Goal: Task Accomplishment & Management: Use online tool/utility

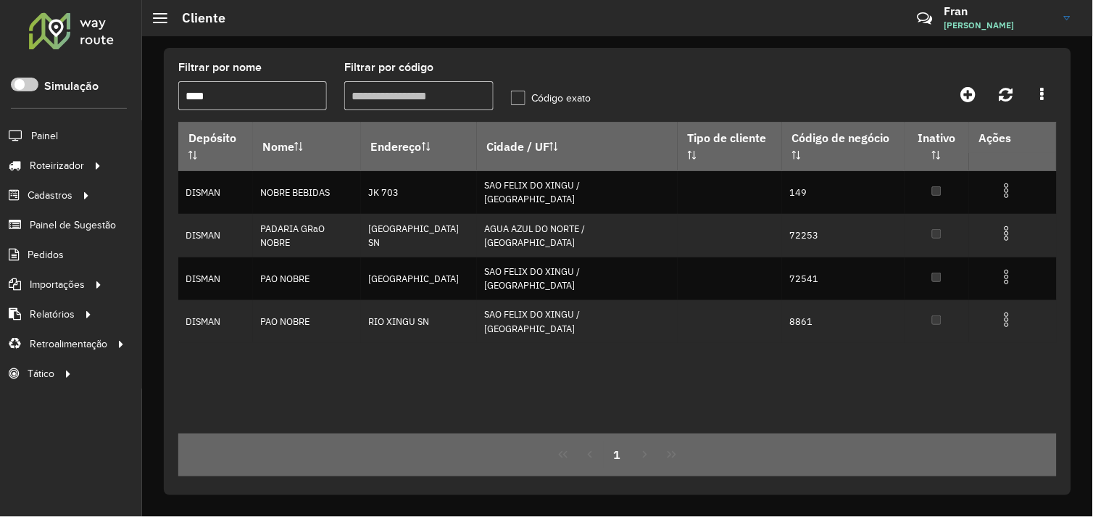
drag, startPoint x: 258, startPoint y: 92, endPoint x: 125, endPoint y: 92, distance: 132.6
click at [125, 92] on div "Roteirizador AmbevTech Simulação Painel Roteirizador Entregas Vendas Cadastros …" at bounding box center [546, 258] width 1093 height 517
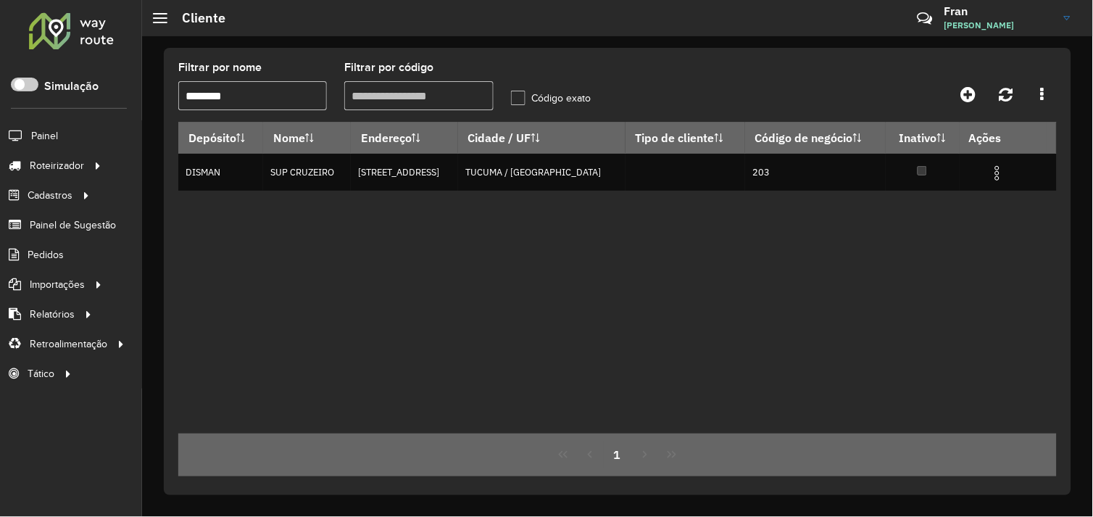
type input "********"
drag, startPoint x: 241, startPoint y: 97, endPoint x: 164, endPoint y: 104, distance: 77.1
click at [165, 104] on div "Filtrar por nome ******** Filtrar por código Código exato Depósito Nome Endereç…" at bounding box center [617, 271] width 907 height 447
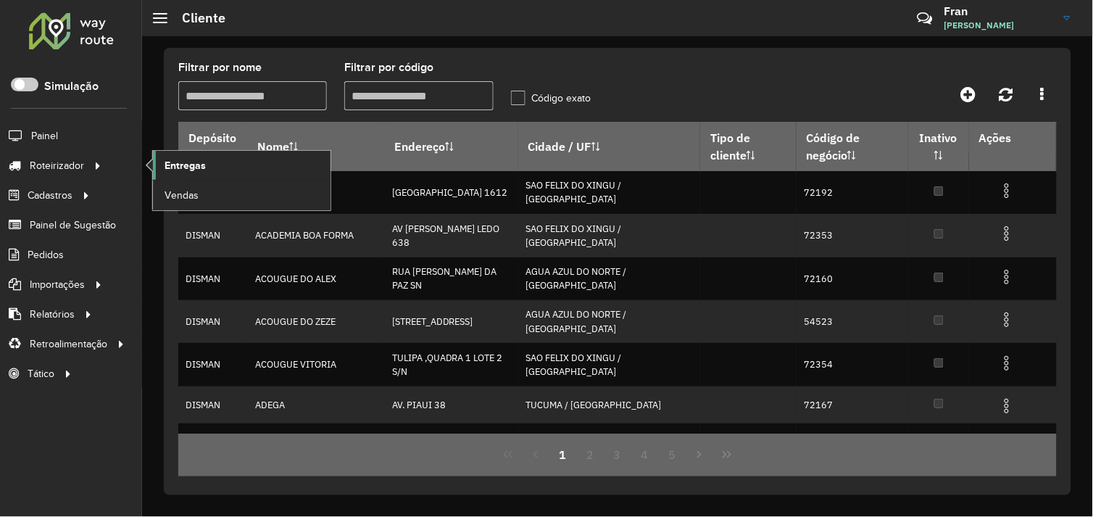
click at [181, 160] on span "Entregas" at bounding box center [184, 165] width 41 height 15
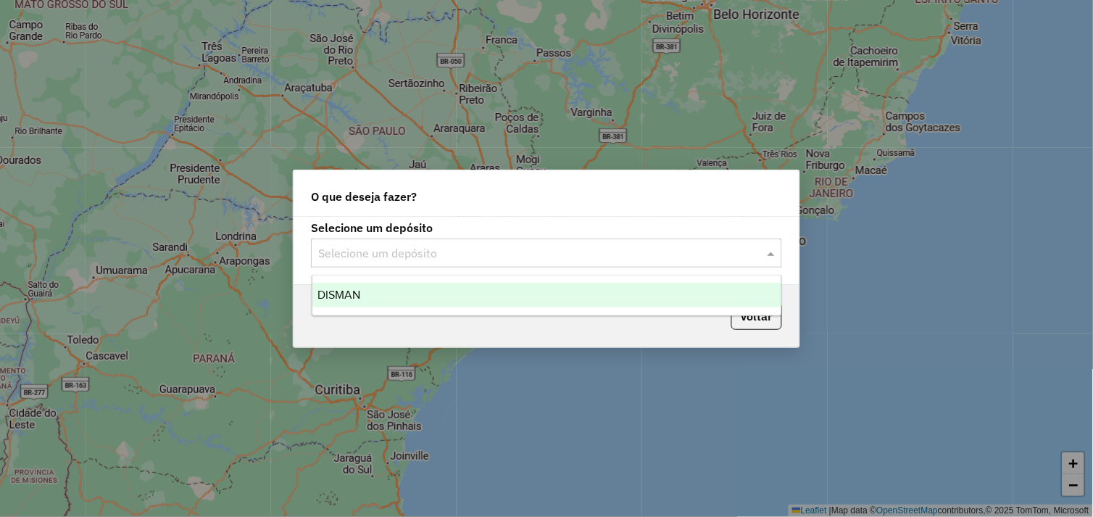
click at [777, 250] on span at bounding box center [773, 252] width 18 height 17
click at [630, 290] on div "DISMAN" at bounding box center [547, 295] width 470 height 25
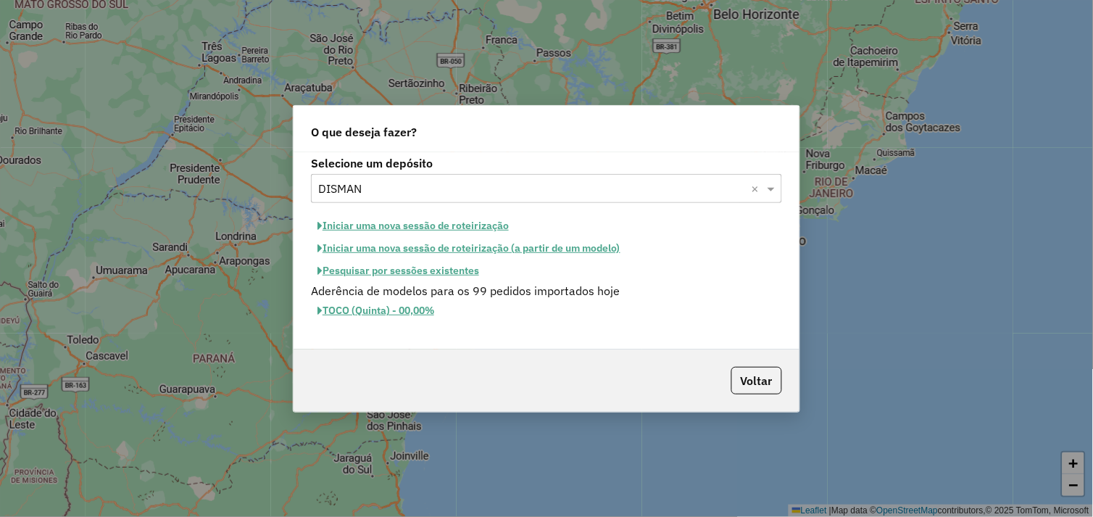
click at [422, 228] on button "Iniciar uma nova sessão de roteirização" at bounding box center [413, 225] width 204 height 22
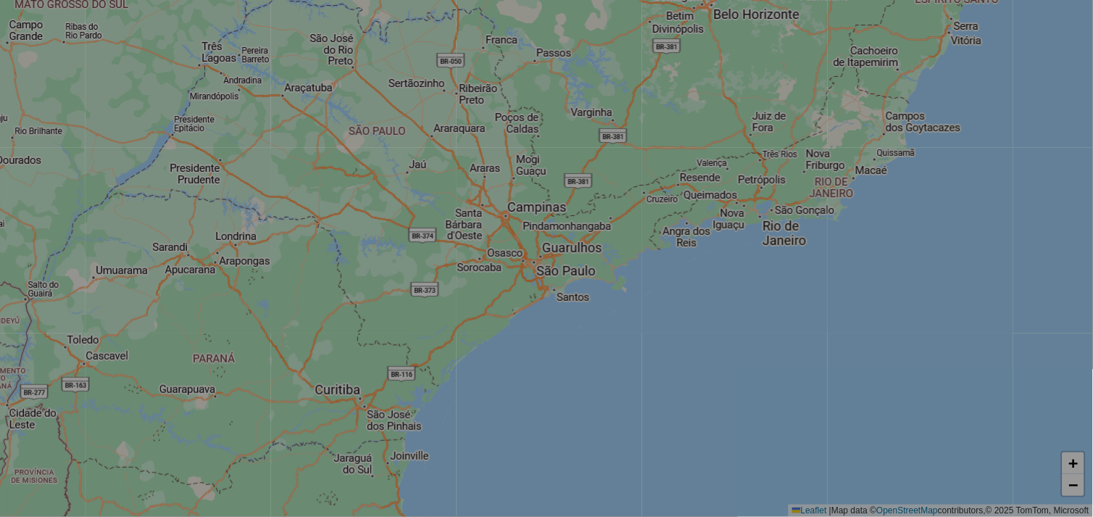
select select "*"
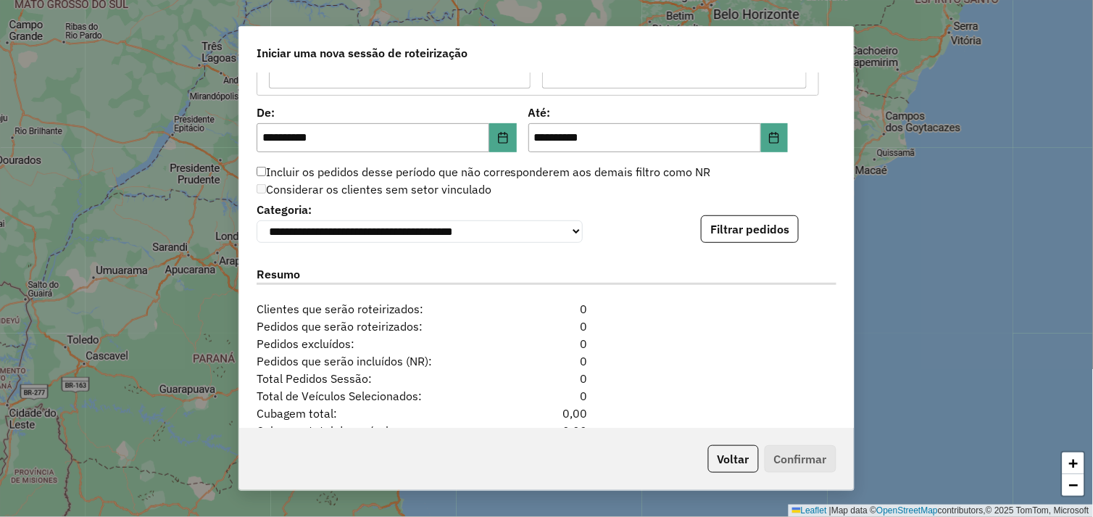
scroll to position [1480, 0]
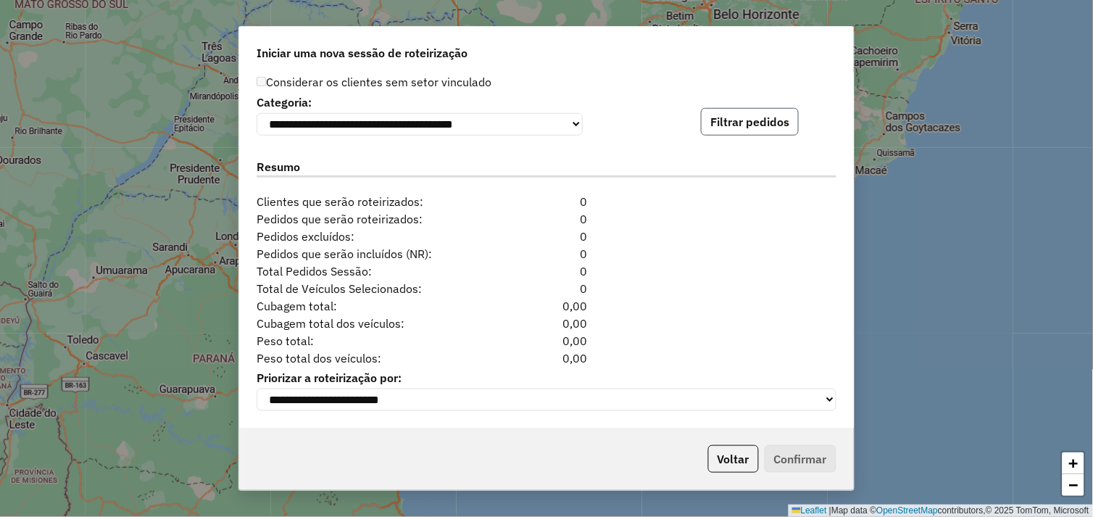
click at [767, 110] on button "Filtrar pedidos" at bounding box center [750, 122] width 98 height 28
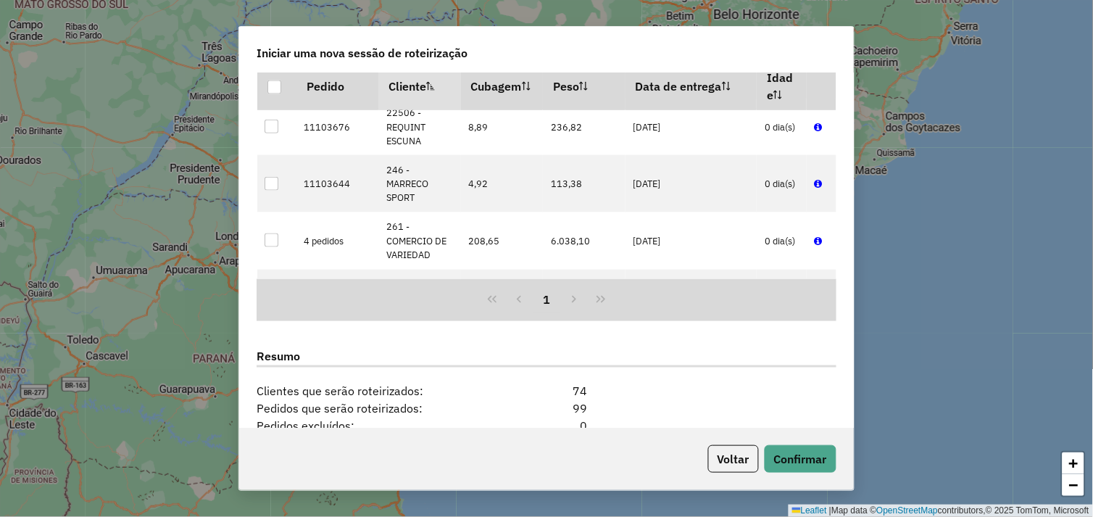
scroll to position [1779, 0]
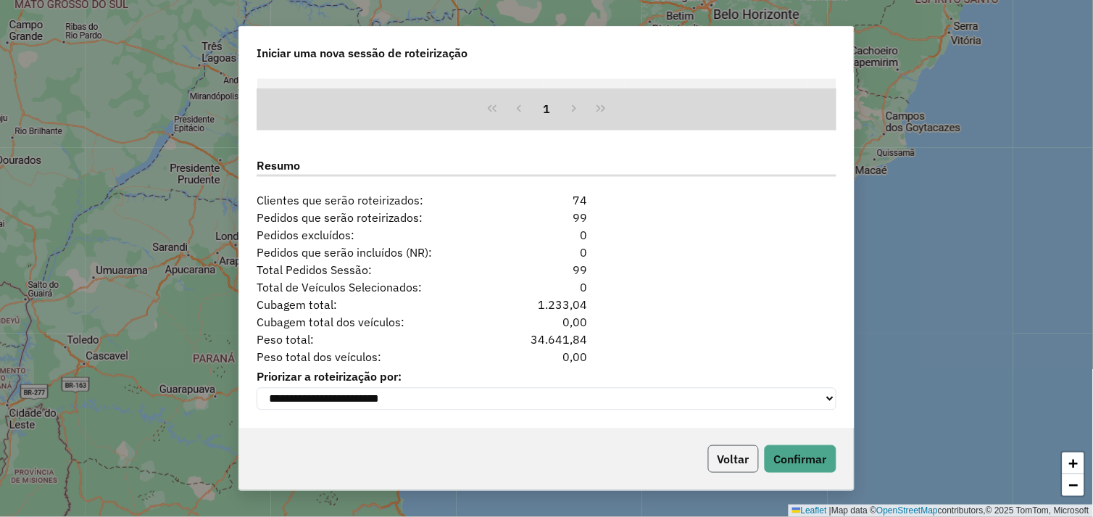
click at [734, 462] on button "Voltar" at bounding box center [733, 459] width 51 height 28
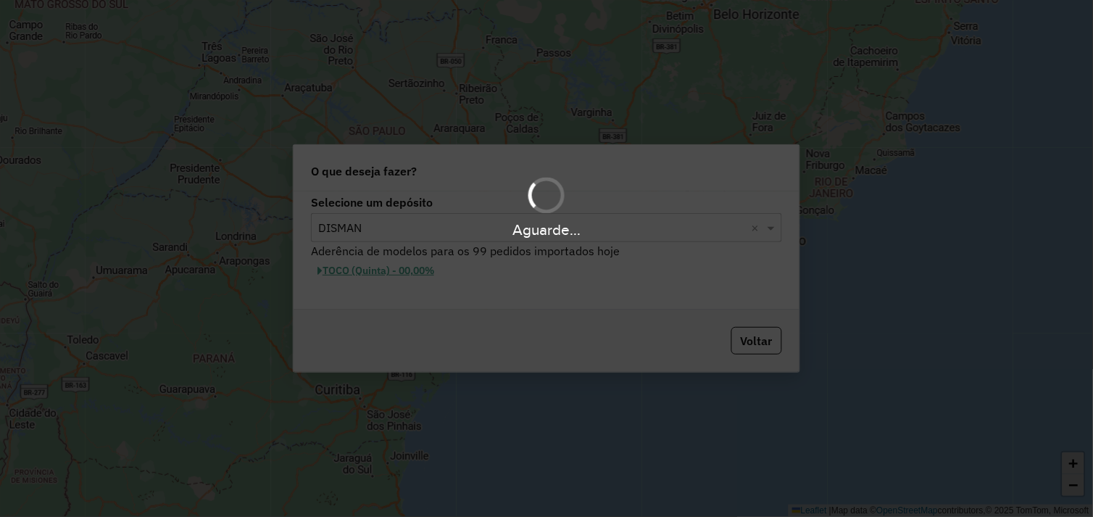
scroll to position [1761, 0]
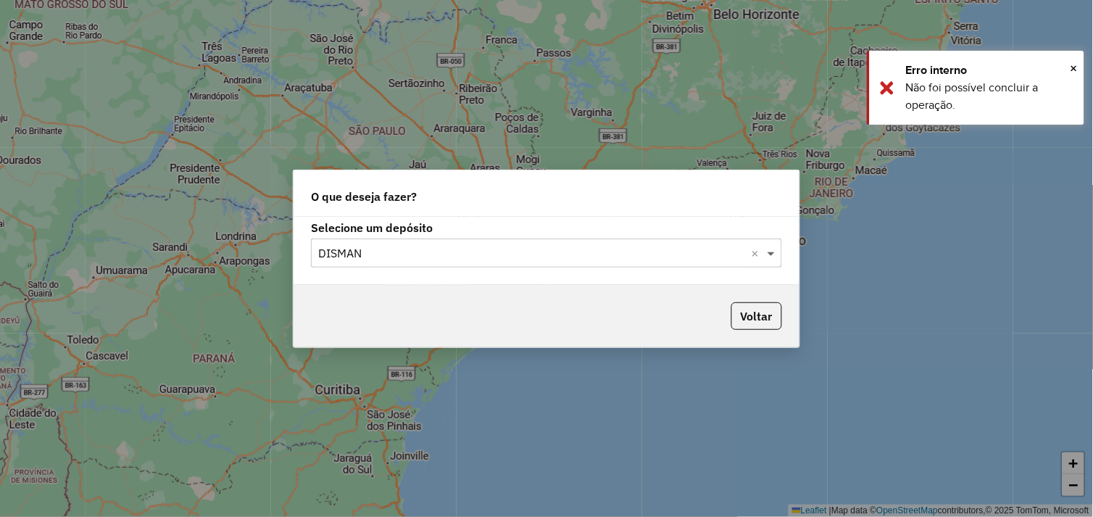
click at [767, 254] on span at bounding box center [773, 252] width 18 height 17
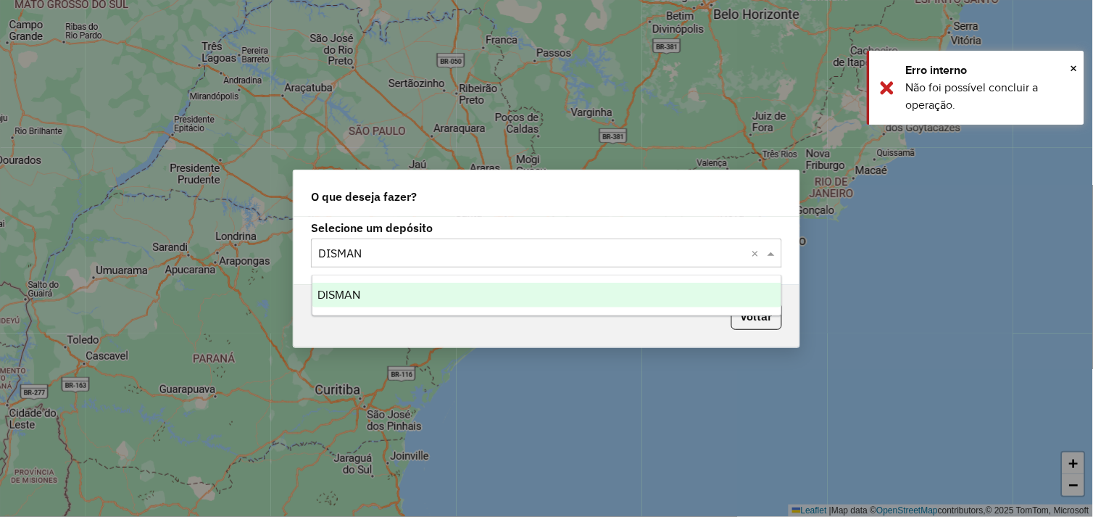
click at [567, 301] on div "DISMAN" at bounding box center [547, 295] width 470 height 25
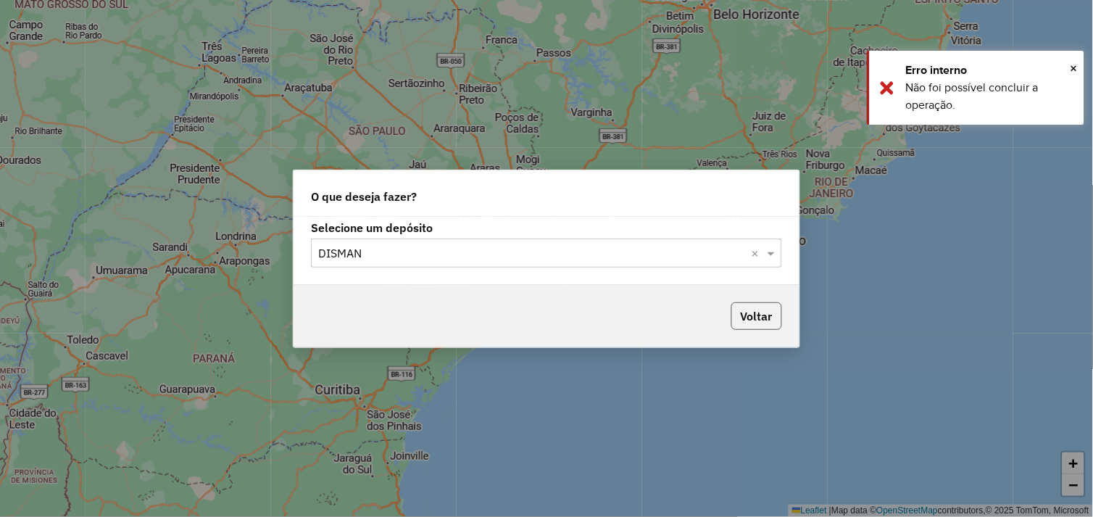
click at [751, 317] on button "Voltar" at bounding box center [756, 316] width 51 height 28
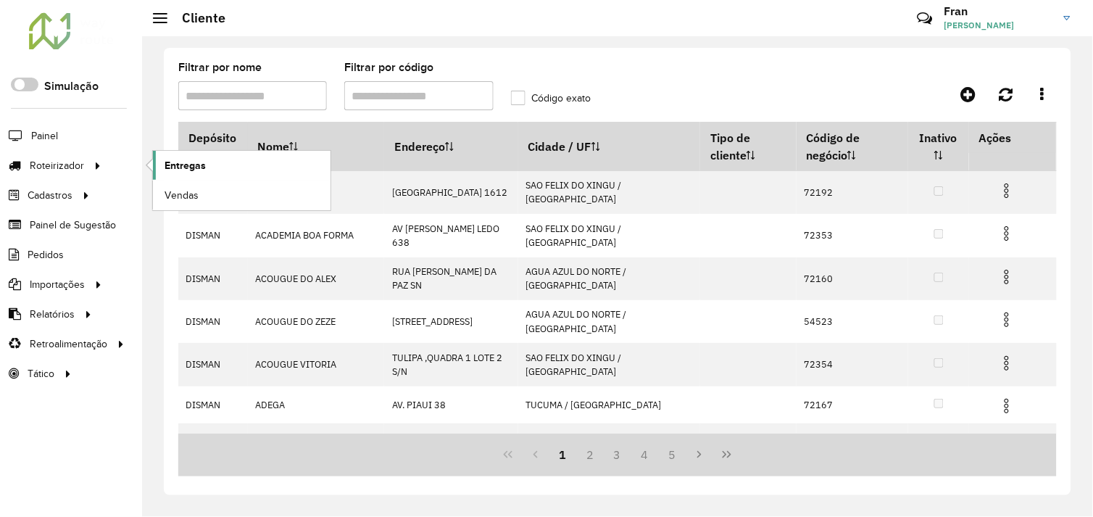
click at [200, 165] on span "Entregas" at bounding box center [184, 165] width 41 height 15
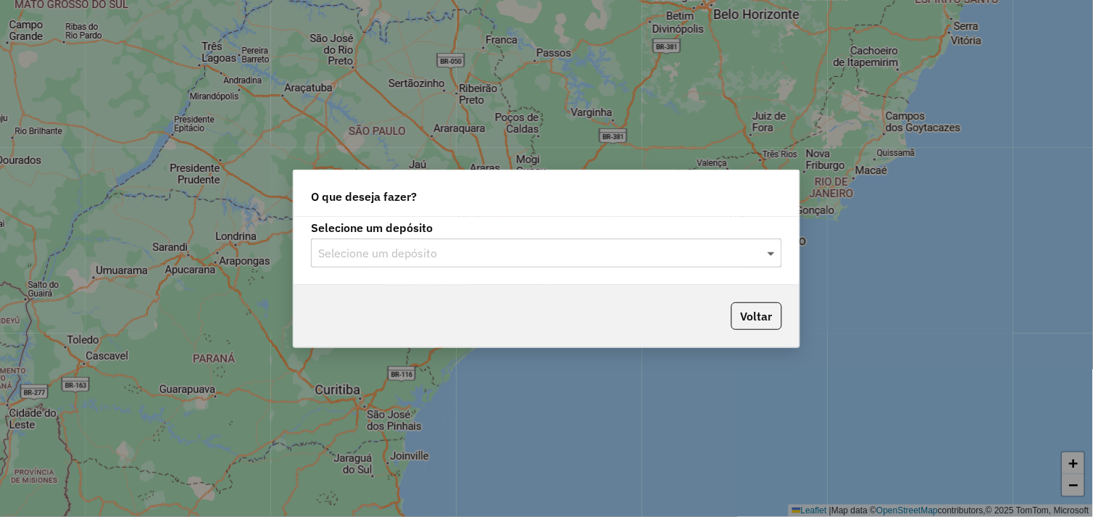
click at [769, 250] on span at bounding box center [773, 252] width 18 height 17
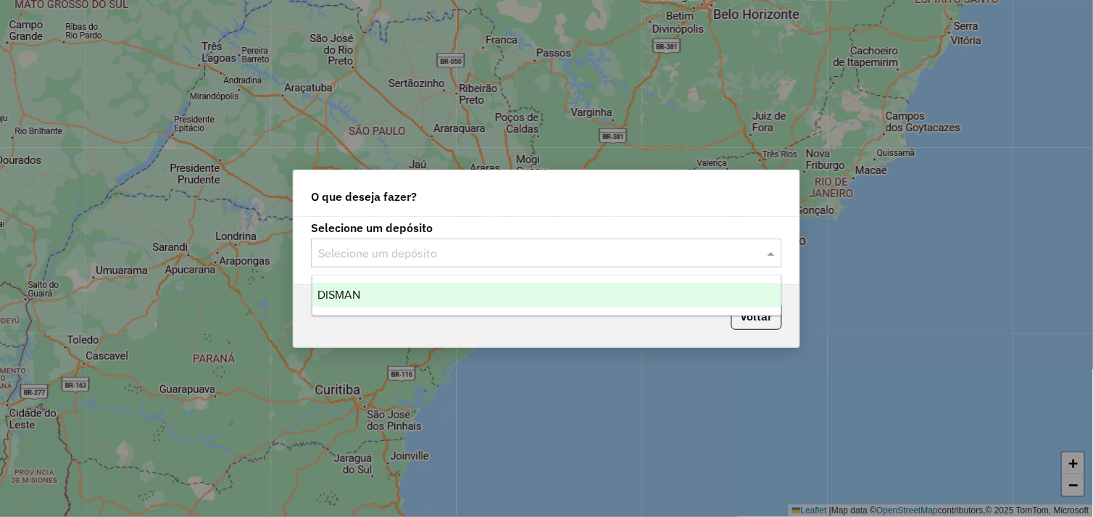
click at [461, 294] on div "DISMAN" at bounding box center [547, 295] width 470 height 25
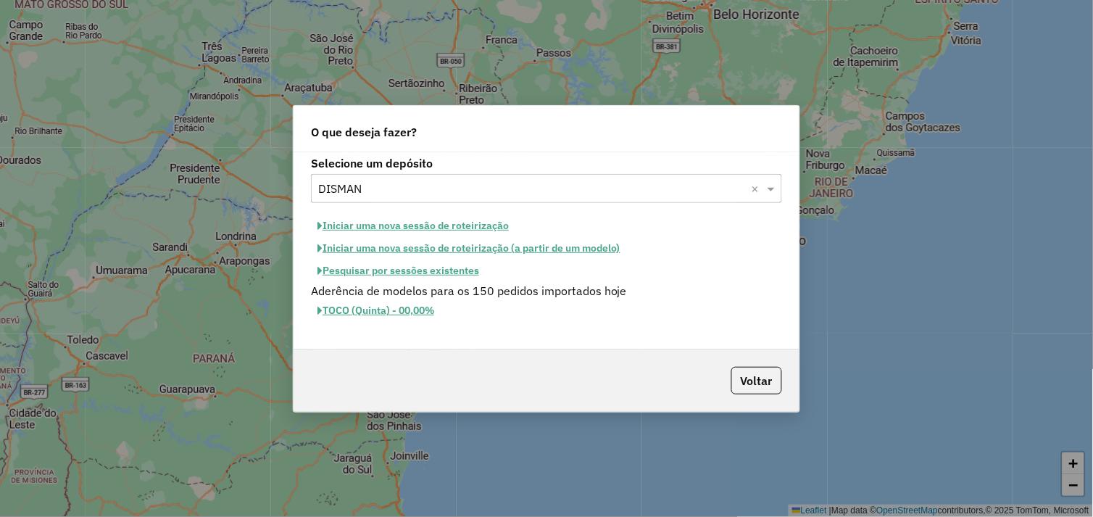
click at [420, 225] on button "Iniciar uma nova sessão de roteirização" at bounding box center [413, 225] width 204 height 22
select select "*"
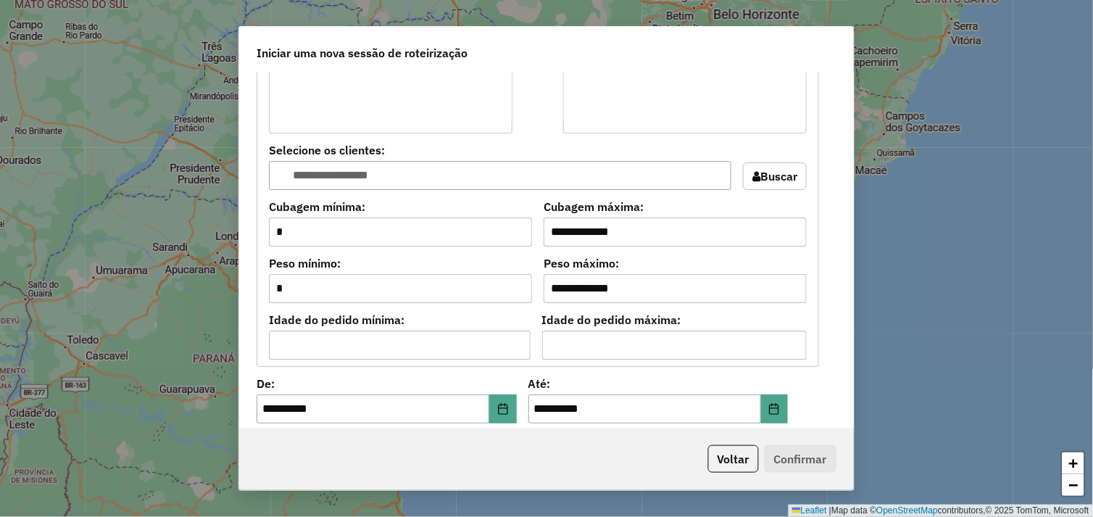
scroll to position [1288, 0]
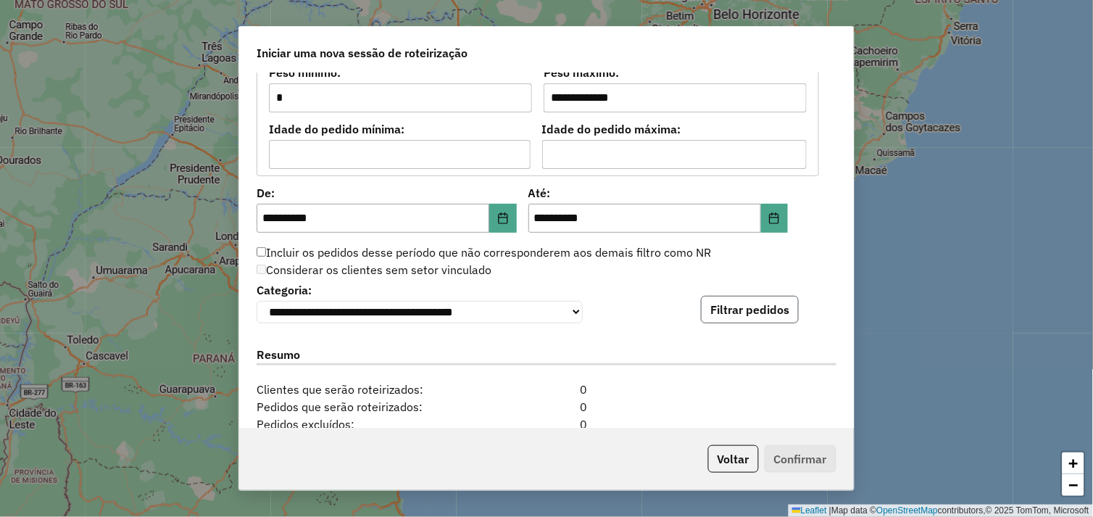
click at [767, 312] on button "Filtrar pedidos" at bounding box center [750, 310] width 98 height 28
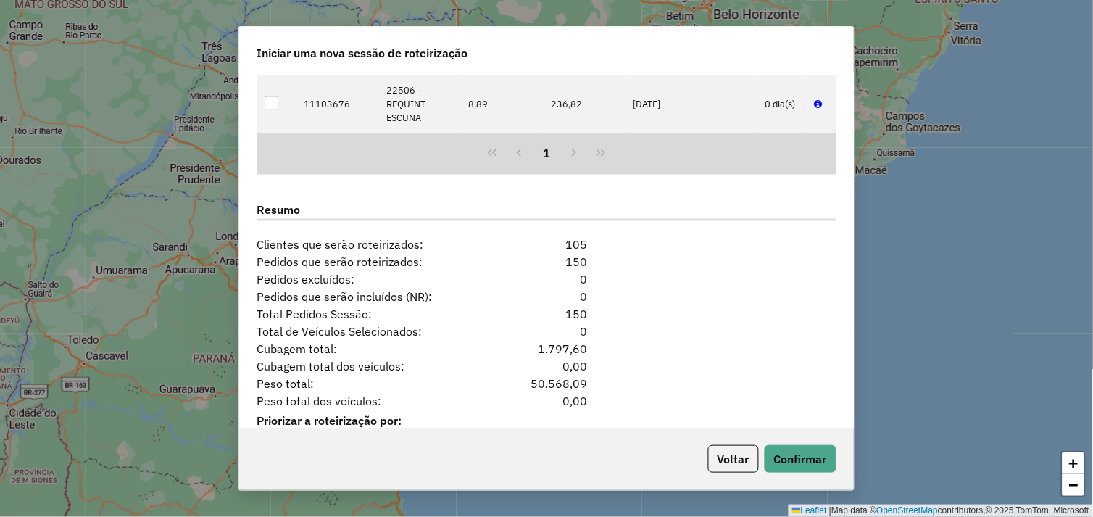
scroll to position [1735, 0]
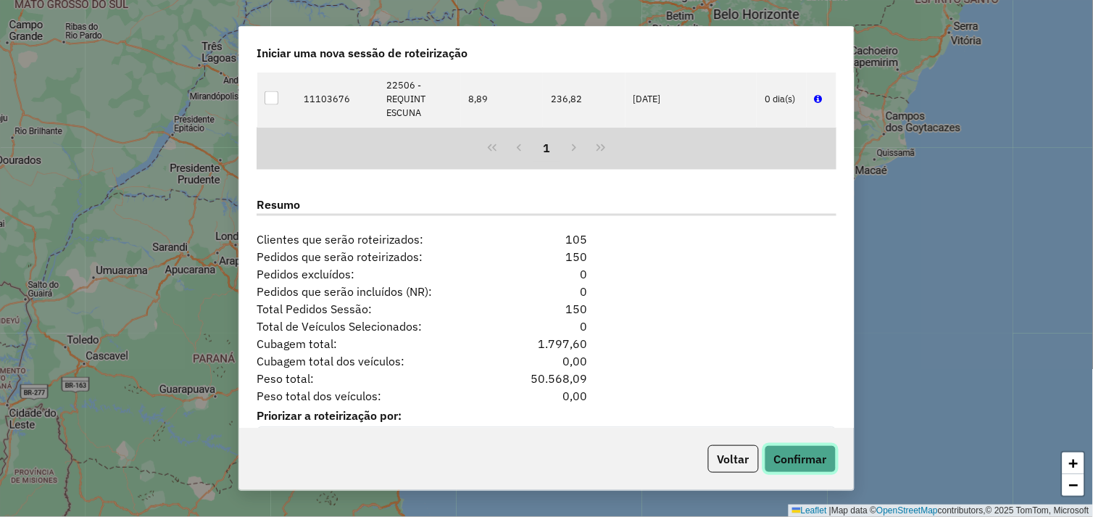
click at [809, 452] on button "Confirmar" at bounding box center [800, 459] width 72 height 28
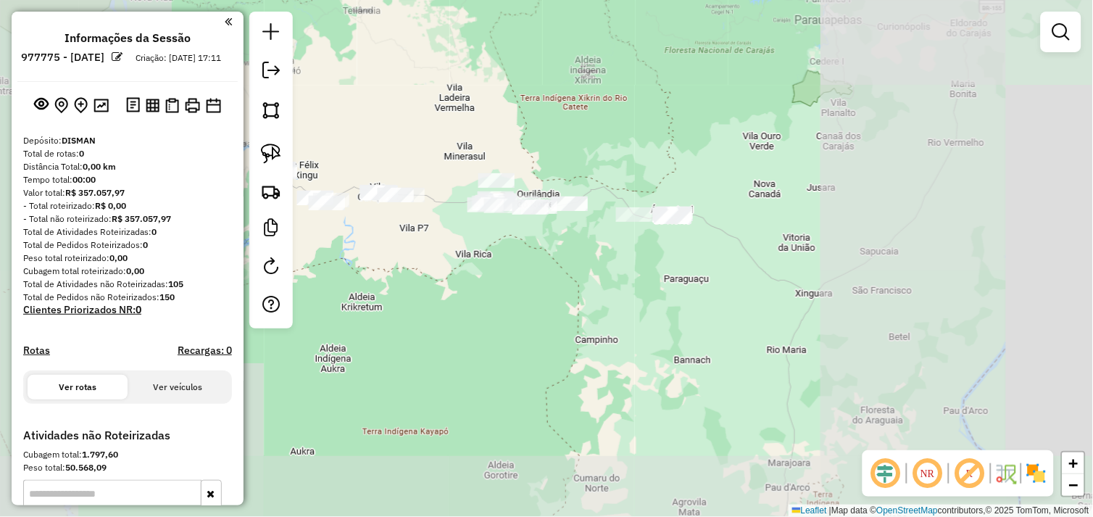
drag, startPoint x: 428, startPoint y: 291, endPoint x: 735, endPoint y: 337, distance: 310.0
click at [736, 336] on div "Janela de atendimento Grade de atendimento Capacidade Transportadoras Veículos …" at bounding box center [546, 258] width 1093 height 517
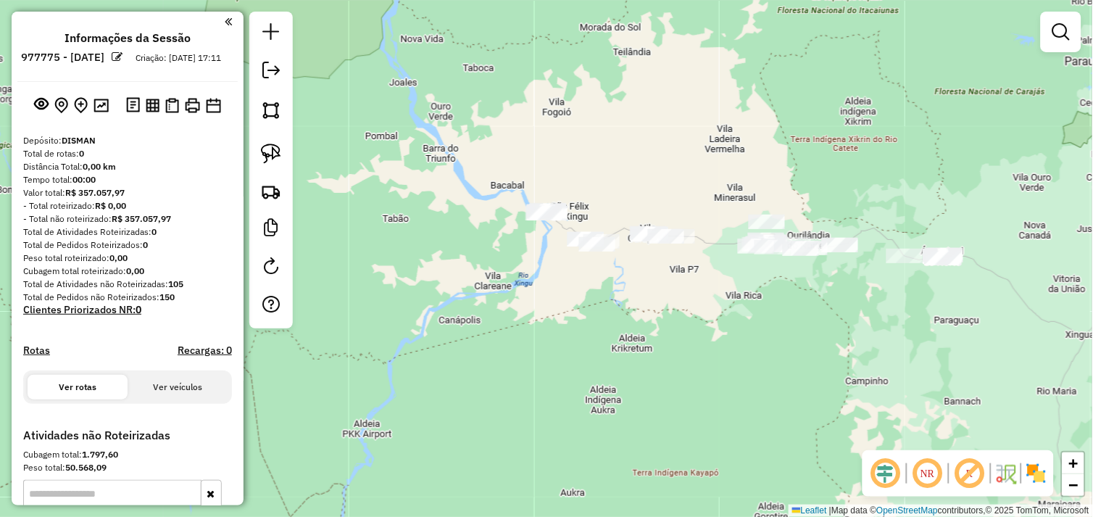
drag, startPoint x: 554, startPoint y: 276, endPoint x: 554, endPoint y: 243, distance: 32.6
click at [546, 276] on div "Janela de atendimento Grade de atendimento Capacidade Transportadoras Veículos …" at bounding box center [546, 258] width 1093 height 517
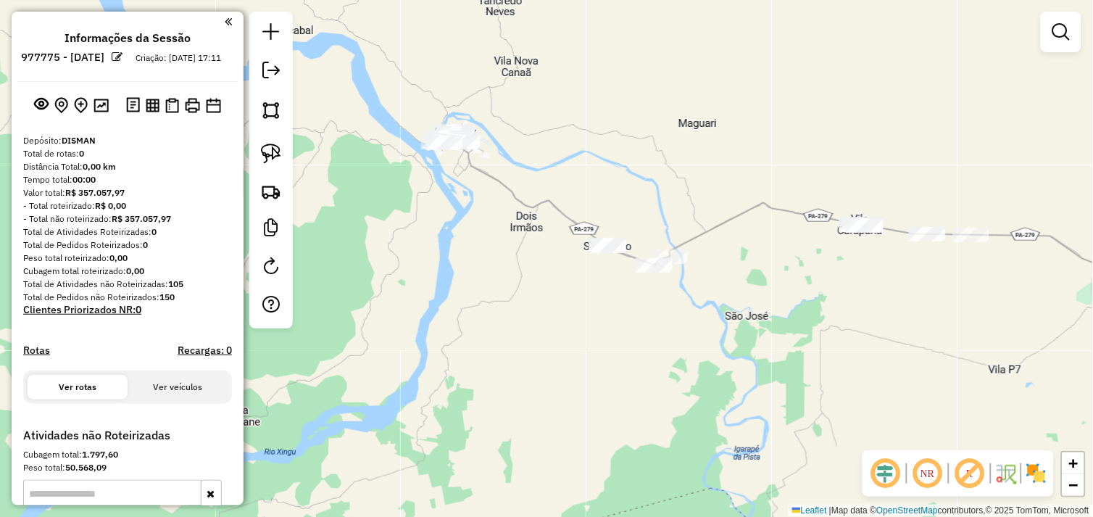
drag, startPoint x: 501, startPoint y: 250, endPoint x: 424, endPoint y: 222, distance: 81.8
click at [424, 222] on div "Janela de atendimento Grade de atendimento Capacidade Transportadoras Veículos …" at bounding box center [546, 258] width 1093 height 517
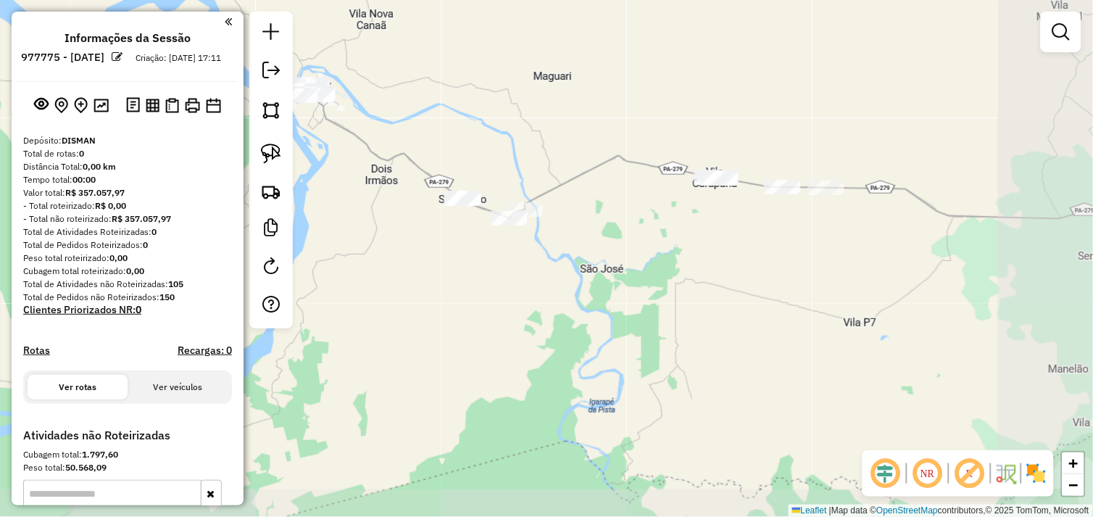
drag, startPoint x: 783, startPoint y: 388, endPoint x: 723, endPoint y: 367, distance: 62.8
click at [725, 367] on div "Janela de atendimento Grade de atendimento Capacidade Transportadoras Veículos …" at bounding box center [546, 258] width 1093 height 517
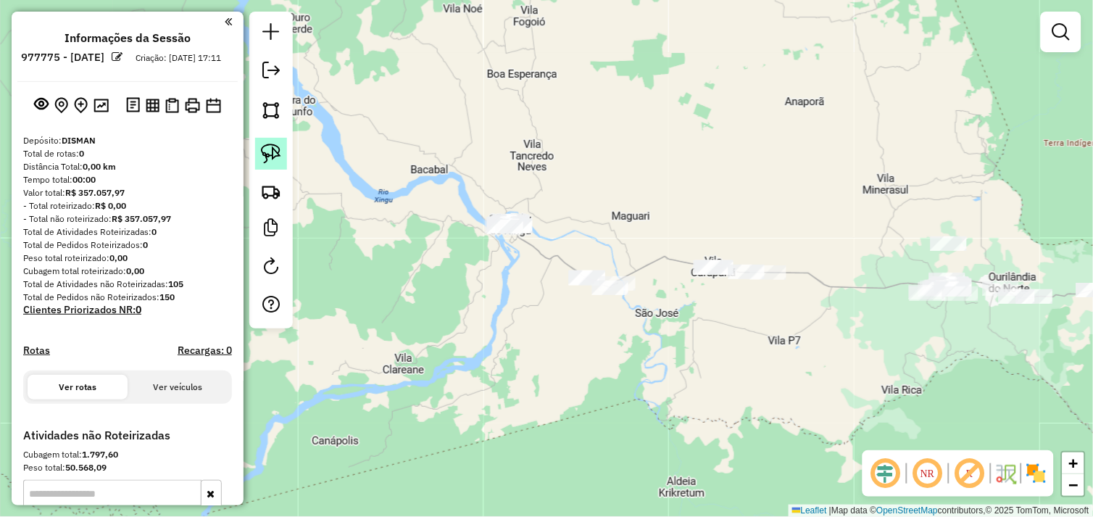
click at [281, 154] on link at bounding box center [271, 154] width 32 height 32
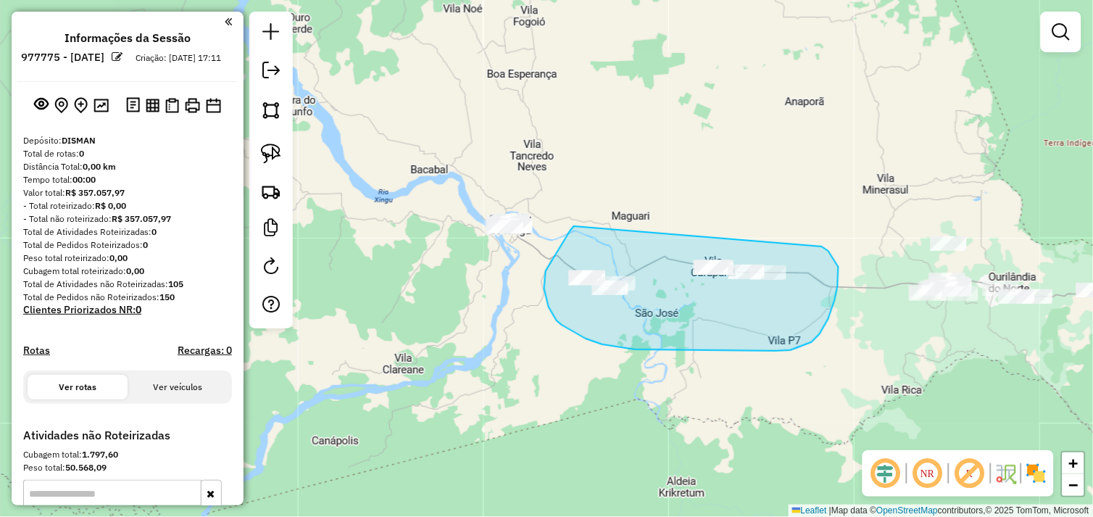
drag, startPoint x: 574, startPoint y: 226, endPoint x: 822, endPoint y: 246, distance: 248.6
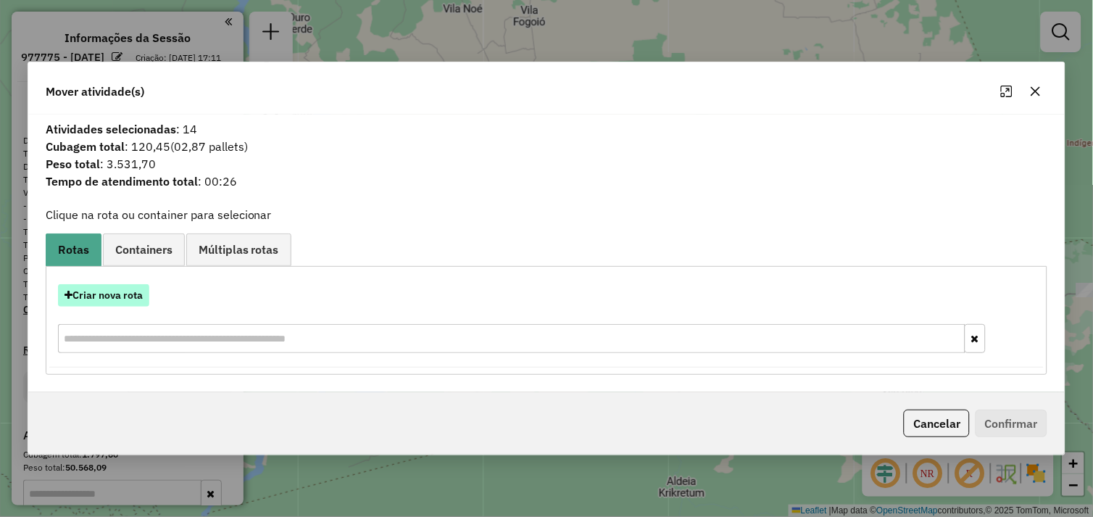
click at [135, 291] on button "Criar nova rota" at bounding box center [103, 295] width 91 height 22
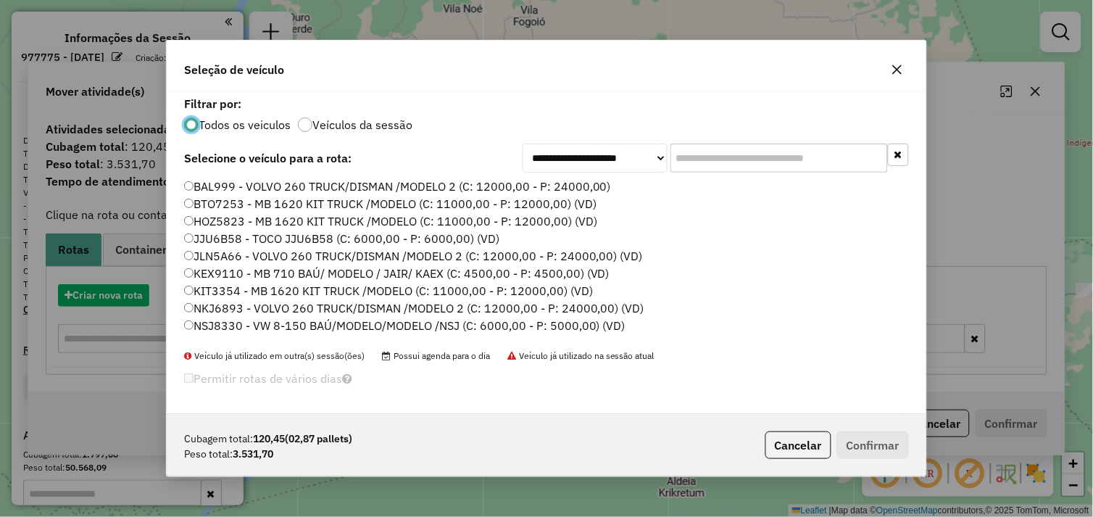
scroll to position [8, 4]
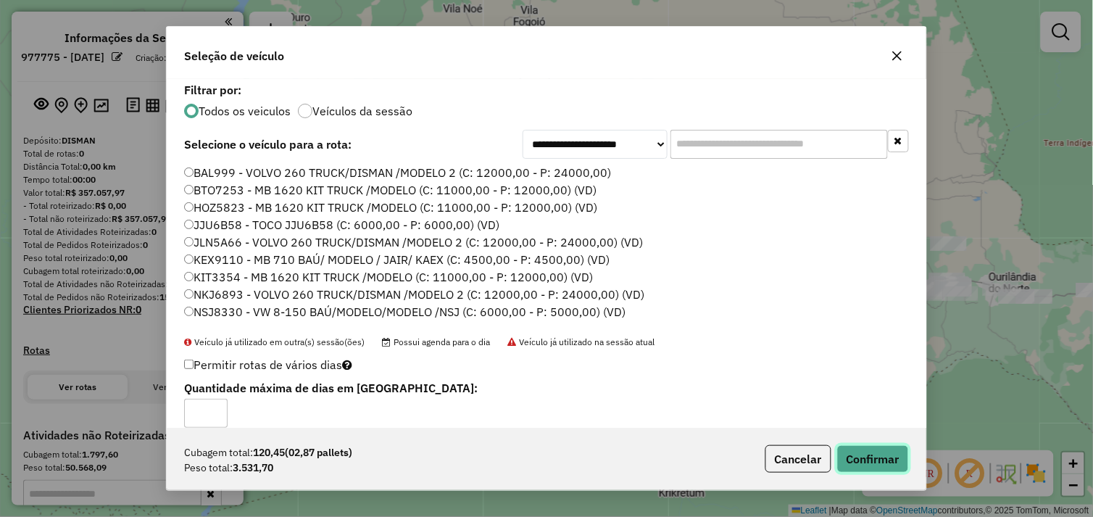
click at [867, 455] on button "Confirmar" at bounding box center [873, 459] width 72 height 28
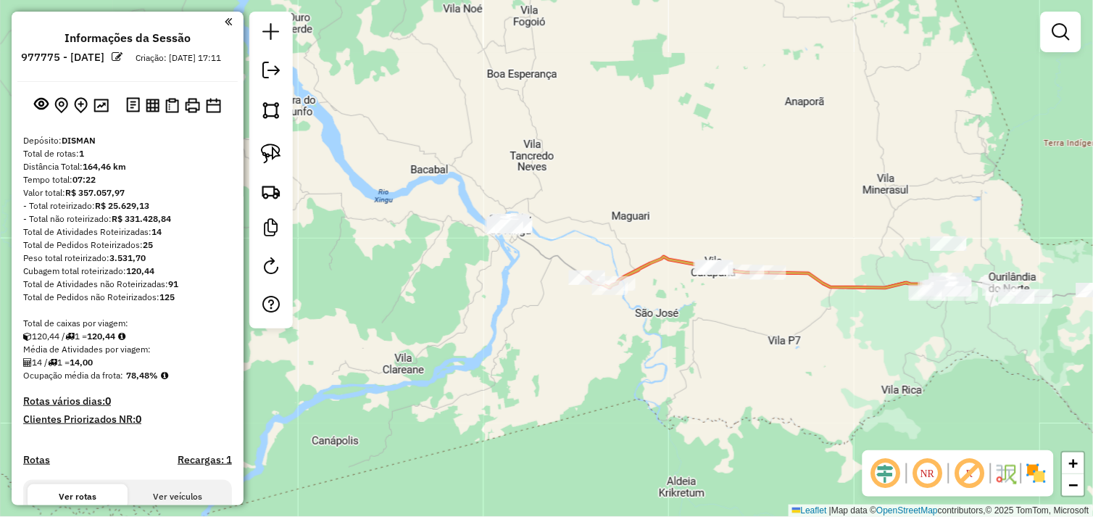
drag, startPoint x: 275, startPoint y: 157, endPoint x: 402, endPoint y: 191, distance: 131.3
click at [275, 157] on img at bounding box center [271, 153] width 20 height 20
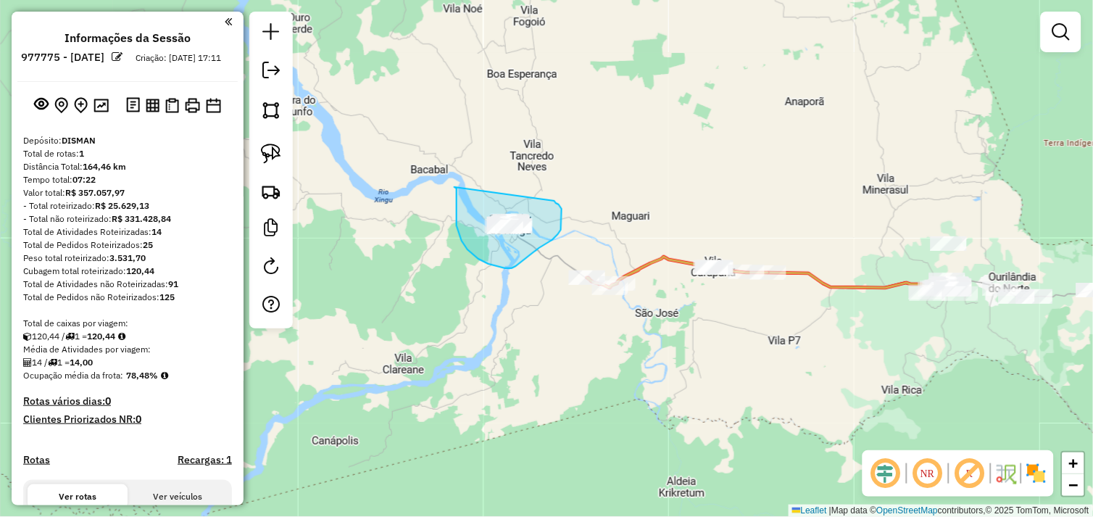
drag, startPoint x: 454, startPoint y: 187, endPoint x: 554, endPoint y: 201, distance: 100.9
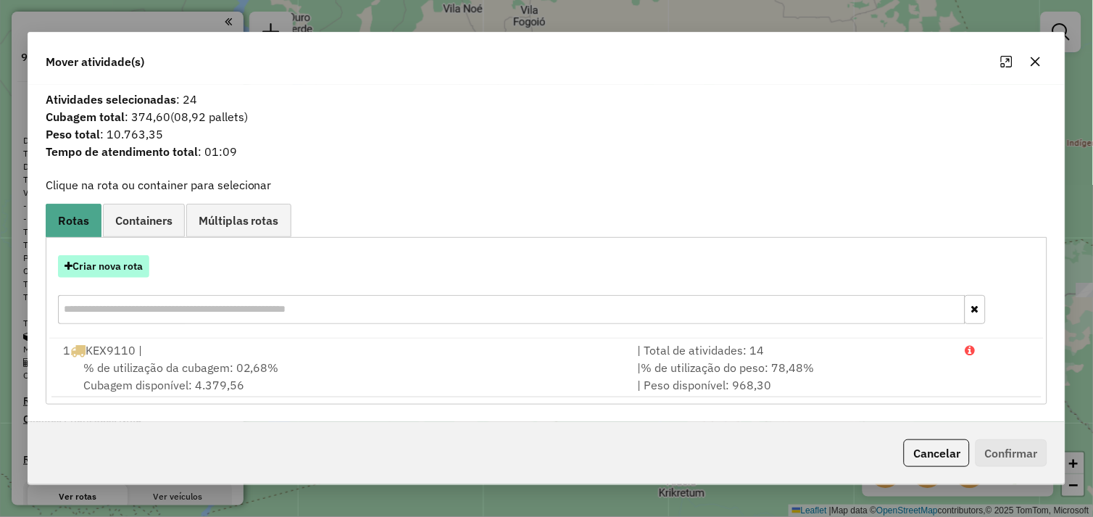
click at [130, 265] on button "Criar nova rota" at bounding box center [103, 266] width 91 height 22
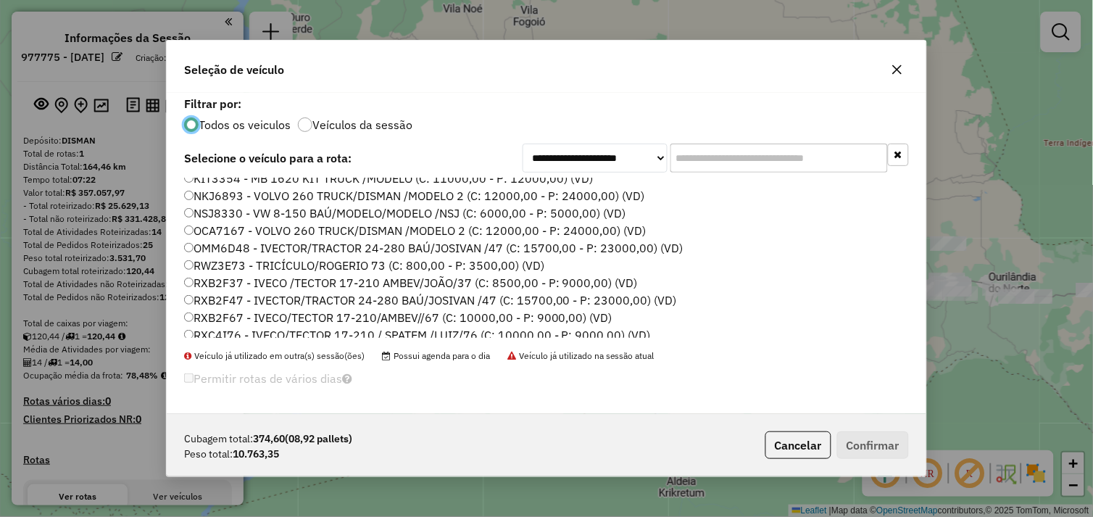
scroll to position [161, 0]
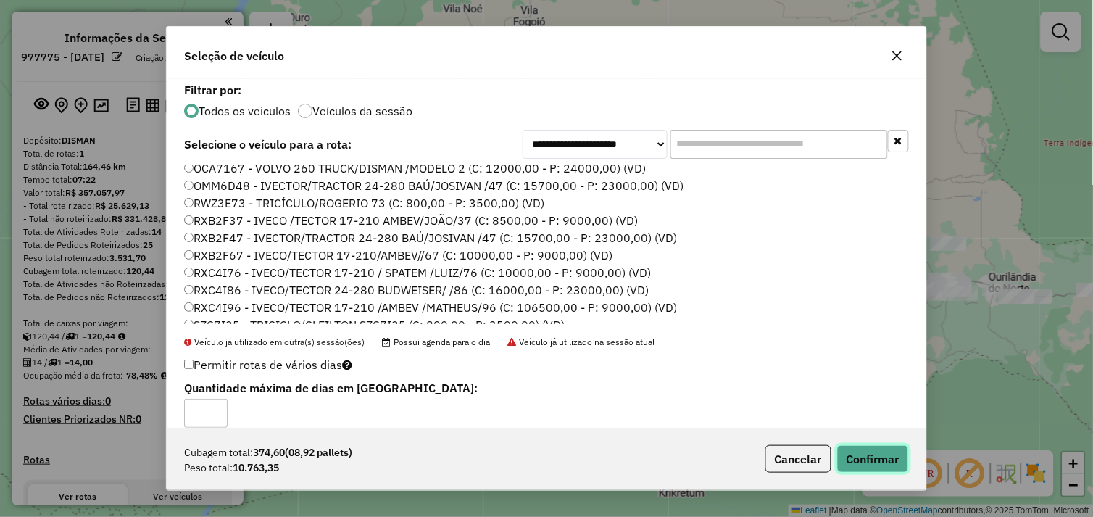
click at [865, 458] on button "Confirmar" at bounding box center [873, 459] width 72 height 28
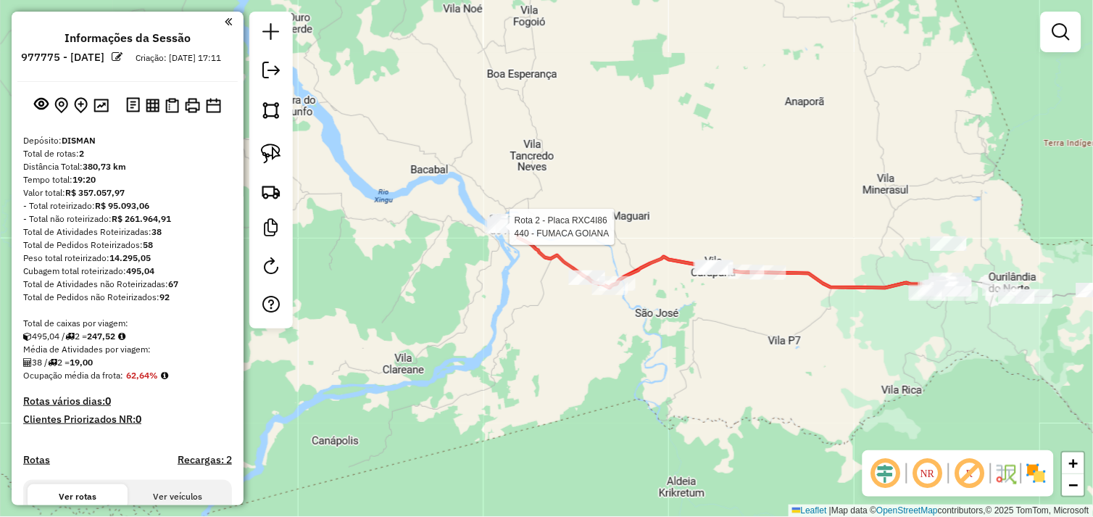
select select "**********"
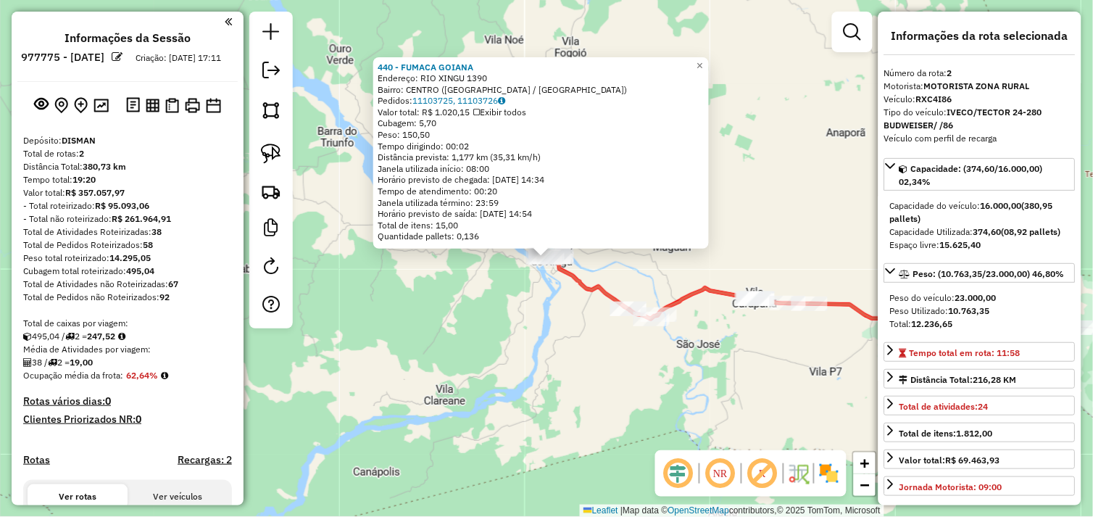
scroll to position [470, 0]
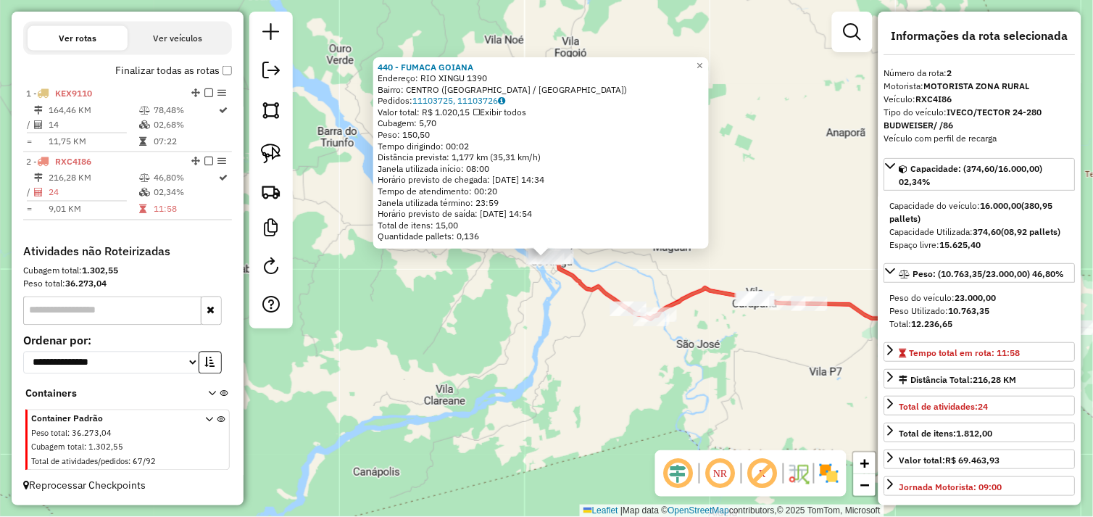
click at [560, 472] on div "440 - FUMACA GOIANA Endereço: RIO XINGU 1390 Bairro: CENTRO (SAO FELIX DO XINGU…" at bounding box center [546, 258] width 1093 height 517
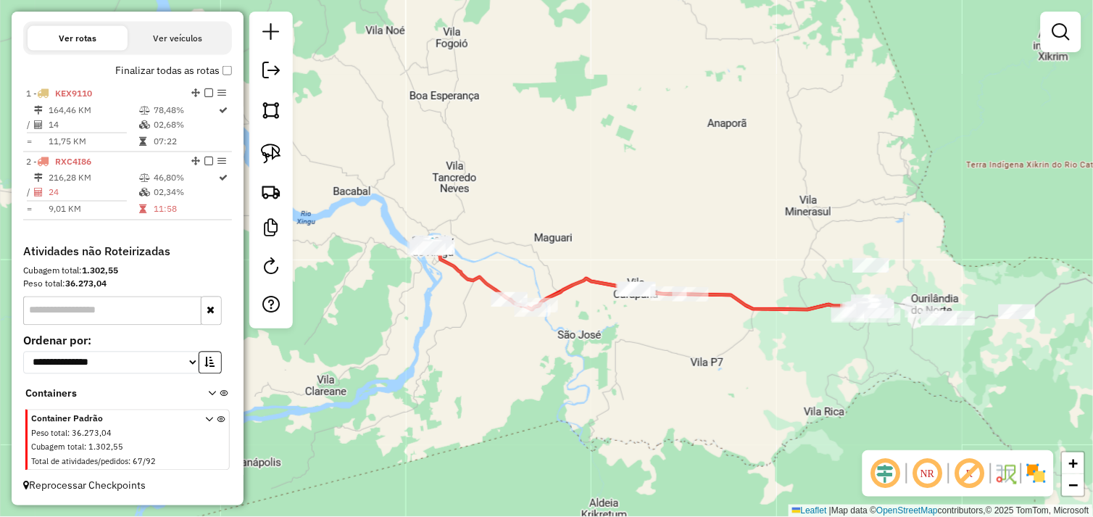
drag, startPoint x: 729, startPoint y: 377, endPoint x: 504, endPoint y: 363, distance: 225.8
click at [482, 361] on div "Janela de atendimento Grade de atendimento Capacidade Transportadoras Veículos …" at bounding box center [546, 258] width 1093 height 517
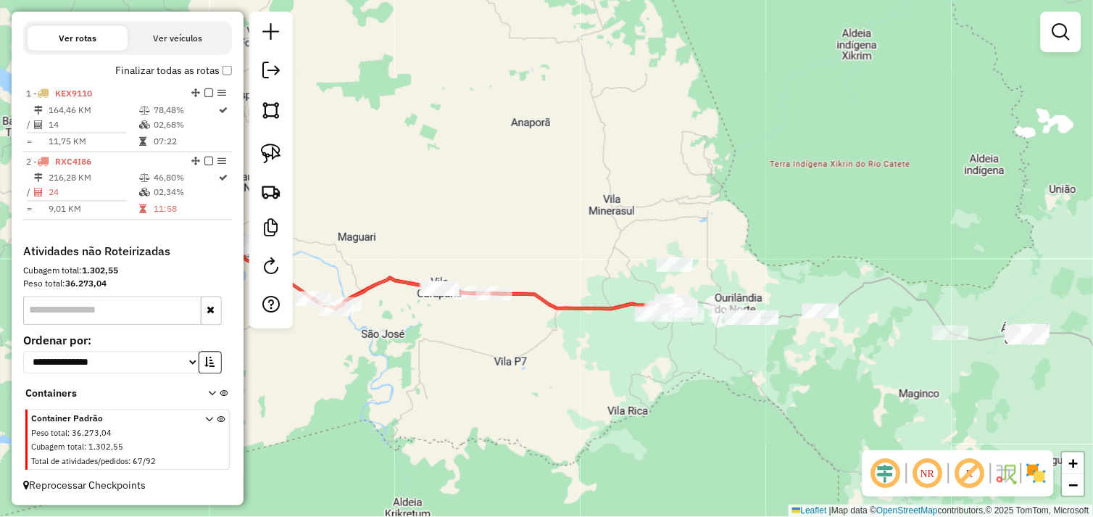
drag, startPoint x: 596, startPoint y: 380, endPoint x: 456, endPoint y: 367, distance: 140.4
click at [456, 367] on div "Janela de atendimento Grade de atendimento Capacidade Transportadoras Veículos …" at bounding box center [546, 258] width 1093 height 517
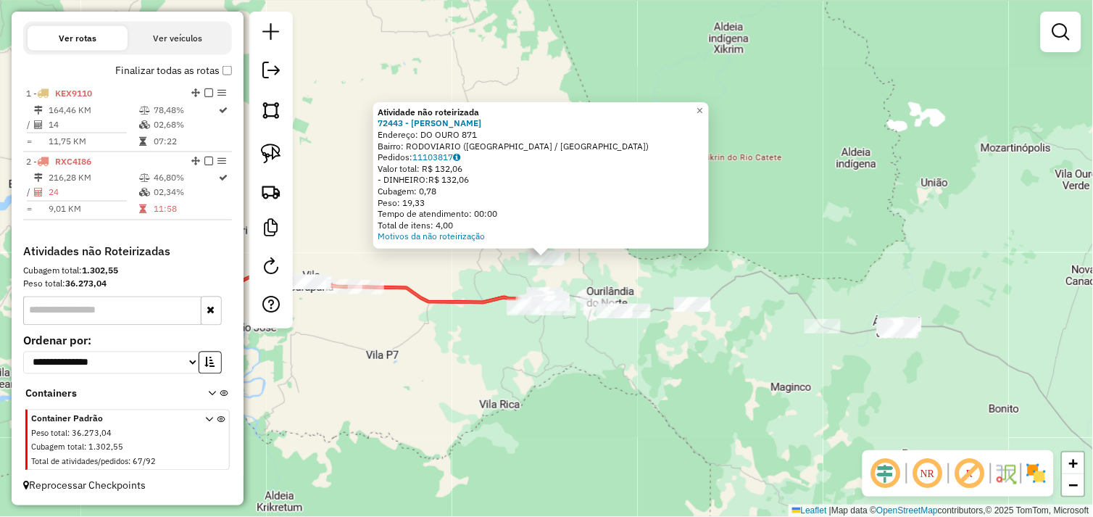
click at [553, 353] on div "Atividade não roteirizada 72443 - TIAGO BARBEARIA Endereço: DO OURO 871 Bairro:…" at bounding box center [546, 258] width 1093 height 517
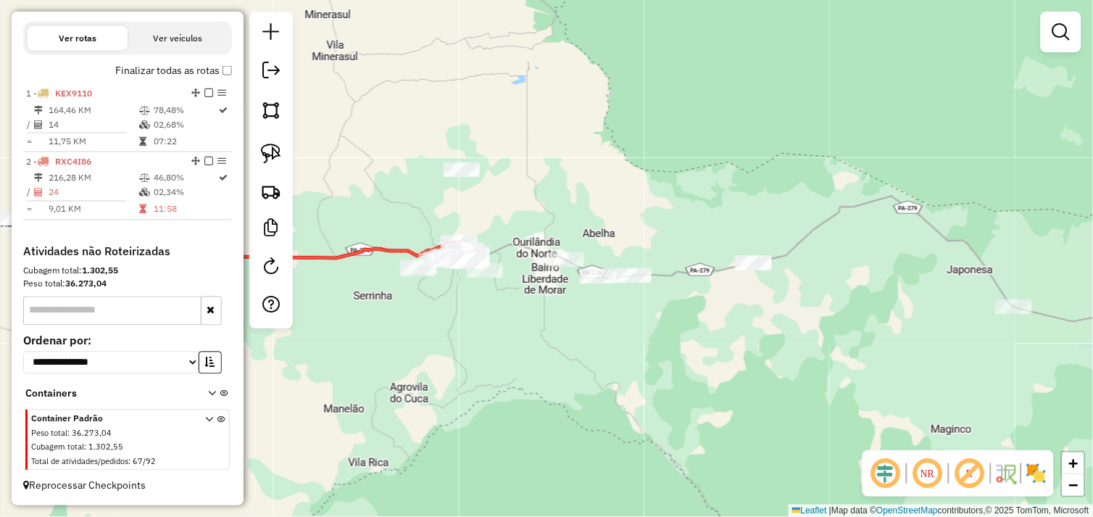
drag, startPoint x: 627, startPoint y: 353, endPoint x: 539, endPoint y: 332, distance: 90.9
click at [558, 342] on div "Janela de atendimento Grade de atendimento Capacidade Transportadoras Veículos …" at bounding box center [546, 258] width 1093 height 517
drag, startPoint x: 275, startPoint y: 155, endPoint x: 338, endPoint y: 214, distance: 86.1
click at [277, 157] on img at bounding box center [271, 153] width 20 height 20
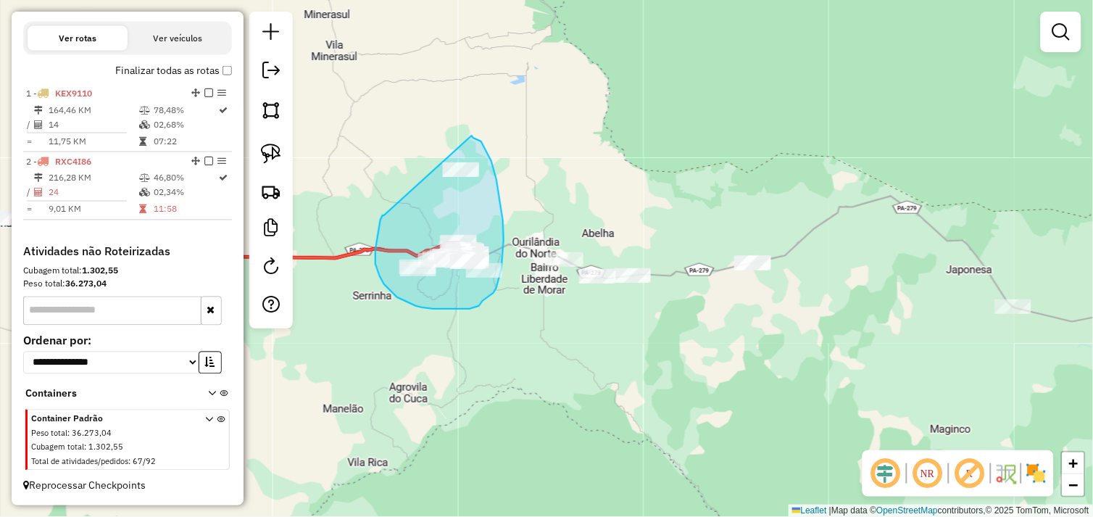
drag, startPoint x: 384, startPoint y: 215, endPoint x: 469, endPoint y: 135, distance: 116.4
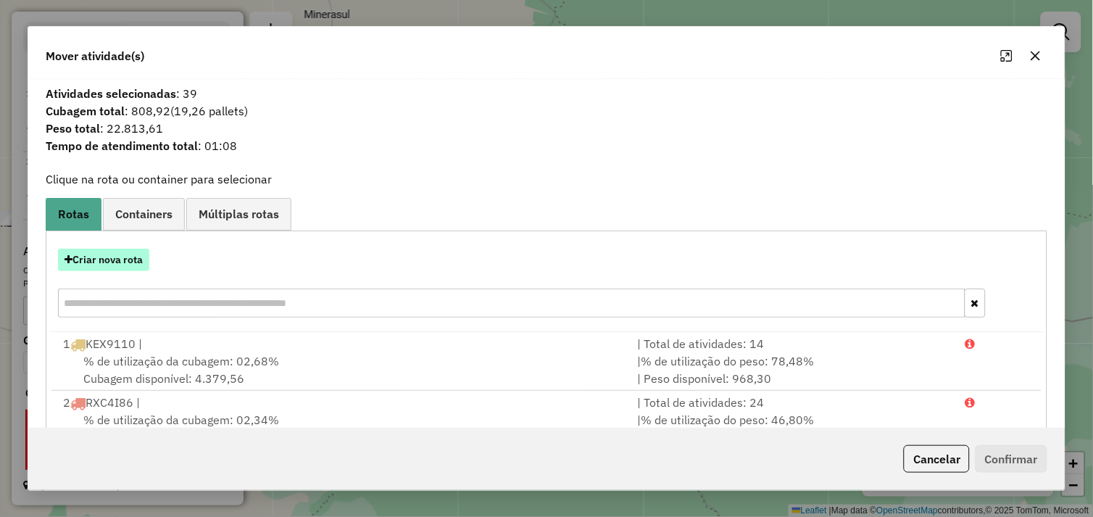
click at [129, 258] on button "Criar nova rota" at bounding box center [103, 260] width 91 height 22
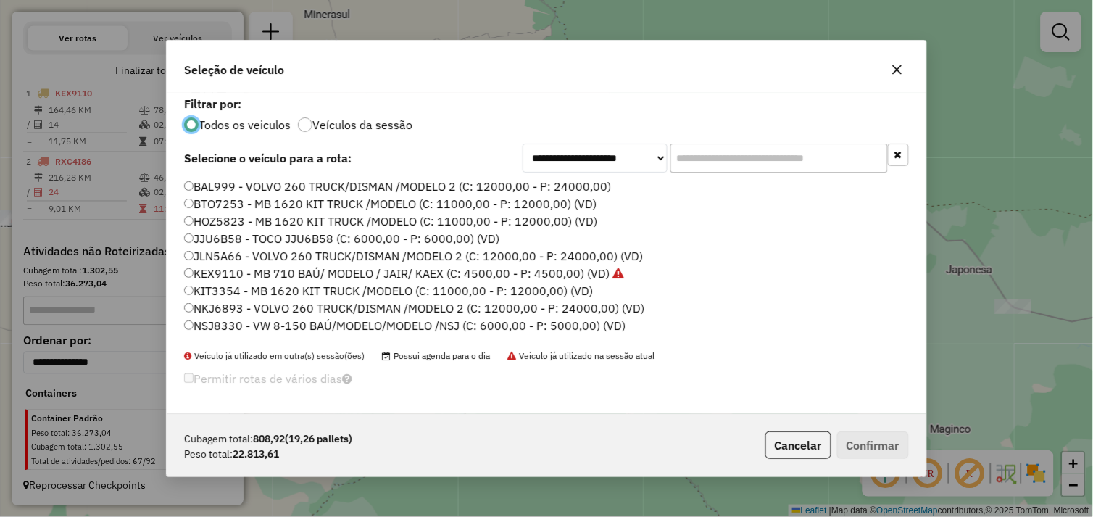
scroll to position [8, 4]
click at [872, 438] on button "Confirmar" at bounding box center [873, 445] width 72 height 28
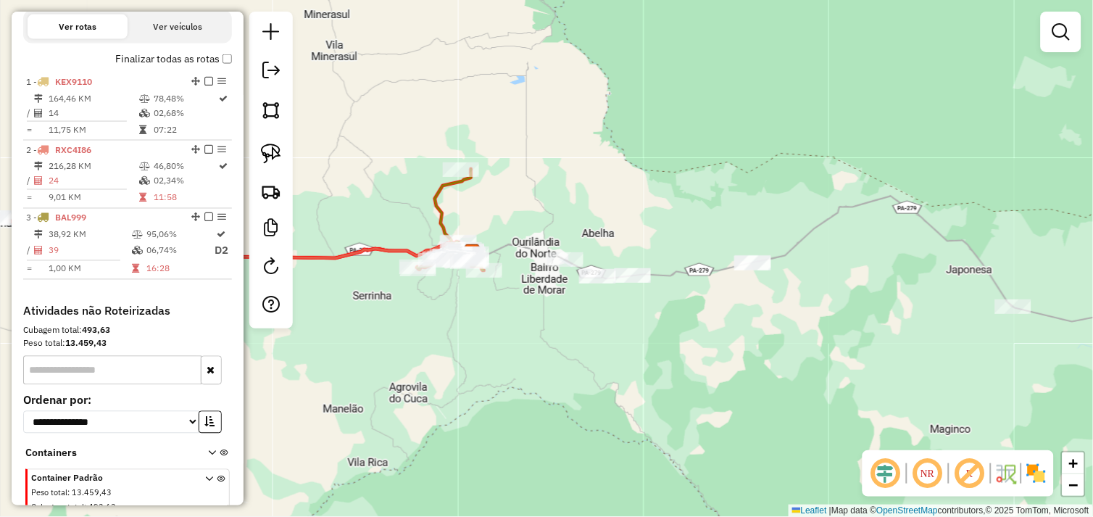
click at [836, 349] on div "Janela de atendimento Grade de atendimento Capacidade Transportadoras Veículos …" at bounding box center [546, 258] width 1093 height 517
drag, startPoint x: 872, startPoint y: 411, endPoint x: 690, endPoint y: 332, distance: 197.6
click at [690, 333] on div "Janela de atendimento Grade de atendimento Capacidade Transportadoras Veículos …" at bounding box center [546, 258] width 1093 height 517
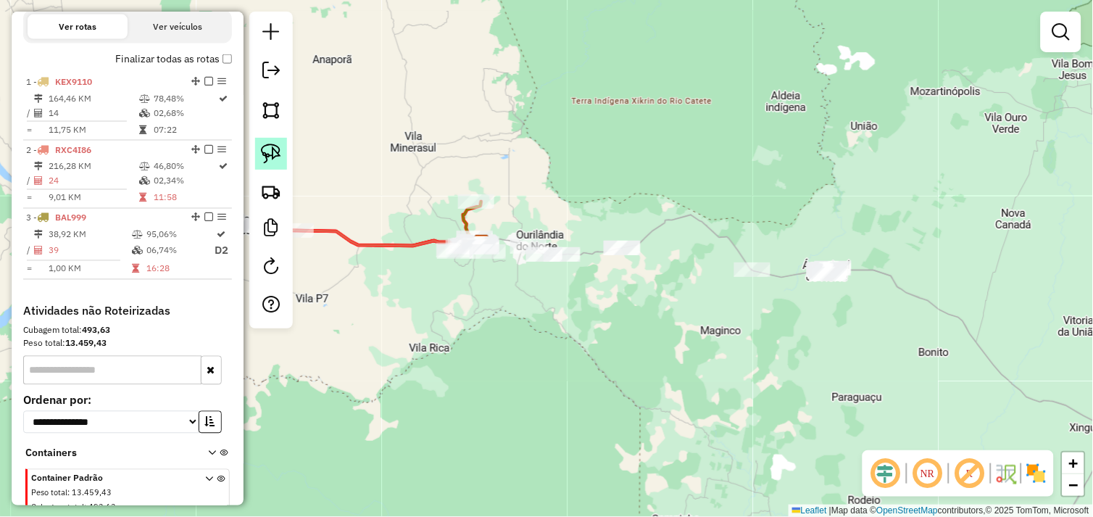
click at [280, 154] on img at bounding box center [271, 153] width 20 height 20
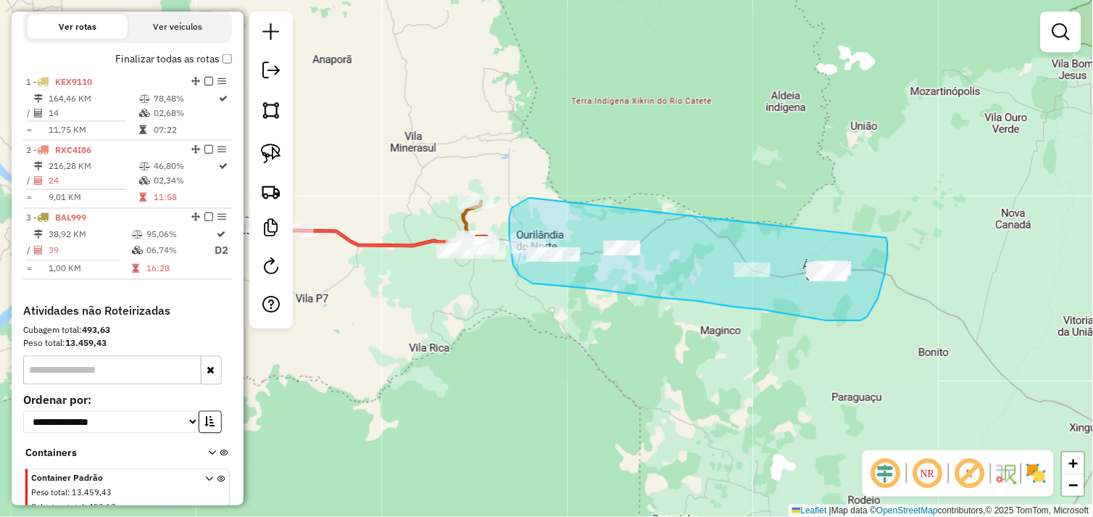
drag, startPoint x: 529, startPoint y: 198, endPoint x: 885, endPoint y: 236, distance: 358.5
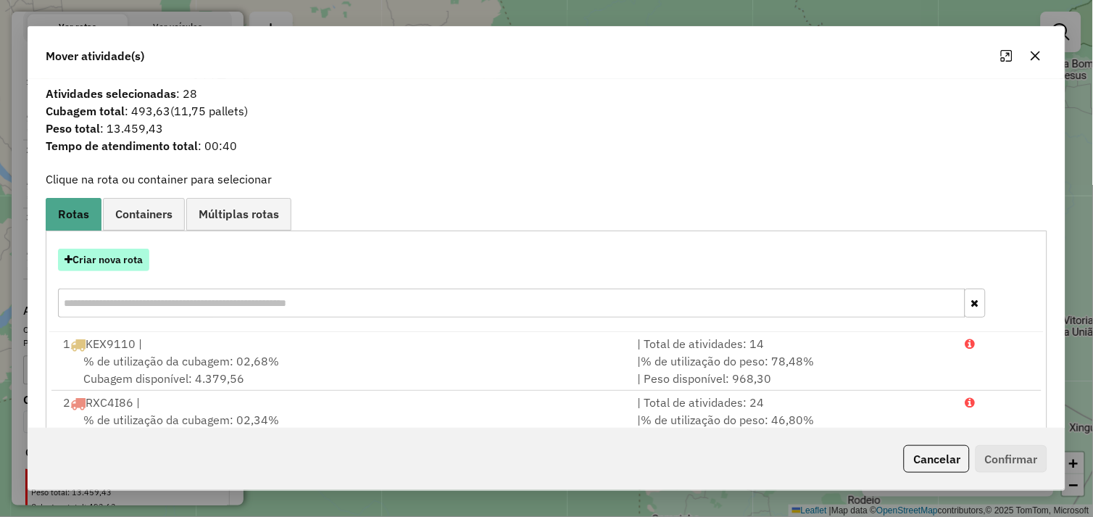
click at [141, 258] on button "Criar nova rota" at bounding box center [103, 260] width 91 height 22
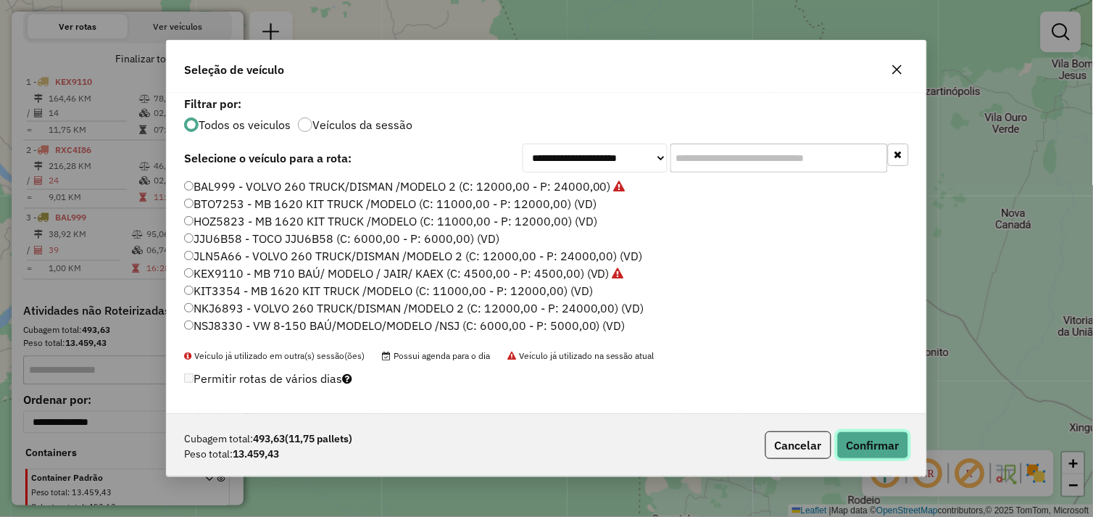
click at [867, 447] on button "Confirmar" at bounding box center [873, 445] width 72 height 28
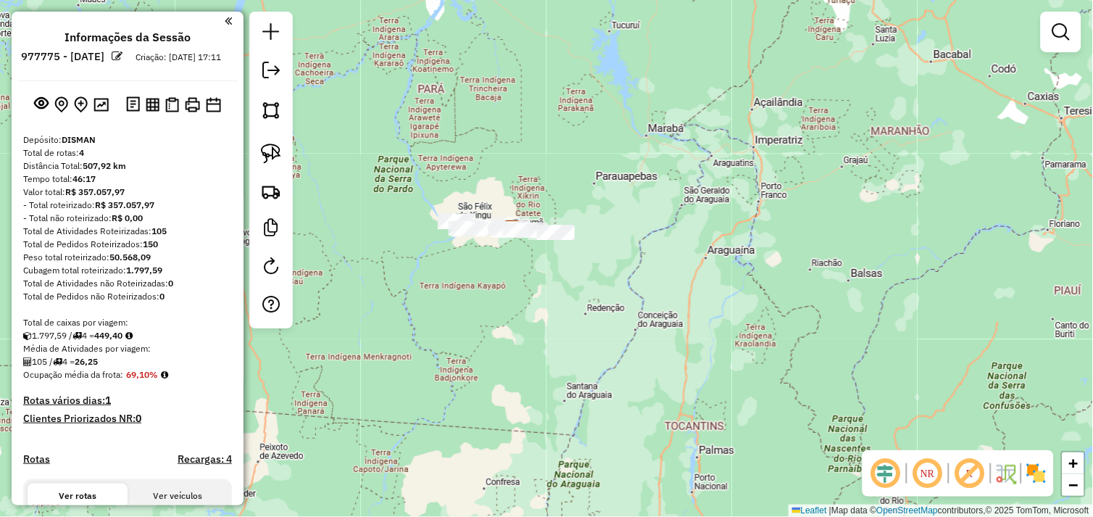
scroll to position [0, 0]
click at [196, 113] on img at bounding box center [192, 105] width 15 height 15
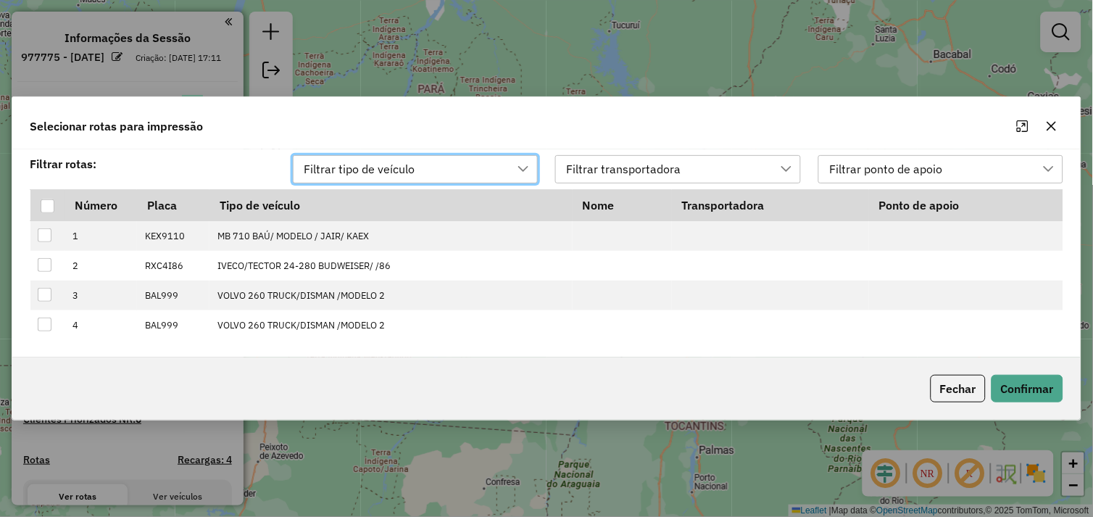
scroll to position [9, 64]
click at [44, 203] on div at bounding box center [48, 206] width 14 height 14
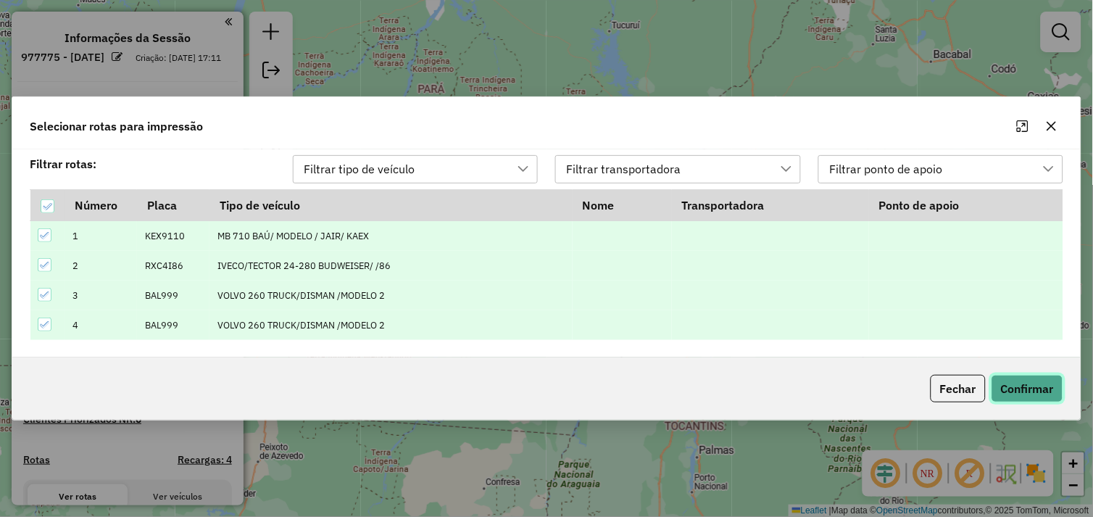
click at [1032, 388] on button "Confirmar" at bounding box center [1027, 389] width 72 height 28
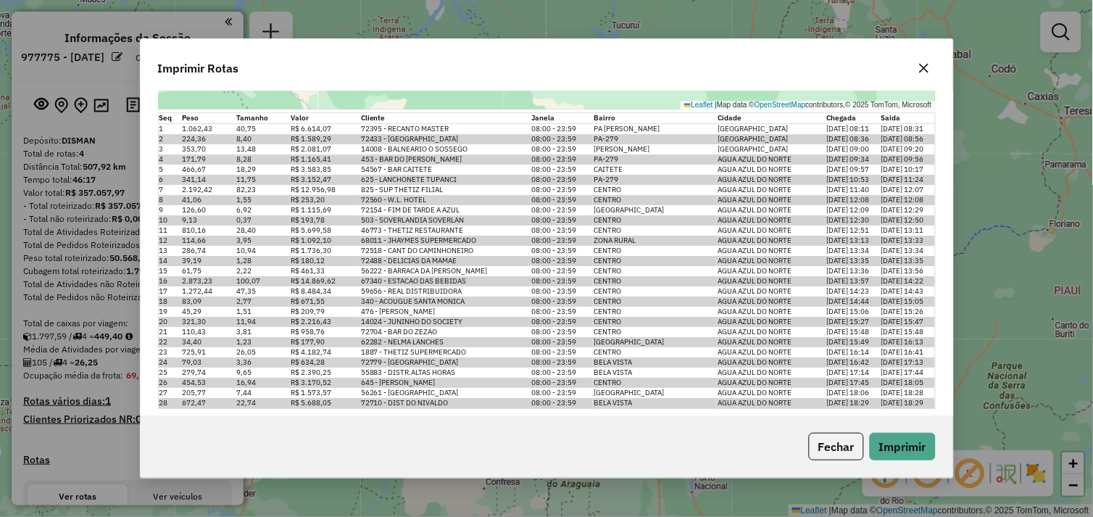
scroll to position [2292, 0]
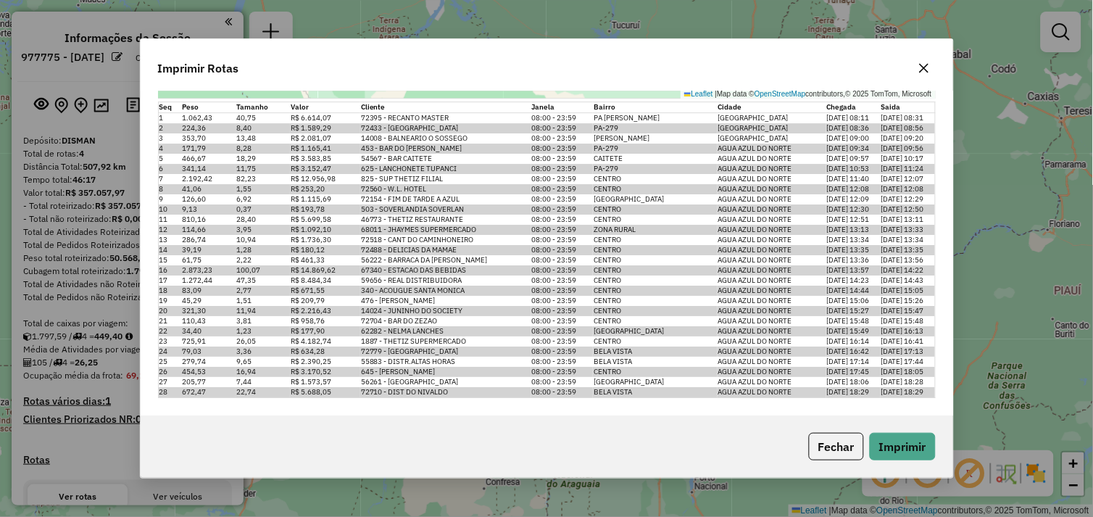
click at [925, 67] on icon "button" at bounding box center [924, 68] width 12 height 12
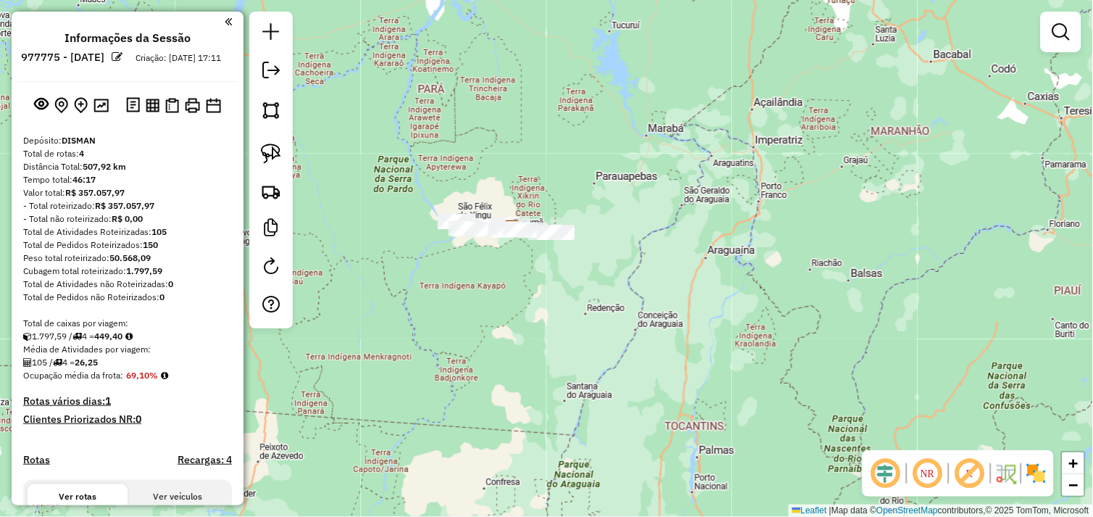
drag, startPoint x: 495, startPoint y: 277, endPoint x: 558, endPoint y: 332, distance: 83.7
click at [540, 346] on div "Janela de atendimento Grade de atendimento Capacidade Transportadoras Veículos …" at bounding box center [546, 258] width 1093 height 517
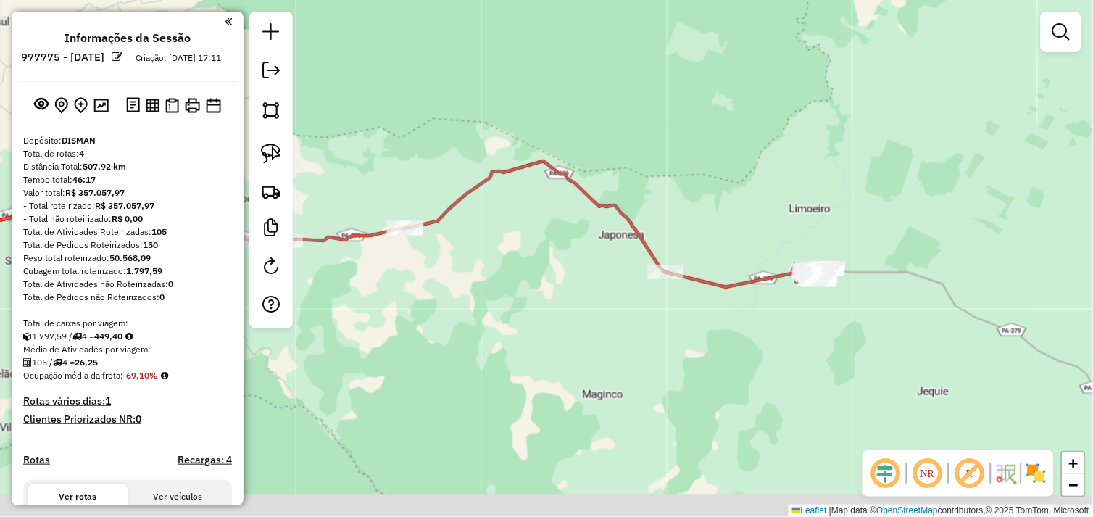
drag, startPoint x: 617, startPoint y: 329, endPoint x: 595, endPoint y: 270, distance: 63.3
click at [596, 270] on div "Janela de atendimento Grade de atendimento Capacidade Transportadoras Veículos …" at bounding box center [546, 258] width 1093 height 517
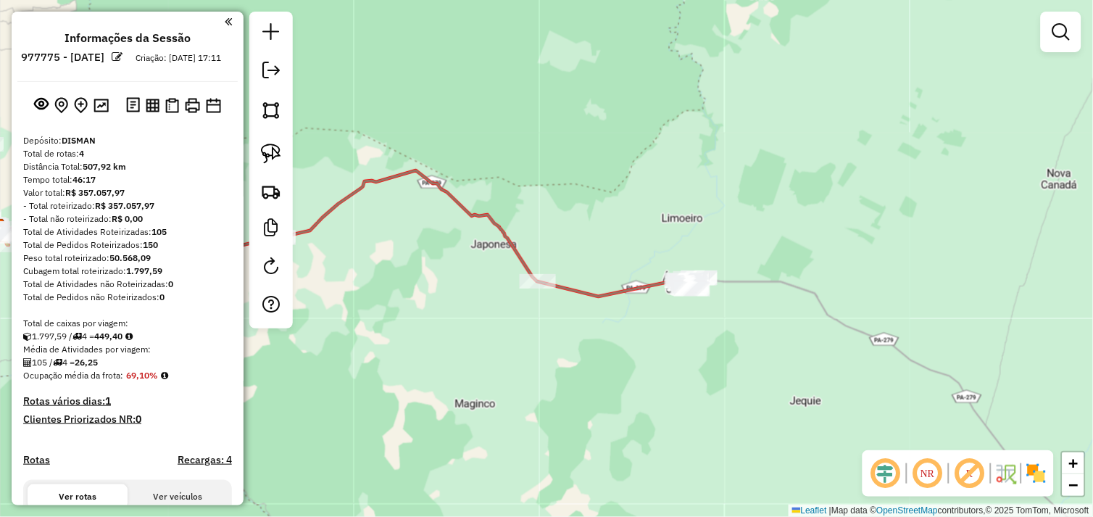
drag, startPoint x: 769, startPoint y: 321, endPoint x: 632, endPoint y: 332, distance: 138.1
click at [632, 332] on div "Janela de atendimento Grade de atendimento Capacidade Transportadoras Veículos …" at bounding box center [546, 258] width 1093 height 517
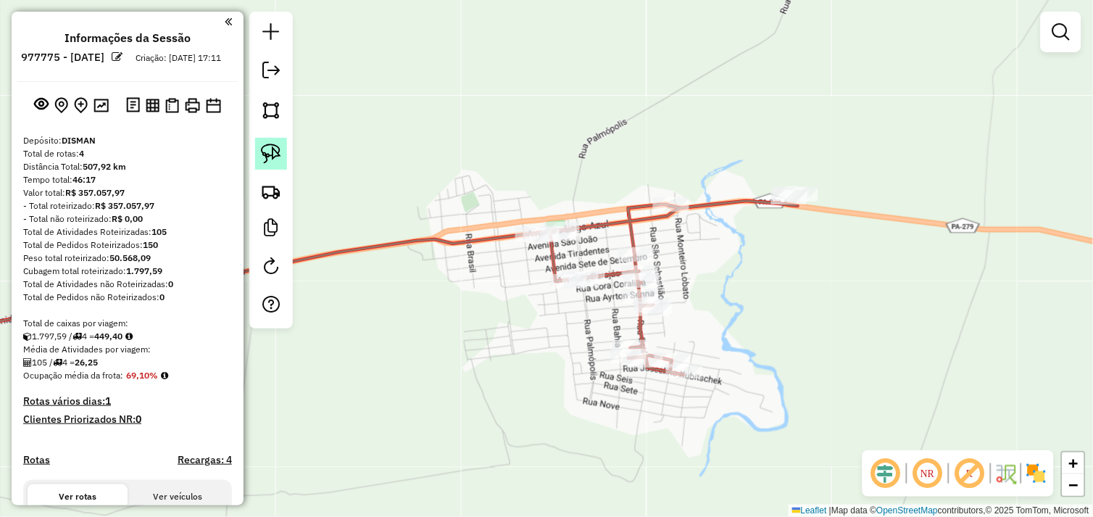
click at [271, 158] on img at bounding box center [271, 153] width 20 height 20
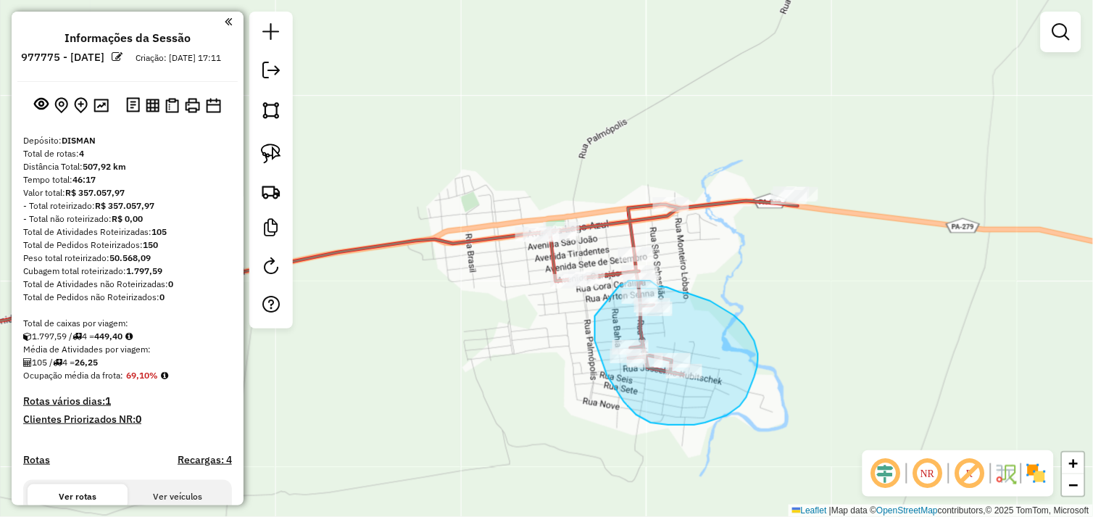
drag, startPoint x: 595, startPoint y: 316, endPoint x: 614, endPoint y: 292, distance: 30.4
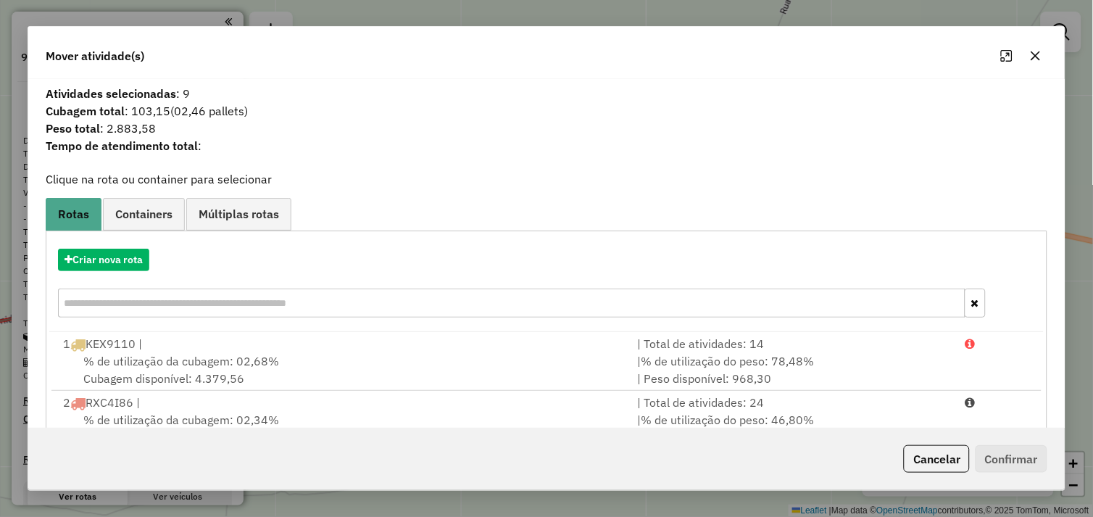
click at [1035, 56] on icon "button" at bounding box center [1035, 55] width 9 height 9
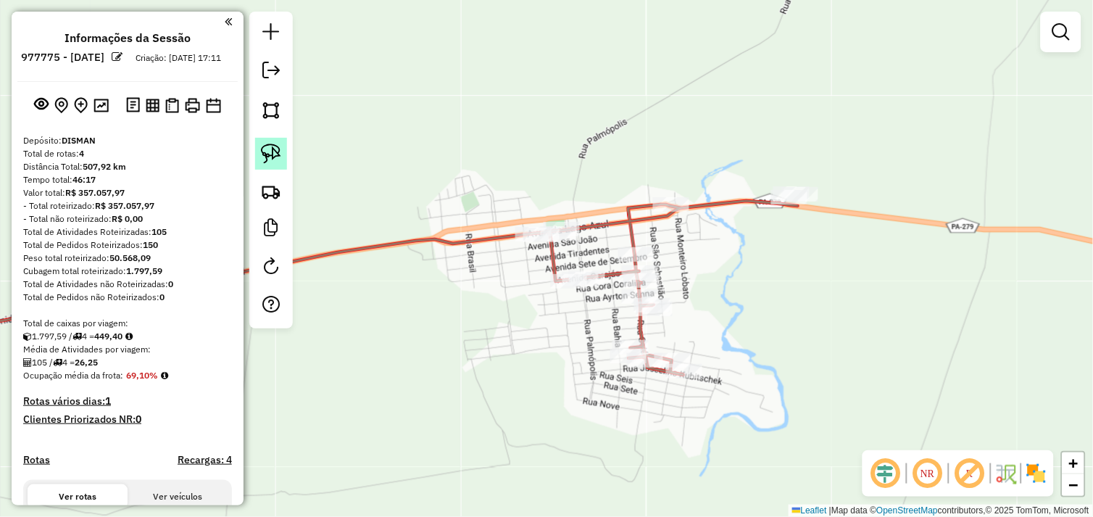
drag, startPoint x: 270, startPoint y: 152, endPoint x: 508, endPoint y: 283, distance: 272.1
click at [270, 152] on img at bounding box center [271, 153] width 20 height 20
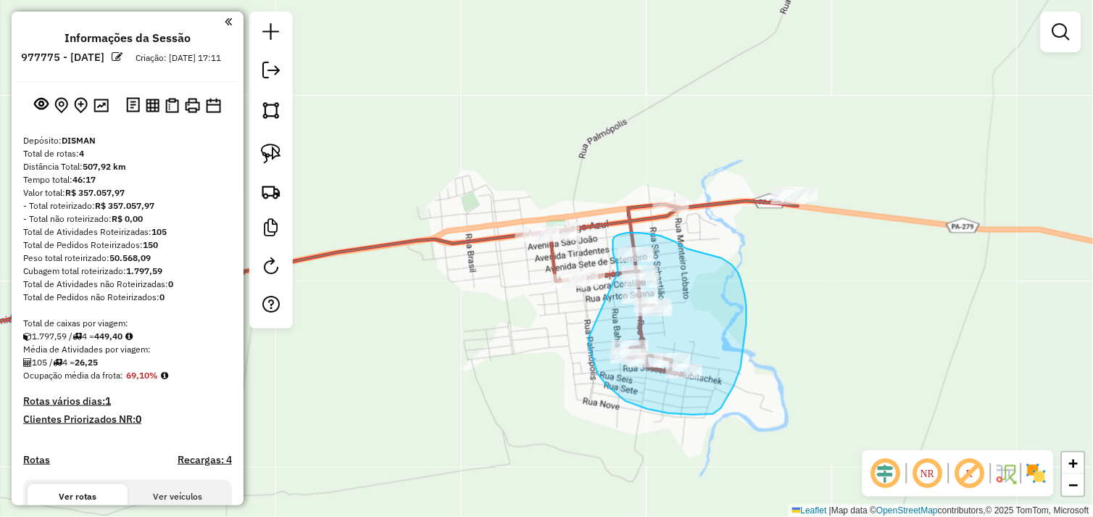
drag, startPoint x: 589, startPoint y: 343, endPoint x: 619, endPoint y: 275, distance: 73.6
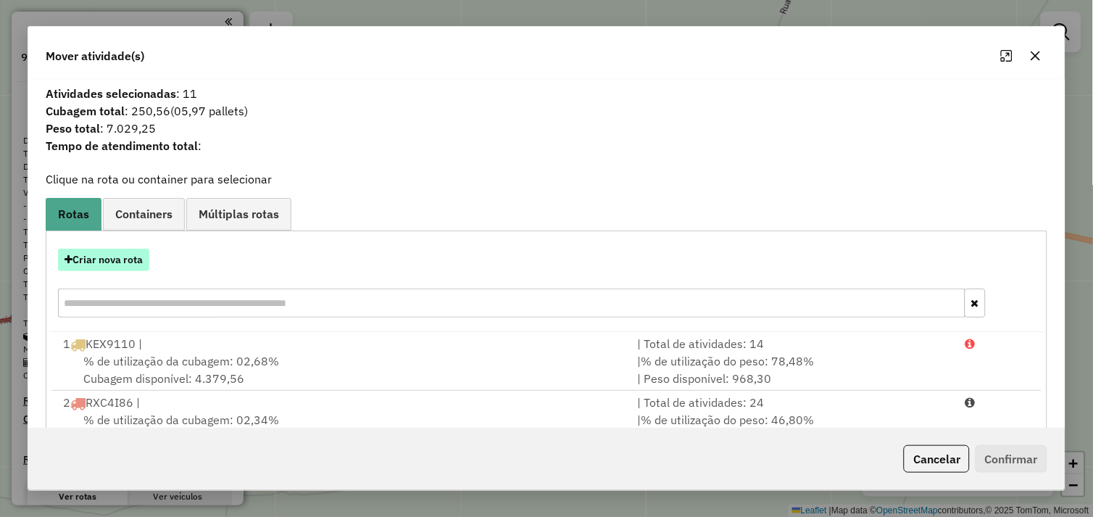
click at [107, 267] on button "Criar nova rota" at bounding box center [103, 260] width 91 height 22
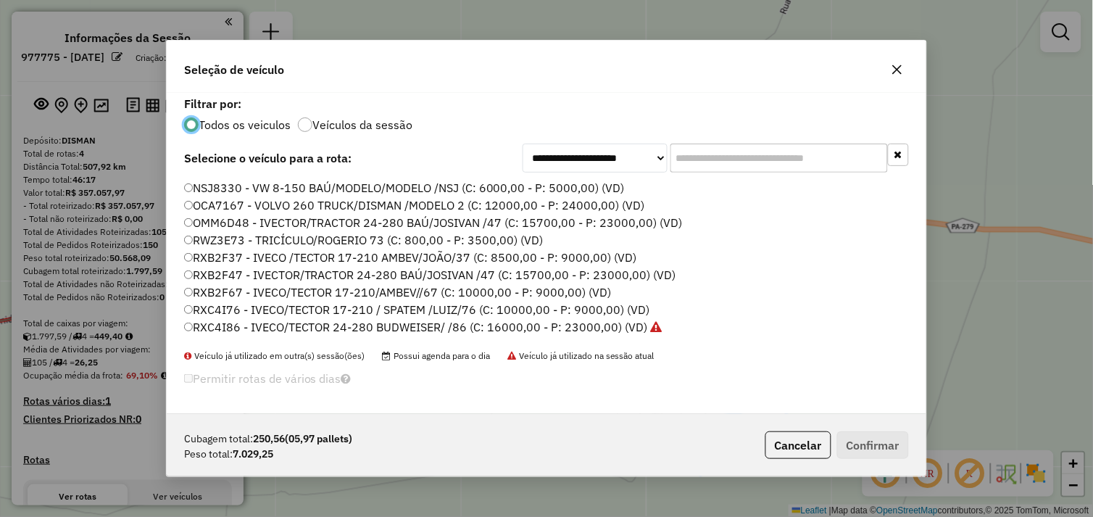
scroll to position [206, 0]
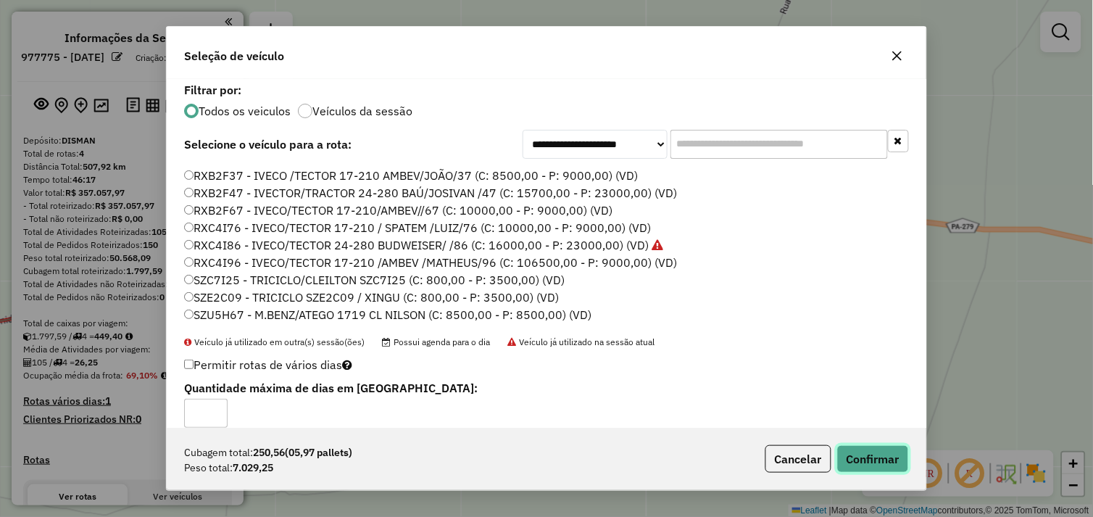
click at [870, 451] on button "Confirmar" at bounding box center [873, 459] width 72 height 28
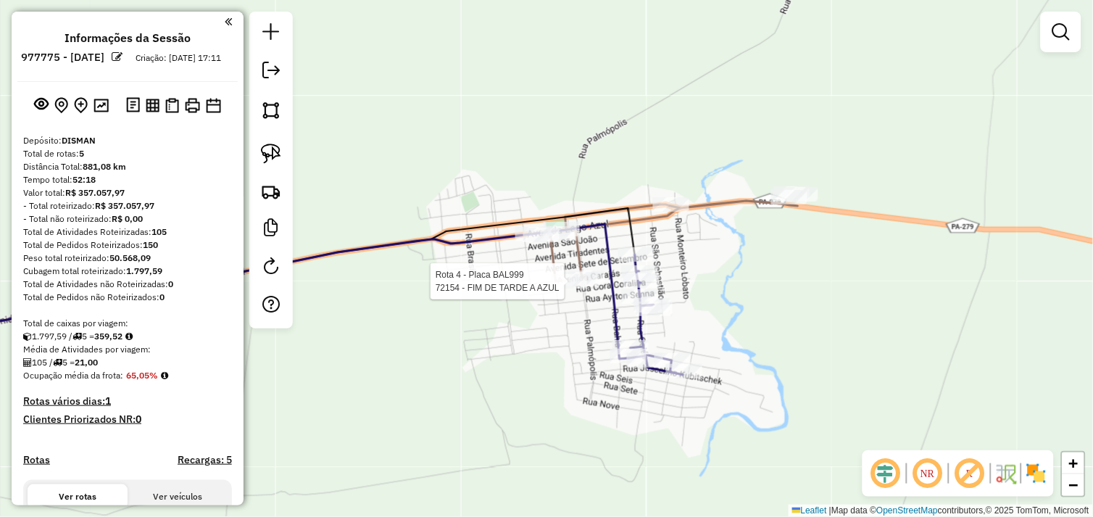
select select "**********"
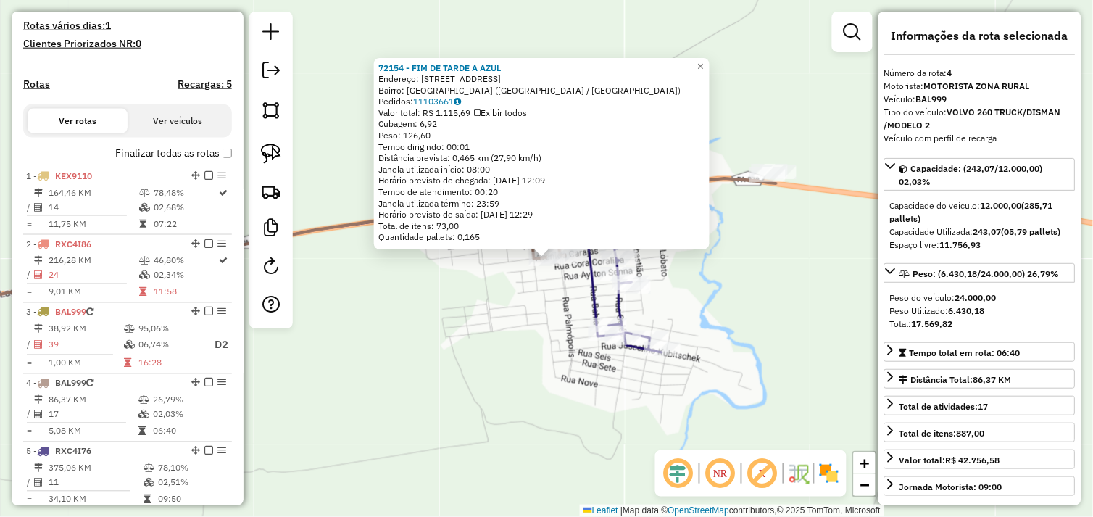
scroll to position [450, 0]
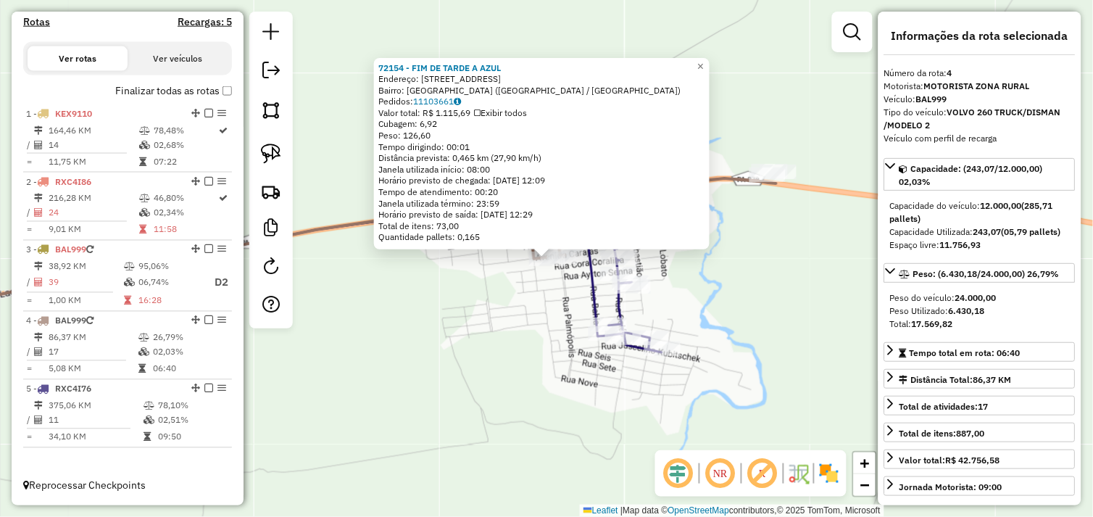
click at [540, 306] on div "72154 - FIM DE TARDE A AZUL Endereço: [STREET_ADDRESS] ([GEOGRAPHIC_DATA] / [GE…" at bounding box center [546, 258] width 1093 height 517
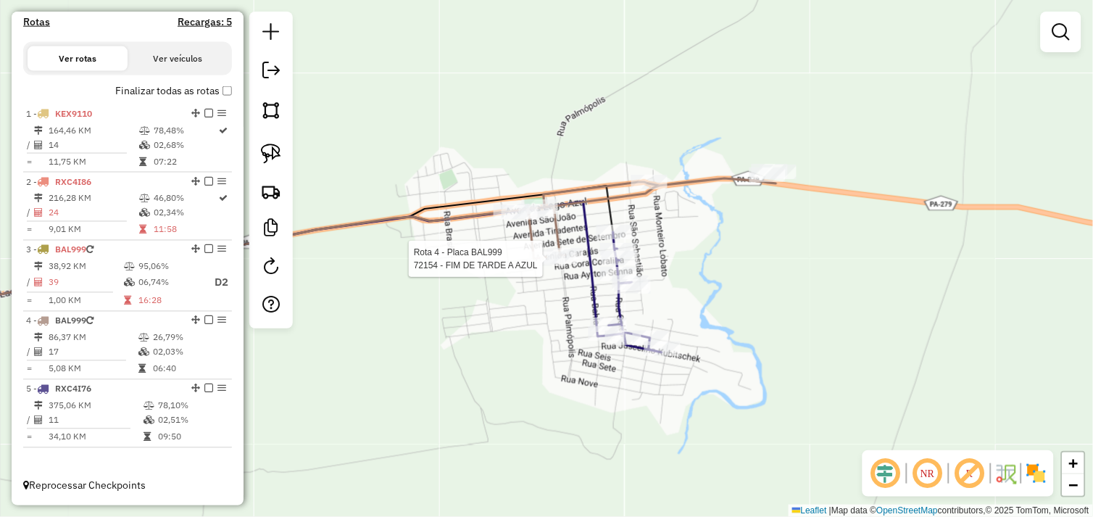
select select "**********"
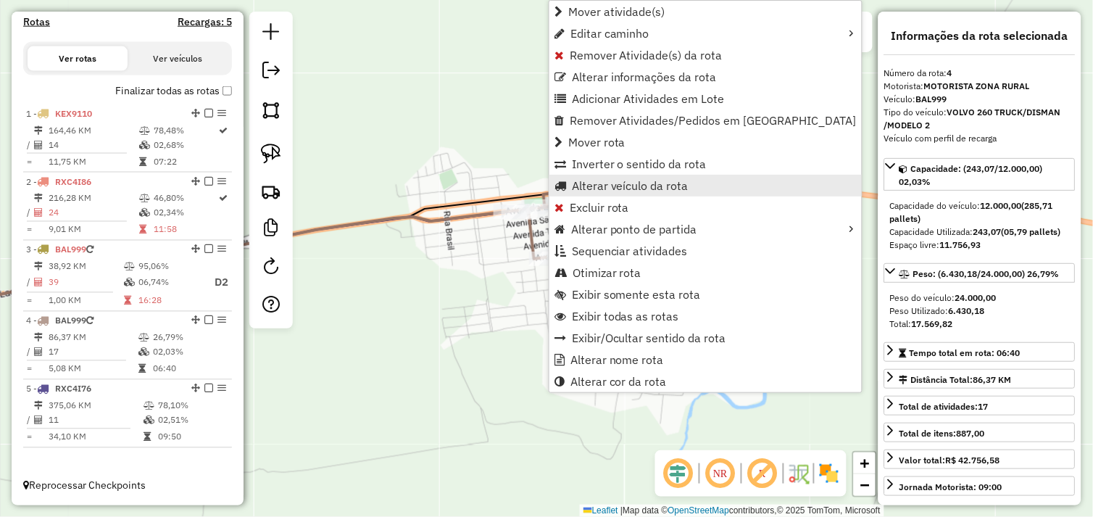
click at [580, 186] on span "Alterar veículo da rota" at bounding box center [630, 186] width 117 height 12
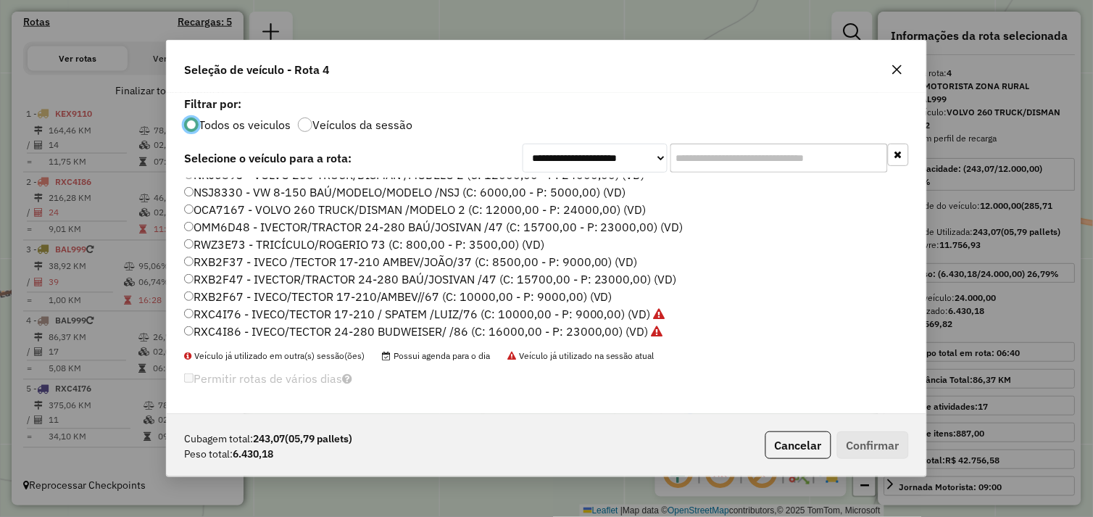
scroll to position [206, 0]
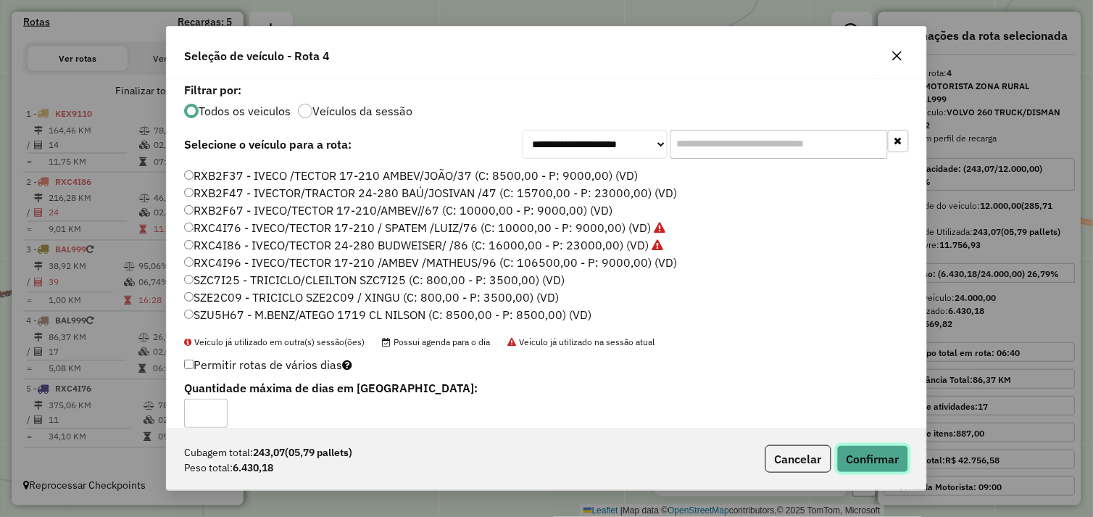
click at [867, 465] on button "Confirmar" at bounding box center [873, 459] width 72 height 28
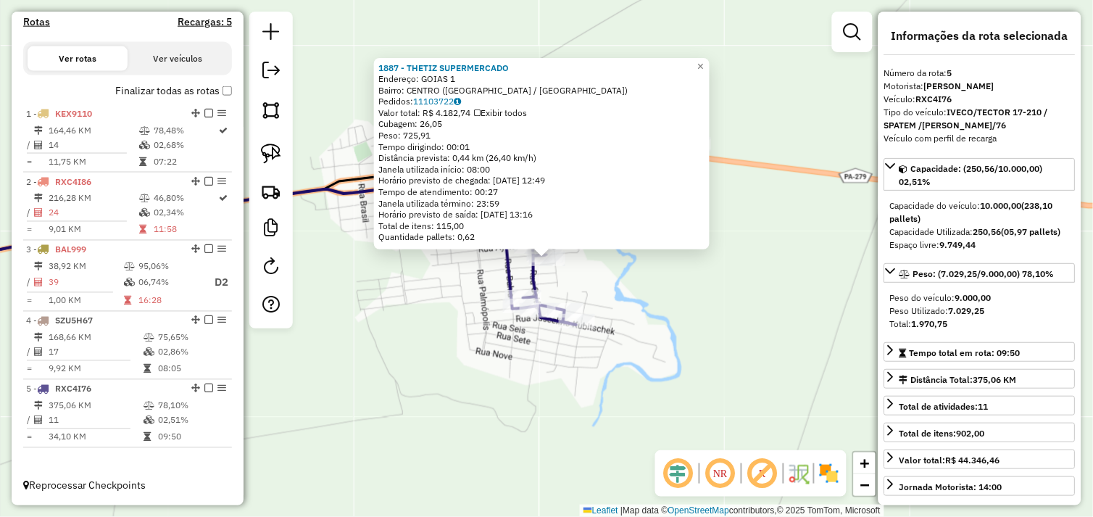
click at [649, 304] on div "1887 - THETIZ SUPERMERCADO Endereço: GOIAS 1 Bairro: CENTRO ([GEOGRAPHIC_DATA] …" at bounding box center [546, 258] width 1093 height 517
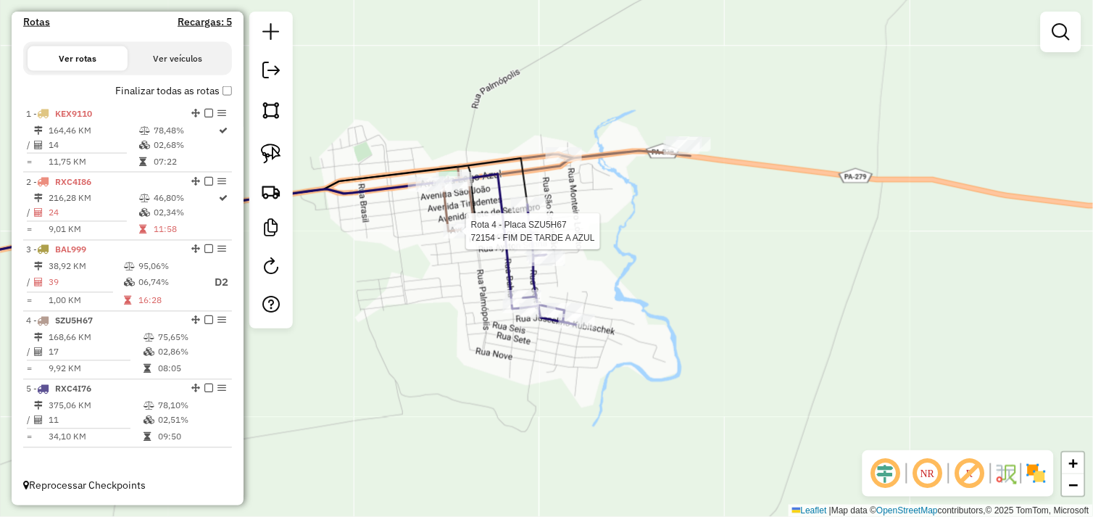
select select "**********"
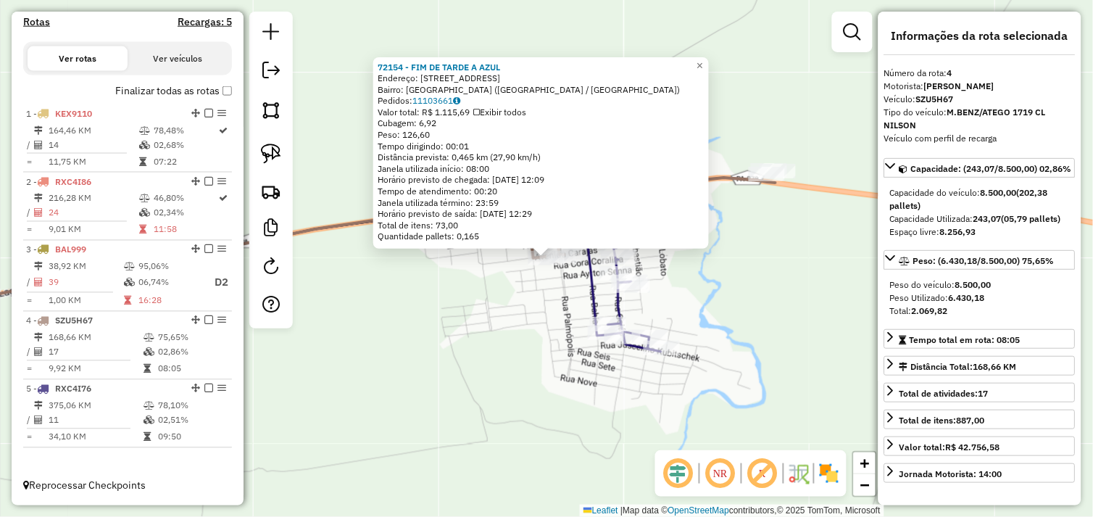
click at [475, 273] on div "72154 - FIM DE TARDE A AZUL Endereço: [STREET_ADDRESS] ([GEOGRAPHIC_DATA] / [GE…" at bounding box center [546, 258] width 1093 height 517
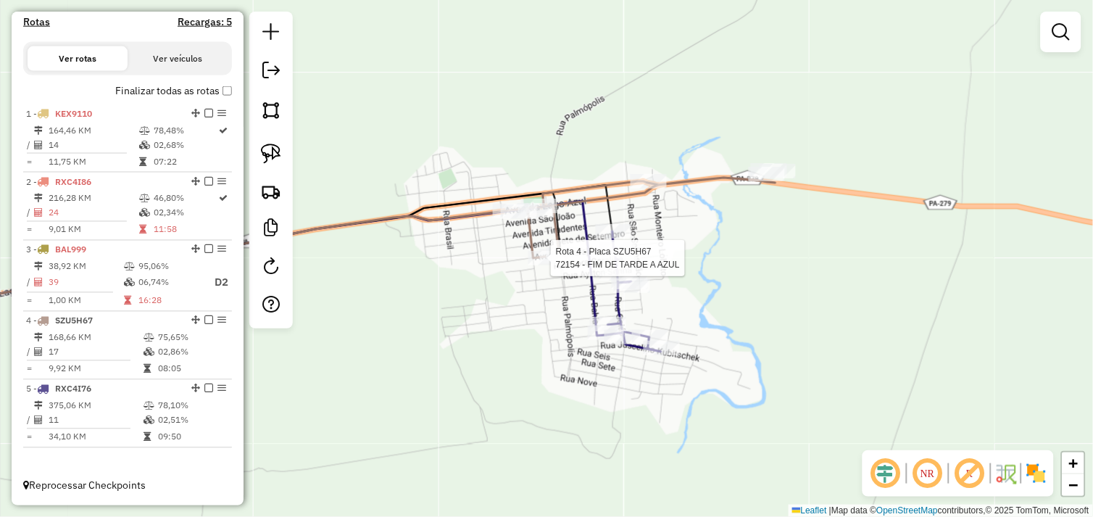
select select "**********"
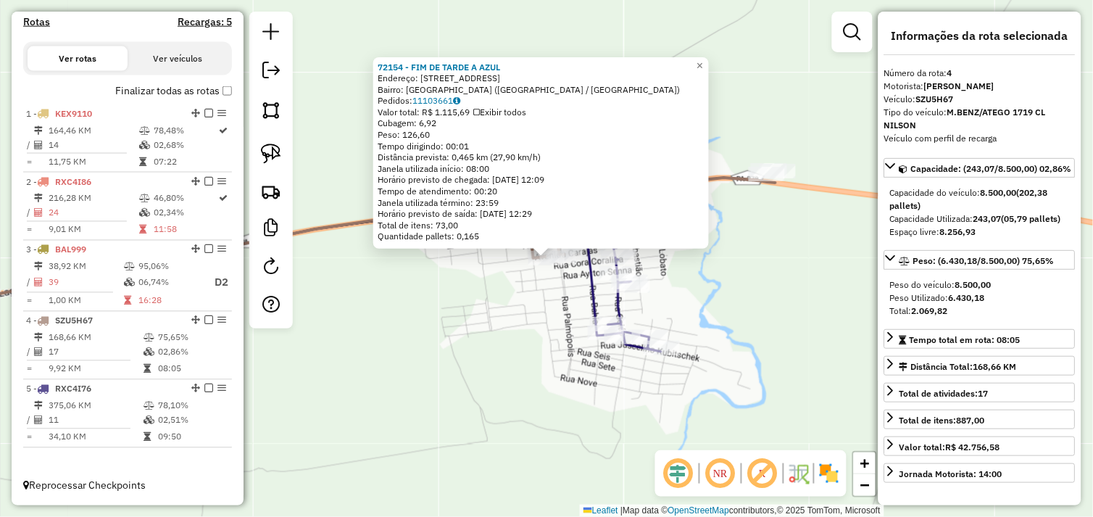
drag, startPoint x: 540, startPoint y: 306, endPoint x: 562, endPoint y: 301, distance: 23.0
click at [539, 306] on div "Rota 4 - Placa SZU5H67 72154 - FIM DE TARDE A AZUL 72154 - FIM DE TARDE A AZUL …" at bounding box center [546, 258] width 1093 height 517
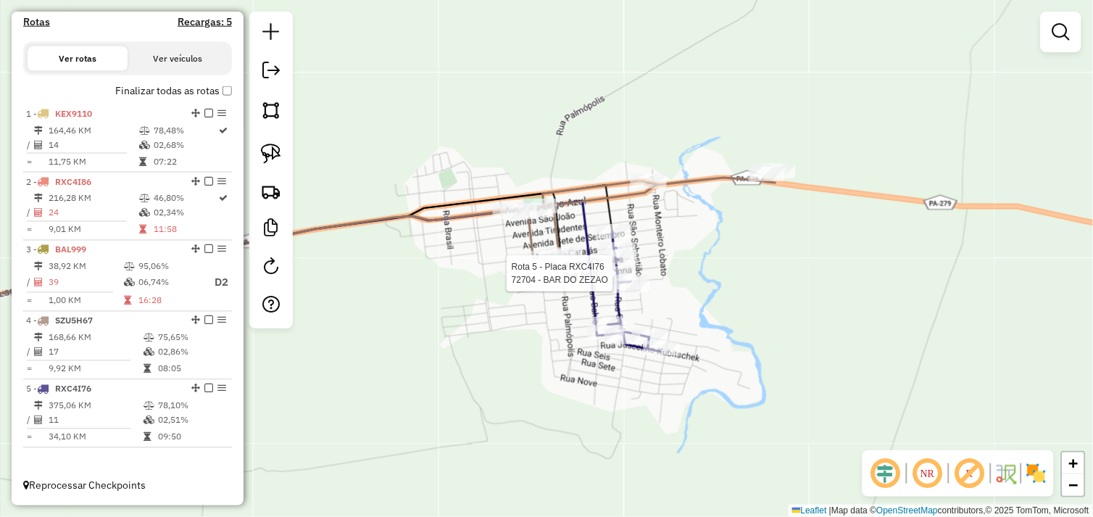
select select "**********"
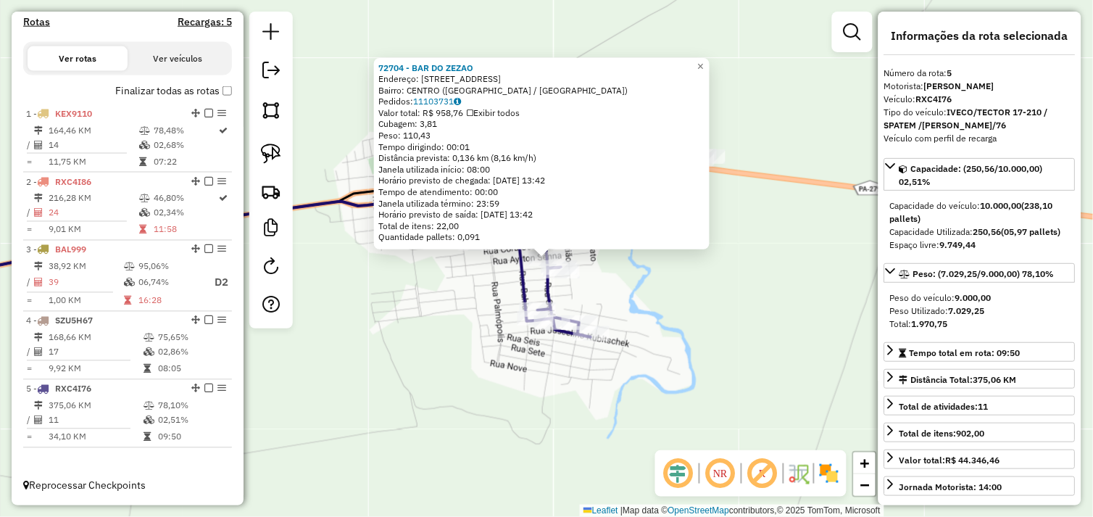
click at [661, 287] on div "72704 - BAR DO ZEZAO Endereço: Rua Goias 19 Bairro: CENTRO (AGUA AZUL DO NORTE …" at bounding box center [546, 258] width 1093 height 517
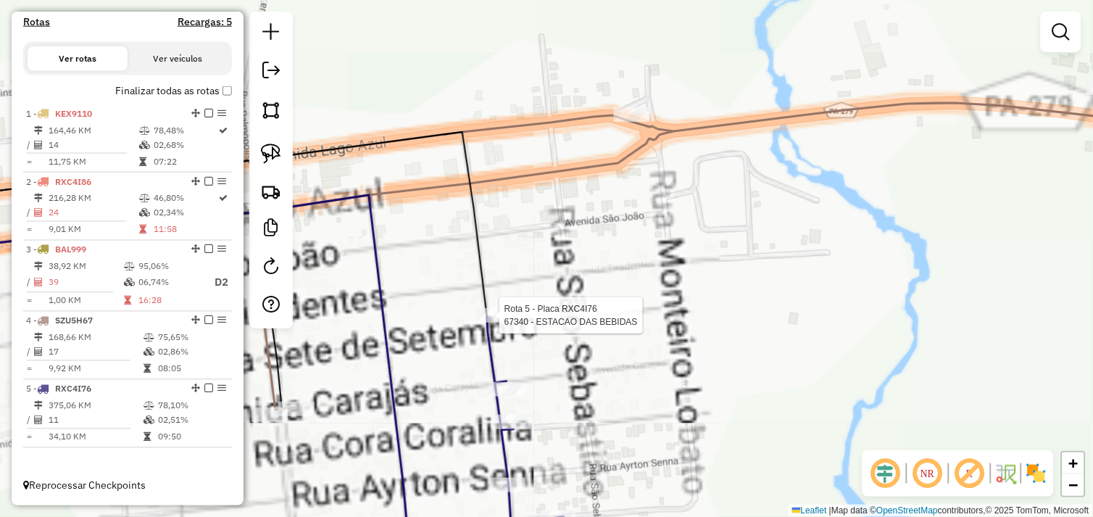
select select "**********"
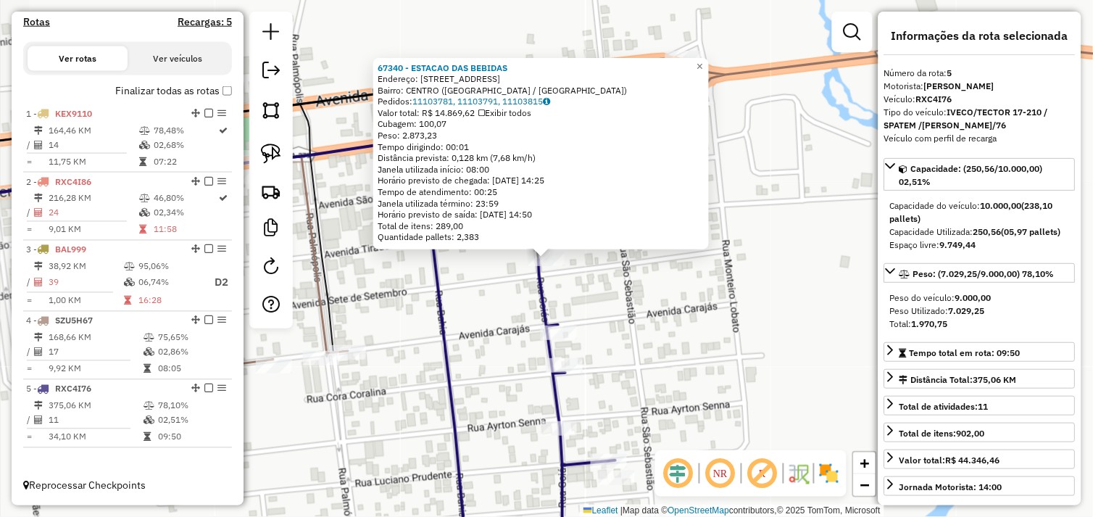
click at [636, 327] on div "67340 - ESTACAO DAS BEBIDAS Endereço: [STREET_ADDRESS] Bairro: CENTRO ([GEOGRAP…" at bounding box center [546, 258] width 1093 height 517
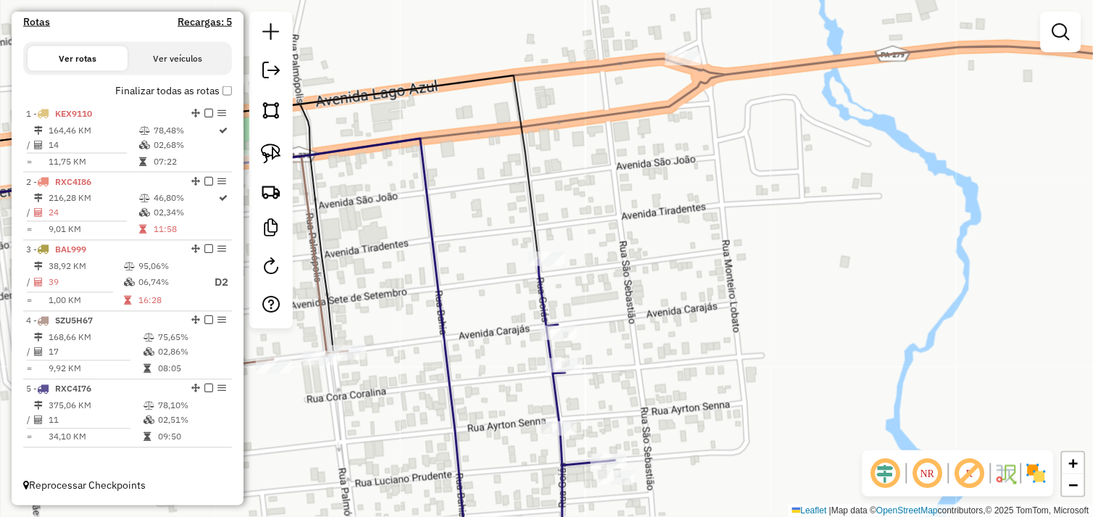
drag, startPoint x: 494, startPoint y: 331, endPoint x: 588, endPoint y: 146, distance: 207.7
click at [588, 149] on div "Rota 5 - Placa RXC4I76 59656 - REAL DISTRIBUIDORA Janela de atendimento Grade d…" at bounding box center [546, 258] width 1093 height 517
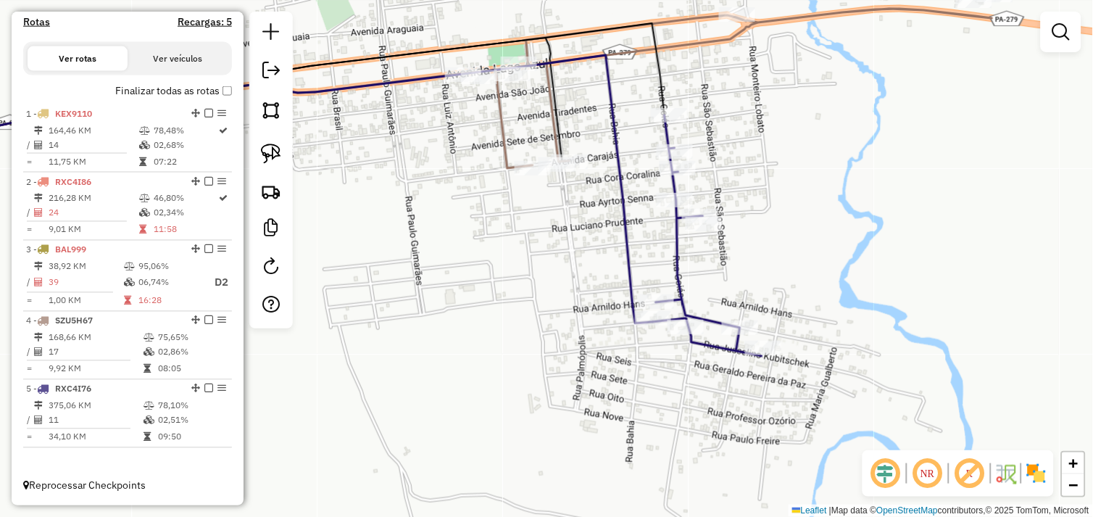
drag, startPoint x: 514, startPoint y: 220, endPoint x: 573, endPoint y: 222, distance: 58.7
click at [573, 221] on div "Janela de atendimento Grade de atendimento Capacidade Transportadoras Veículos …" at bounding box center [546, 258] width 1093 height 517
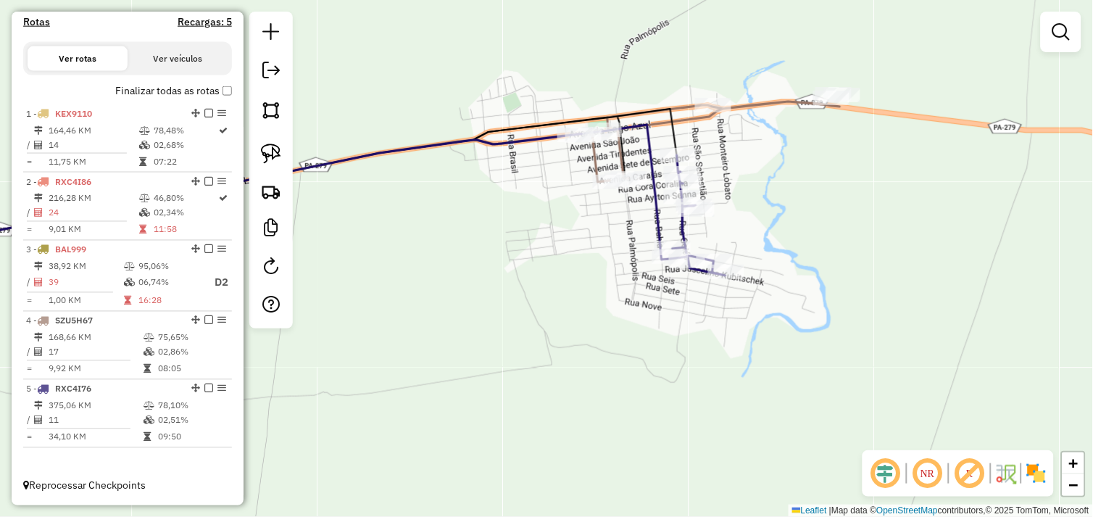
click at [600, 232] on div "Janela de atendimento Grade de atendimento Capacidade Transportadoras Veículos …" at bounding box center [546, 258] width 1093 height 517
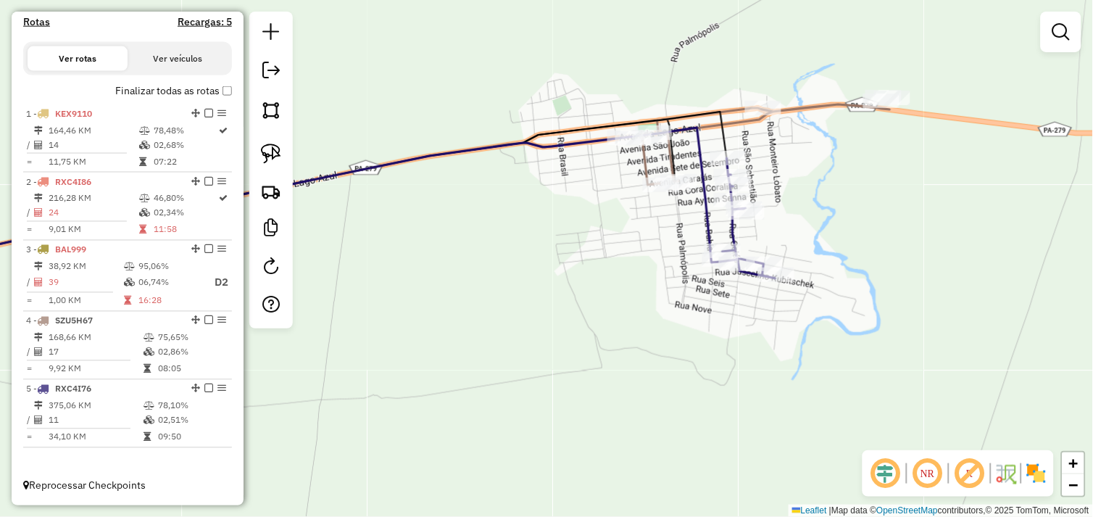
drag, startPoint x: 582, startPoint y: 238, endPoint x: 689, endPoint y: 238, distance: 107.2
click at [689, 238] on div "Janela de atendimento Grade de atendimento Capacidade Transportadoras Veículos …" at bounding box center [546, 258] width 1093 height 517
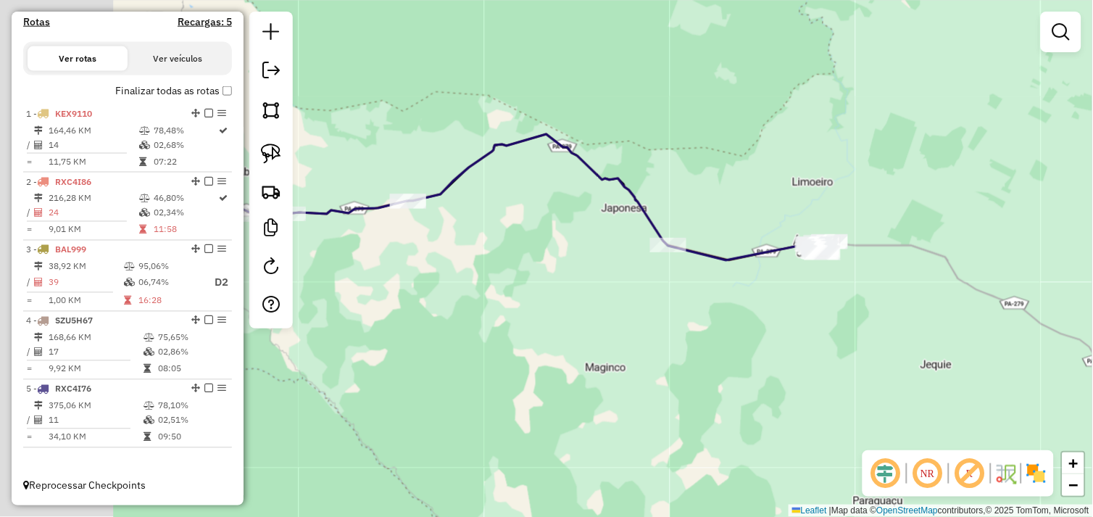
drag, startPoint x: 569, startPoint y: 316, endPoint x: 747, endPoint y: 319, distance: 178.3
click at [747, 319] on div "Janela de atendimento Grade de atendimento Capacidade Transportadoras Veículos …" at bounding box center [546, 258] width 1093 height 517
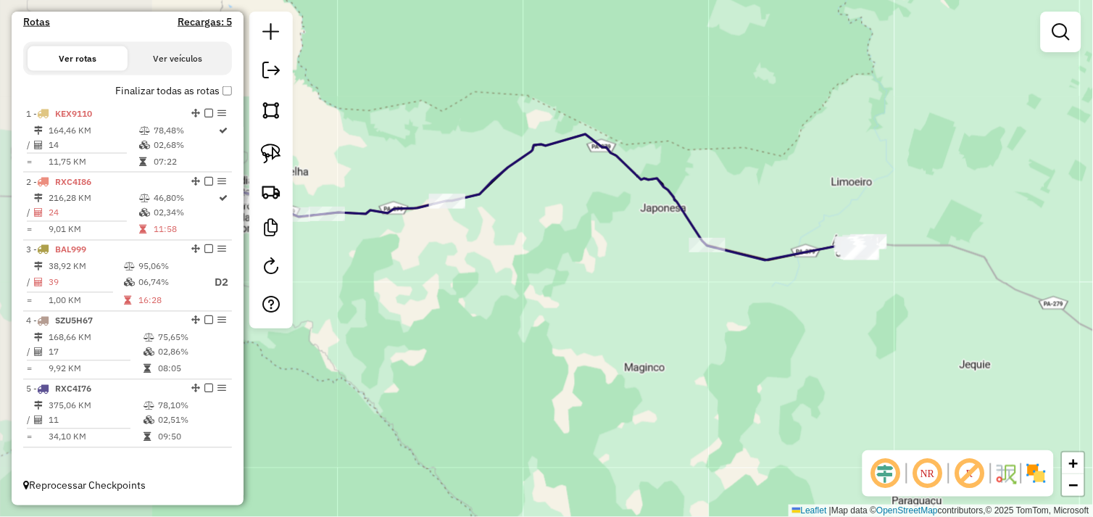
drag, startPoint x: 498, startPoint y: 301, endPoint x: 664, endPoint y: 309, distance: 166.8
click at [664, 309] on div "Janela de atendimento Grade de atendimento Capacidade Transportadoras Veículos …" at bounding box center [546, 258] width 1093 height 517
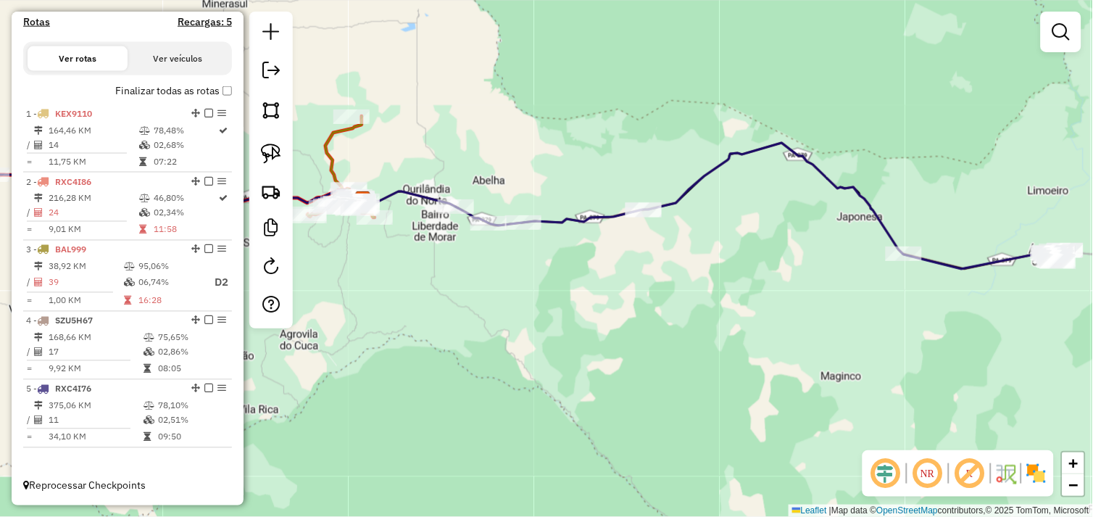
drag, startPoint x: 546, startPoint y: 301, endPoint x: 609, endPoint y: 310, distance: 63.6
click at [609, 310] on div "Janela de atendimento Grade de atendimento Capacidade Transportadoras Veículos …" at bounding box center [546, 258] width 1093 height 517
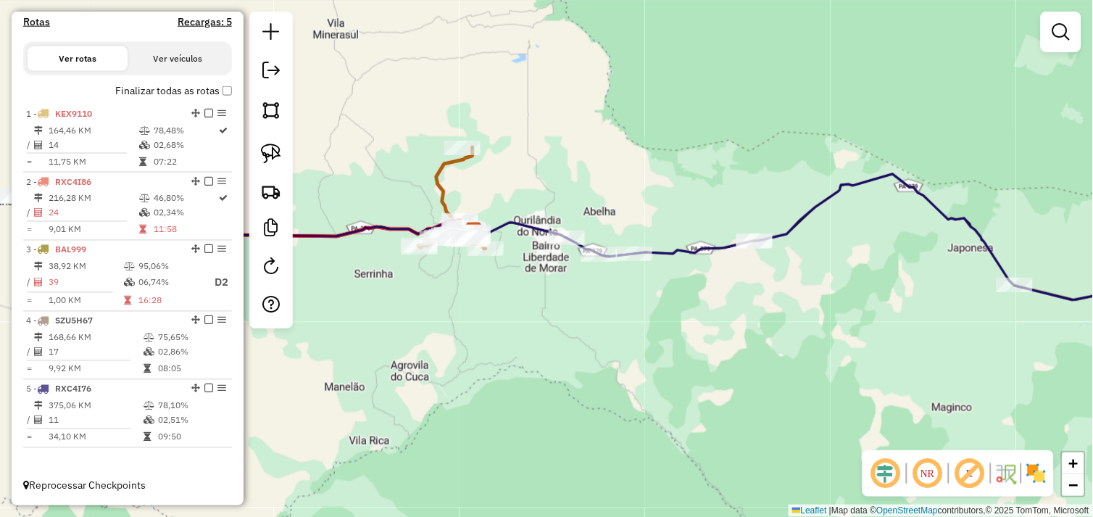
drag, startPoint x: 562, startPoint y: 291, endPoint x: 616, endPoint y: 314, distance: 59.4
click at [616, 314] on div "Janela de atendimento Grade de atendimento Capacidade Transportadoras Veículos …" at bounding box center [546, 258] width 1093 height 517
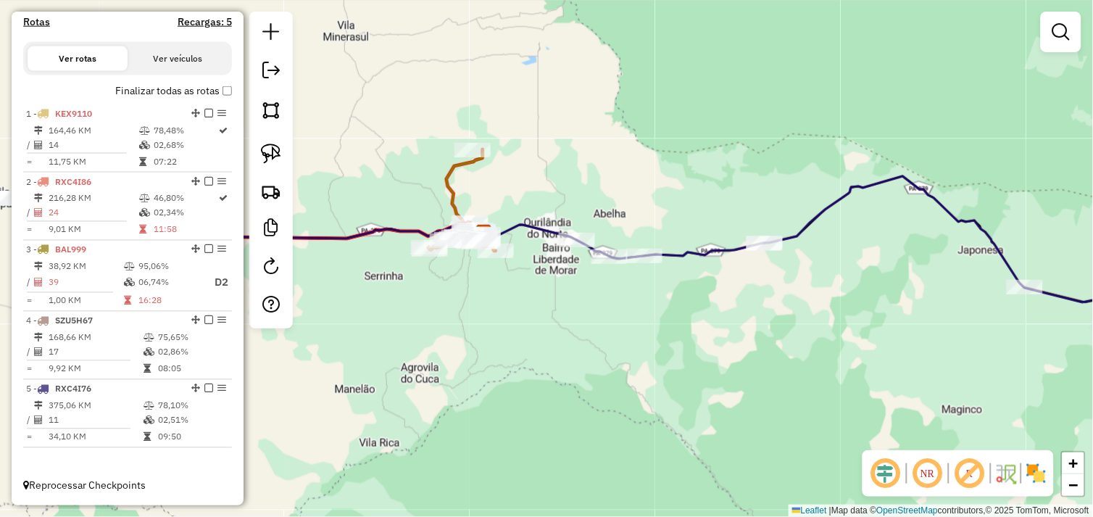
drag, startPoint x: 588, startPoint y: 327, endPoint x: 597, endPoint y: 330, distance: 9.2
click at [597, 330] on div "Janela de atendimento Grade de atendimento Capacidade Transportadoras Veículos …" at bounding box center [546, 258] width 1093 height 517
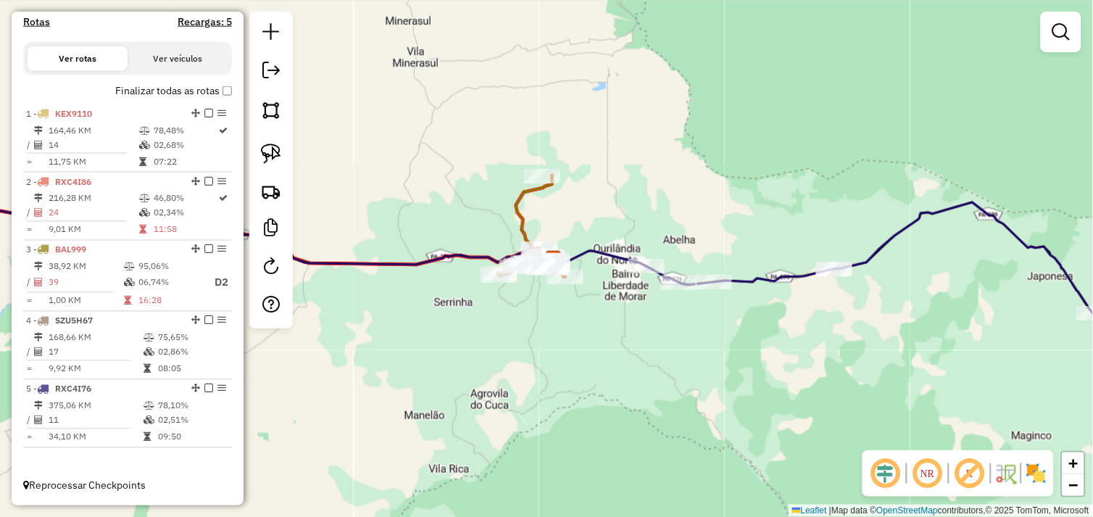
drag, startPoint x: 548, startPoint y: 317, endPoint x: 663, endPoint y: 323, distance: 114.6
click at [662, 323] on div "Rota 3 - Placa BAL999 821 - LU DISTRIBUIDORA Janela de atendimento Grade de ate…" at bounding box center [546, 258] width 1093 height 517
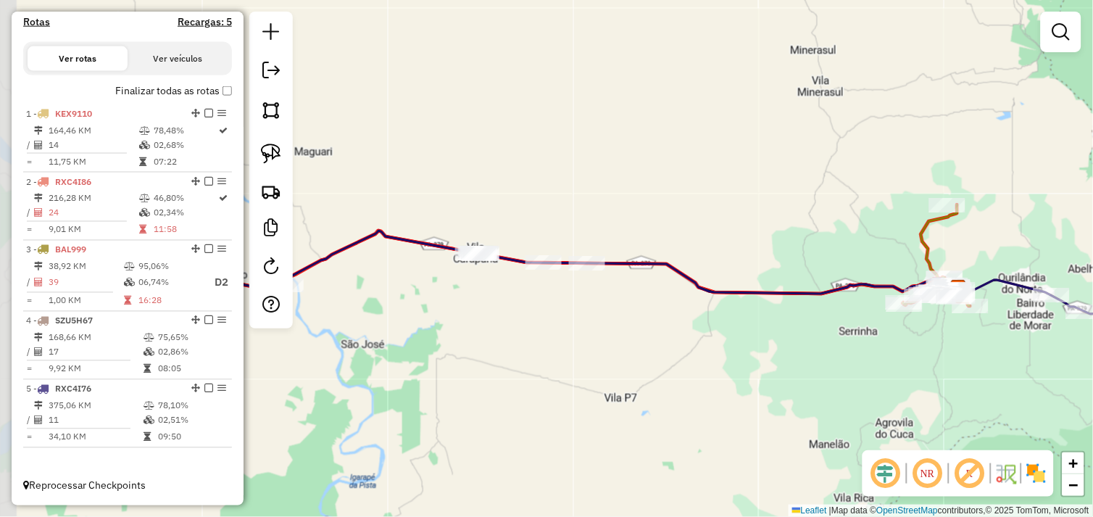
drag, startPoint x: 457, startPoint y: 320, endPoint x: 554, endPoint y: 322, distance: 96.4
click at [554, 322] on div "Janela de atendimento Grade de atendimento Capacidade Transportadoras Veículos …" at bounding box center [546, 258] width 1093 height 517
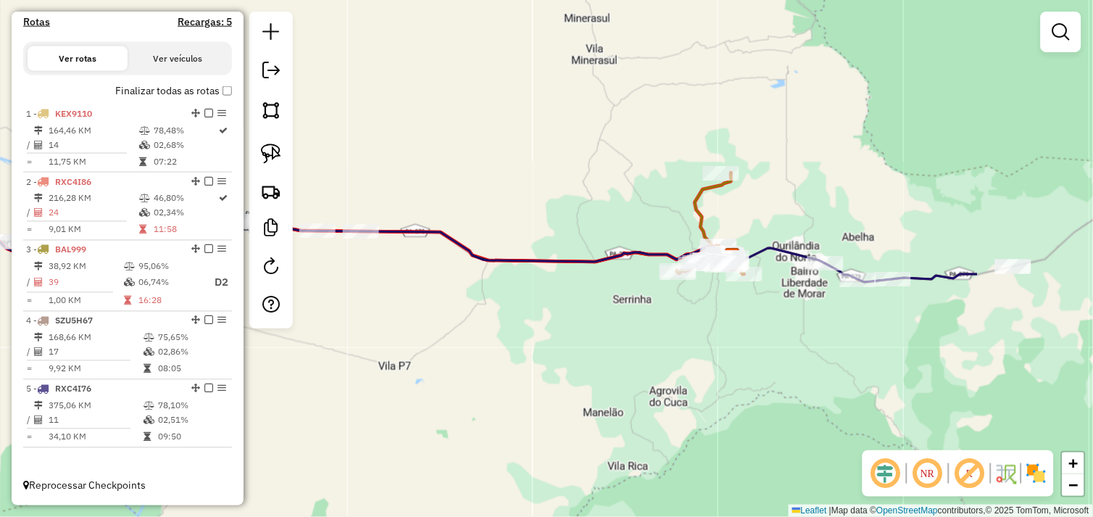
drag, startPoint x: 626, startPoint y: 333, endPoint x: 375, endPoint y: 297, distance: 254.0
click at [375, 297] on div "Janela de atendimento Grade de atendimento Capacidade Transportadoras Veículos …" at bounding box center [546, 258] width 1093 height 517
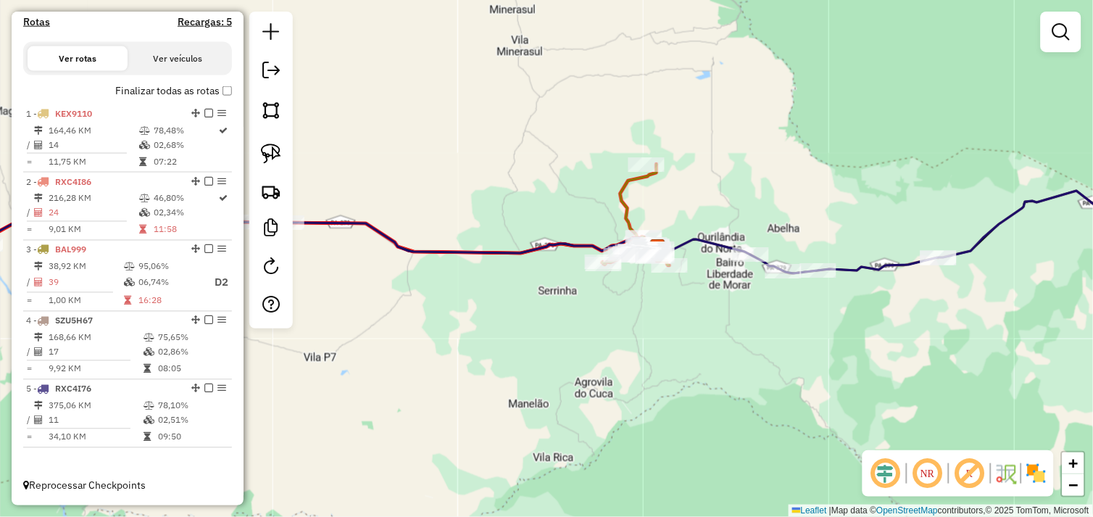
drag, startPoint x: 441, startPoint y: 303, endPoint x: 421, endPoint y: 303, distance: 19.6
click at [415, 303] on div "Janela de atendimento Grade de atendimento Capacidade Transportadoras Veículos …" at bounding box center [546, 258] width 1093 height 517
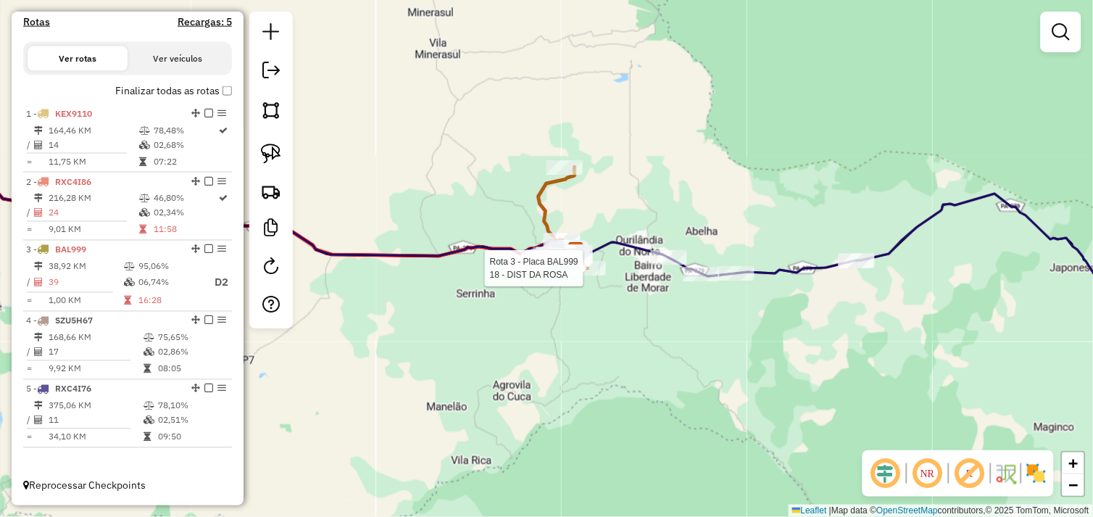
select select "**********"
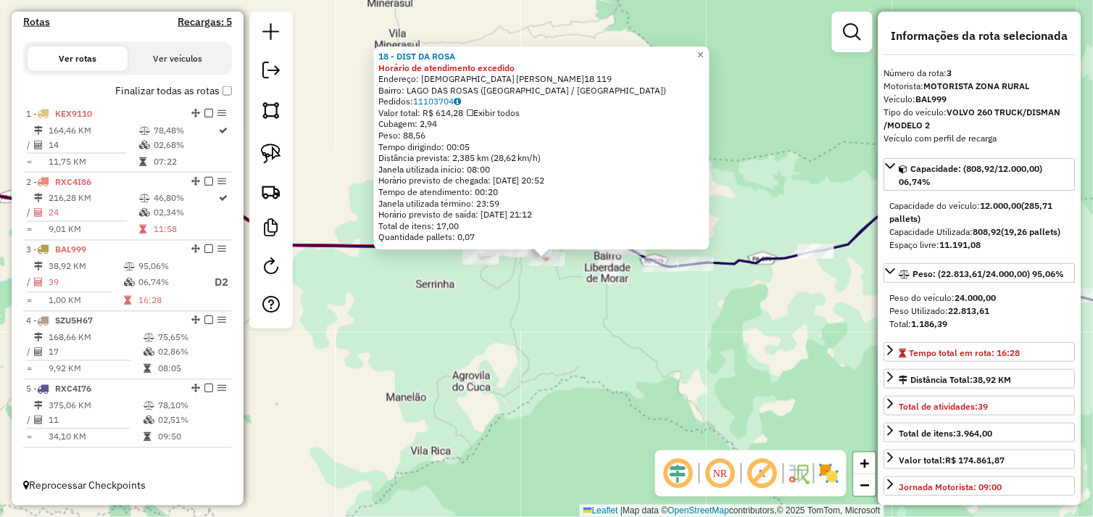
click at [554, 288] on div "18 - DIST DA ROSA Horário de atendimento excedido Endereço: PASTOR ARIOMAR Q.18…" at bounding box center [546, 258] width 1093 height 517
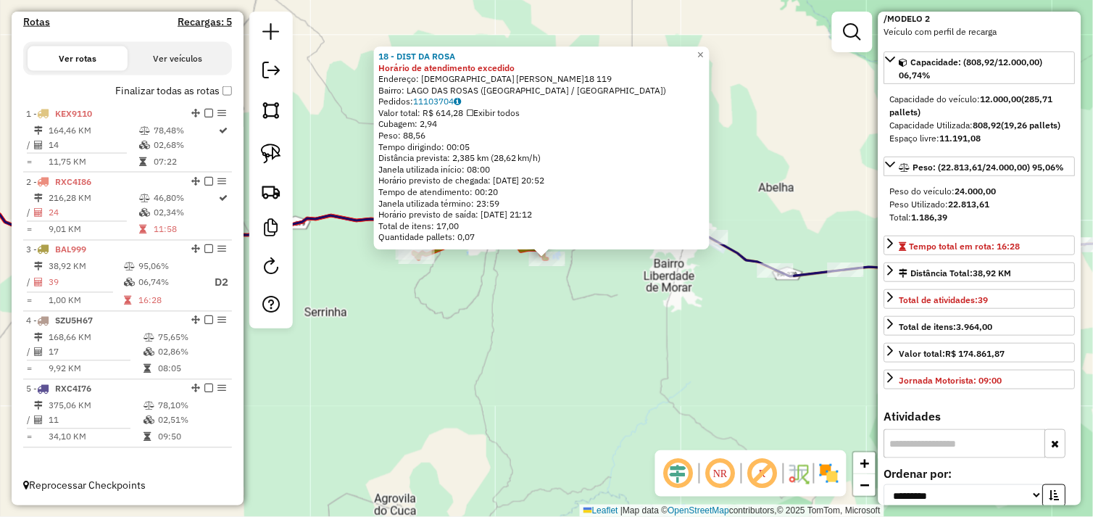
scroll to position [241, 0]
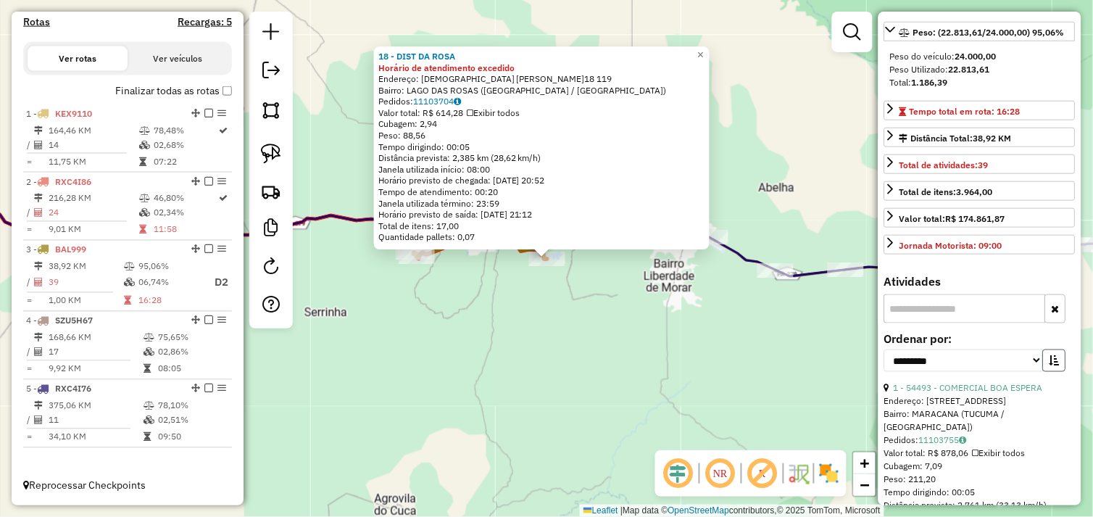
click at [1049, 365] on icon "button" at bounding box center [1054, 360] width 10 height 10
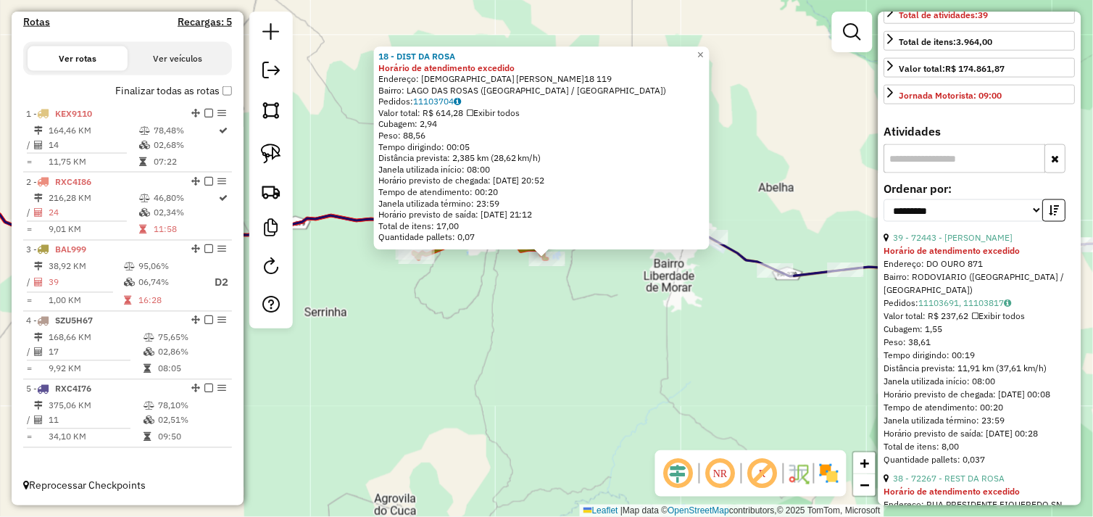
scroll to position [402, 0]
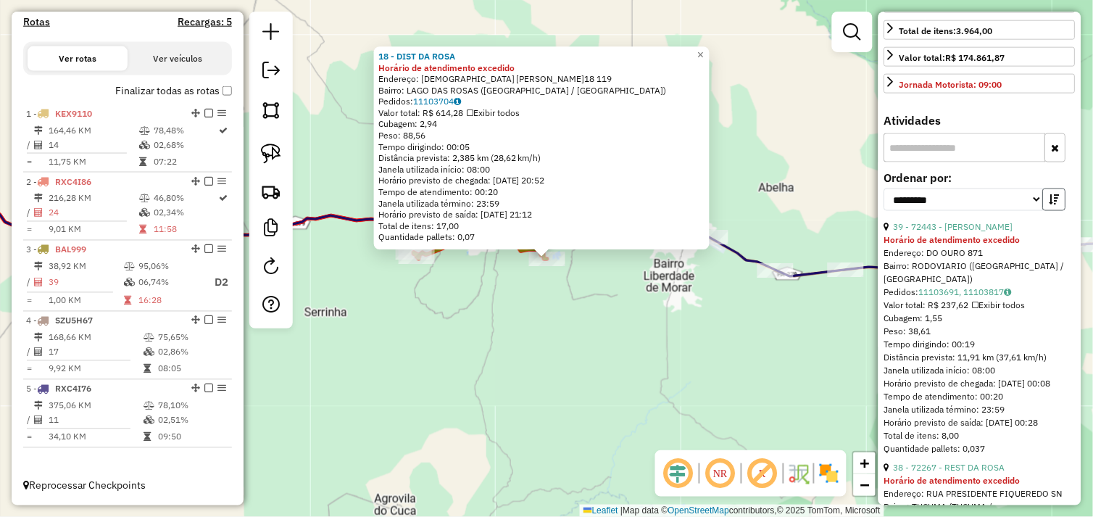
click at [1052, 204] on icon "button" at bounding box center [1054, 199] width 10 height 10
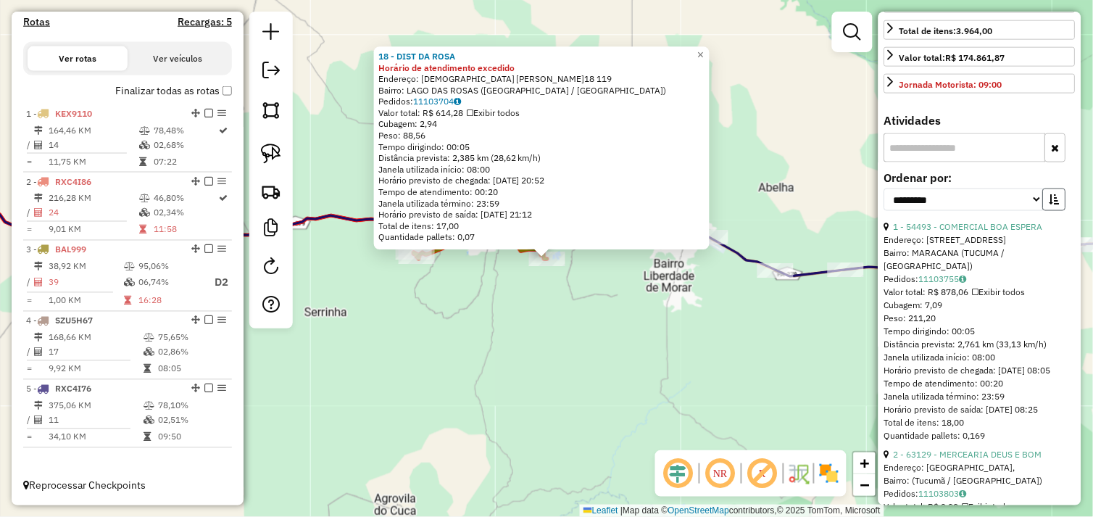
click at [1052, 204] on icon "button" at bounding box center [1054, 199] width 10 height 10
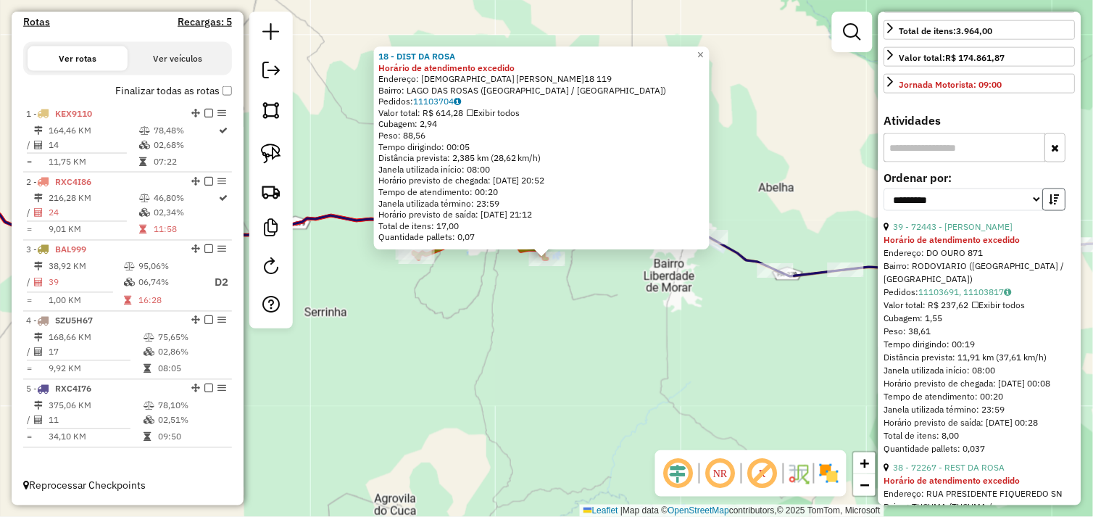
click at [1053, 204] on icon "button" at bounding box center [1054, 199] width 10 height 10
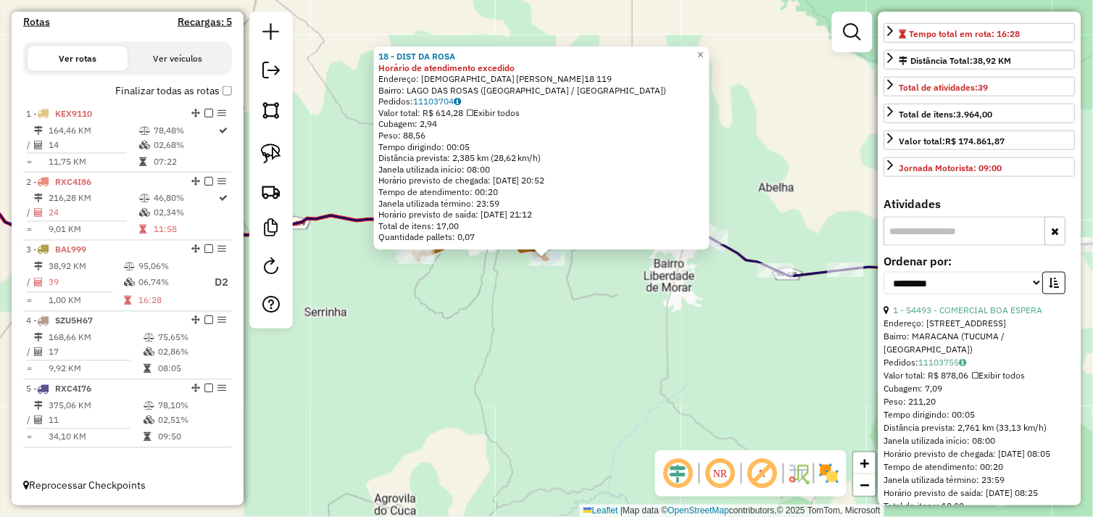
scroll to position [322, 0]
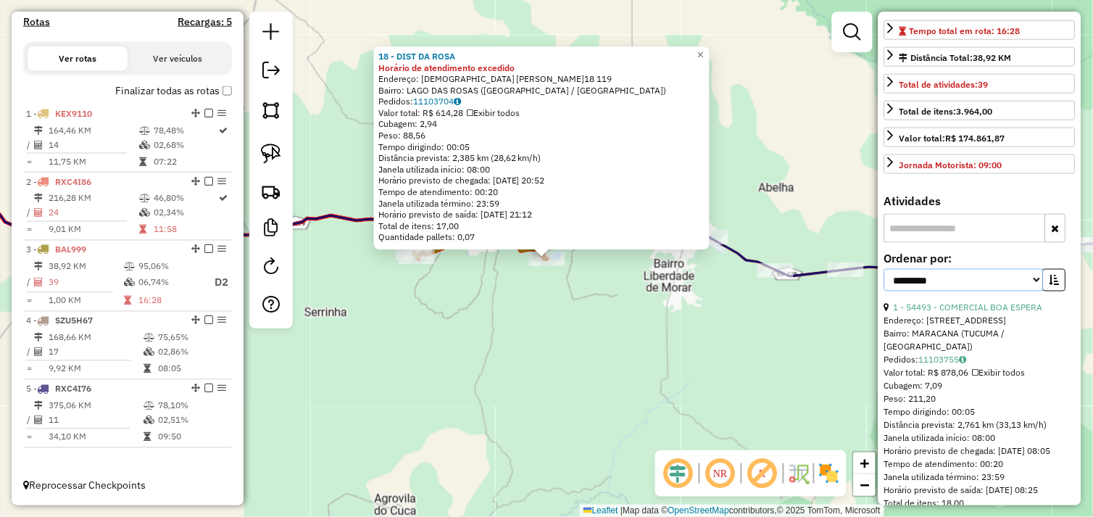
click at [1032, 291] on select "**********" at bounding box center [963, 280] width 159 height 22
select select "*********"
click at [884, 280] on select "**********" at bounding box center [963, 280] width 159 height 22
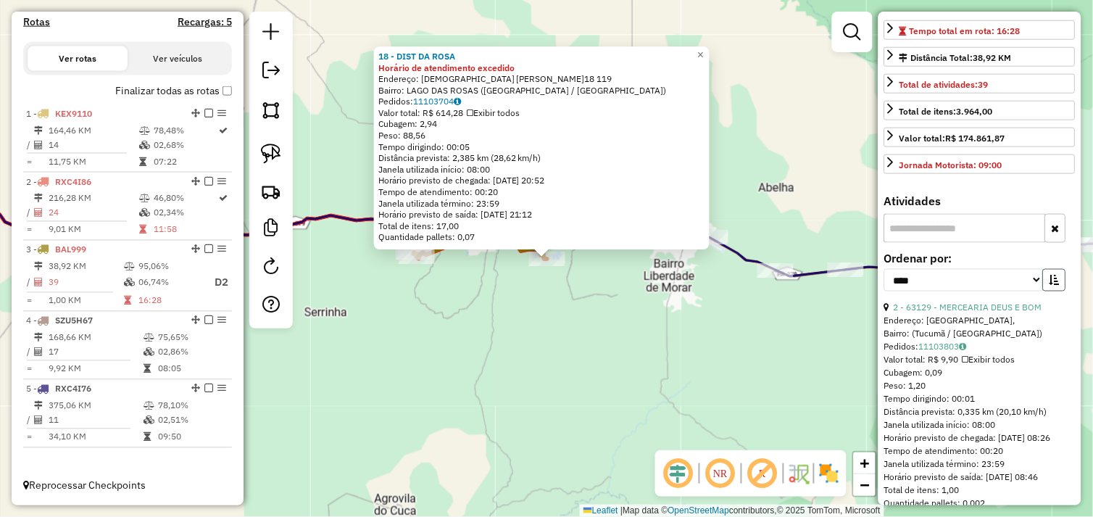
click at [1049, 285] on icon "button" at bounding box center [1054, 280] width 10 height 10
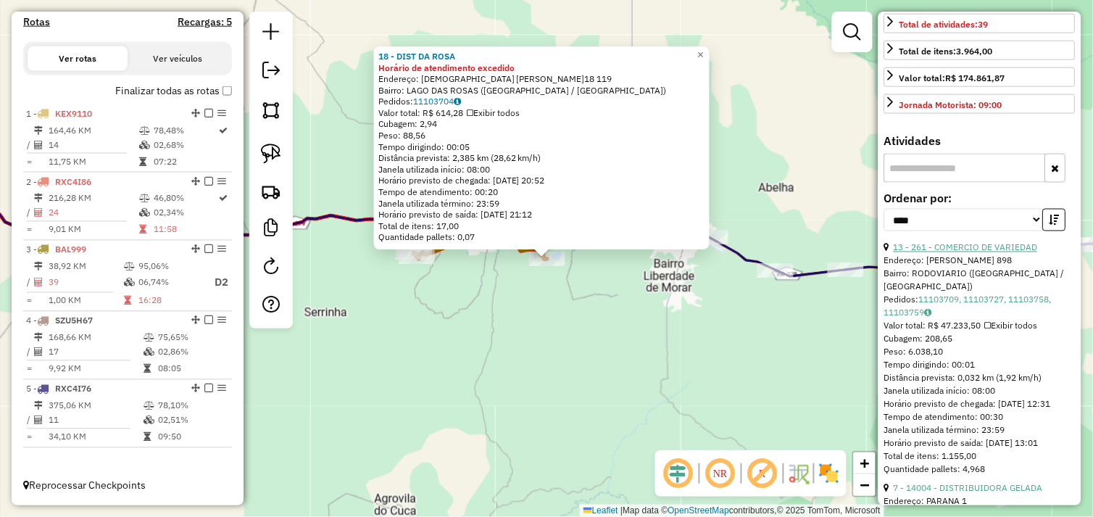
scroll to position [483, 0]
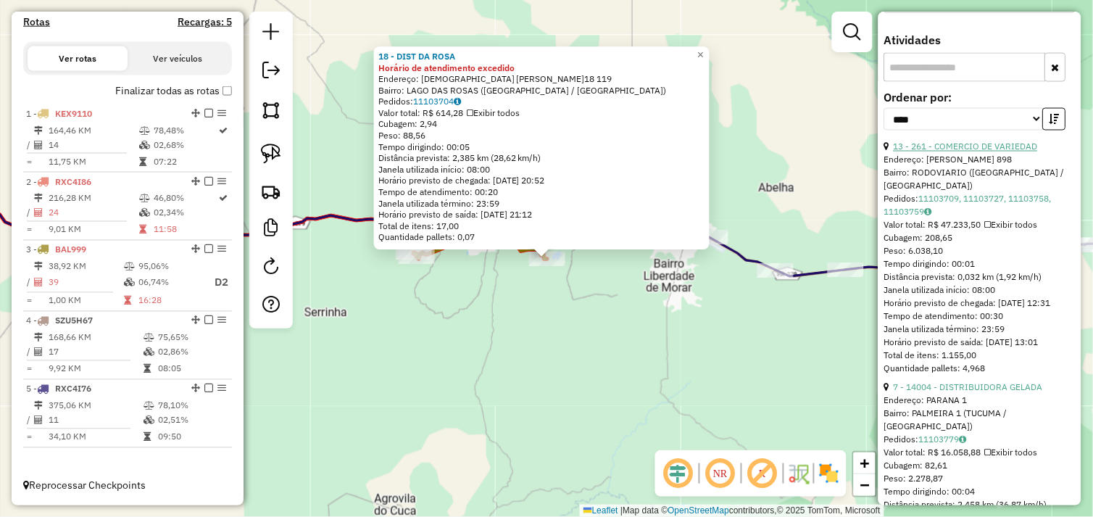
click at [965, 152] on link "13 - 261 - COMERCIO DE VARIEDAD" at bounding box center [965, 146] width 144 height 11
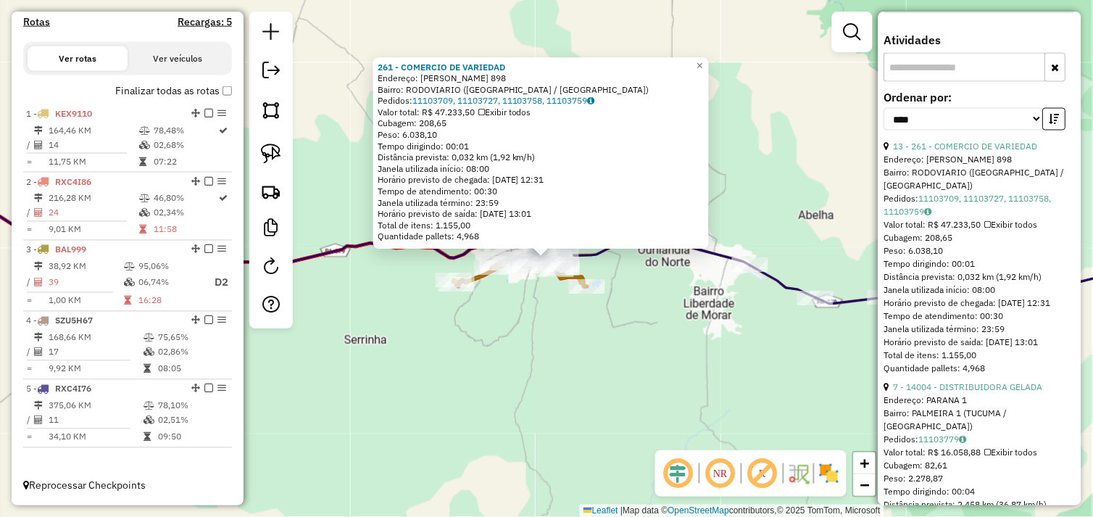
click at [558, 309] on div "261 - COMERCIO DE VARIEDAD Endereço: R BRAGANCA 898 Bairro: RODOVIARIO (TUCUMA …" at bounding box center [546, 258] width 1093 height 517
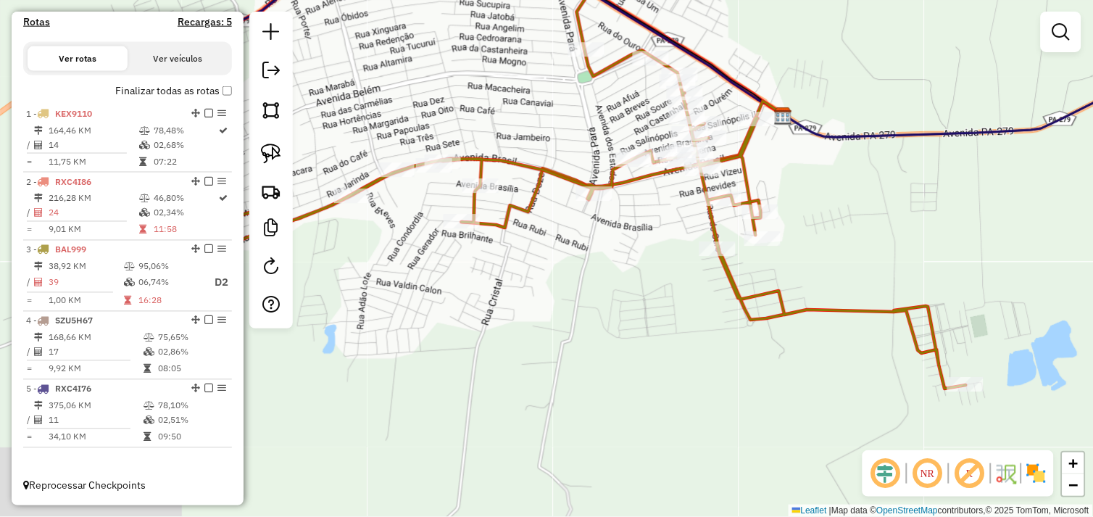
drag, startPoint x: 705, startPoint y: 287, endPoint x: 837, endPoint y: 193, distance: 162.1
click at [836, 193] on div "Janela de atendimento Grade de atendimento Capacidade Transportadoras Veículos …" at bounding box center [546, 258] width 1093 height 517
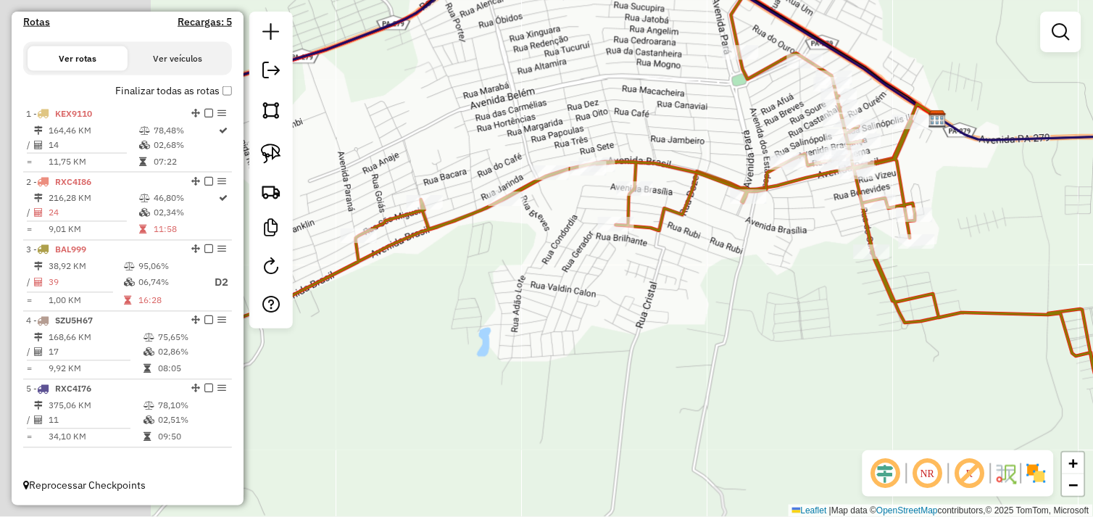
drag, startPoint x: 648, startPoint y: 322, endPoint x: 873, endPoint y: 323, distance: 225.3
click at [873, 323] on div "Janela de atendimento Grade de atendimento Capacidade Transportadoras Veículos …" at bounding box center [546, 258] width 1093 height 517
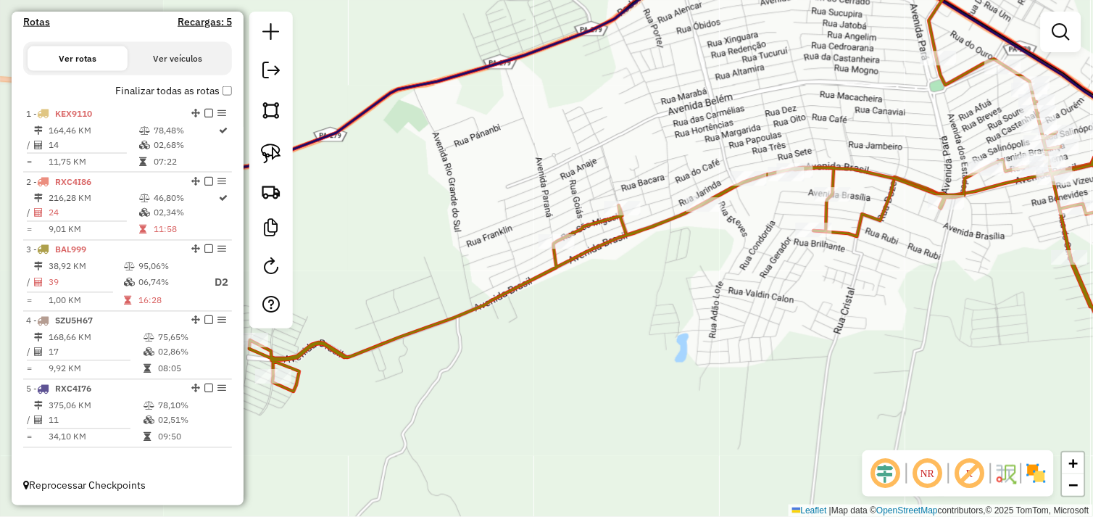
drag, startPoint x: 654, startPoint y: 327, endPoint x: 819, endPoint y: 335, distance: 165.4
click at [874, 329] on div "Janela de atendimento Grade de atendimento Capacidade Transportadoras Veículos …" at bounding box center [546, 258] width 1093 height 517
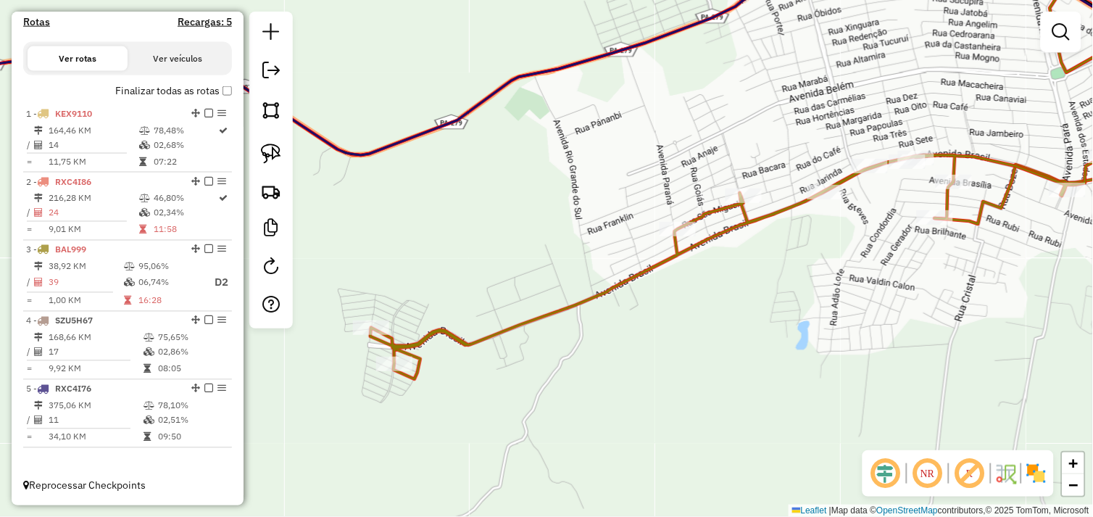
drag, startPoint x: 745, startPoint y: 356, endPoint x: 730, endPoint y: 332, distance: 28.6
click at [756, 333] on div "Janela de atendimento Grade de atendimento Capacidade Transportadoras Veículos …" at bounding box center [546, 258] width 1093 height 517
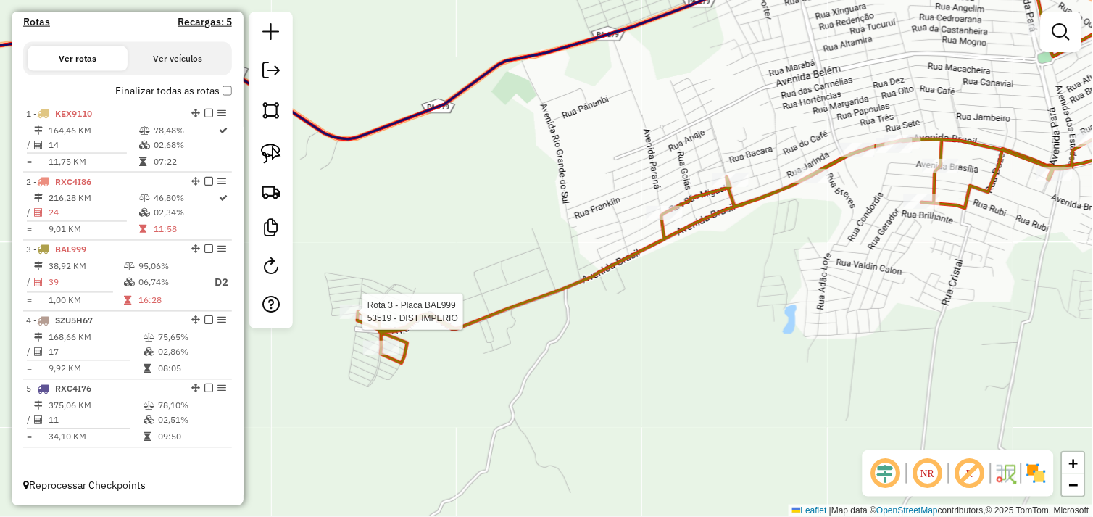
select select "*********"
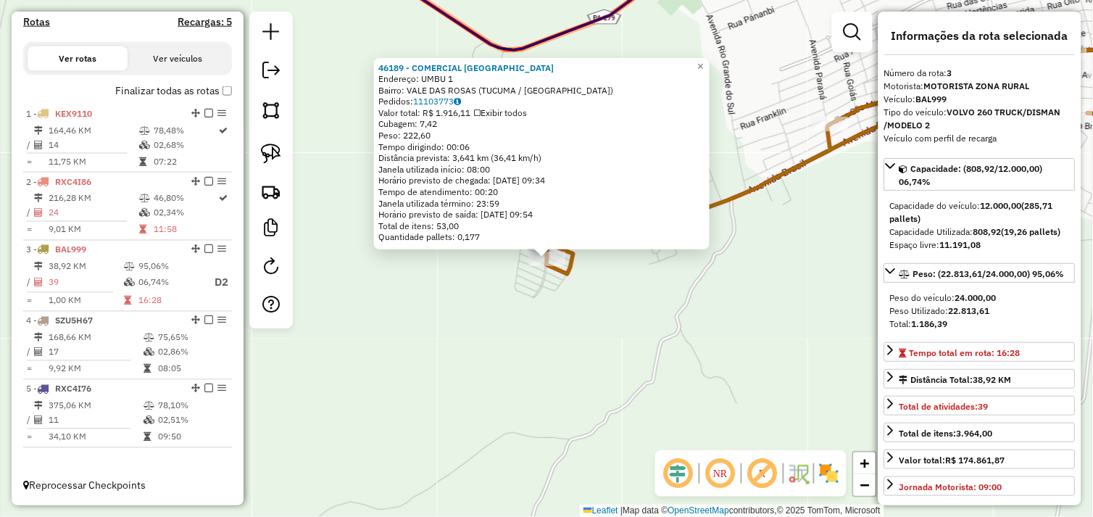
click at [541, 305] on div "46189 - COMERCIAL UNIAO Endereço: UMBU 1 Bairro: VALE DAS ROSAS (TUCUMA / PA) P…" at bounding box center [546, 258] width 1093 height 517
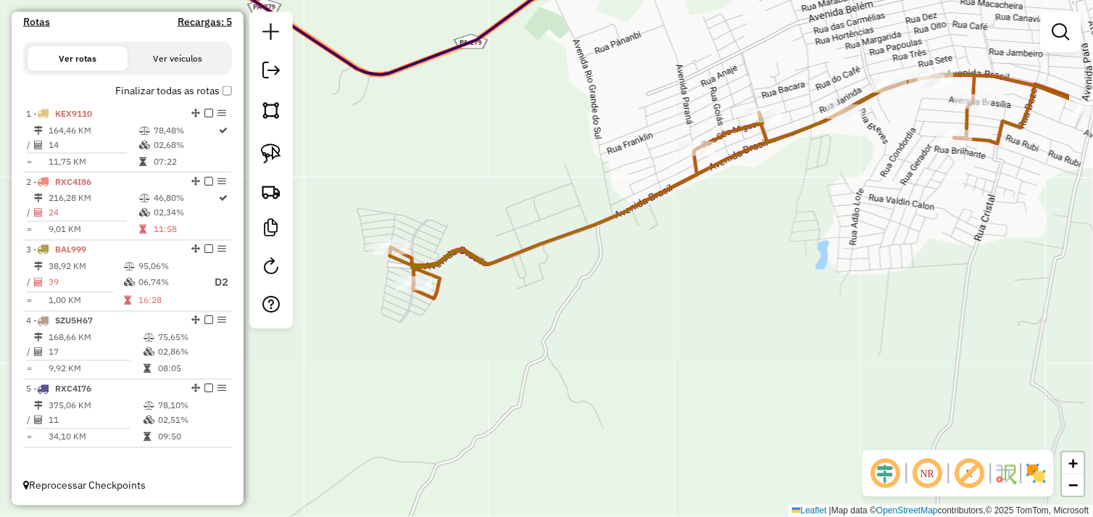
drag, startPoint x: 646, startPoint y: 296, endPoint x: 498, endPoint y: 314, distance: 148.9
click at [498, 314] on div "Janela de atendimento Grade de atendimento Capacidade Transportadoras Veículos …" at bounding box center [546, 258] width 1093 height 517
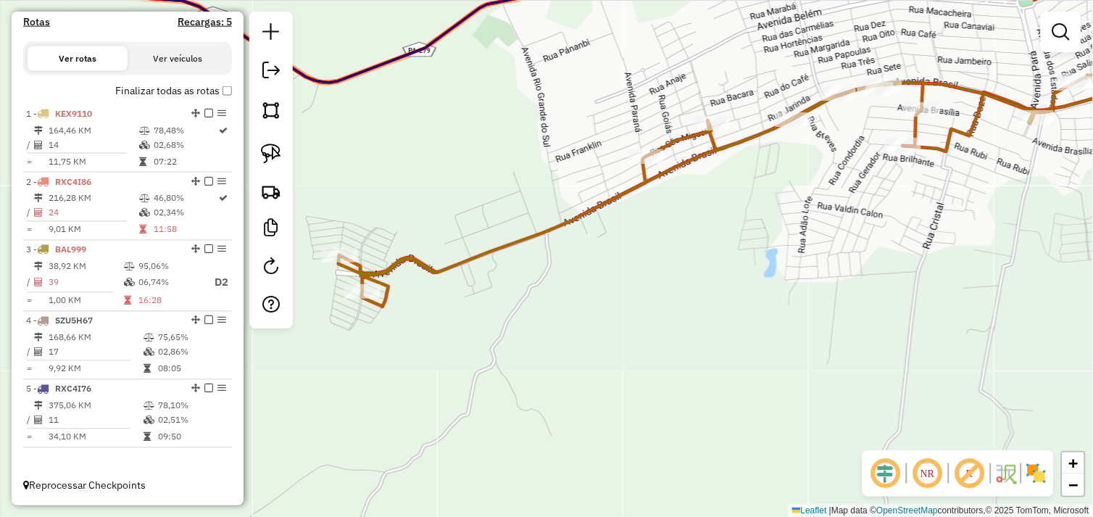
drag, startPoint x: 594, startPoint y: 283, endPoint x: 533, endPoint y: 342, distance: 85.6
click at [533, 342] on div "Janela de atendimento Grade de atendimento Capacidade Transportadoras Veículos …" at bounding box center [546, 258] width 1093 height 517
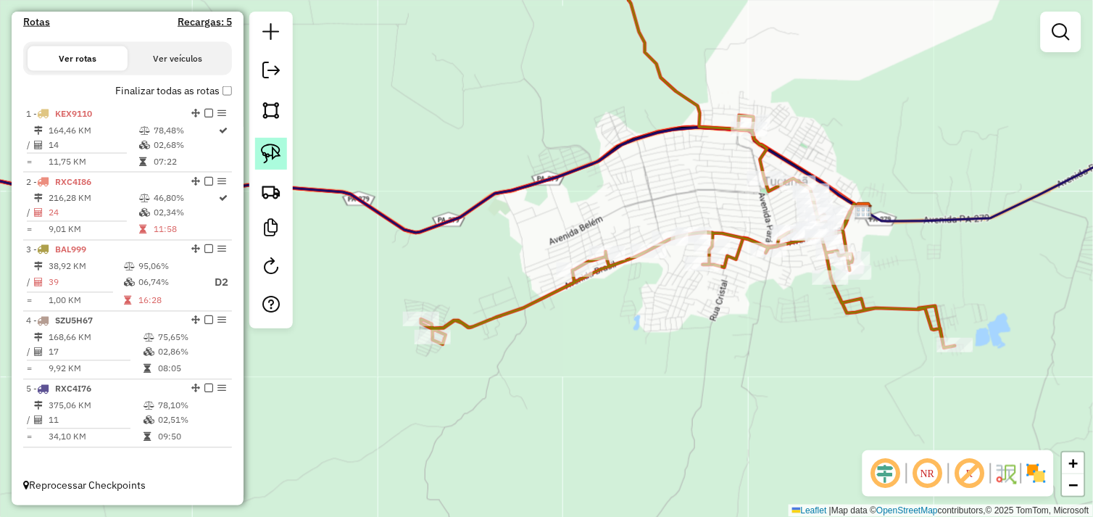
click at [279, 148] on img at bounding box center [271, 153] width 20 height 20
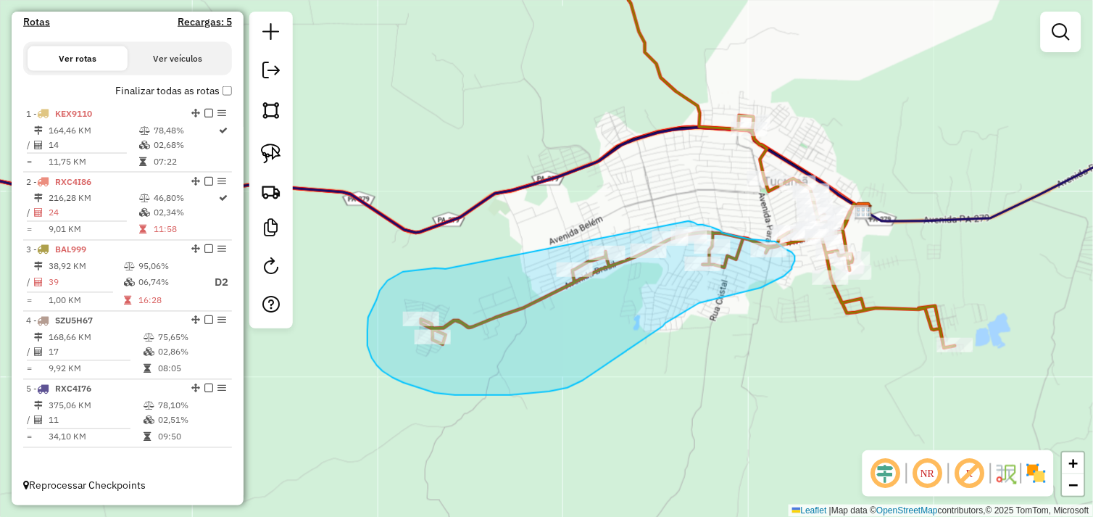
drag, startPoint x: 426, startPoint y: 269, endPoint x: 676, endPoint y: 220, distance: 254.8
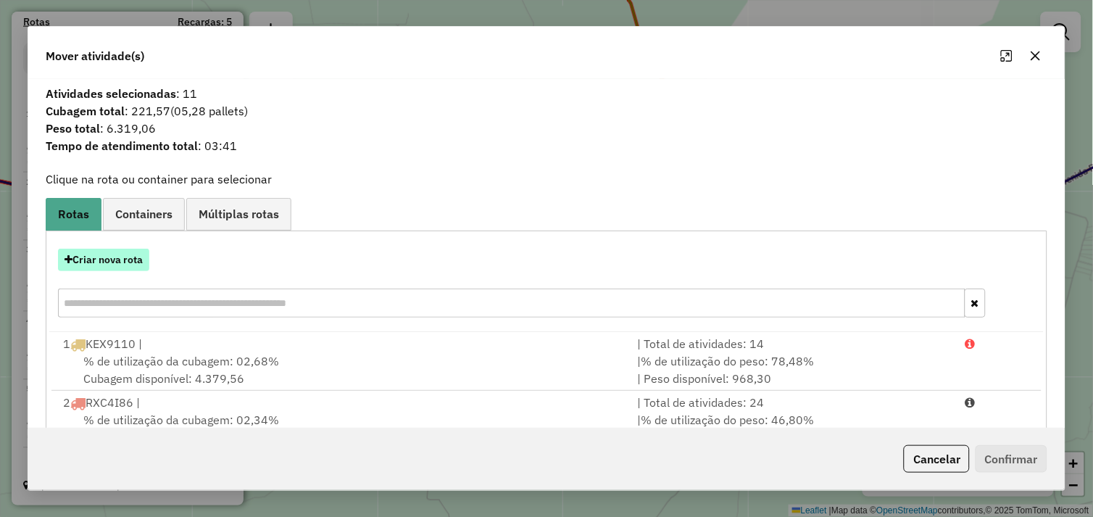
click at [120, 257] on button "Criar nova rota" at bounding box center [103, 260] width 91 height 22
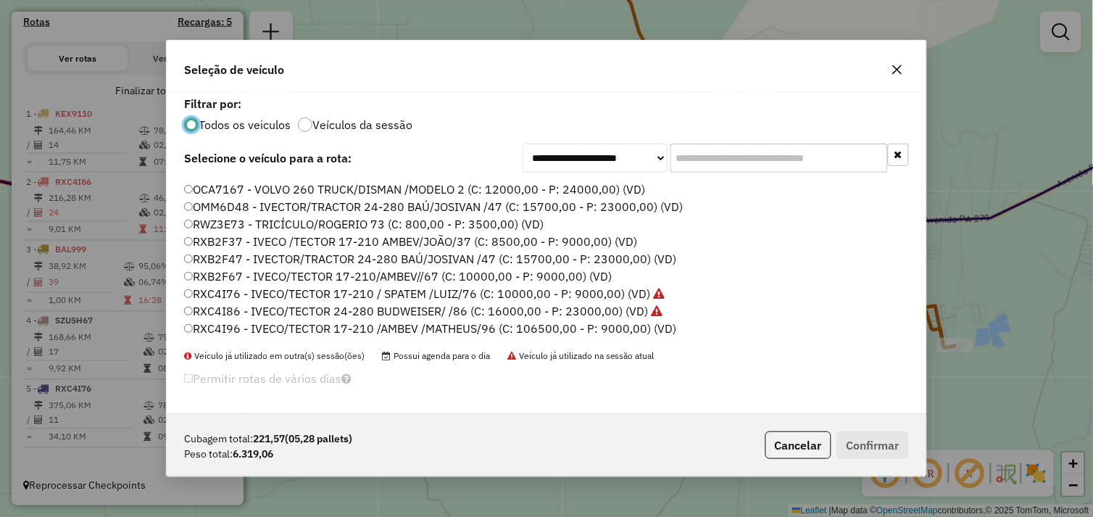
scroll to position [206, 0]
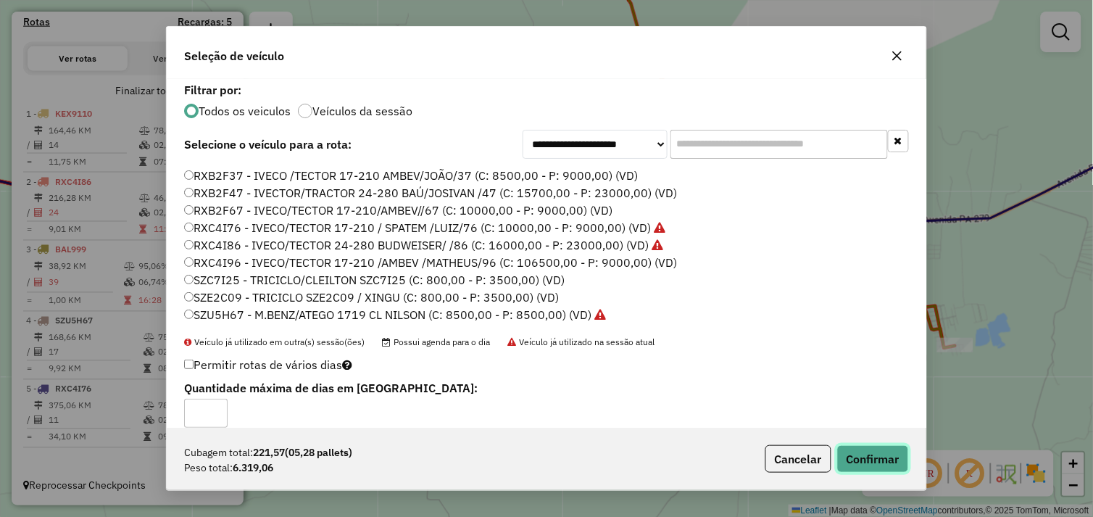
click at [871, 458] on button "Confirmar" at bounding box center [873, 459] width 72 height 28
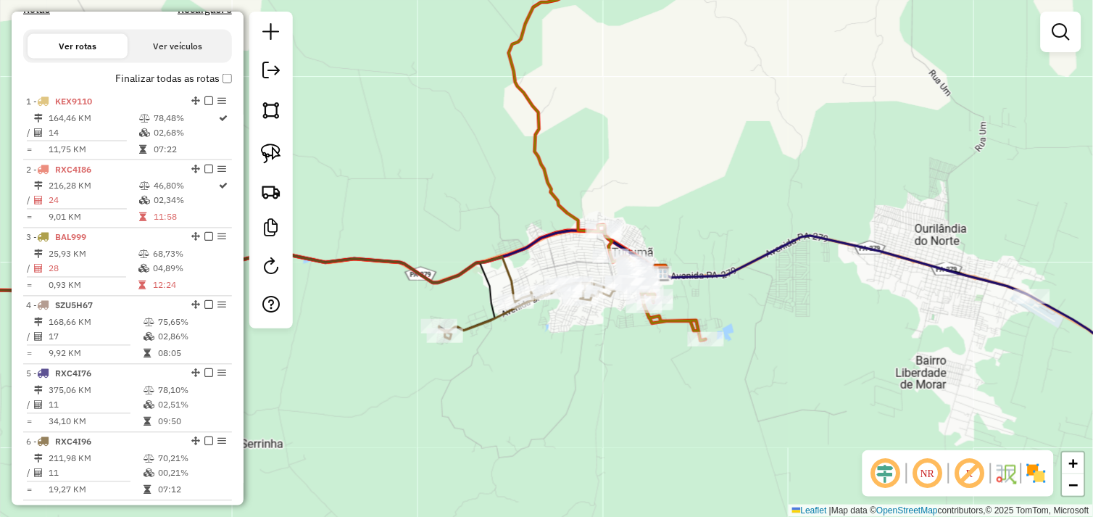
drag, startPoint x: 593, startPoint y: 306, endPoint x: 564, endPoint y: 322, distance: 33.1
click at [556, 324] on div "Janela de atendimento Grade de atendimento Capacidade Transportadoras Veículos …" at bounding box center [546, 258] width 1093 height 517
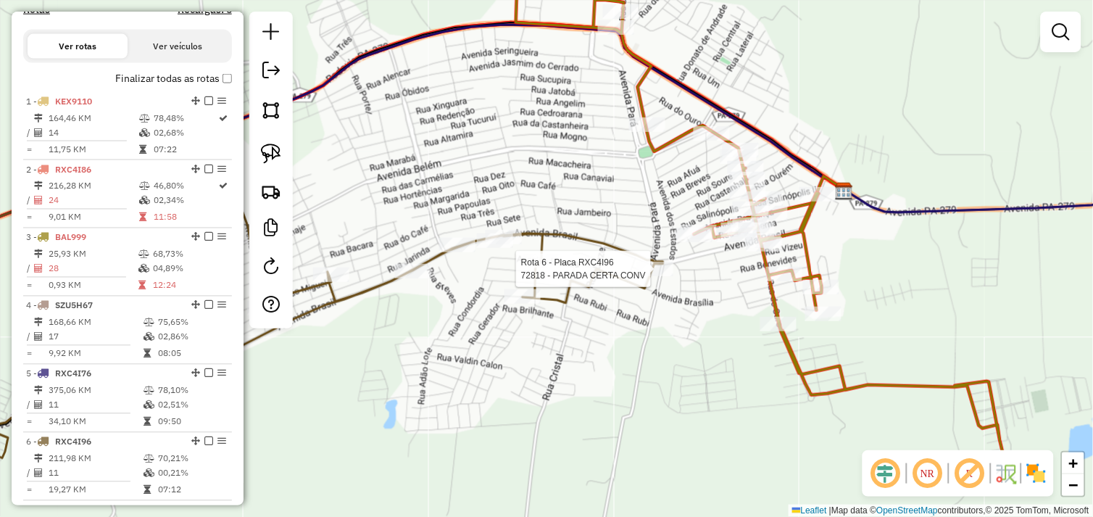
scroll to position [514, 0]
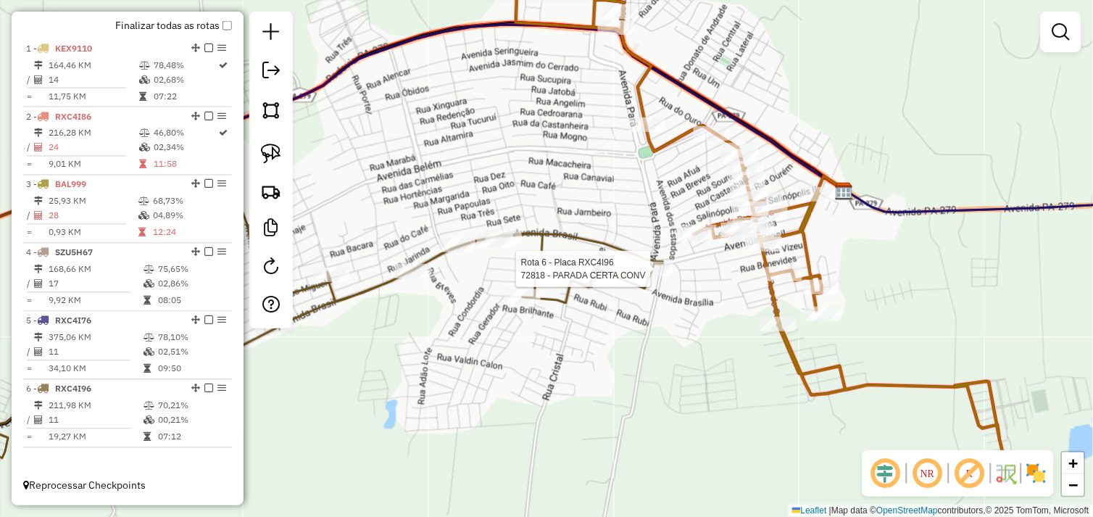
select select "*********"
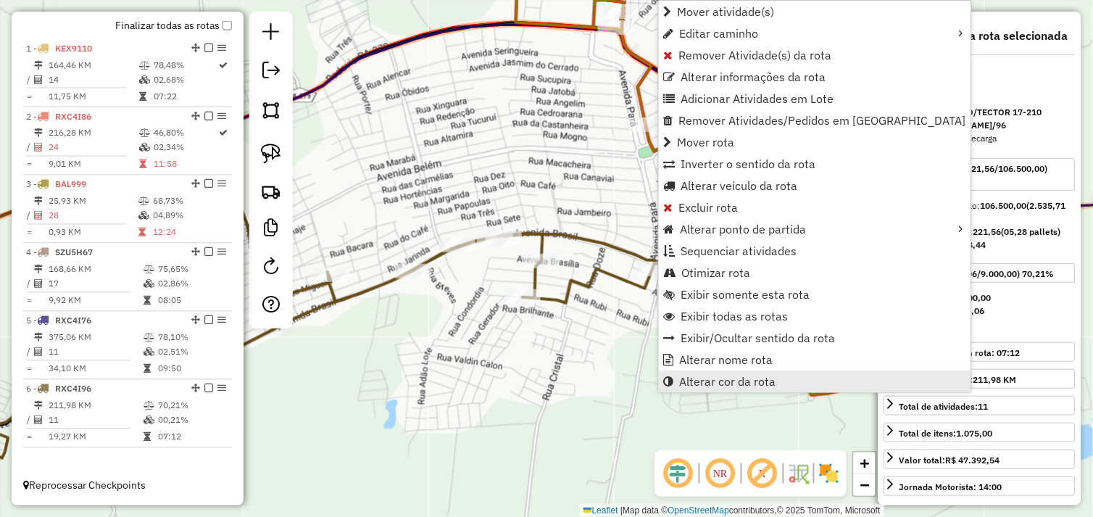
click at [696, 375] on span "Alterar cor da rota" at bounding box center [728, 381] width 96 height 12
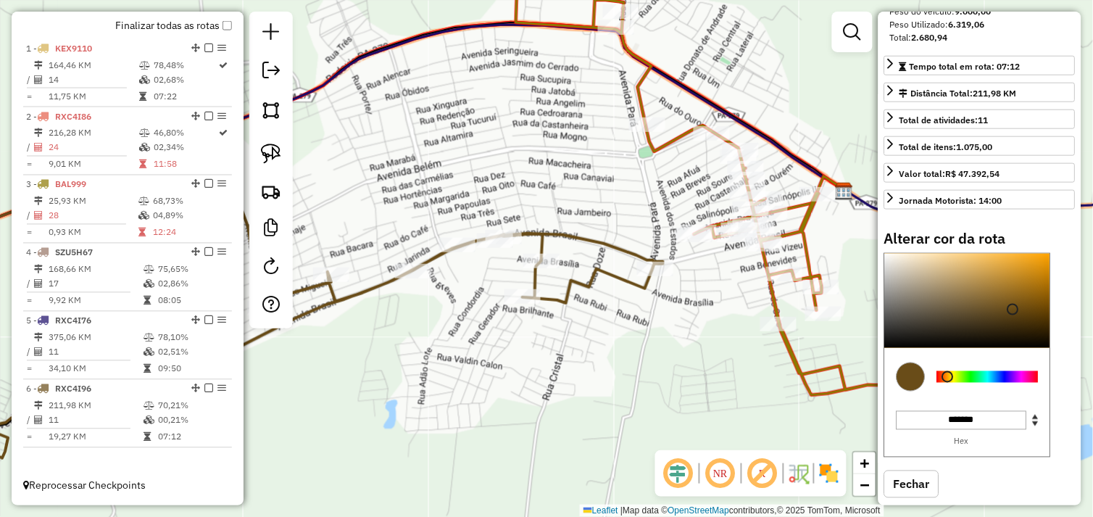
scroll to position [317, 0]
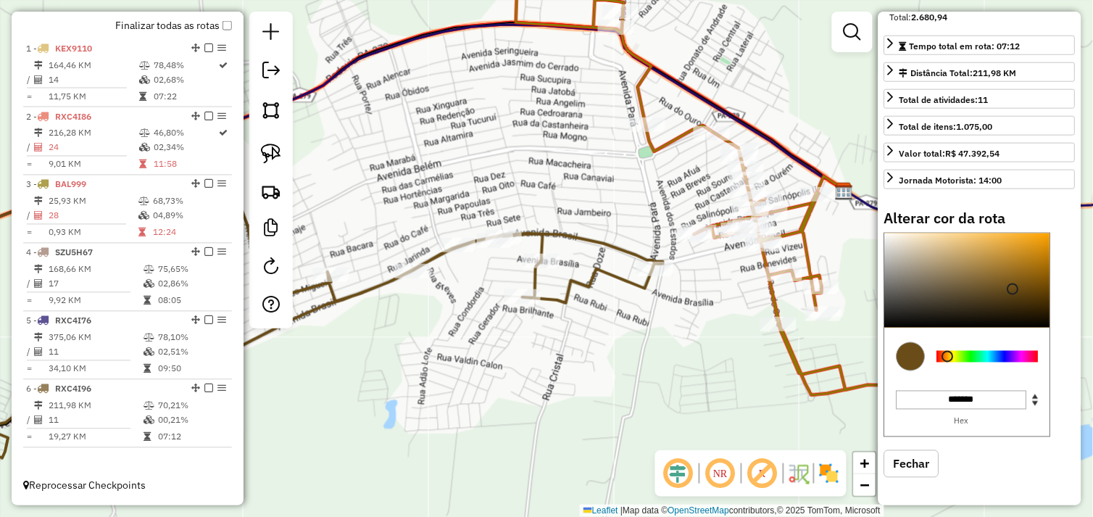
click at [1010, 356] on div at bounding box center [987, 357] width 101 height 12
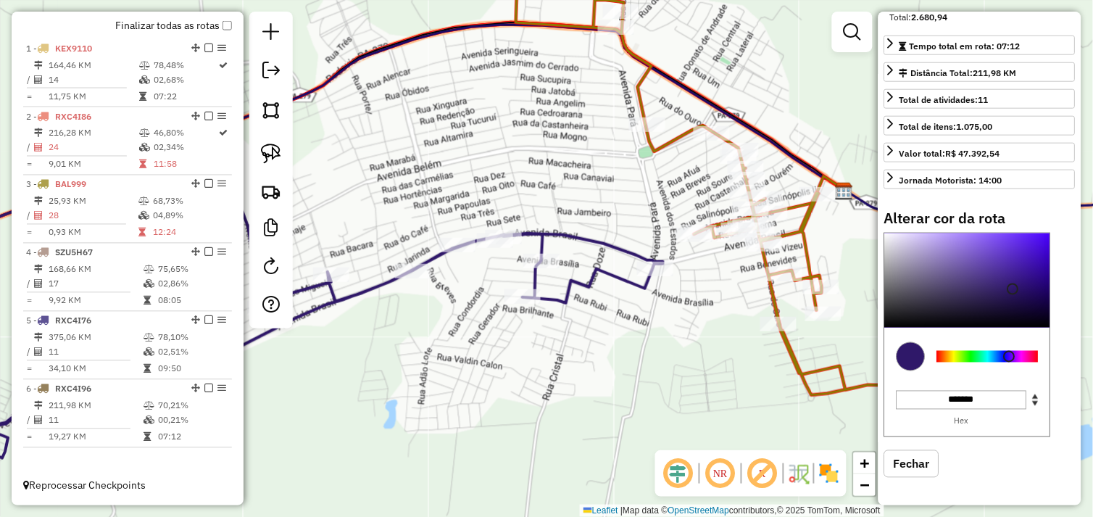
click at [1033, 244] on div at bounding box center [967, 280] width 165 height 94
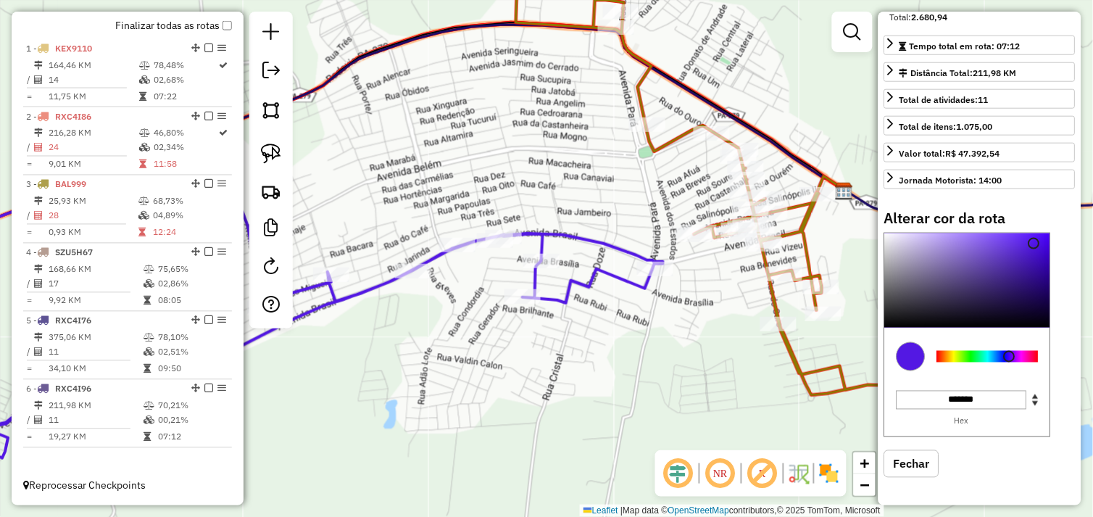
type input "*******"
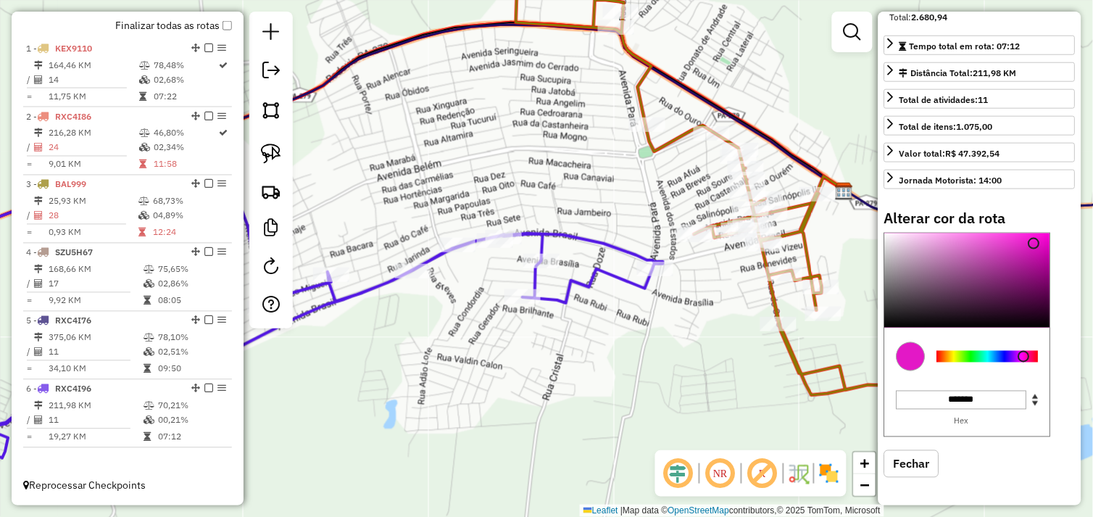
click at [1024, 356] on div at bounding box center [987, 357] width 101 height 12
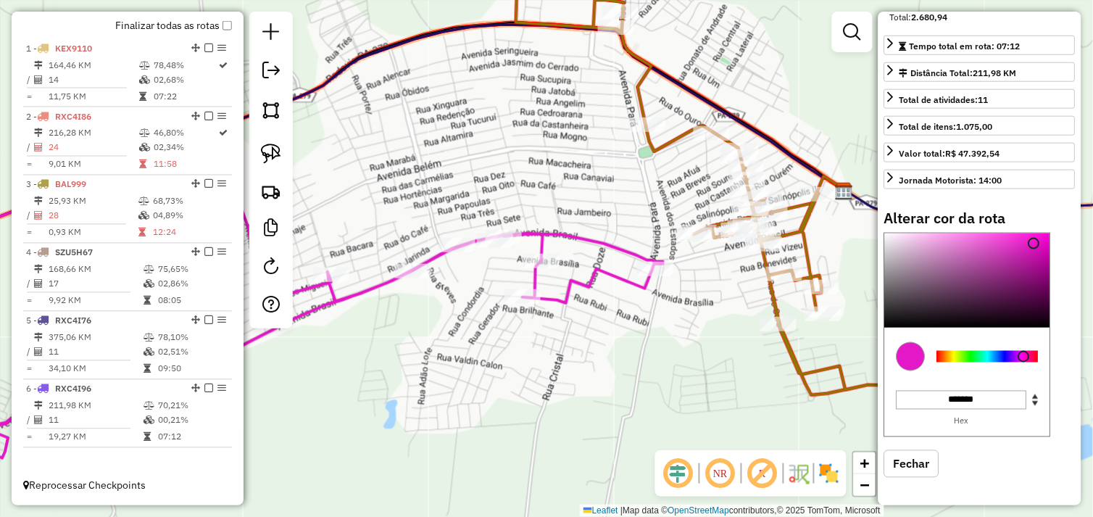
click at [618, 346] on div "Janela de atendimento Grade de atendimento Capacidade Transportadoras Veículos …" at bounding box center [546, 258] width 1093 height 517
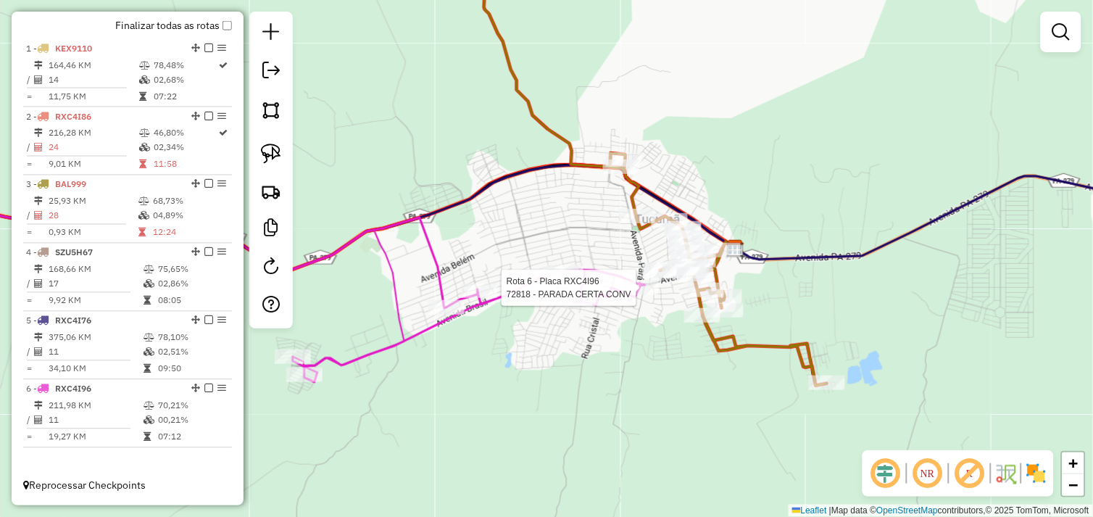
select select "*********"
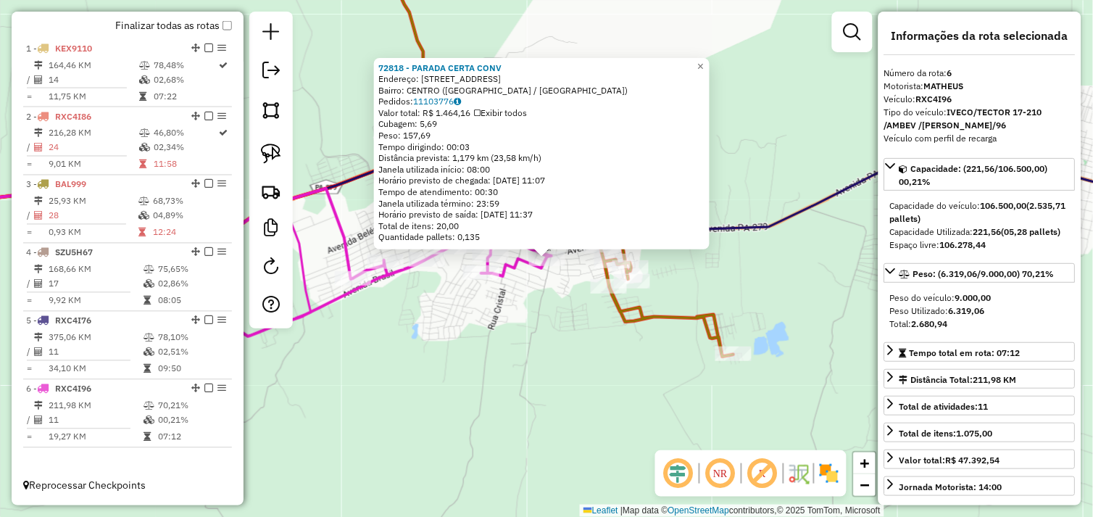
click at [609, 322] on div "72818 - PARADA CERTA CONV Endereço: Avenida Brasil 1347 Bairro: CENTRO (TUCUMA …" at bounding box center [546, 258] width 1093 height 517
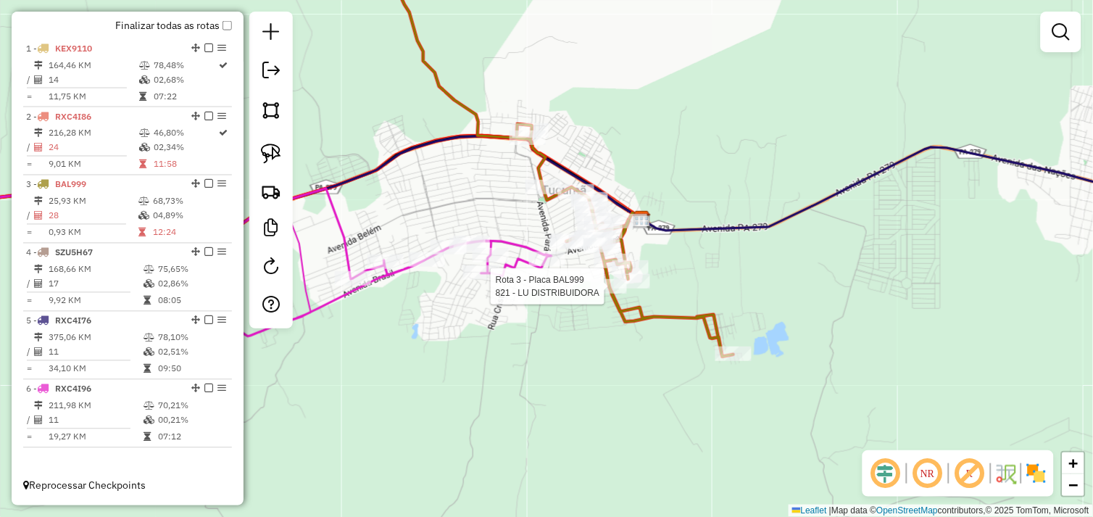
select select "*********"
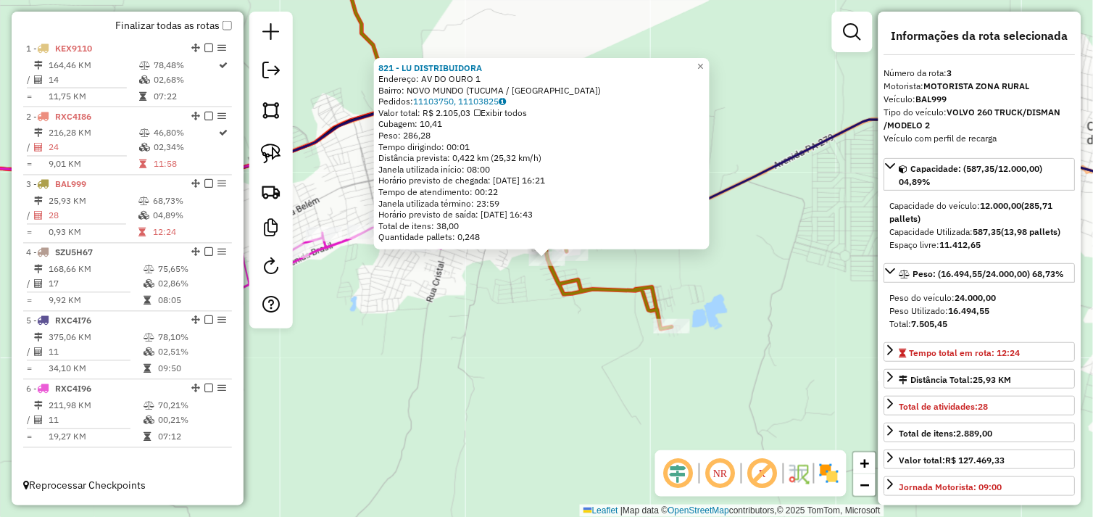
click at [520, 305] on div "821 - LU DISTRIBUIDORA Endereço: AV DO OURO 1 Bairro: NOVO MUNDO (TUCUMA / PA) …" at bounding box center [546, 258] width 1093 height 517
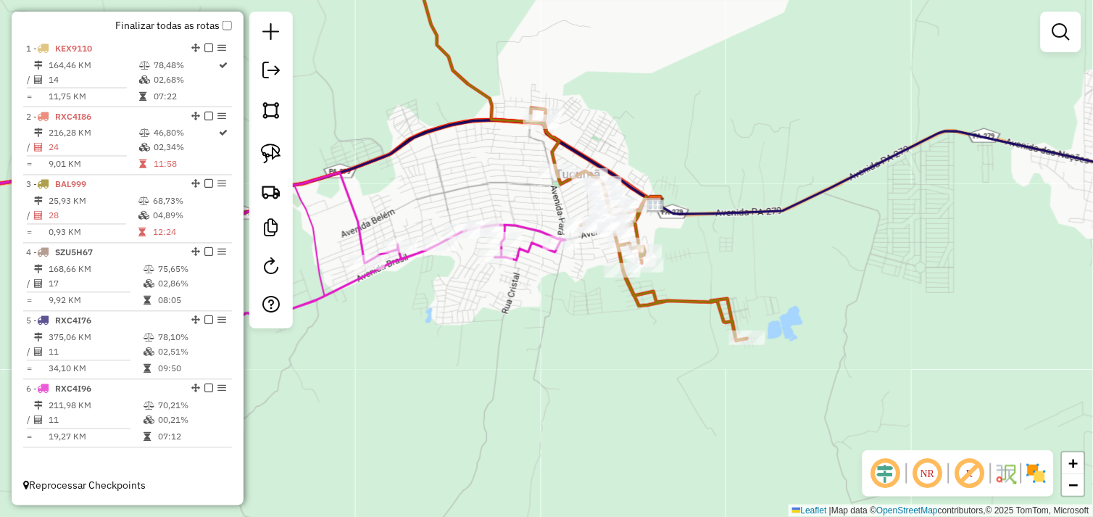
drag, startPoint x: 524, startPoint y: 295, endPoint x: 575, endPoint y: 302, distance: 51.9
click at [575, 301] on div "Janela de atendimento Grade de atendimento Capacidade Transportadoras Veículos …" at bounding box center [546, 258] width 1093 height 517
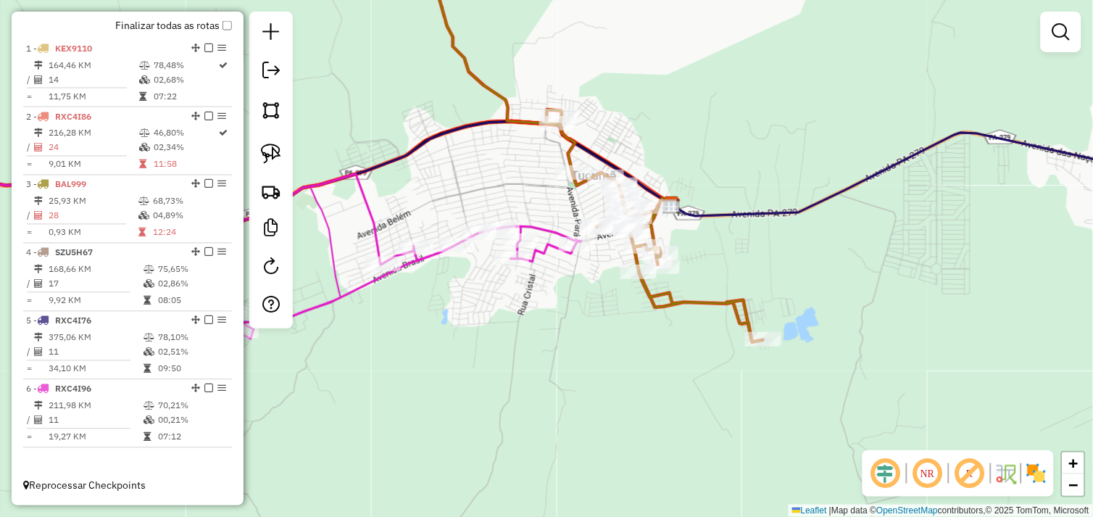
drag, startPoint x: 559, startPoint y: 288, endPoint x: 590, endPoint y: 286, distance: 31.9
click at [587, 291] on div "Janela de atendimento Grade de atendimento Capacidade Transportadoras Veículos …" at bounding box center [546, 258] width 1093 height 517
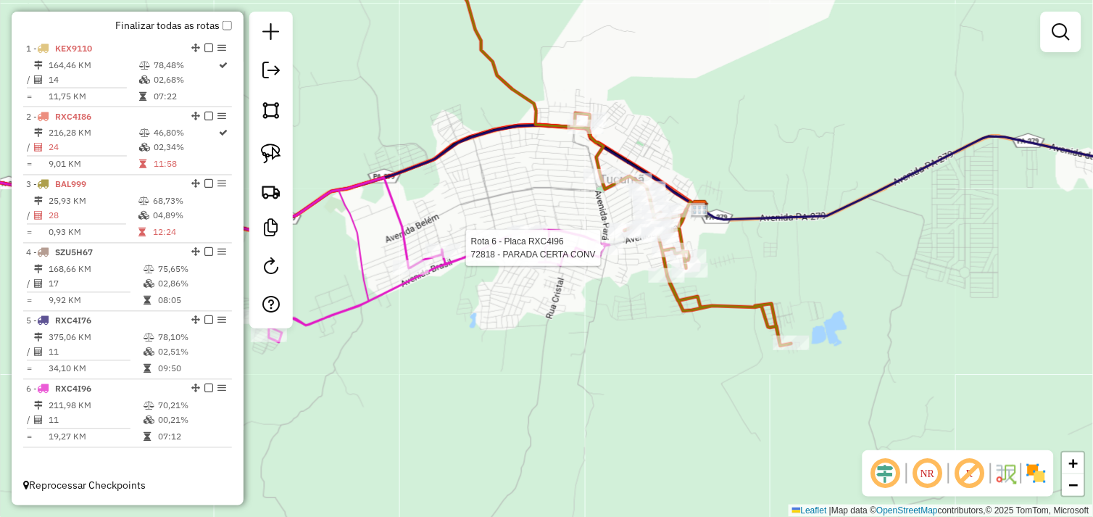
select select "*********"
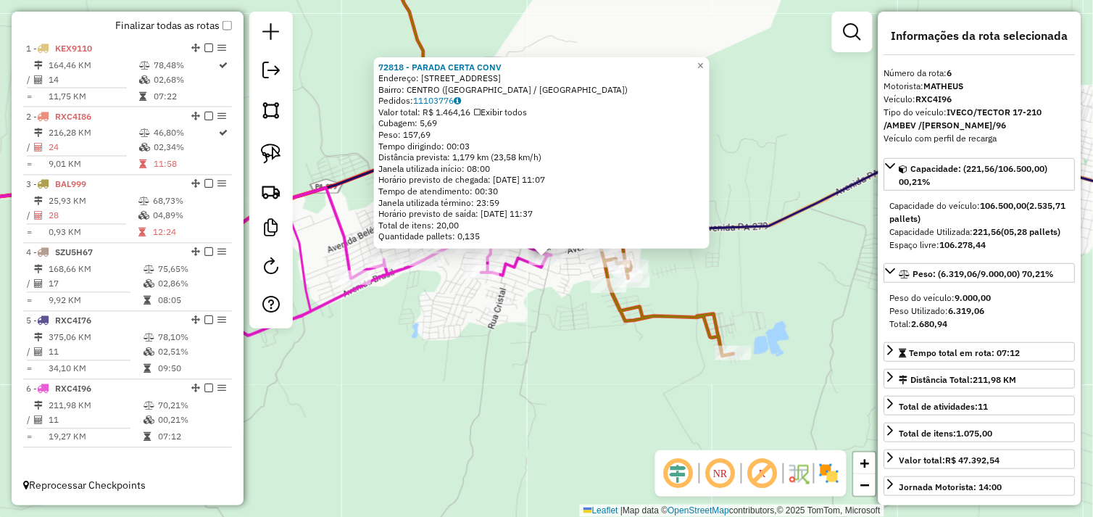
drag, startPoint x: 585, startPoint y: 307, endPoint x: 592, endPoint y: 300, distance: 10.2
click at [585, 308] on div "72818 - PARADA CERTA CONV Endereço: Avenida Brasil 1347 Bairro: CENTRO (TUCUMA …" at bounding box center [546, 258] width 1093 height 517
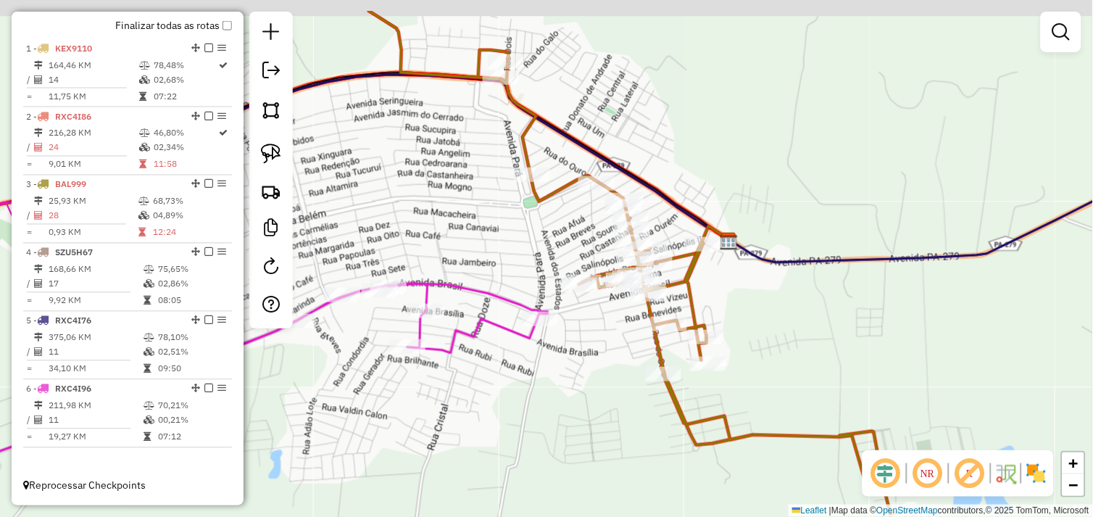
drag, startPoint x: 588, startPoint y: 314, endPoint x: 601, endPoint y: 355, distance: 42.8
click at [601, 355] on div "Janela de atendimento Grade de atendimento Capacidade Transportadoras Veículos …" at bounding box center [546, 258] width 1093 height 517
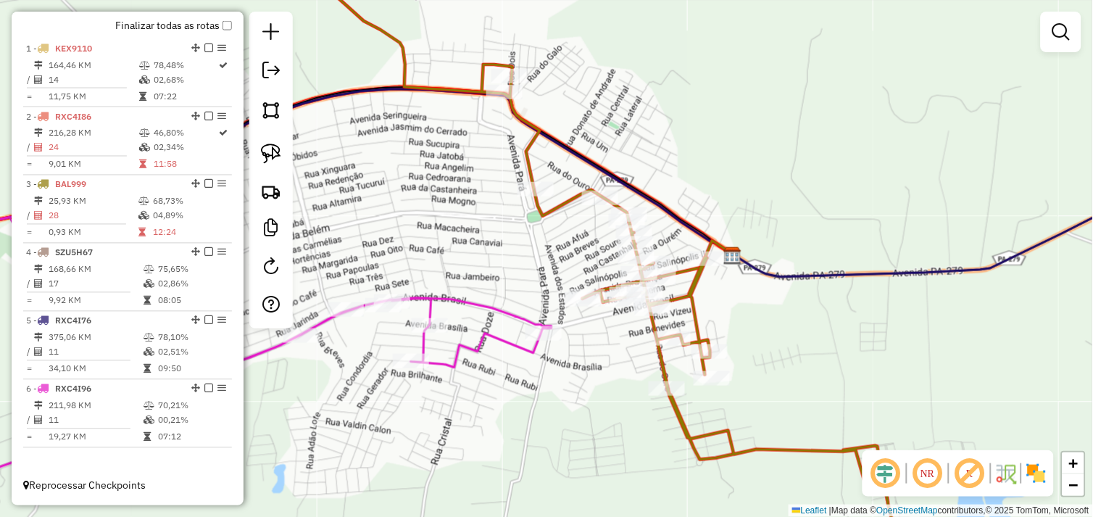
drag, startPoint x: 280, startPoint y: 151, endPoint x: 306, endPoint y: 140, distance: 28.9
click at [280, 151] on img at bounding box center [271, 153] width 20 height 20
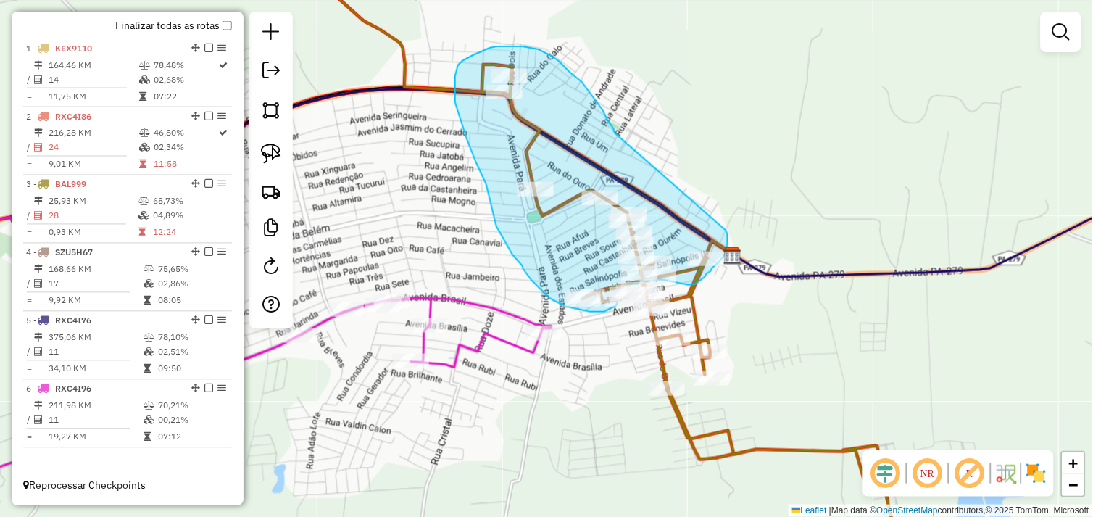
drag, startPoint x: 614, startPoint y: 133, endPoint x: 725, endPoint y: 230, distance: 147.3
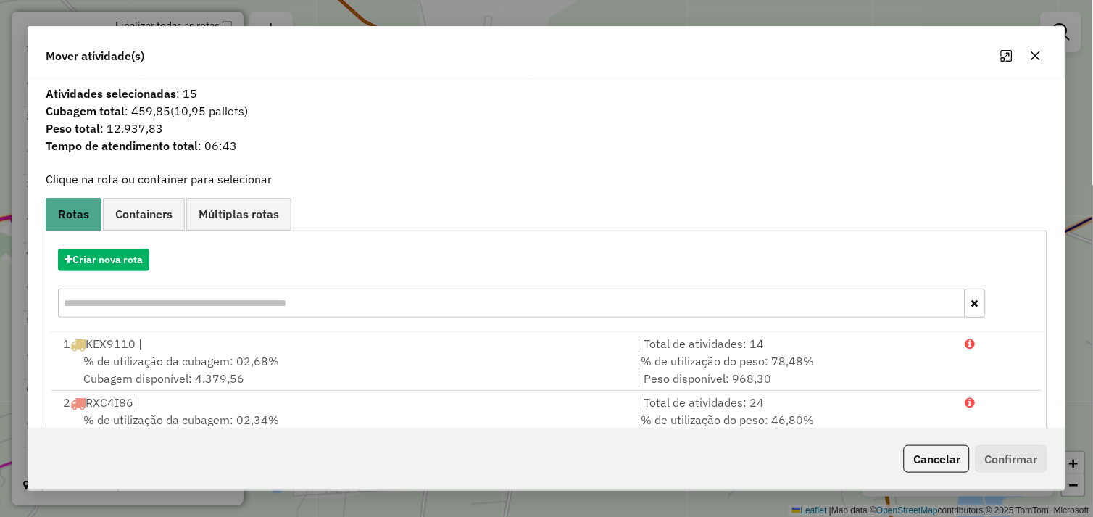
click at [1037, 54] on icon "button" at bounding box center [1035, 55] width 9 height 9
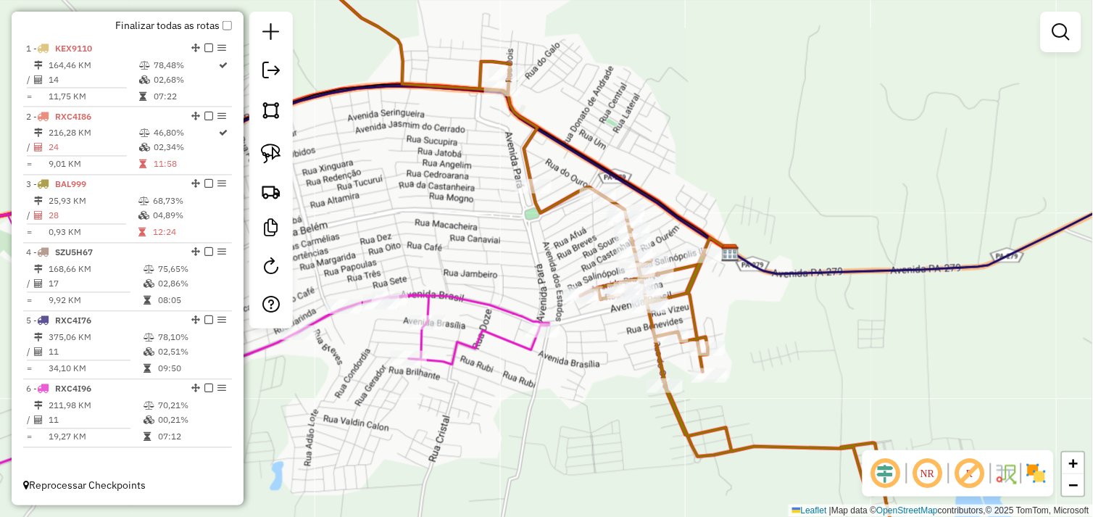
drag, startPoint x: 794, startPoint y: 349, endPoint x: 687, endPoint y: 190, distance: 191.5
click at [687, 190] on div "Janela de atendimento Grade de atendimento Capacidade Transportadoras Veículos …" at bounding box center [546, 258] width 1093 height 517
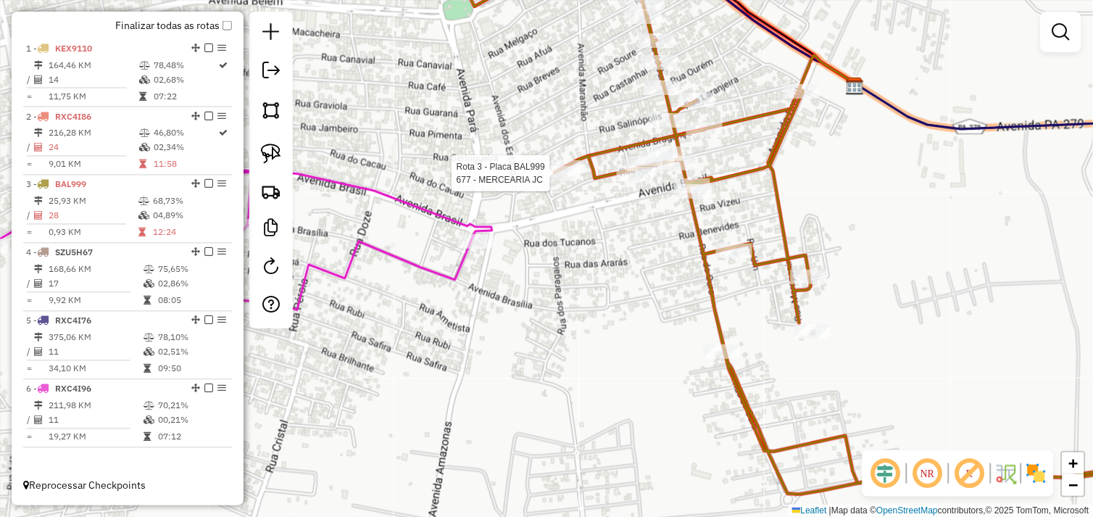
select select "*********"
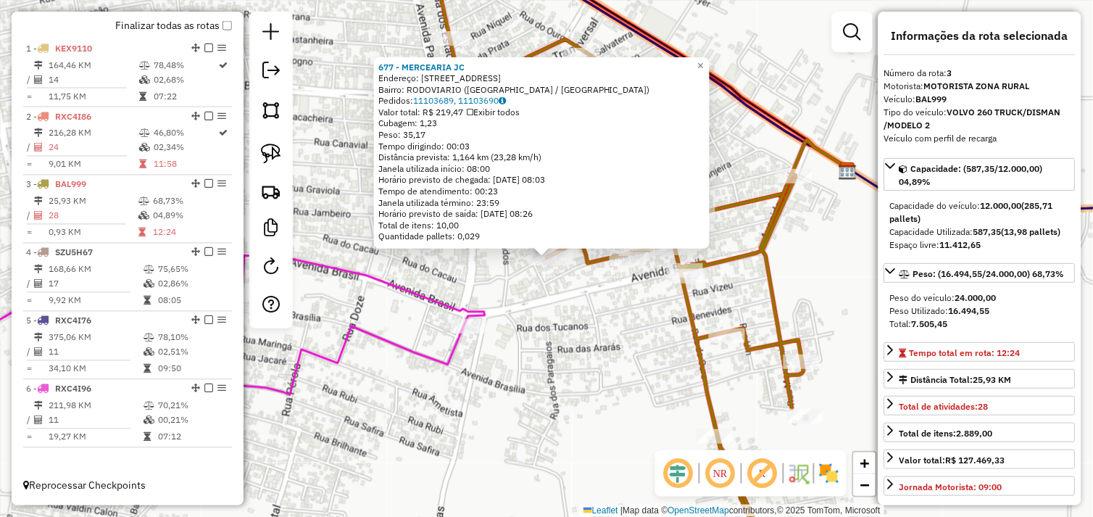
click at [573, 269] on div "677 - MERCEARIA JC Endereço: R BRAGANCA 905 Bairro: RODOVIARIO (TUCUMA / PA) Pe…" at bounding box center [546, 258] width 1093 height 517
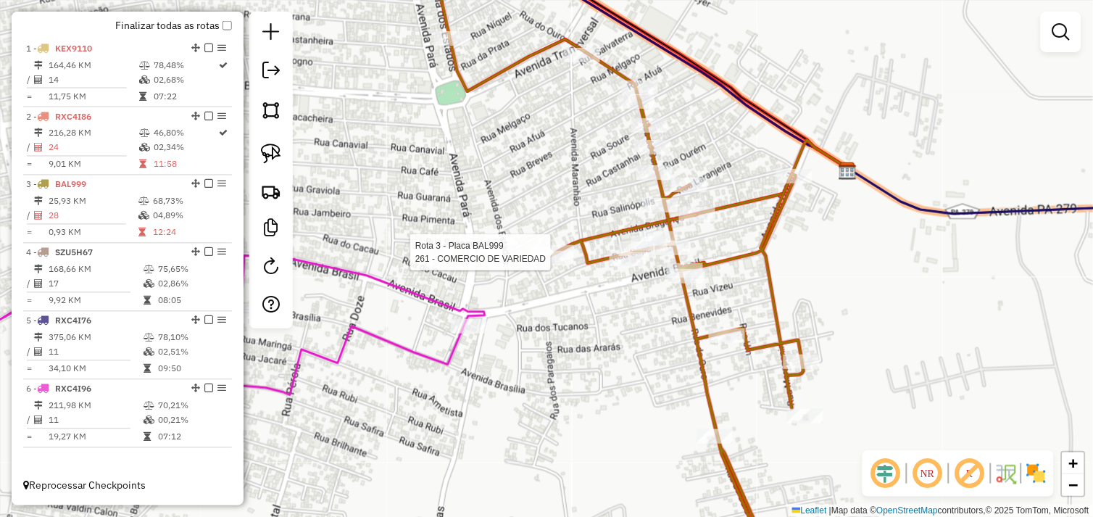
select select "*********"
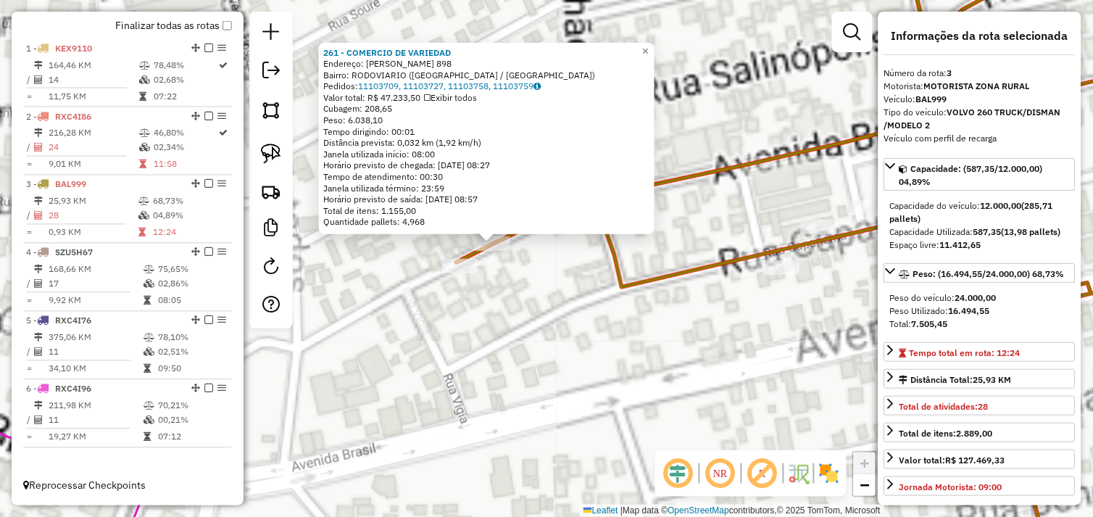
click at [537, 261] on div "261 - COMERCIO DE VARIEDAD Endereço: R BRAGANCA 898 Bairro: RODOVIARIO (TUCUMA …" at bounding box center [546, 258] width 1093 height 517
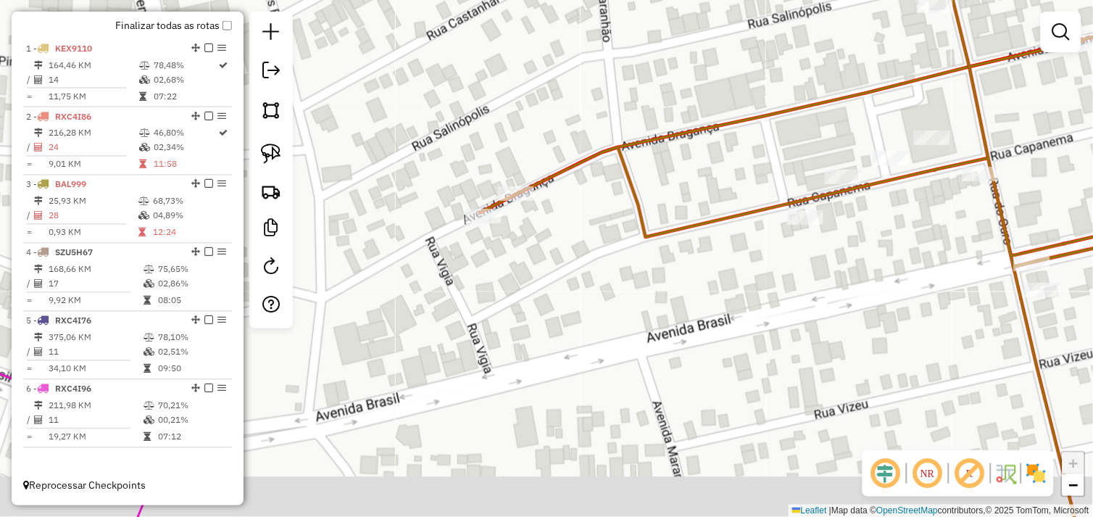
drag, startPoint x: 510, startPoint y: 270, endPoint x: 534, endPoint y: 220, distance: 55.4
click at [534, 220] on div "Janela de atendimento Grade de atendimento Capacidade Transportadoras Veículos …" at bounding box center [546, 258] width 1093 height 517
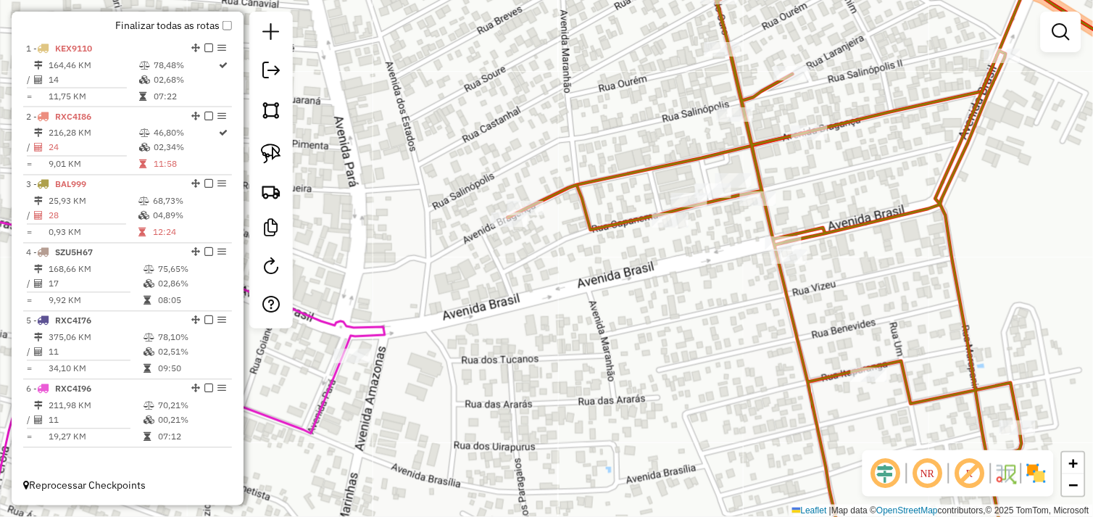
click at [274, 154] on img at bounding box center [271, 153] width 20 height 20
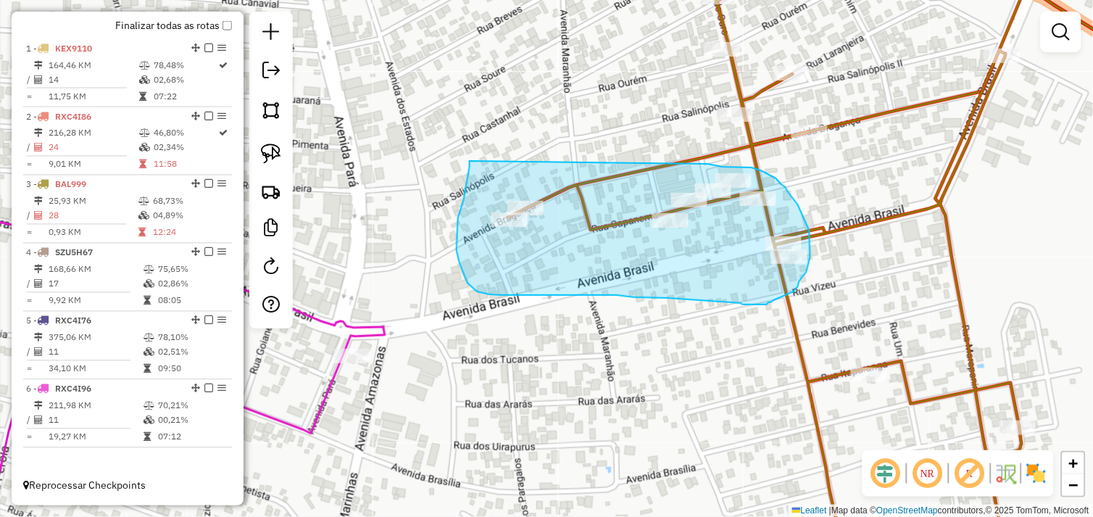
drag, startPoint x: 470, startPoint y: 162, endPoint x: 704, endPoint y: 164, distance: 234.0
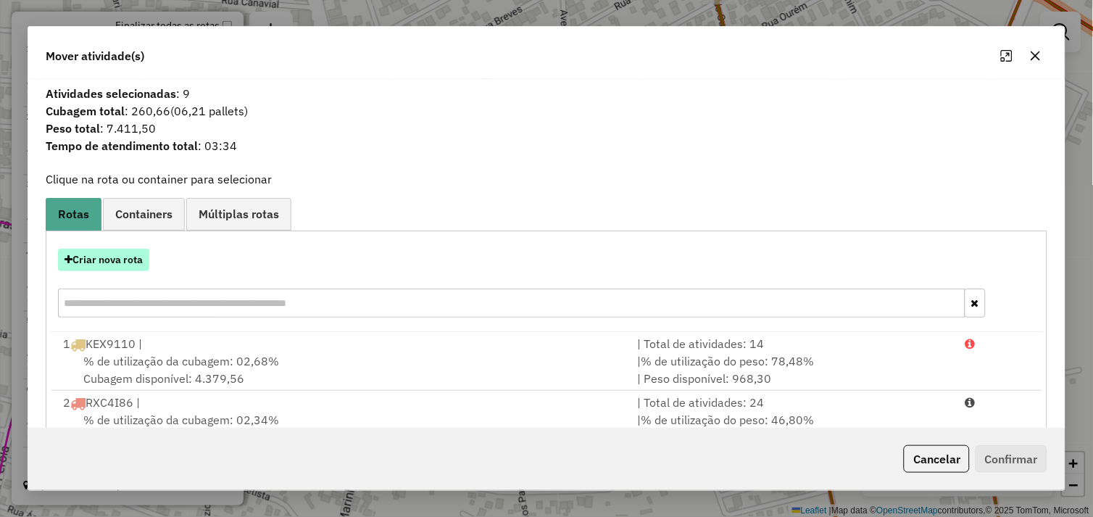
click at [126, 254] on button "Criar nova rota" at bounding box center [103, 260] width 91 height 22
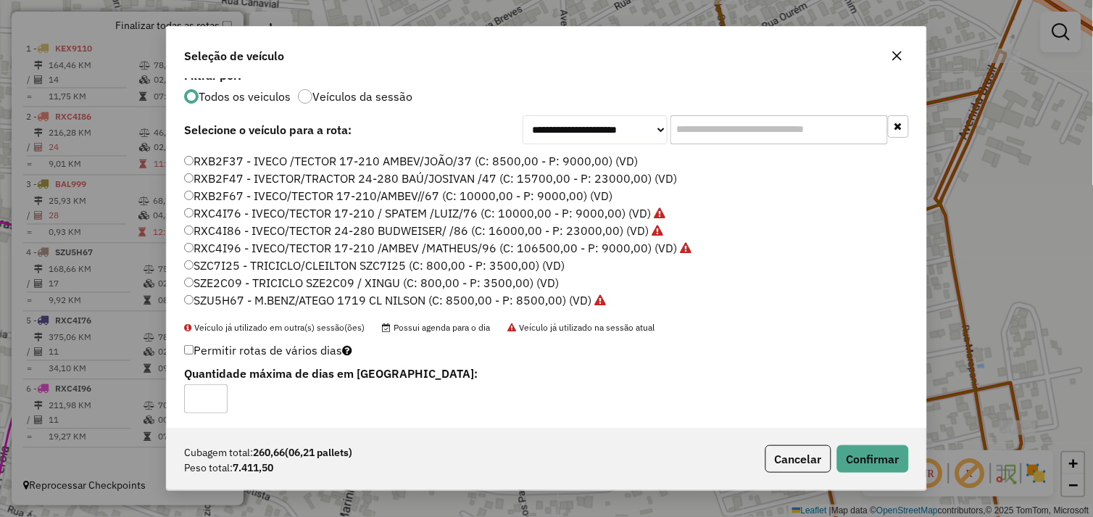
scroll to position [17, 0]
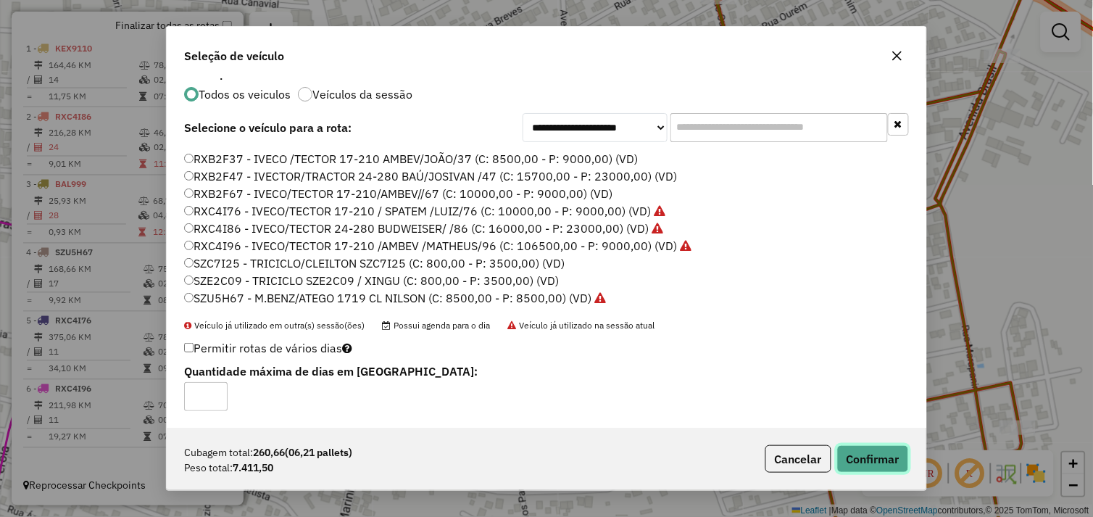
click at [870, 455] on button "Confirmar" at bounding box center [873, 459] width 72 height 28
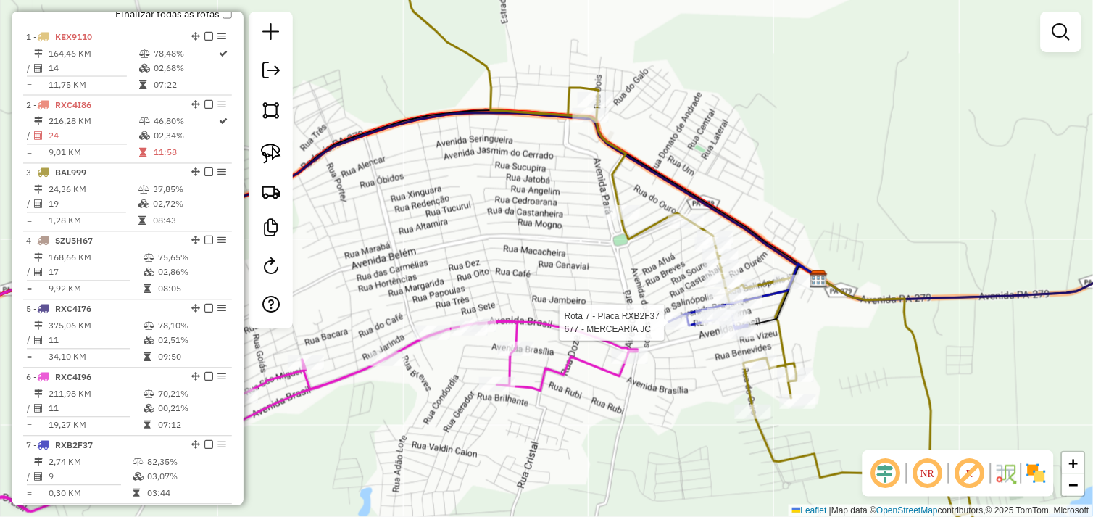
scroll to position [583, 0]
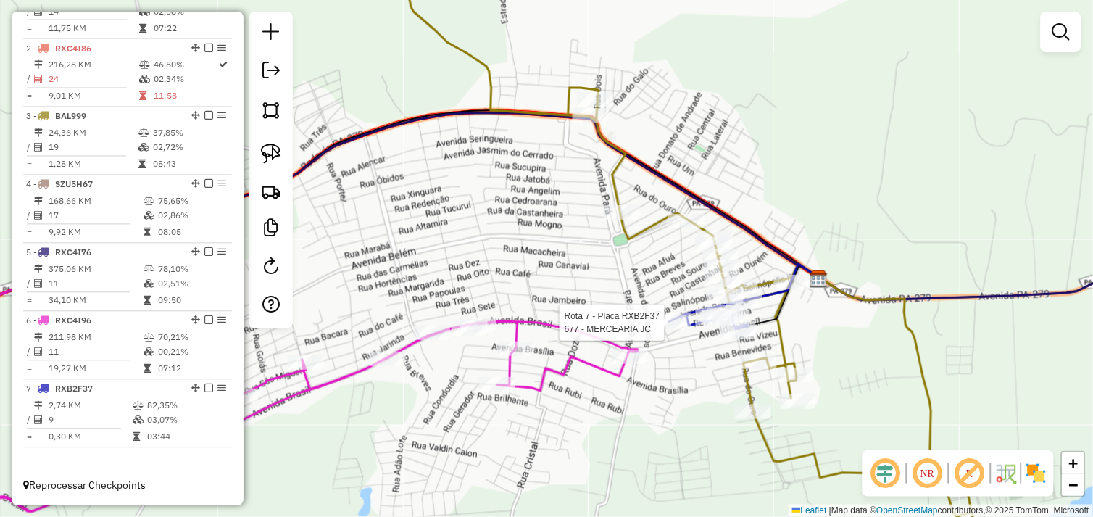
select select "*********"
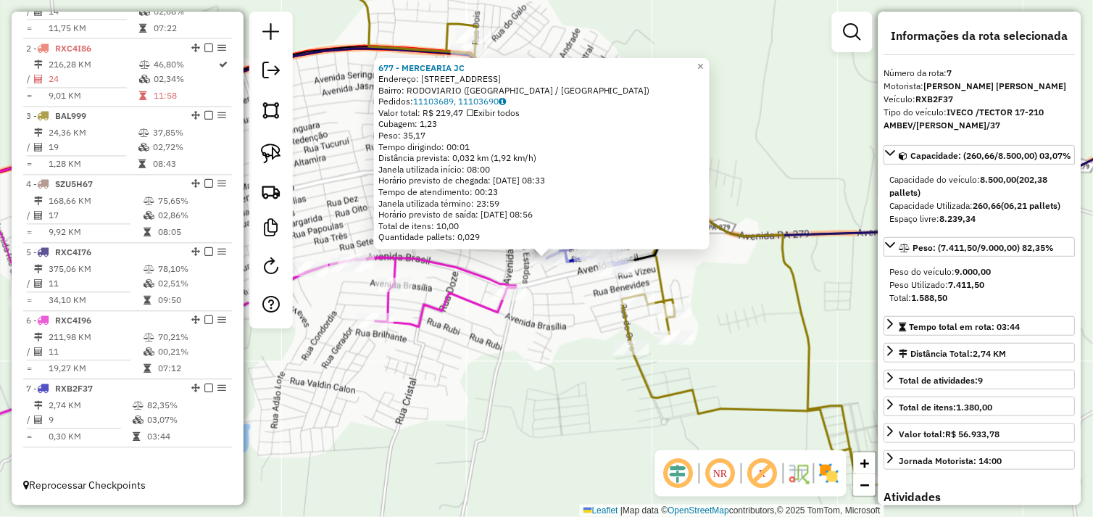
click at [652, 372] on div "Rota 3 - Placa BAL999 72161 - P PAGUE SONHO DE MAE 677 - MERCEARIA JC Endereço:…" at bounding box center [546, 258] width 1093 height 517
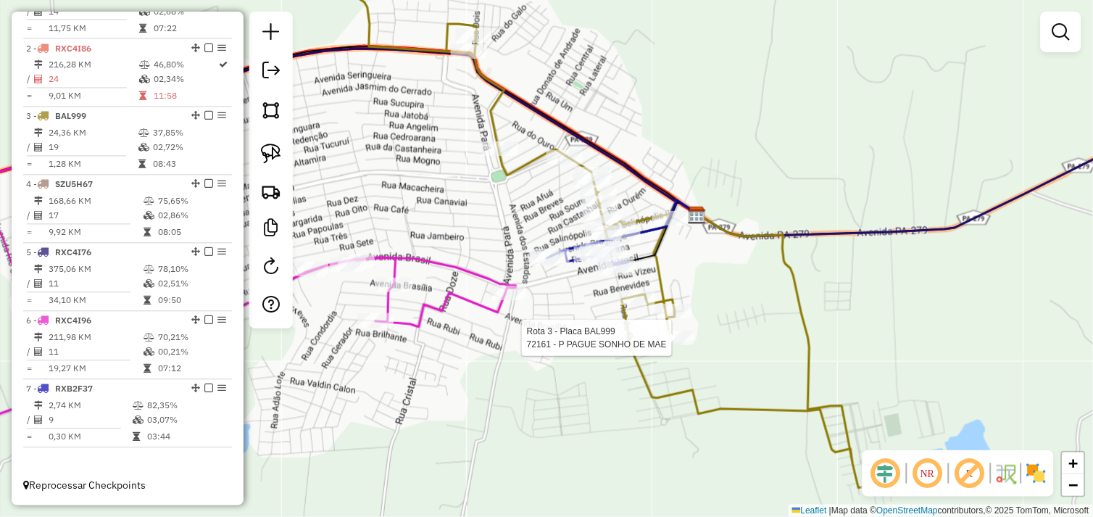
select select "*********"
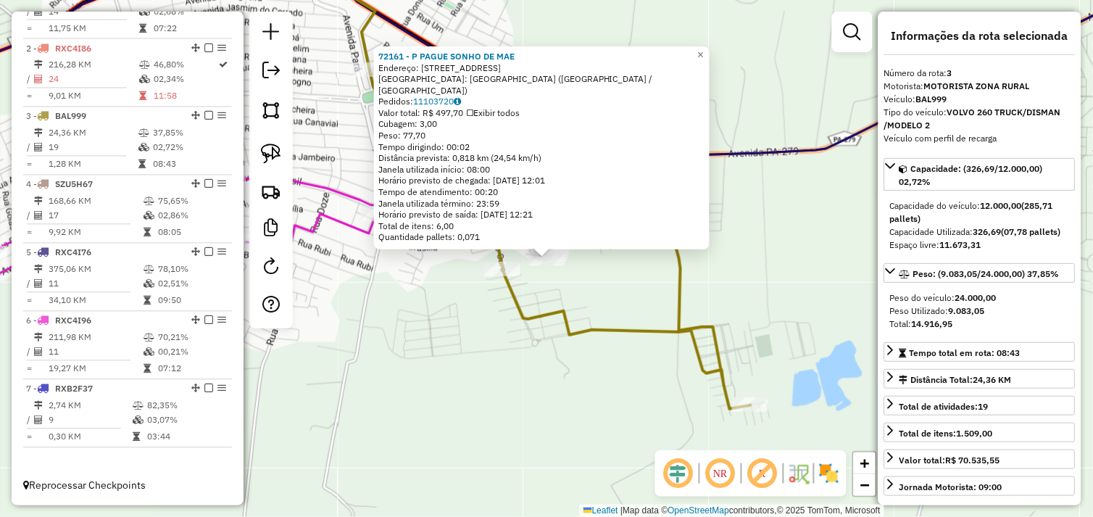
click at [462, 324] on div "72161 - P PAGUE SONHO DE MAE Endereço: AVENIDA BRASIL 505 Bairro: BAIRRO TAPAJO…" at bounding box center [546, 258] width 1093 height 517
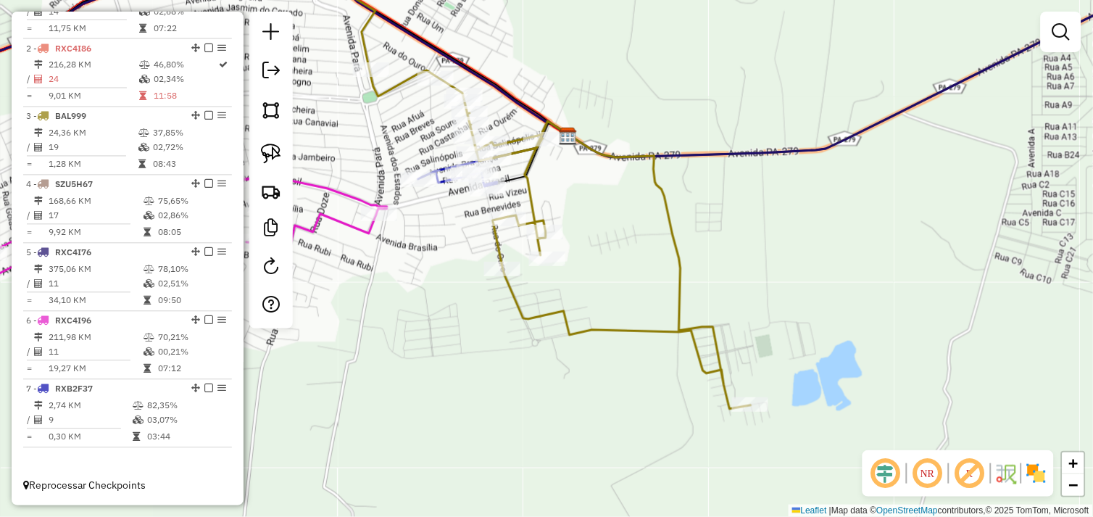
drag, startPoint x: 435, startPoint y: 310, endPoint x: 602, endPoint y: 313, distance: 167.4
click at [602, 313] on div "Janela de atendimento Grade de atendimento Capacidade Transportadoras Veículos …" at bounding box center [546, 258] width 1093 height 517
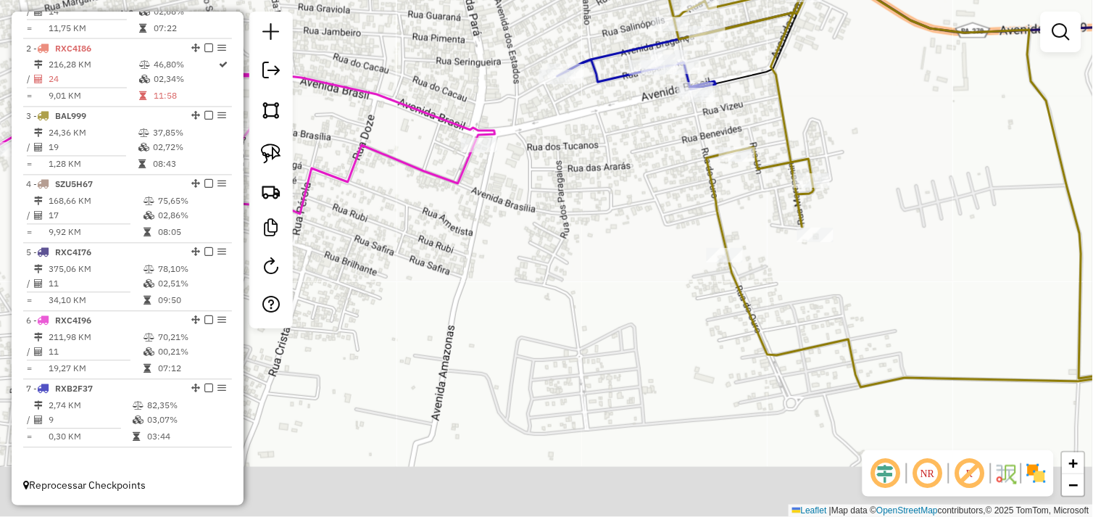
drag, startPoint x: 683, startPoint y: 276, endPoint x: 626, endPoint y: 186, distance: 106.1
click at [634, 187] on div "Janela de atendimento Grade de atendimento Capacidade Transportadoras Veículos …" at bounding box center [546, 258] width 1093 height 517
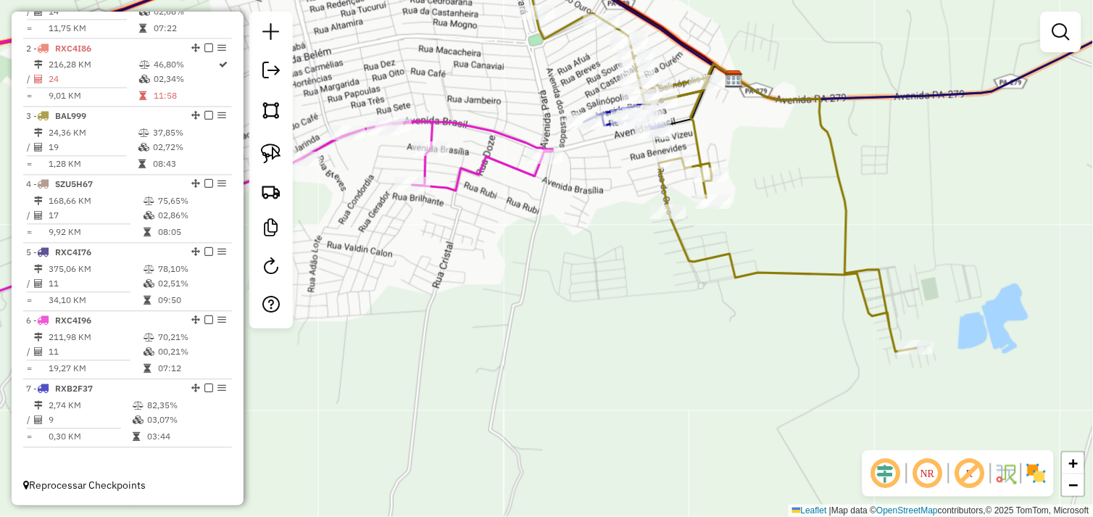
drag, startPoint x: 265, startPoint y: 146, endPoint x: 351, endPoint y: 167, distance: 88.7
click at [265, 146] on img at bounding box center [271, 153] width 20 height 20
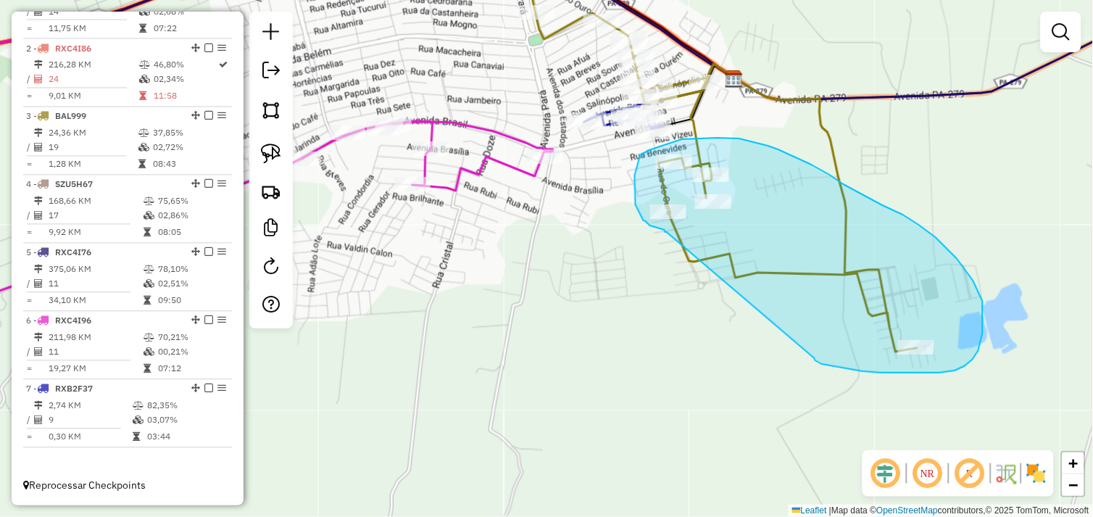
drag, startPoint x: 837, startPoint y: 366, endPoint x: 667, endPoint y: 232, distance: 216.7
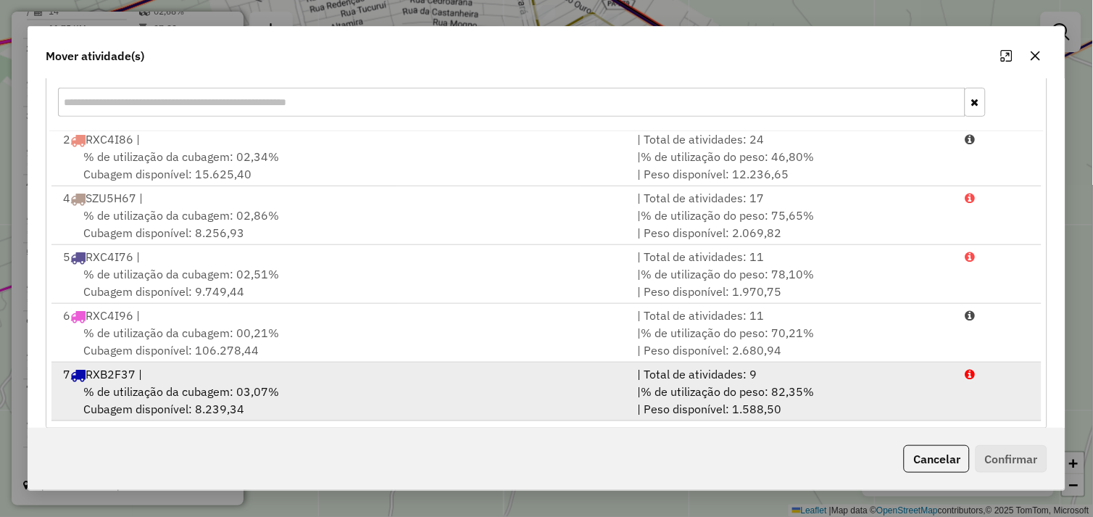
scroll to position [219, 0]
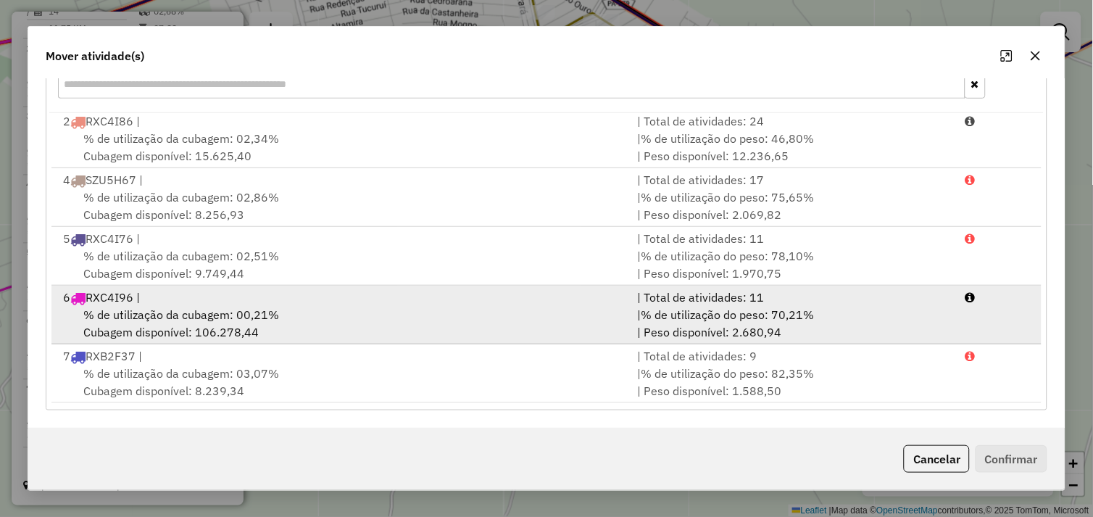
click at [361, 298] on div "6 RXC4I96 |" at bounding box center [341, 296] width 575 height 17
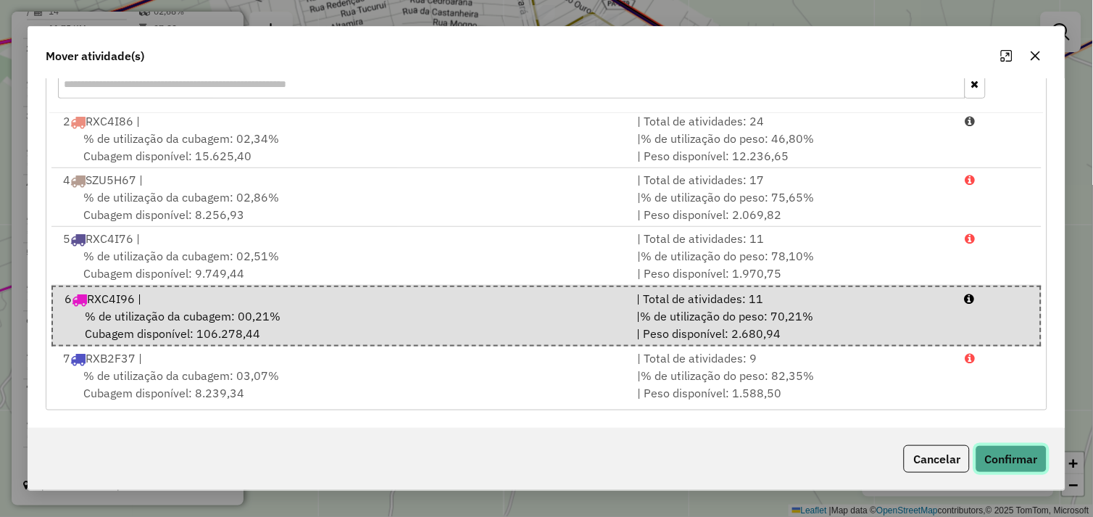
click at [1011, 468] on button "Confirmar" at bounding box center [1011, 459] width 72 height 28
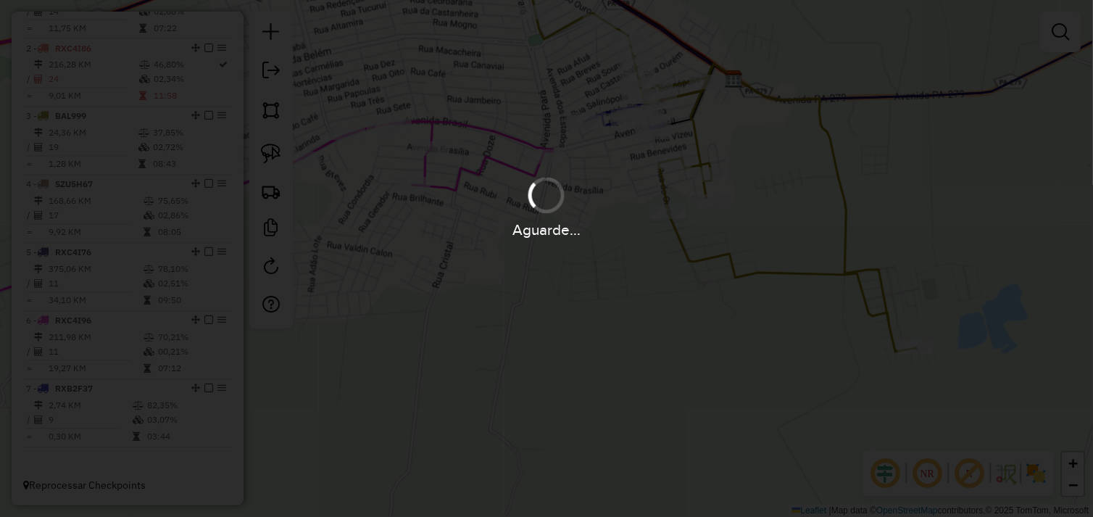
scroll to position [0, 0]
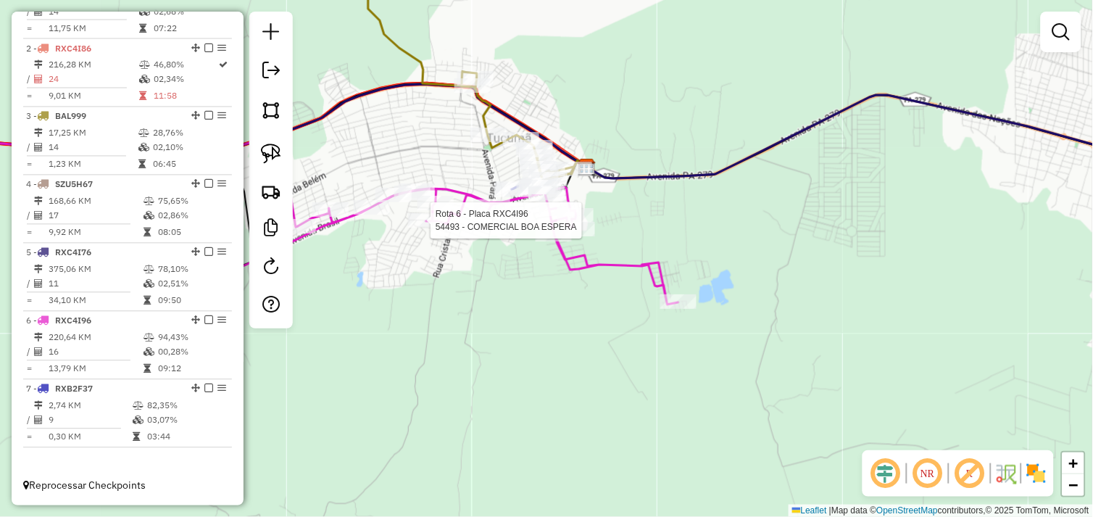
select select "*********"
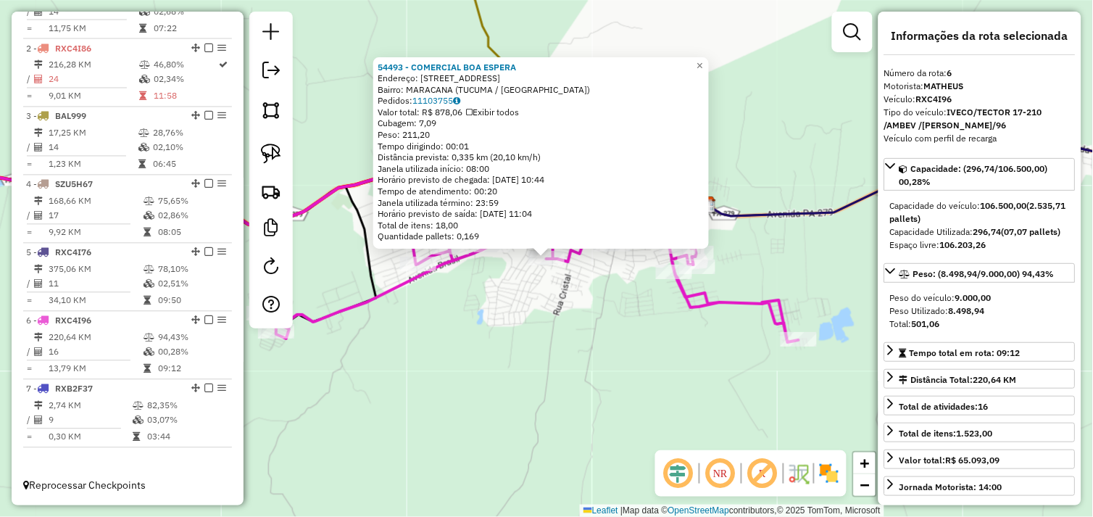
click at [525, 312] on div "54493 - COMERCIAL BOA ESPERA Endereço: AV CONCORDIA 46 Bairro: MARACANA (TUCUMA…" at bounding box center [546, 258] width 1093 height 517
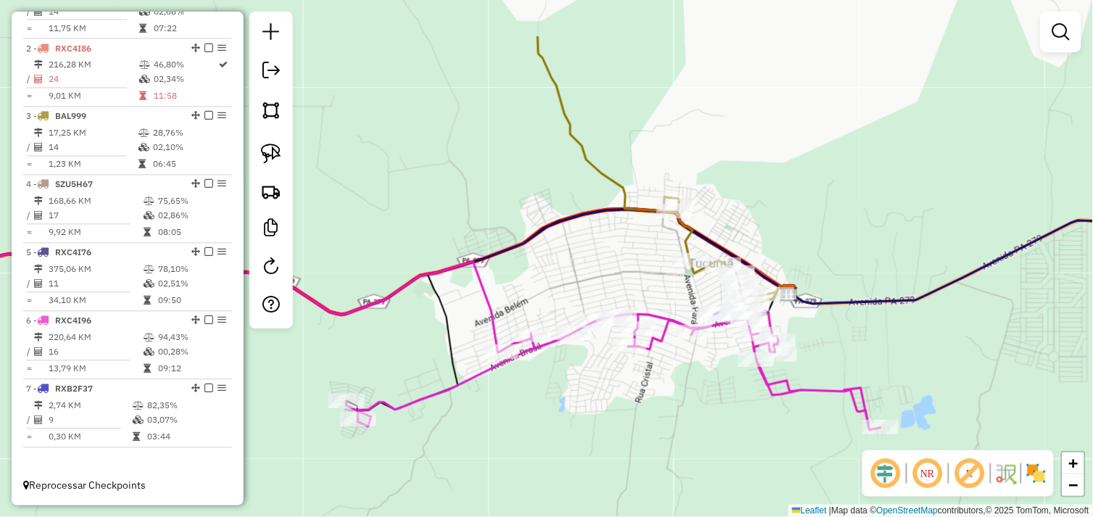
drag, startPoint x: 609, startPoint y: 351, endPoint x: 656, endPoint y: 388, distance: 59.4
click at [654, 388] on div "Janela de atendimento Grade de atendimento Capacidade Transportadoras Veículos …" at bounding box center [546, 258] width 1093 height 517
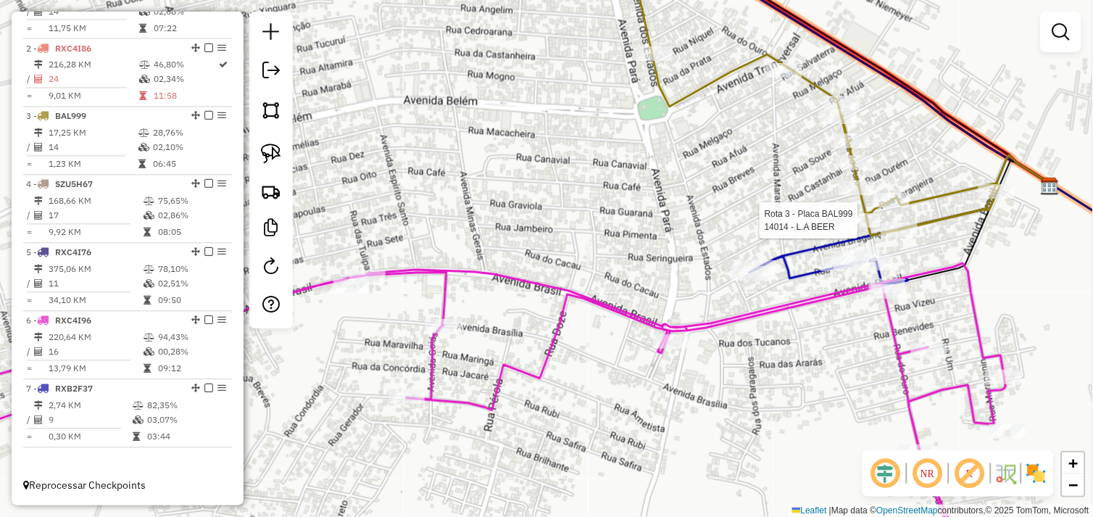
select select "*********"
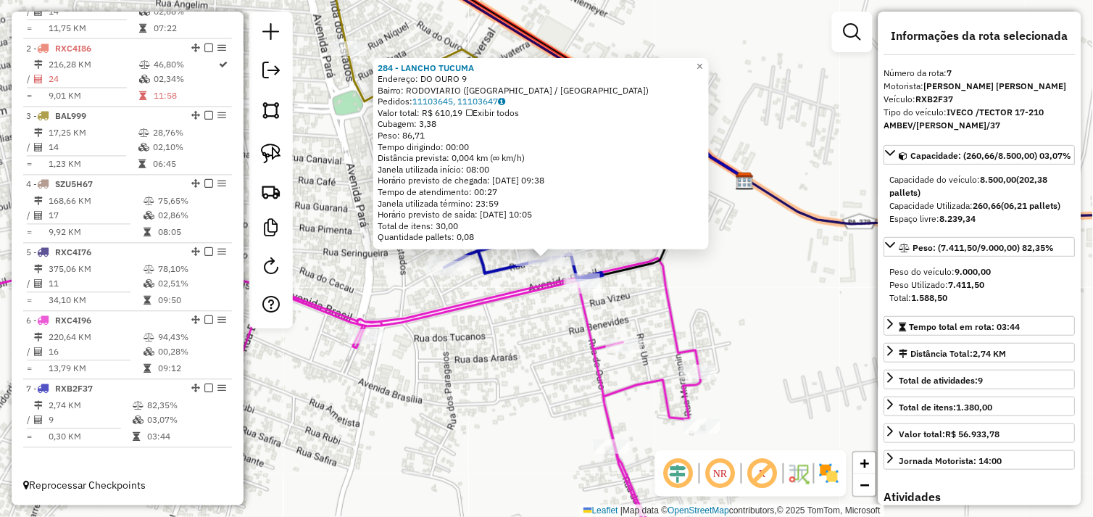
click at [708, 300] on div "284 - LANCHO TUCUMA Endereço: DO OURO 9 Bairro: RODOVIARIO (TUCUMA / PA) Pedido…" at bounding box center [546, 258] width 1093 height 517
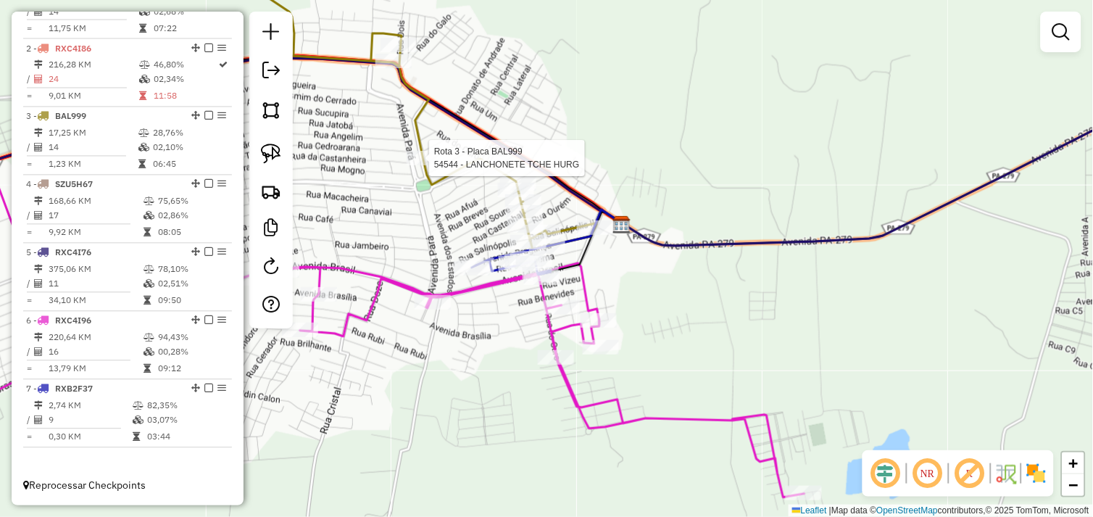
select select "*********"
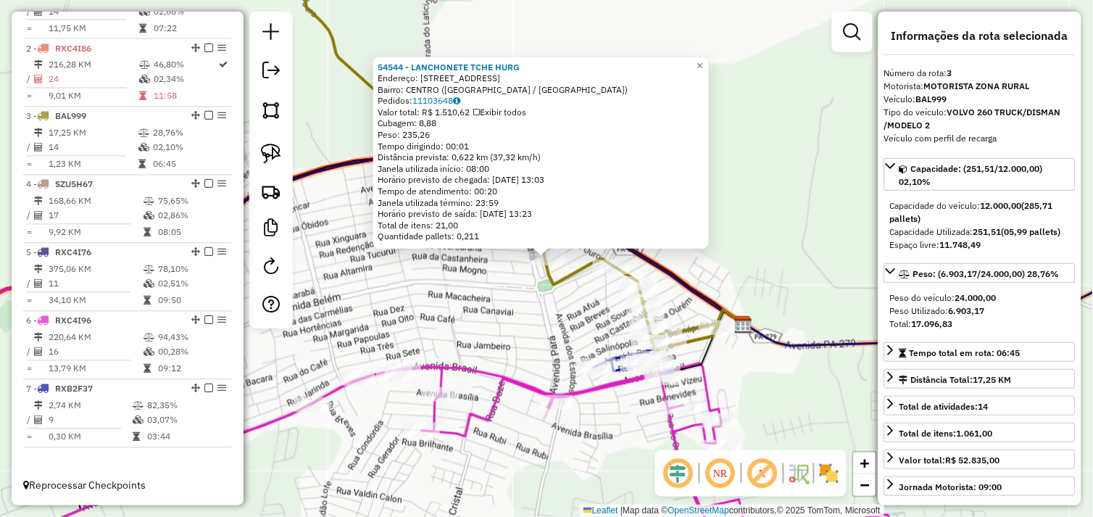
click at [503, 293] on div "54544 - LANCHONETE TCHE HURG Endereço: AV DOS ESTADOS 82 Bairro: CENTRO (TUCUMA…" at bounding box center [546, 258] width 1093 height 517
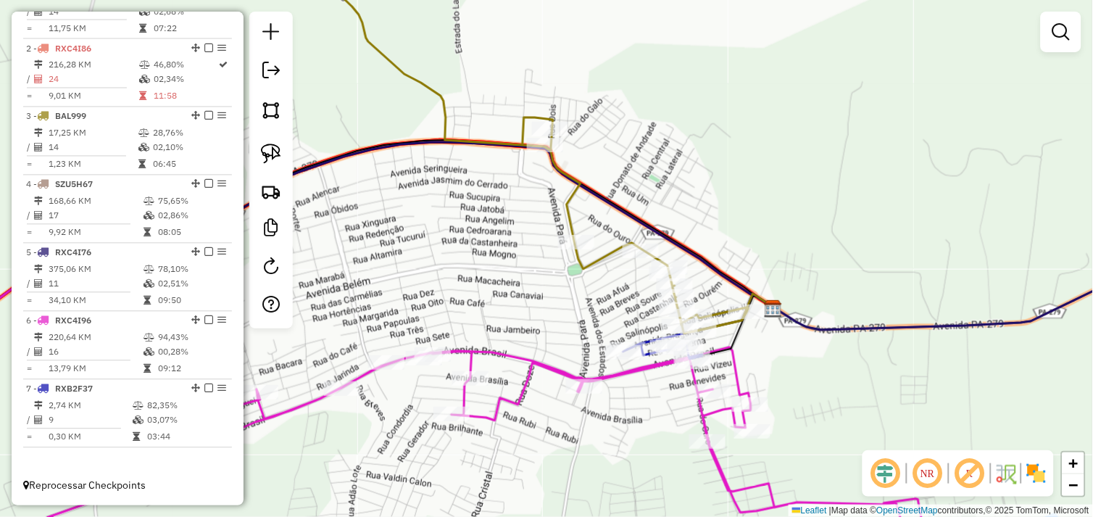
drag, startPoint x: 488, startPoint y: 314, endPoint x: 573, endPoint y: 257, distance: 102.9
click at [573, 257] on div "Janela de atendimento Grade de atendimento Capacidade Transportadoras Veículos …" at bounding box center [546, 258] width 1093 height 517
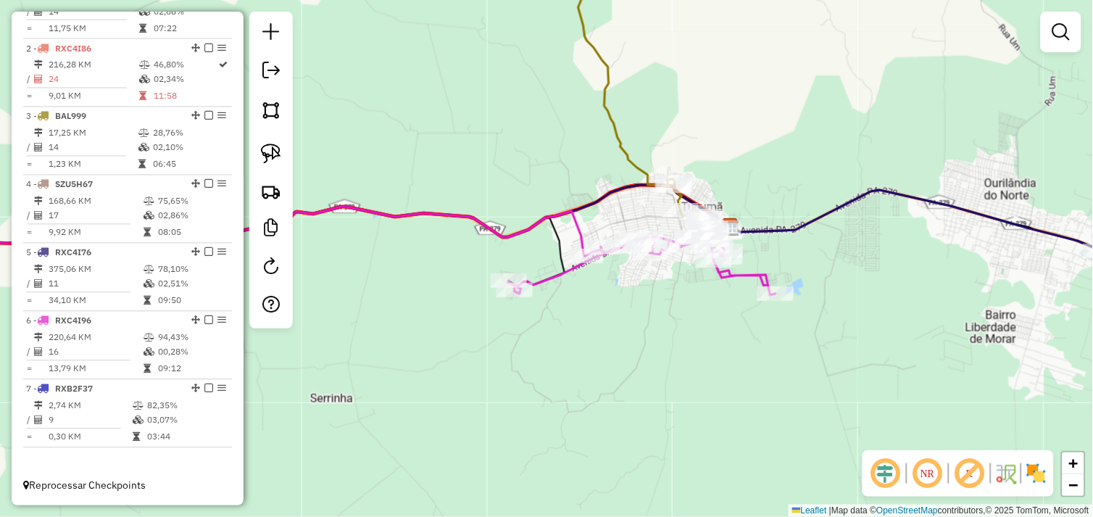
drag, startPoint x: 613, startPoint y: 310, endPoint x: 734, endPoint y: 309, distance: 121.0
click at [735, 312] on div "Janela de atendimento Grade de atendimento Capacidade Transportadoras Veículos …" at bounding box center [546, 258] width 1093 height 517
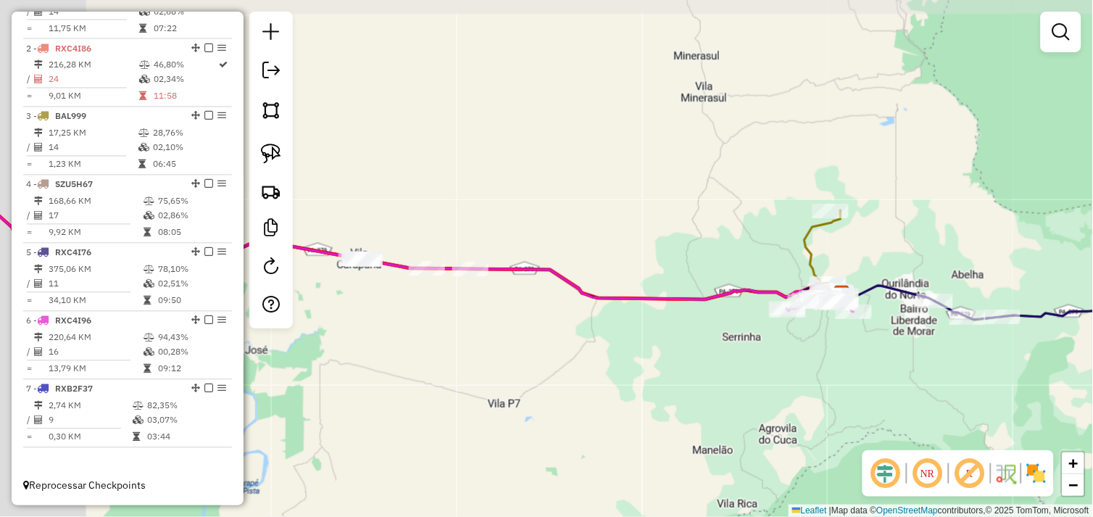
drag, startPoint x: 574, startPoint y: 319, endPoint x: 699, endPoint y: 332, distance: 126.0
click at [699, 332] on div "Janela de atendimento Grade de atendimento Capacidade Transportadoras Veículos …" at bounding box center [546, 258] width 1093 height 517
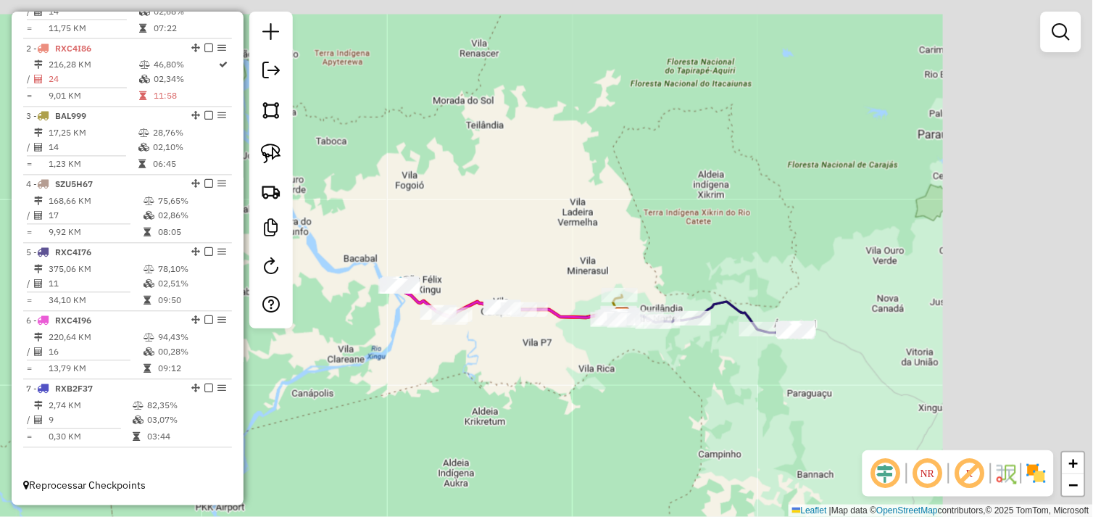
drag, startPoint x: 929, startPoint y: 345, endPoint x: 831, endPoint y: 350, distance: 97.9
click at [763, 363] on div "Janela de atendimento Grade de atendimento Capacidade Transportadoras Veículos …" at bounding box center [546, 258] width 1093 height 517
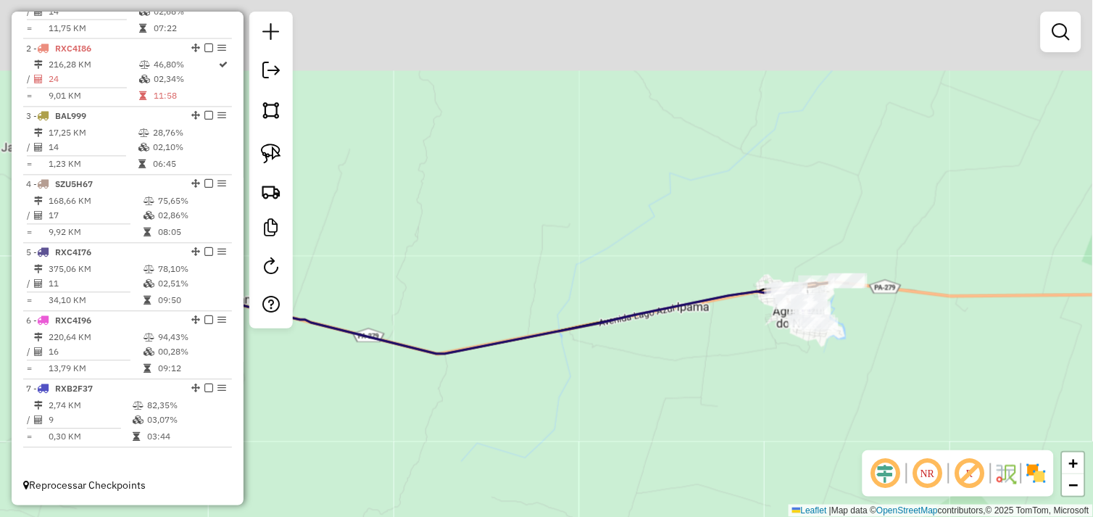
drag, startPoint x: 748, startPoint y: 233, endPoint x: 773, endPoint y: 349, distance: 118.5
click at [772, 350] on div "Janela de atendimento Grade de atendimento Capacidade Transportadoras Veículos …" at bounding box center [546, 258] width 1093 height 517
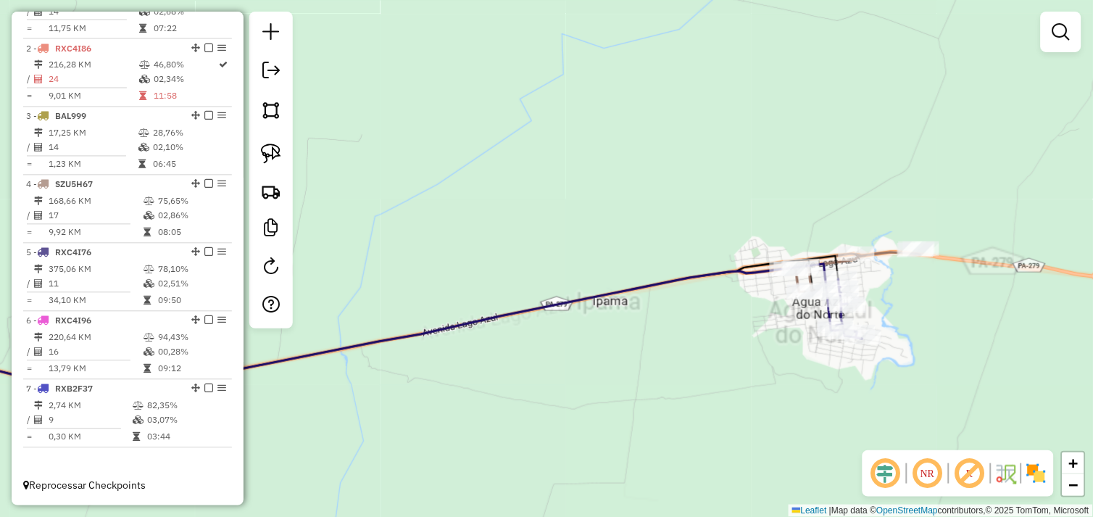
drag, startPoint x: 705, startPoint y: 384, endPoint x: 875, endPoint y: 297, distance: 190.5
click at [875, 297] on div "Janela de atendimento Grade de atendimento Capacidade Transportadoras Veículos …" at bounding box center [546, 258] width 1093 height 517
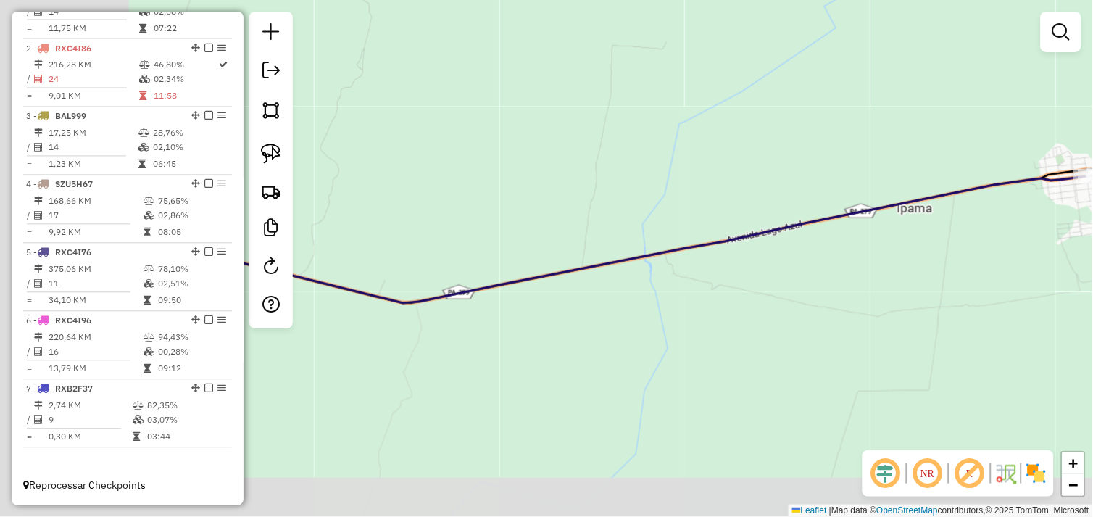
drag, startPoint x: 696, startPoint y: 372, endPoint x: 556, endPoint y: 400, distance: 142.0
click at [769, 378] on div "Janela de atendimento Grade de atendimento Capacidade Transportadoras Veículos …" at bounding box center [546, 258] width 1093 height 517
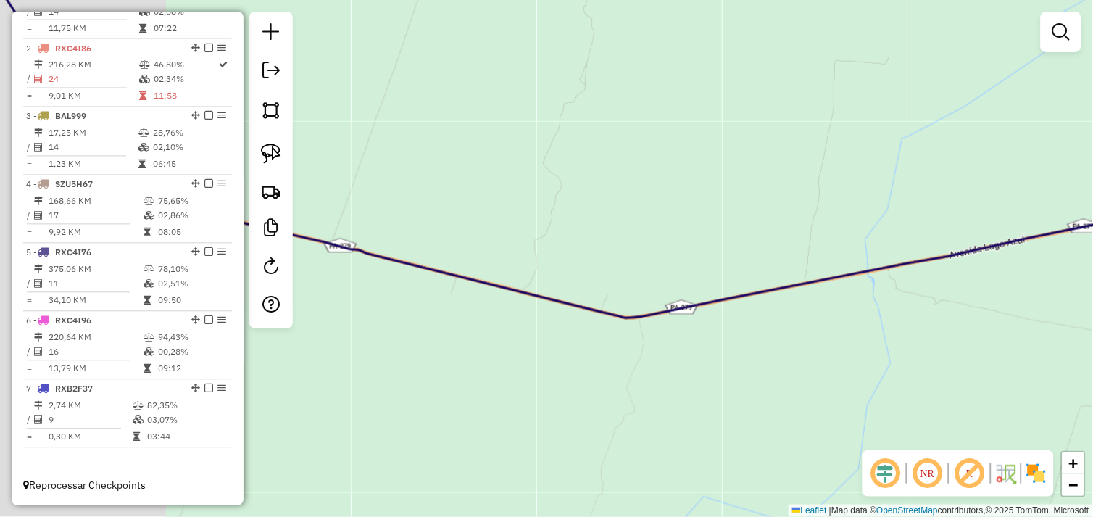
drag, startPoint x: 596, startPoint y: 399, endPoint x: 745, endPoint y: 412, distance: 149.0
click at [722, 409] on div "Janela de atendimento Grade de atendimento Capacidade Transportadoras Veículos …" at bounding box center [546, 258] width 1093 height 517
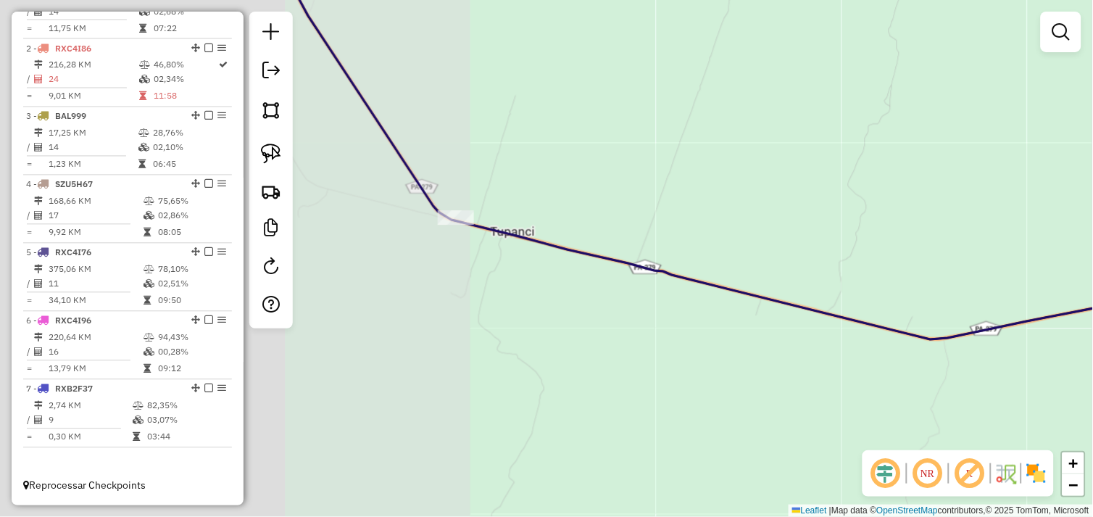
drag, startPoint x: 575, startPoint y: 401, endPoint x: 777, endPoint y: 416, distance: 202.7
click at [759, 410] on div "Janela de atendimento Grade de atendimento Capacidade Transportadoras Veículos …" at bounding box center [546, 258] width 1093 height 517
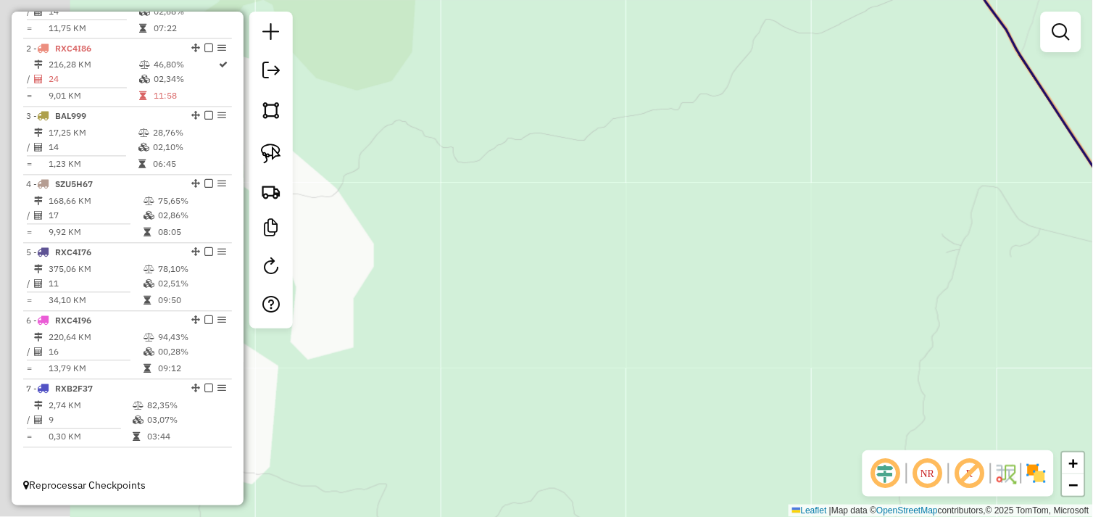
drag, startPoint x: 641, startPoint y: 378, endPoint x: 677, endPoint y: 341, distance: 51.2
click at [687, 381] on div "Janela de atendimento Grade de atendimento Capacidade Transportadoras Veículos …" at bounding box center [546, 258] width 1093 height 517
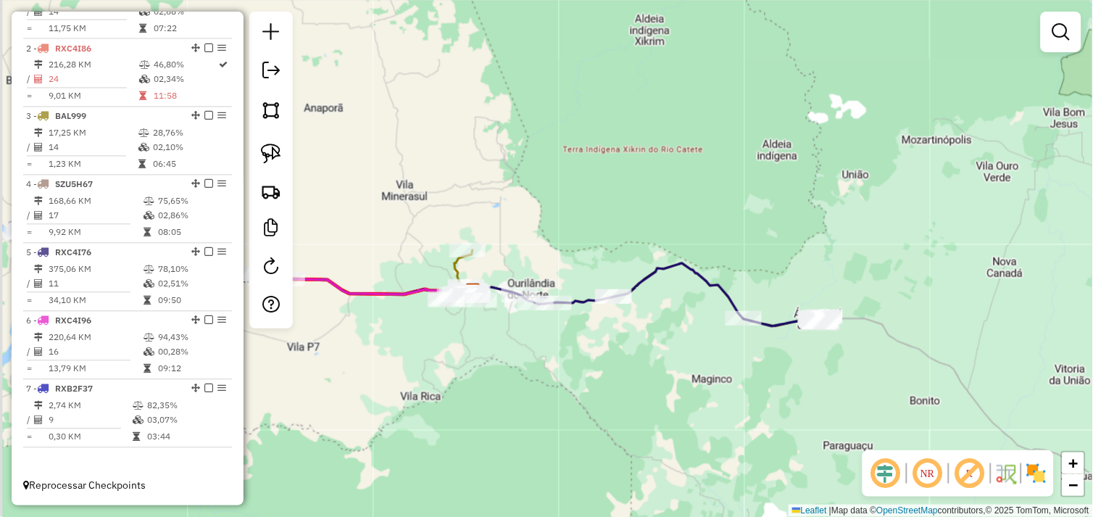
drag, startPoint x: 540, startPoint y: 348, endPoint x: 645, endPoint y: 351, distance: 105.1
click at [643, 351] on div "Janela de atendimento Grade de atendimento Capacidade Transportadoras Veículos …" at bounding box center [546, 258] width 1093 height 517
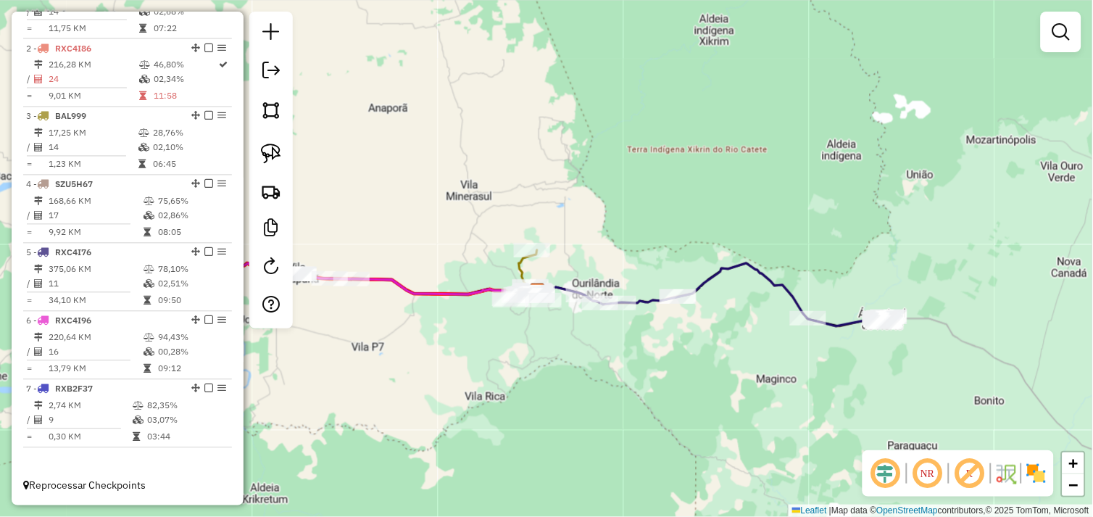
drag, startPoint x: 497, startPoint y: 343, endPoint x: 619, endPoint y: 354, distance: 122.1
click at [619, 354] on div "Janela de atendimento Grade de atendimento Capacidade Transportadoras Veículos …" at bounding box center [546, 258] width 1093 height 517
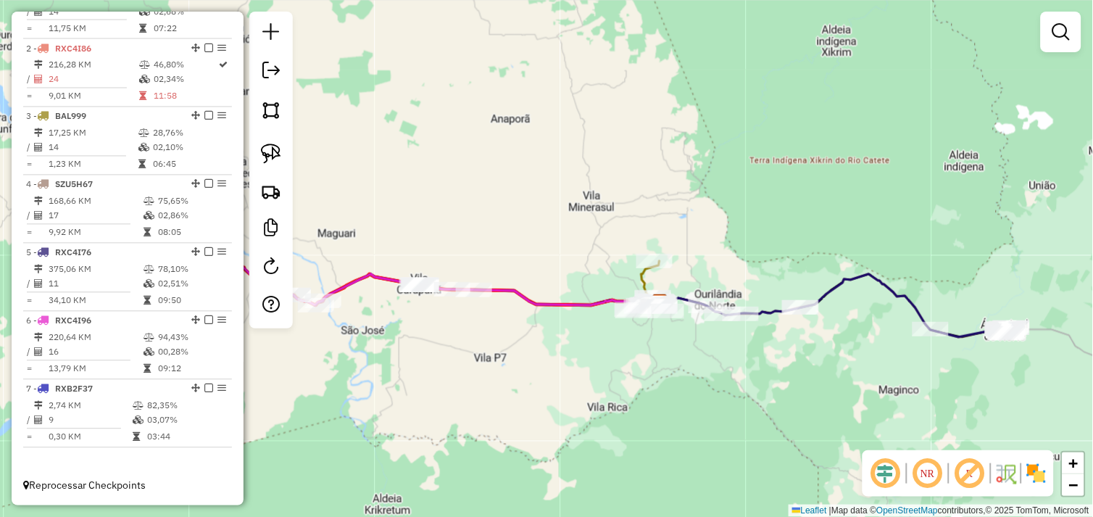
drag, startPoint x: 509, startPoint y: 335, endPoint x: 704, endPoint y: 339, distance: 194.9
click at [690, 339] on div "Janela de atendimento Grade de atendimento Capacidade Transportadoras Veículos …" at bounding box center [546, 258] width 1093 height 517
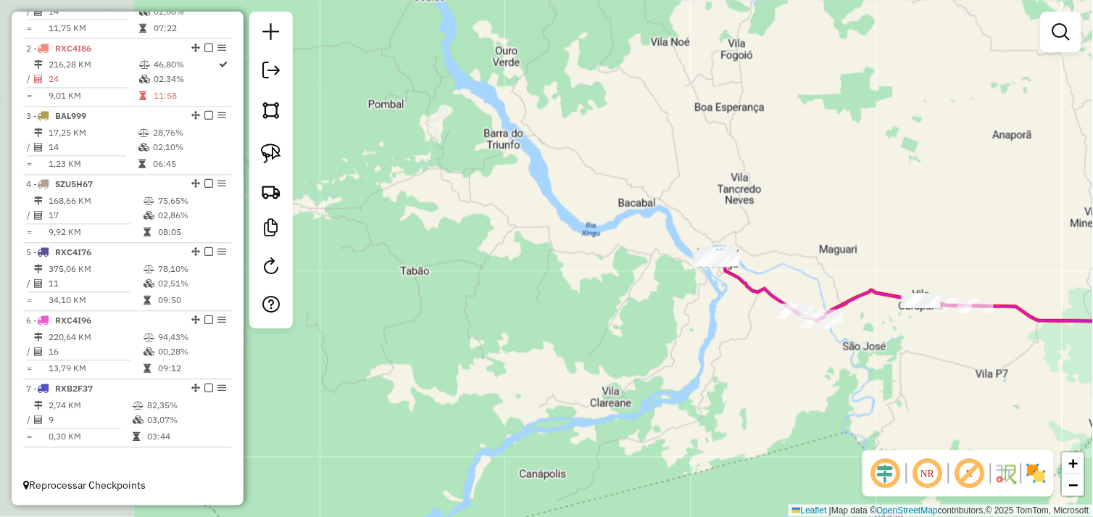
drag, startPoint x: 468, startPoint y: 355, endPoint x: 476, endPoint y: 357, distance: 8.3
click at [476, 356] on div "Janela de atendimento Grade de atendimento Capacidade Transportadoras Veículos …" at bounding box center [546, 258] width 1093 height 517
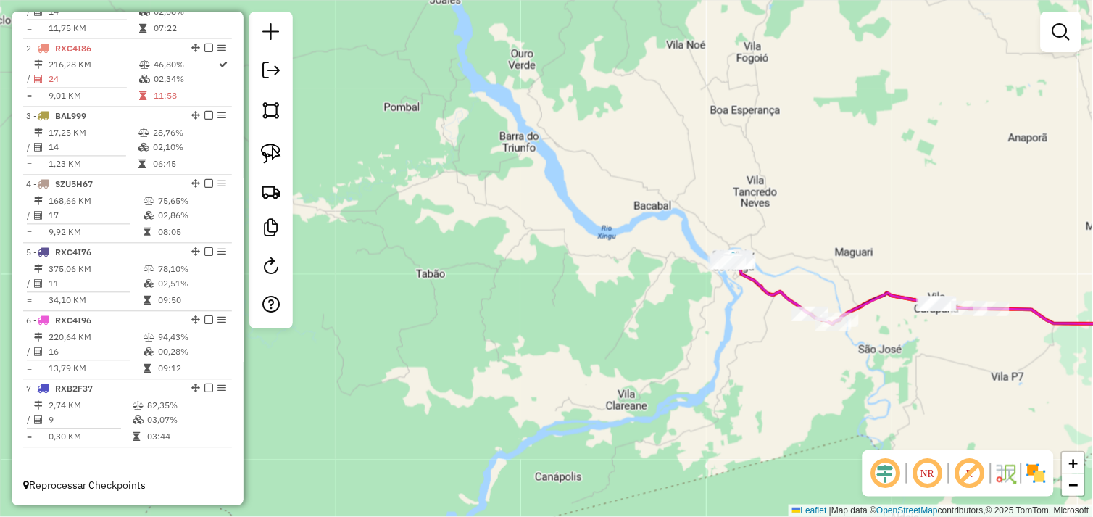
drag, startPoint x: 691, startPoint y: 307, endPoint x: 607, endPoint y: 353, distance: 95.6
click at [605, 355] on div "Janela de atendimento Grade de atendimento Capacidade Transportadoras Veículos …" at bounding box center [546, 258] width 1093 height 517
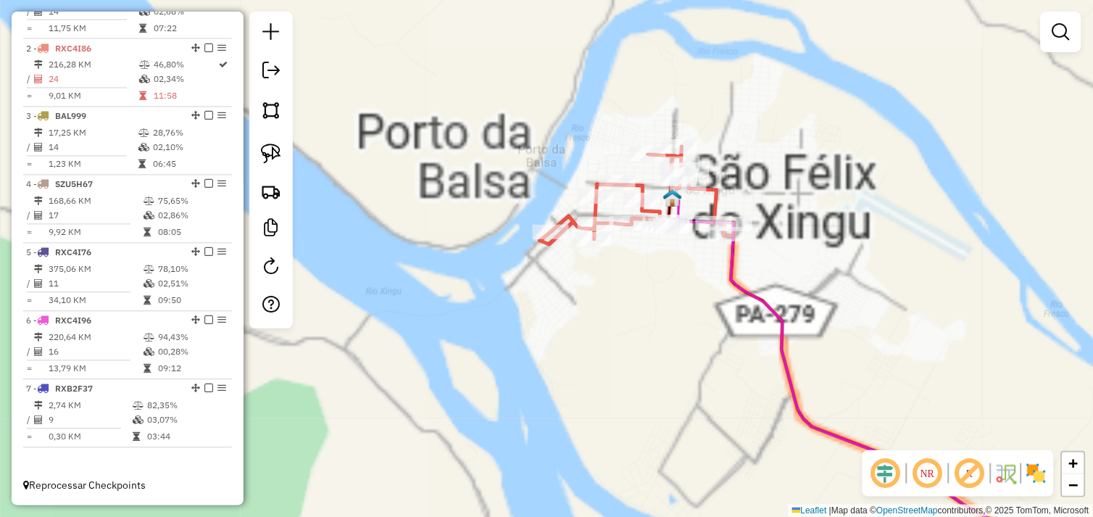
drag, startPoint x: 648, startPoint y: 277, endPoint x: 619, endPoint y: 265, distance: 31.2
click at [612, 279] on div "Janela de atendimento Grade de atendimento Capacidade Transportadoras Veículos …" at bounding box center [546, 258] width 1093 height 517
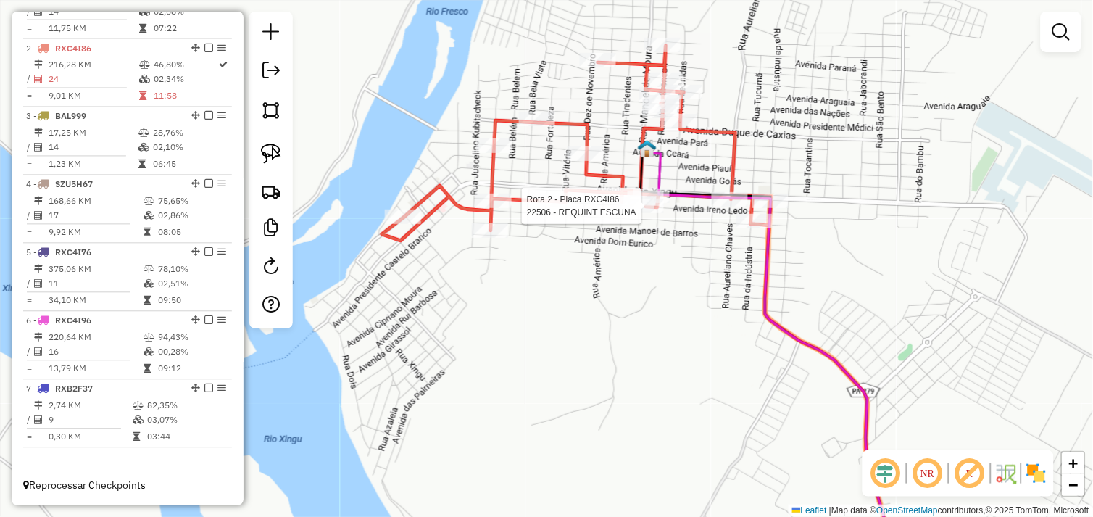
select select "*********"
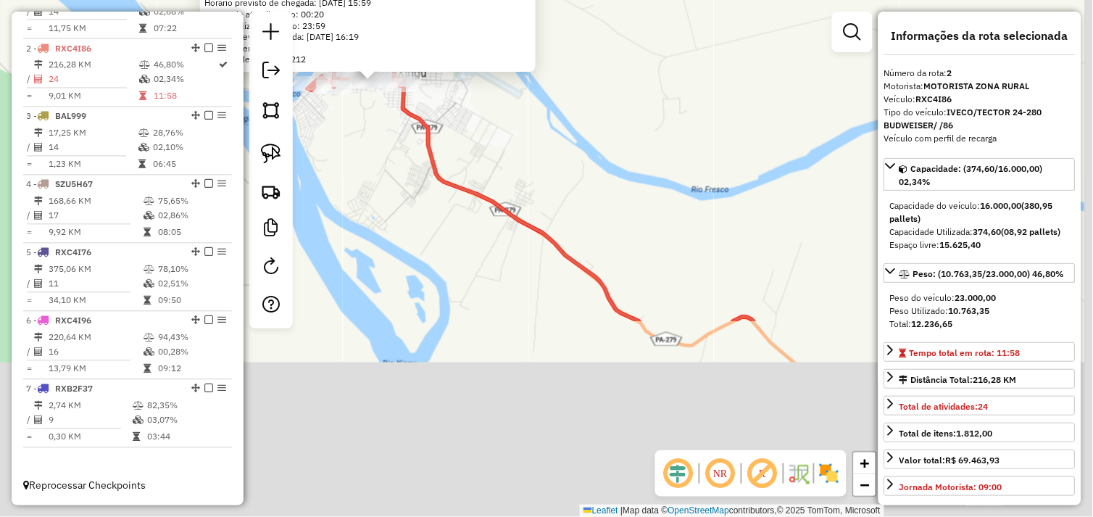
drag, startPoint x: 582, startPoint y: 396, endPoint x: 480, endPoint y: 185, distance: 234.0
click at [393, 143] on div "22506 - REQUINT ESCUNA Endereço: IRENO LEDA 1425 Bairro: RODOVIARIA ([GEOGRAPHI…" at bounding box center [546, 258] width 1093 height 517
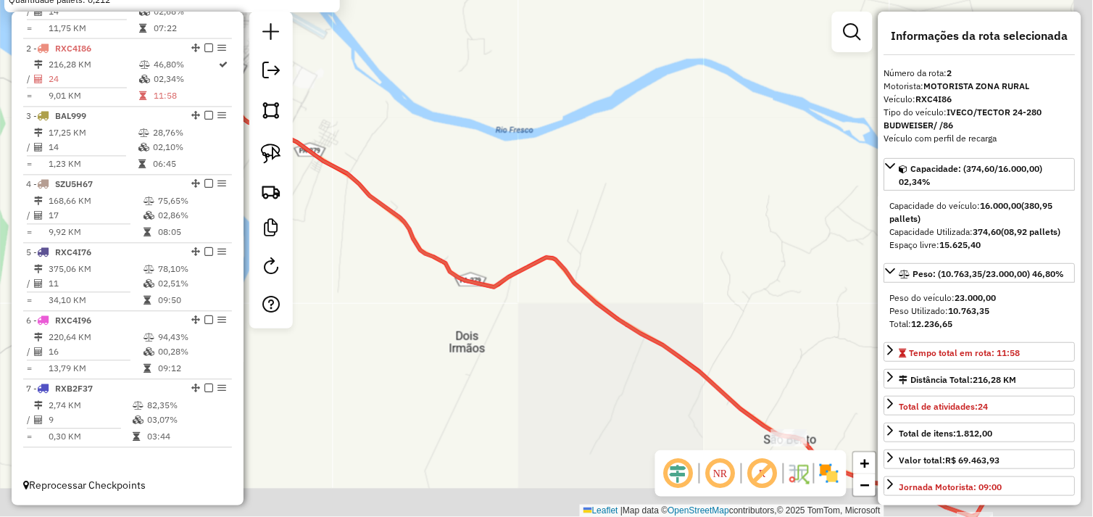
drag, startPoint x: 596, startPoint y: 237, endPoint x: 519, endPoint y: 211, distance: 81.1
click at [457, 192] on div "22506 - REQUINT ESCUNA Endereço: IRENO LEDA 1425 Bairro: RODOVIARIA ([GEOGRAPHI…" at bounding box center [546, 258] width 1093 height 517
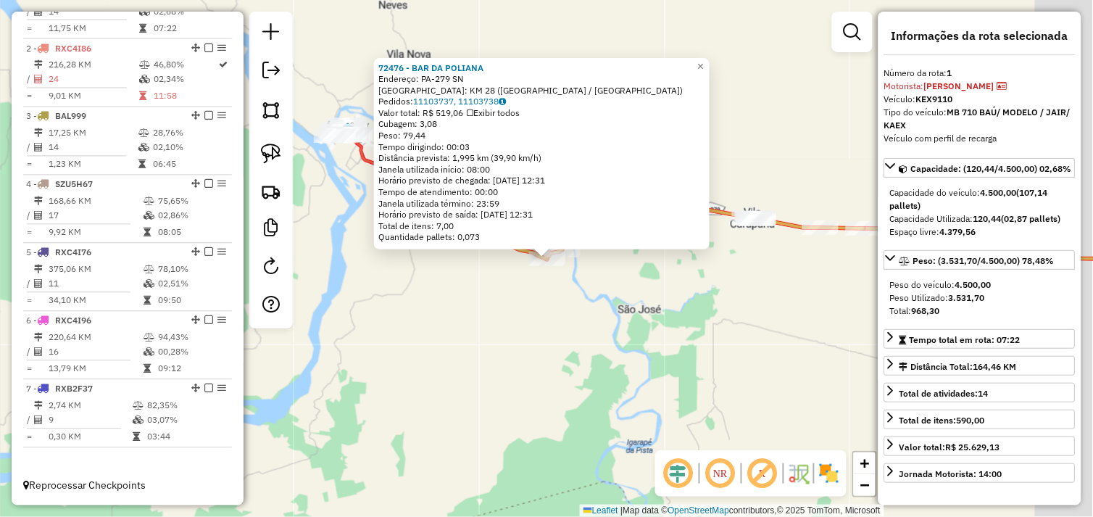
scroll to position [542, 0]
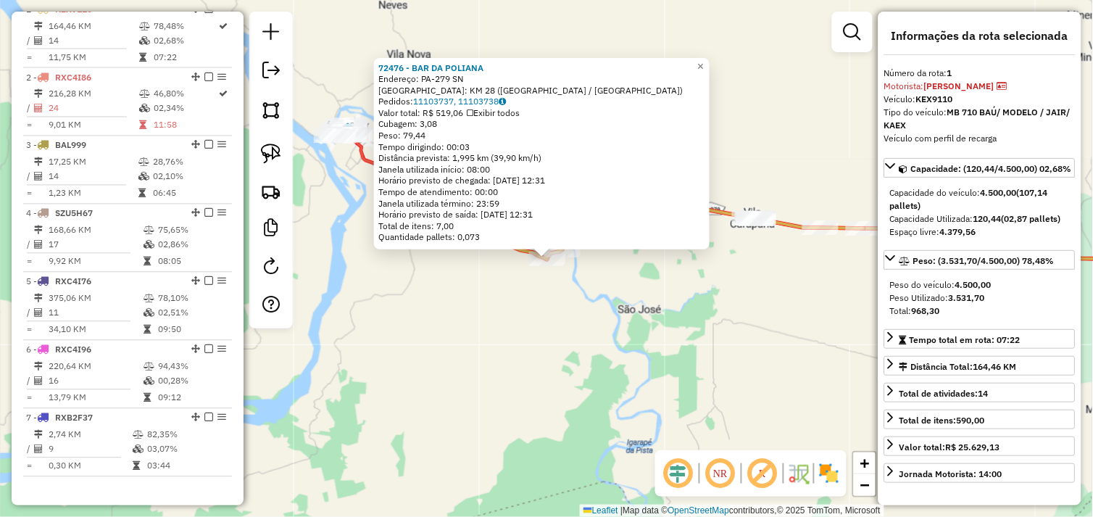
click at [522, 313] on div "72476 - BAR DA POLIANA Endereço: PA-279 SN Bairro: KM 28 (SAO FELIX DO XINGU / …" at bounding box center [546, 258] width 1093 height 517
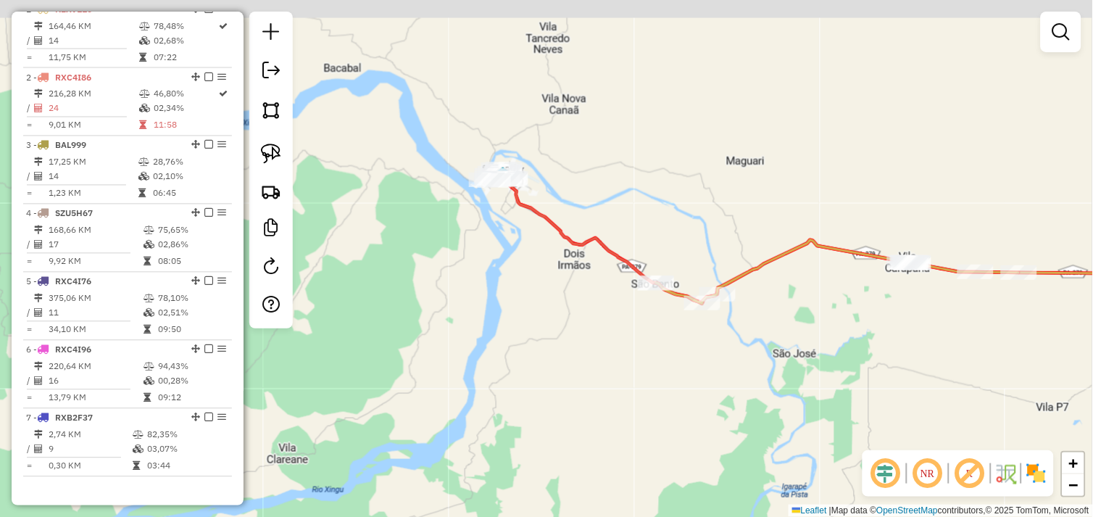
drag, startPoint x: 454, startPoint y: 290, endPoint x: 609, endPoint y: 334, distance: 161.2
click at [609, 334] on div "Janela de atendimento Grade de atendimento Capacidade Transportadoras Veículos …" at bounding box center [546, 258] width 1093 height 517
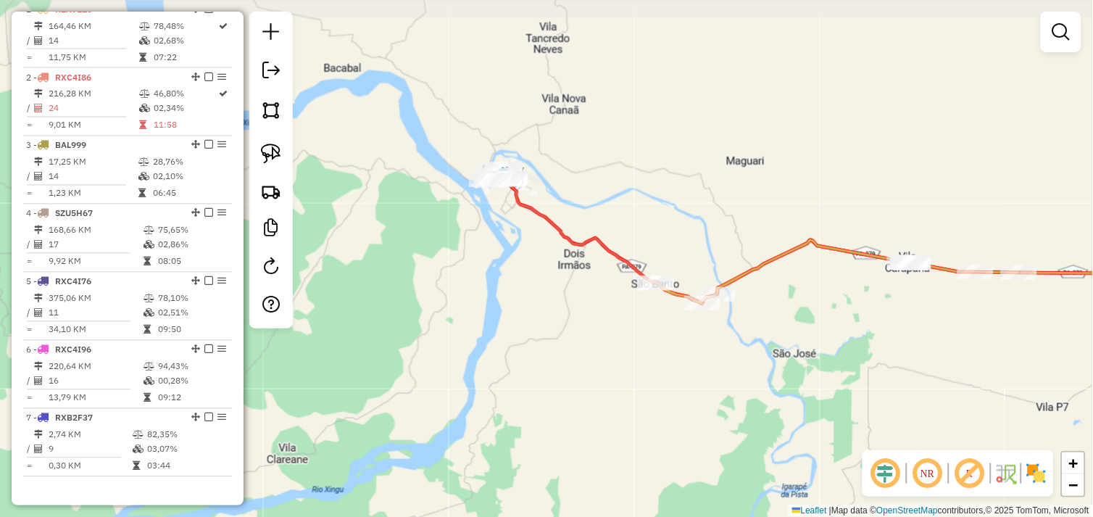
drag, startPoint x: 562, startPoint y: 306, endPoint x: 580, endPoint y: 309, distance: 18.5
click at [580, 309] on div "Janela de atendimento Grade de atendimento Capacidade Transportadoras Veículos …" at bounding box center [546, 258] width 1093 height 517
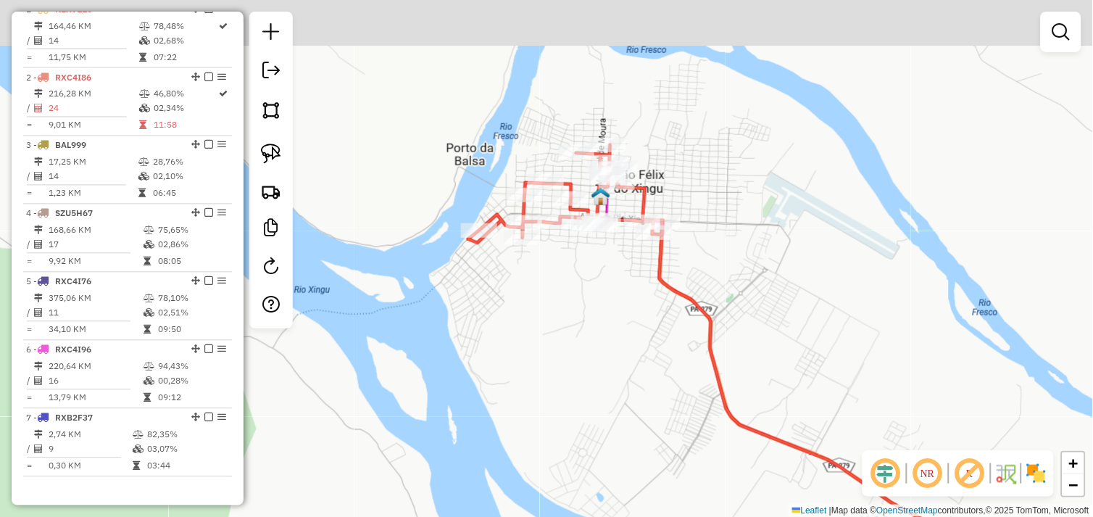
drag, startPoint x: 530, startPoint y: 149, endPoint x: 580, endPoint y: 241, distance: 104.7
click at [568, 285] on div "Janela de atendimento Grade de atendimento Capacidade Transportadoras Veículos …" at bounding box center [546, 258] width 1093 height 517
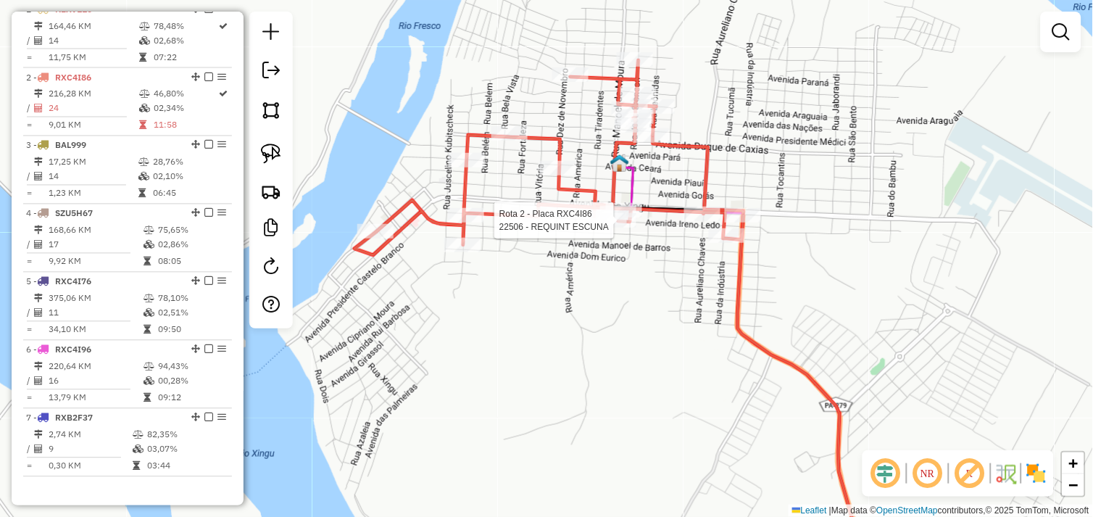
click at [619, 228] on div at bounding box center [618, 220] width 36 height 14
select select "*********"
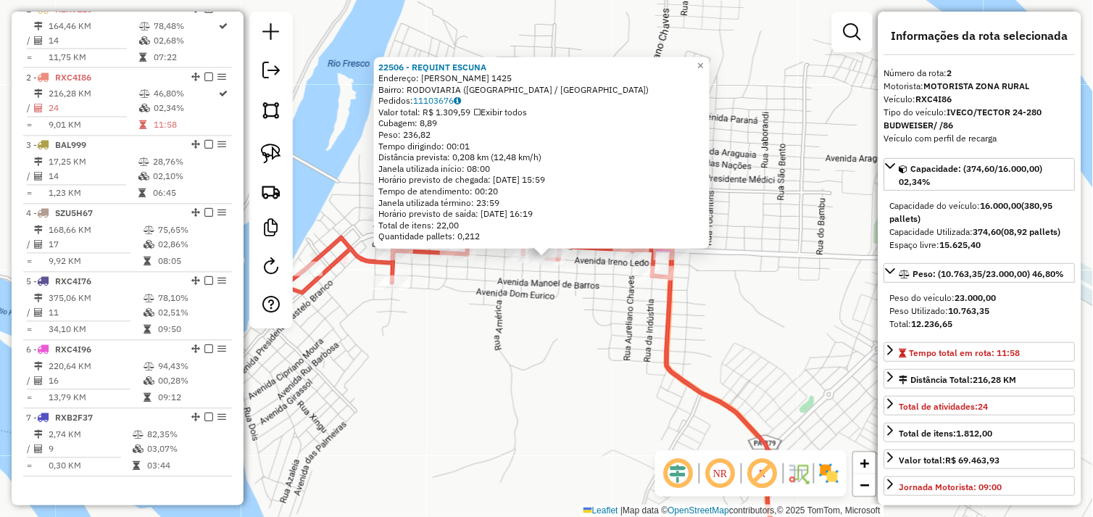
scroll to position [583, 0]
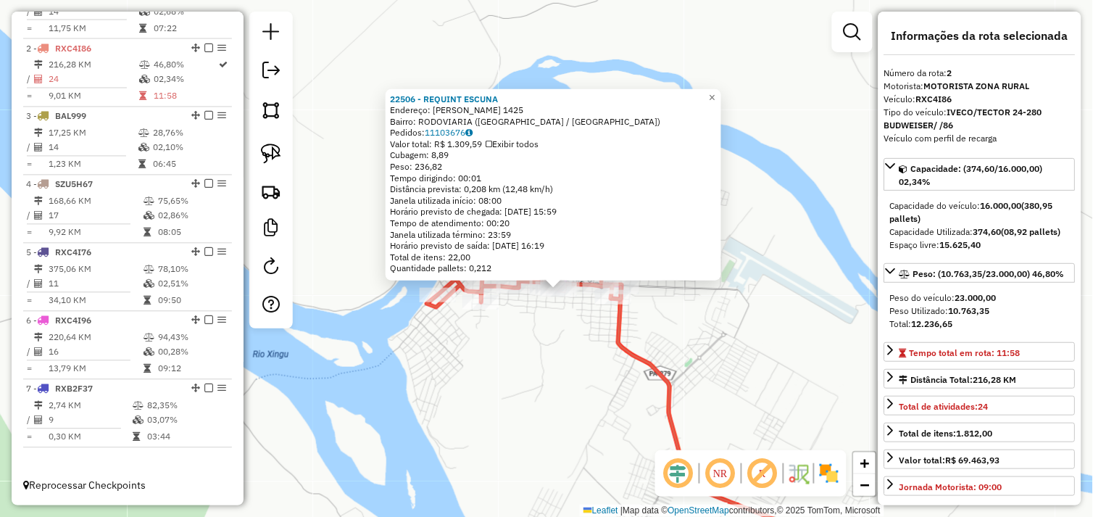
click at [570, 320] on div "22506 - REQUINT ESCUNA Endereço: IRENO LEDA 1425 Bairro: RODOVIARIA ([GEOGRAPHI…" at bounding box center [546, 258] width 1093 height 517
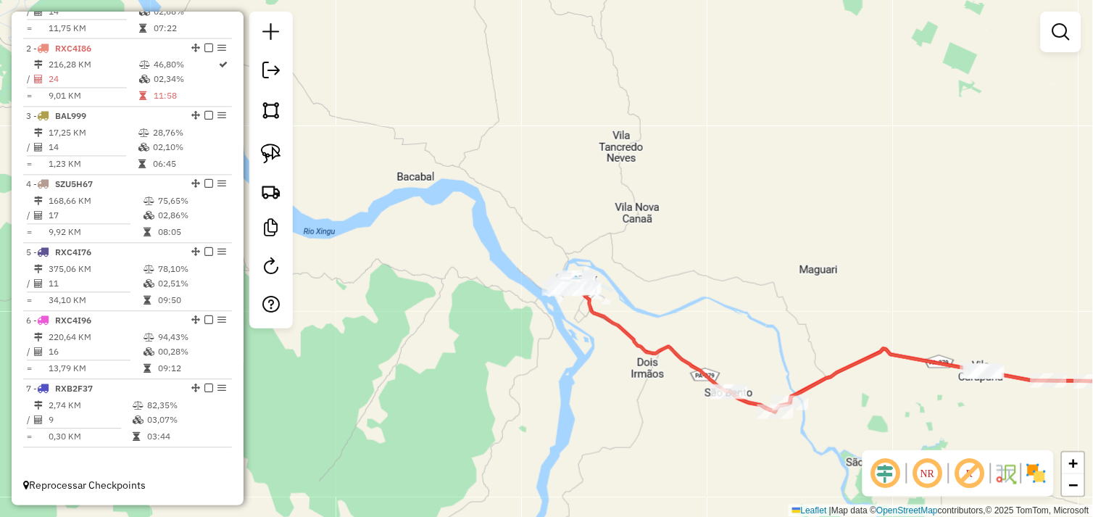
drag, startPoint x: 649, startPoint y: 389, endPoint x: 569, endPoint y: 341, distance: 92.9
click at [563, 338] on div "Janela de atendimento Grade de atendimento Capacidade Transportadoras Veículos …" at bounding box center [546, 258] width 1093 height 517
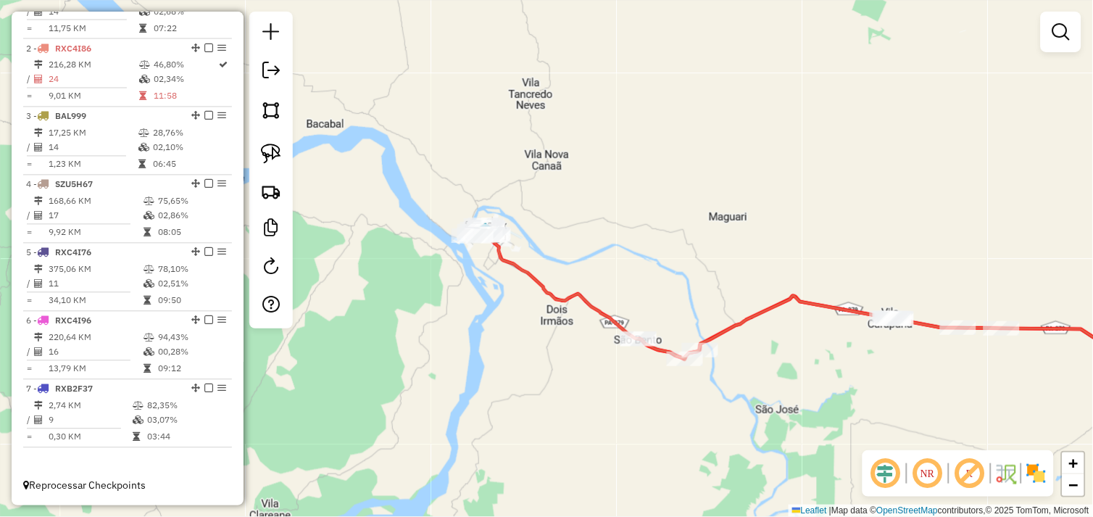
drag, startPoint x: 864, startPoint y: 381, endPoint x: 687, endPoint y: 346, distance: 180.9
click at [688, 346] on div "Janela de atendimento Grade de atendimento Capacidade Transportadoras Veículos …" at bounding box center [546, 258] width 1093 height 517
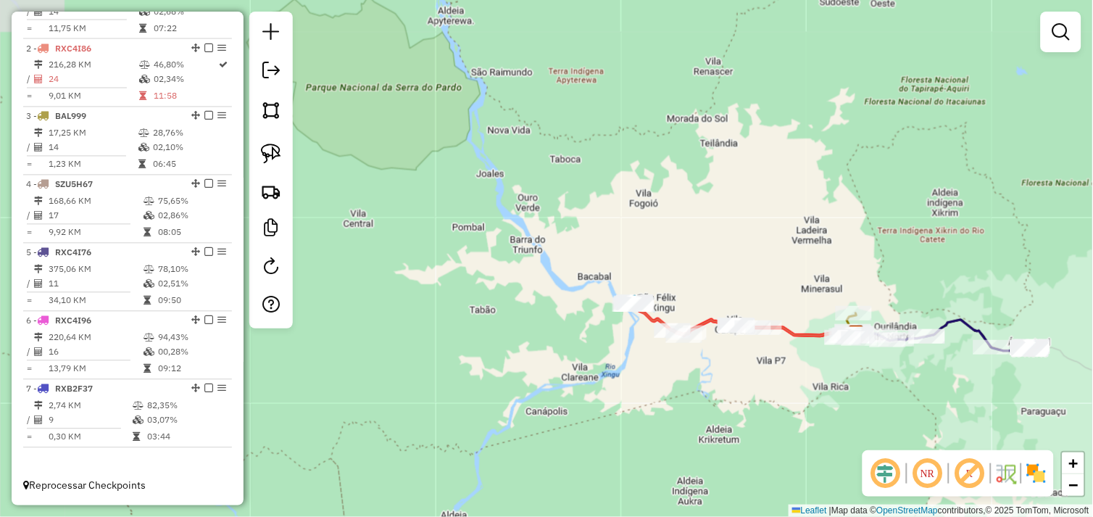
drag, startPoint x: 823, startPoint y: 381, endPoint x: 639, endPoint y: 370, distance: 184.4
click at [626, 374] on div "Janela de atendimento Grade de atendimento Capacidade Transportadoras Veículos …" at bounding box center [546, 258] width 1093 height 517
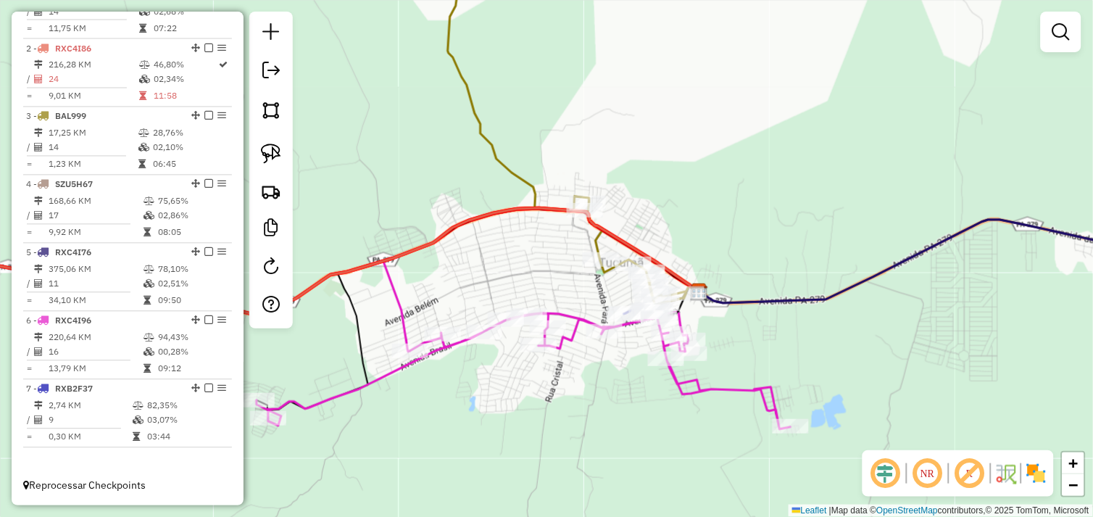
click at [596, 286] on div "Janela de atendimento Grade de atendimento Capacidade Transportadoras Veículos …" at bounding box center [546, 258] width 1093 height 517
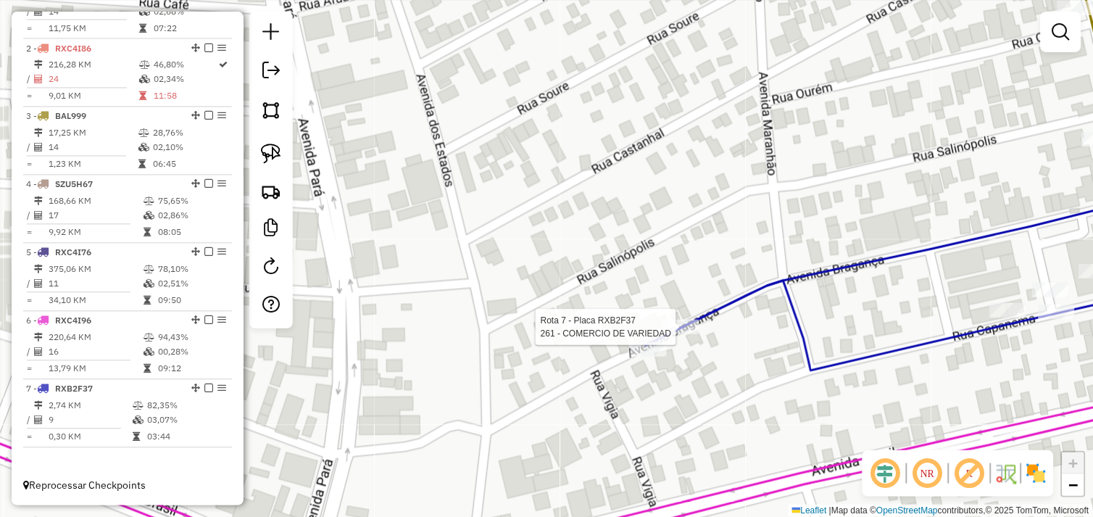
select select "*********"
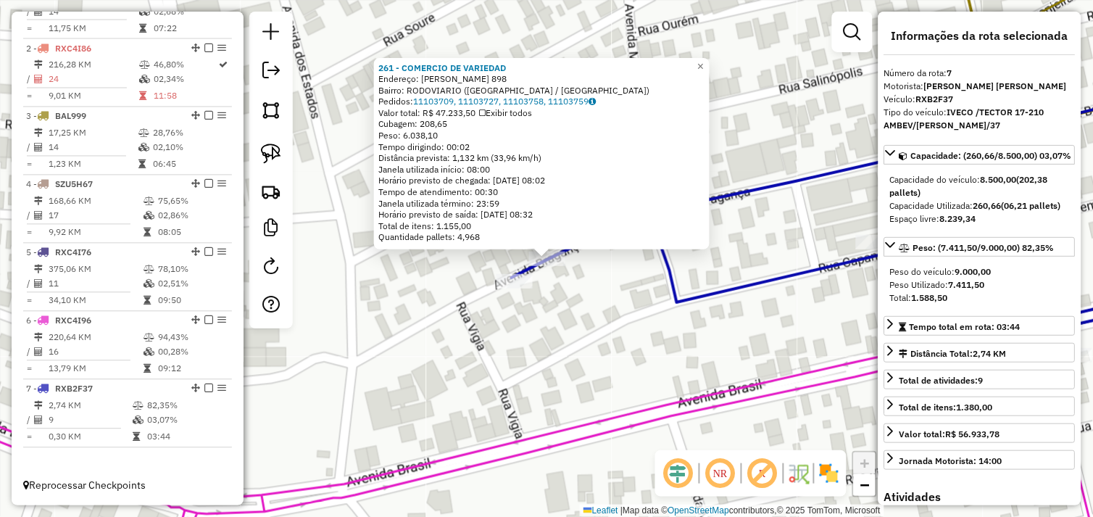
click at [627, 309] on div "261 - COMERCIO DE VARIEDAD Endereço: R BRAGANCA 898 Bairro: RODOVIARIO (TUCUMA …" at bounding box center [546, 258] width 1093 height 517
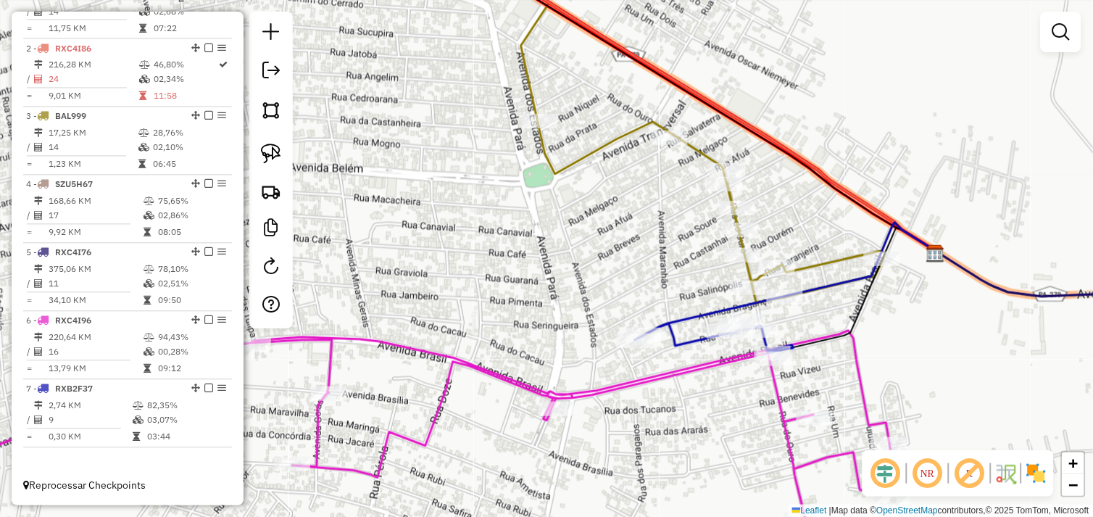
drag, startPoint x: 677, startPoint y: 266, endPoint x: 700, endPoint y: 309, distance: 48.6
click at [700, 309] on div "Janela de atendimento Grade de atendimento Capacidade Transportadoras Veículos …" at bounding box center [546, 258] width 1093 height 517
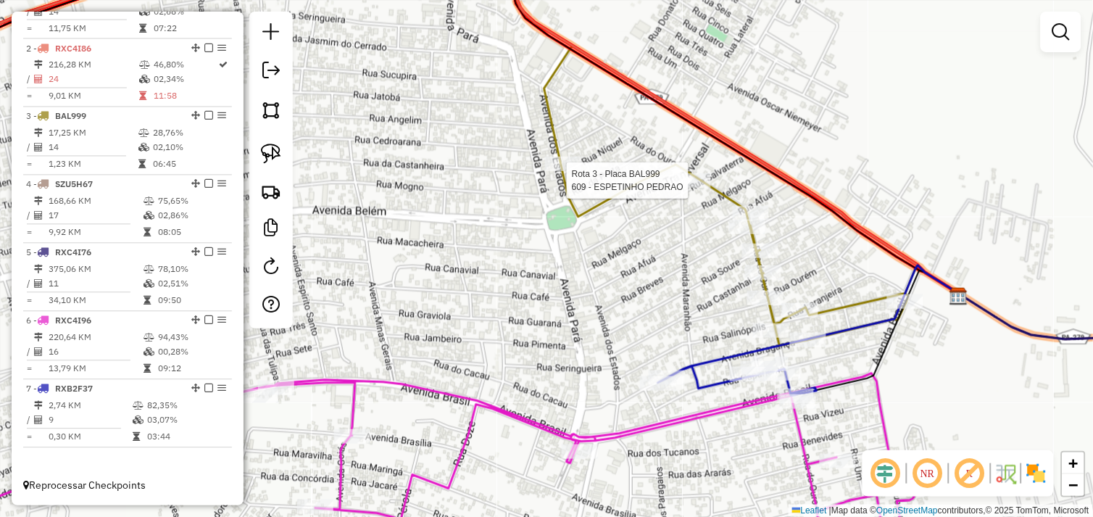
click at [694, 188] on div at bounding box center [693, 180] width 36 height 14
select select "*********"
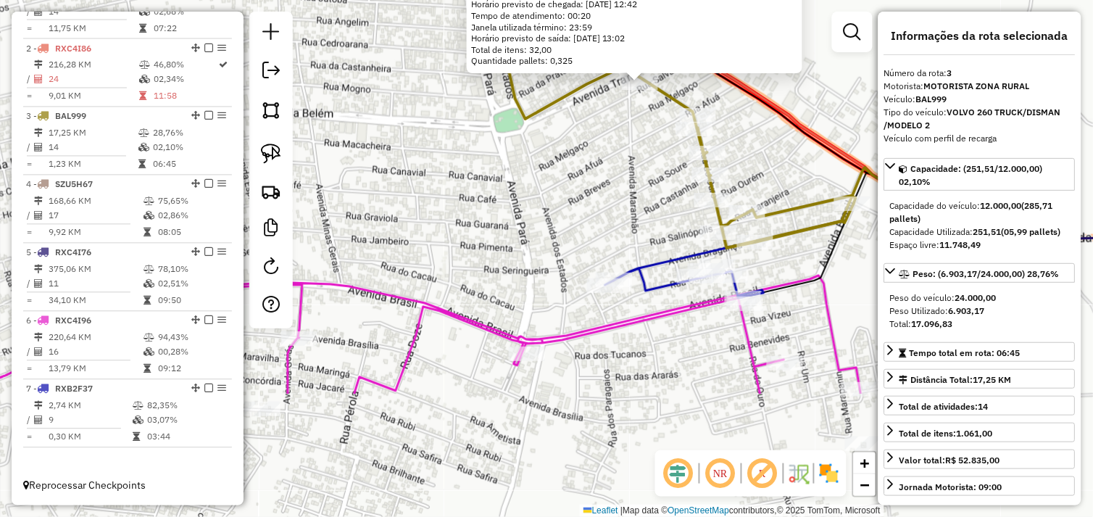
drag, startPoint x: 549, startPoint y: 360, endPoint x: 650, endPoint y: 156, distance: 227.8
click at [650, 156] on div "609 - ESPETINHO PEDRAO Endereço: AV DO OURO 111 Bairro: RODOVIARIO (TUCUMA / PA…" at bounding box center [546, 258] width 1093 height 517
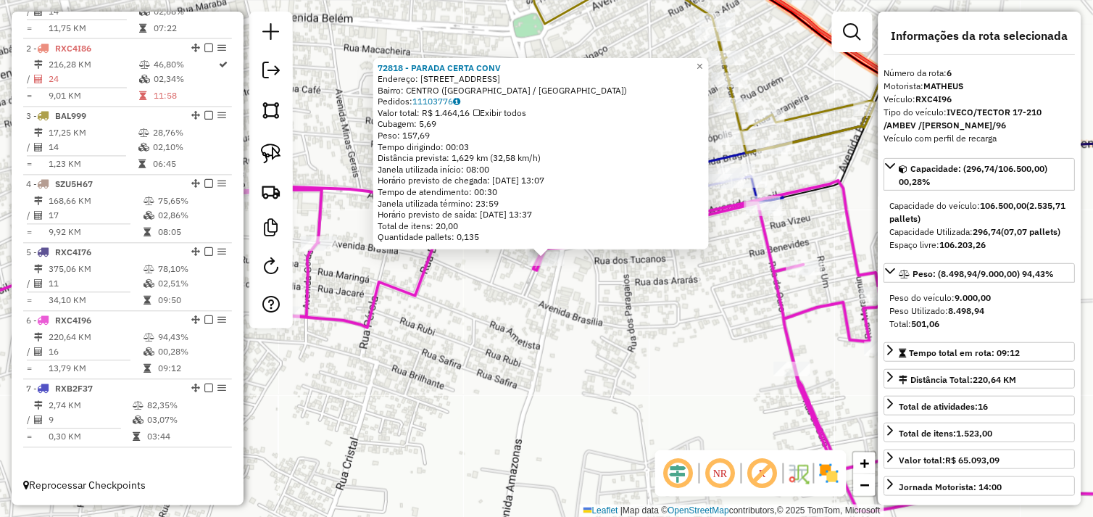
click at [566, 328] on div "72818 - PARADA CERTA CONV Endereço: Avenida Brasil 1347 Bairro: CENTRO (TUCUMA …" at bounding box center [546, 258] width 1093 height 517
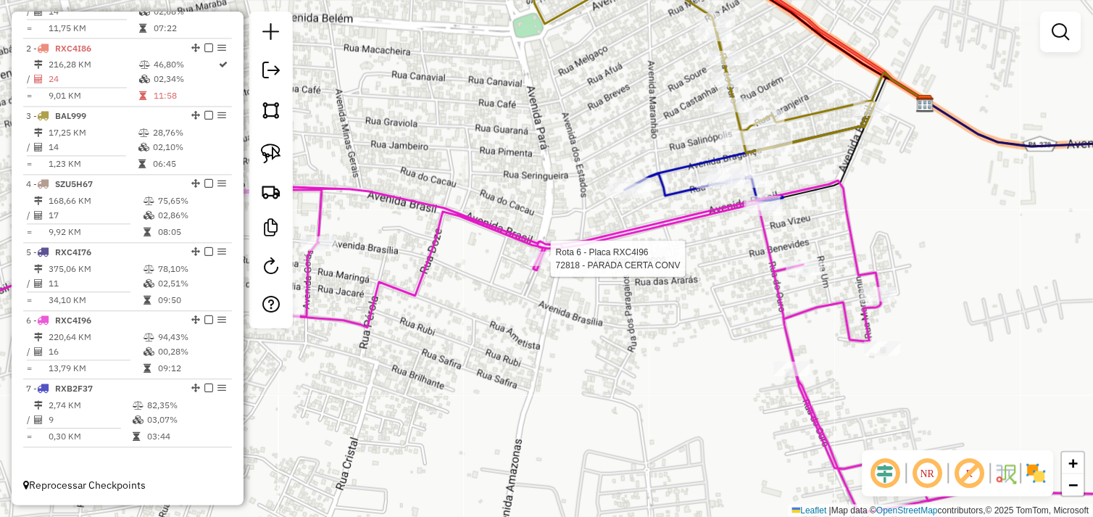
select select "*********"
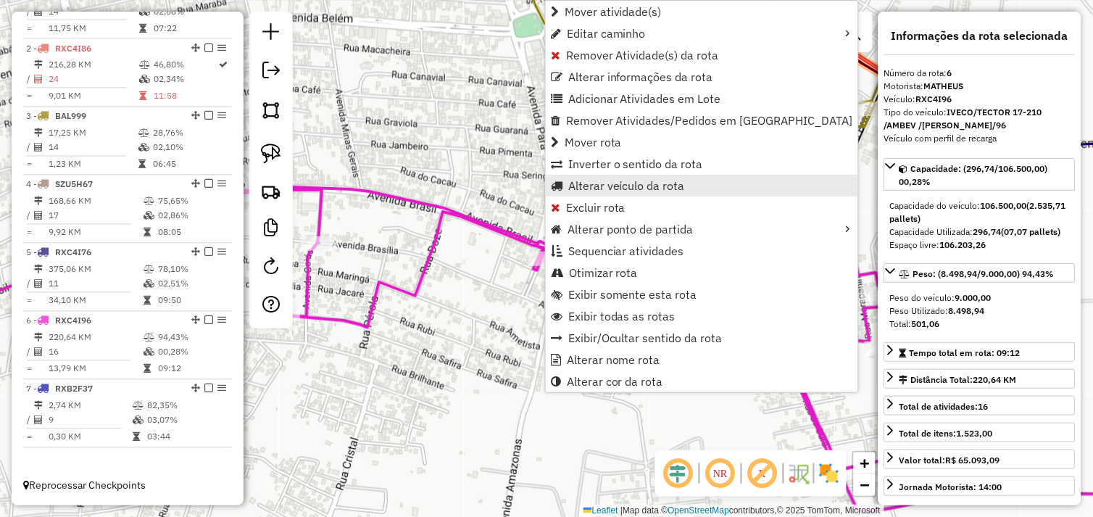
click at [581, 187] on span "Alterar veículo da rota" at bounding box center [626, 186] width 117 height 12
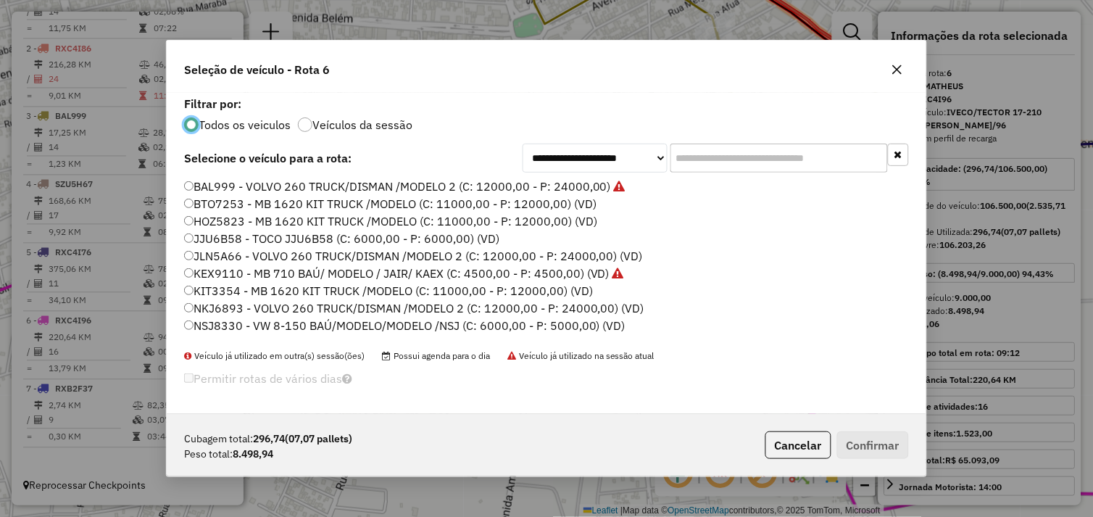
scroll to position [8, 4]
click at [193, 288] on label "KIT3354 - MB 1620 KIT TRUCK /MODELO (C: 11000,00 - P: 12000,00) (VD)" at bounding box center [388, 290] width 409 height 17
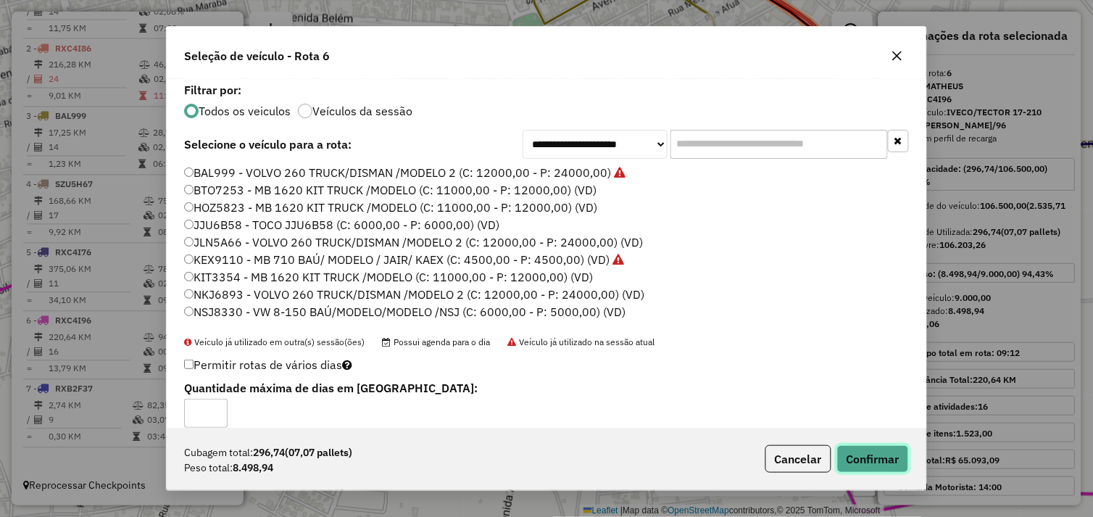
click at [849, 452] on button "Confirmar" at bounding box center [873, 459] width 72 height 28
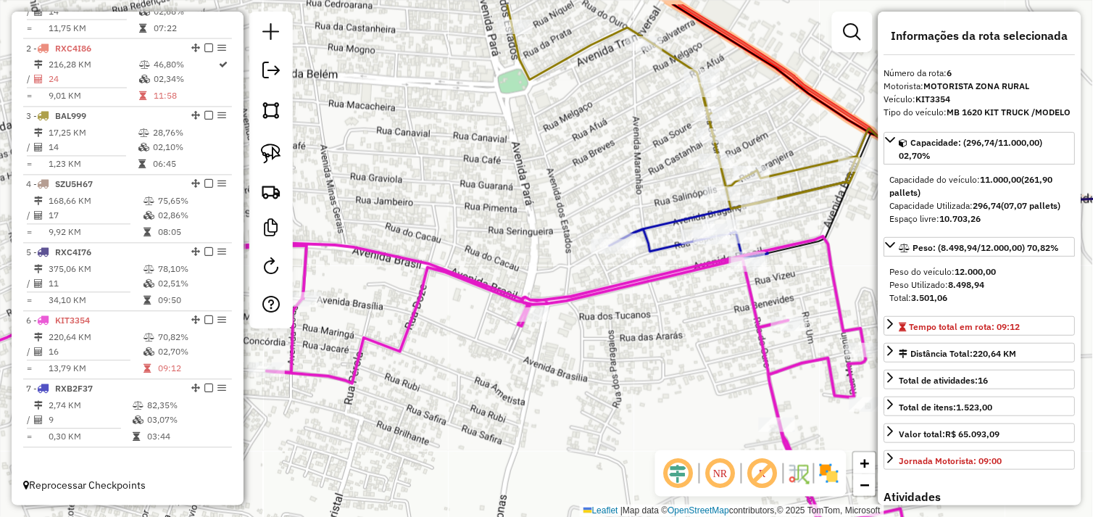
drag, startPoint x: 620, startPoint y: 132, endPoint x: 591, endPoint y: 292, distance: 162.7
click at [559, 317] on div "Janela de atendimento Grade de atendimento Capacidade Transportadoras Veículos …" at bounding box center [546, 258] width 1093 height 517
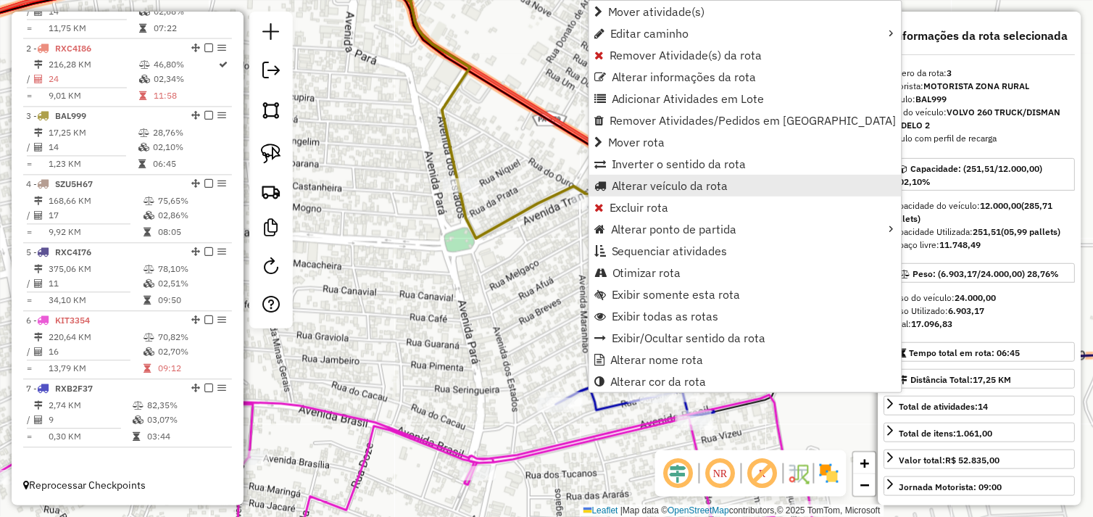
click at [617, 187] on span "Alterar veículo da rota" at bounding box center [670, 186] width 117 height 12
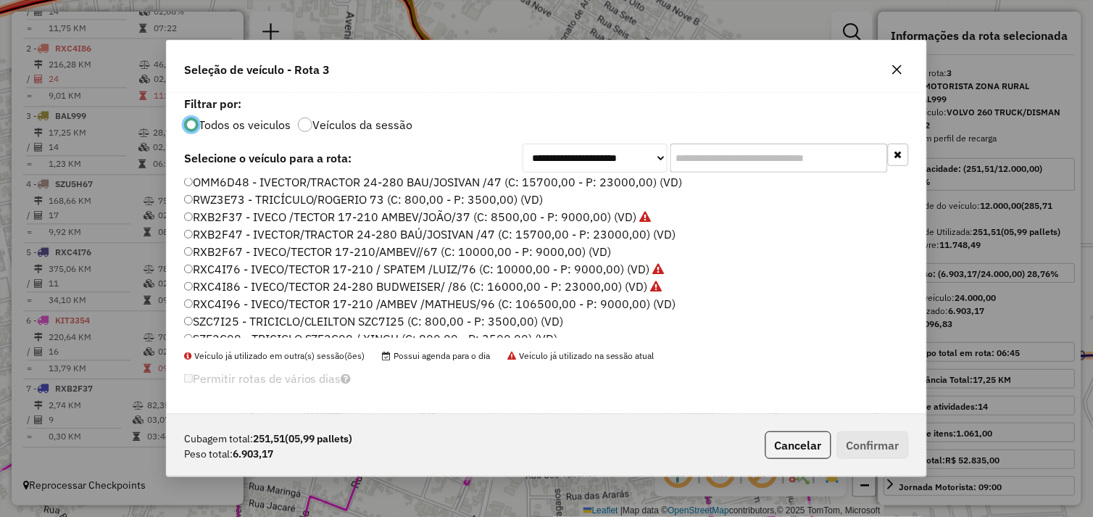
scroll to position [206, 0]
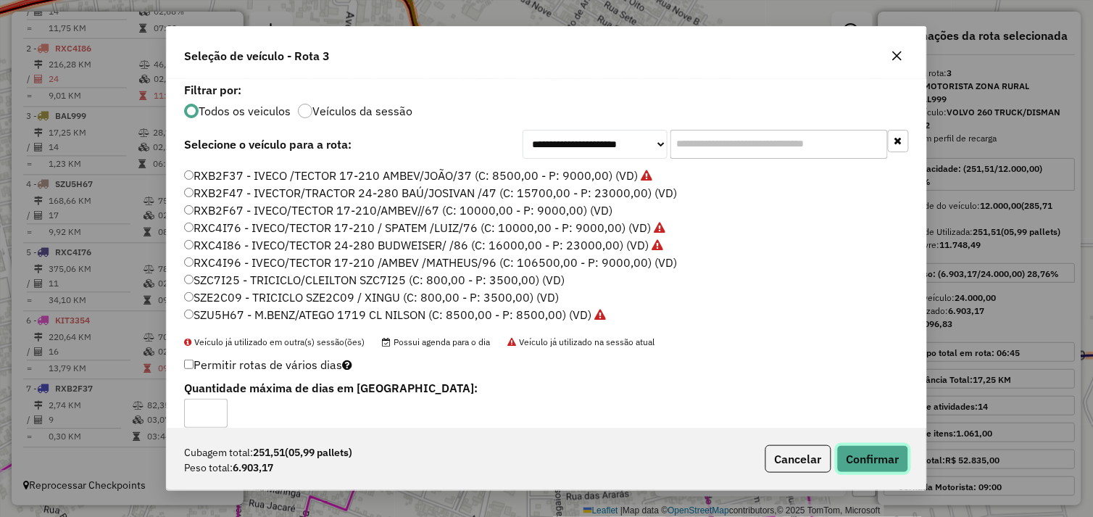
click at [868, 460] on button "Confirmar" at bounding box center [873, 459] width 72 height 28
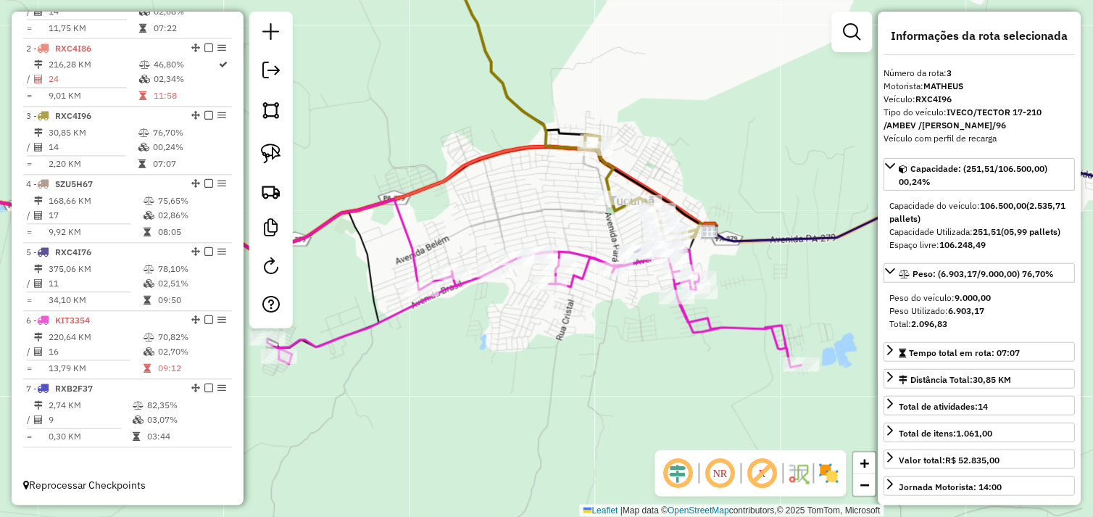
drag, startPoint x: 658, startPoint y: 372, endPoint x: 631, endPoint y: 299, distance: 77.9
click at [631, 299] on div "Janela de atendimento Grade de atendimento Capacidade Transportadoras Veículos …" at bounding box center [546, 258] width 1093 height 517
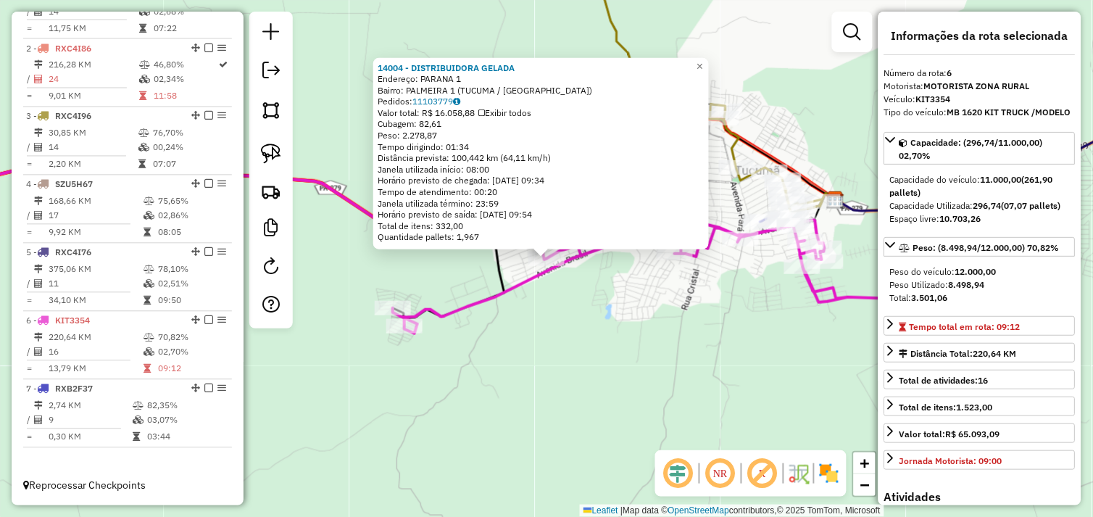
click at [638, 317] on div "14004 - DISTRIBUIDORA GELADA Endereço: PARANA 1 Bairro: PALMEIRA 1 (TUCUMA / PA…" at bounding box center [546, 258] width 1093 height 517
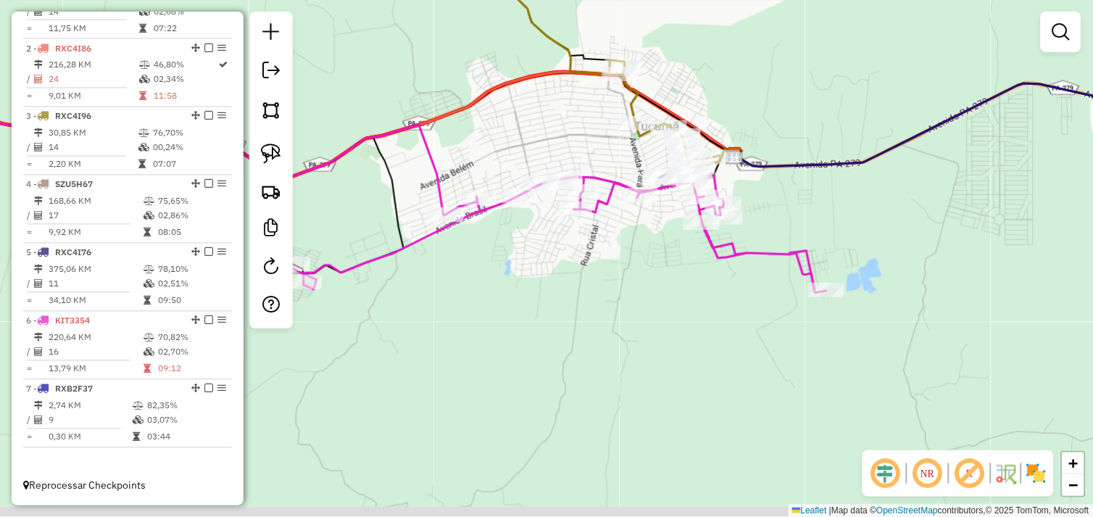
drag, startPoint x: 667, startPoint y: 326, endPoint x: 601, endPoint y: 295, distance: 72.3
click at [604, 298] on div "Janela de atendimento Grade de atendimento Capacidade Transportadoras Veículos …" at bounding box center [546, 258] width 1093 height 517
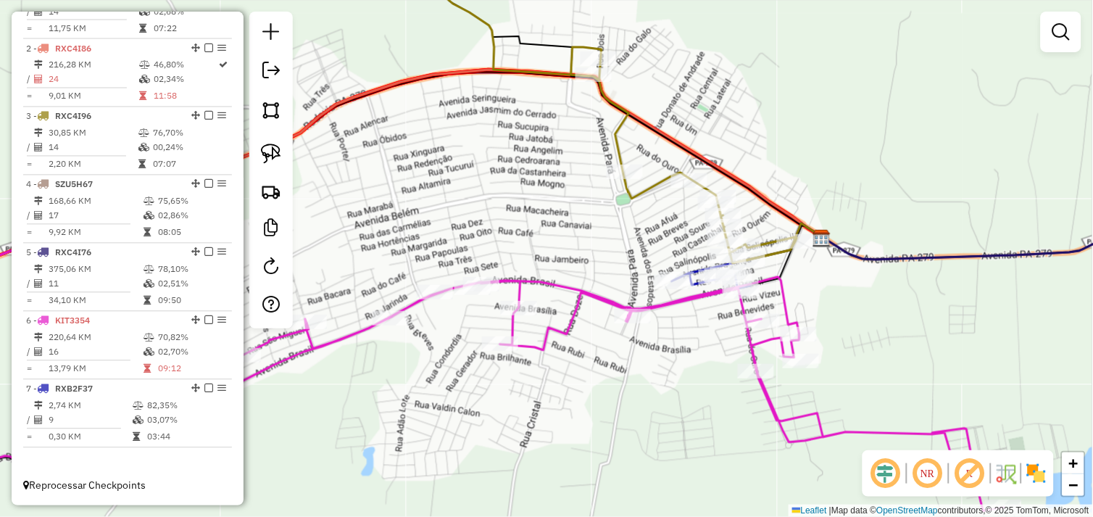
drag, startPoint x: 627, startPoint y: 264, endPoint x: 609, endPoint y: 210, distance: 57.5
click at [609, 210] on div "Janela de atendimento Grade de atendimento Capacidade Transportadoras Veículos …" at bounding box center [546, 258] width 1093 height 517
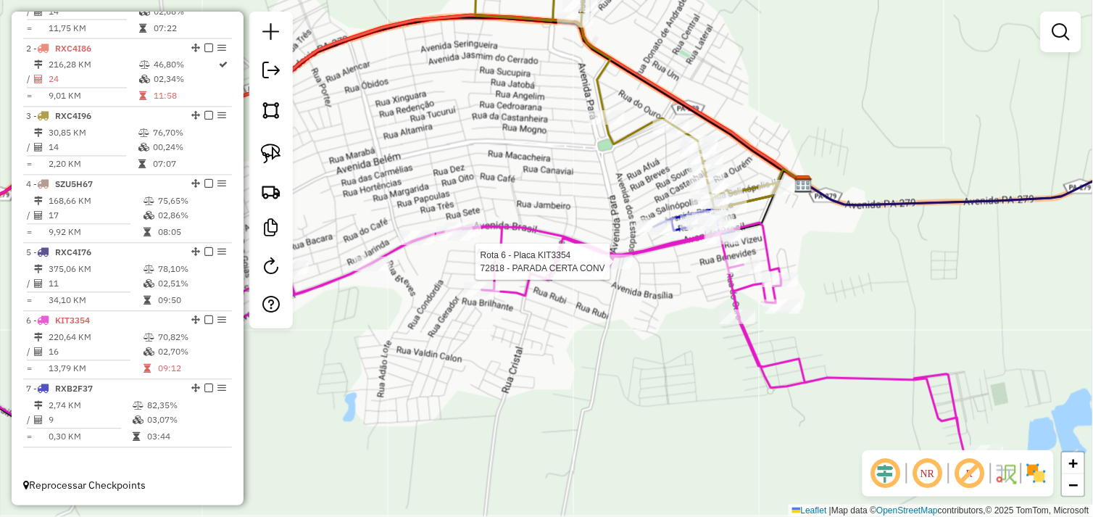
select select "*********"
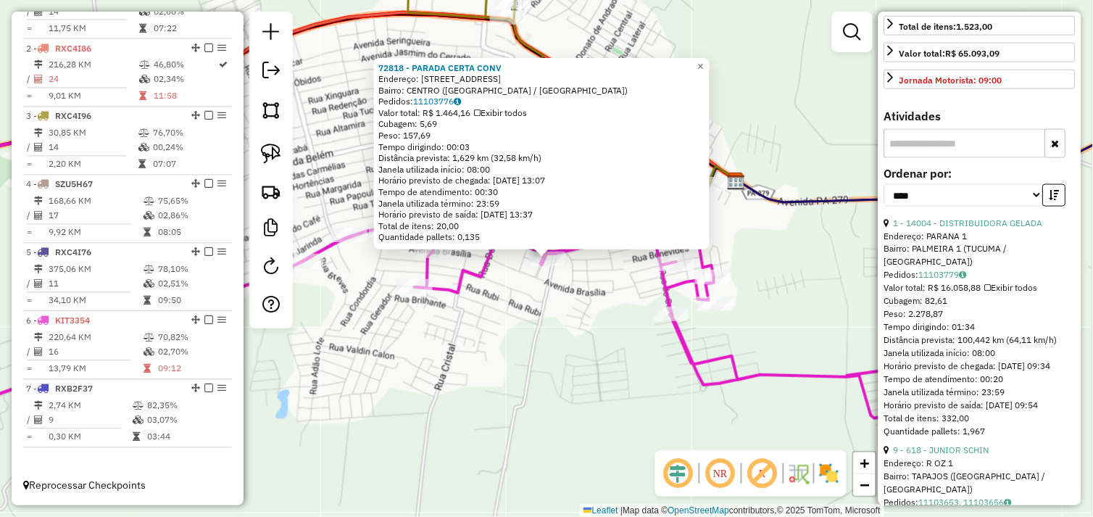
scroll to position [402, 0]
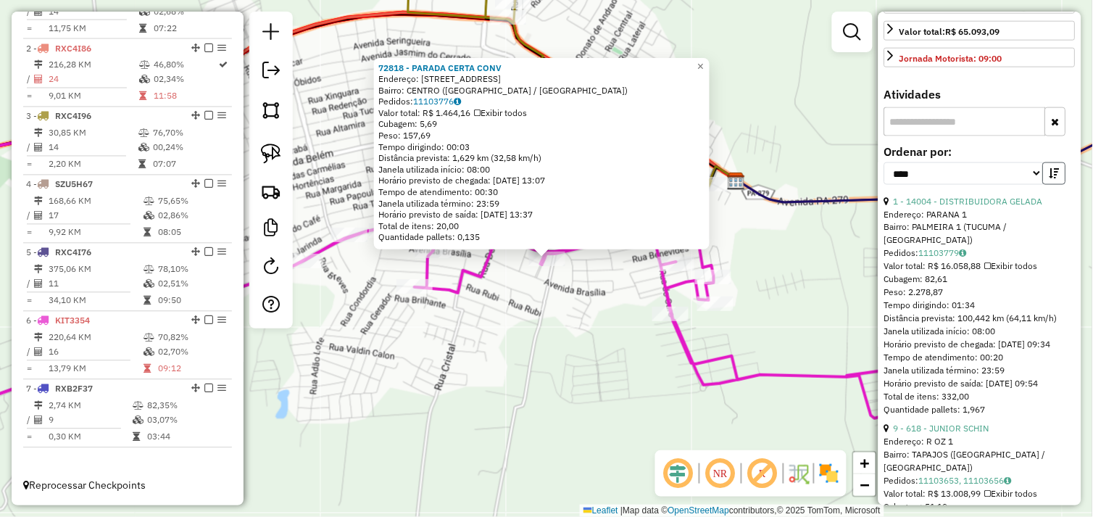
click at [1049, 178] on icon "button" at bounding box center [1054, 173] width 10 height 10
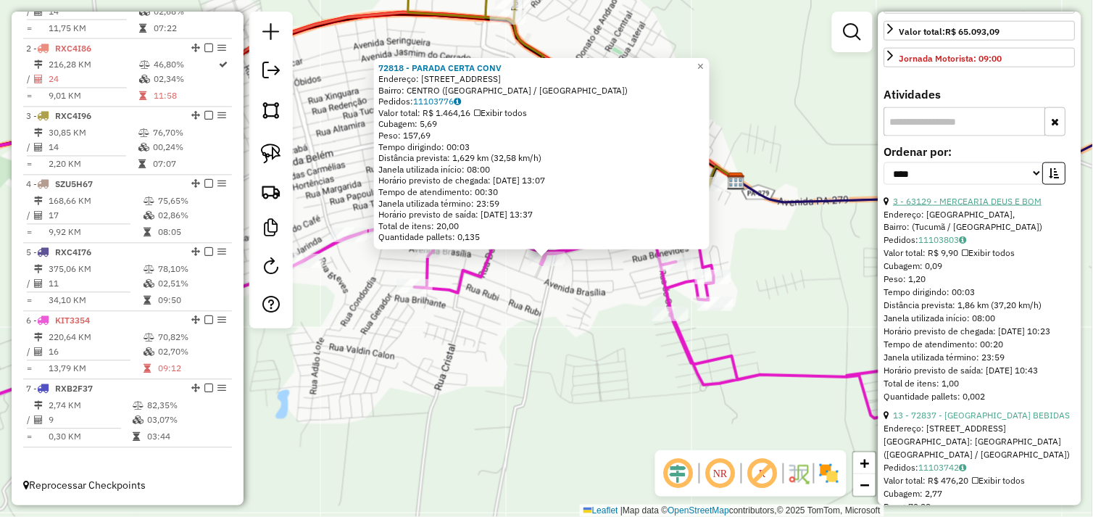
click at [987, 206] on link "3 - 63129 - MERCEARIA DEUS E BOM" at bounding box center [967, 201] width 149 height 11
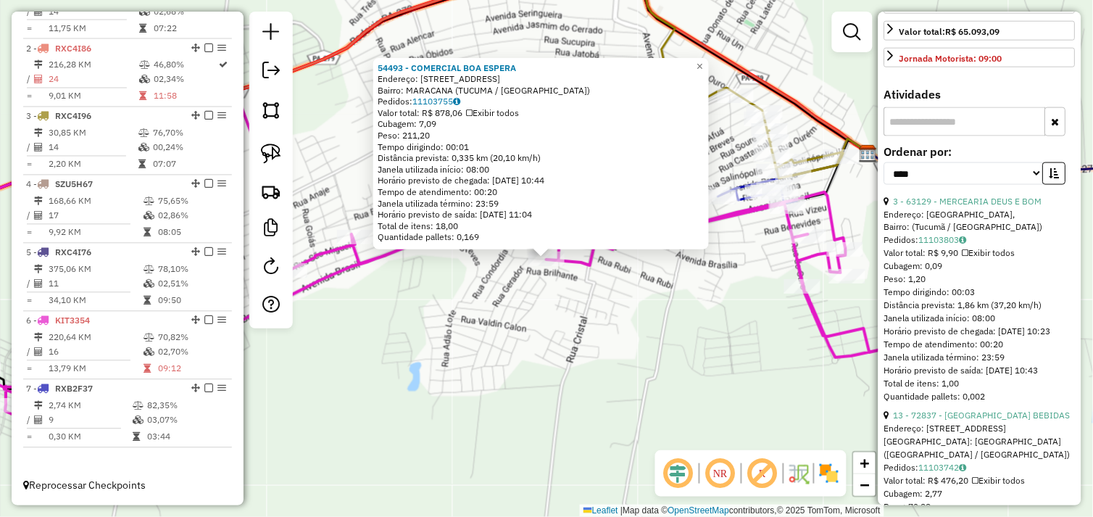
click at [559, 295] on div "54493 - COMERCIAL BOA ESPERA Endereço: AV CONCORDIA 46 Bairro: MARACANA (TUCUMA…" at bounding box center [546, 258] width 1093 height 517
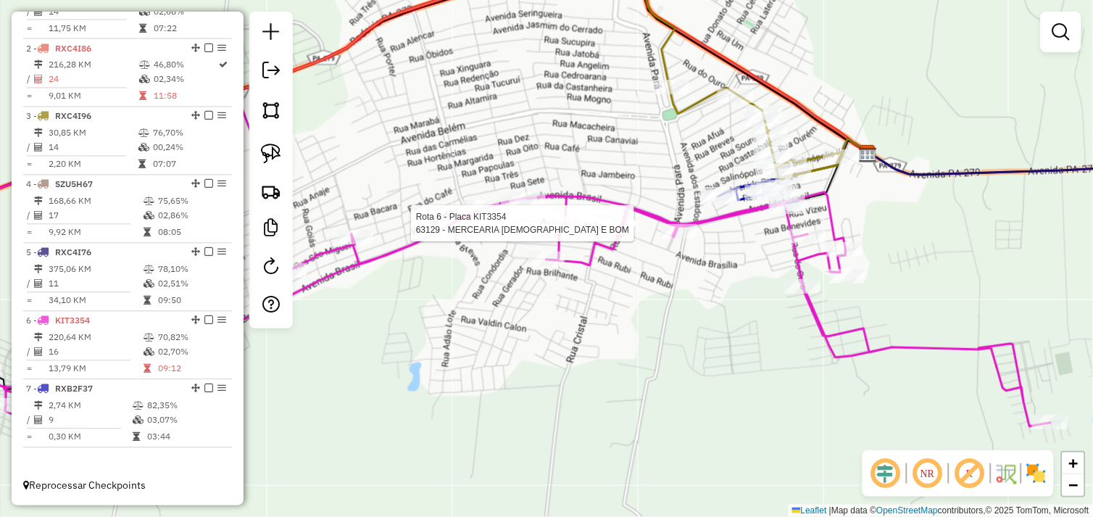
select select "*********"
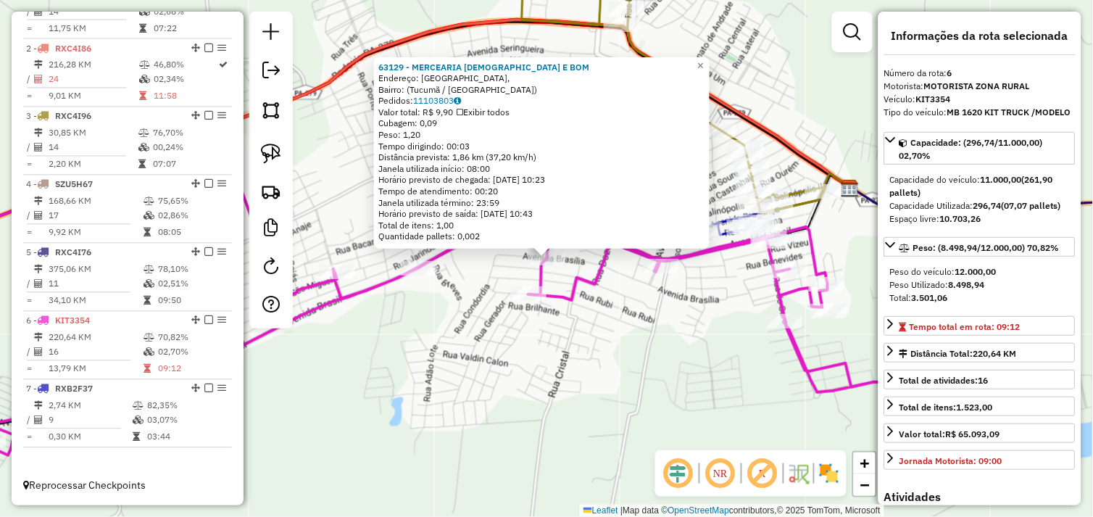
click at [577, 330] on div "63129 - MERCEARIA DEUS E BOM Endereço: Avenida Brasília, Bairro: (Tucumã / PA) …" at bounding box center [546, 258] width 1093 height 517
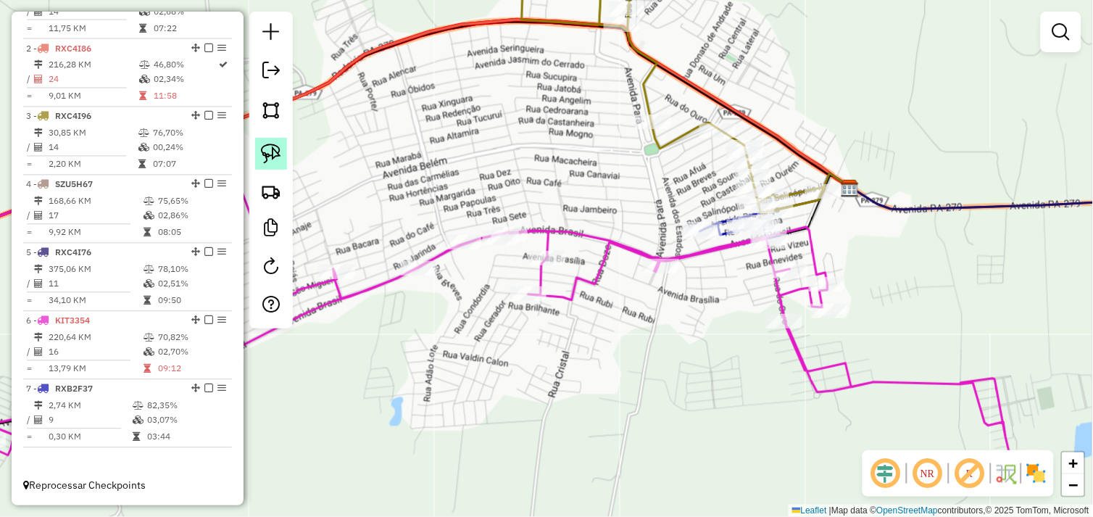
click at [268, 150] on img at bounding box center [271, 153] width 20 height 20
drag, startPoint x: 512, startPoint y: 266, endPoint x: 553, endPoint y: 245, distance: 45.7
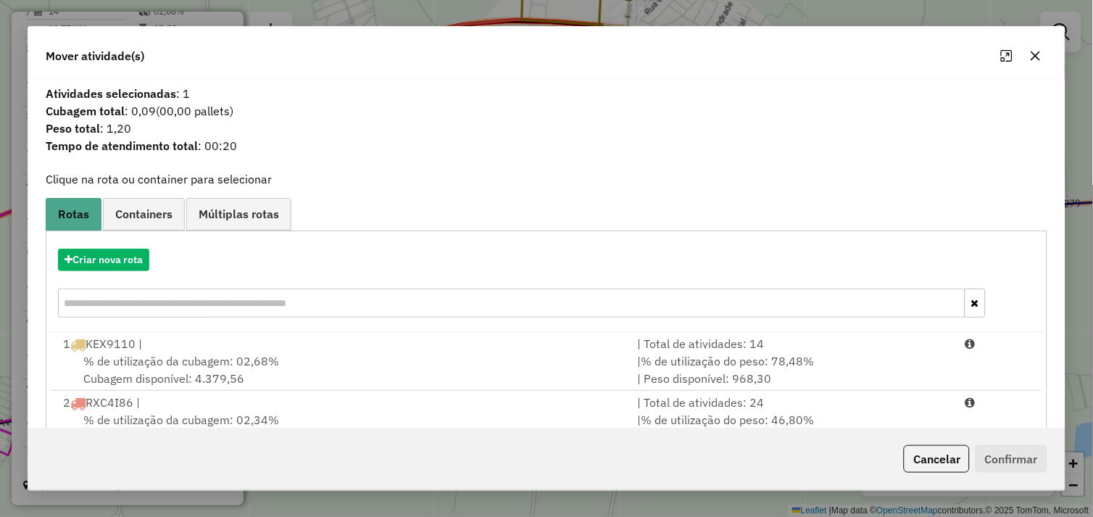
click at [154, 254] on div "Criar nova rota" at bounding box center [546, 260] width 995 height 22
click at [118, 262] on button "Criar nova rota" at bounding box center [103, 260] width 91 height 22
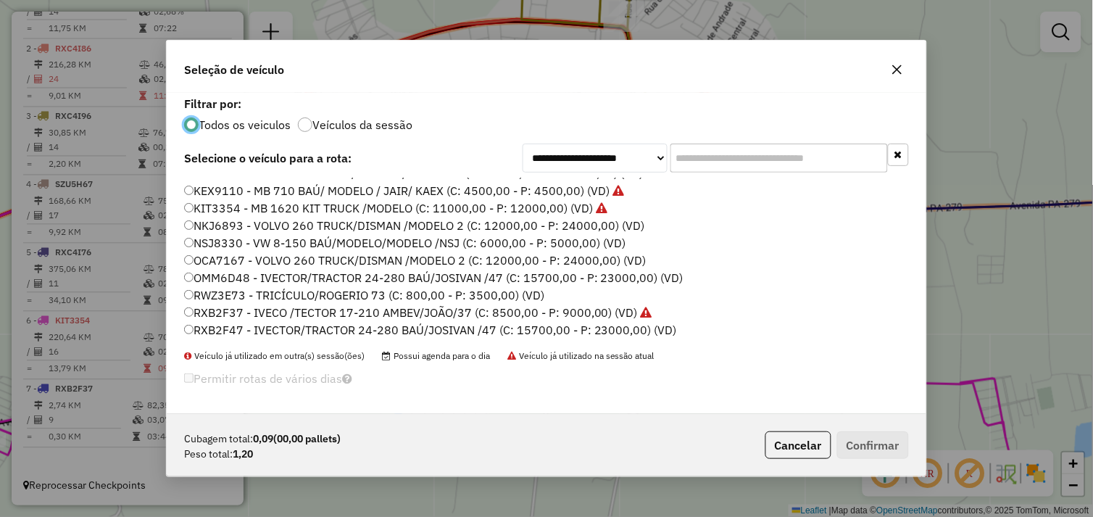
scroll to position [161, 0]
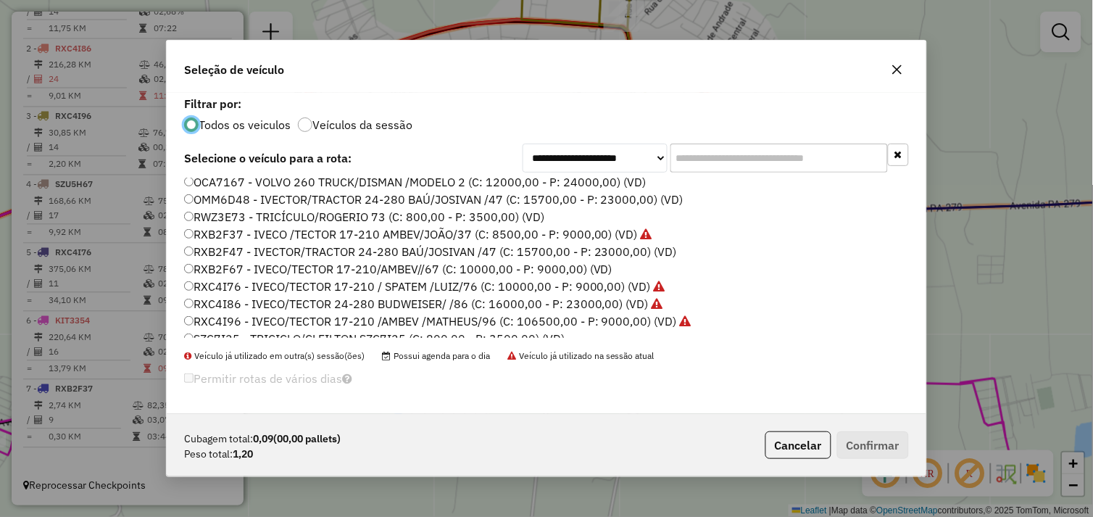
drag, startPoint x: 242, startPoint y: 214, endPoint x: 295, endPoint y: 228, distance: 54.7
click at [243, 214] on label "RWZ3E73 - TRICÍCULO/ROGERIO 73 (C: 800,00 - P: 3500,00) (VD)" at bounding box center [364, 216] width 360 height 17
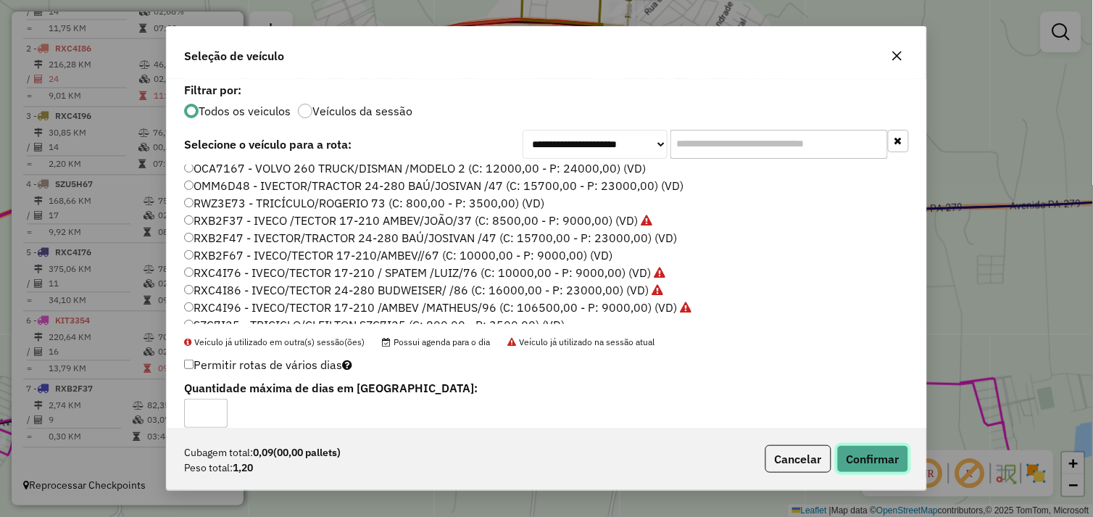
click at [863, 456] on button "Confirmar" at bounding box center [873, 459] width 72 height 28
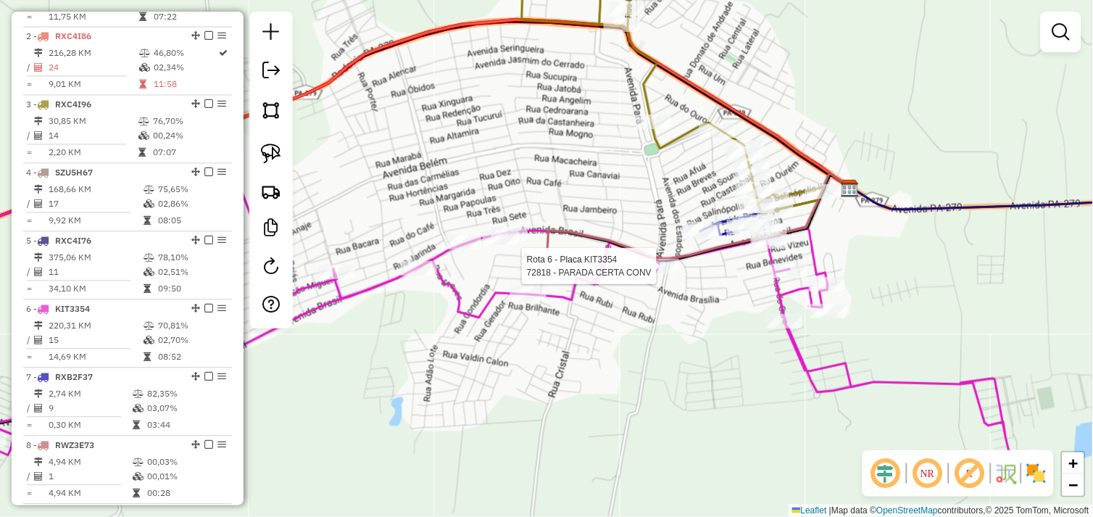
scroll to position [668, 0]
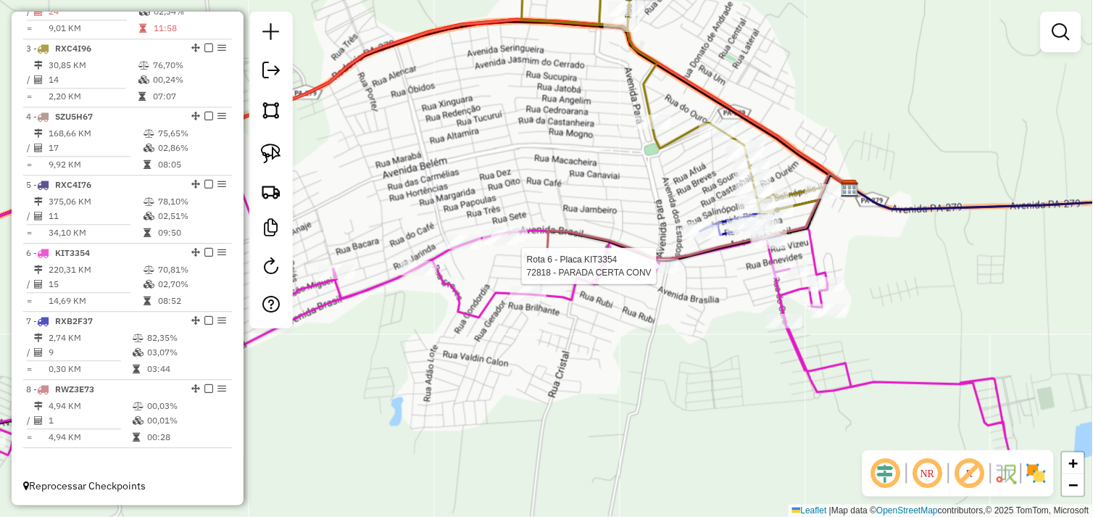
select select "*********"
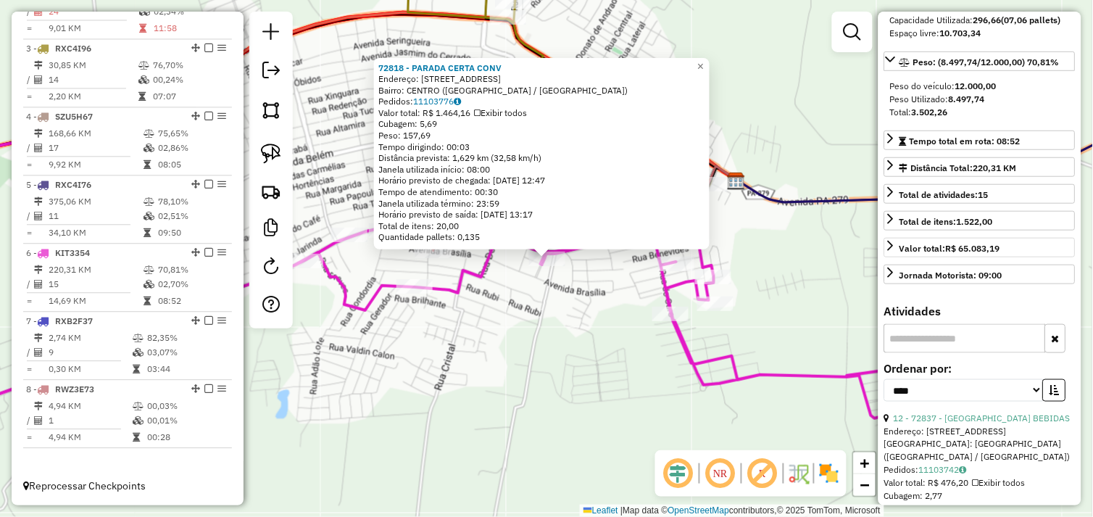
scroll to position [322, 0]
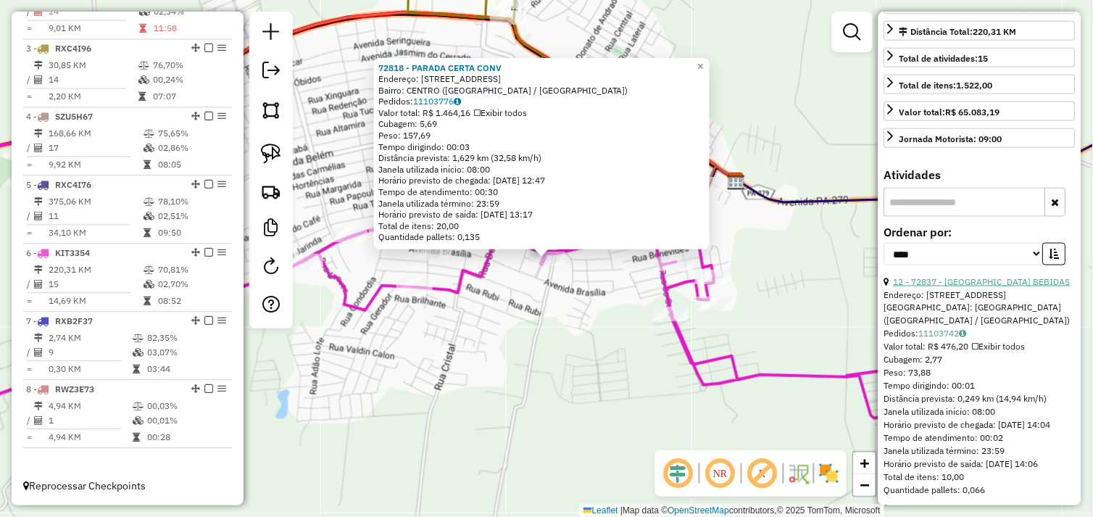
click at [984, 287] on link "12 - 72837 - BRASIL BEBIDAS" at bounding box center [981, 281] width 177 height 11
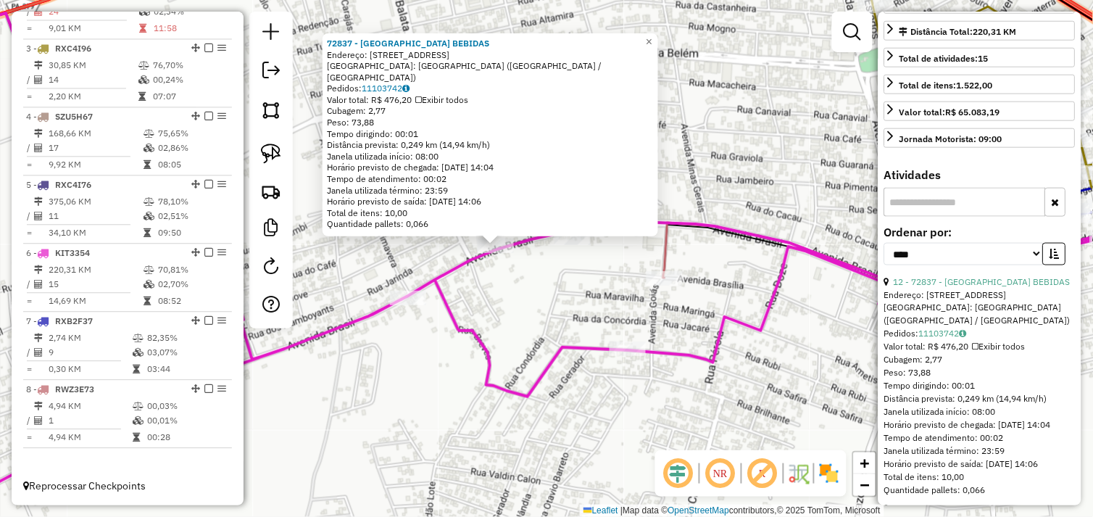
click at [543, 281] on div "72837 - BRASIL BEBIDAS Endereço: Avenida Brasil 2400 Bairro: BAIRRO DAS FLORES …" at bounding box center [546, 258] width 1093 height 517
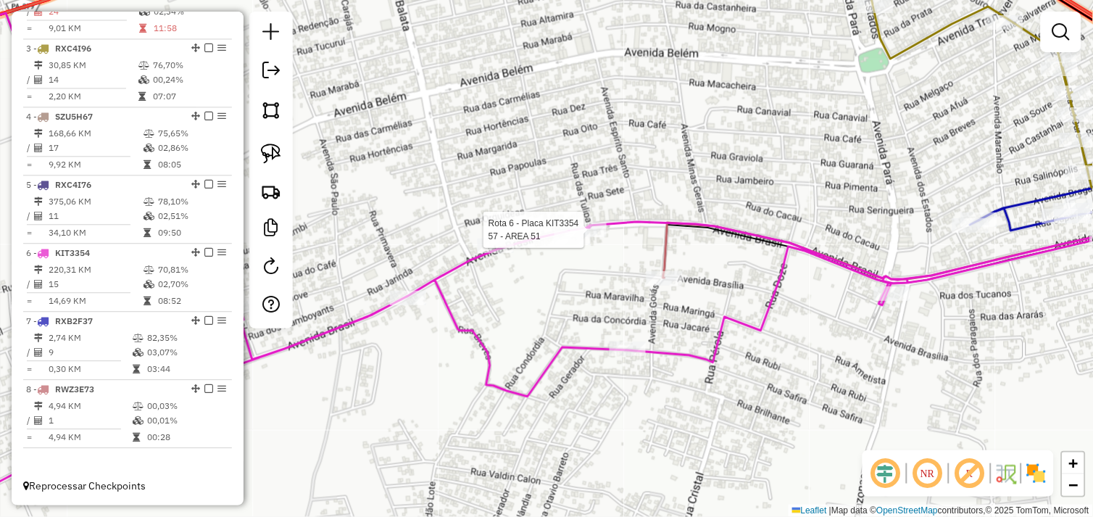
select select "*********"
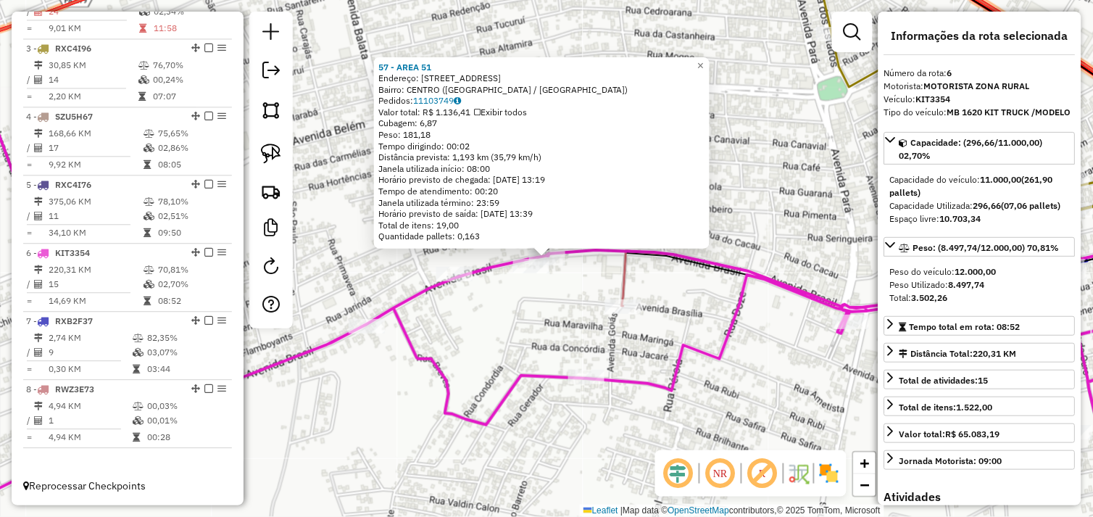
click at [544, 301] on div "57 - AREA 51 Endereço: AVENIDA BRASIL 3433 Bairro: CENTRO (TUCUMA / PA) Pedidos…" at bounding box center [546, 258] width 1093 height 517
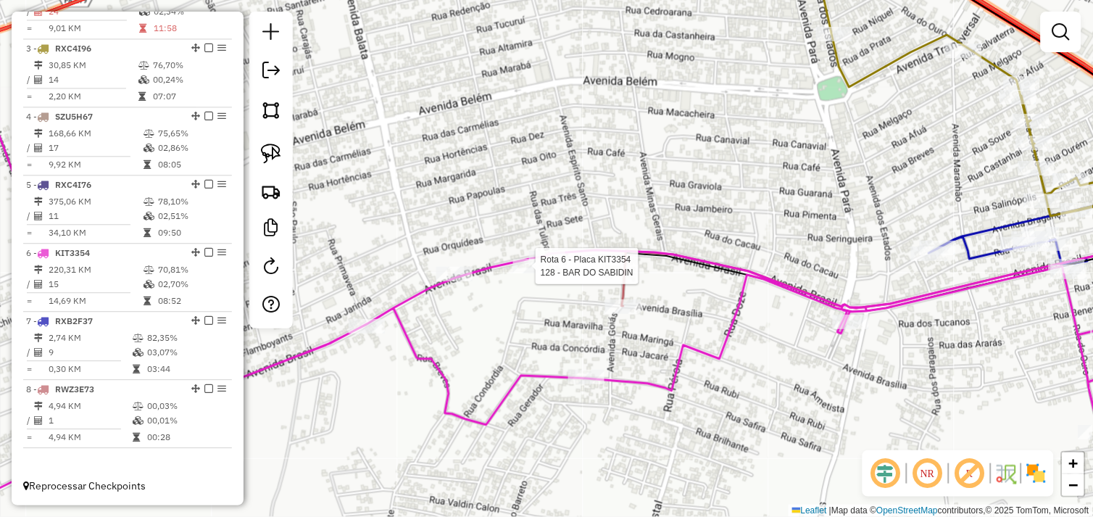
select select "*********"
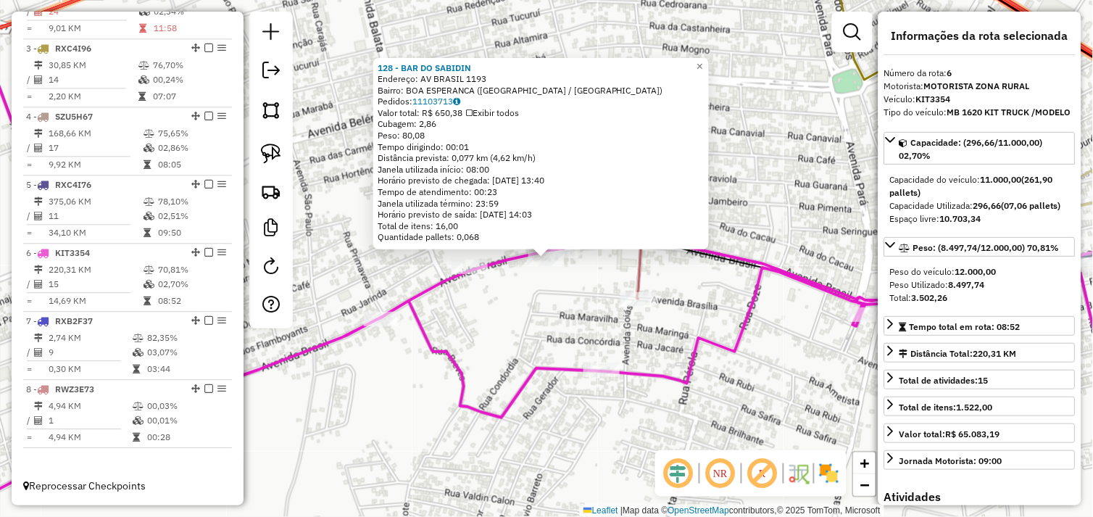
click at [529, 292] on div "128 - BAR DO SABIDIN Endereço: AV BRASIL 1193 Bairro: BOA ESPERANCA (TUCUMA / P…" at bounding box center [546, 258] width 1093 height 517
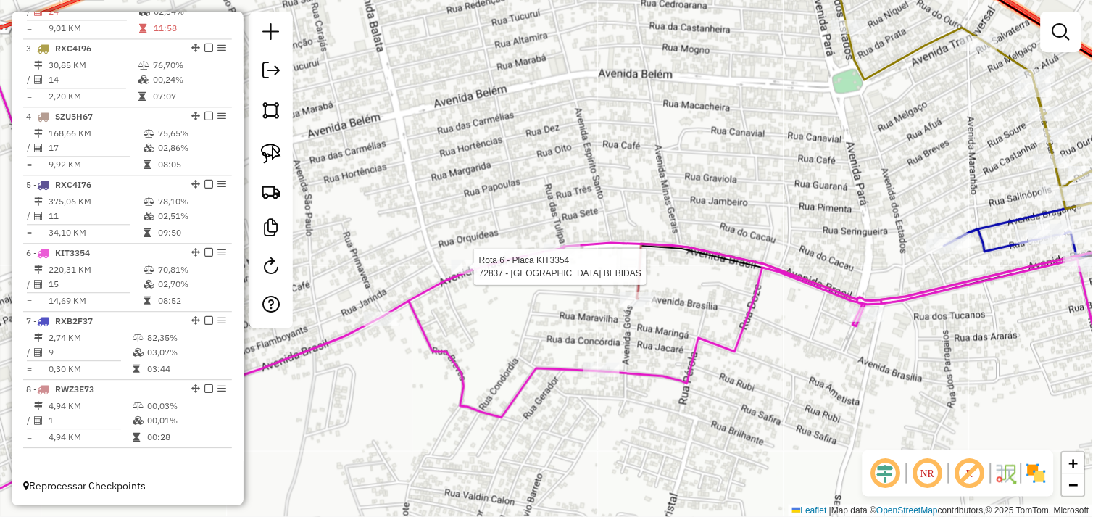
select select "*********"
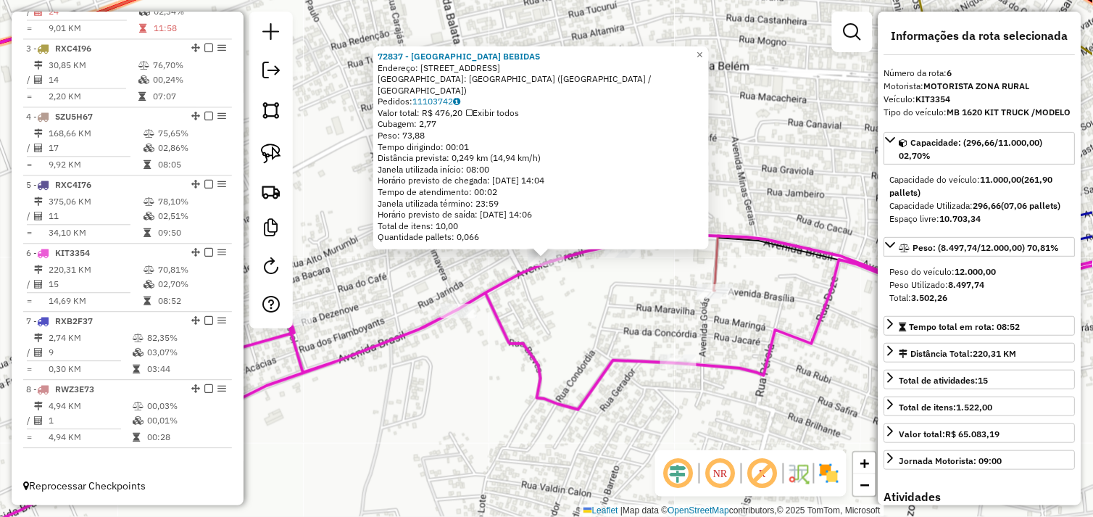
click at [525, 319] on div "72837 - BRASIL BEBIDAS Endereço: Avenida Brasil 2400 Bairro: BAIRRO DAS FLORES …" at bounding box center [546, 258] width 1093 height 517
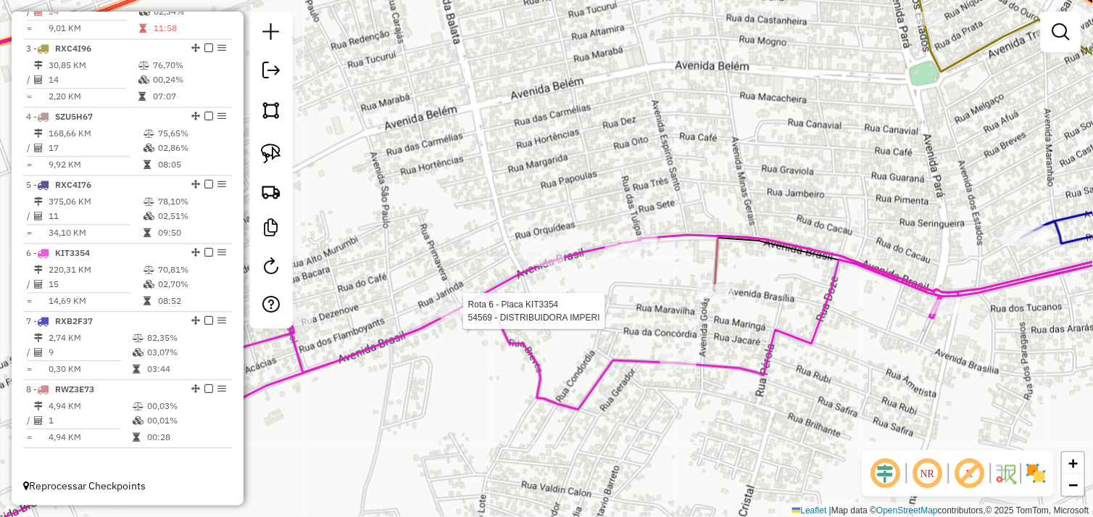
select select "*********"
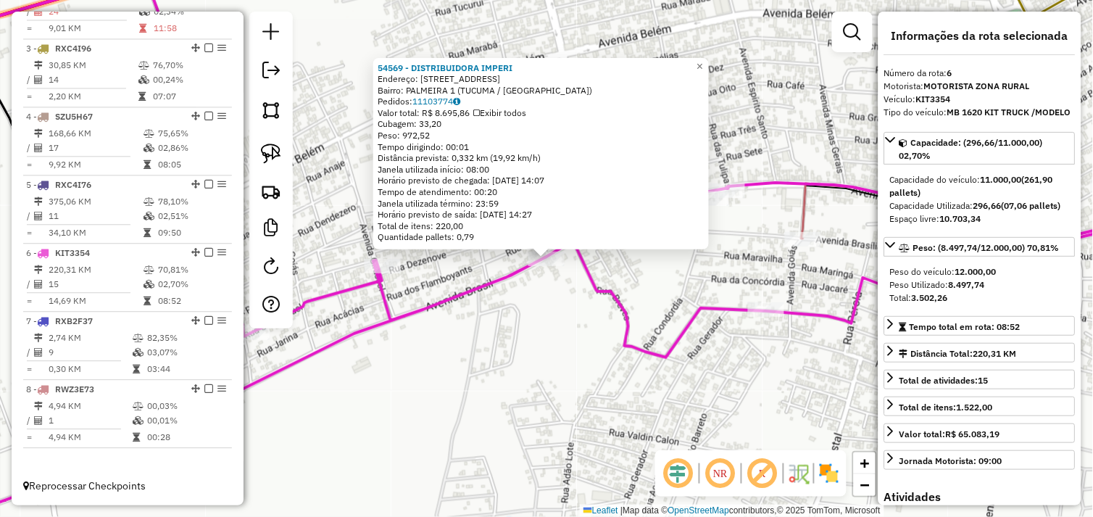
click at [503, 322] on div "54569 - DISTRIBUIDORA IMPERI Endereço: AVENIDA BRASIL 2957 Bairro: PALMEIRA 1 (…" at bounding box center [546, 258] width 1093 height 517
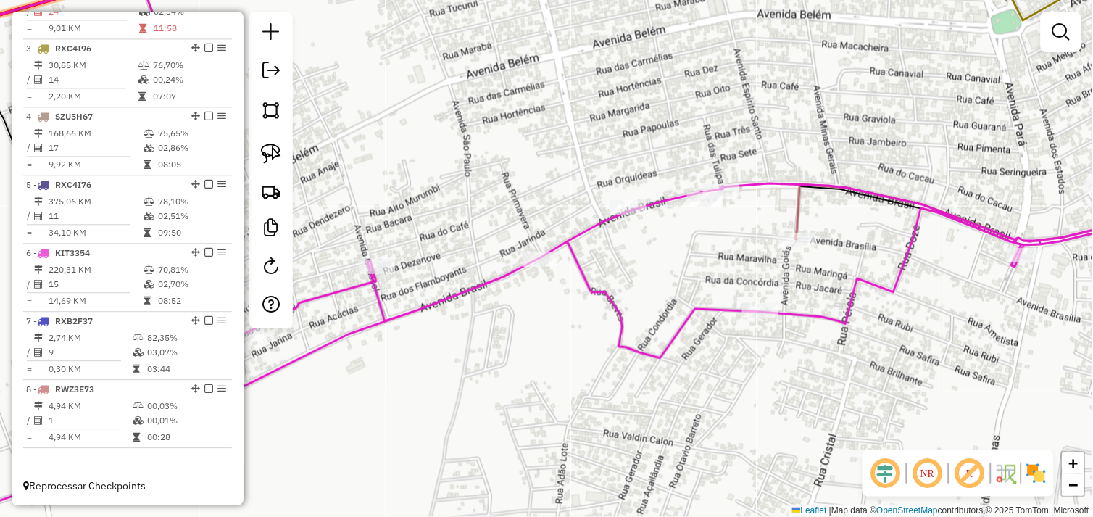
drag, startPoint x: 604, startPoint y: 280, endPoint x: 511, endPoint y: 285, distance: 93.6
click at [511, 285] on div "Janela de atendimento Grade de atendimento Capacidade Transportadoras Veículos …" at bounding box center [546, 258] width 1093 height 517
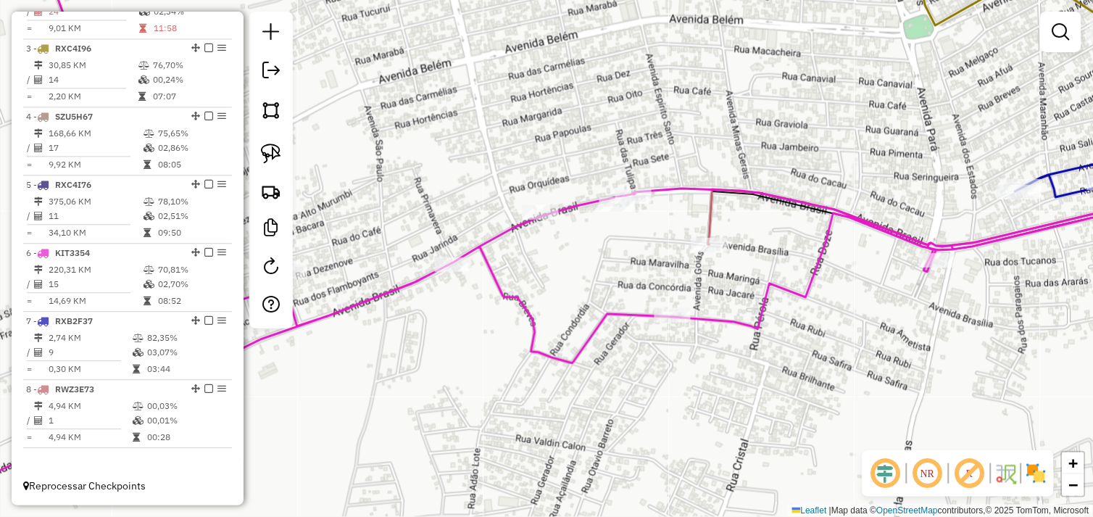
drag, startPoint x: 505, startPoint y: 199, endPoint x: 519, endPoint y: 230, distance: 34.7
click at [519, 230] on div "Janela de atendimento Grade de atendimento Capacidade Transportadoras Veículos …" at bounding box center [546, 258] width 1093 height 517
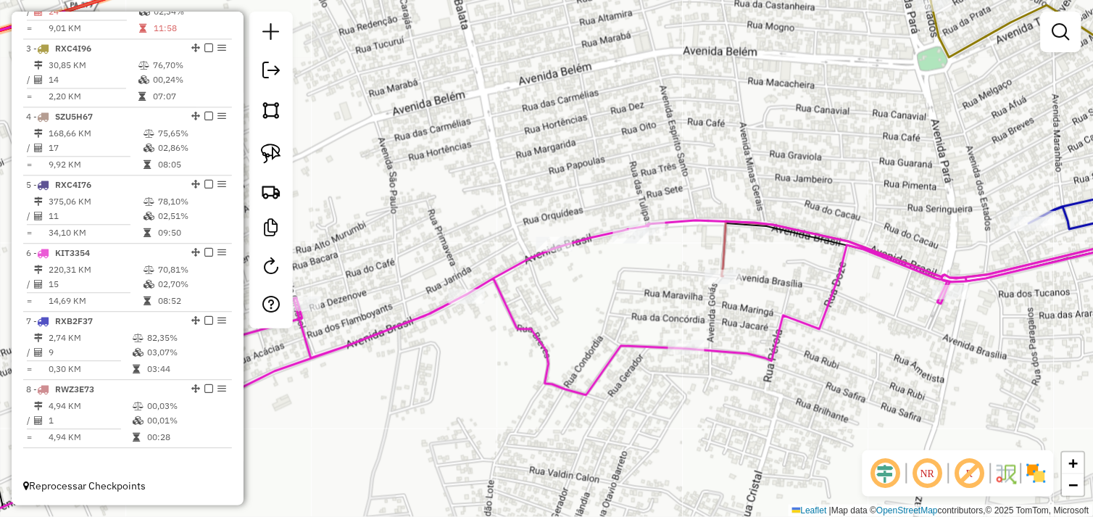
click at [273, 153] on img at bounding box center [271, 153] width 20 height 20
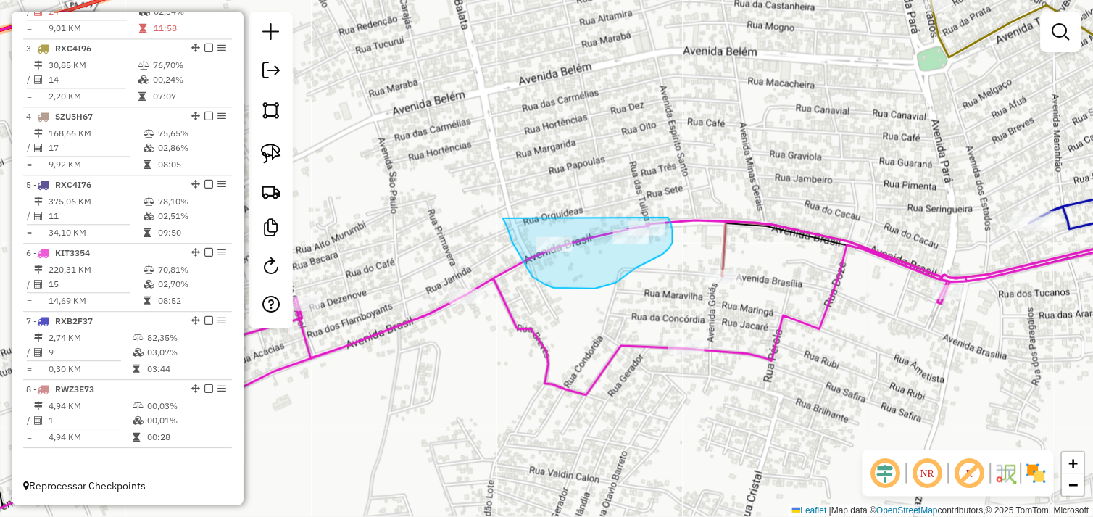
drag, startPoint x: 509, startPoint y: 234, endPoint x: 655, endPoint y: 212, distance: 147.2
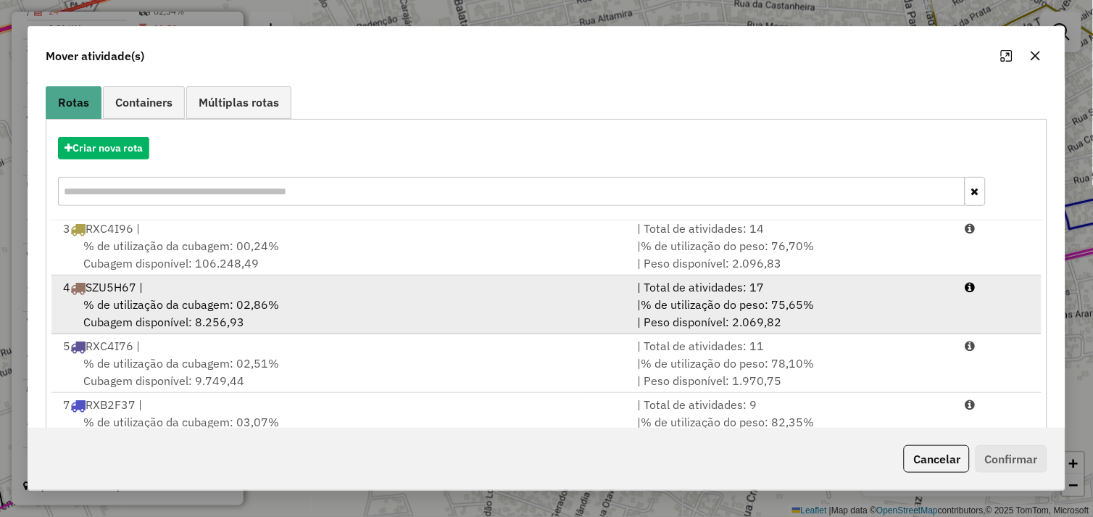
scroll to position [219, 0]
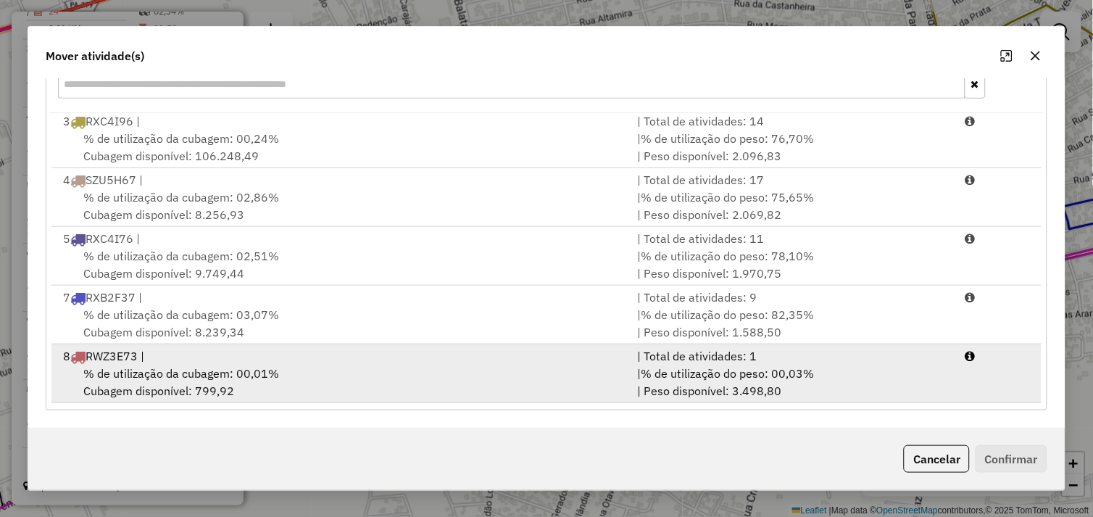
drag, startPoint x: 372, startPoint y: 374, endPoint x: 440, endPoint y: 380, distance: 68.4
click at [375, 374] on div "% de utilização da cubagem: 00,01% Cubagem disponível: 799,92" at bounding box center [341, 381] width 575 height 35
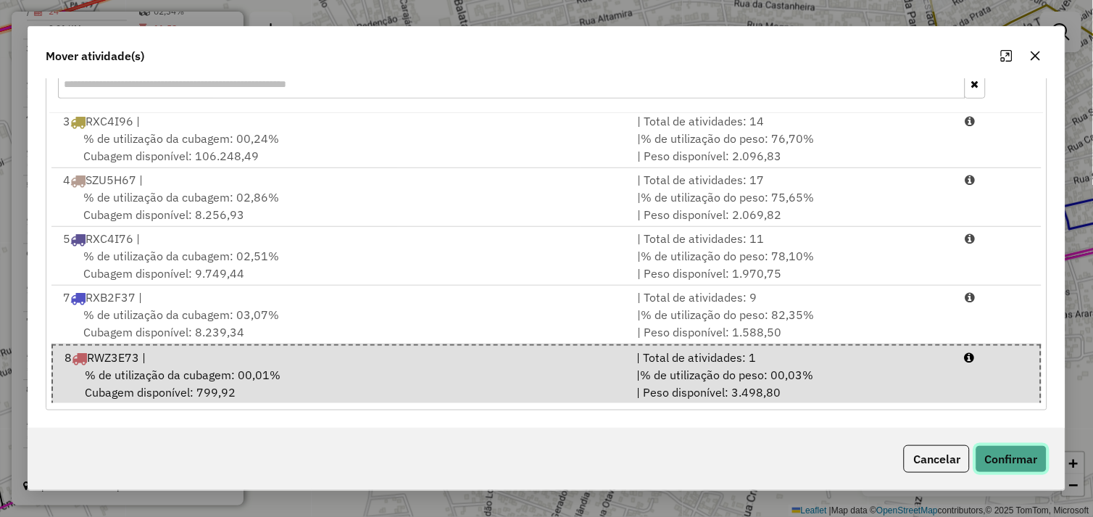
drag, startPoint x: 997, startPoint y: 453, endPoint x: 982, endPoint y: 451, distance: 15.4
click at [997, 454] on button "Confirmar" at bounding box center [1011, 459] width 72 height 28
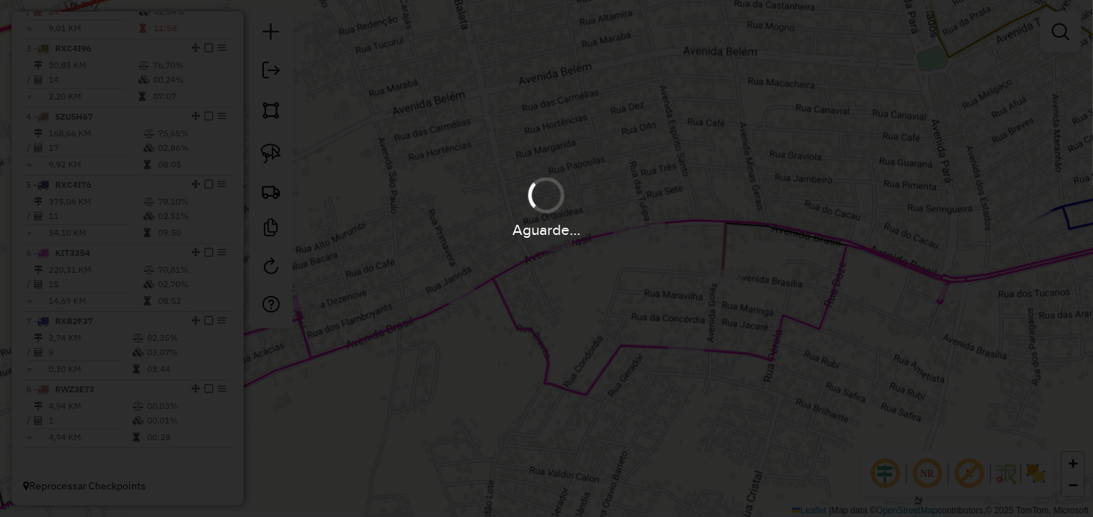
scroll to position [0, 0]
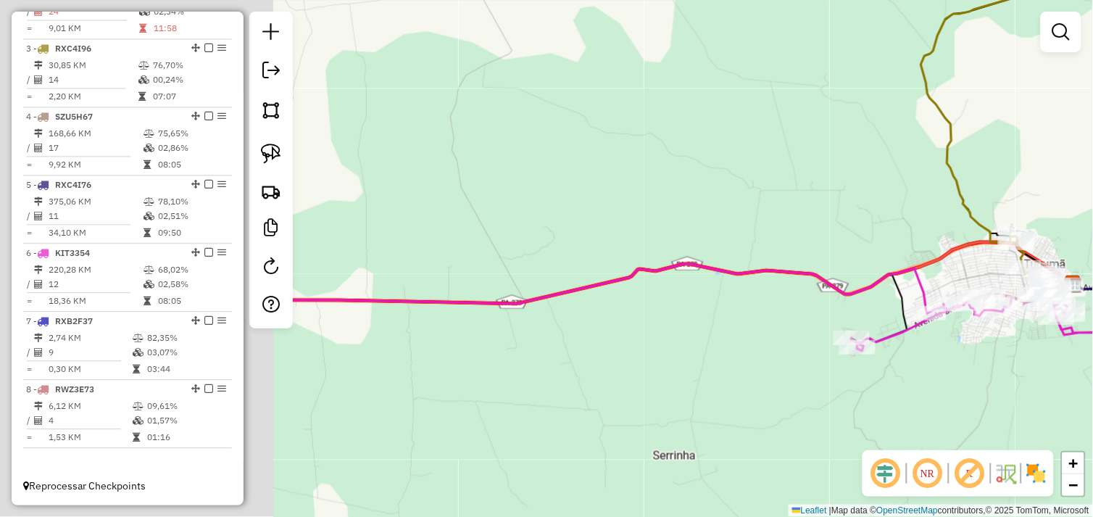
drag, startPoint x: 541, startPoint y: 172, endPoint x: 733, endPoint y: 182, distance: 192.2
click at [749, 178] on div "Janela de atendimento Grade de atendimento Capacidade Transportadoras Veículos …" at bounding box center [546, 258] width 1093 height 517
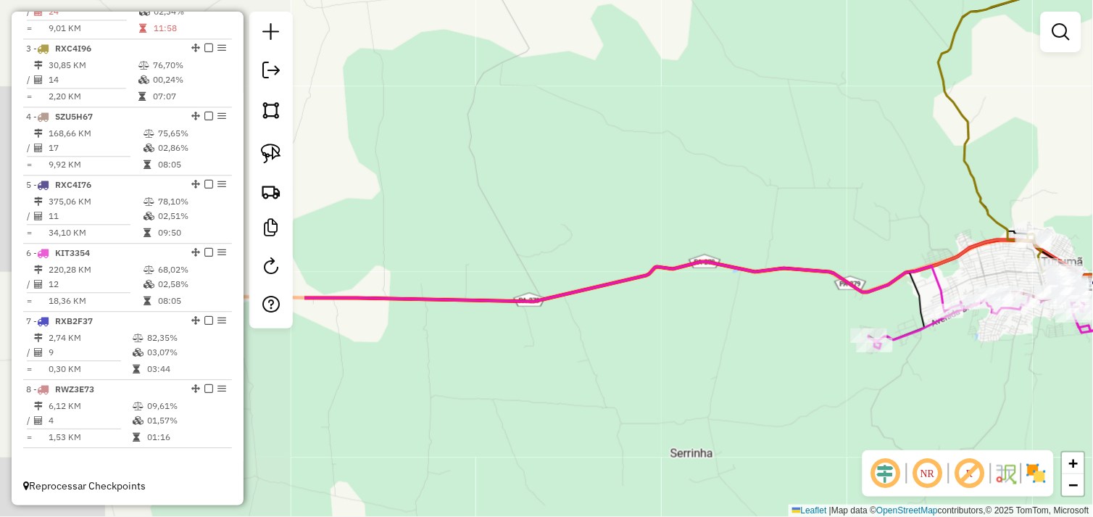
drag, startPoint x: 733, startPoint y: 225, endPoint x: 812, endPoint y: 204, distance: 82.2
click at [848, 206] on div "Janela de atendimento Grade de atendimento Capacidade Transportadoras Veículos …" at bounding box center [546, 258] width 1093 height 517
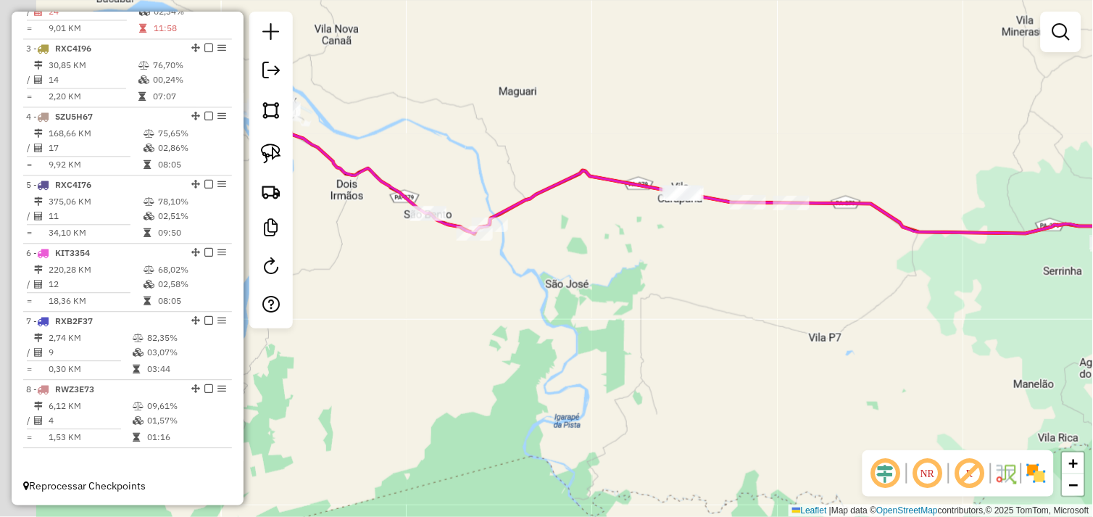
drag, startPoint x: 739, startPoint y: 285, endPoint x: 590, endPoint y: 261, distance: 151.3
click at [802, 286] on div "Janela de atendimento Grade de atendimento Capacidade Transportadoras Veículos …" at bounding box center [546, 258] width 1093 height 517
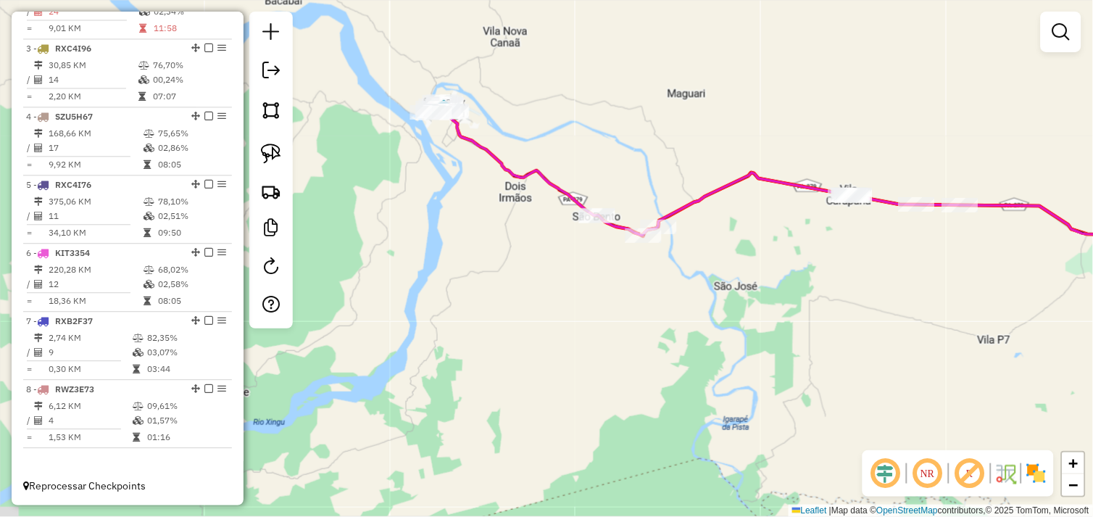
drag, startPoint x: 483, startPoint y: 250, endPoint x: 509, endPoint y: 283, distance: 42.8
click at [509, 283] on div "Janela de atendimento Grade de atendimento Capacidade Transportadoras Veículos …" at bounding box center [546, 258] width 1093 height 517
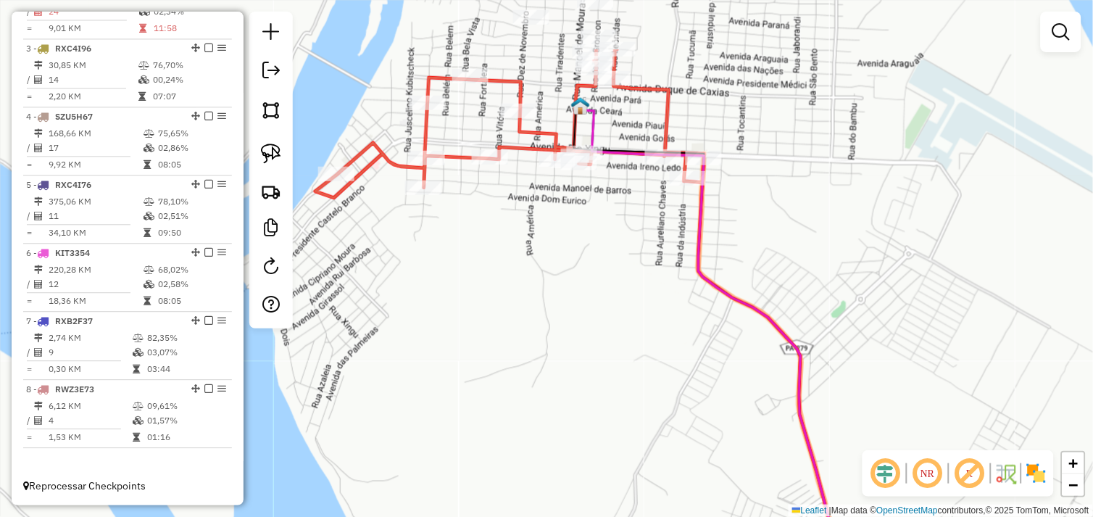
drag, startPoint x: 489, startPoint y: 249, endPoint x: 483, endPoint y: 285, distance: 36.1
click at [477, 299] on div "Janela de atendimento Grade de atendimento Capacidade Transportadoras Veículos …" at bounding box center [546, 258] width 1093 height 517
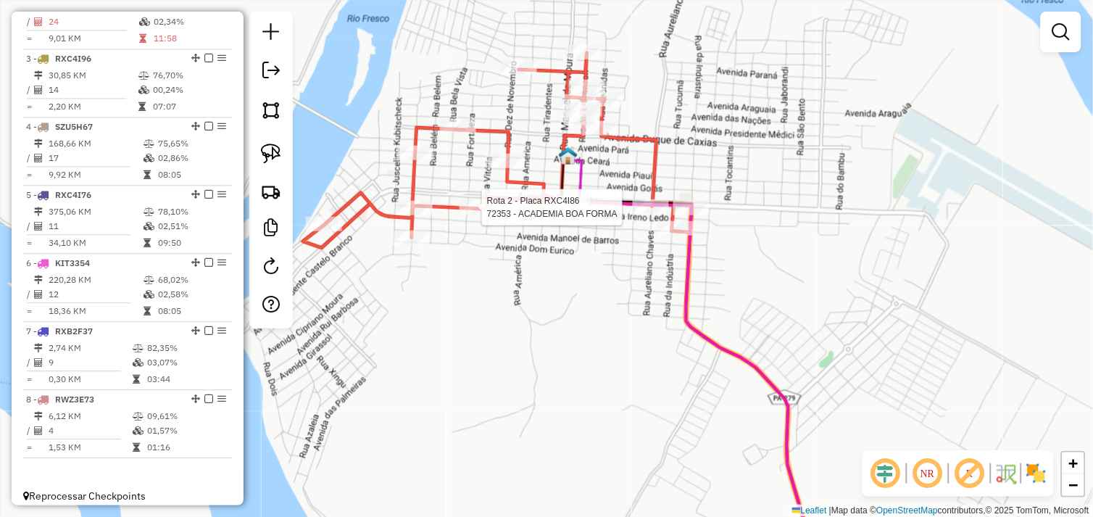
select select "*********"
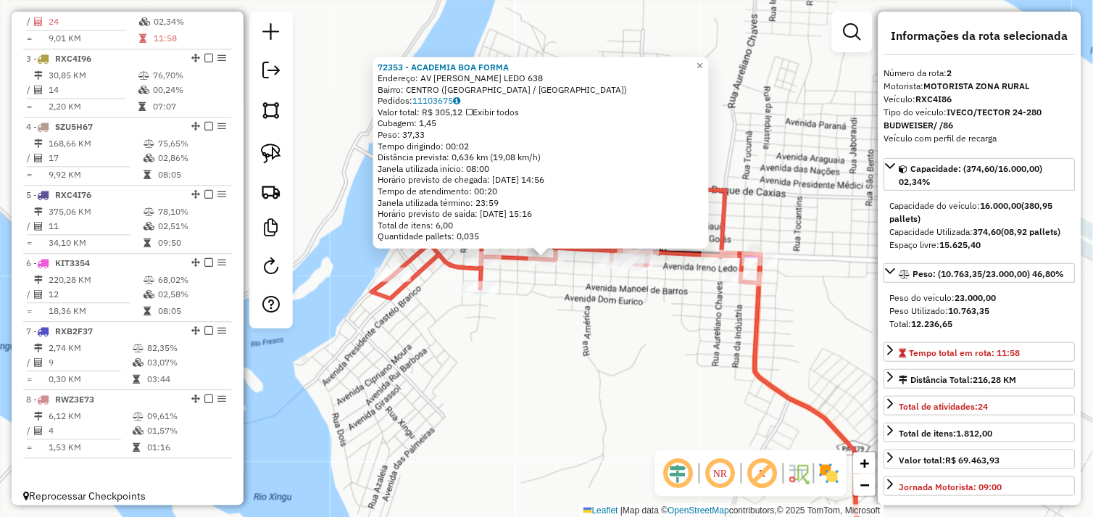
scroll to position [627, 0]
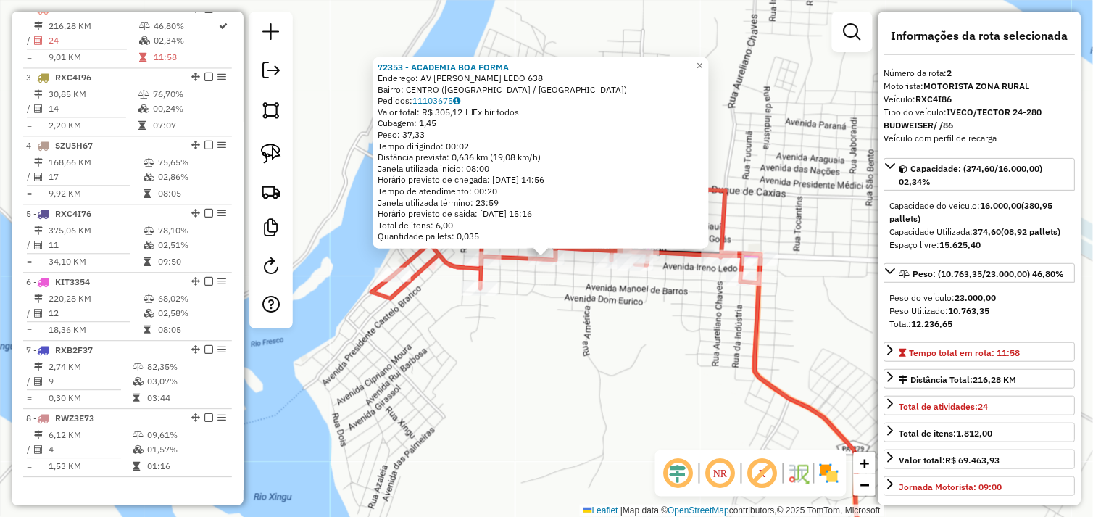
click at [573, 352] on div "72353 - ACADEMIA BOA FORMA Endereço: AV IRENO LEDO 638 Bairro: CENTRO (SAO FELI…" at bounding box center [546, 258] width 1093 height 517
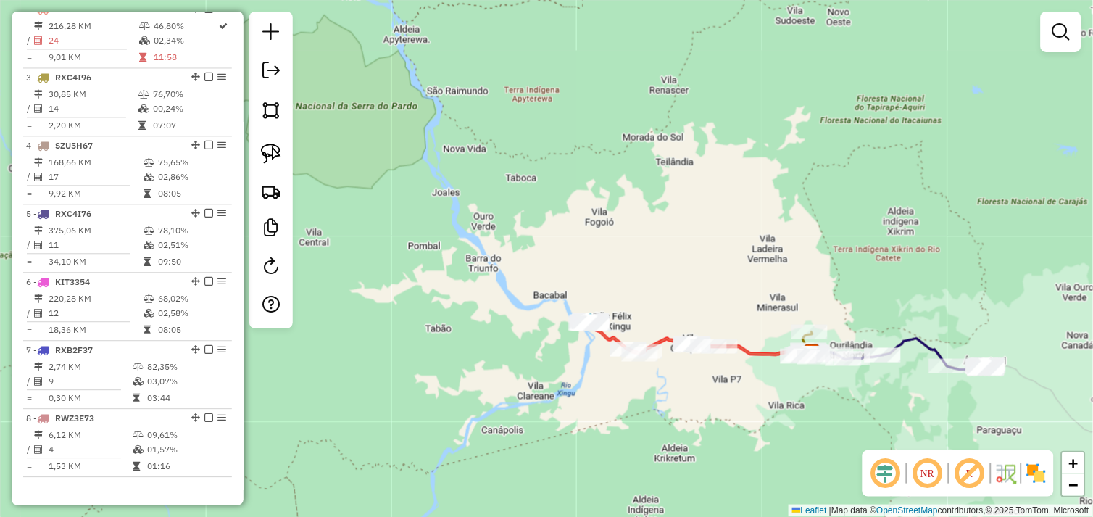
drag, startPoint x: 756, startPoint y: 404, endPoint x: 648, endPoint y: 401, distance: 108.0
click at [648, 401] on div "Janela de atendimento Grade de atendimento Capacidade Transportadoras Veículos …" at bounding box center [546, 258] width 1093 height 517
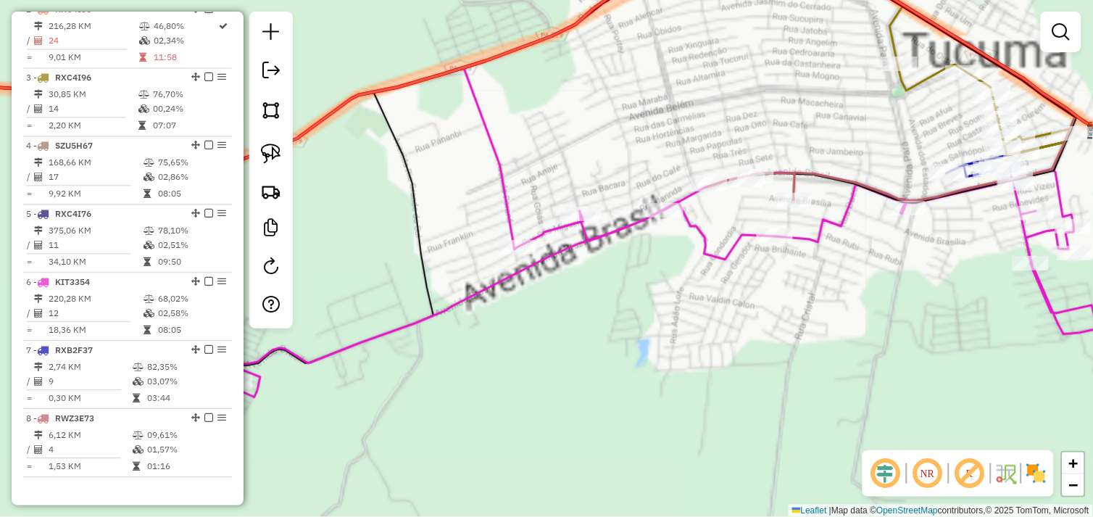
drag, startPoint x: 836, startPoint y: 301, endPoint x: 679, endPoint y: 333, distance: 160.4
click at [679, 333] on div "Janela de atendimento Grade de atendimento Capacidade Transportadoras Veículos …" at bounding box center [546, 258] width 1093 height 517
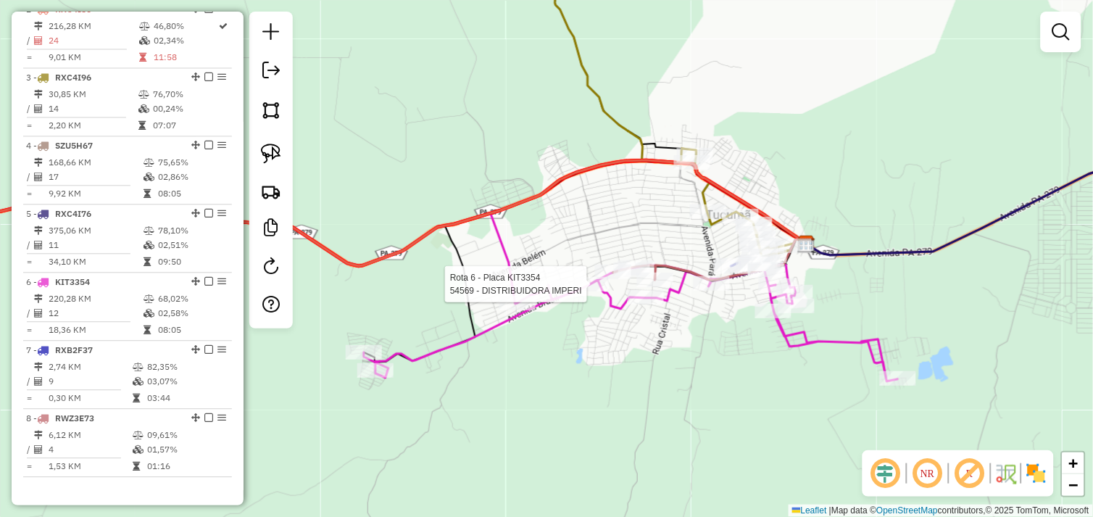
scroll to position [668, 0]
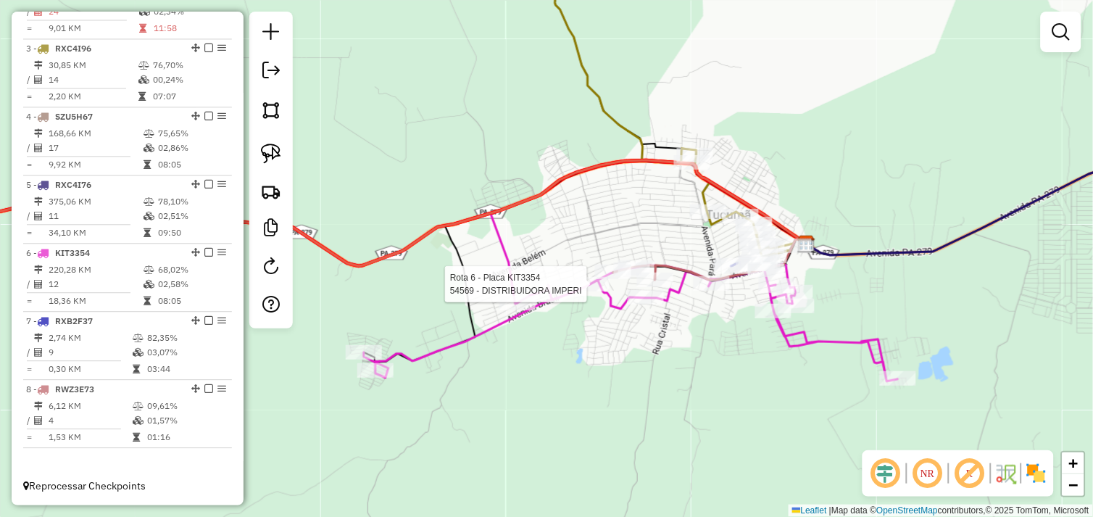
select select "*********"
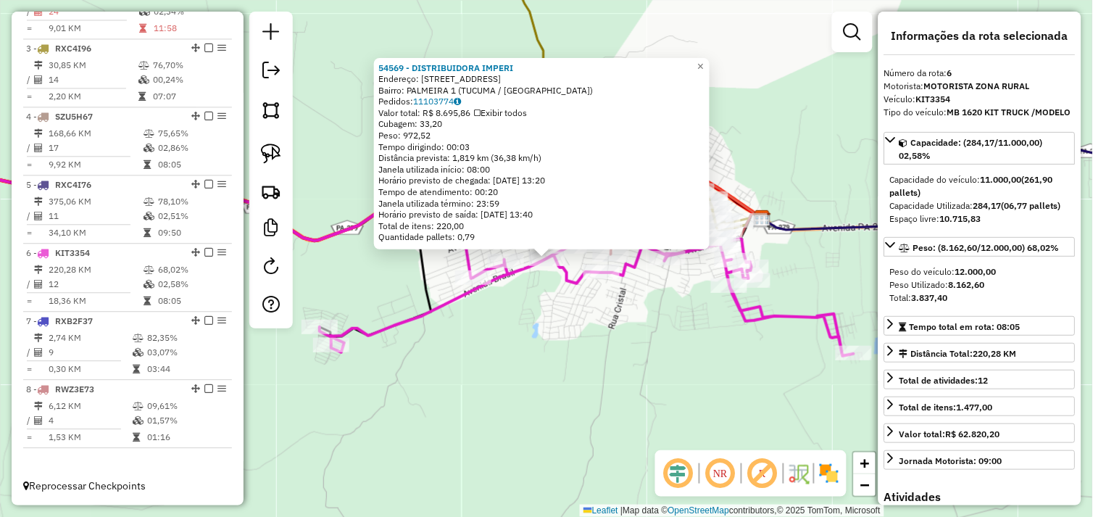
click at [562, 314] on div "54569 - DISTRIBUIDORA IMPERI Endereço: AVENIDA BRASIL 2957 Bairro: PALMEIRA 1 (…" at bounding box center [546, 258] width 1093 height 517
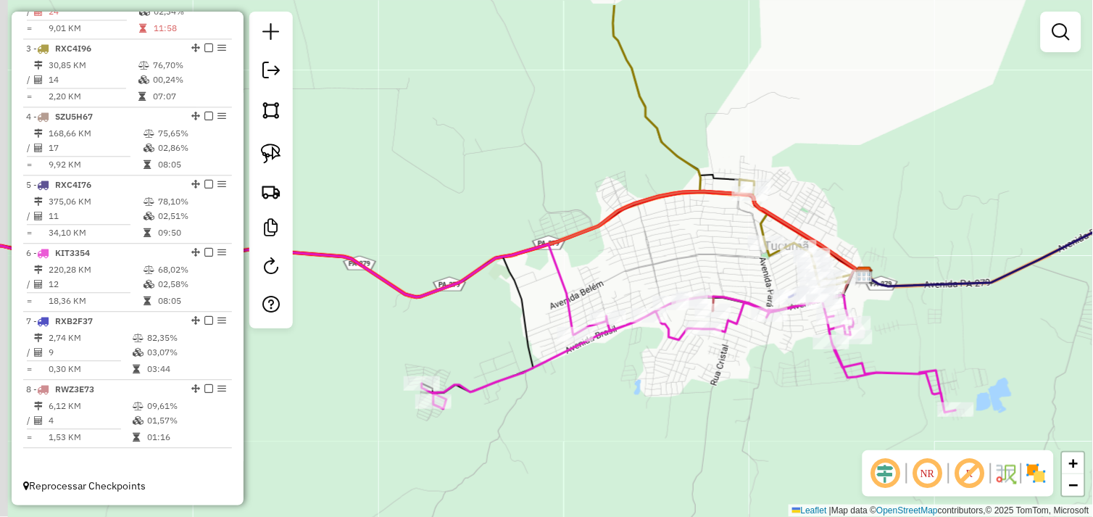
drag, startPoint x: 581, startPoint y: 343, endPoint x: 640, endPoint y: 365, distance: 63.3
click at [645, 370] on div "Janela de atendimento Grade de atendimento Capacidade Transportadoras Veículos …" at bounding box center [546, 258] width 1093 height 517
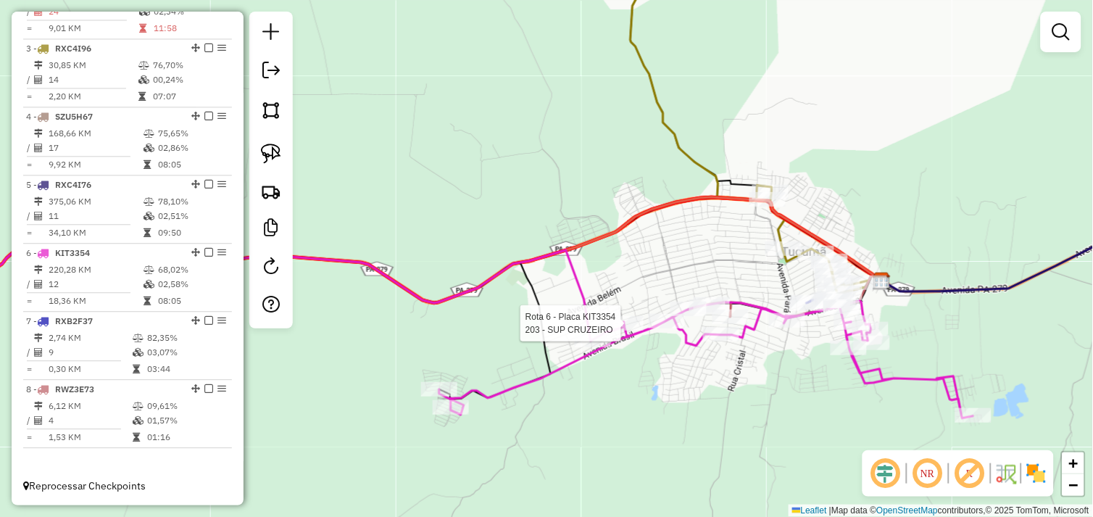
select select "*********"
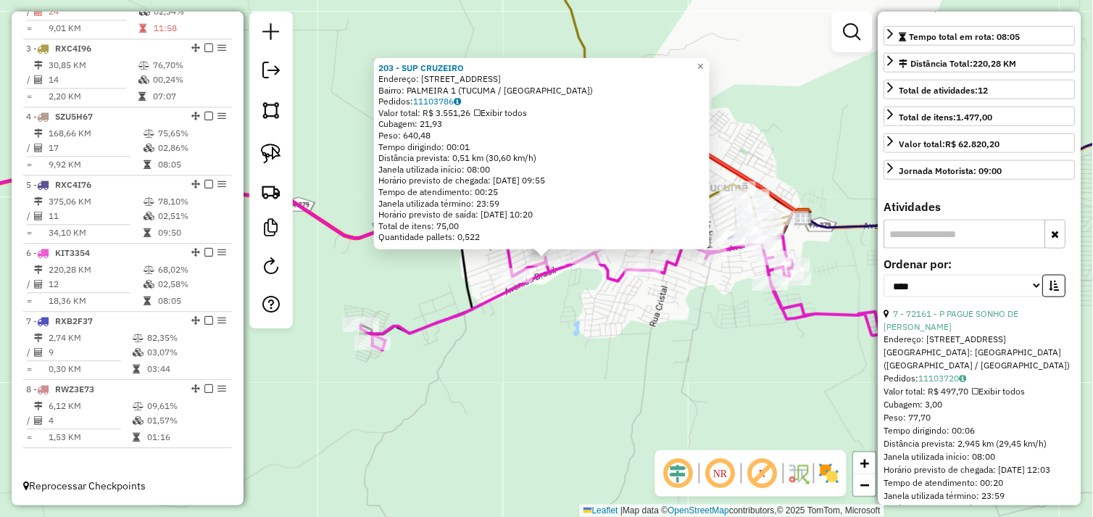
scroll to position [322, 0]
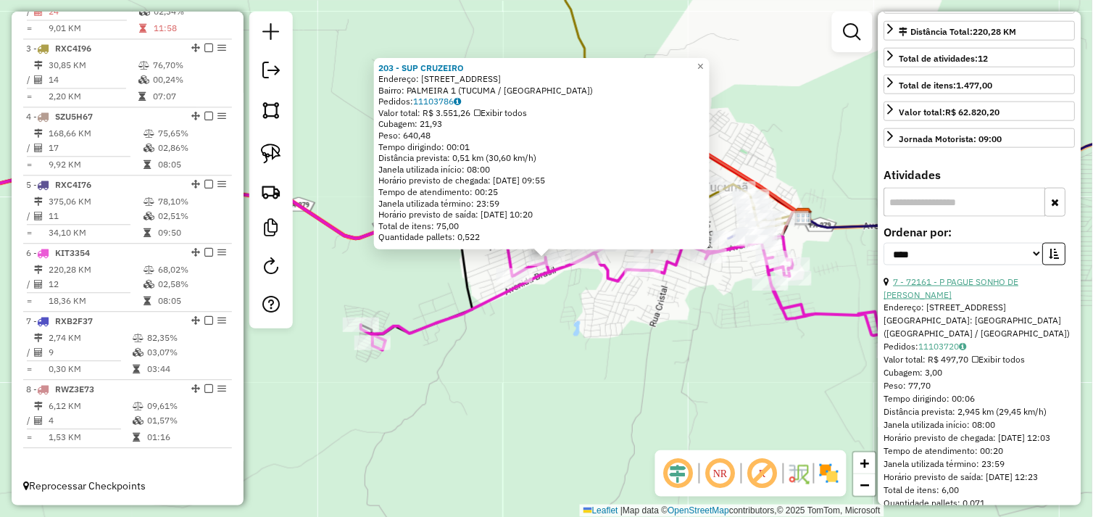
click at [986, 296] on link "7 - 72161 - P PAGUE SONHO DE MAE" at bounding box center [951, 288] width 135 height 24
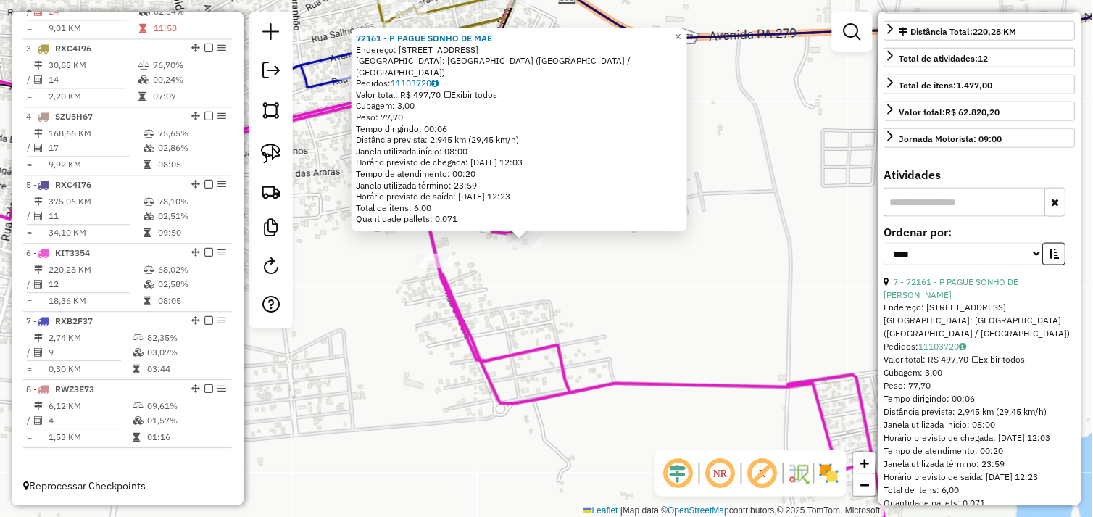
drag, startPoint x: 573, startPoint y: 306, endPoint x: 581, endPoint y: 295, distance: 13.5
click at [581, 295] on div "72161 - P PAGUE SONHO DE MAE Endereço: AVENIDA BRASIL 505 Bairro: BAIRRO TAPAJO…" at bounding box center [546, 258] width 1093 height 517
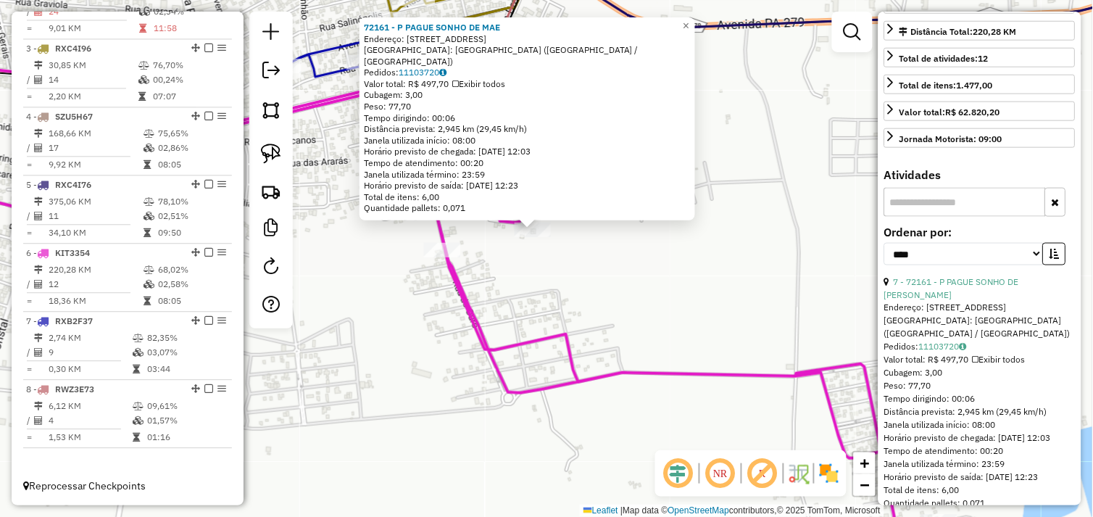
click at [561, 262] on div "72161 - P PAGUE SONHO DE MAE Endereço: AVENIDA BRASIL 505 Bairro: BAIRRO TAPAJO…" at bounding box center [546, 258] width 1093 height 517
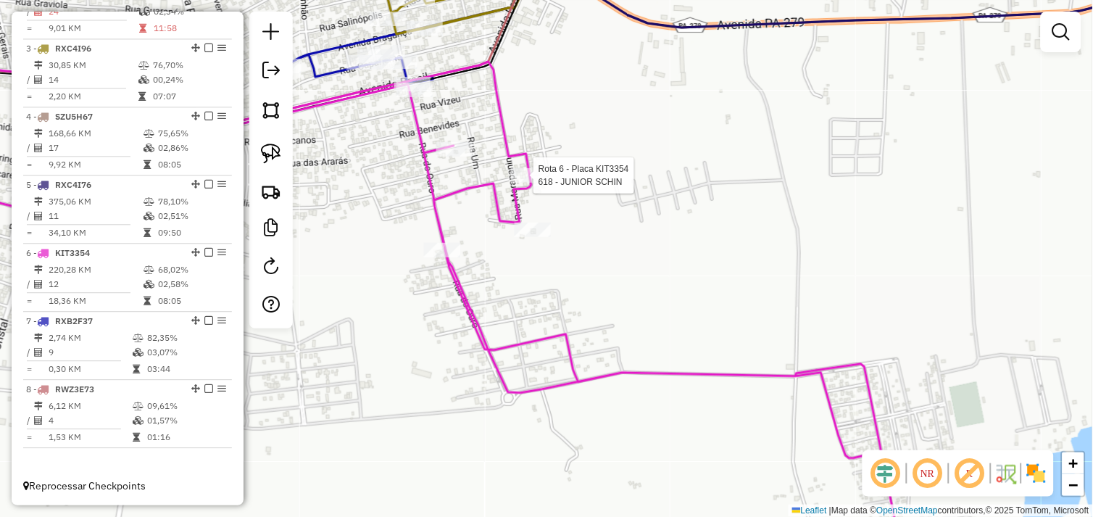
select select "*********"
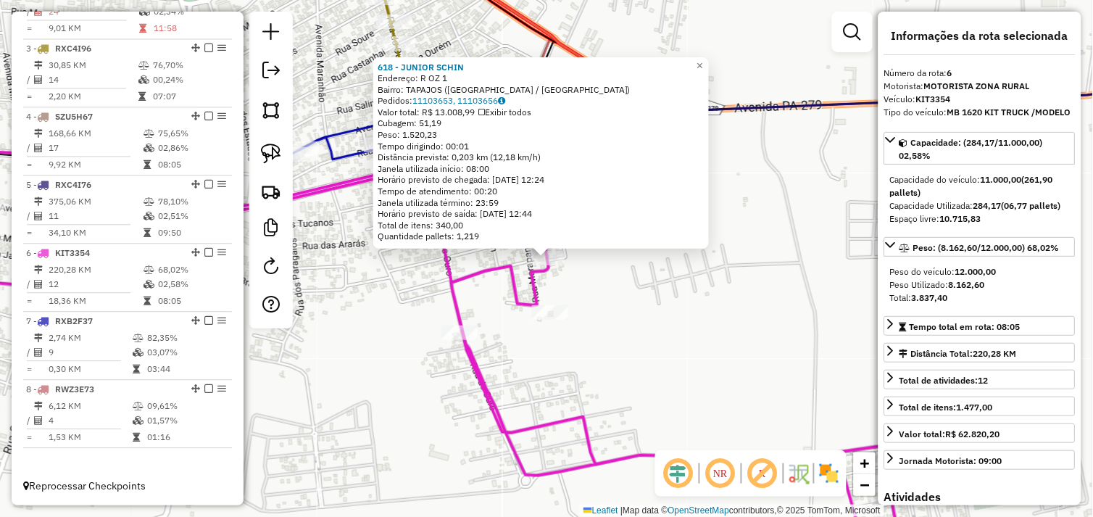
drag, startPoint x: 534, startPoint y: 344, endPoint x: 488, endPoint y: 327, distance: 48.6
click at [533, 343] on div "618 - JUNIOR SCHIN Endereço: R OZ 1 Bairro: TAPAJOS (TUCUMA / PA) Pedidos: 1110…" at bounding box center [546, 258] width 1093 height 517
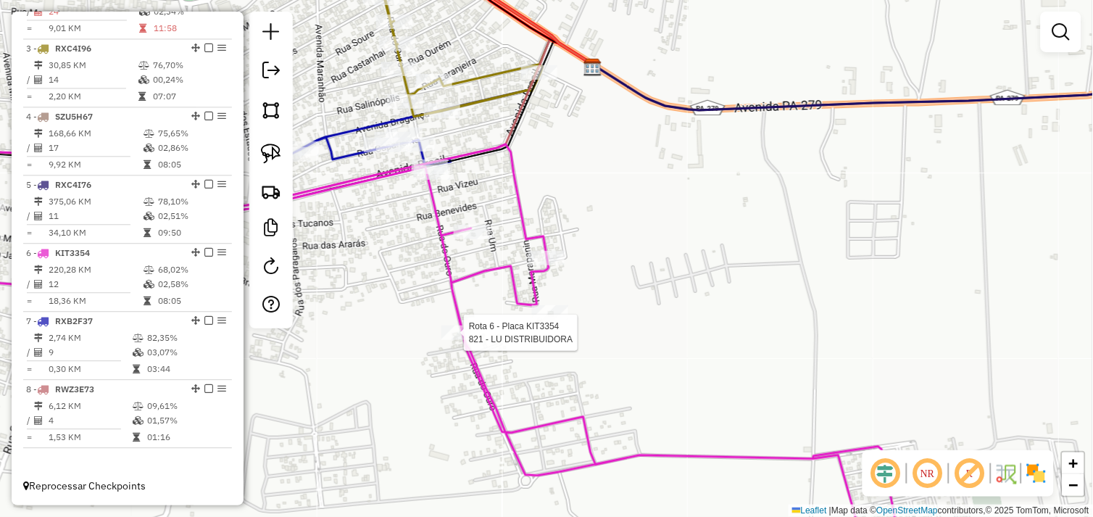
select select "*********"
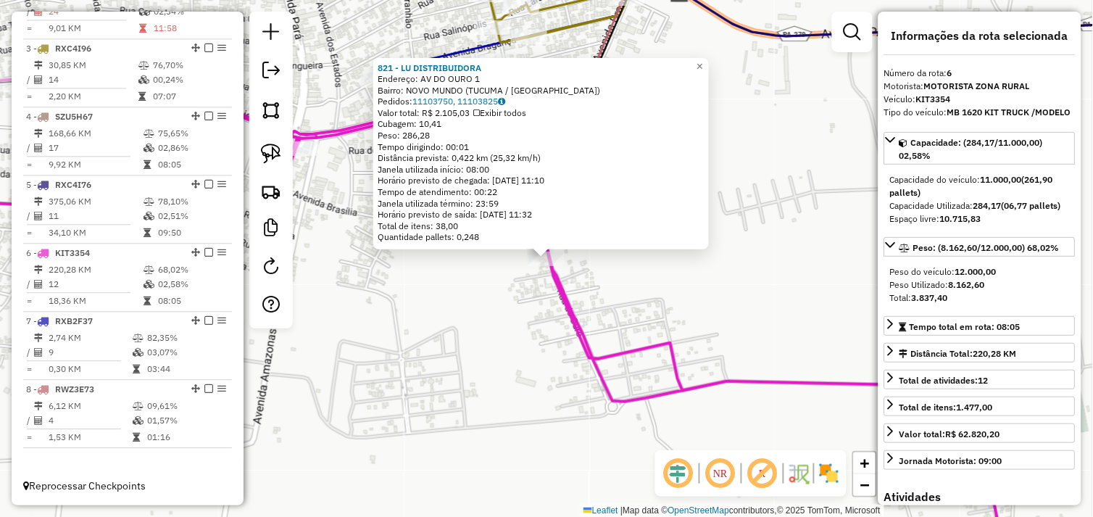
click at [601, 299] on div "821 - LU DISTRIBUIDORA Endereço: AV DO OURO 1 Bairro: NOVO MUNDO (TUCUMA / PA) …" at bounding box center [546, 258] width 1093 height 517
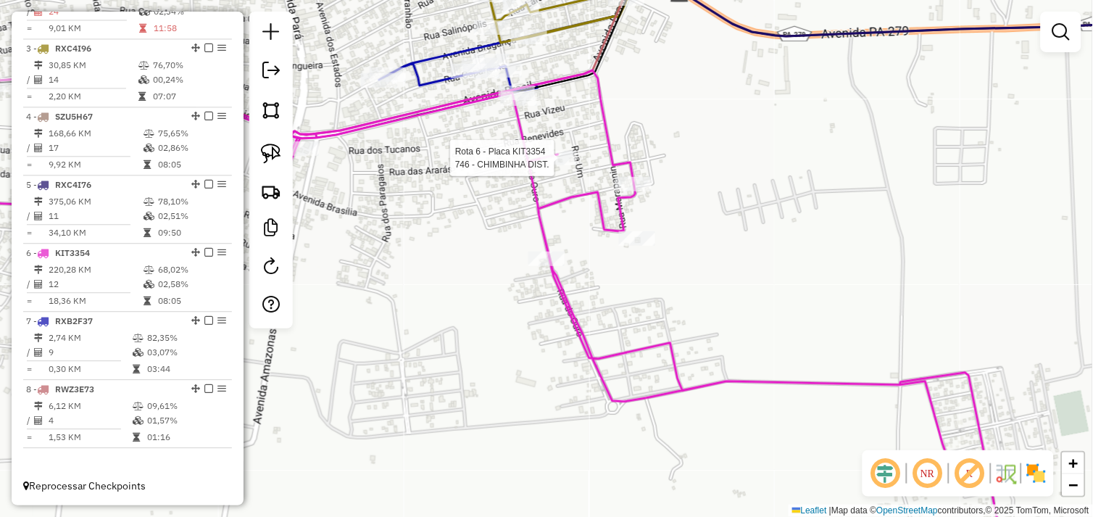
select select "*********"
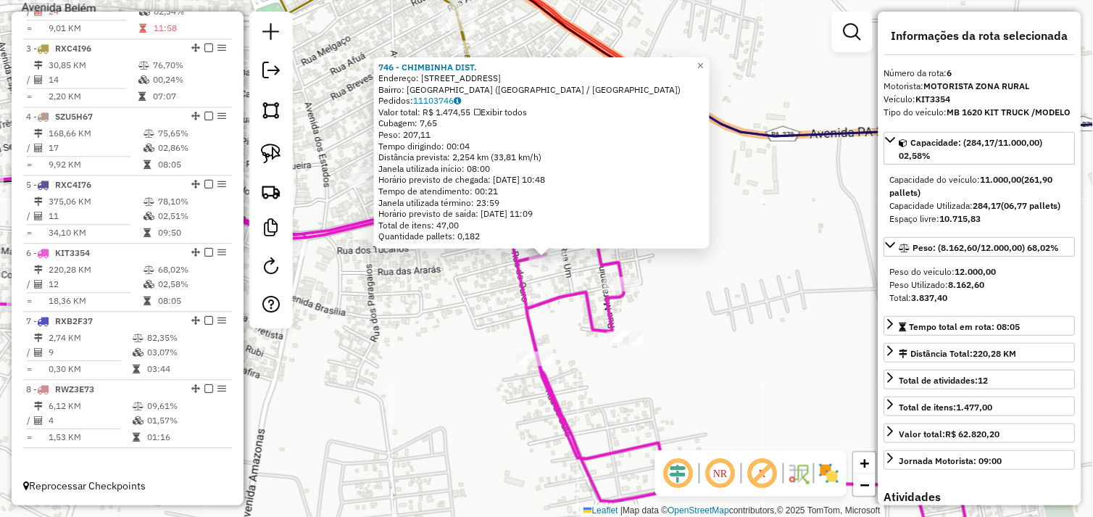
click at [469, 309] on div "746 - CHIMBINHA DIST. Endereço: R ITUPIRANGA 330 Bairro: PARQUE AMAZONAS (TUCUM…" at bounding box center [546, 258] width 1093 height 517
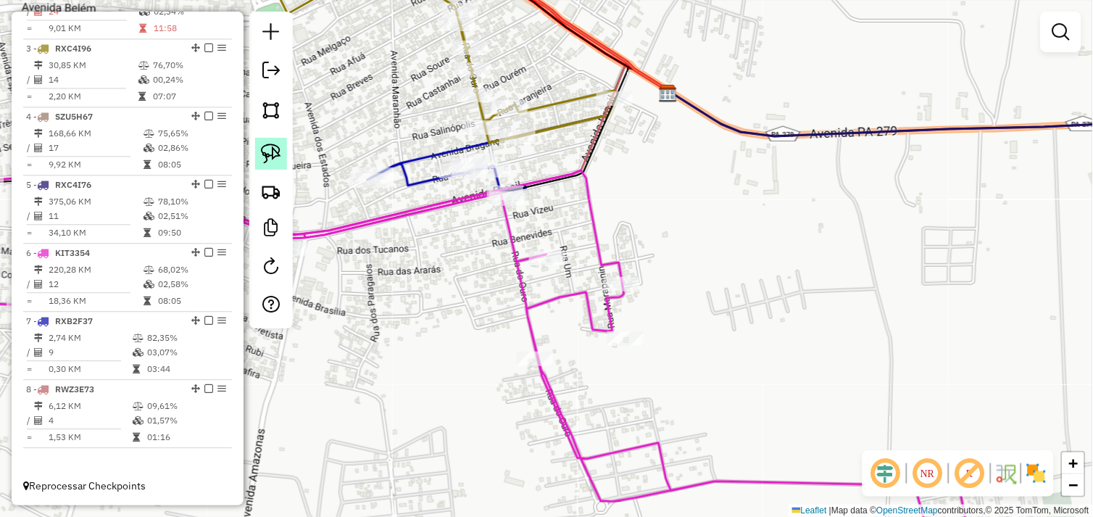
click at [283, 162] on link at bounding box center [271, 154] width 32 height 32
drag, startPoint x: 605, startPoint y: 354, endPoint x: 597, endPoint y: 327, distance: 28.0
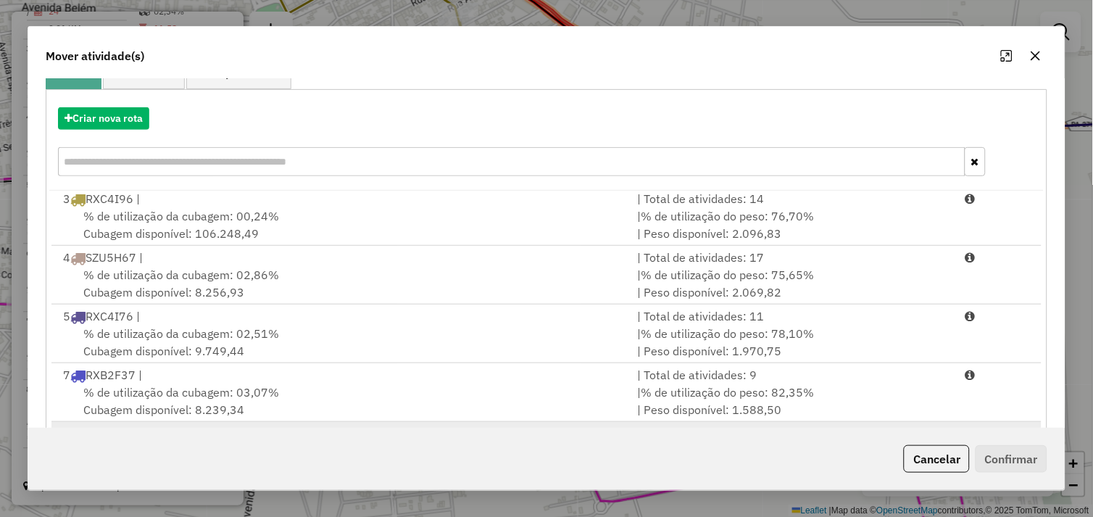
scroll to position [219, 0]
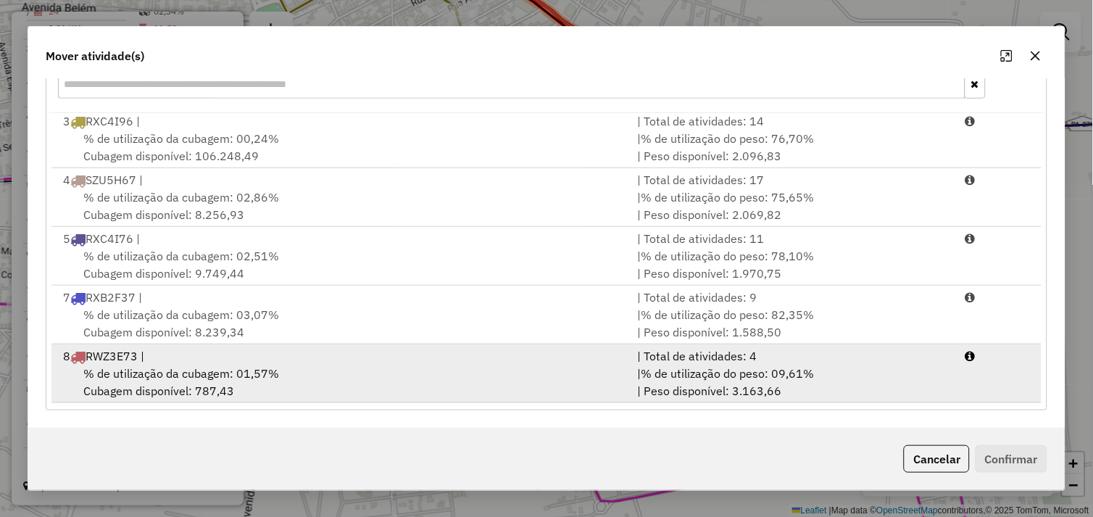
drag, startPoint x: 377, startPoint y: 375, endPoint x: 607, endPoint y: 396, distance: 230.6
click at [382, 375] on div "% de utilização da cubagem: 01,57% Cubagem disponível: 787,43" at bounding box center [341, 381] width 575 height 35
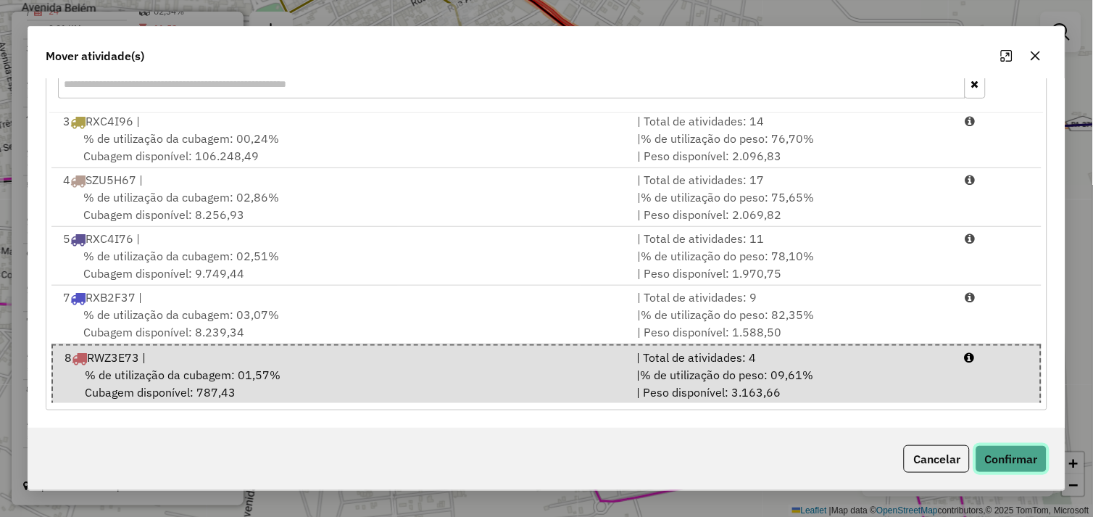
click at [1004, 455] on button "Confirmar" at bounding box center [1011, 459] width 72 height 28
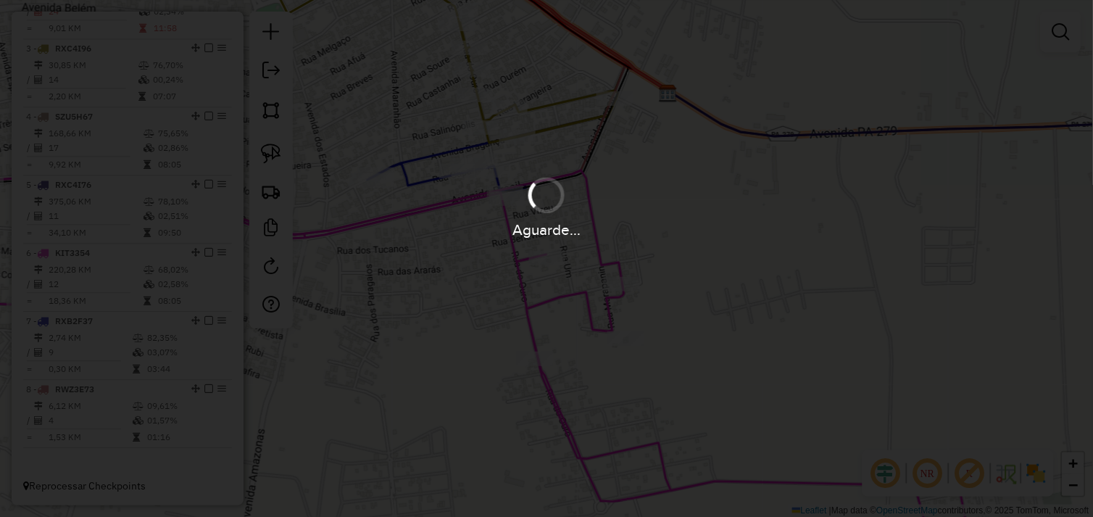
scroll to position [0, 0]
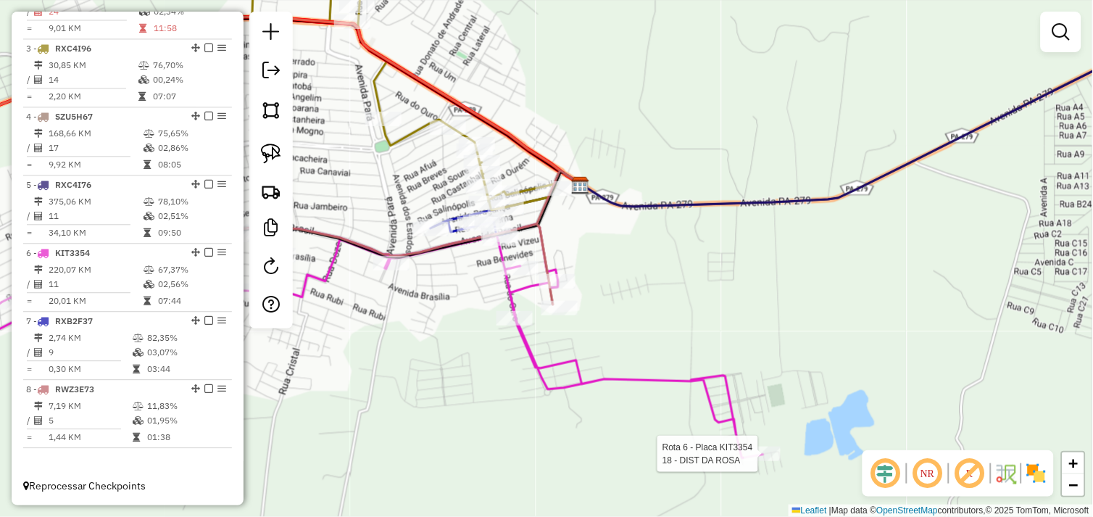
select select "*********"
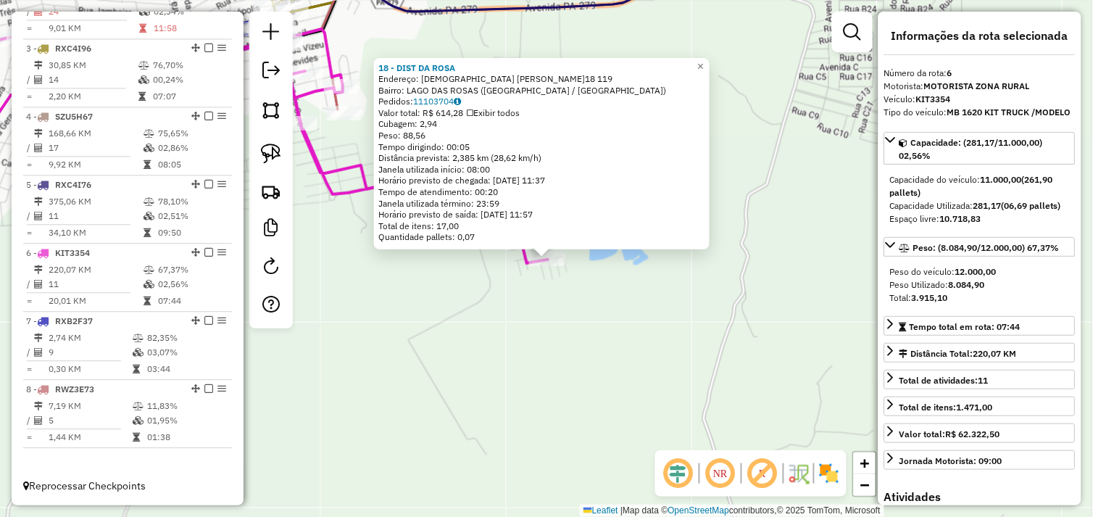
click at [535, 300] on div "18 - DIST DA ROSA Endereço: PASTOR ARIOMAR Q.18 119 Bairro: LAGO DAS ROSAS (TUC…" at bounding box center [546, 258] width 1093 height 517
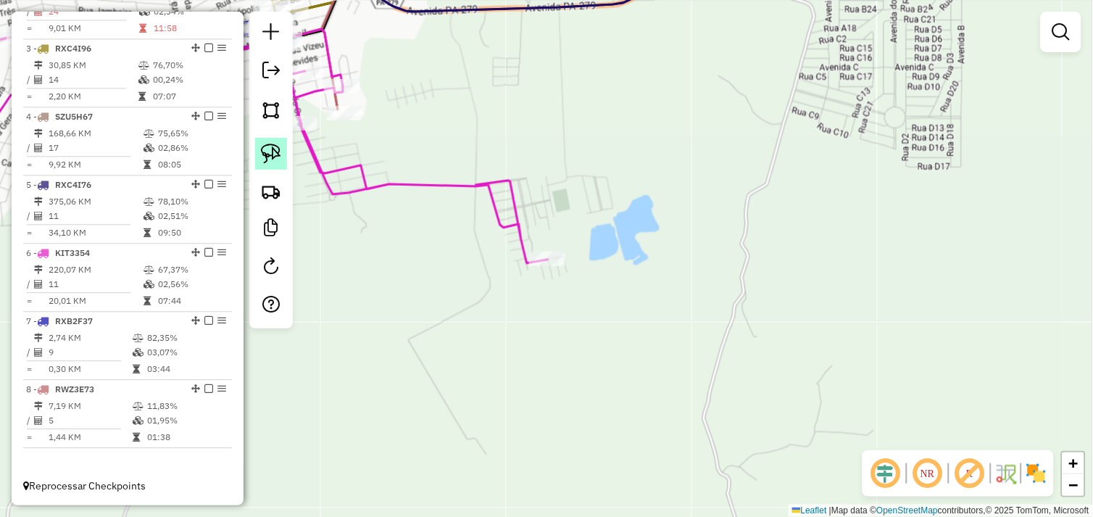
click at [281, 147] on link at bounding box center [271, 154] width 32 height 32
drag, startPoint x: 585, startPoint y: 235, endPoint x: 527, endPoint y: 283, distance: 75.1
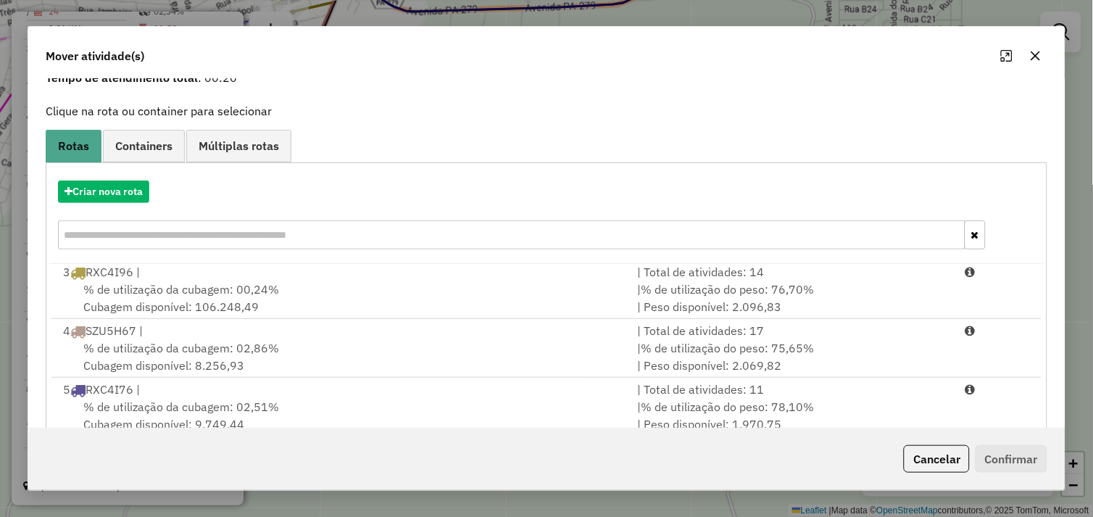
scroll to position [219, 0]
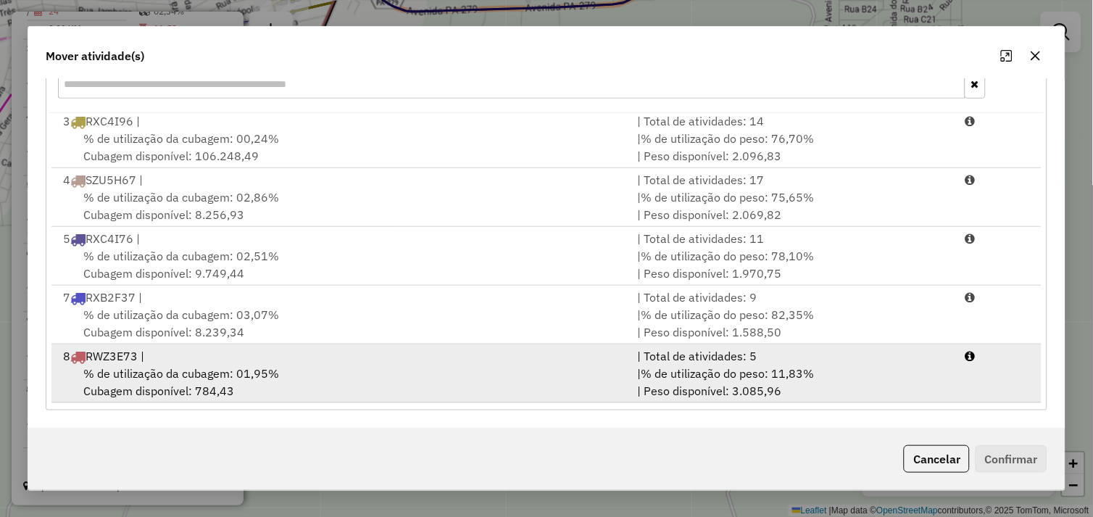
click at [406, 377] on div "% de utilização da cubagem: 01,95% Cubagem disponível: 784,43" at bounding box center [341, 381] width 575 height 35
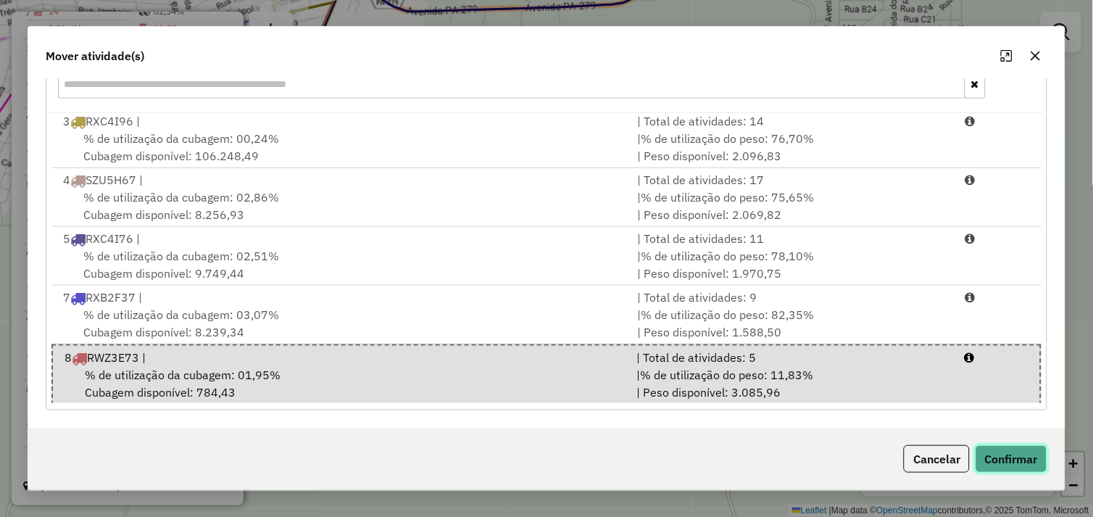
click at [998, 459] on button "Confirmar" at bounding box center [1011, 459] width 72 height 28
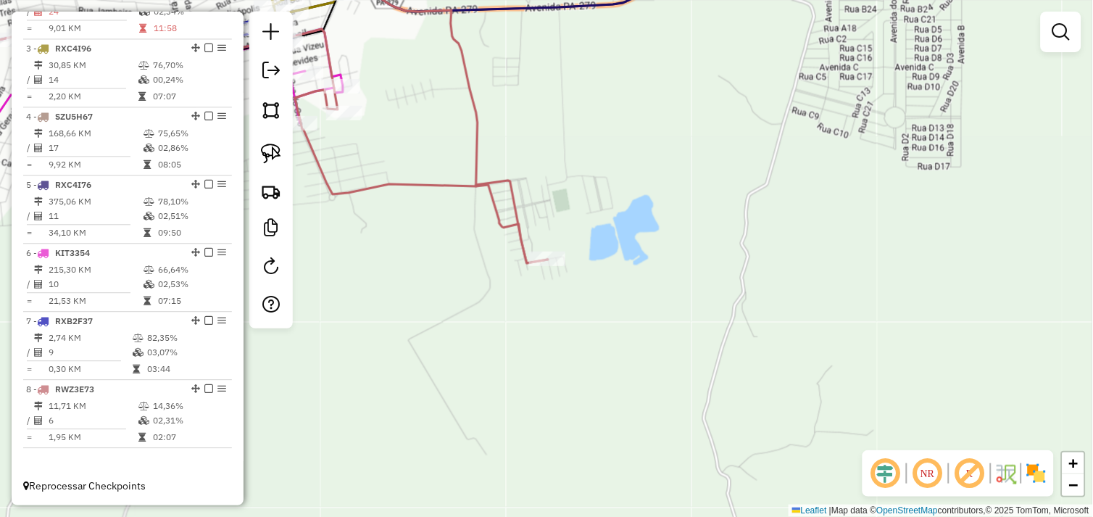
scroll to position [0, 0]
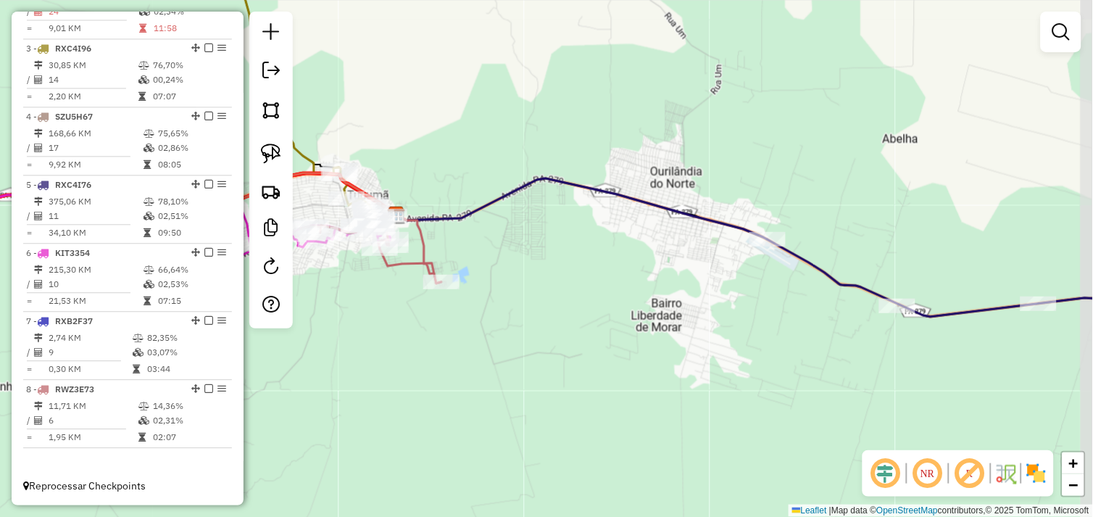
drag, startPoint x: 361, startPoint y: 306, endPoint x: 635, endPoint y: 399, distance: 289.4
click at [646, 406] on div "Janela de atendimento Grade de atendimento Capacidade Transportadoras Veículos …" at bounding box center [546, 258] width 1093 height 517
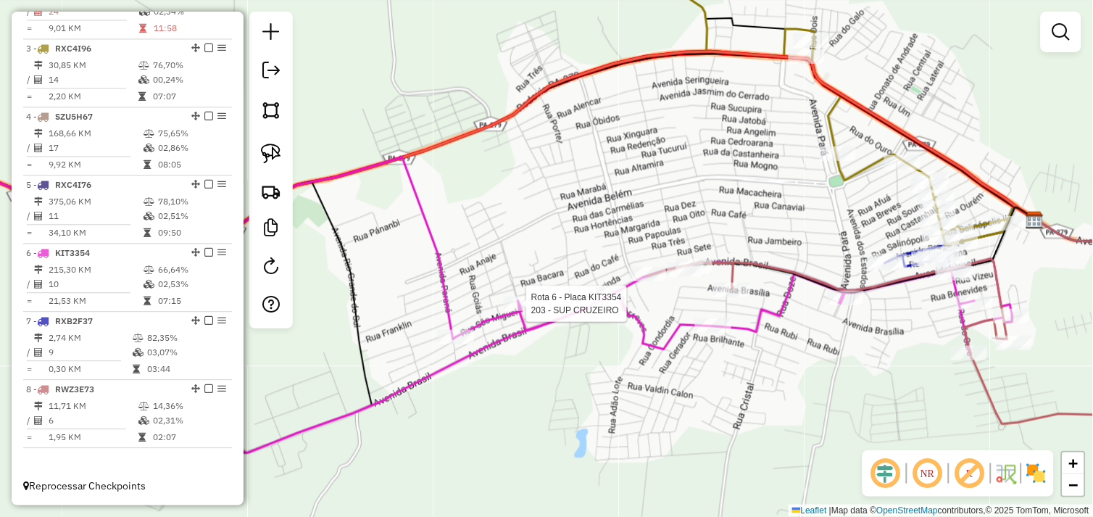
select select "*********"
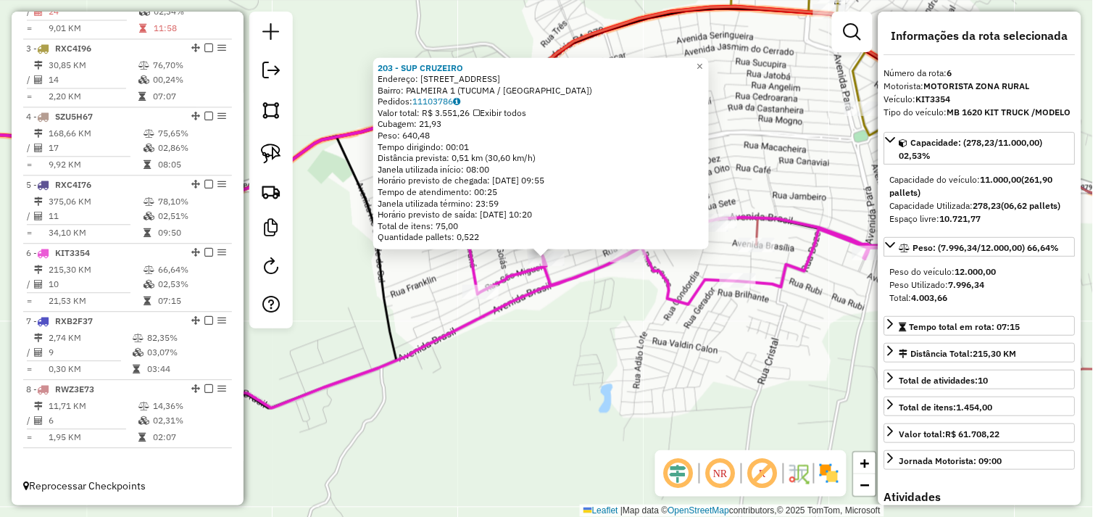
click at [527, 330] on div "203 - SUP CRUZEIRO Endereço: AV GIRASSOL 2222 Bairro: PALMEIRA 1 (TUCUMA / PA) …" at bounding box center [546, 258] width 1093 height 517
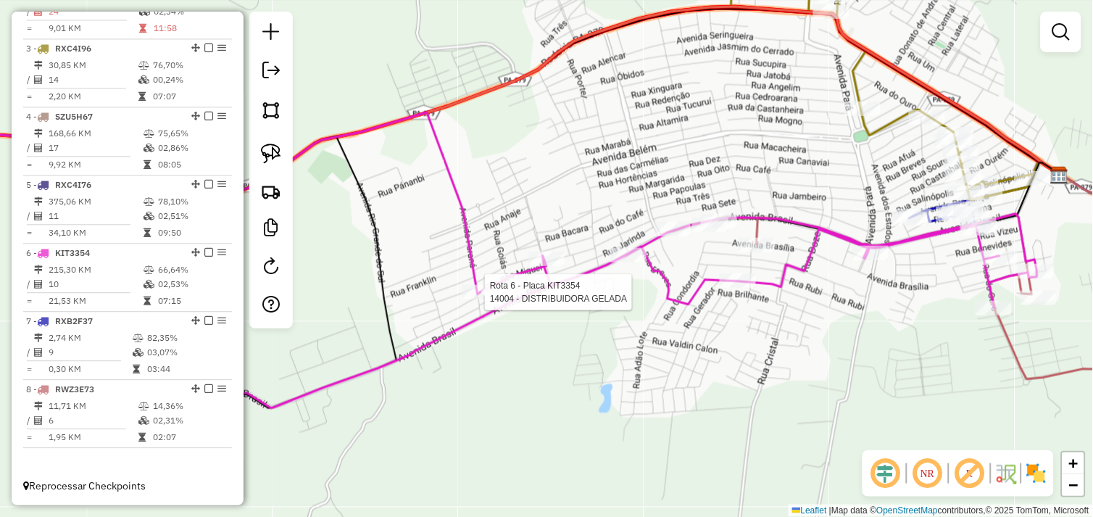
select select "*********"
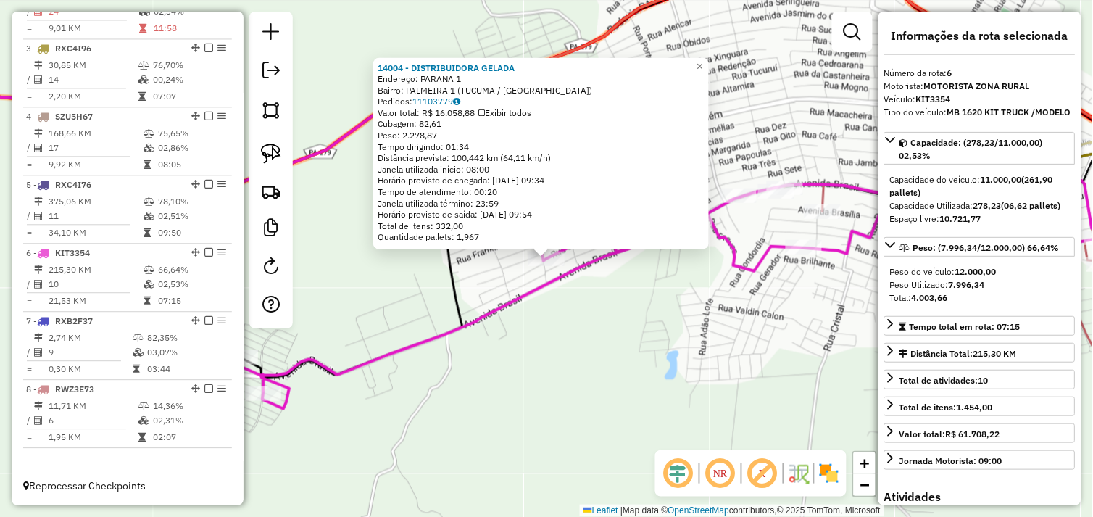
click at [554, 306] on div "14004 - DISTRIBUIDORA GELADA Endereço: PARANA 1 Bairro: PALMEIRA 1 (TUCUMA / PA…" at bounding box center [546, 258] width 1093 height 517
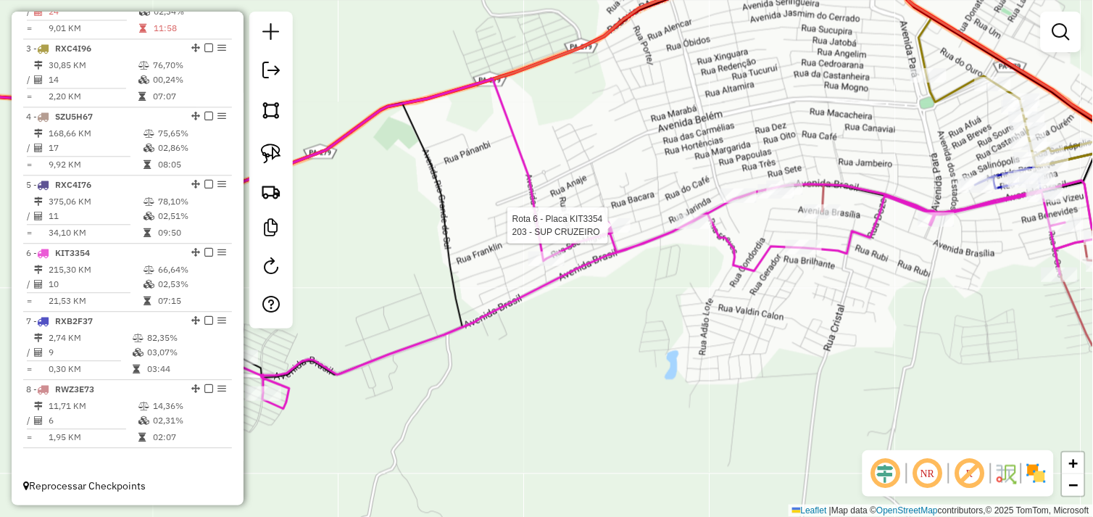
select select "*********"
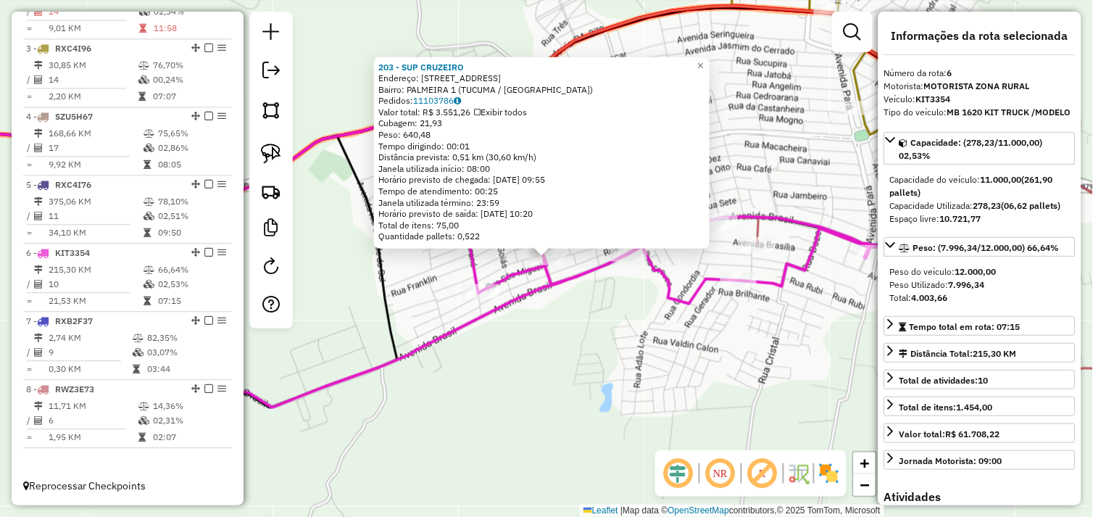
click at [569, 299] on div "203 - SUP CRUZEIRO Endereço: AV GIRASSOL 2222 Bairro: PALMEIRA 1 (TUCUMA / PA) …" at bounding box center [546, 258] width 1093 height 517
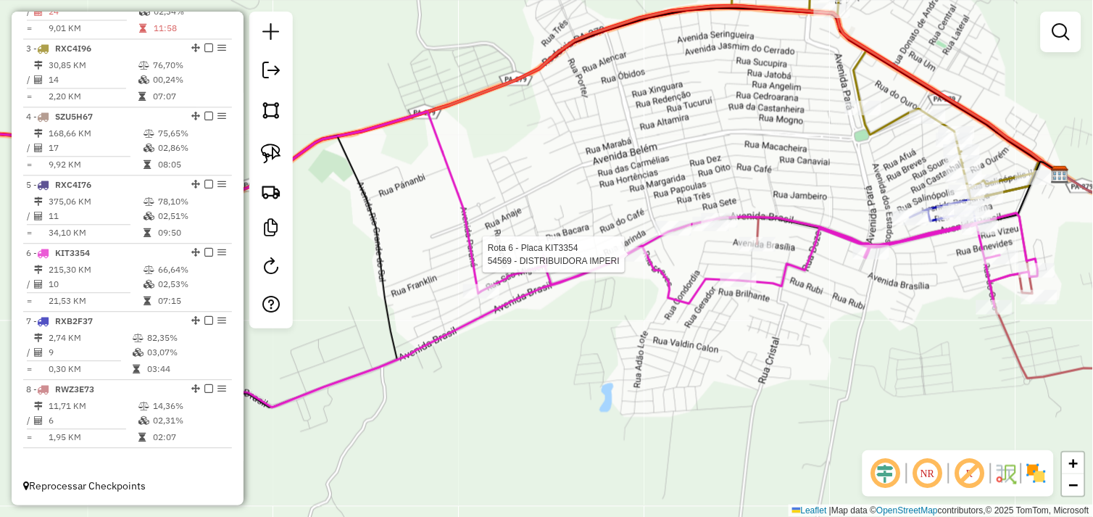
select select "*********"
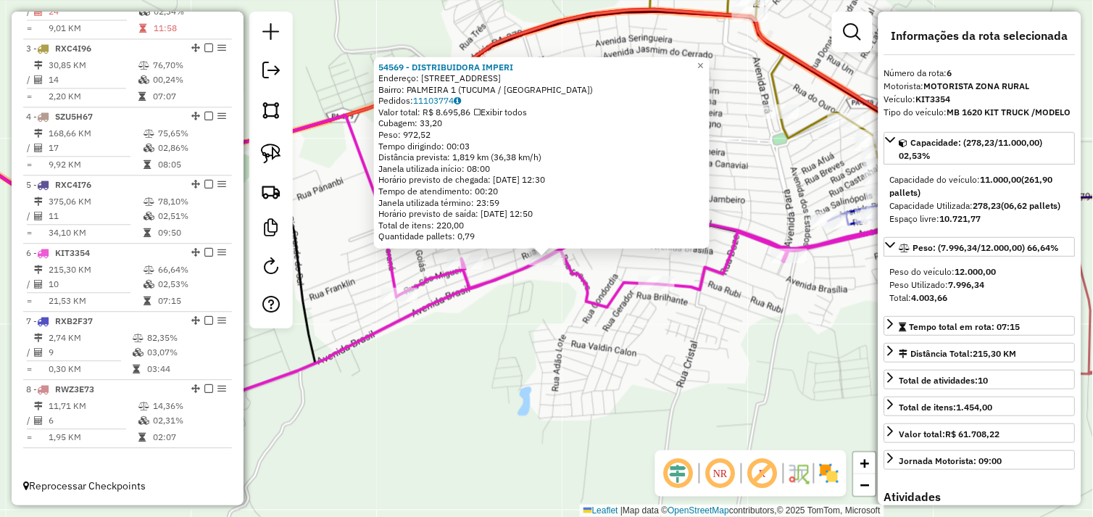
click at [534, 285] on div "54569 - DISTRIBUIDORA IMPERI Endereço: AVENIDA BRASIL 2957 Bairro: PALMEIRA 1 (…" at bounding box center [546, 258] width 1093 height 517
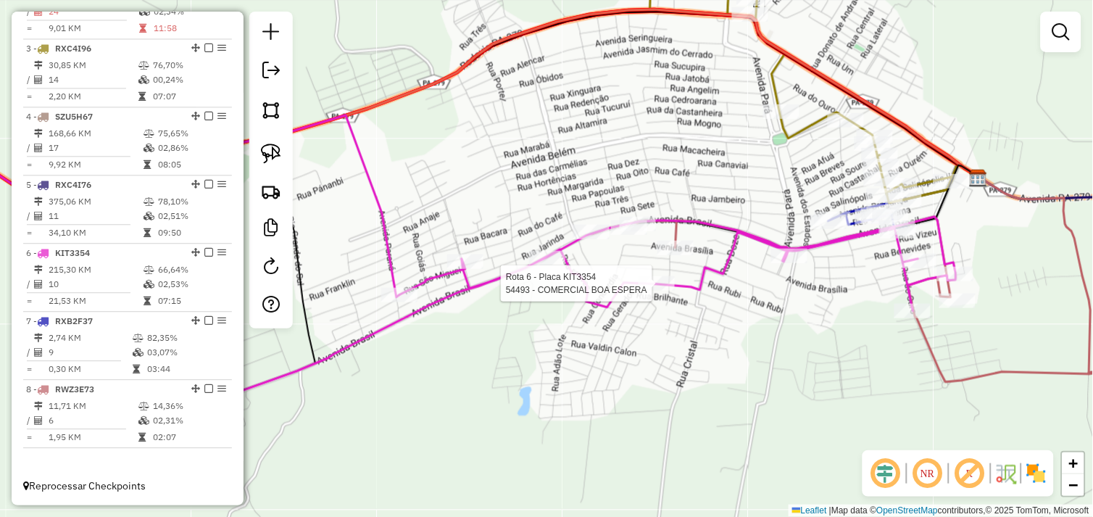
select select "*********"
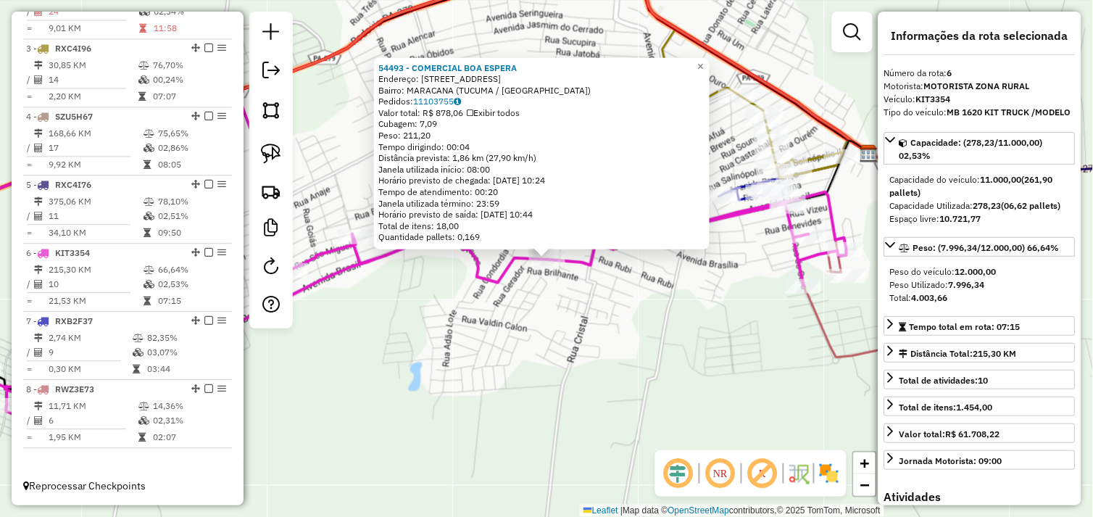
click at [539, 299] on div "54493 - COMERCIAL BOA ESPERA Endereço: AV CONCORDIA 46 Bairro: [GEOGRAPHIC_DATA…" at bounding box center [546, 258] width 1093 height 517
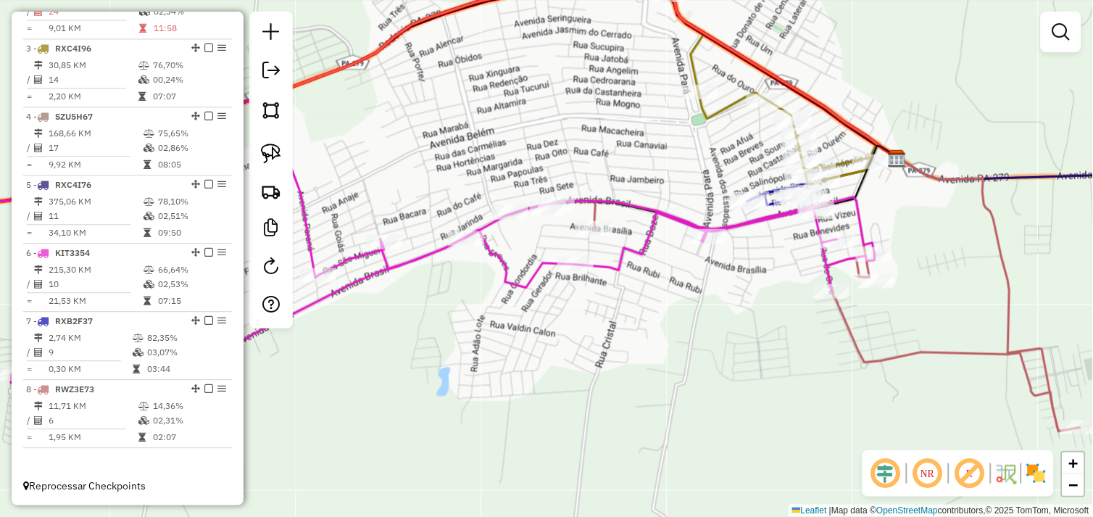
drag, startPoint x: 412, startPoint y: 287, endPoint x: 584, endPoint y: 287, distance: 172.4
click at [587, 287] on div "Janela de atendimento Grade de atendimento Capacidade Transportadoras Veículos …" at bounding box center [546, 258] width 1093 height 517
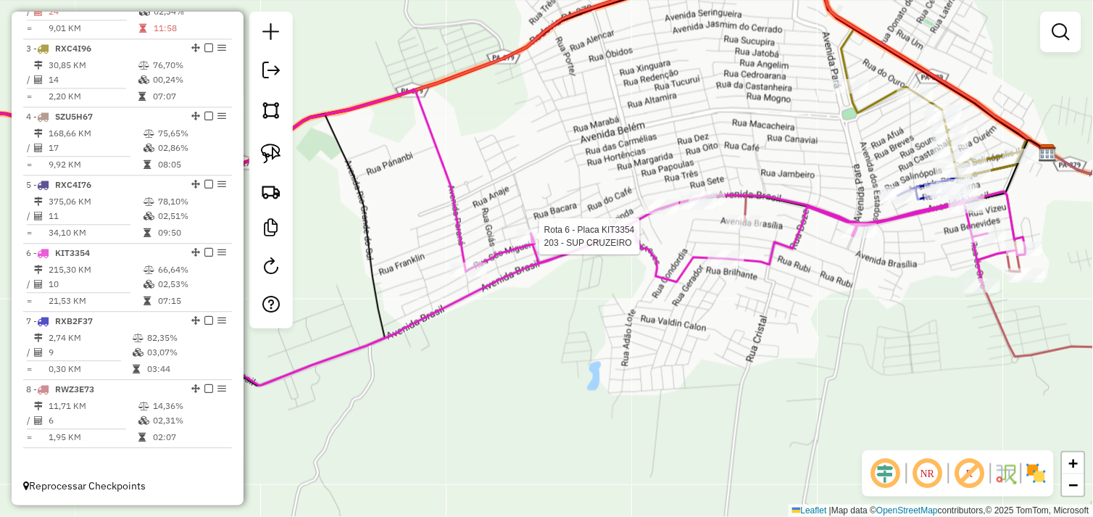
select select "*********"
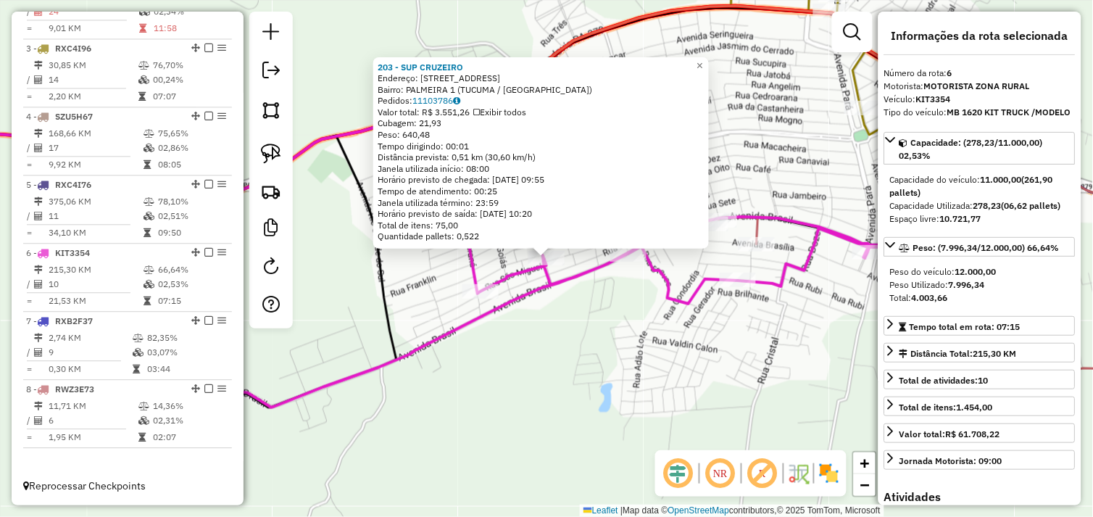
click at [567, 309] on div "Rota 6 - Placa KIT3354 203 - SUP CRUZEIRO 203 - SUP CRUZEIRO Endereço: AV GIRAS…" at bounding box center [546, 258] width 1093 height 517
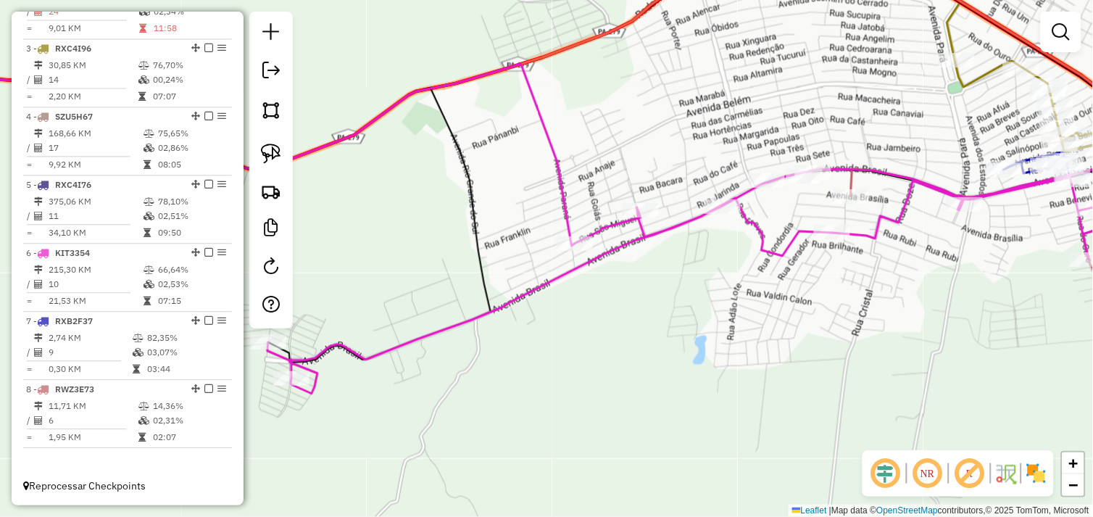
drag, startPoint x: 469, startPoint y: 364, endPoint x: 594, endPoint y: 302, distance: 139.7
click at [587, 308] on div "Janela de atendimento Grade de atendimento Capacidade Transportadoras Veículos …" at bounding box center [546, 258] width 1093 height 517
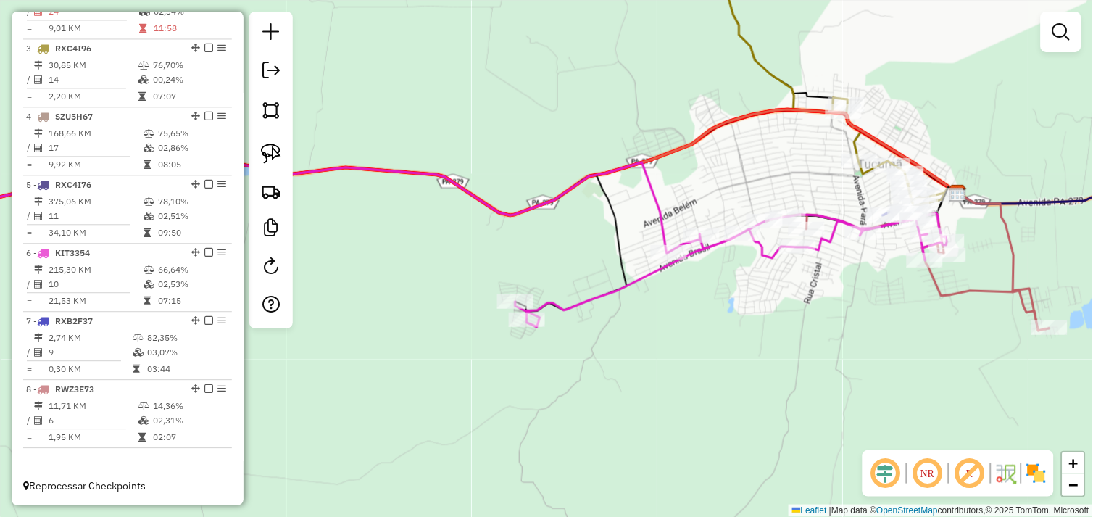
drag, startPoint x: 747, startPoint y: 285, endPoint x: 641, endPoint y: 292, distance: 106.0
click at [654, 341] on div "Janela de atendimento Grade de atendimento Capacidade Transportadoras Veículos …" at bounding box center [546, 258] width 1093 height 517
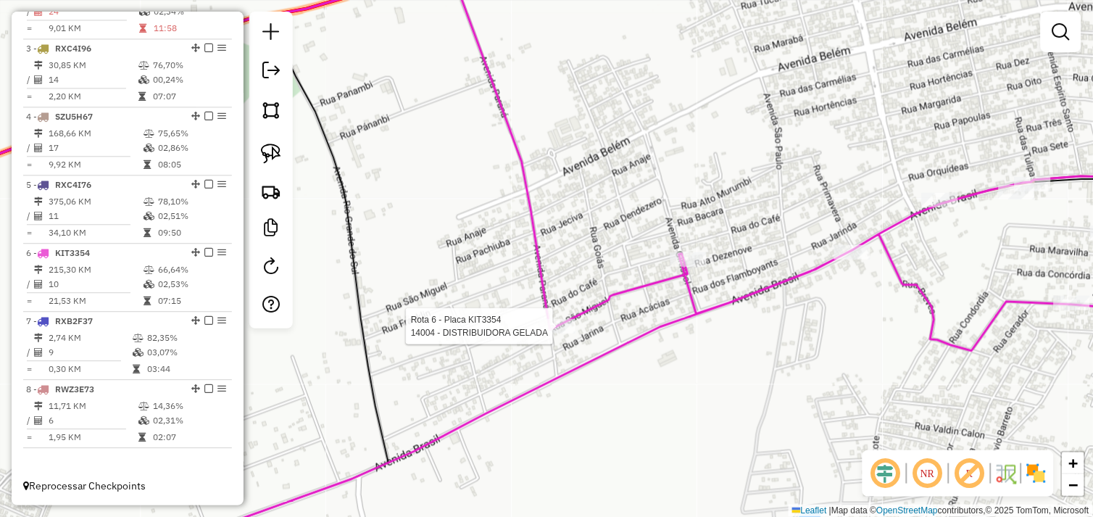
select select "*********"
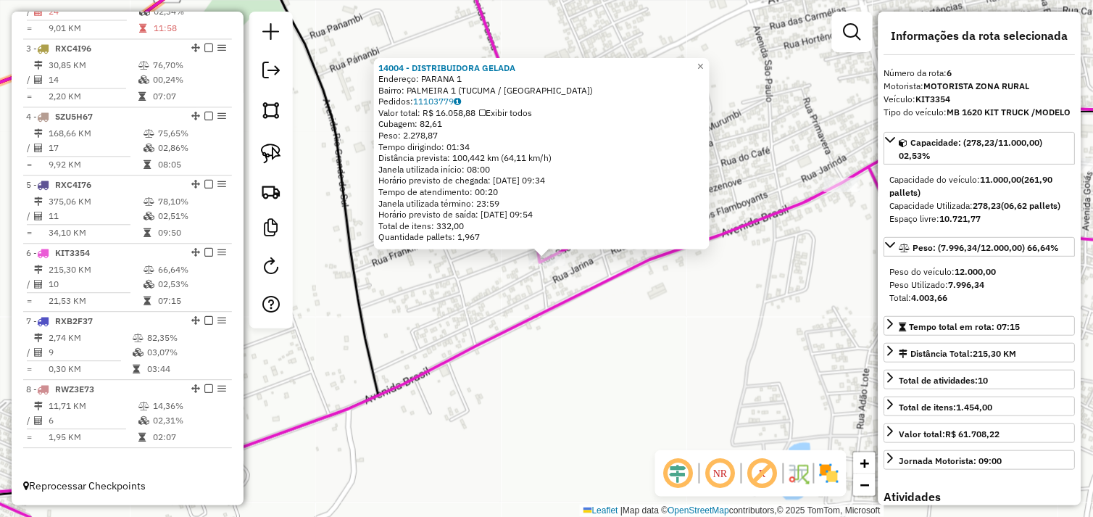
drag, startPoint x: 567, startPoint y: 300, endPoint x: 575, endPoint y: 299, distance: 8.0
click at [568, 299] on icon at bounding box center [567, 334] width 1271 height 450
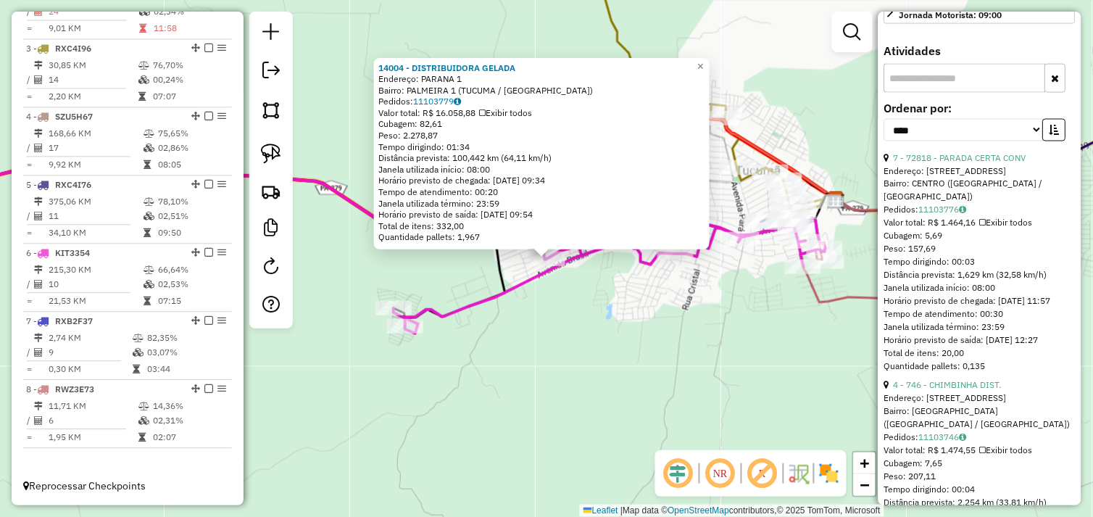
scroll to position [483, 0]
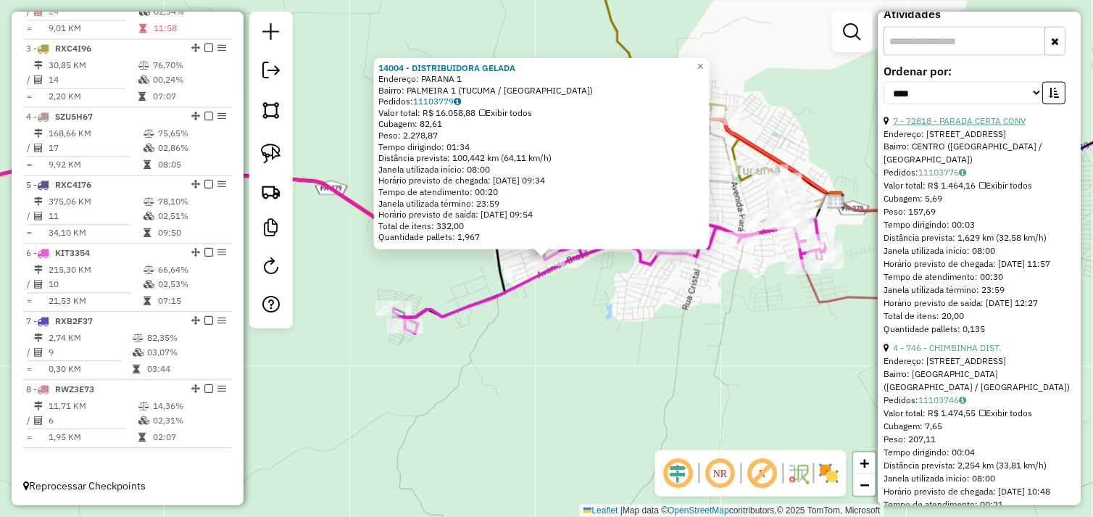
drag, startPoint x: 978, startPoint y: 132, endPoint x: 962, endPoint y: 135, distance: 16.2
click at [978, 126] on link "7 - 72818 - PARADA CERTA CONV" at bounding box center [959, 120] width 133 height 11
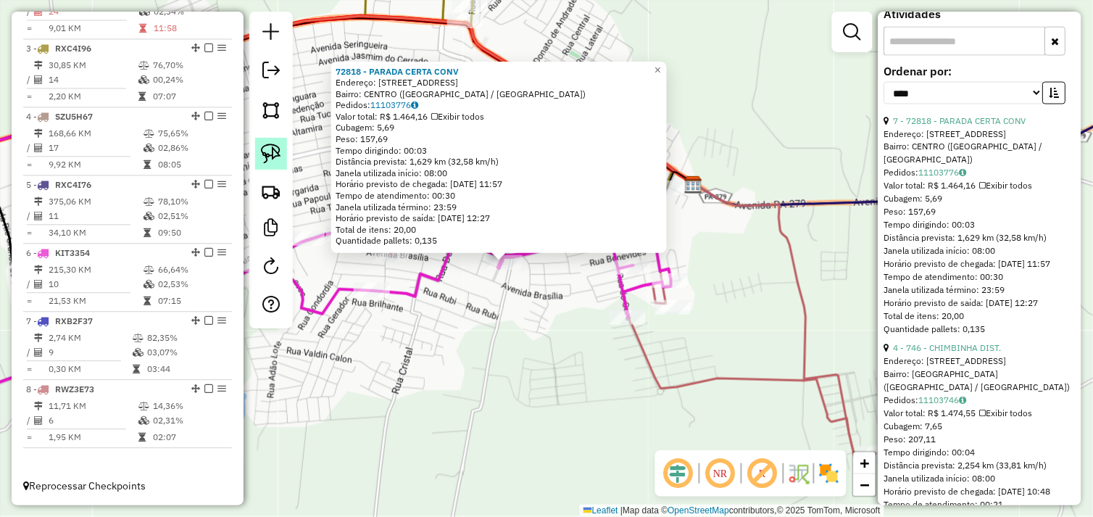
click at [280, 150] on img at bounding box center [271, 153] width 20 height 20
drag, startPoint x: 476, startPoint y: 268, endPoint x: 506, endPoint y: 252, distance: 33.7
click at [506, 252] on div "Rota 6 - Placa KIT3354 72818 - PARADA CERTA CONV 72818 - PARADA CERTA CONV Ende…" at bounding box center [546, 258] width 1093 height 517
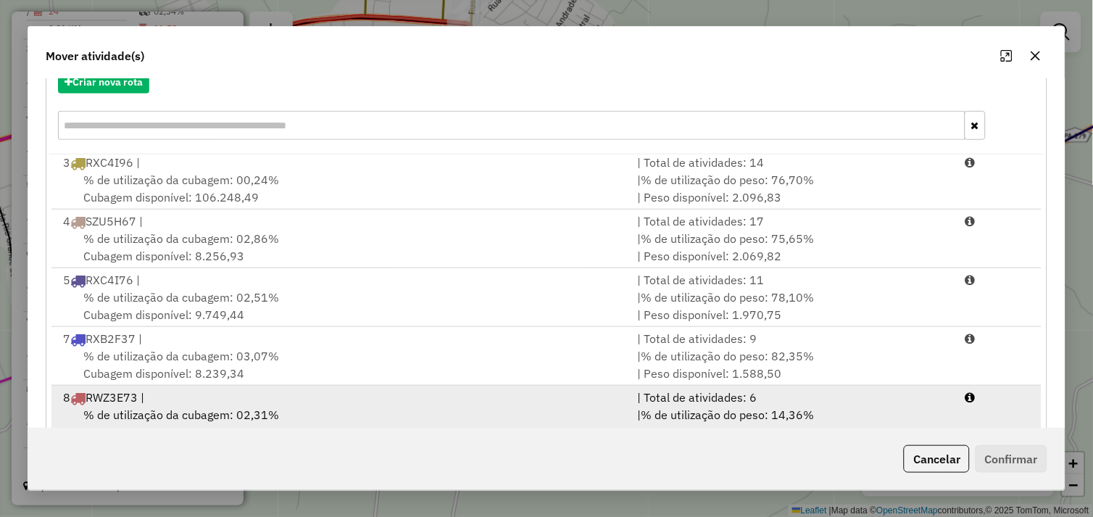
scroll to position [219, 0]
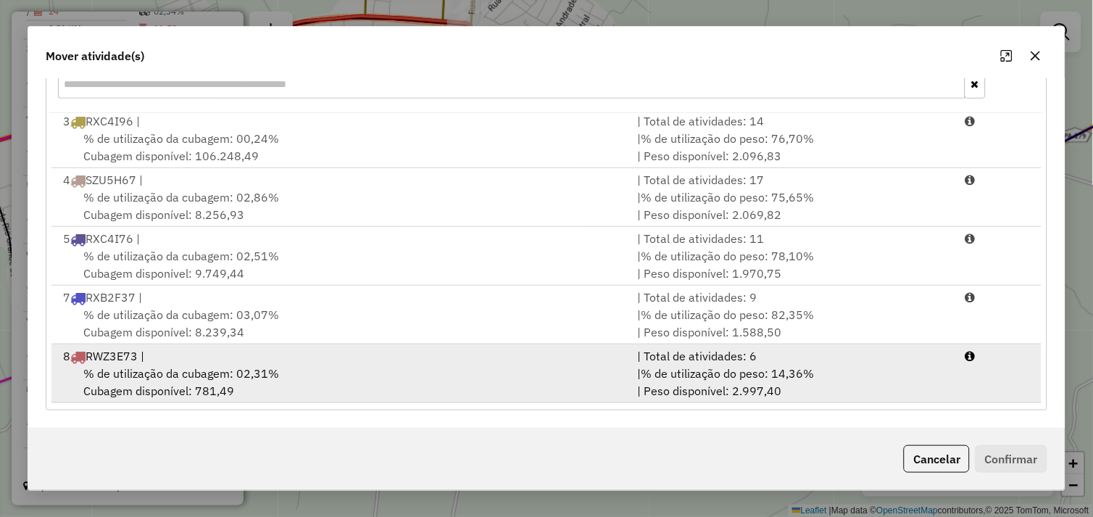
drag, startPoint x: 421, startPoint y: 374, endPoint x: 495, endPoint y: 380, distance: 74.2
click at [426, 375] on div "% de utilização da cubagem: 02,31% Cubagem disponível: 781,49" at bounding box center [341, 381] width 575 height 35
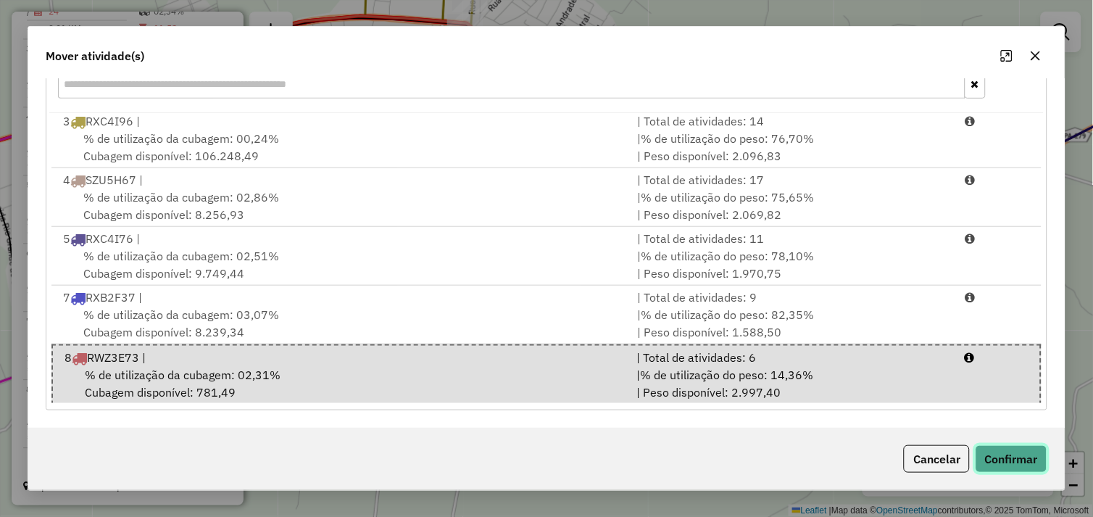
click at [1002, 452] on button "Confirmar" at bounding box center [1011, 459] width 72 height 28
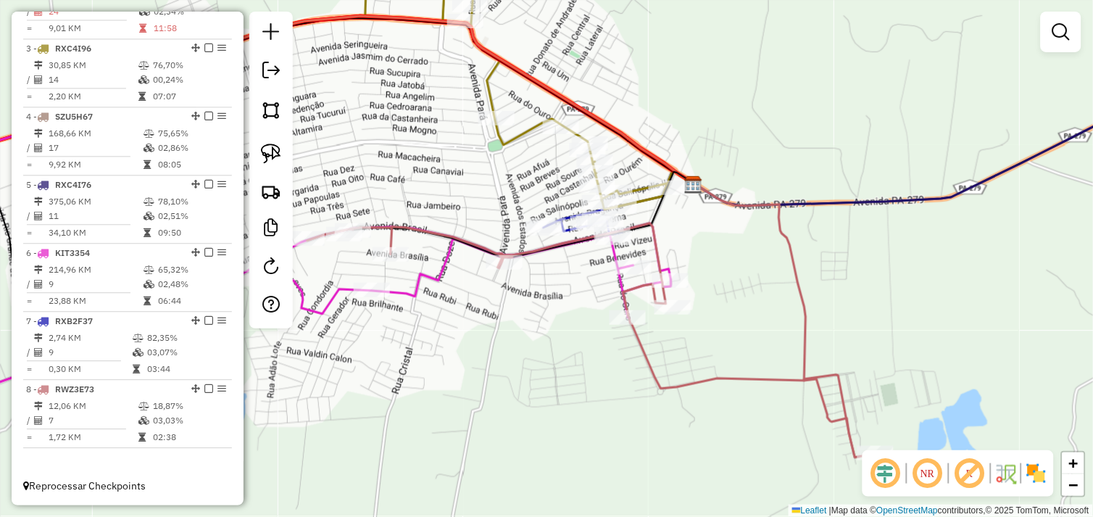
scroll to position [0, 0]
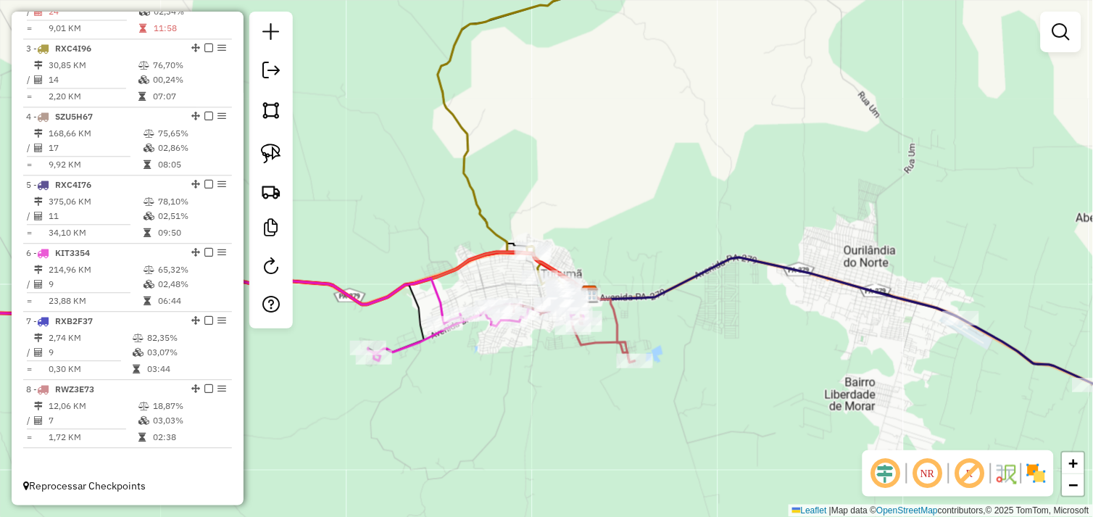
drag, startPoint x: 526, startPoint y: 339, endPoint x: 577, endPoint y: 349, distance: 52.4
click at [577, 349] on div "Janela de atendimento Grade de atendimento Capacidade Transportadoras Veículos …" at bounding box center [546, 258] width 1093 height 517
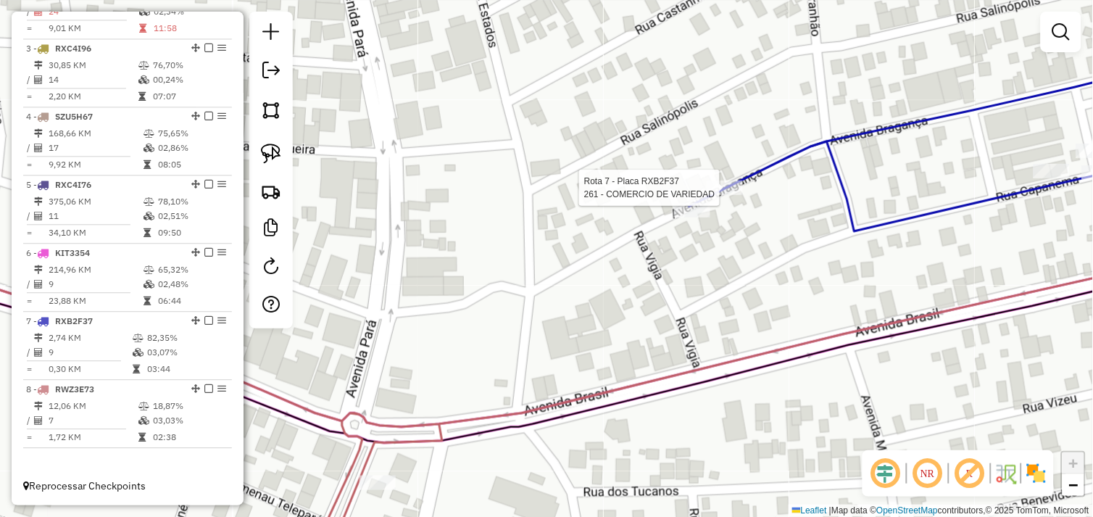
select select "*********"
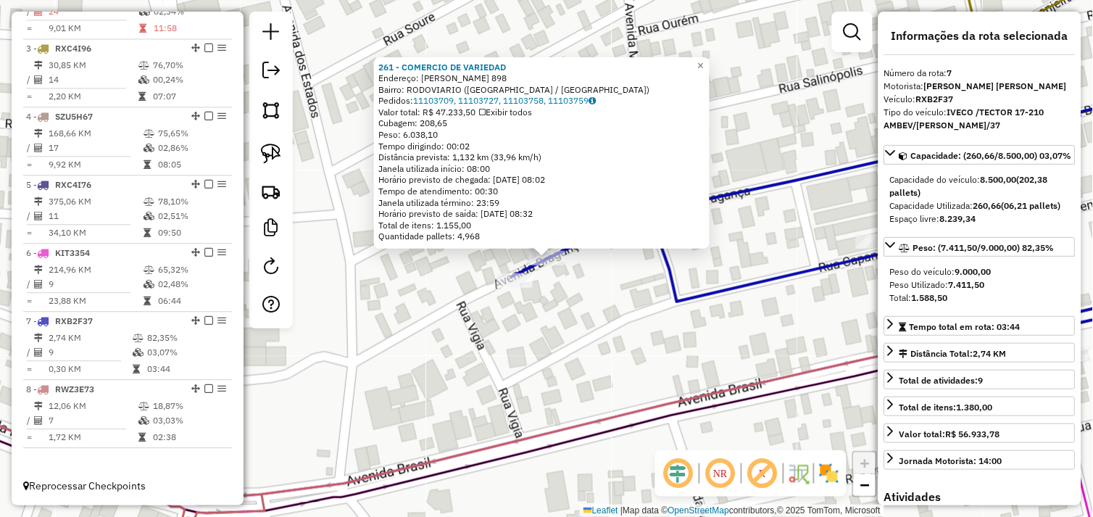
click at [610, 291] on div "261 - COMERCIO DE VARIEDAD Endereço: R BRAGANCA 898 Bairro: RODOVIARIO (TUCUMA …" at bounding box center [546, 258] width 1093 height 517
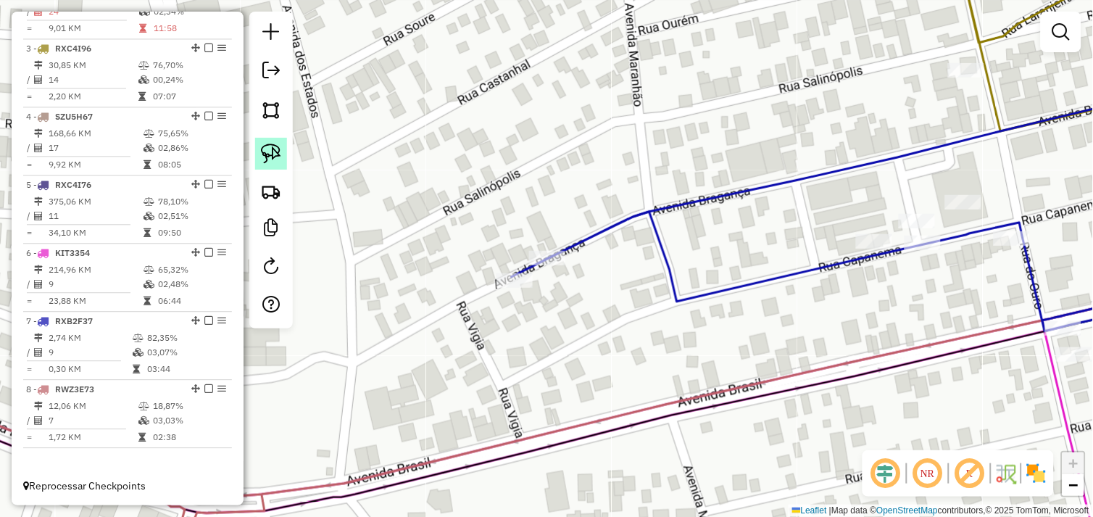
click at [258, 149] on link at bounding box center [271, 154] width 32 height 32
drag, startPoint x: 546, startPoint y: 219, endPoint x: 571, endPoint y: 254, distance: 42.6
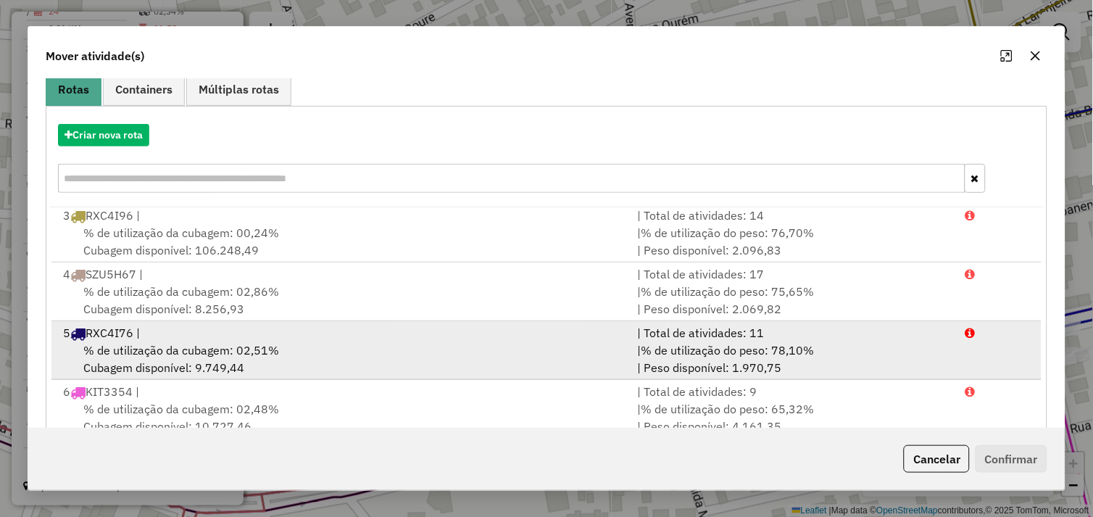
scroll to position [219, 0]
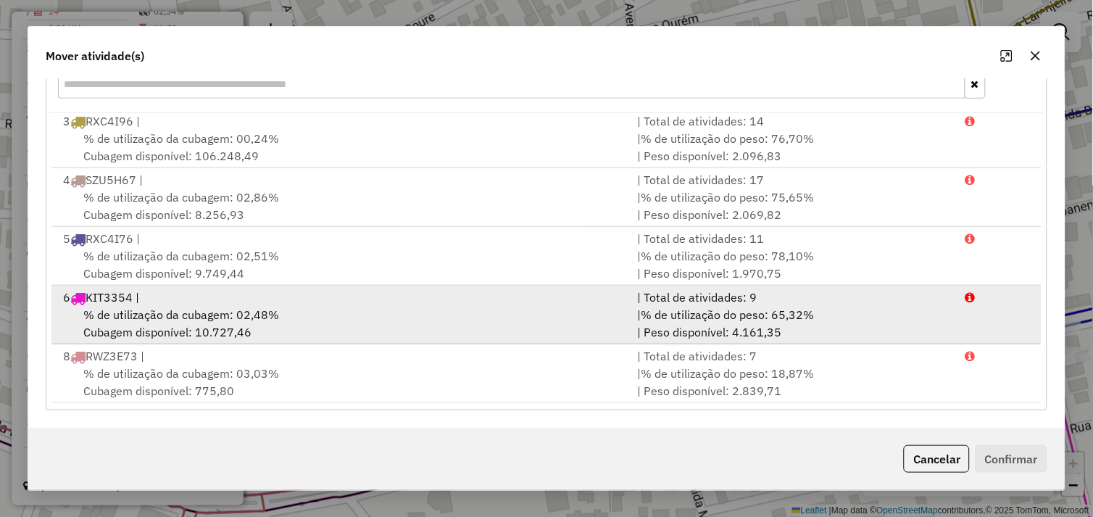
click at [348, 296] on div "6 KIT3354 |" at bounding box center [341, 296] width 575 height 17
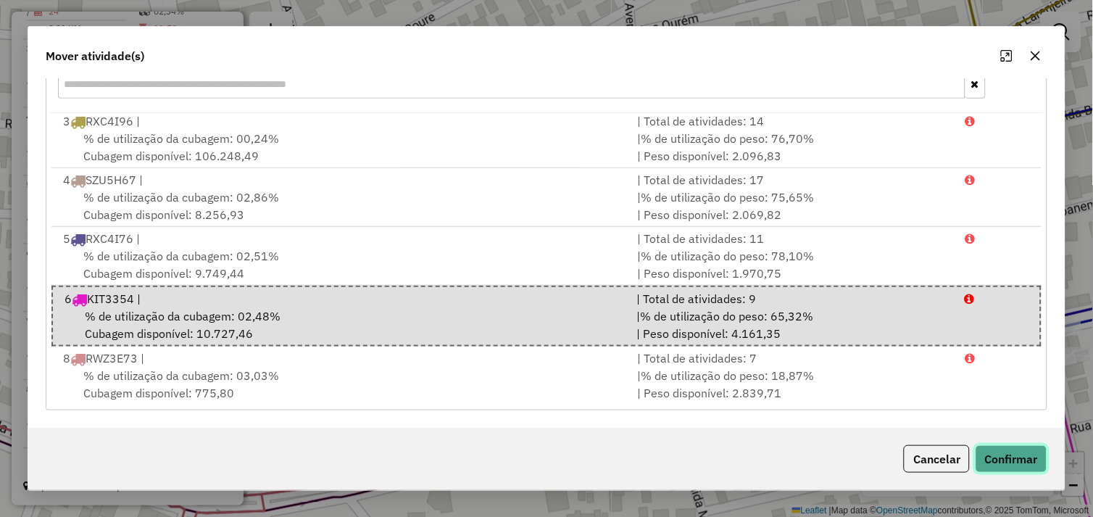
click at [1003, 449] on button "Confirmar" at bounding box center [1011, 459] width 72 height 28
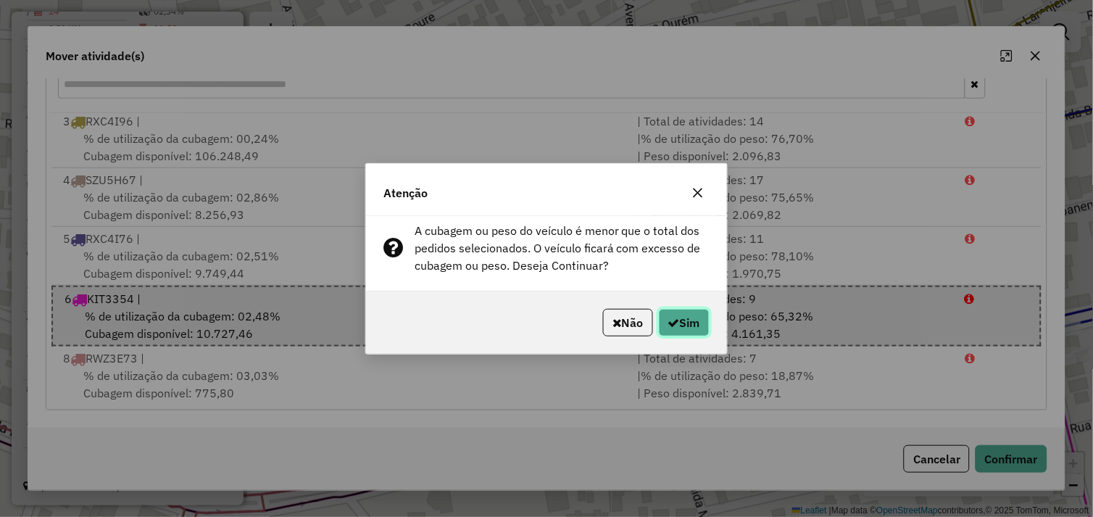
click at [682, 322] on button "Sim" at bounding box center [684, 323] width 51 height 28
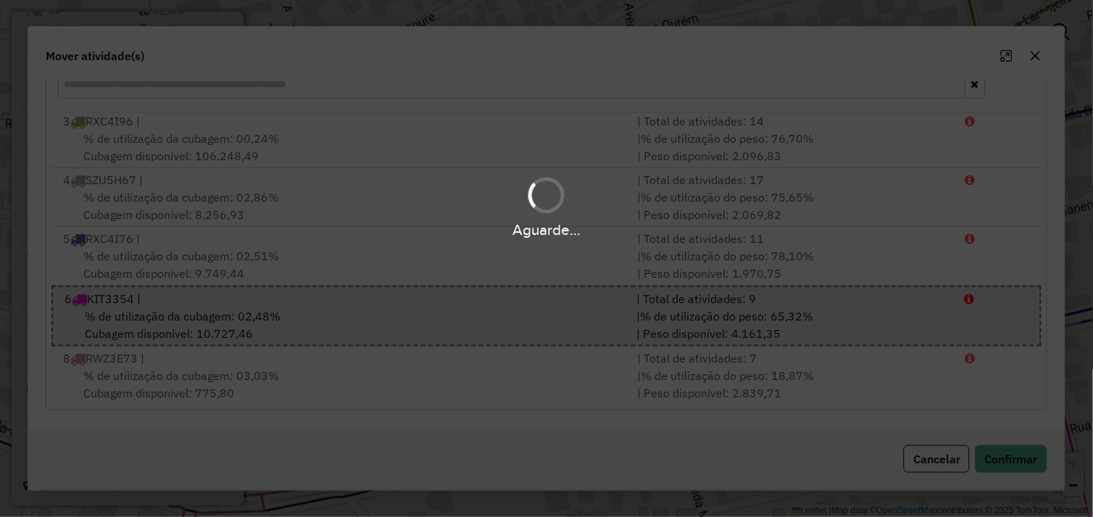
scroll to position [0, 0]
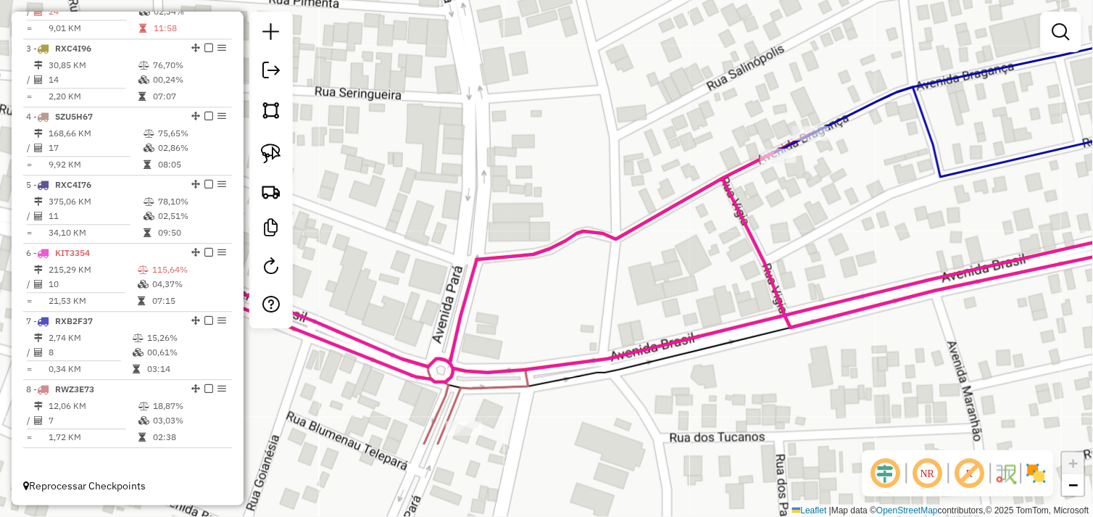
drag, startPoint x: 435, startPoint y: 344, endPoint x: 704, endPoint y: 214, distance: 298.5
click at [703, 215] on div "Janela de atendimento Grade de atendimento Capacidade Transportadoras Veículos …" at bounding box center [546, 258] width 1093 height 517
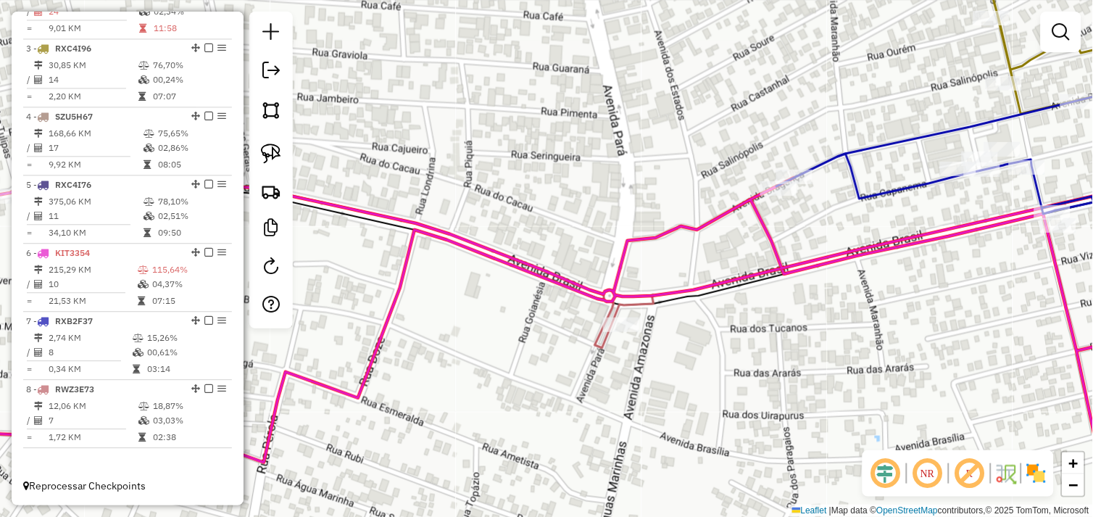
drag, startPoint x: 581, startPoint y: 325, endPoint x: 533, endPoint y: 320, distance: 48.7
click at [585, 325] on div "Janela de atendimento Grade de atendimento Capacidade Transportadoras Veículos …" at bounding box center [546, 258] width 1093 height 517
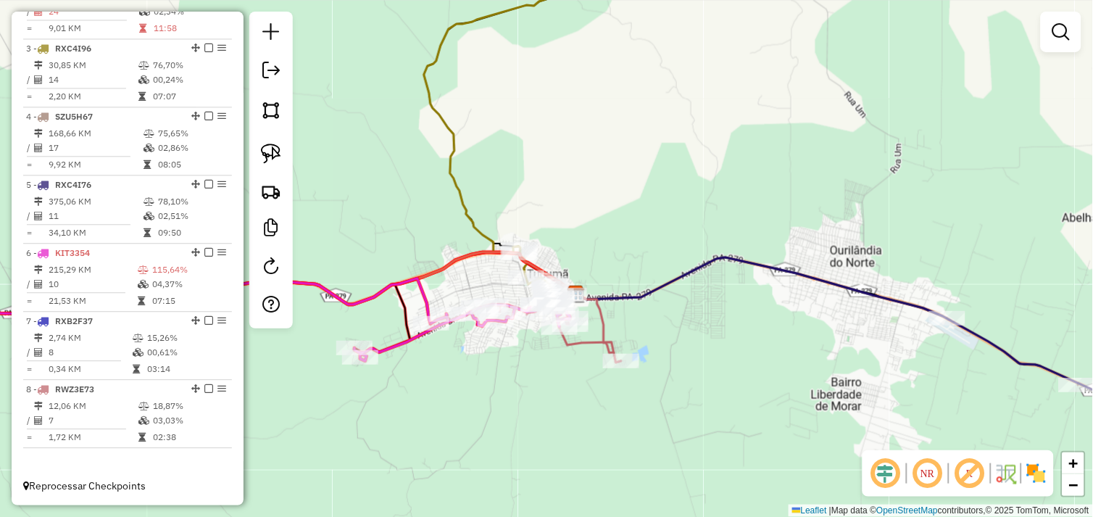
drag, startPoint x: 479, startPoint y: 359, endPoint x: 454, endPoint y: 338, distance: 32.9
click at [479, 353] on div "Janela de atendimento Grade de atendimento Capacidade Transportadoras Veículos …" at bounding box center [546, 258] width 1093 height 517
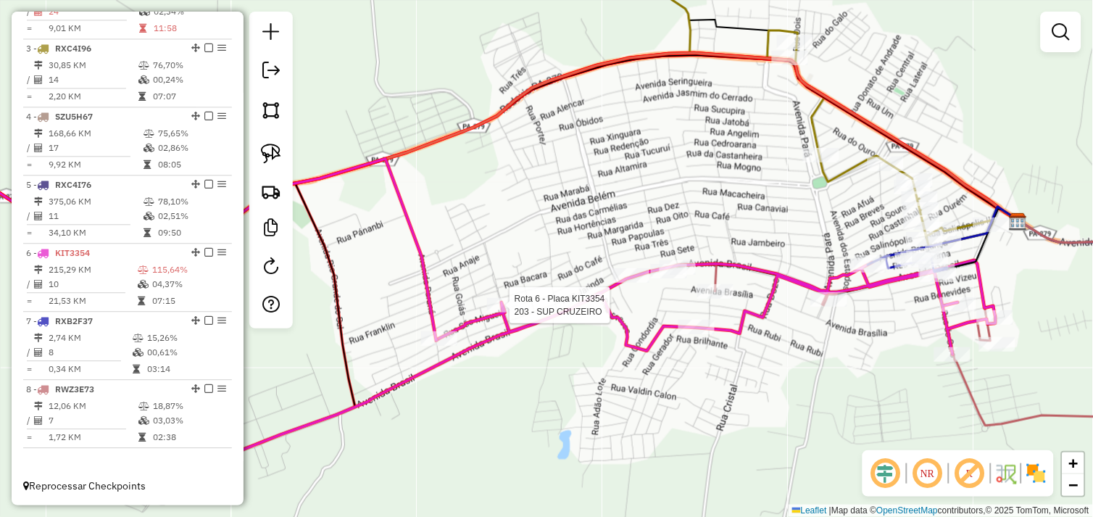
select select "*********"
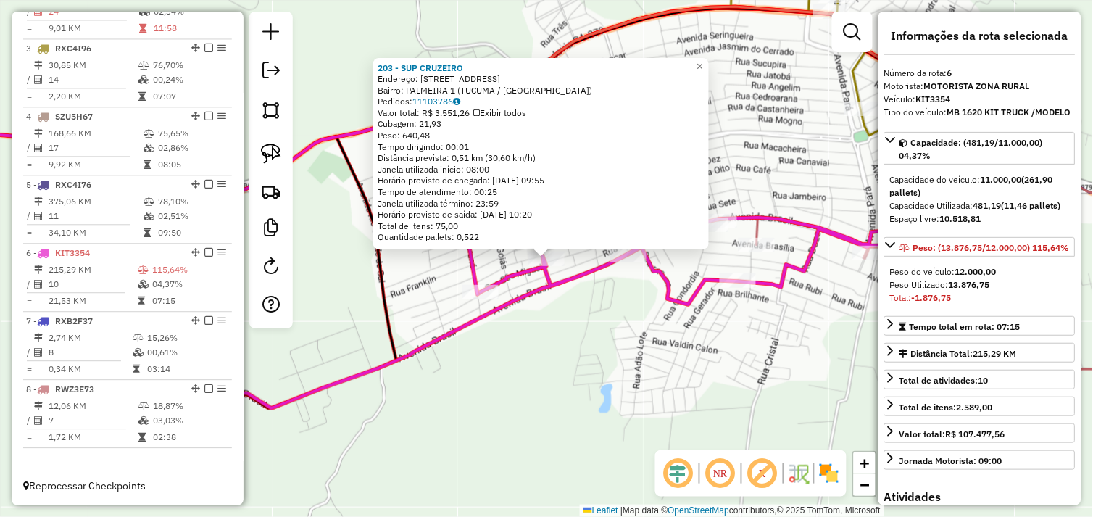
click at [577, 321] on div "203 - SUP CRUZEIRO Endereço: AV GIRASSOL 2222 Bairro: PALMEIRA 1 (TUCUMA / PA) …" at bounding box center [546, 258] width 1093 height 517
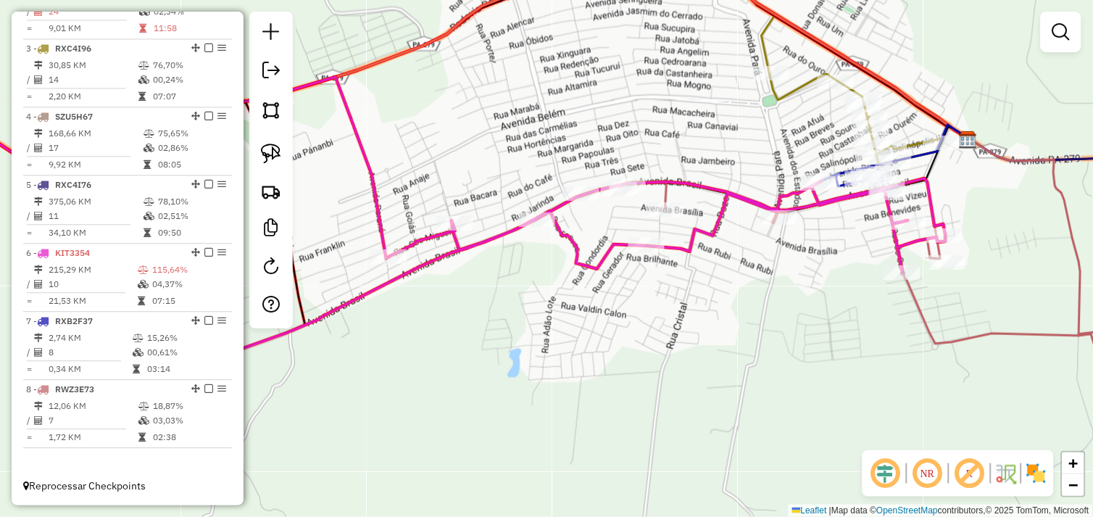
drag, startPoint x: 688, startPoint y: 330, endPoint x: 593, endPoint y: 296, distance: 101.8
click at [589, 293] on div "Janela de atendimento Grade de atendimento Capacidade Transportadoras Veículos …" at bounding box center [546, 258] width 1093 height 517
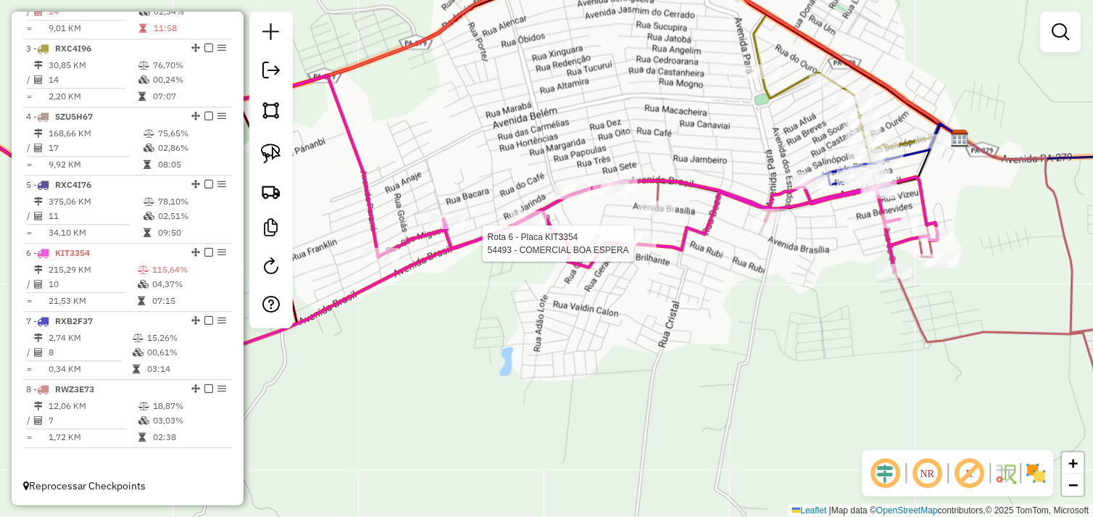
select select "*********"
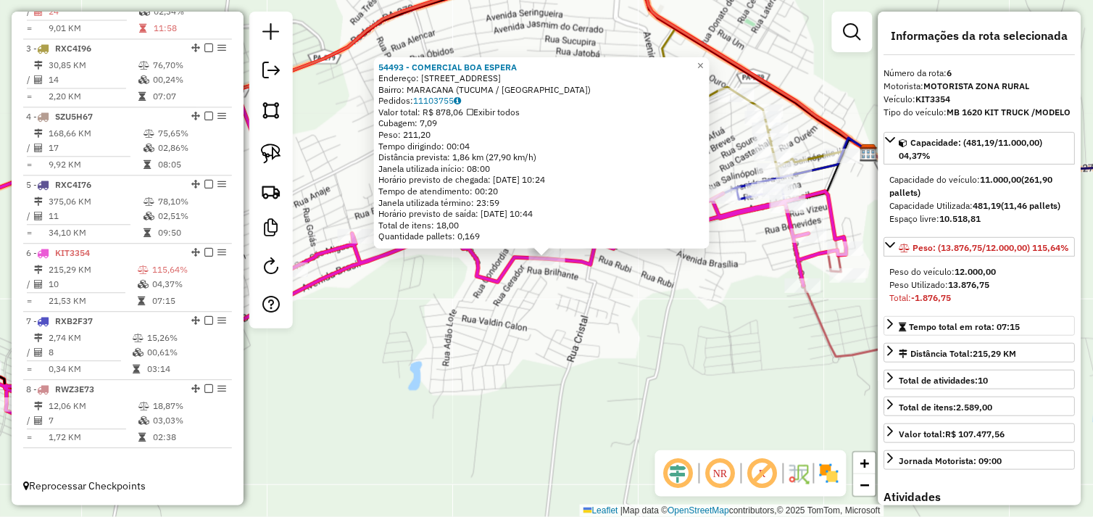
scroll to position [322, 0]
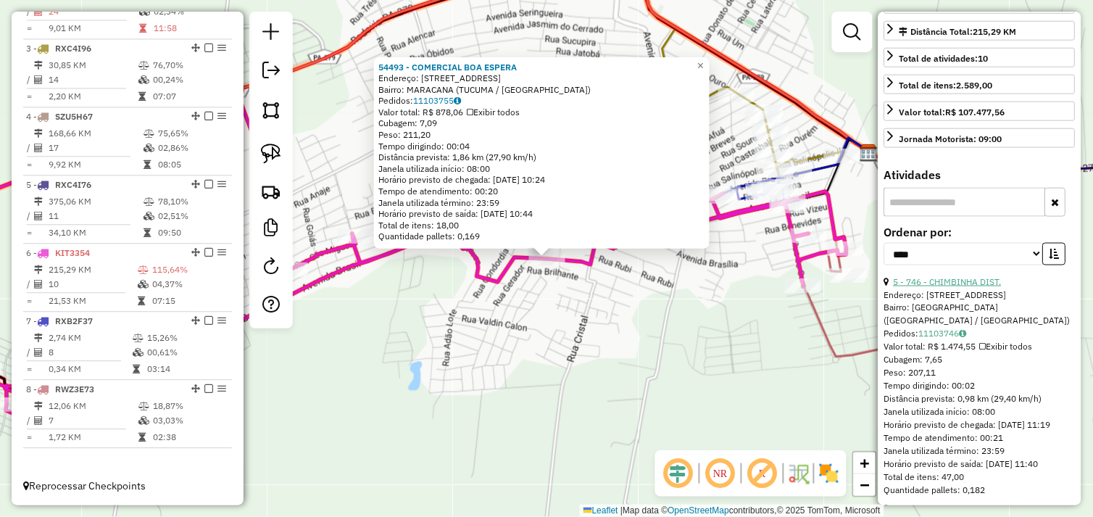
drag, startPoint x: 965, startPoint y: 302, endPoint x: 946, endPoint y: 306, distance: 19.2
click at [965, 287] on link "5 - 746 - CHIMBINHA DIST." at bounding box center [947, 281] width 108 height 11
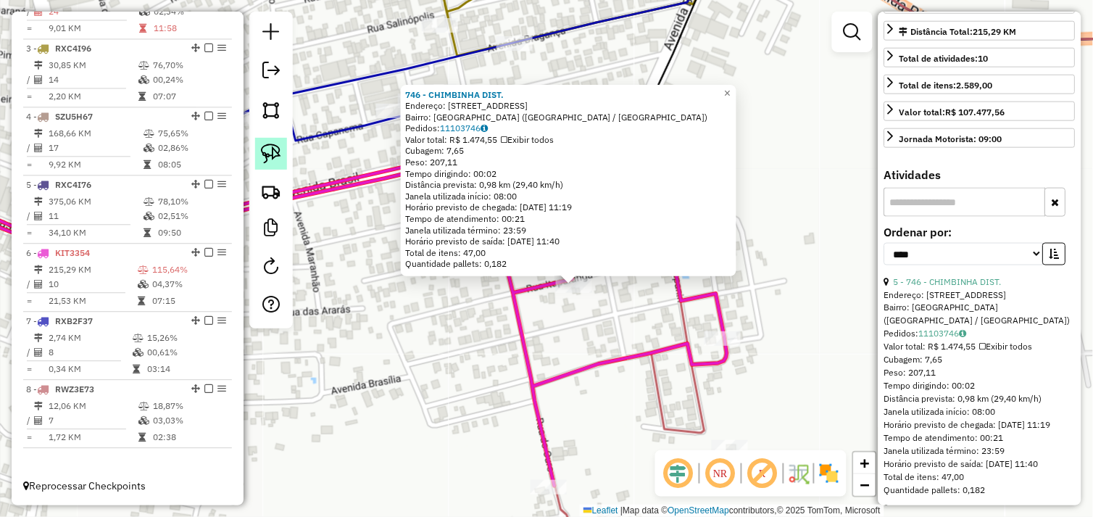
click at [280, 154] on img at bounding box center [271, 153] width 20 height 20
drag, startPoint x: 559, startPoint y: 310, endPoint x: 598, endPoint y: 293, distance: 42.8
click at [435, 288] on div "746 - CHIMBINHA DIST. Endereço: R ITUPIRANGA 330 Bairro: [GEOGRAPHIC_DATA] ([GE…" at bounding box center [546, 258] width 1093 height 517
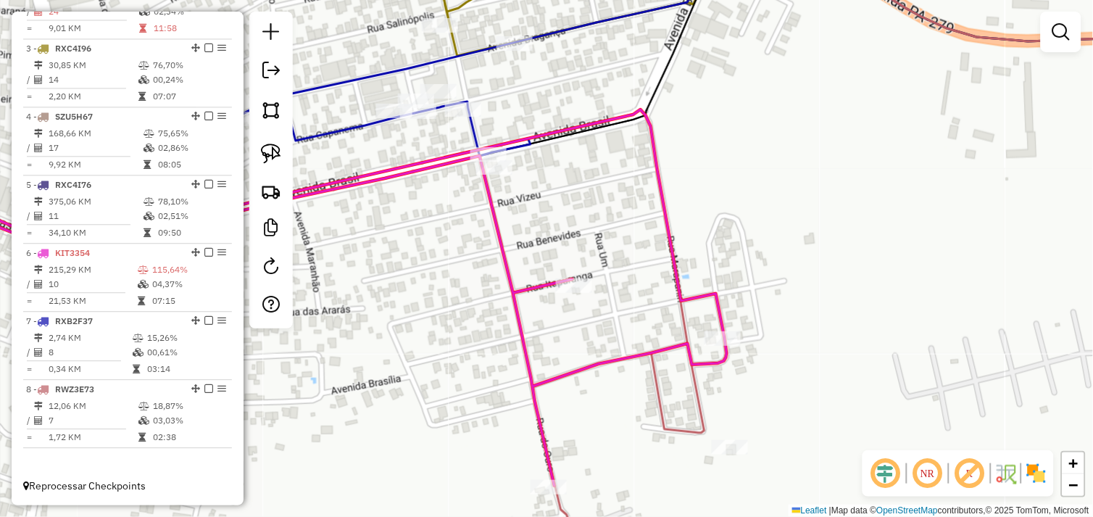
drag, startPoint x: 584, startPoint y: 193, endPoint x: 711, endPoint y: 270, distance: 148.5
click at [711, 270] on div "Janela de atendimento Grade de atendimento Capacidade Transportadoras Veículos …" at bounding box center [546, 258] width 1093 height 517
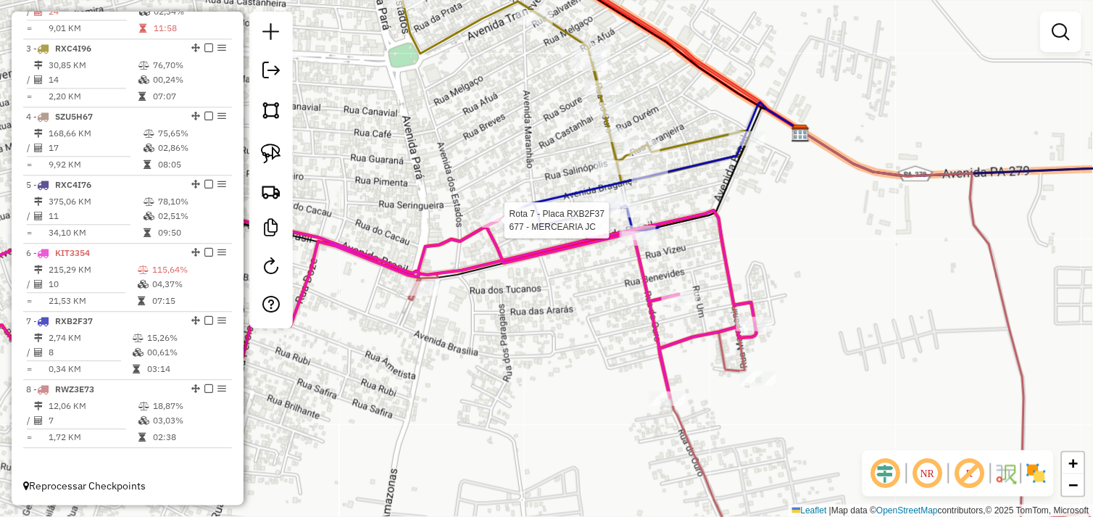
select select "*********"
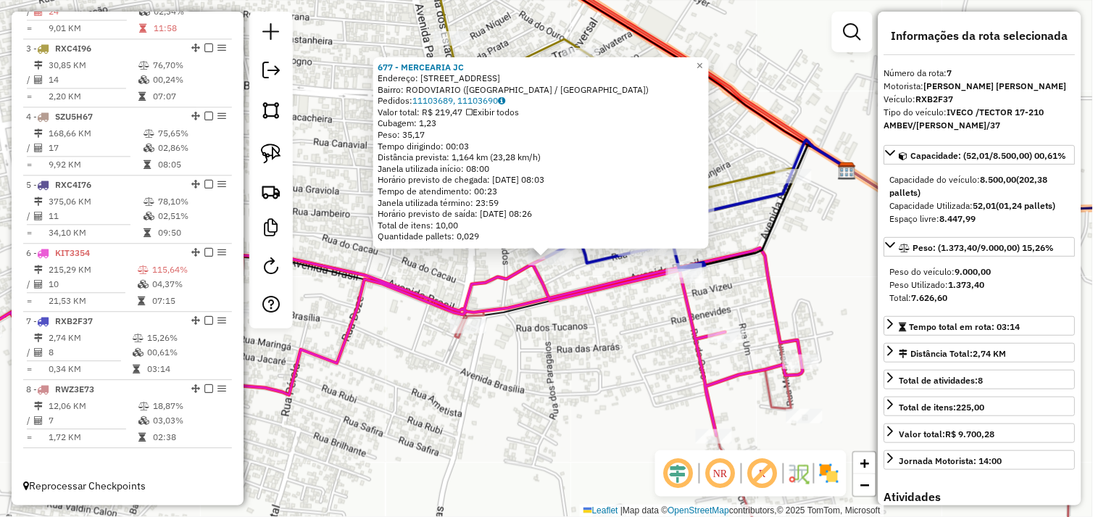
click at [561, 270] on div "Rota 7 - Placa RXB2F37 677 - MERCEARIA JC 677 - MERCEARIA JC Endereço: R BRAGAN…" at bounding box center [546, 258] width 1093 height 517
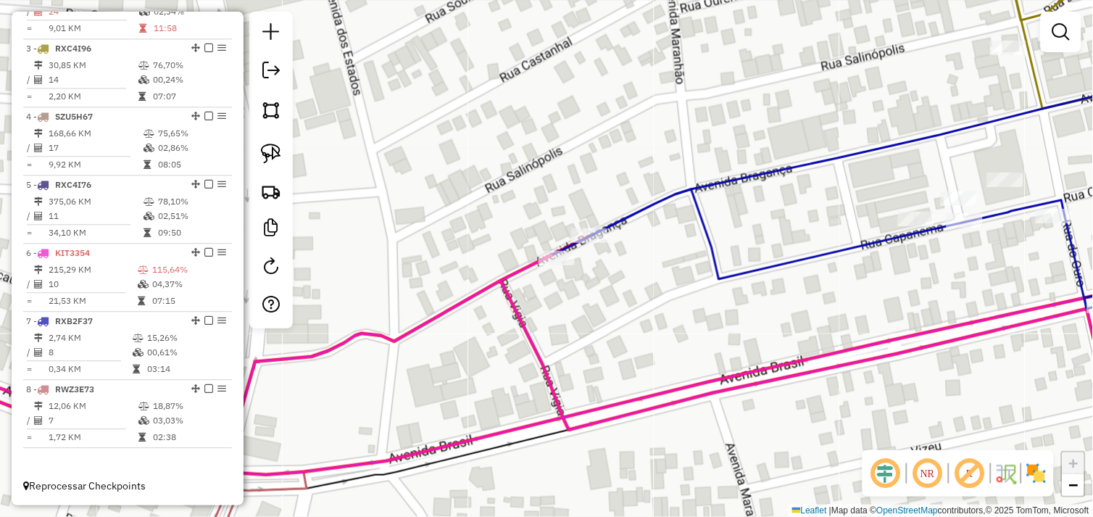
click at [286, 154] on link at bounding box center [271, 154] width 32 height 32
click at [559, 250] on div "Rota 7 - Placa RXB2F37 677 - MERCEARIA JC Janela de atendimento Grade de atendi…" at bounding box center [546, 258] width 1093 height 517
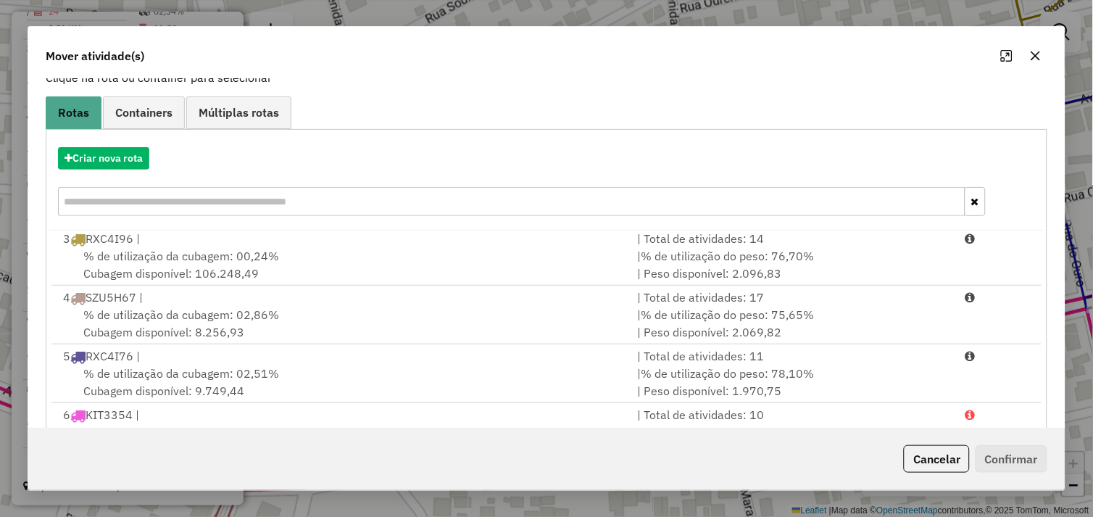
scroll to position [219, 0]
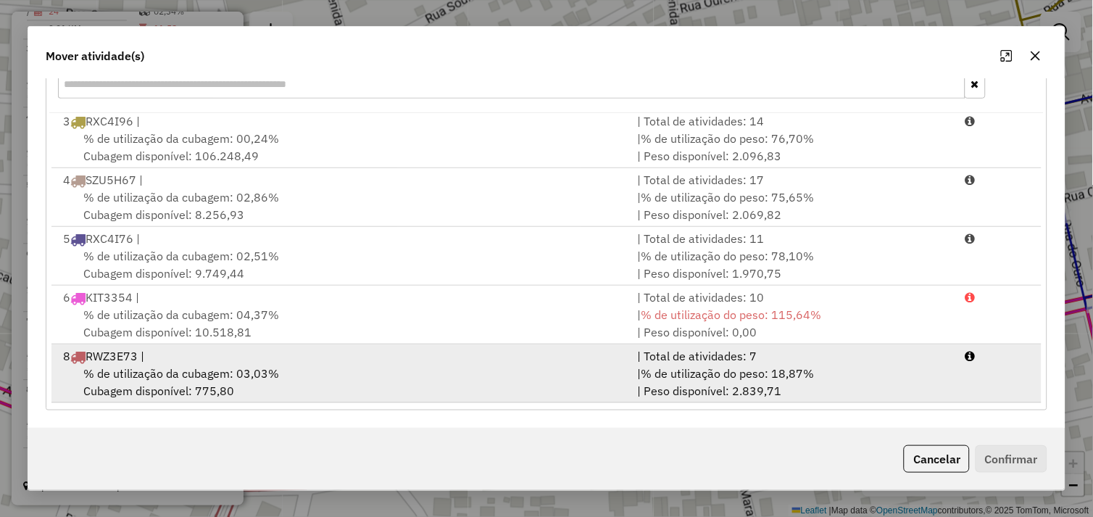
drag, startPoint x: 372, startPoint y: 373, endPoint x: 638, endPoint y: 389, distance: 267.1
click at [385, 373] on div "% de utilização da cubagem: 03,03% Cubagem disponível: 775,80" at bounding box center [341, 381] width 575 height 35
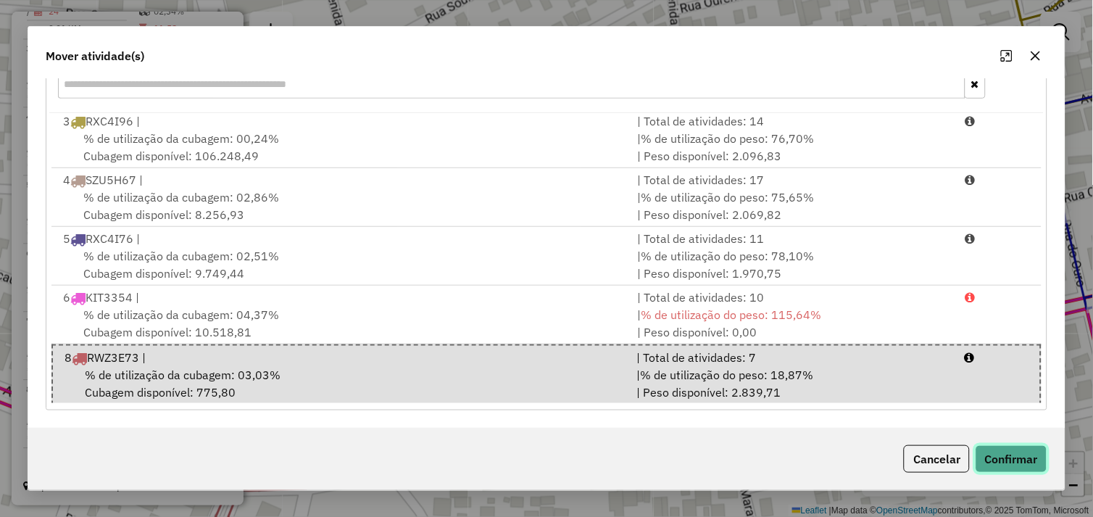
drag, startPoint x: 1002, startPoint y: 451, endPoint x: 988, endPoint y: 449, distance: 14.6
click at [1003, 452] on button "Confirmar" at bounding box center [1011, 459] width 72 height 28
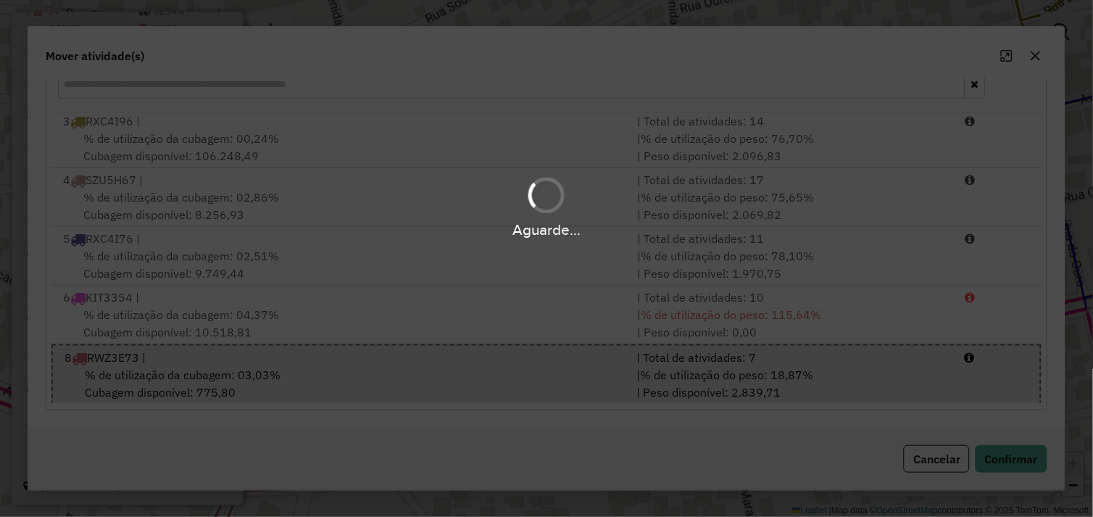
scroll to position [0, 0]
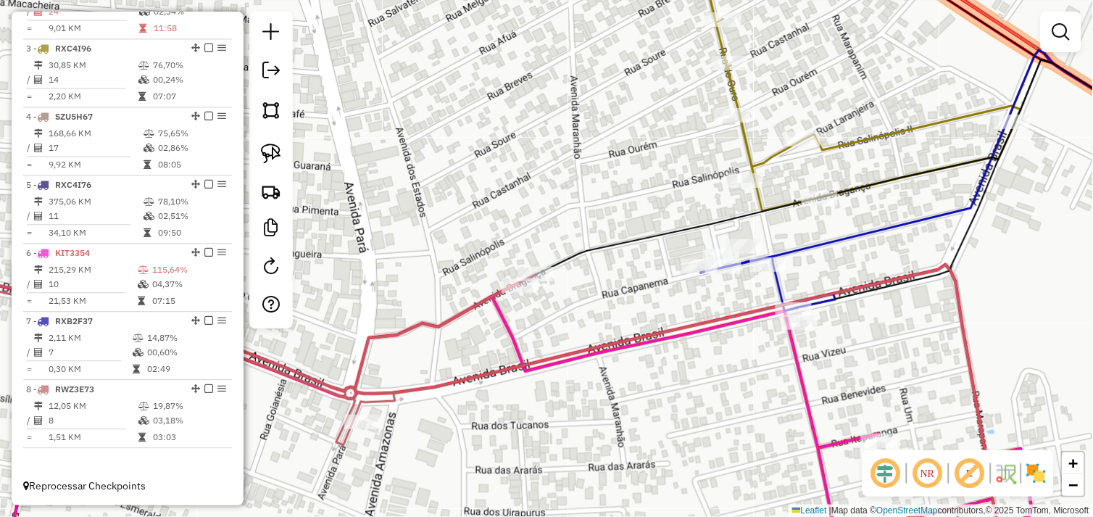
drag, startPoint x: 627, startPoint y: 294, endPoint x: 343, endPoint y: 279, distance: 285.1
click at [341, 279] on div "Janela de atendimento Grade de atendimento Capacidade Transportadoras Veículos …" at bounding box center [546, 258] width 1093 height 517
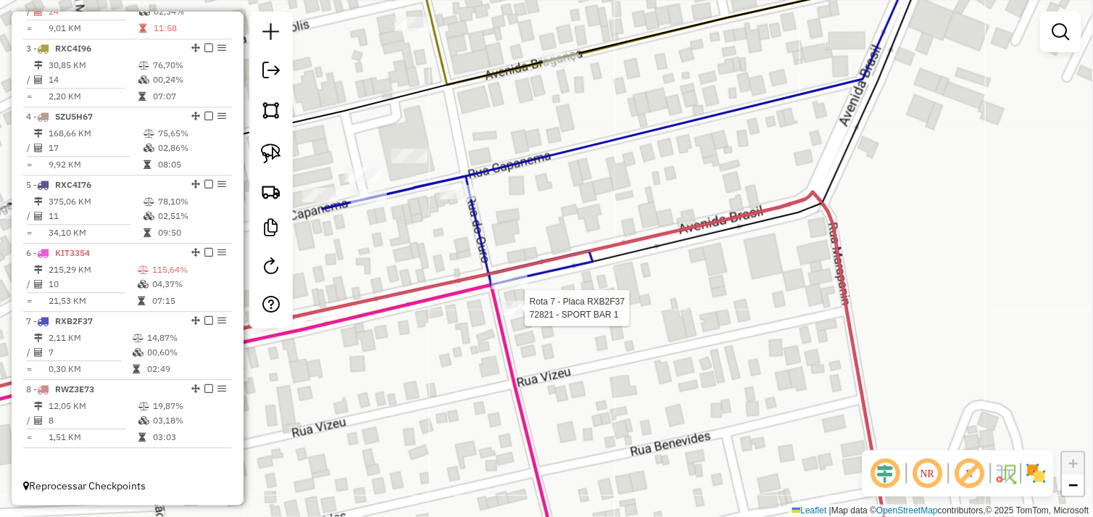
select select "*********"
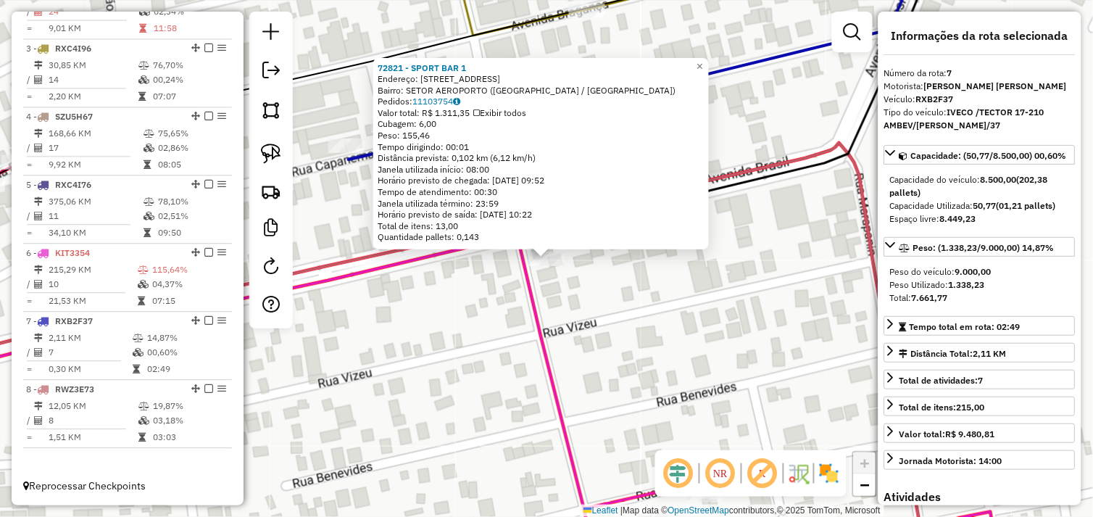
click at [556, 307] on div "72821 - SPORT BAR 1 Endereço: Avenida BRASIL N 540 Bairro: SETOR AEROPORTO (TUC…" at bounding box center [546, 258] width 1093 height 517
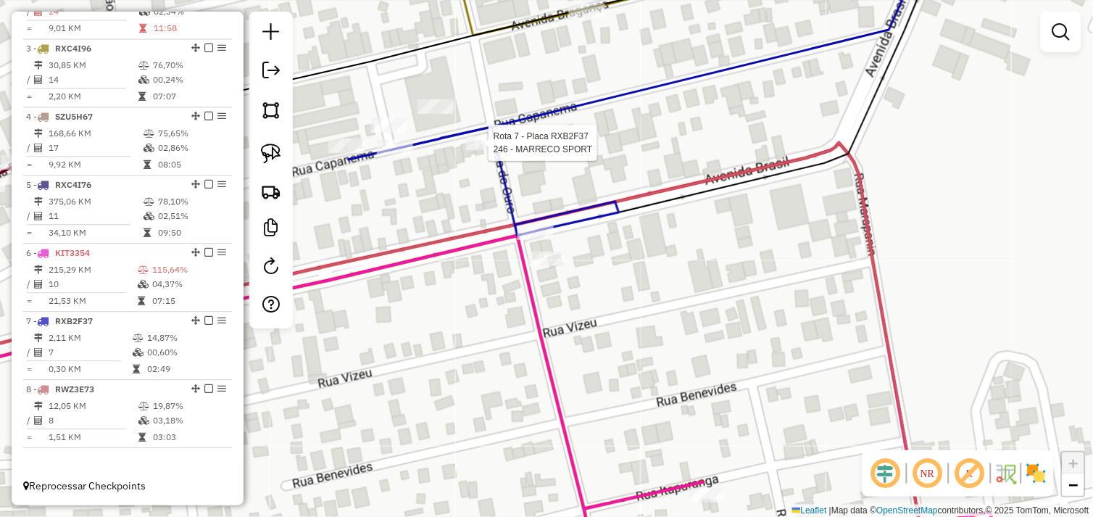
select select "*********"
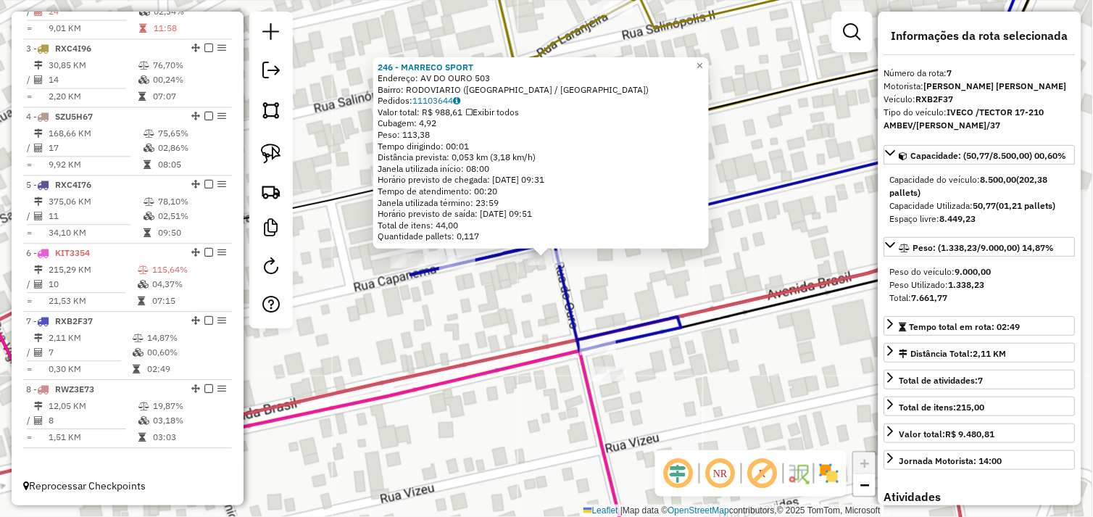
click at [498, 294] on div "246 - MARRECO SPORT Endereço: AV DO OURO 503 Bairro: RODOVIARIO (TUCUMA / PA) P…" at bounding box center [546, 258] width 1093 height 517
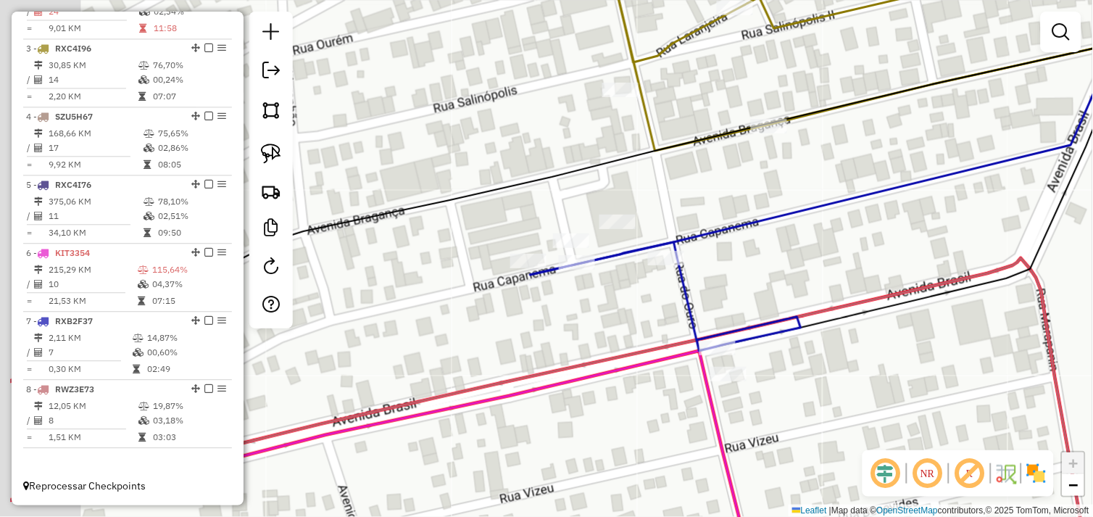
drag, startPoint x: 559, startPoint y: 303, endPoint x: 599, endPoint y: 299, distance: 40.8
click at [602, 301] on div "Janela de atendimento Grade de atendimento Capacidade Transportadoras Veículos …" at bounding box center [546, 258] width 1093 height 517
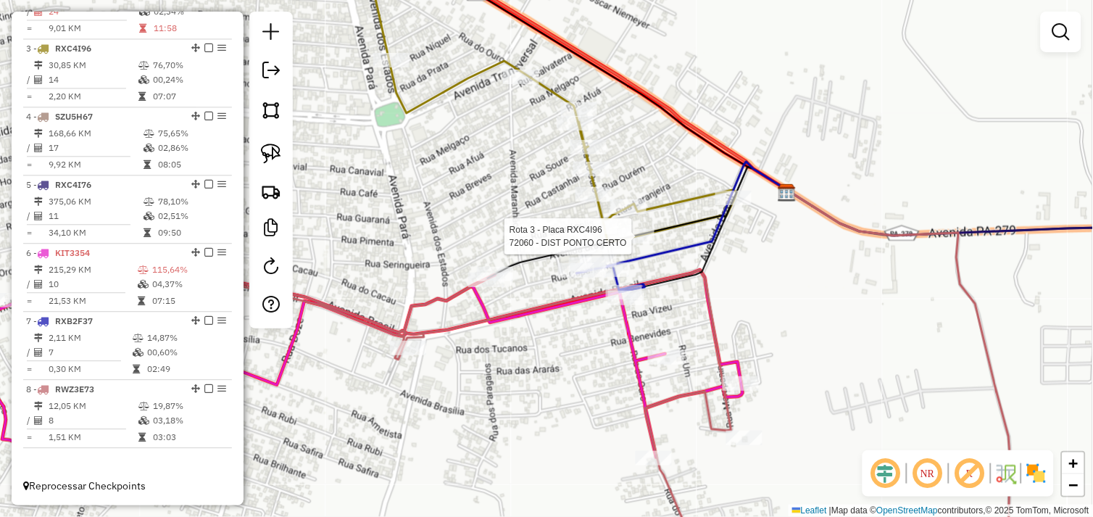
select select "*********"
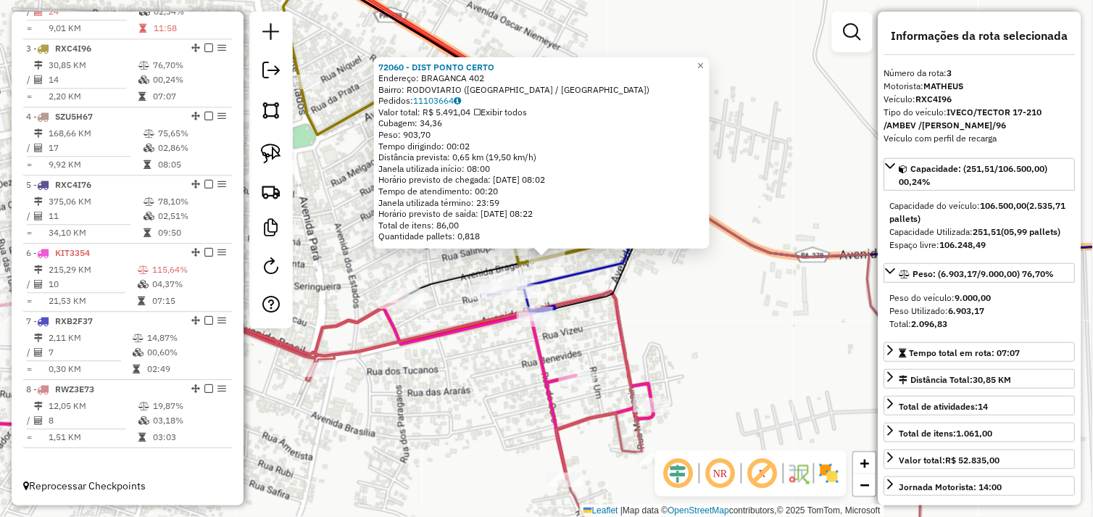
click at [575, 278] on icon at bounding box center [594, 239] width 212 height 112
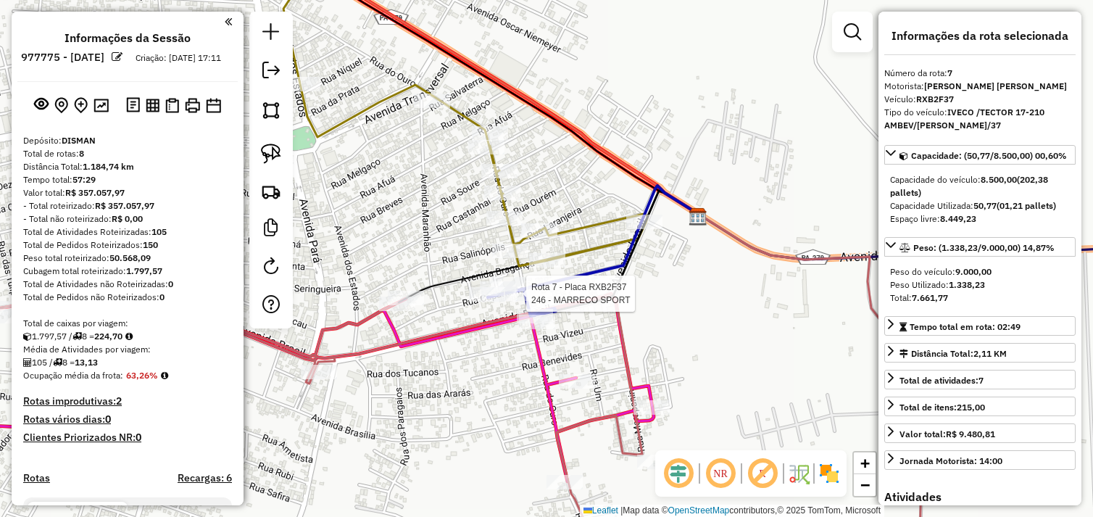
select select "*********"
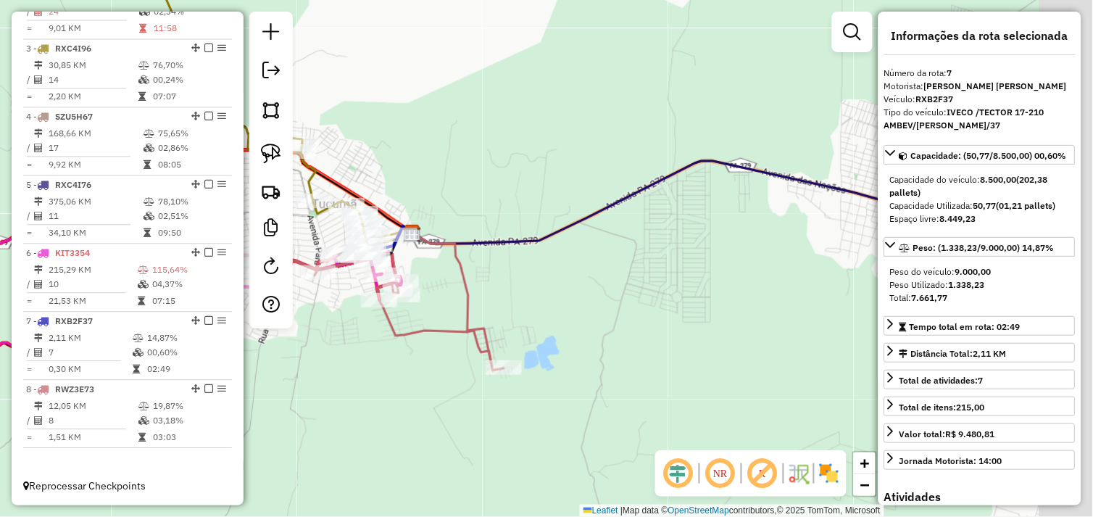
drag, startPoint x: 743, startPoint y: 326, endPoint x: 522, endPoint y: 272, distance: 227.4
click at [523, 272] on div "Janela de atendimento Grade de atendimento Capacidade Transportadoras Veículos …" at bounding box center [546, 258] width 1093 height 517
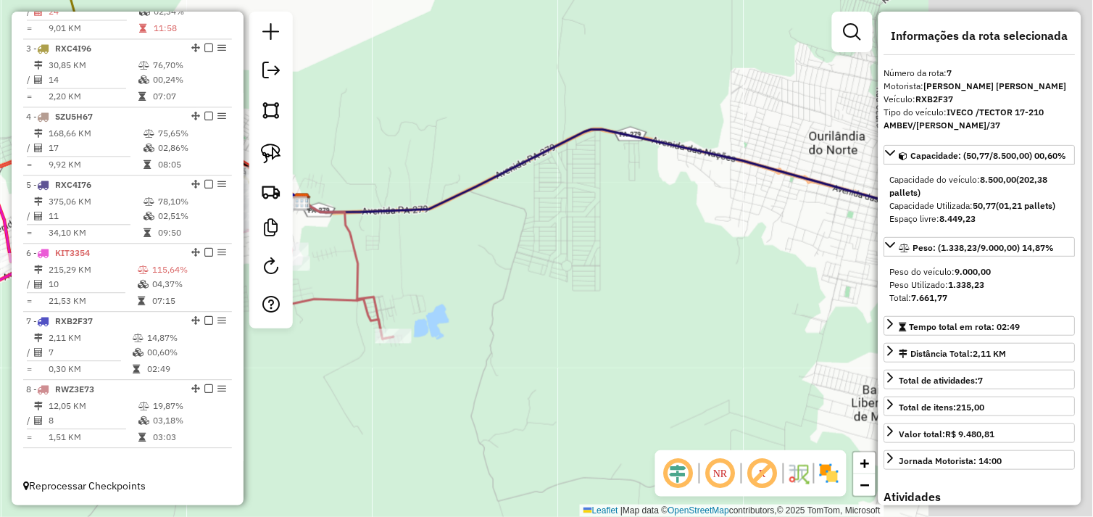
click at [597, 286] on div "Janela de atendimento Grade de atendimento Capacidade Transportadoras Veículos …" at bounding box center [546, 258] width 1093 height 517
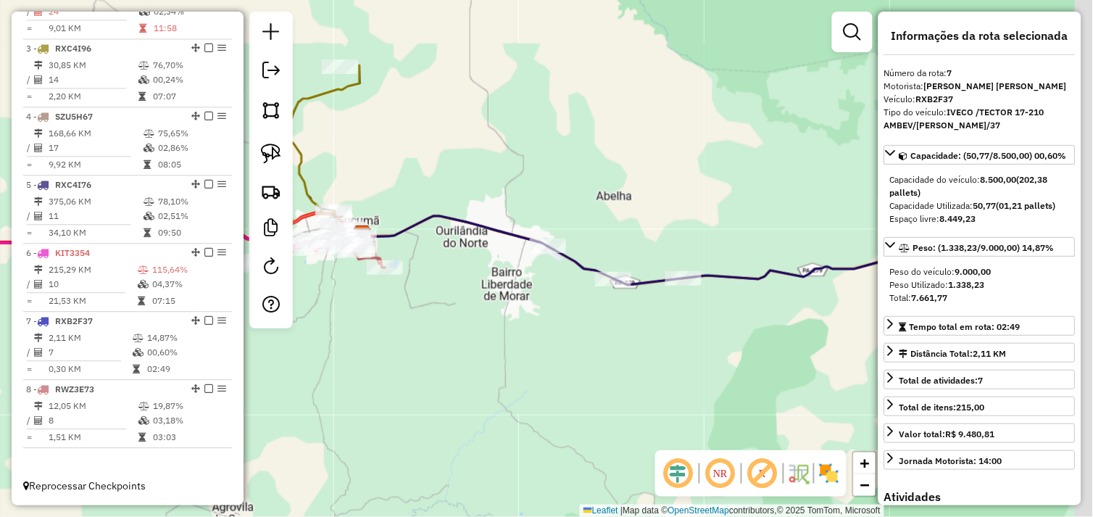
drag, startPoint x: 697, startPoint y: 314, endPoint x: 617, endPoint y: 307, distance: 80.0
click at [535, 288] on div "Janela de atendimento Grade de atendimento Capacidade Transportadoras Veículos …" at bounding box center [546, 258] width 1093 height 517
click at [527, 290] on div "Janela de atendimento Grade de atendimento Capacidade Transportadoras Veículos …" at bounding box center [546, 258] width 1093 height 517
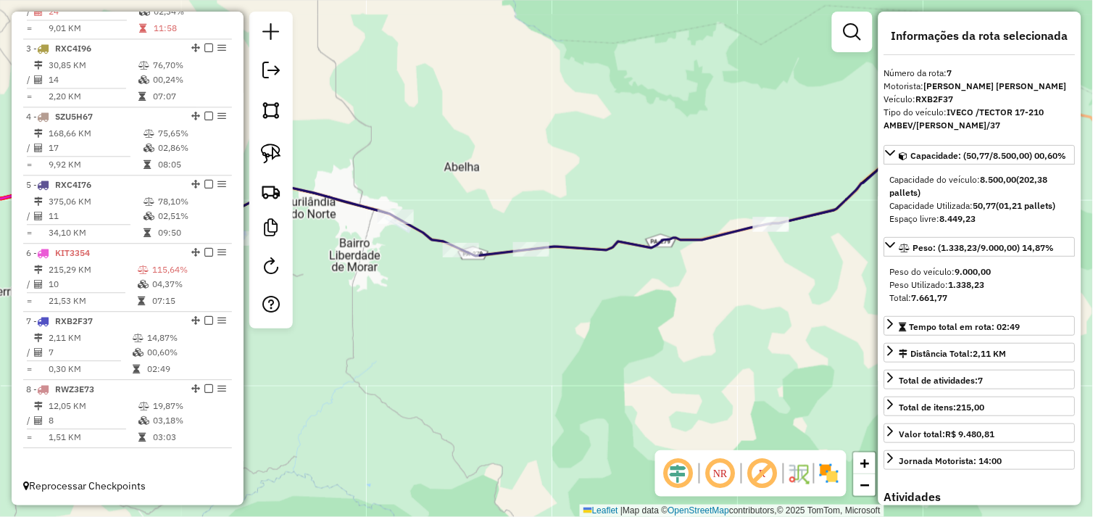
click at [676, 306] on div "Janela de atendimento Grade de atendimento Capacidade Transportadoras Veículos …" at bounding box center [546, 258] width 1093 height 517
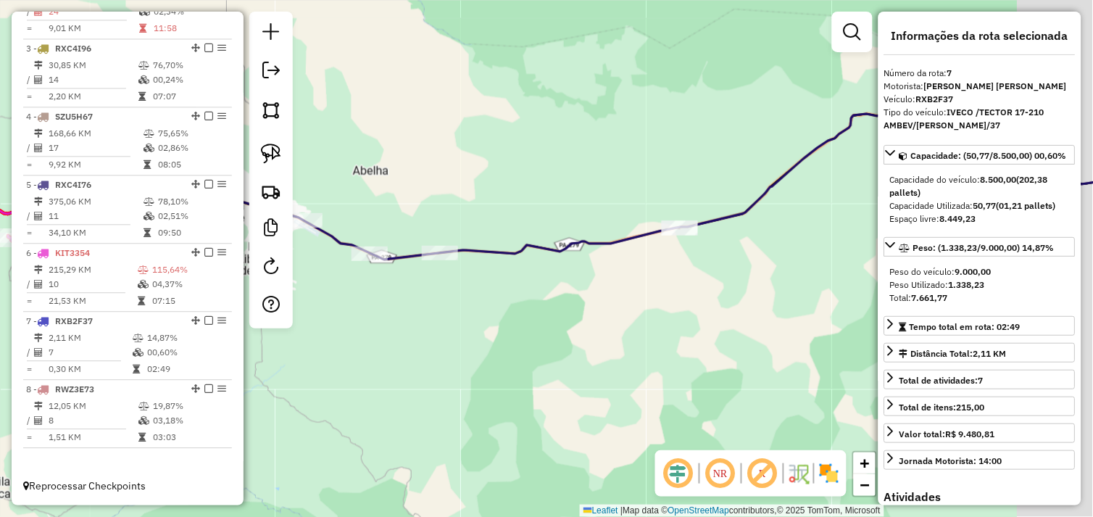
drag, startPoint x: 600, startPoint y: 300, endPoint x: 618, endPoint y: 259, distance: 45.1
click at [575, 299] on div "Janela de atendimento Grade de atendimento Capacidade Transportadoras Veículos …" at bounding box center [546, 258] width 1093 height 517
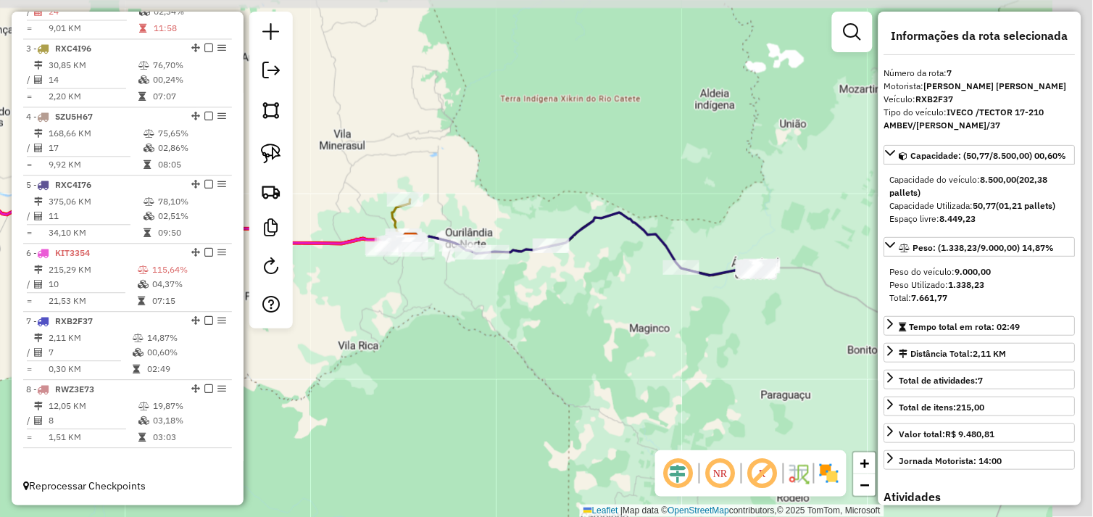
drag, startPoint x: 710, startPoint y: 278, endPoint x: 683, endPoint y: 305, distance: 37.9
click at [581, 285] on div "Janela de atendimento Grade de atendimento Capacidade Transportadoras Veículos …" at bounding box center [546, 258] width 1093 height 517
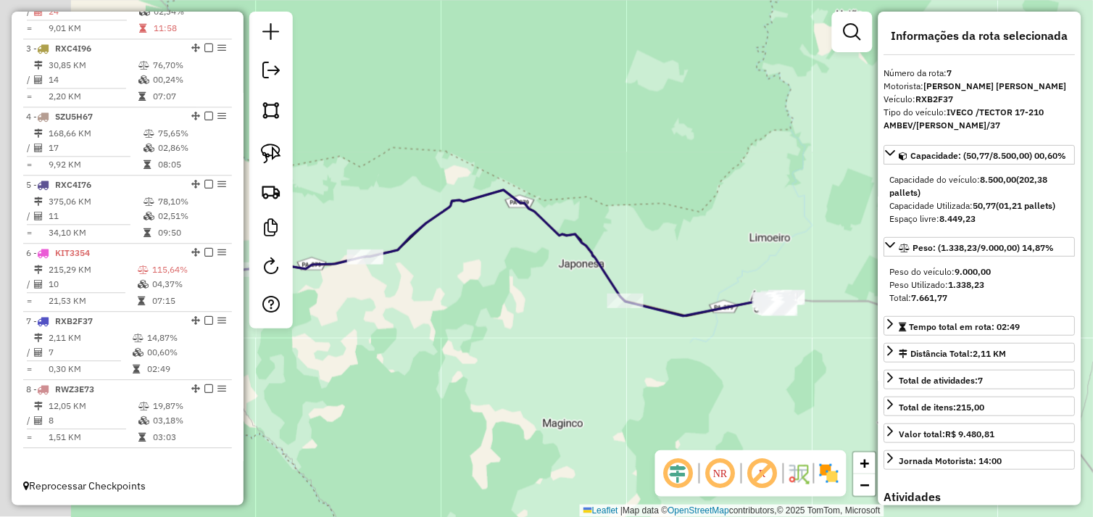
drag, startPoint x: 467, startPoint y: 314, endPoint x: 651, endPoint y: 339, distance: 185.0
click at [651, 339] on div "Janela de atendimento Grade de atendimento Capacidade Transportadoras Veículos …" at bounding box center [546, 258] width 1093 height 517
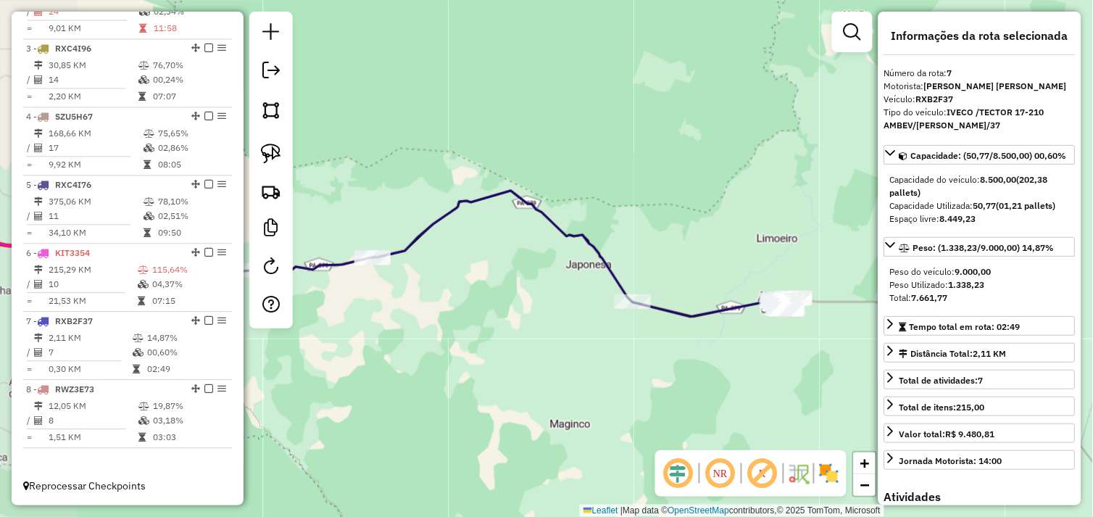
drag, startPoint x: 483, startPoint y: 310, endPoint x: 453, endPoint y: 317, distance: 30.4
click at [575, 321] on div "Janela de atendimento Grade de atendimento Capacidade Transportadoras Veículos …" at bounding box center [546, 258] width 1093 height 517
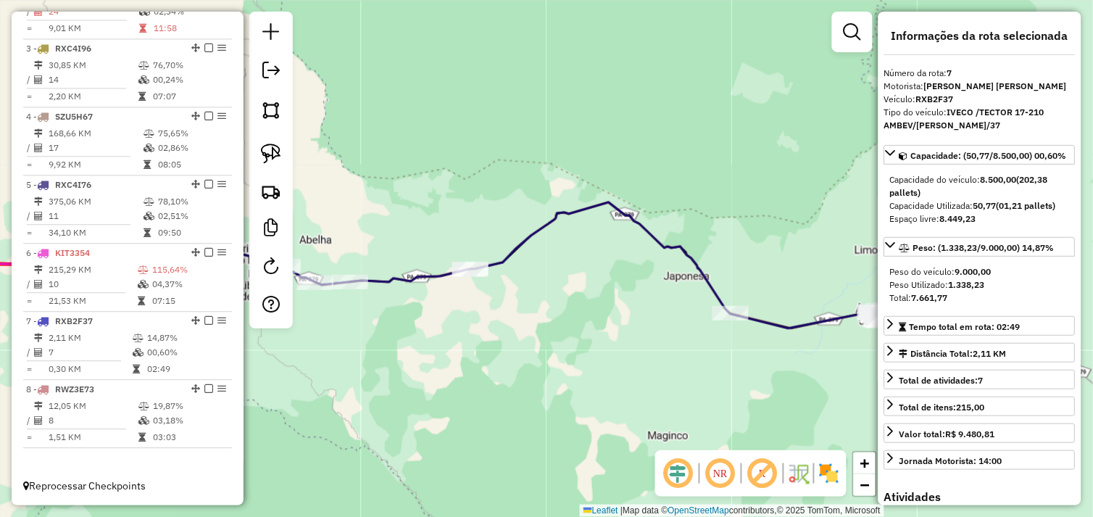
click at [572, 333] on div "Janela de atendimento Grade de atendimento Capacidade Transportadoras Veículos …" at bounding box center [546, 258] width 1093 height 517
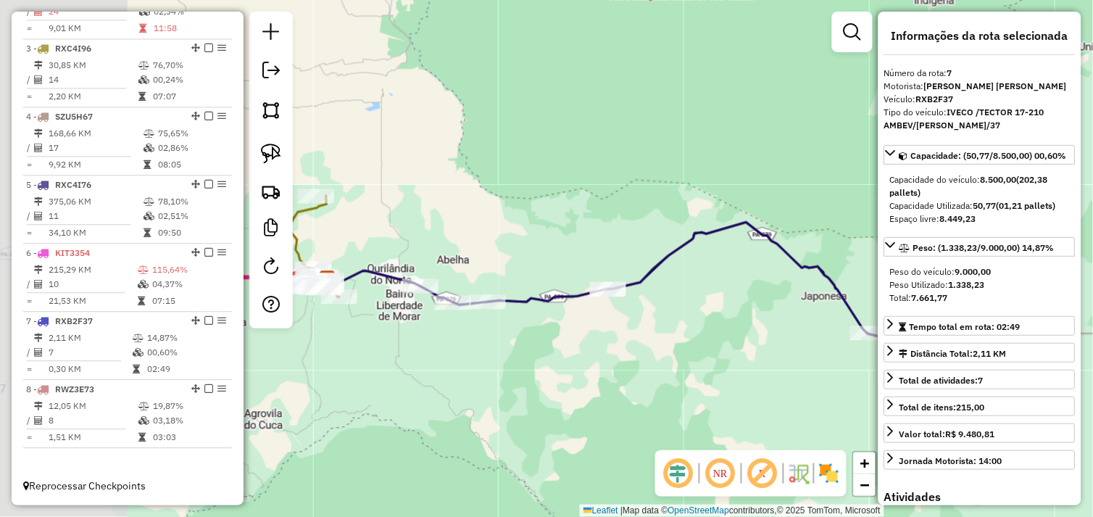
drag, startPoint x: 477, startPoint y: 330, endPoint x: 585, endPoint y: 344, distance: 108.9
click at [598, 343] on div "Janela de atendimento Grade de atendimento Capacidade Transportadoras Veículos …" at bounding box center [546, 258] width 1093 height 517
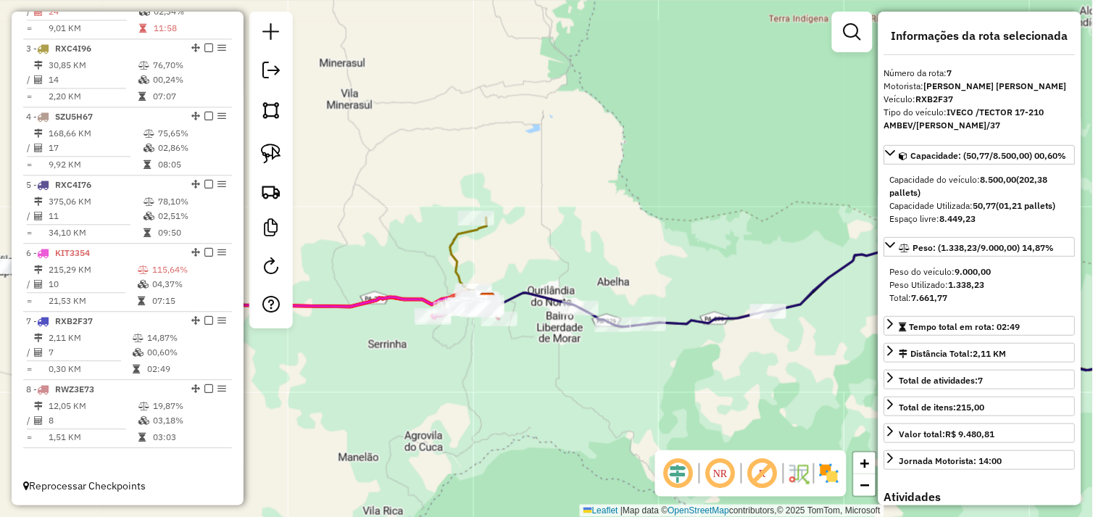
drag, startPoint x: 496, startPoint y: 349, endPoint x: 590, endPoint y: 358, distance: 94.6
click at [590, 358] on div "Janela de atendimento Grade de atendimento Capacidade Transportadoras Veículos …" at bounding box center [546, 258] width 1093 height 517
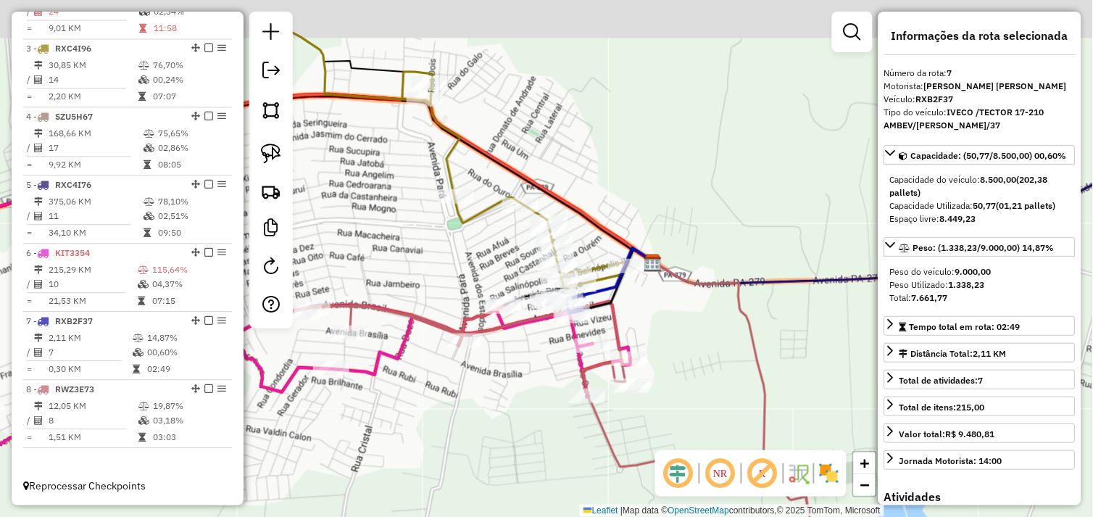
drag, startPoint x: 538, startPoint y: 351, endPoint x: 551, endPoint y: 314, distance: 39.2
click at [538, 352] on div "Janela de atendimento Grade de atendimento Capacidade Transportadoras Veículos …" at bounding box center [546, 258] width 1093 height 517
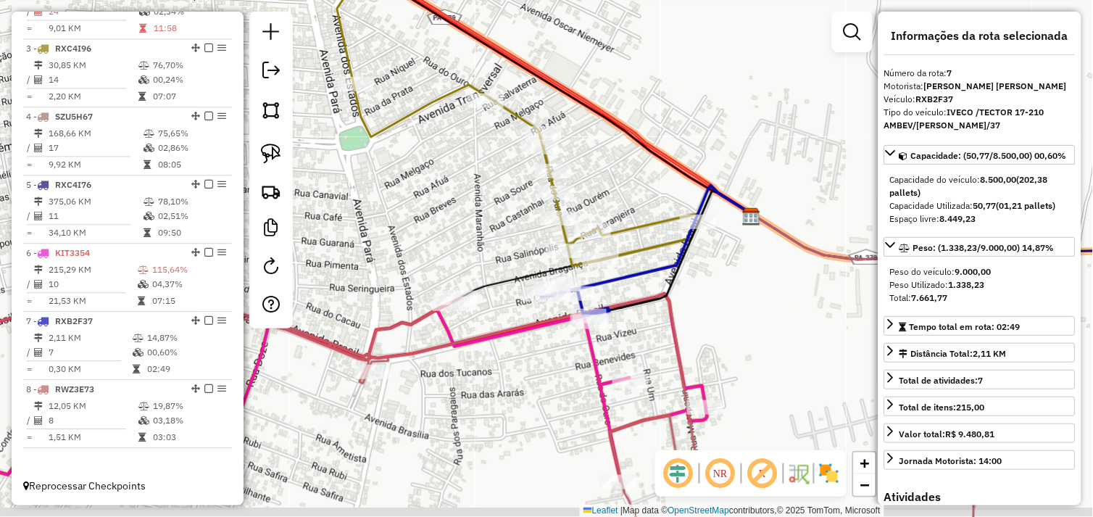
drag, startPoint x: 556, startPoint y: 354, endPoint x: 535, endPoint y: 309, distance: 49.3
click at [535, 309] on div "Janela de atendimento Grade de atendimento Capacidade Transportadoras Veículos …" at bounding box center [546, 258] width 1093 height 517
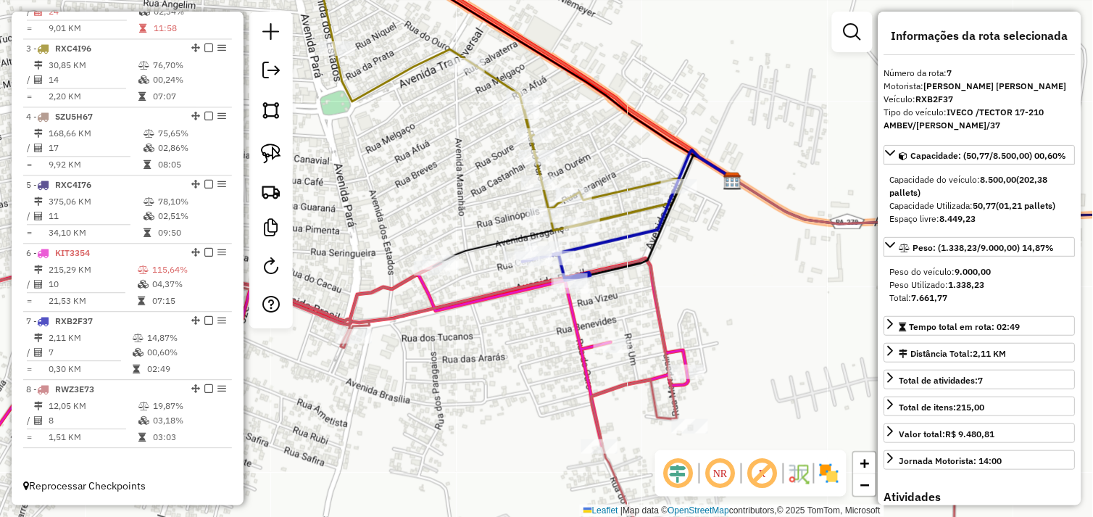
click at [283, 158] on link at bounding box center [271, 154] width 32 height 32
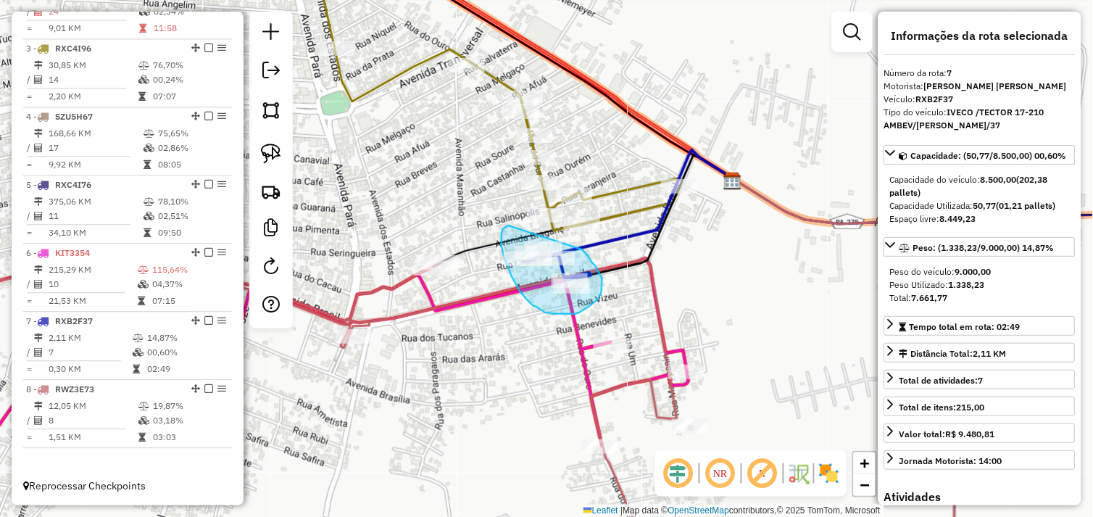
drag, startPoint x: 508, startPoint y: 225, endPoint x: 582, endPoint y: 249, distance: 77.7
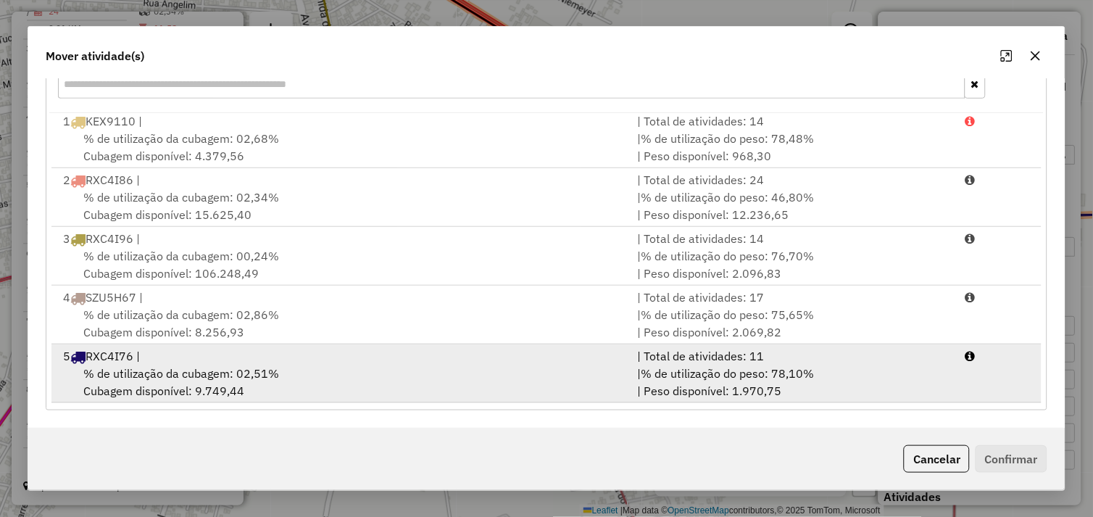
scroll to position [0, 0]
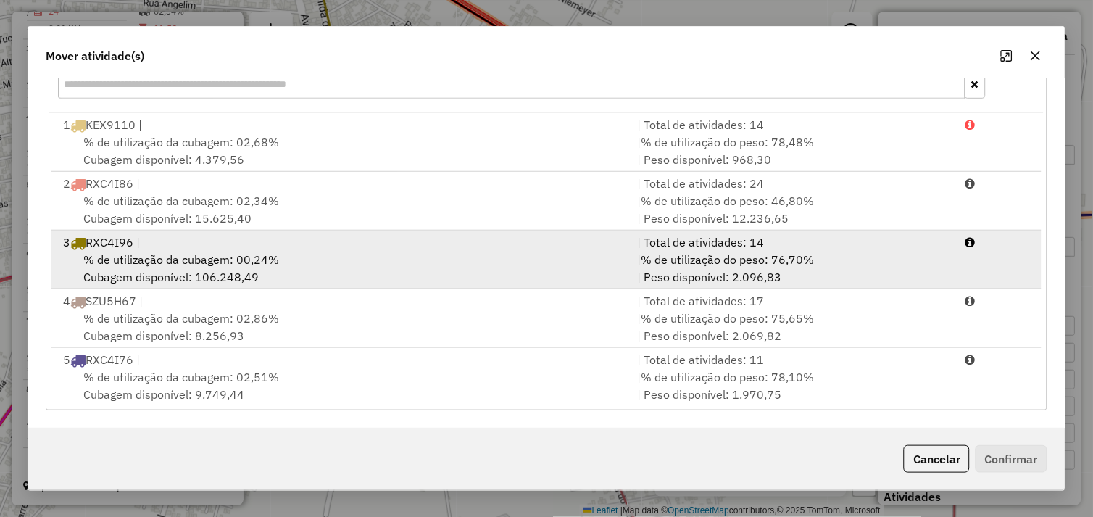
click at [379, 251] on div "% de utilização da cubagem: 00,24% Cubagem disponível: 106.248,49" at bounding box center [341, 268] width 575 height 35
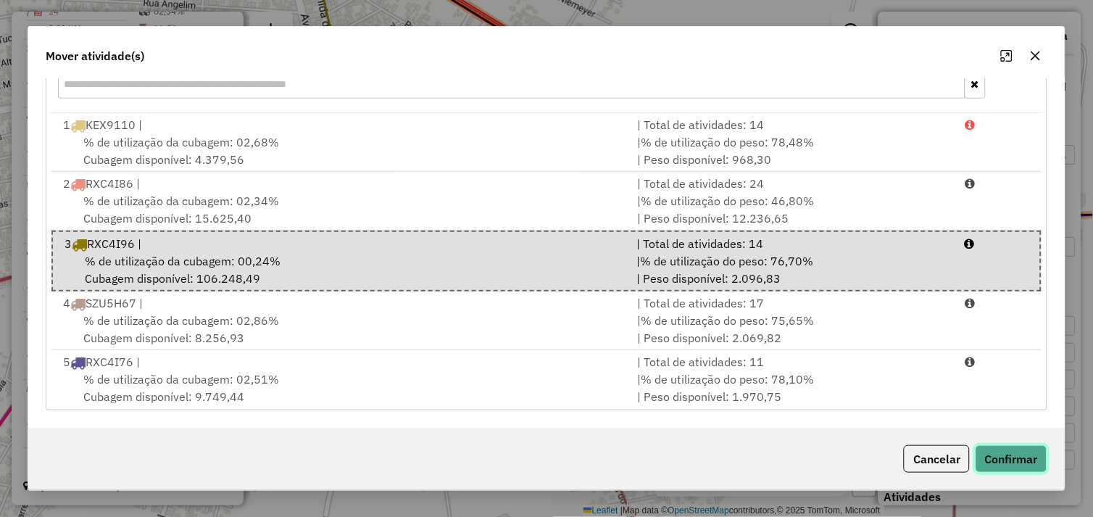
click at [1003, 453] on button "Confirmar" at bounding box center [1011, 459] width 72 height 28
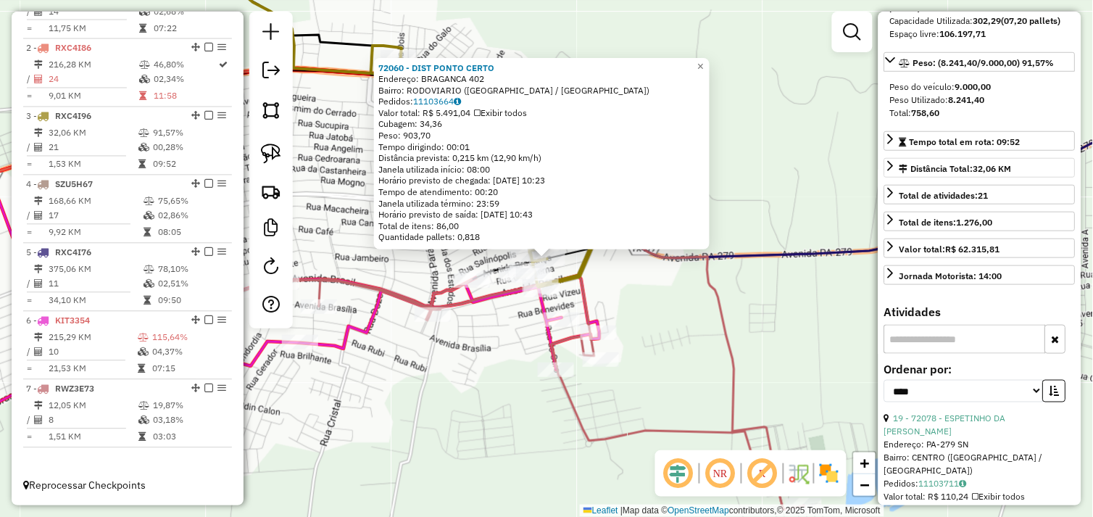
scroll to position [241, 0]
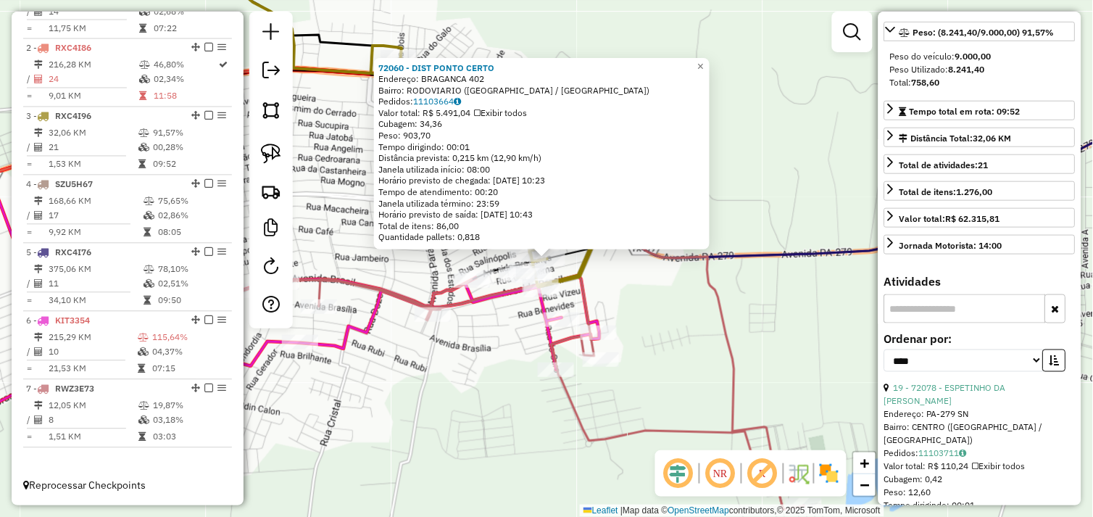
click at [705, 330] on div "72060 - DIST PONTO CERTO Endereço: [GEOGRAPHIC_DATA] 402 Bairro: RODOVIARIO ([G…" at bounding box center [546, 258] width 1093 height 517
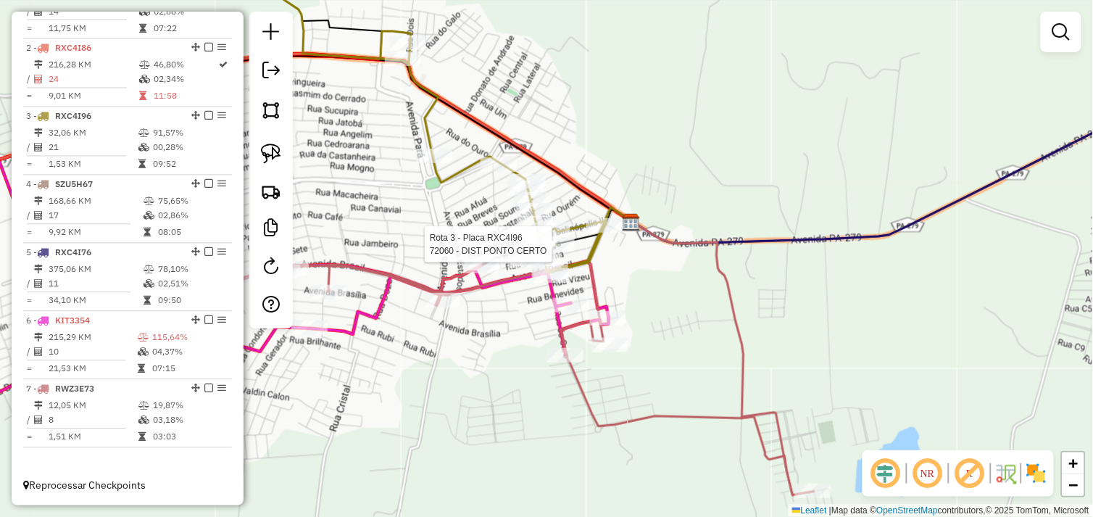
select select "*********"
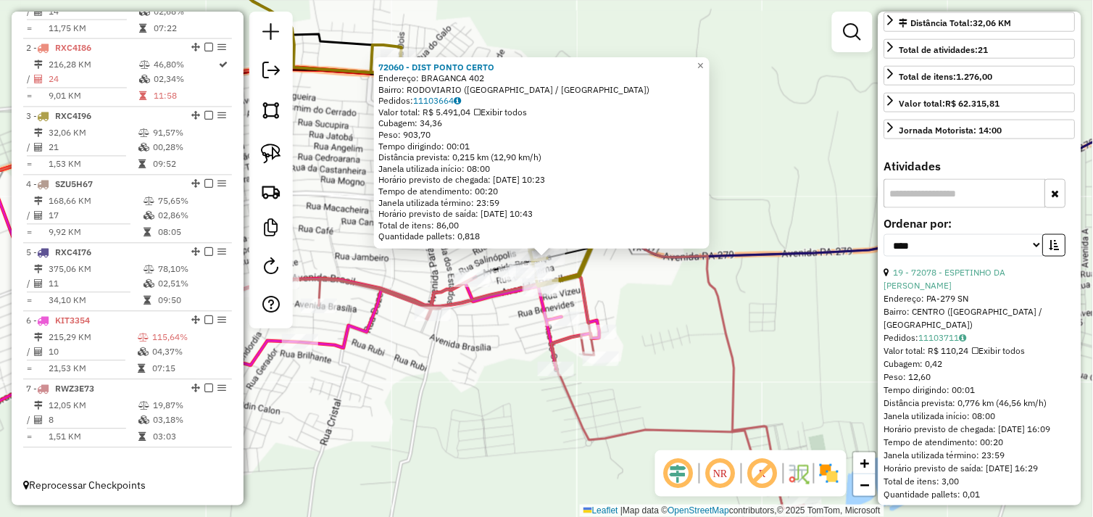
scroll to position [402, 0]
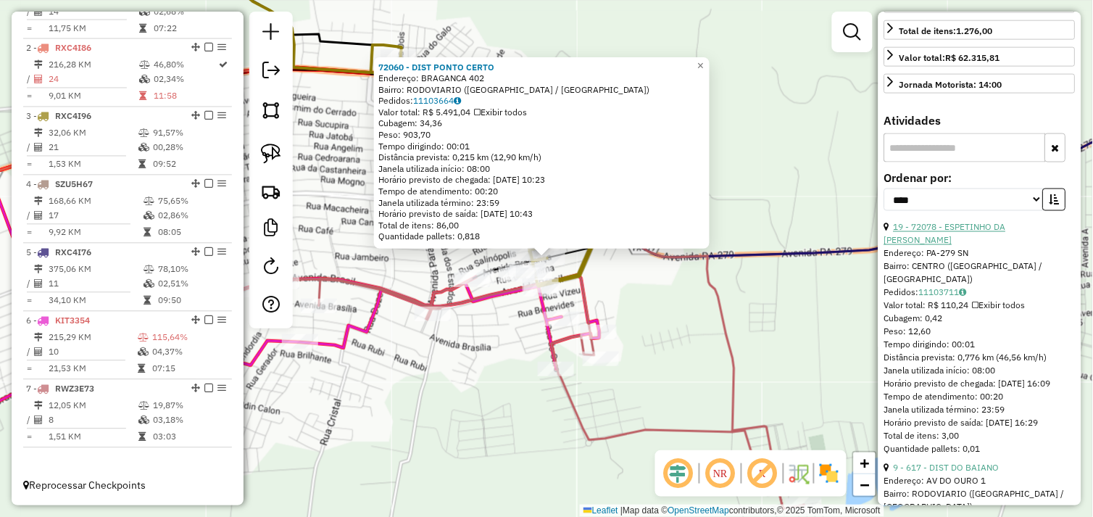
click at [969, 241] on link "19 - 72078 - ESPETINHO DA [PERSON_NAME]" at bounding box center [945, 234] width 122 height 24
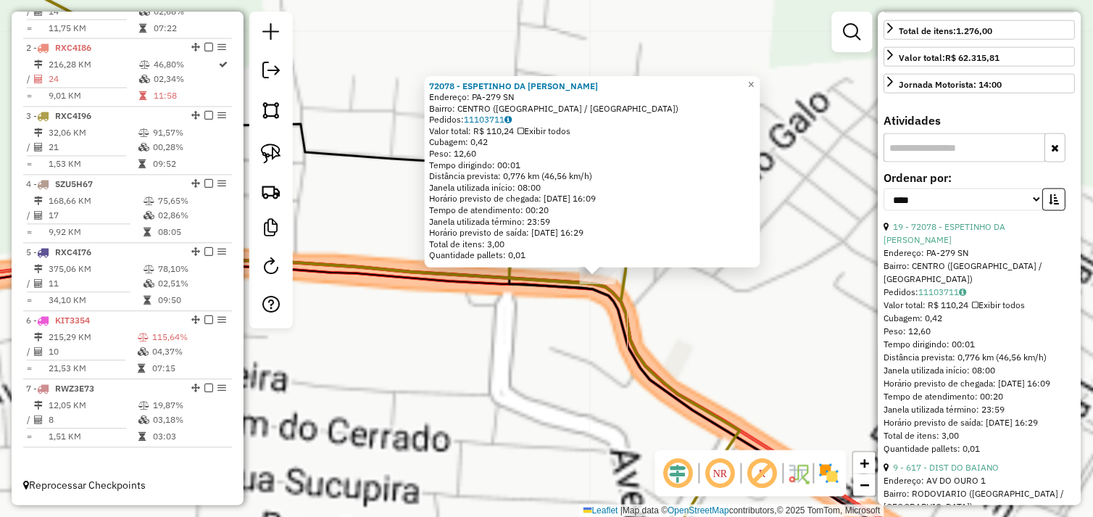
click at [597, 343] on div "72078 - ESPETINHO DA [PERSON_NAME]: PA-279 SN Bairro: [GEOGRAPHIC_DATA] ([GEOGR…" at bounding box center [546, 258] width 1093 height 517
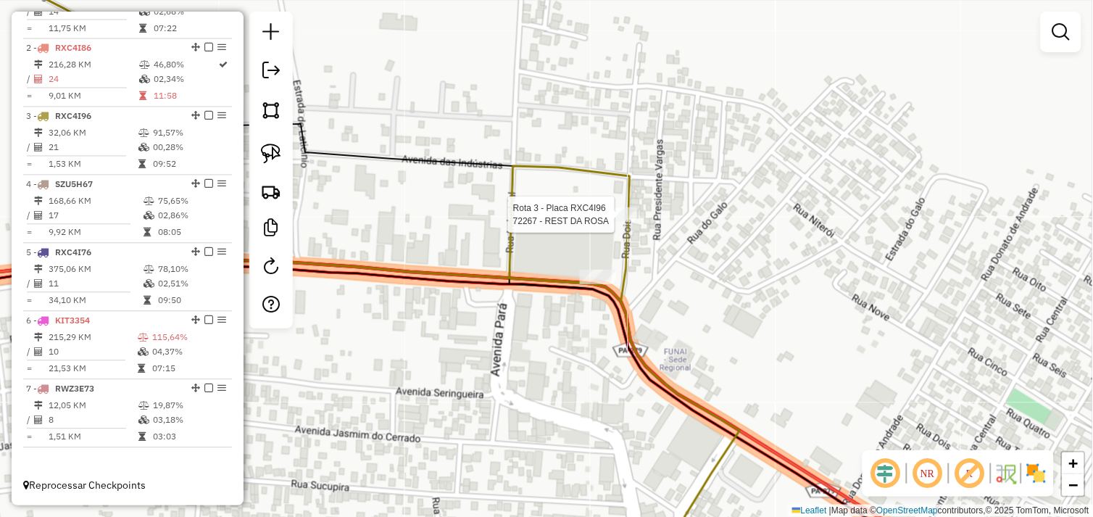
select select "*********"
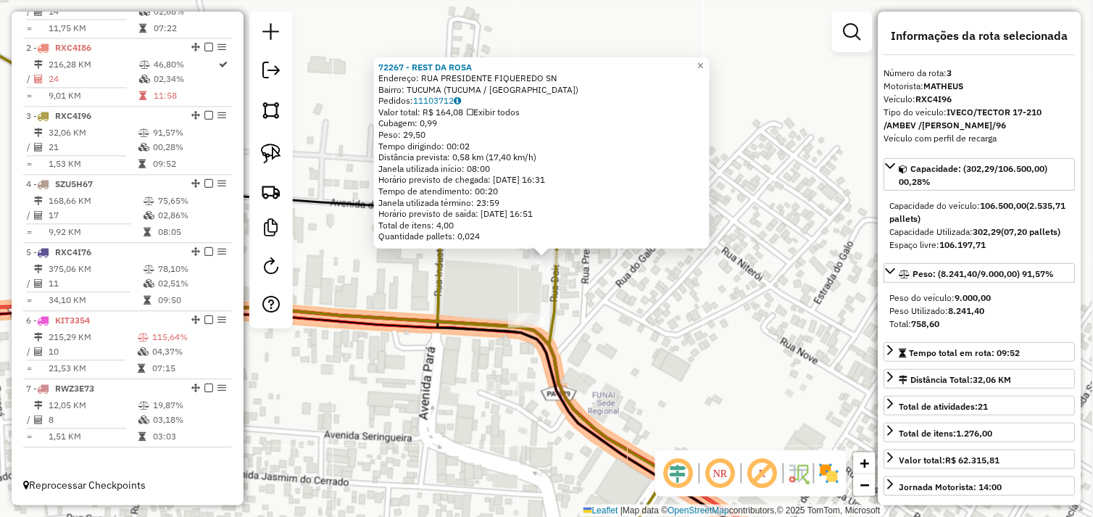
click at [496, 380] on div "72267 - REST DA [PERSON_NAME]: RUA PRESIDENTE FIQUEREDO SN Bairro: TUCUMA ([GEO…" at bounding box center [546, 258] width 1093 height 517
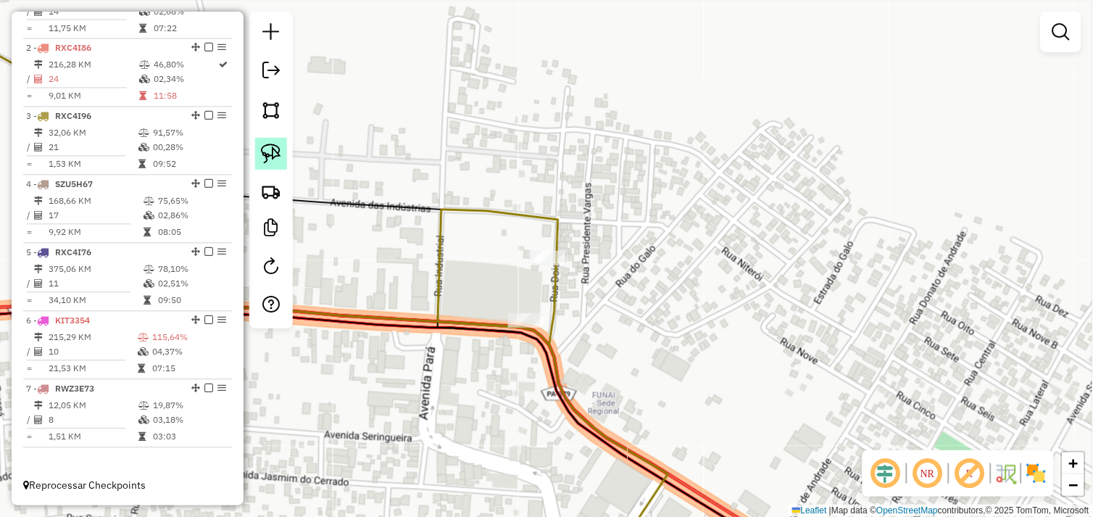
click at [261, 143] on img at bounding box center [271, 153] width 20 height 20
drag, startPoint x: 278, startPoint y: 156, endPoint x: 507, endPoint y: 207, distance: 234.7
click at [279, 156] on img at bounding box center [271, 153] width 20 height 20
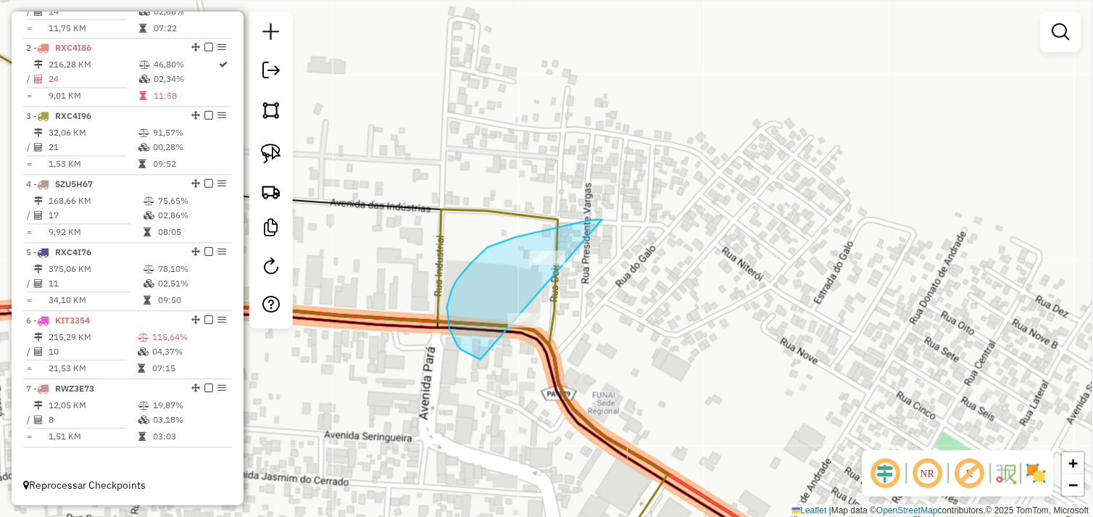
drag, startPoint x: 589, startPoint y: 220, endPoint x: 575, endPoint y: 358, distance: 138.3
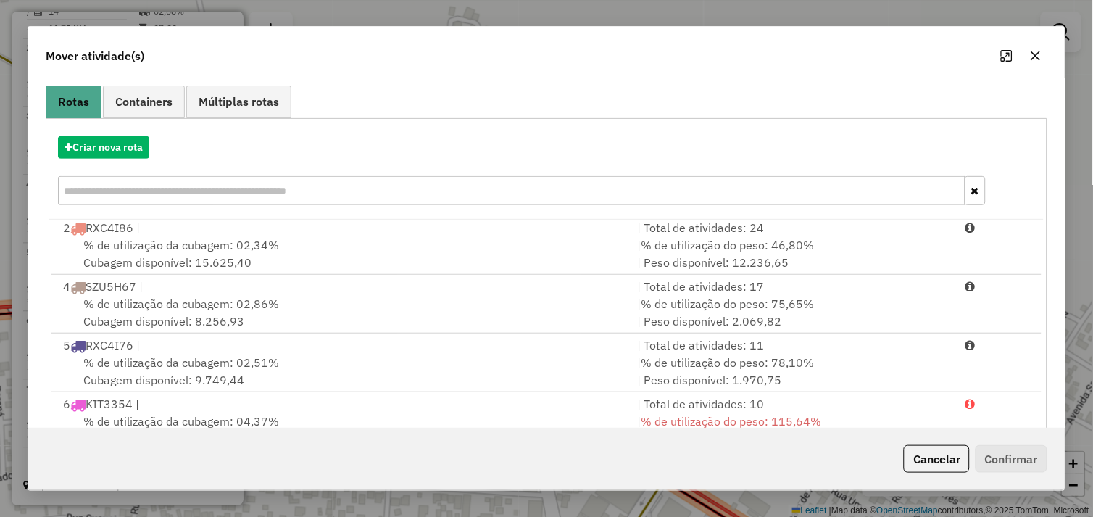
scroll to position [219, 0]
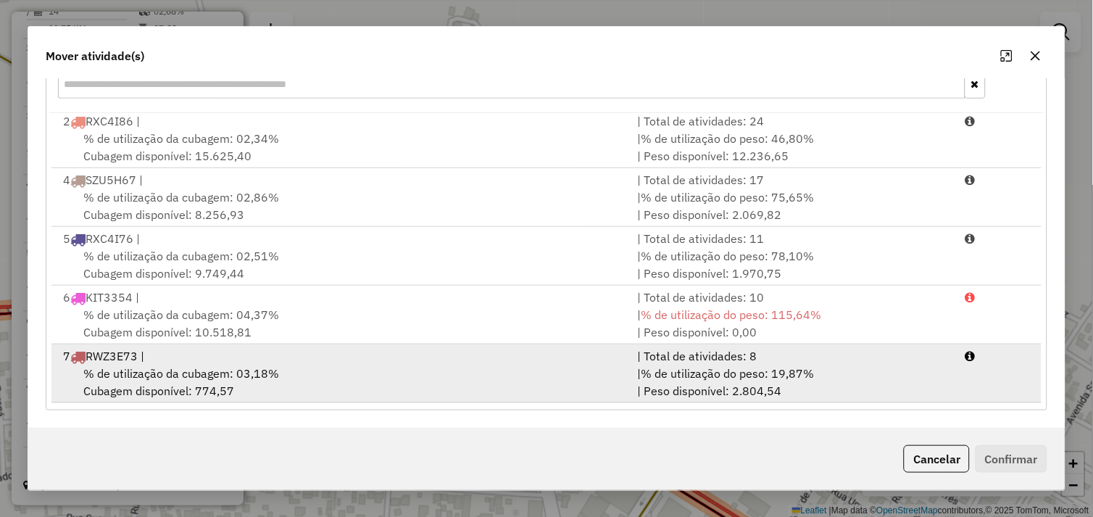
drag, startPoint x: 335, startPoint y: 372, endPoint x: 344, endPoint y: 372, distance: 9.4
click at [336, 372] on div "% de utilização da cubagem: 03,18% Cubagem disponível: 774,57" at bounding box center [341, 381] width 575 height 35
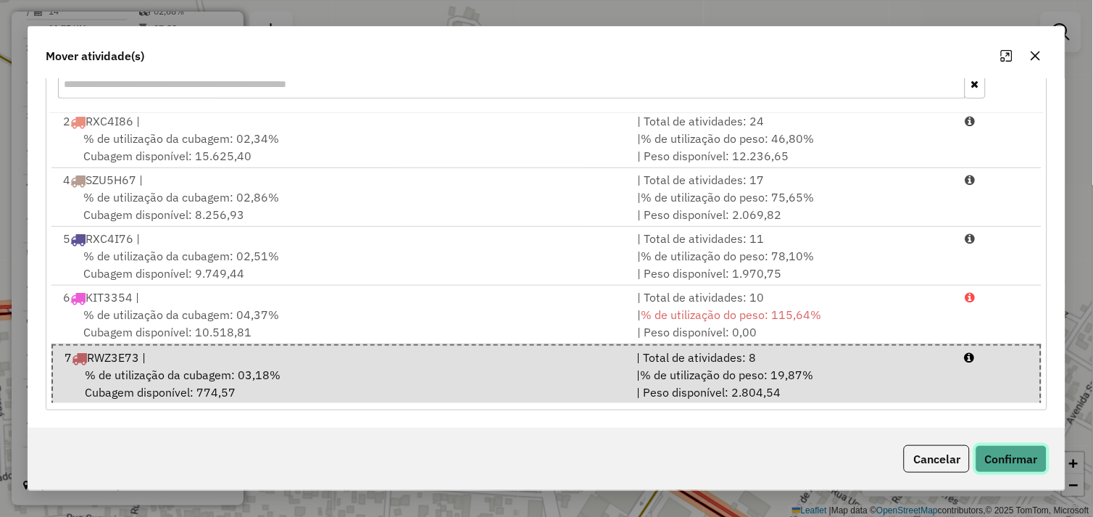
click at [1011, 457] on button "Confirmar" at bounding box center [1011, 459] width 72 height 28
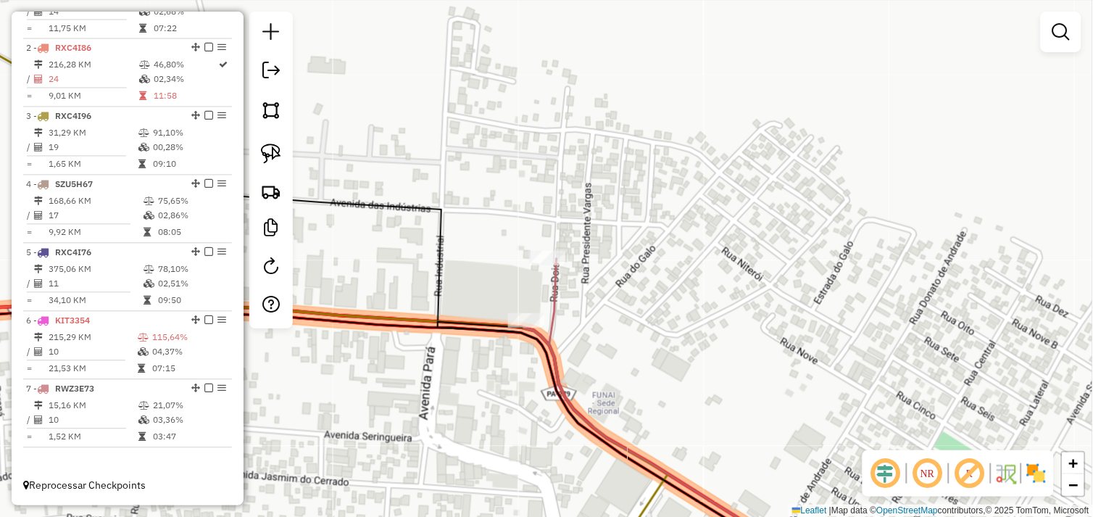
scroll to position [0, 0]
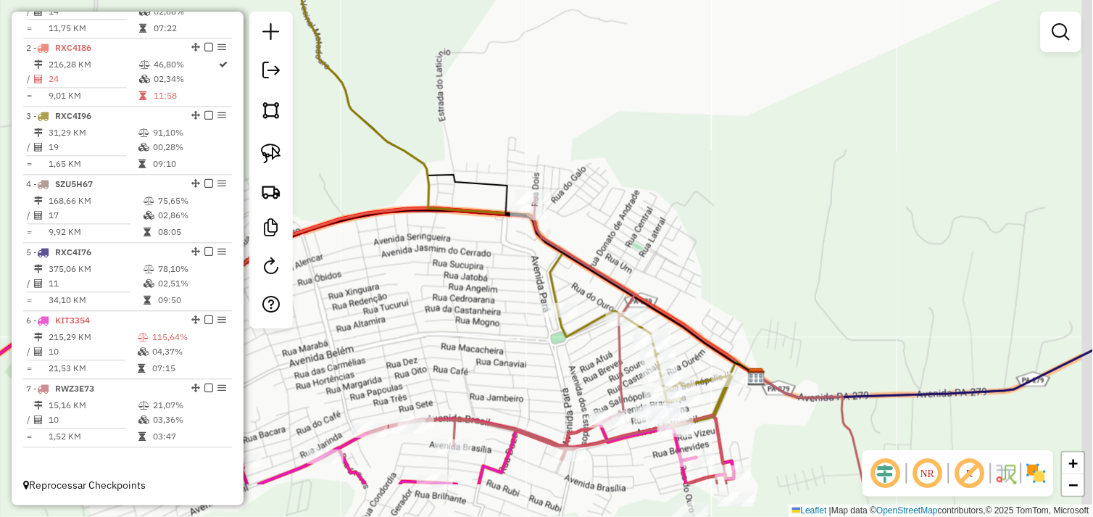
drag, startPoint x: 617, startPoint y: 377, endPoint x: 570, endPoint y: 293, distance: 96.3
click at [578, 292] on div "Janela de atendimento Grade de atendimento Capacidade Transportadoras Veículos …" at bounding box center [546, 258] width 1093 height 517
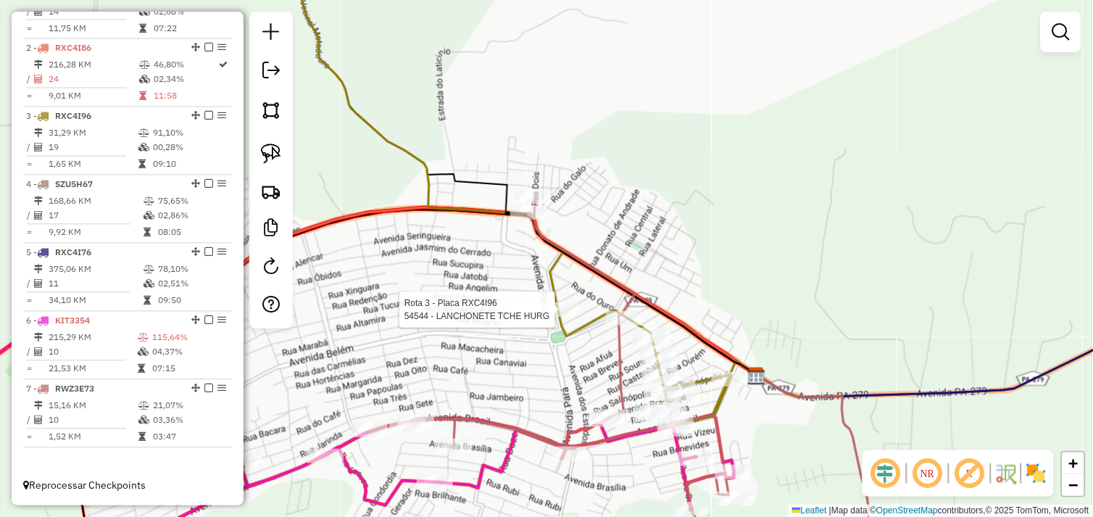
select select "*********"
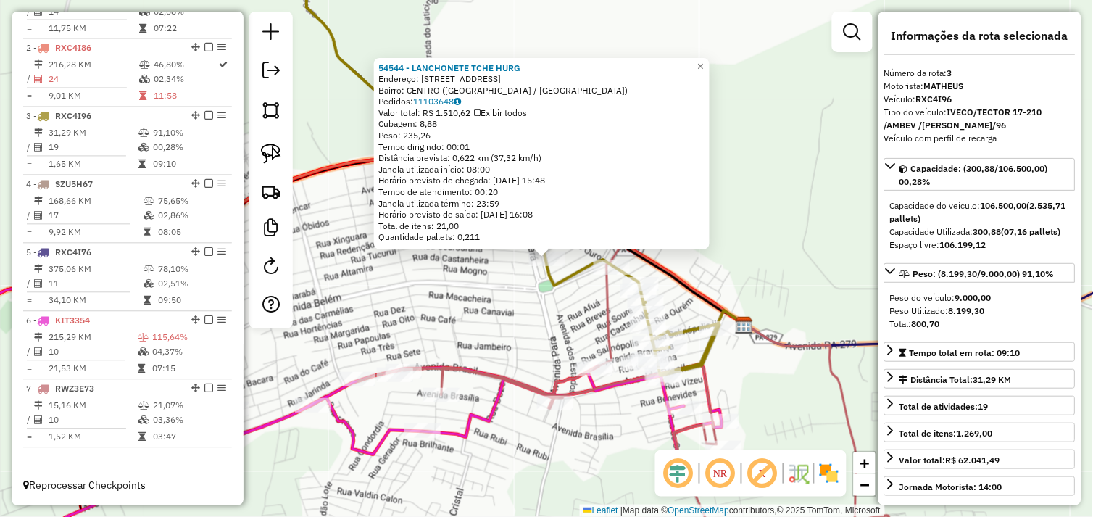
click at [527, 301] on div "54544 - LANCHONETE TCHE HURG Endereço: [STREET_ADDRESS] Bairro: [GEOGRAPHIC_DAT…" at bounding box center [546, 258] width 1093 height 517
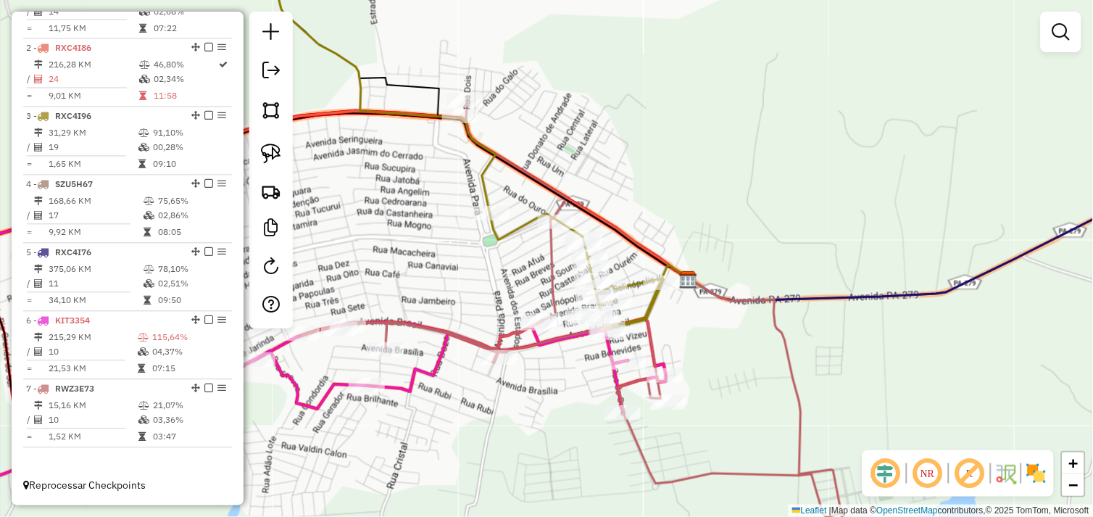
drag, startPoint x: 527, startPoint y: 269, endPoint x: 553, endPoint y: 261, distance: 26.6
click at [522, 262] on div "Janela de atendimento Grade de atendimento Capacidade Transportadoras Veículos …" at bounding box center [546, 258] width 1093 height 517
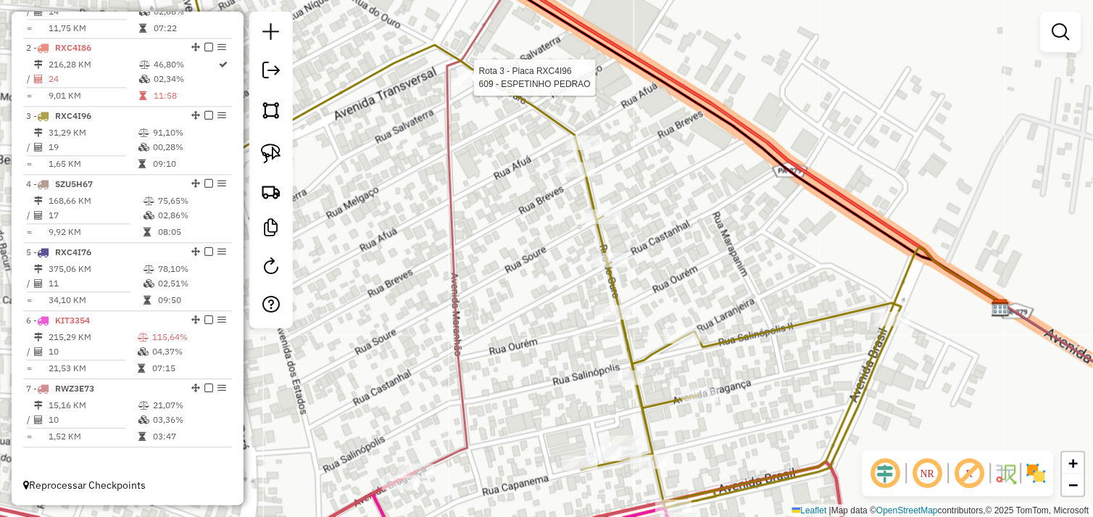
select select "*********"
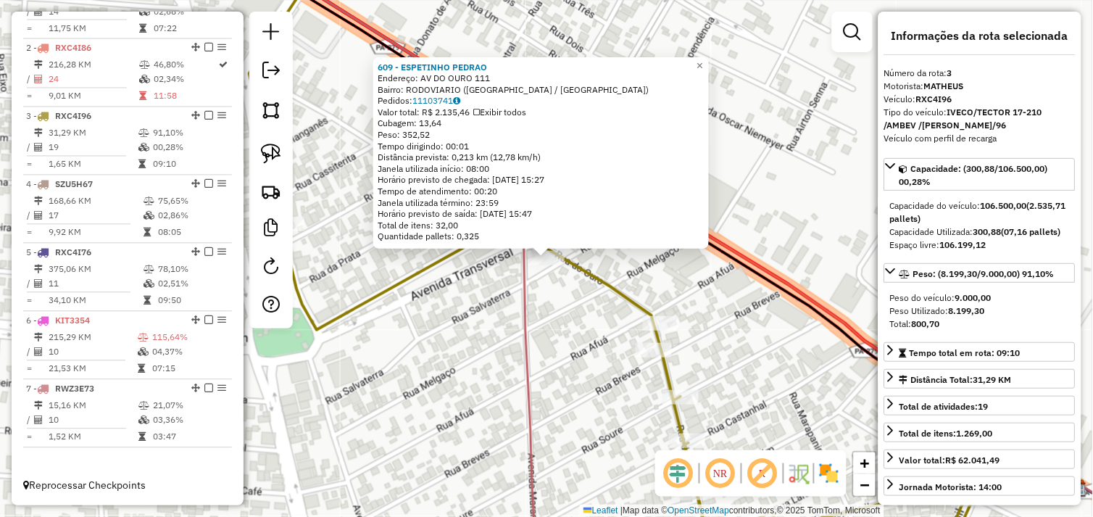
click at [583, 320] on div "609 - ESPETINHO PEDRAO Endereço: AV DO OURO 111 Bairro: RODOVIARIO ([GEOGRAPHIC…" at bounding box center [546, 258] width 1093 height 517
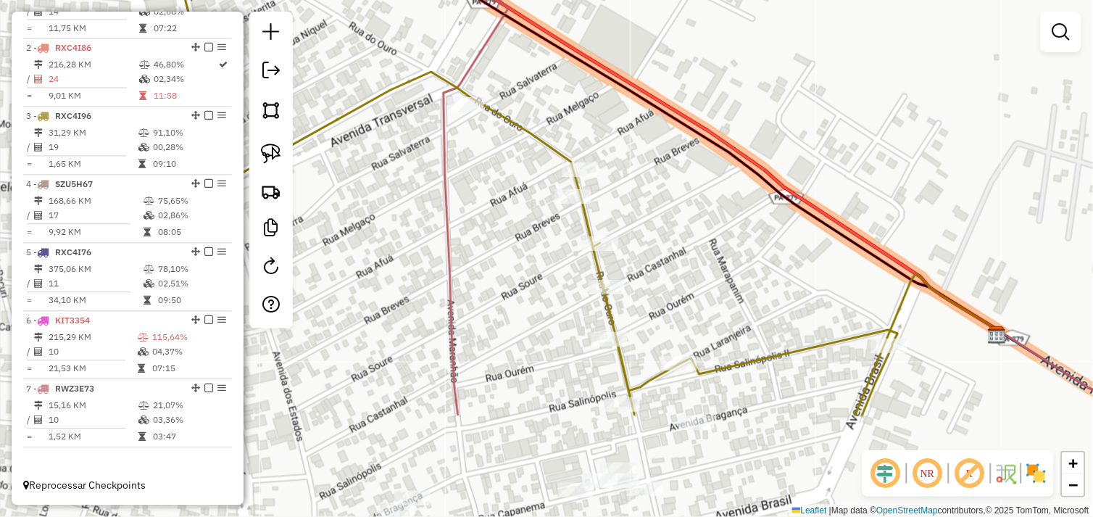
drag, startPoint x: 573, startPoint y: 264, endPoint x: 529, endPoint y: 194, distance: 83.0
click at [529, 194] on div "Janela de atendimento Grade de atendimento Capacidade Transportadoras Veículos …" at bounding box center [546, 258] width 1093 height 517
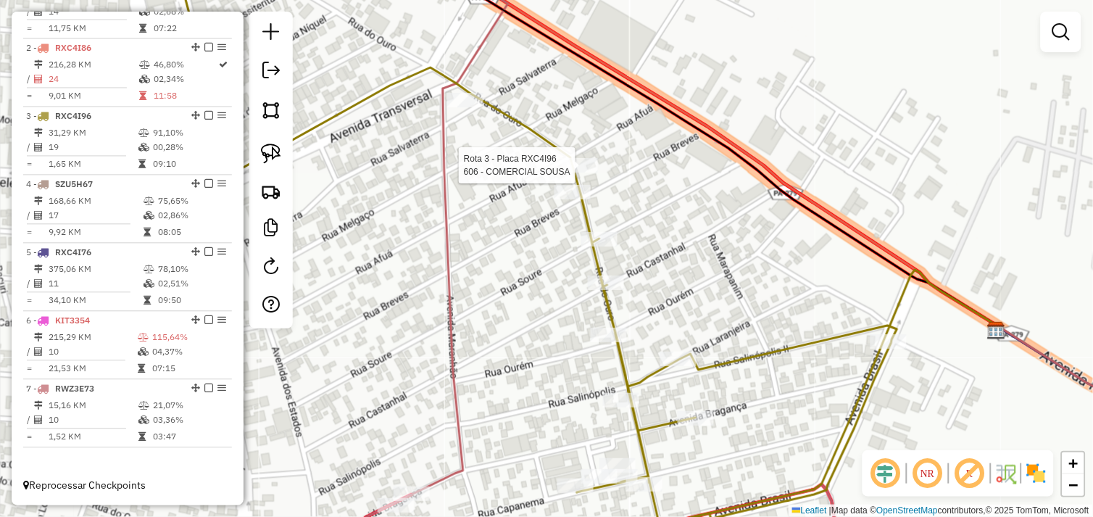
select select "*********"
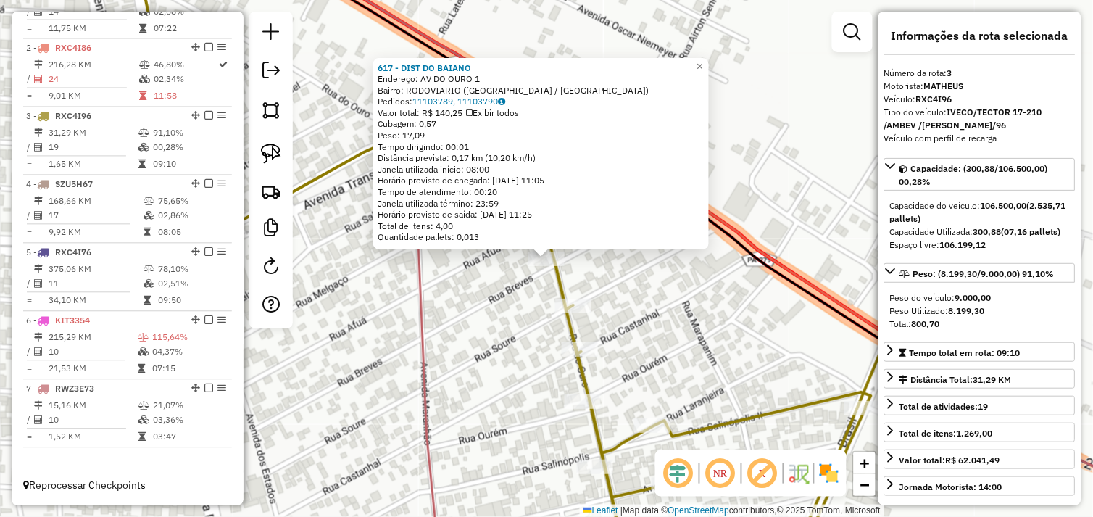
click at [526, 291] on div "617 - DIST DO BAIANO Endereço: AV DO OURO 1 Bairro: RODOVIARIO ([GEOGRAPHIC_DAT…" at bounding box center [546, 258] width 1093 height 517
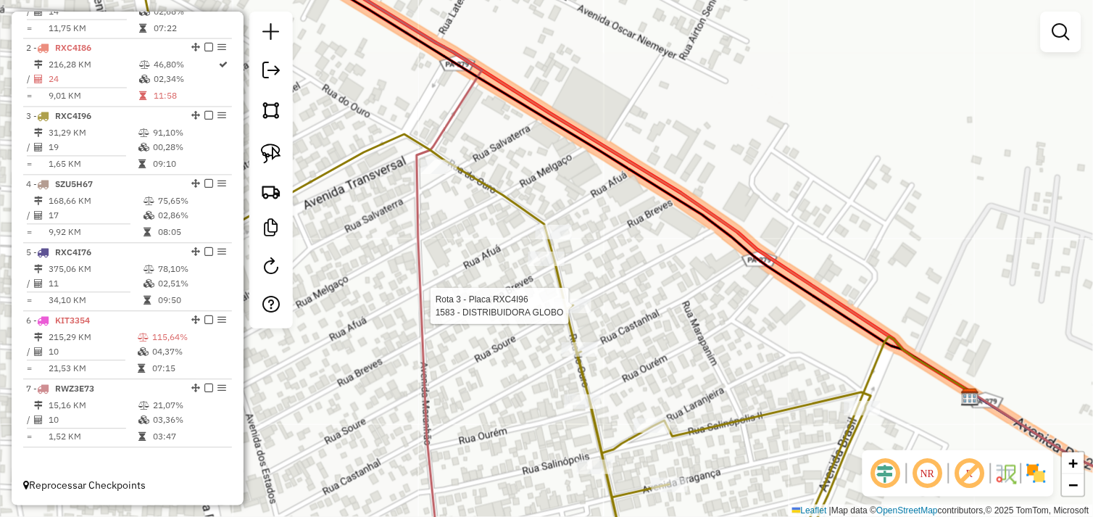
select select "*********"
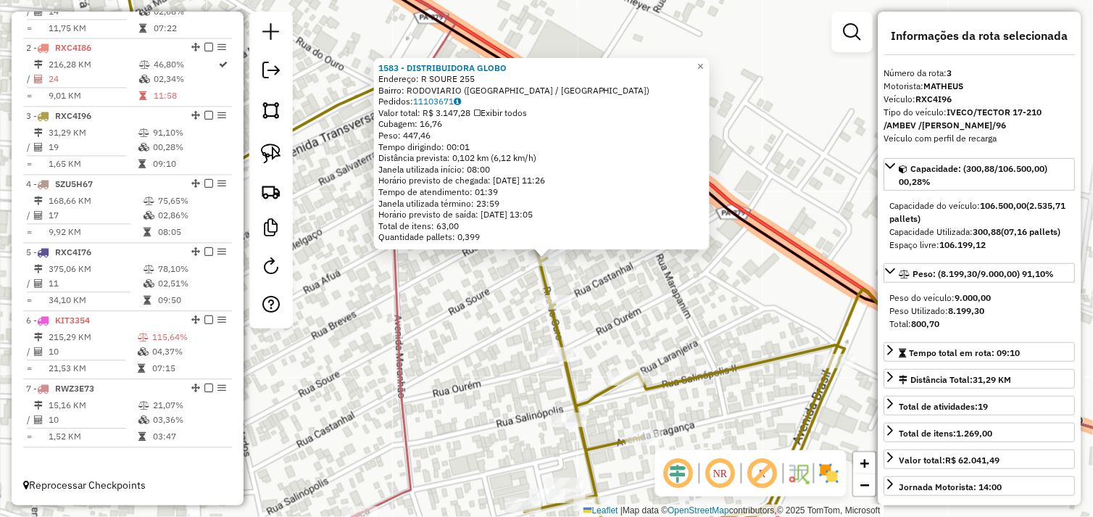
click at [503, 293] on div "1583 - DISTRIBUIDORA GLOBO Endereço: R SOURE 255 Bairro: RODOVIARIO ([GEOGRAPHI…" at bounding box center [546, 258] width 1093 height 517
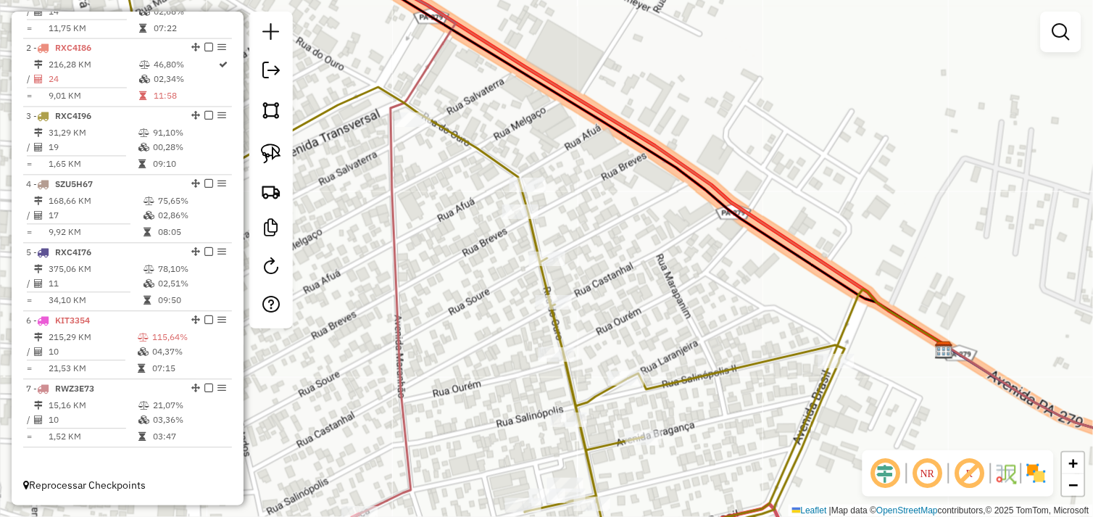
drag, startPoint x: 275, startPoint y: 154, endPoint x: 400, endPoint y: 208, distance: 136.0
click at [277, 154] on img at bounding box center [271, 153] width 20 height 20
drag, startPoint x: 556, startPoint y: 211, endPoint x: 533, endPoint y: 220, distance: 25.0
click at [533, 220] on div "Rota 3 - Placa RXC4I96 617 - DIST DO BAIANO Janela de atendimento Grade de aten…" at bounding box center [546, 258] width 1093 height 517
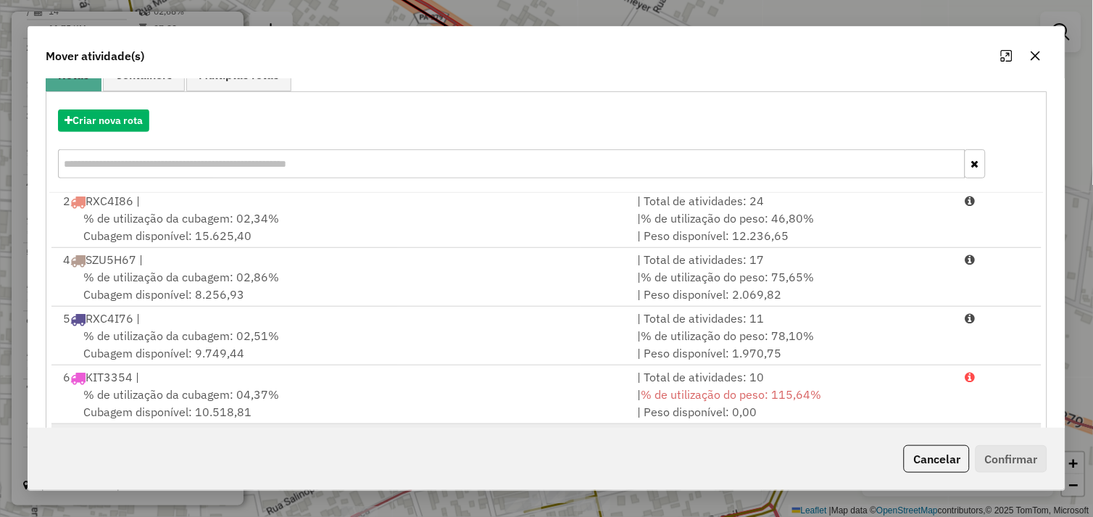
scroll to position [219, 0]
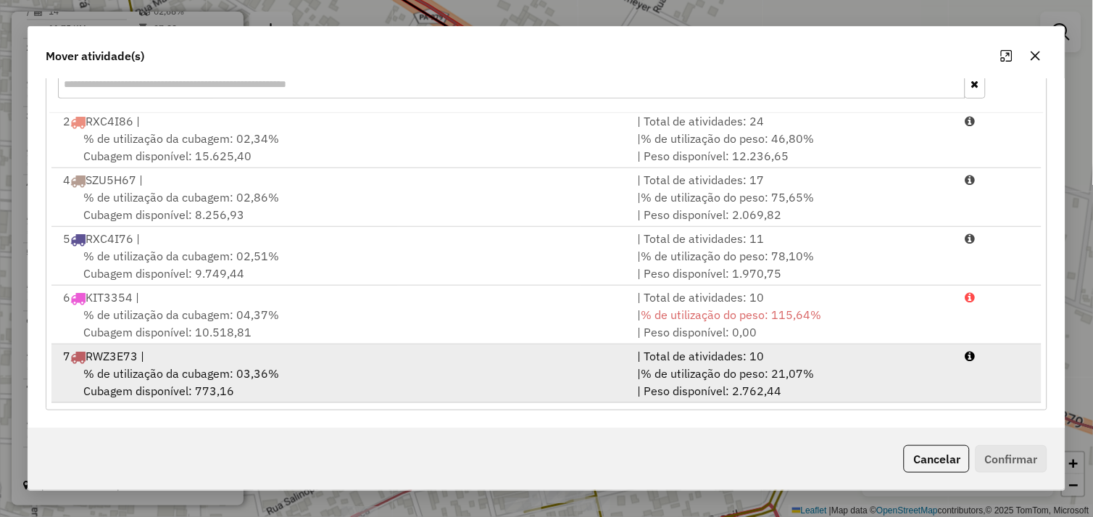
drag, startPoint x: 388, startPoint y: 368, endPoint x: 576, endPoint y: 388, distance: 188.7
click at [403, 370] on div "% de utilização da cubagem: 03,36% Cubagem disponível: 773,16" at bounding box center [341, 381] width 575 height 35
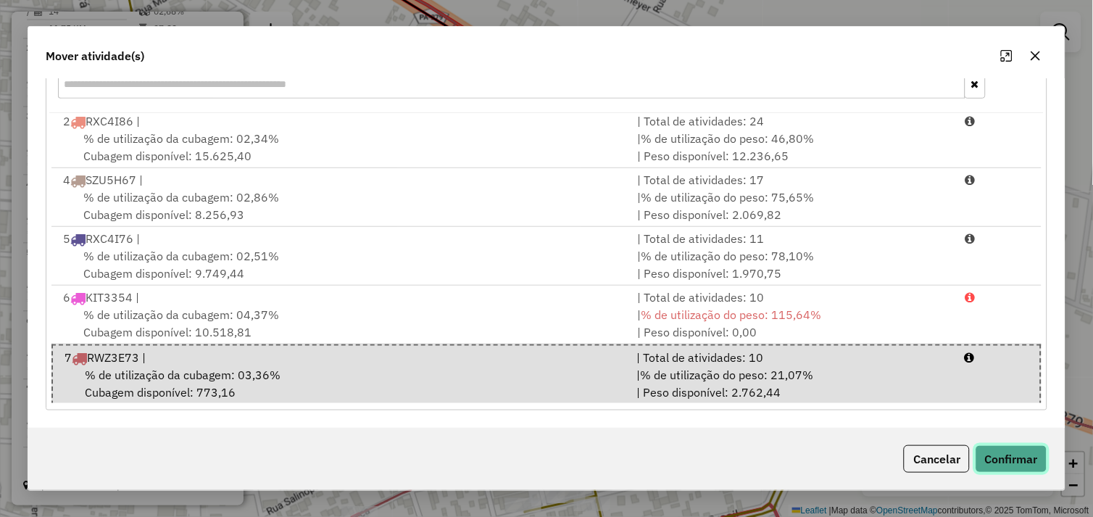
click at [1013, 464] on button "Confirmar" at bounding box center [1011, 459] width 72 height 28
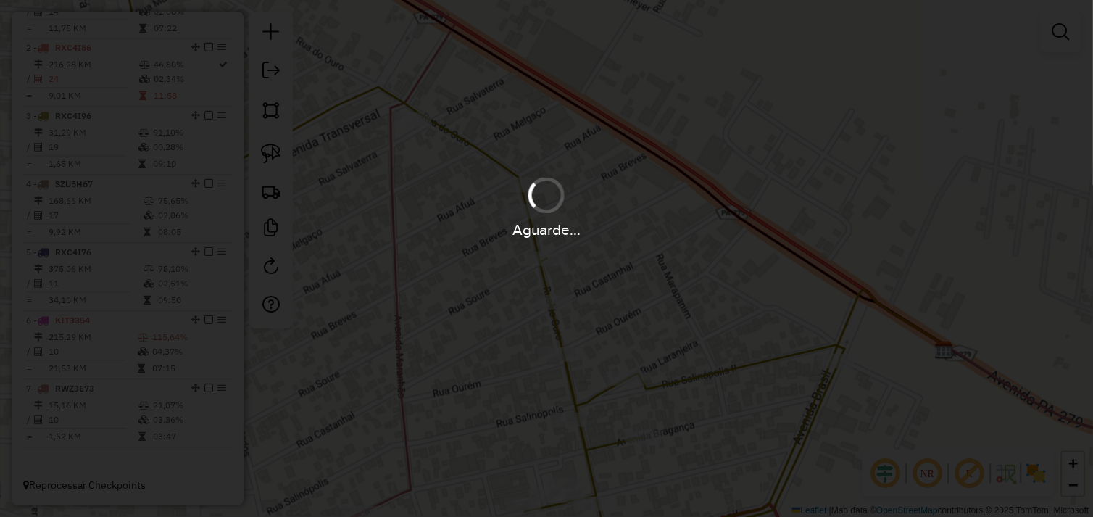
scroll to position [0, 0]
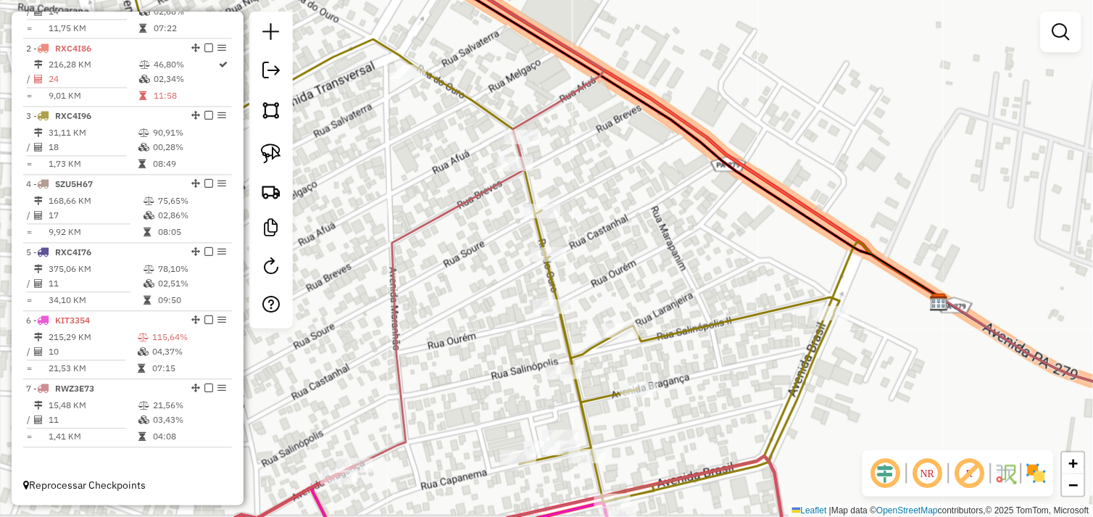
drag, startPoint x: 708, startPoint y: 368, endPoint x: 707, endPoint y: 262, distance: 105.8
click at [707, 262] on div "Janela de atendimento Grade de atendimento Capacidade Transportadoras Veículos …" at bounding box center [546, 258] width 1093 height 517
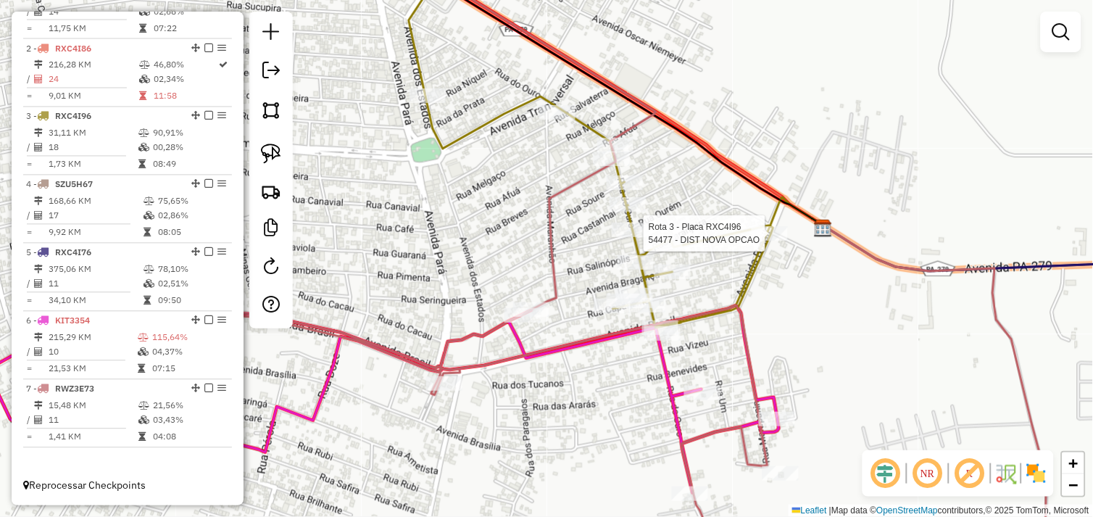
select select "*********"
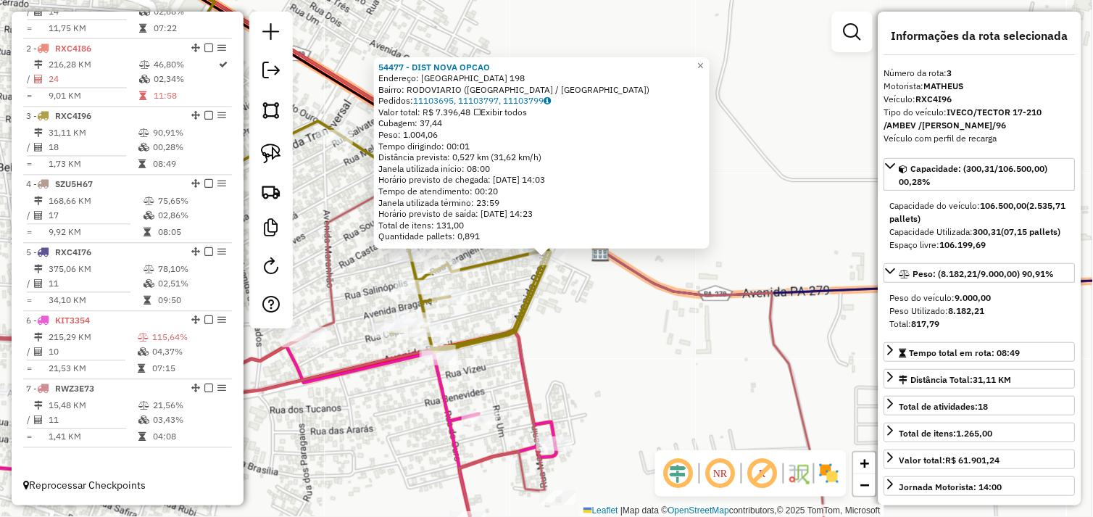
click at [604, 327] on div "54477 - DIST NOVA OPCAO Endereço: [GEOGRAPHIC_DATA] 198 Bairro: RODOVIARIO ([GE…" at bounding box center [546, 258] width 1093 height 517
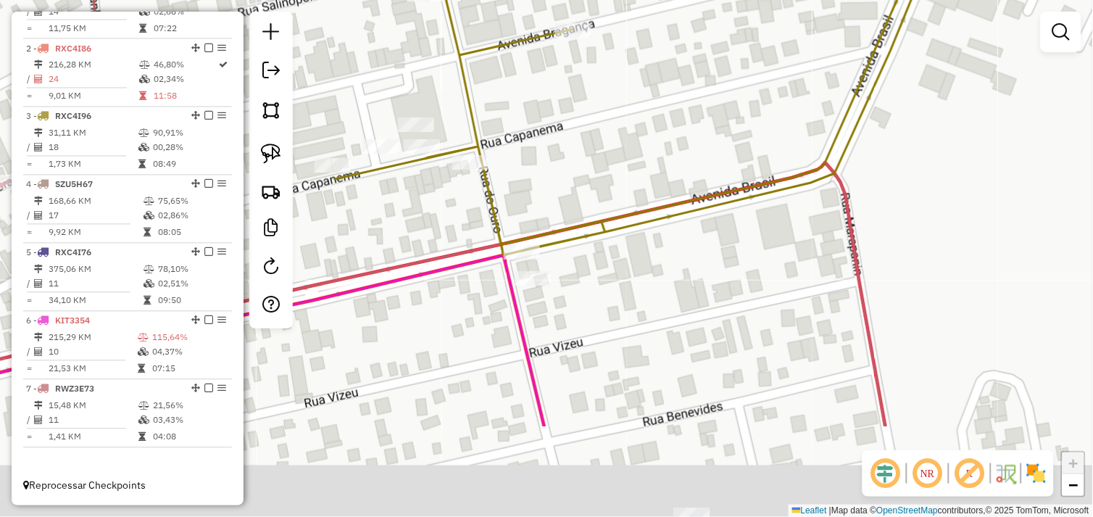
drag, startPoint x: 461, startPoint y: 343, endPoint x: 520, endPoint y: 263, distance: 99.4
click at [525, 200] on div "Janela de atendimento Grade de atendimento Capacidade Transportadoras Veículos …" at bounding box center [546, 258] width 1093 height 517
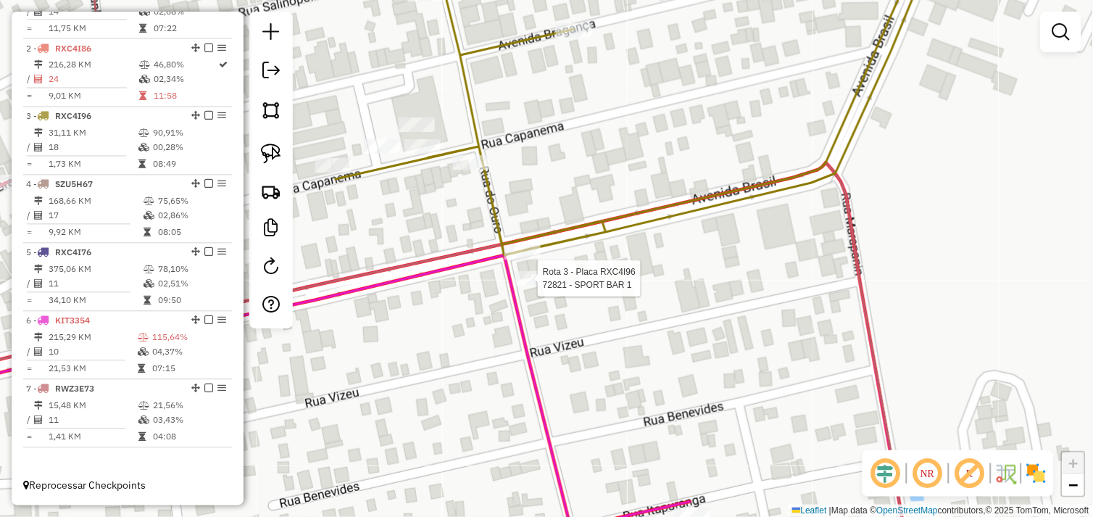
select select "*********"
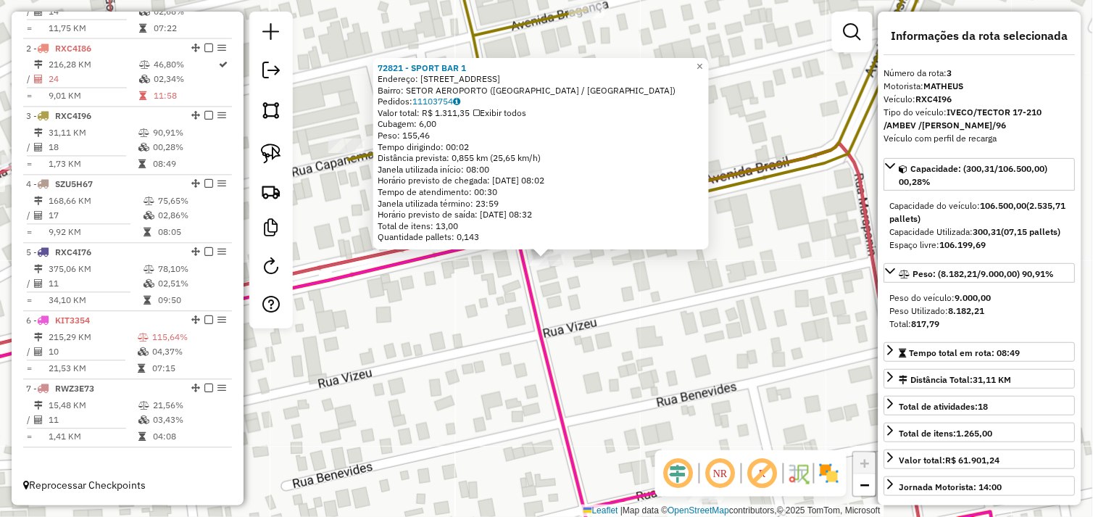
click at [561, 297] on div "72821 - SPORT BAR 1 Endereço: [STREET_ADDRESS] Pedidos: 11103754 Valor total: R…" at bounding box center [546, 258] width 1093 height 517
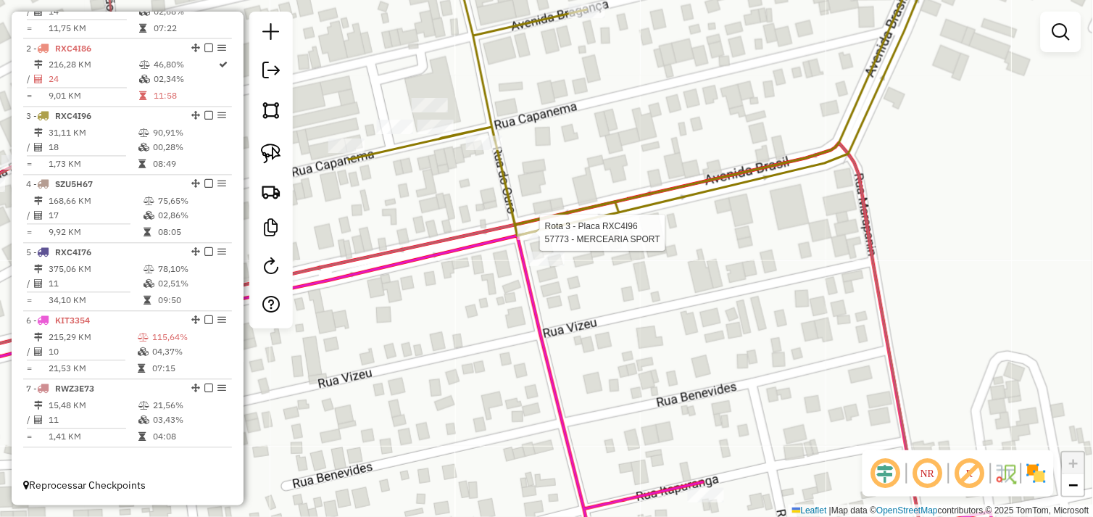
select select "*********"
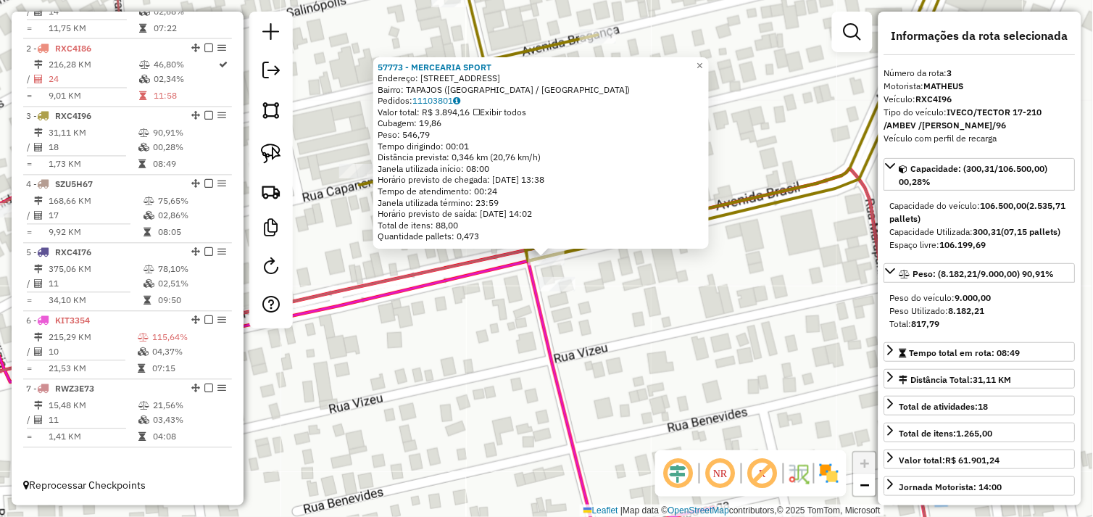
click at [501, 293] on div "57773 - MERCEARIA SPORT Endereço: AV BRASIL 540 Bairro: TAPAJOS ([GEOGRAPHIC_DA…" at bounding box center [546, 258] width 1093 height 517
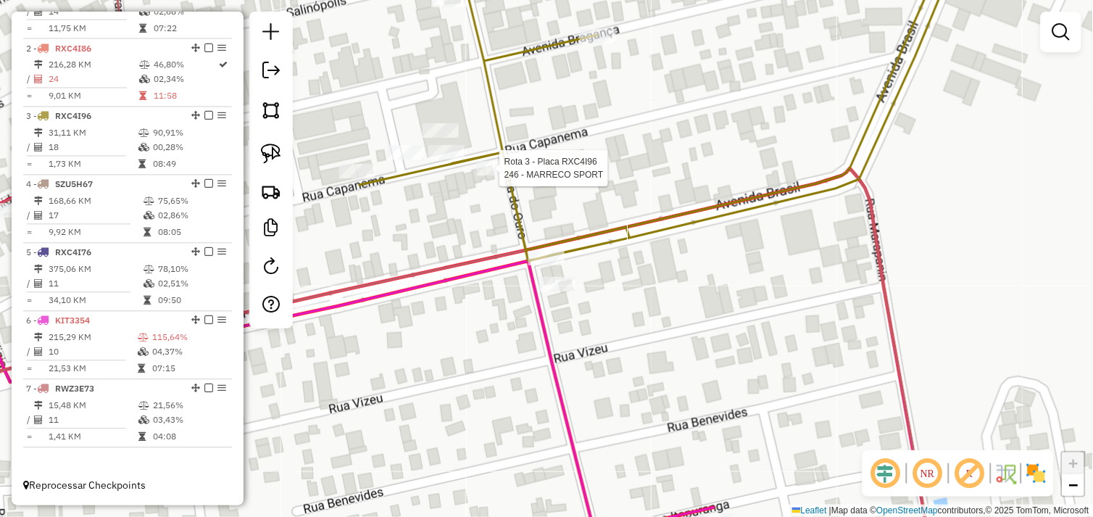
select select "*********"
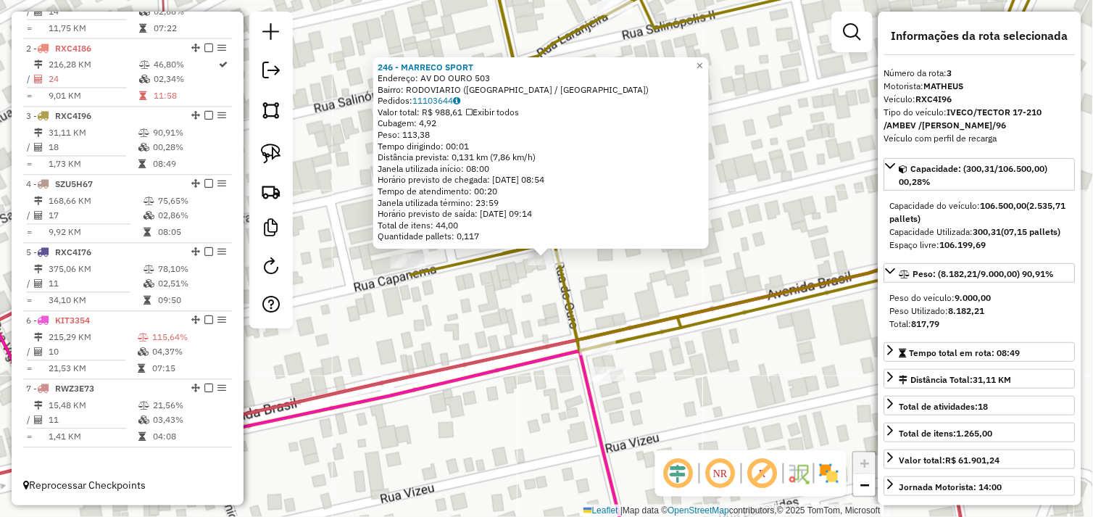
click at [498, 295] on div "246 - MARRECO SPORT Endereço: AV DO OURO 503 Bairro: RODOVIARIO ([GEOGRAPHIC_DA…" at bounding box center [546, 258] width 1093 height 517
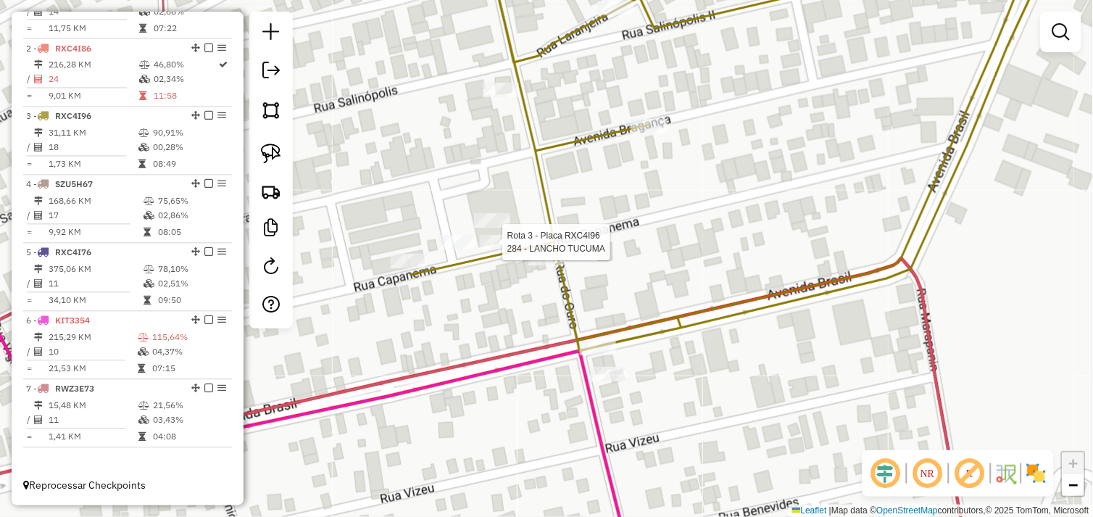
select select "*********"
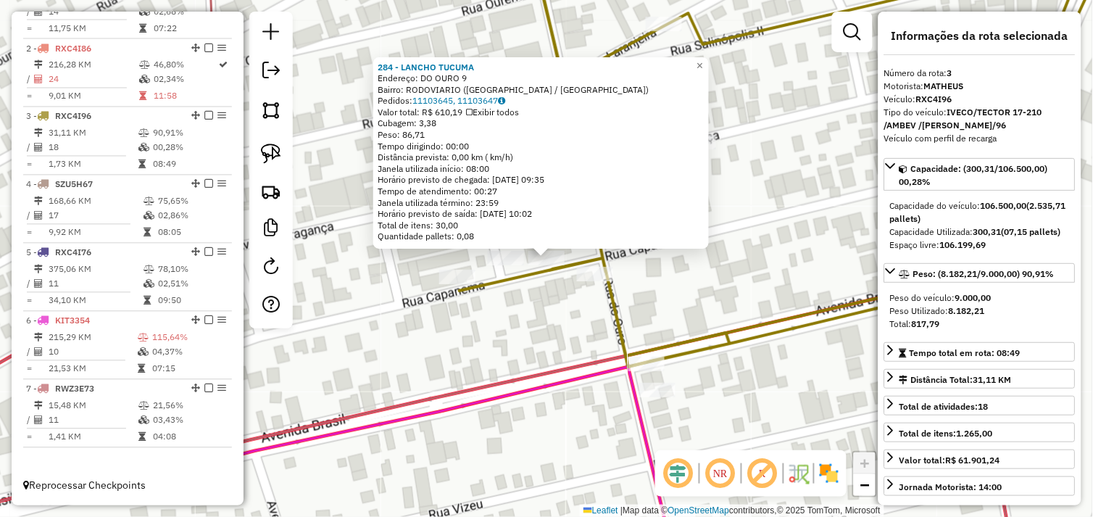
click at [530, 302] on div "Rota 3 - Placa RXC4I96 480 - TWISTER 284 - LANCHO TUCUMA Endereço: DO OURO 9 Ba…" at bounding box center [546, 258] width 1093 height 517
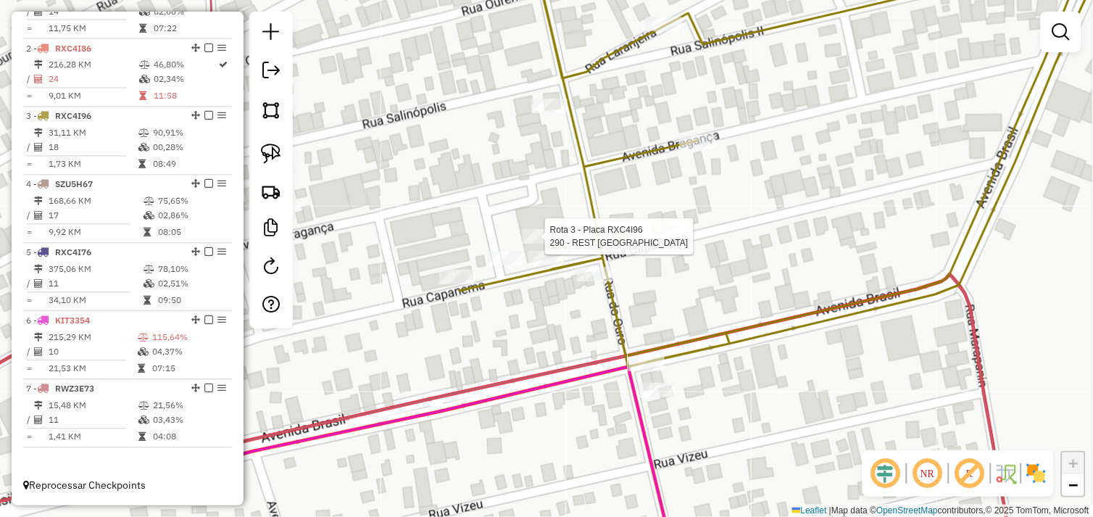
select select "*********"
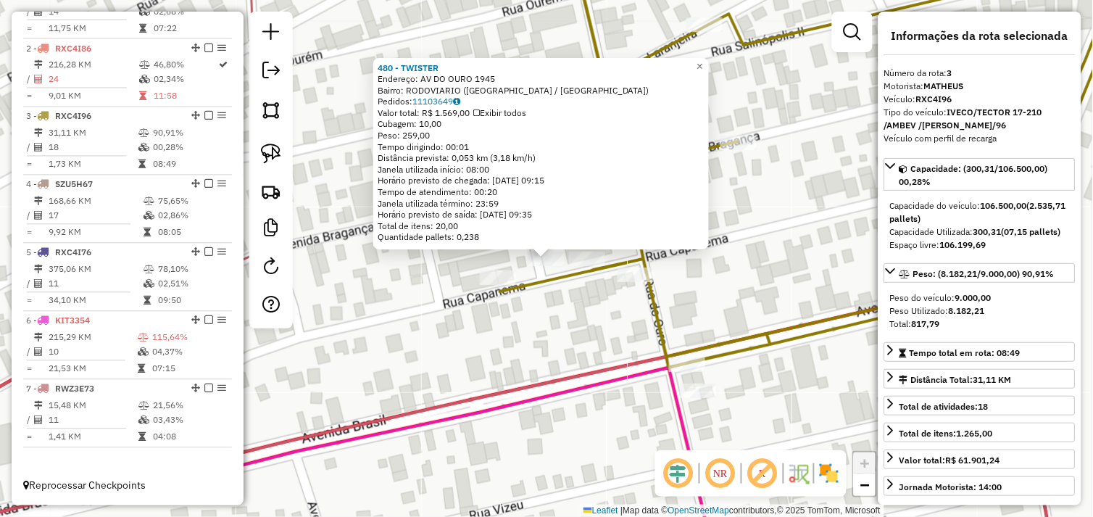
click at [527, 301] on div "480 - TWISTER Endereço: AV DO OURO 1945 Bairro: RODOVIARIO ([GEOGRAPHIC_DATA] /…" at bounding box center [546, 258] width 1093 height 517
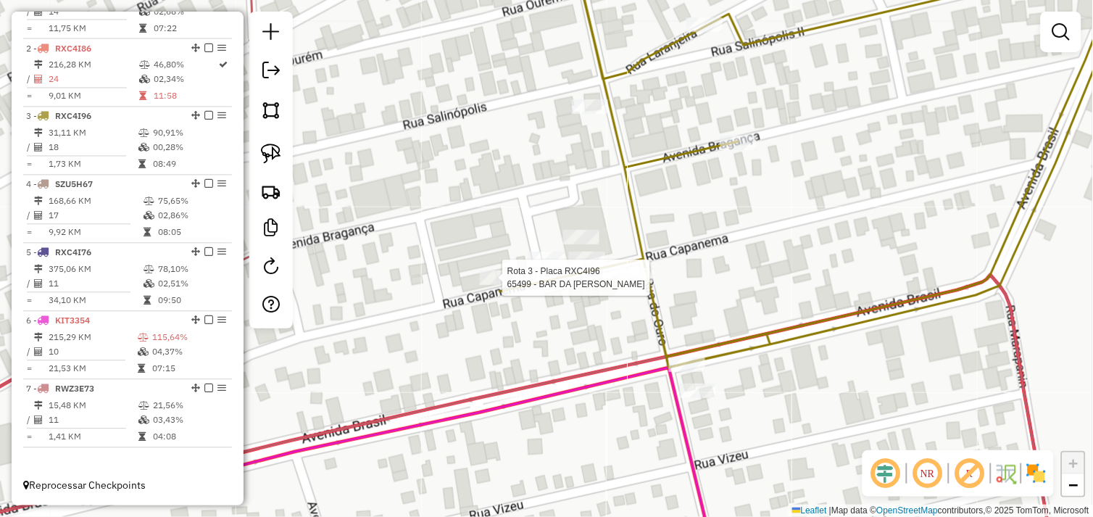
select select "*********"
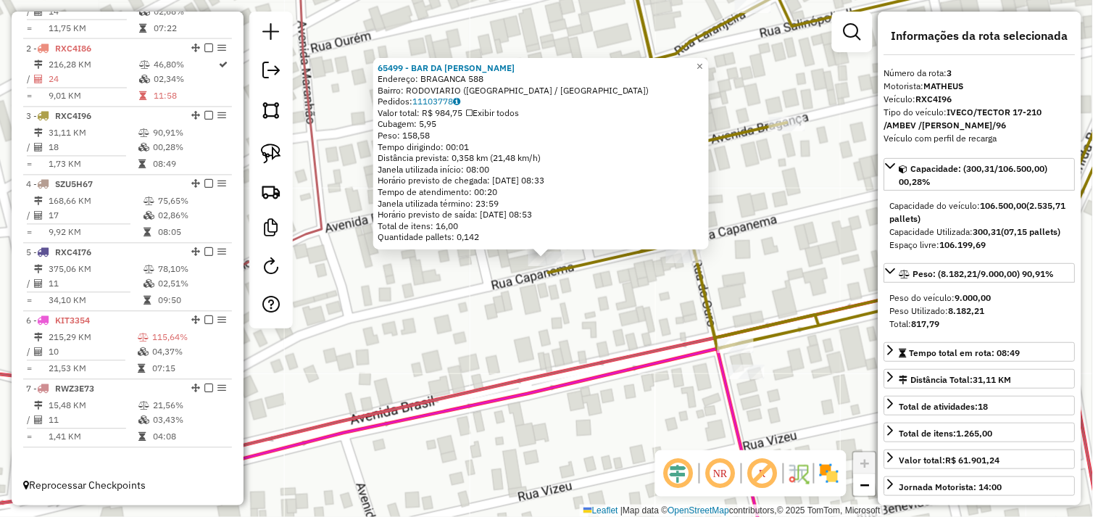
click at [512, 298] on div "65499 - BAR DA [PERSON_NAME]: [GEOGRAPHIC_DATA] 588 Bairro: RODOVIARIO ([GEOGRA…" at bounding box center [546, 258] width 1093 height 517
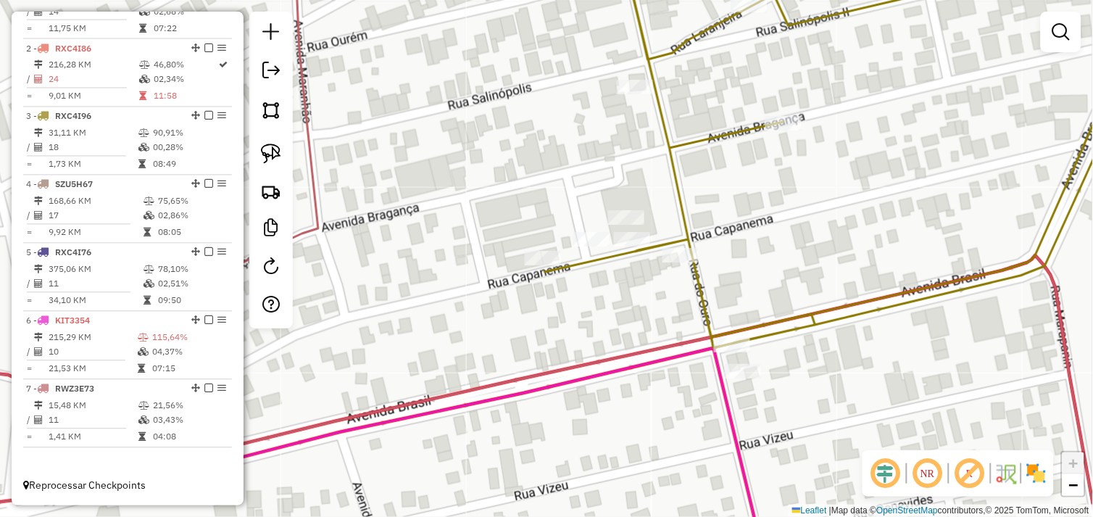
drag, startPoint x: 592, startPoint y: 295, endPoint x: 514, endPoint y: 274, distance: 80.3
click at [514, 274] on div "Janela de atendimento Grade de atendimento Capacidade Transportadoras Veículos …" at bounding box center [546, 258] width 1093 height 517
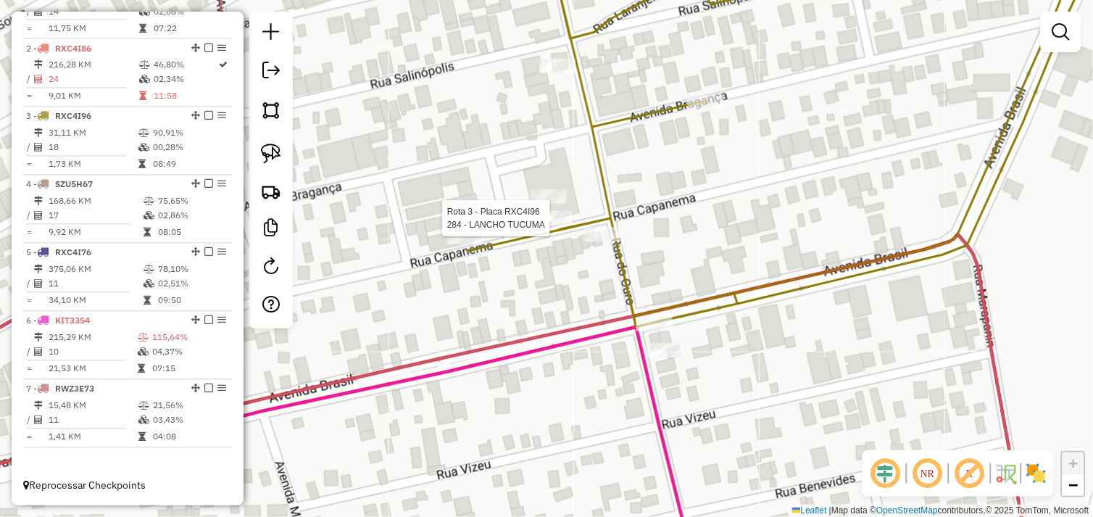
select select "*********"
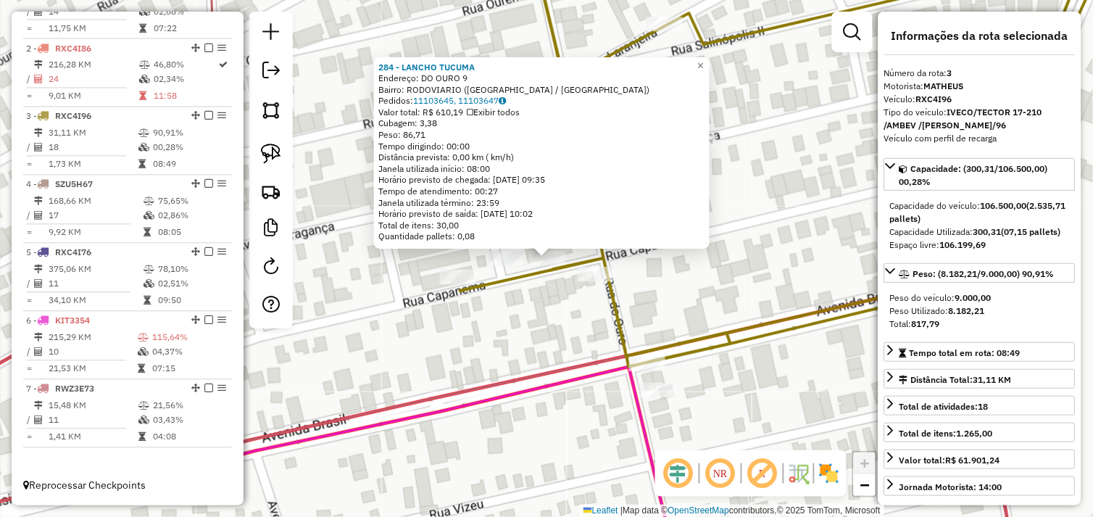
click at [516, 294] on div "284 - LANCHO TUCUMA Endereço: DO OURO 9 Bairro: RODOVIARIO ([GEOGRAPHIC_DATA] /…" at bounding box center [546, 258] width 1093 height 517
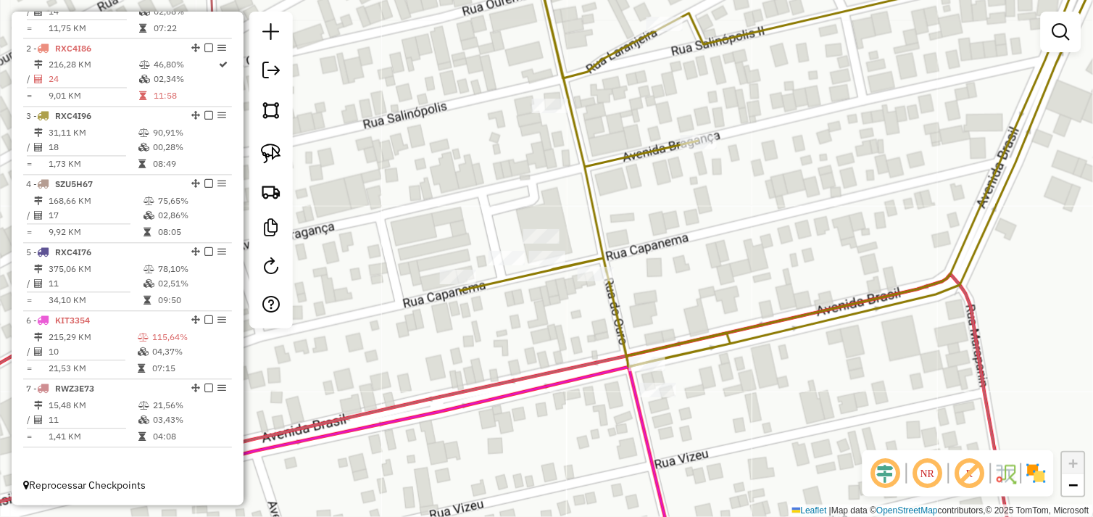
select select "*********"
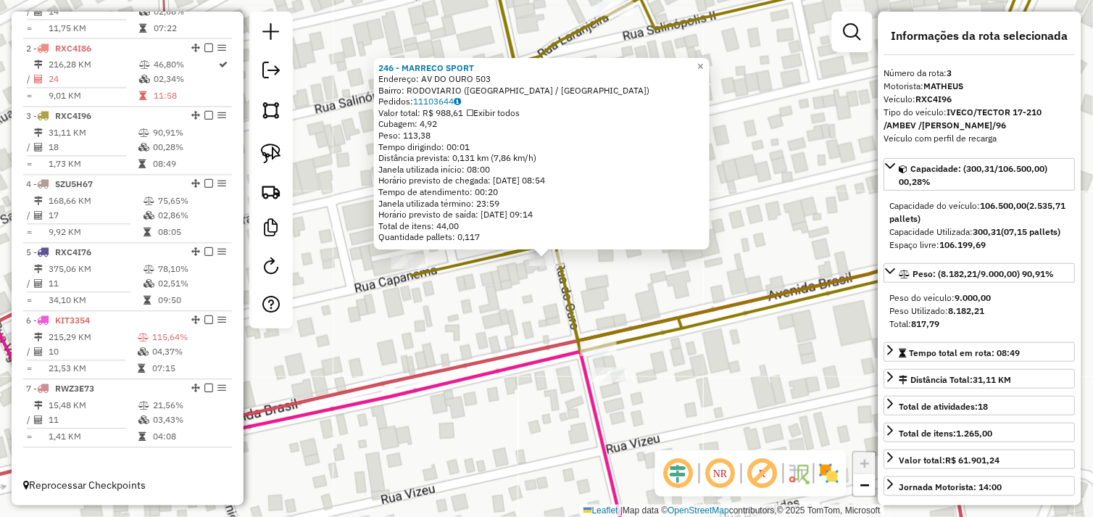
click at [510, 288] on div "246 - MARRECO SPORT Endereço: AV DO OURO 503 Bairro: RODOVIARIO ([GEOGRAPHIC_DA…" at bounding box center [546, 258] width 1093 height 517
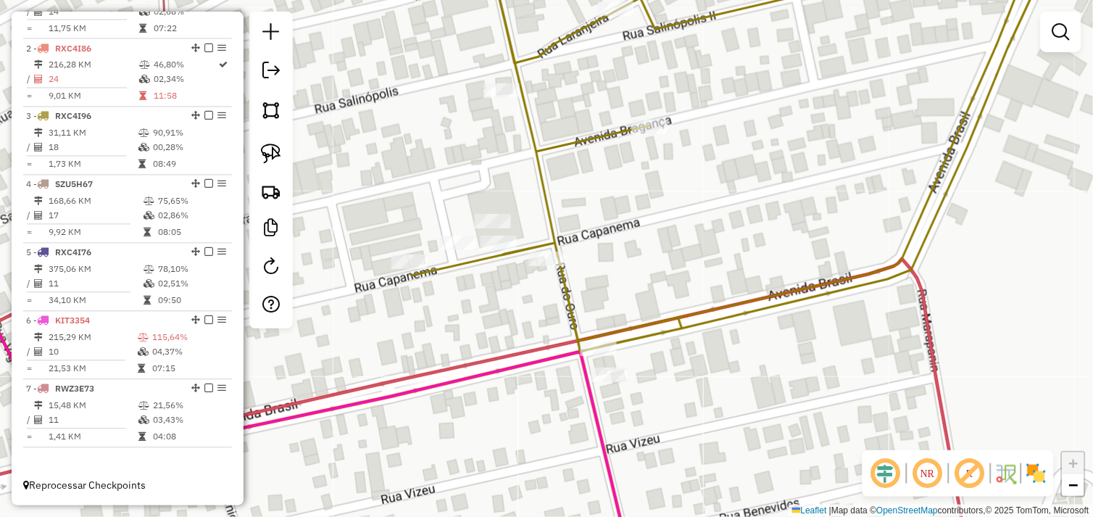
drag, startPoint x: 280, startPoint y: 150, endPoint x: 306, endPoint y: 163, distance: 29.2
click at [280, 150] on img at bounding box center [271, 153] width 20 height 20
drag, startPoint x: 535, startPoint y: 235, endPoint x: 575, endPoint y: 275, distance: 56.9
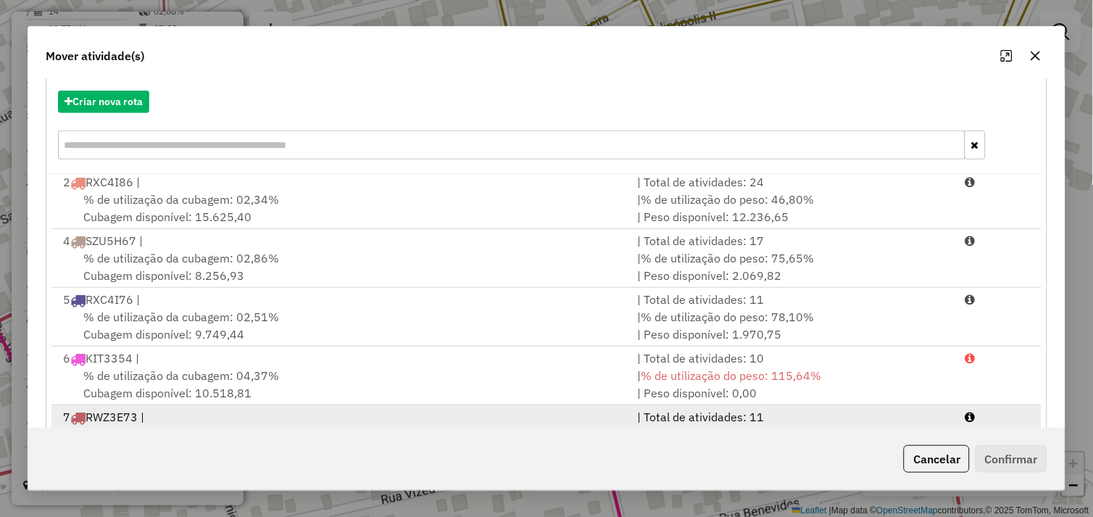
scroll to position [219, 0]
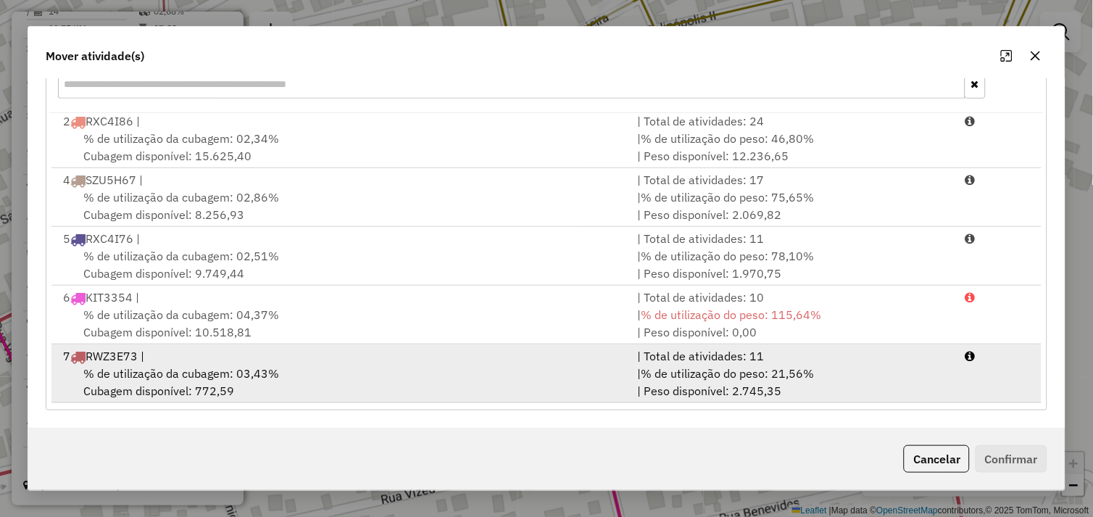
click at [384, 379] on div "% de utilização da cubagem: 03,43% Cubagem disponível: 772,59" at bounding box center [341, 381] width 575 height 35
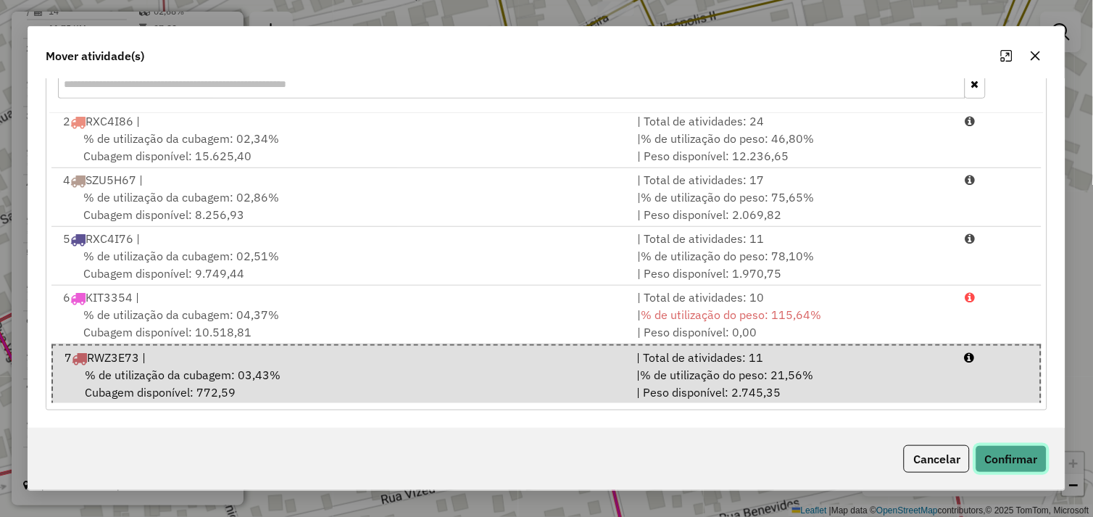
click at [983, 457] on button "Confirmar" at bounding box center [1011, 459] width 72 height 28
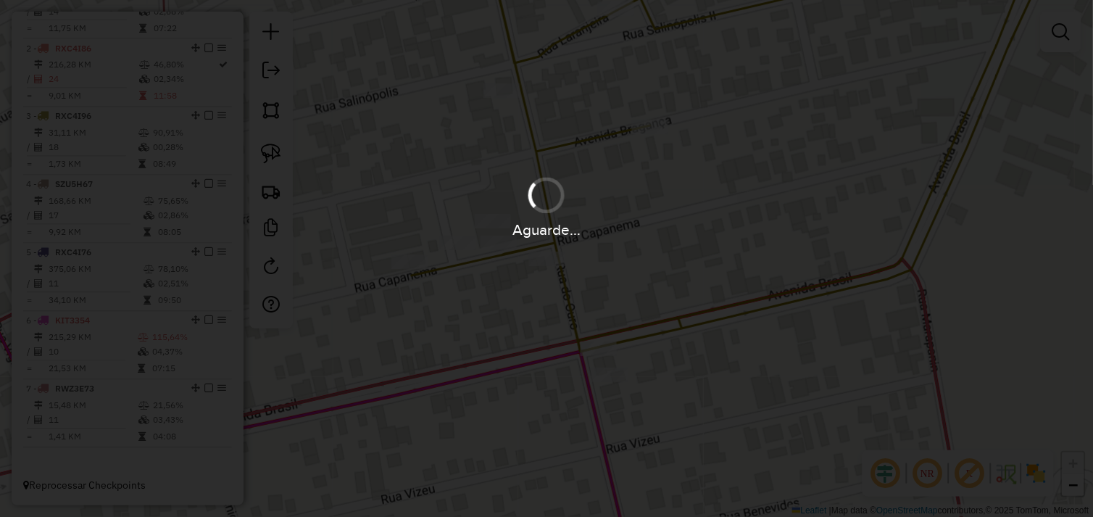
scroll to position [0, 0]
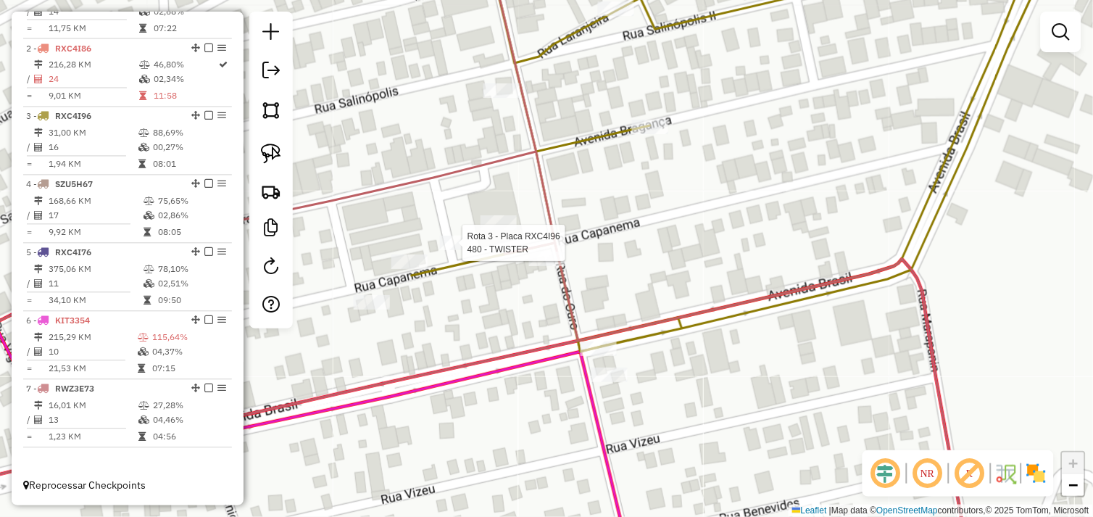
select select "*********"
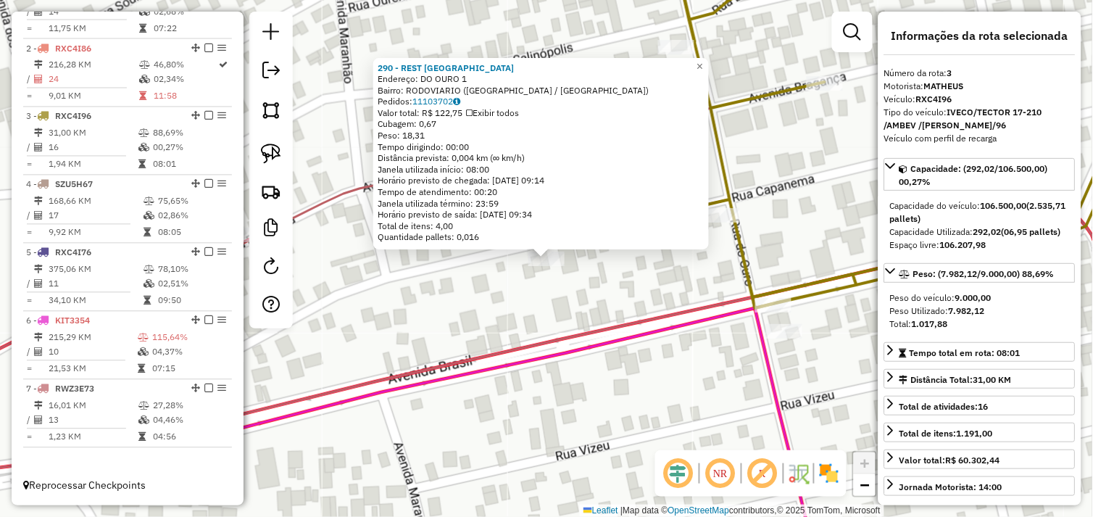
click at [605, 326] on icon at bounding box center [522, 259] width 1262 height 620
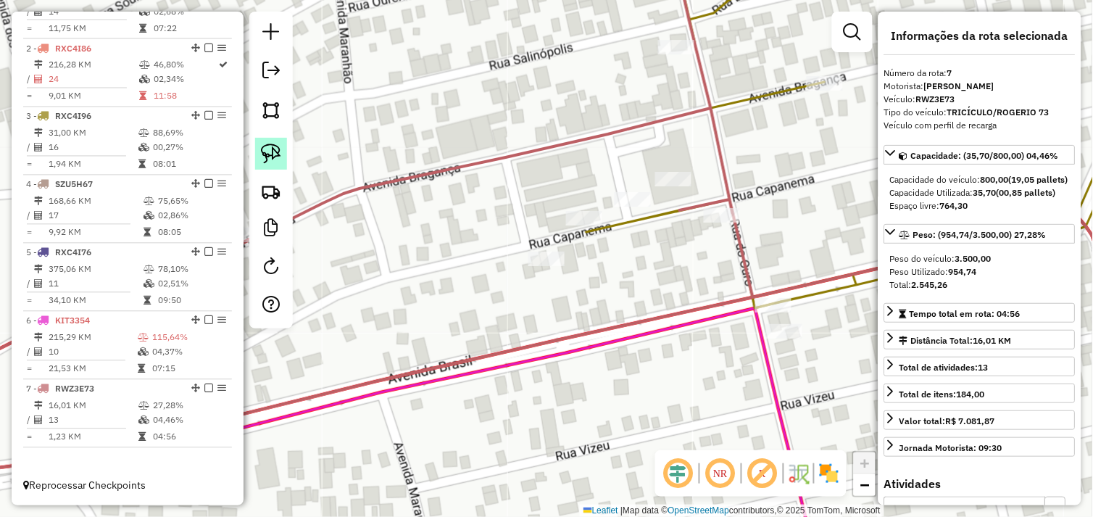
drag, startPoint x: 264, startPoint y: 149, endPoint x: 272, endPoint y: 153, distance: 8.4
click at [267, 149] on img at bounding box center [271, 153] width 20 height 20
drag, startPoint x: 504, startPoint y: 249, endPoint x: 502, endPoint y: 256, distance: 7.4
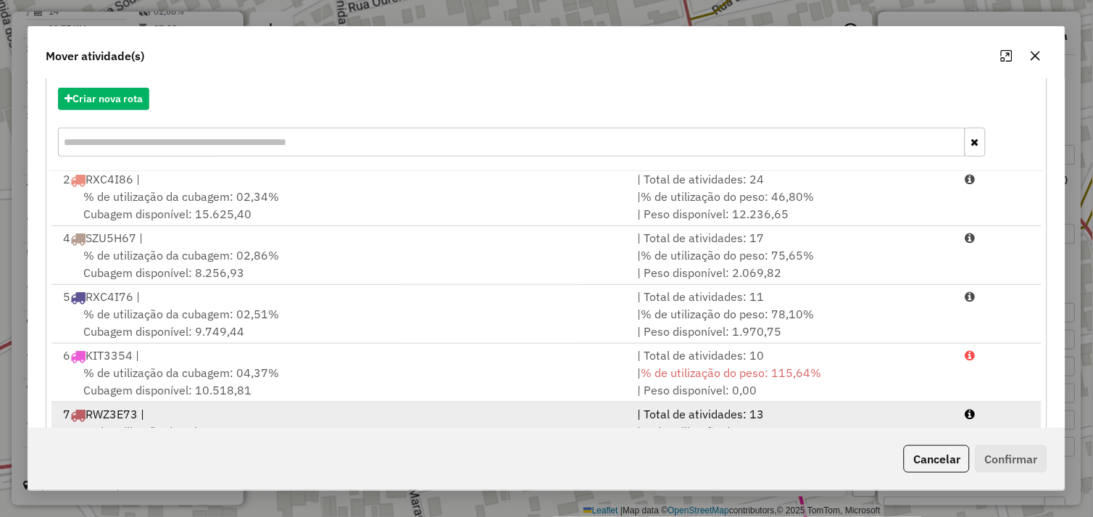
scroll to position [219, 0]
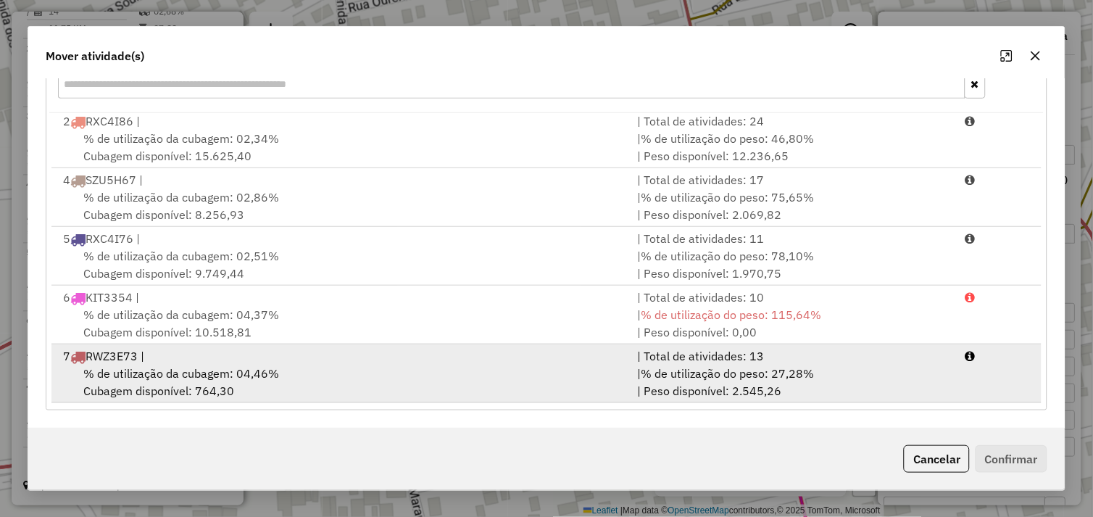
click at [375, 374] on div "% de utilização da cubagem: 04,46% Cubagem disponível: 764,30" at bounding box center [341, 381] width 575 height 35
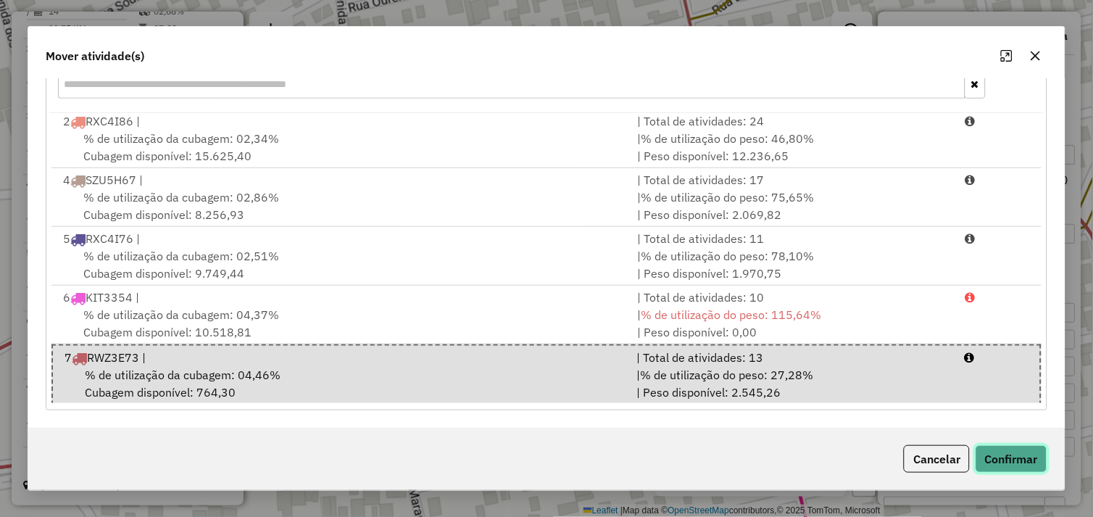
click at [996, 460] on button "Confirmar" at bounding box center [1011, 459] width 72 height 28
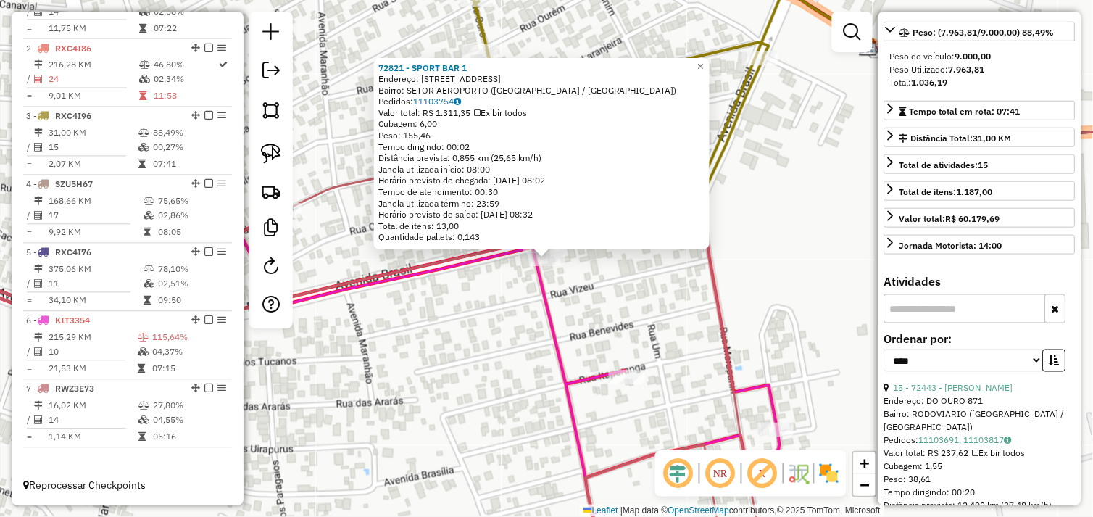
scroll to position [402, 0]
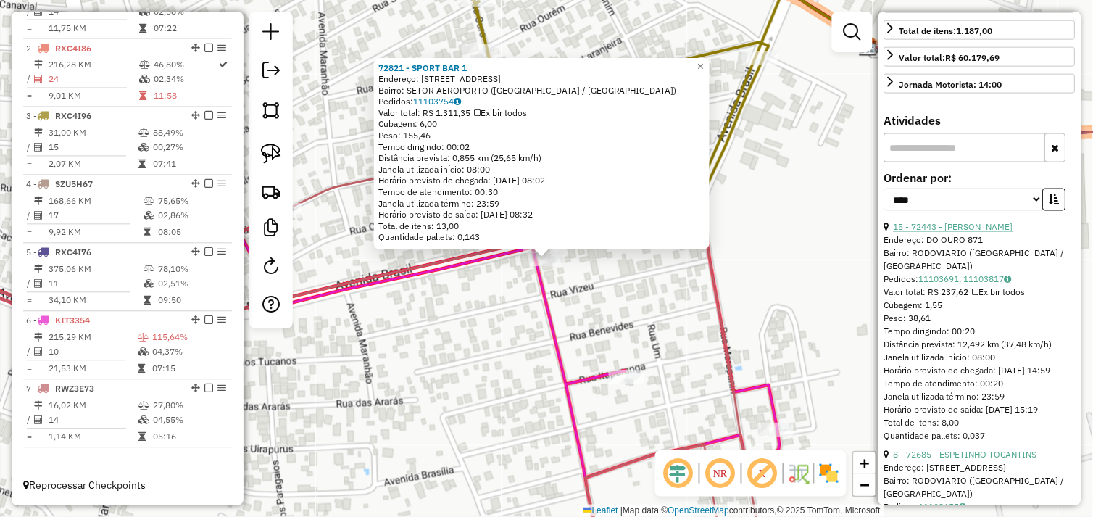
click at [964, 233] on link "15 - 72443 - [PERSON_NAME]" at bounding box center [953, 227] width 120 height 11
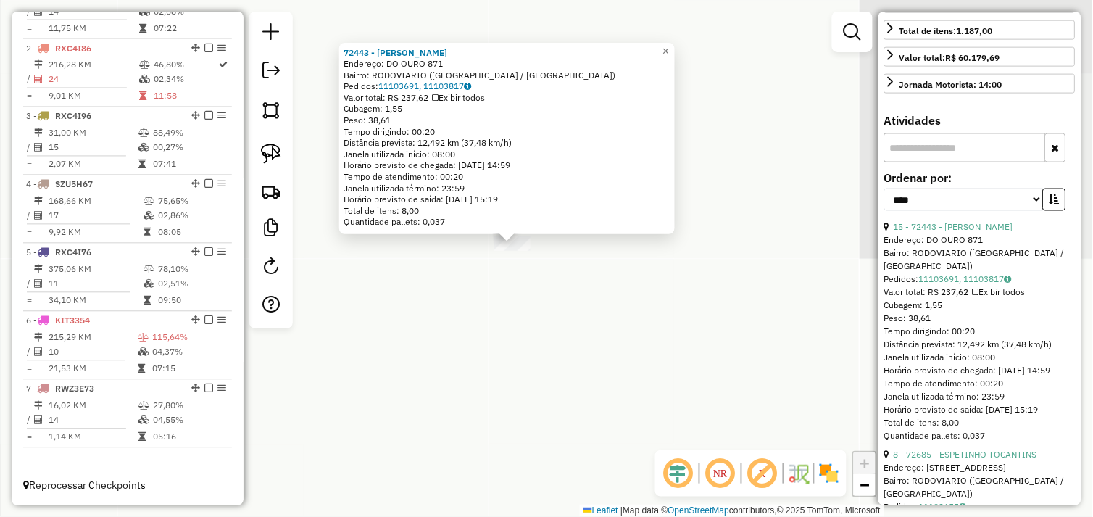
click at [547, 280] on div "72443 - TIAGO BARBEARIA Endereço: DO OURO 871 Bairro: RODOVIARIO ([GEOGRAPHIC_D…" at bounding box center [546, 258] width 1093 height 517
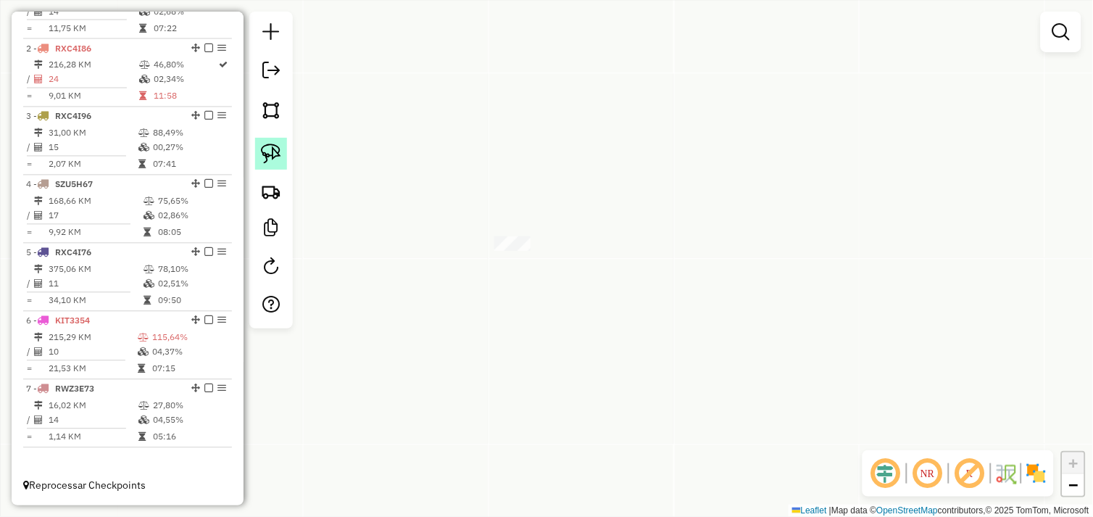
click at [274, 153] on img at bounding box center [271, 153] width 20 height 20
drag, startPoint x: 493, startPoint y: 207, endPoint x: 547, endPoint y: 250, distance: 69.1
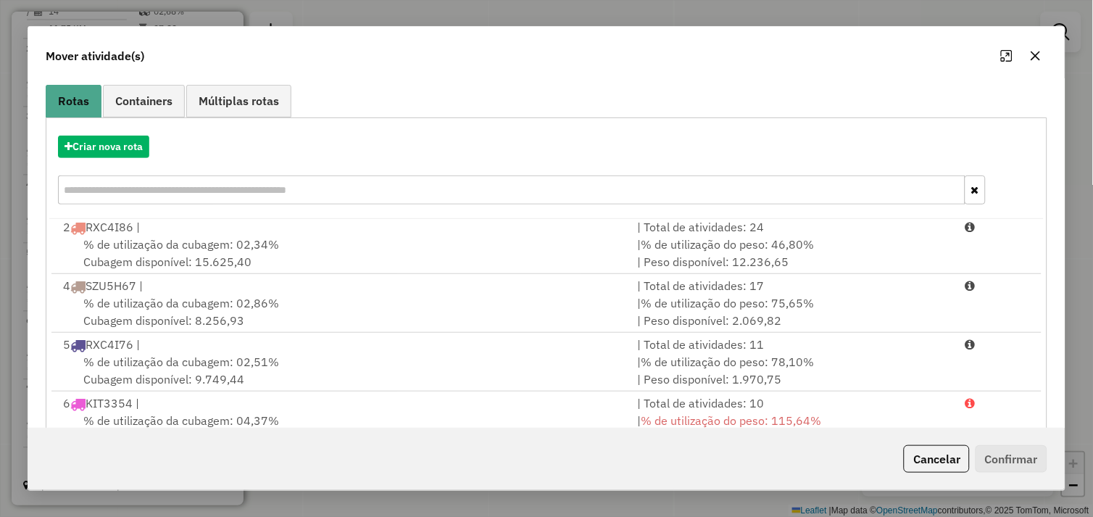
scroll to position [219, 0]
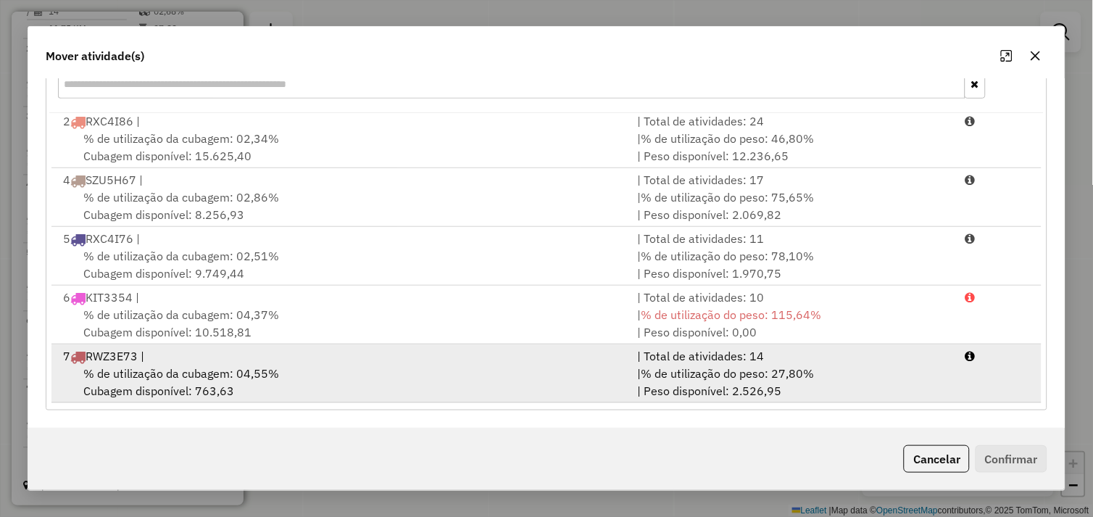
drag, startPoint x: 380, startPoint y: 388, endPoint x: 467, endPoint y: 395, distance: 87.9
click at [384, 388] on div "% de utilização da cubagem: 04,55% Cubagem disponível: 763,63" at bounding box center [341, 381] width 575 height 35
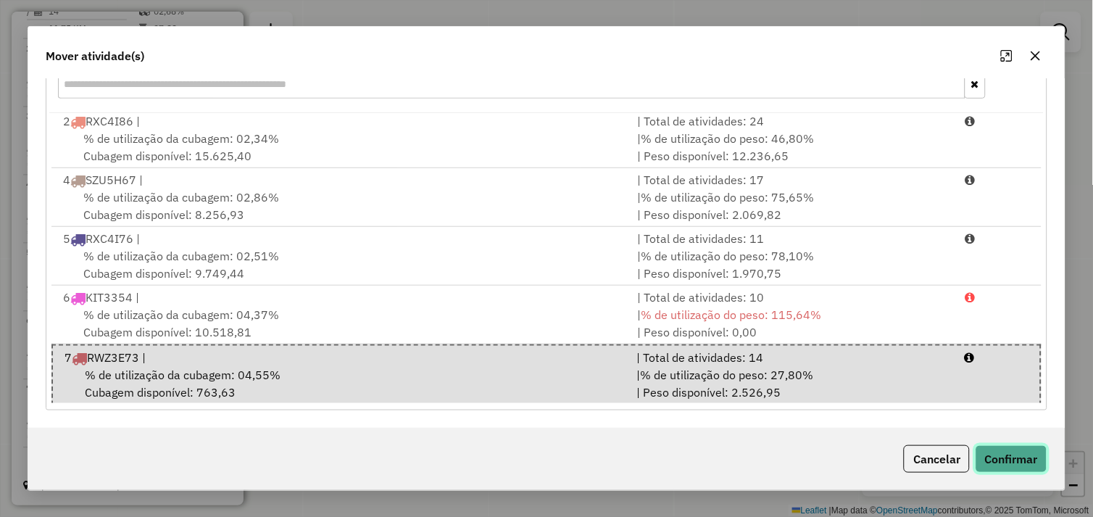
click at [1002, 452] on button "Confirmar" at bounding box center [1011, 459] width 72 height 28
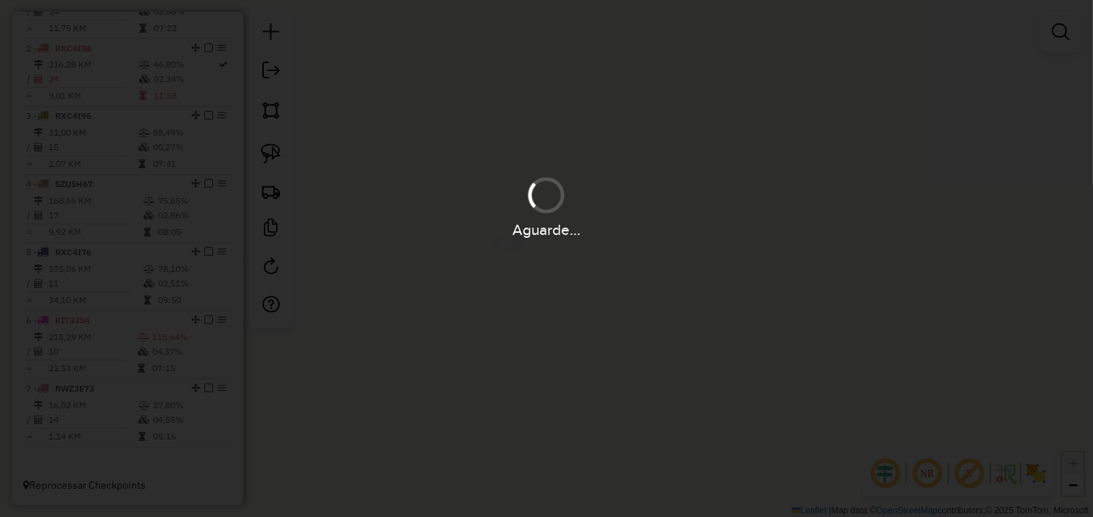
scroll to position [0, 0]
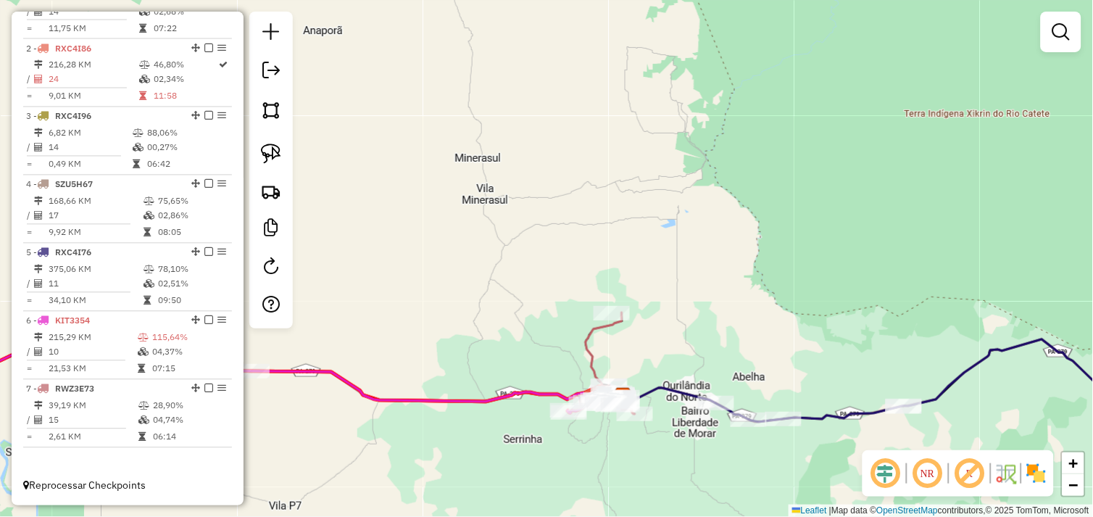
drag, startPoint x: 635, startPoint y: 363, endPoint x: 672, endPoint y: 283, distance: 87.8
click at [672, 281] on div "Janela de atendimento Grade de atendimento Capacidade Transportadoras Veículos …" at bounding box center [546, 258] width 1093 height 517
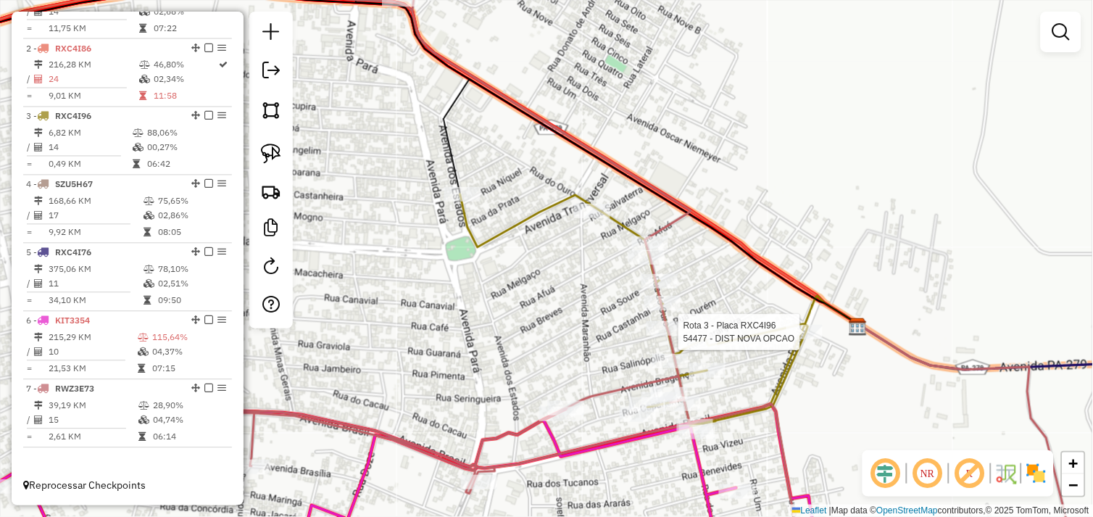
select select "*********"
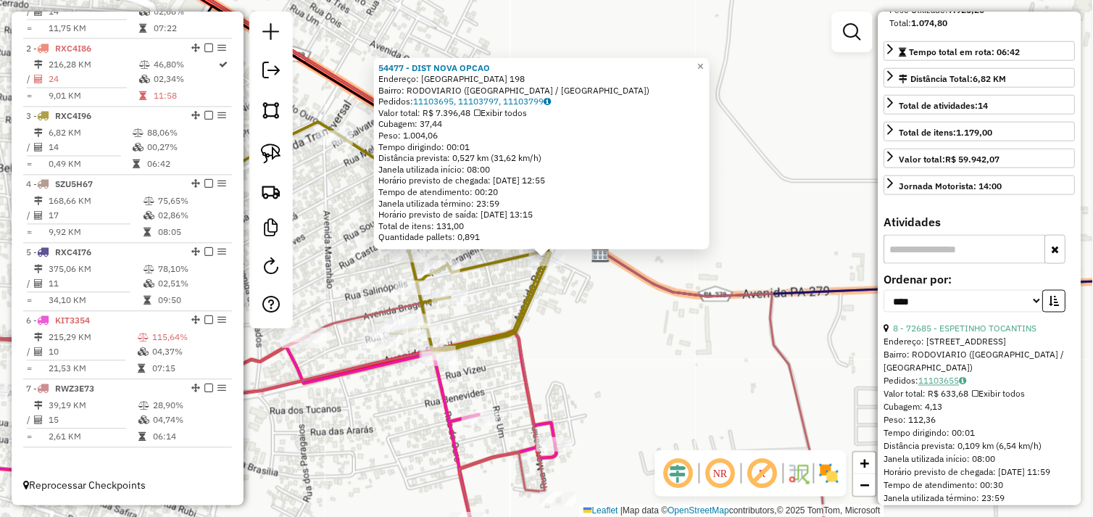
scroll to position [322, 0]
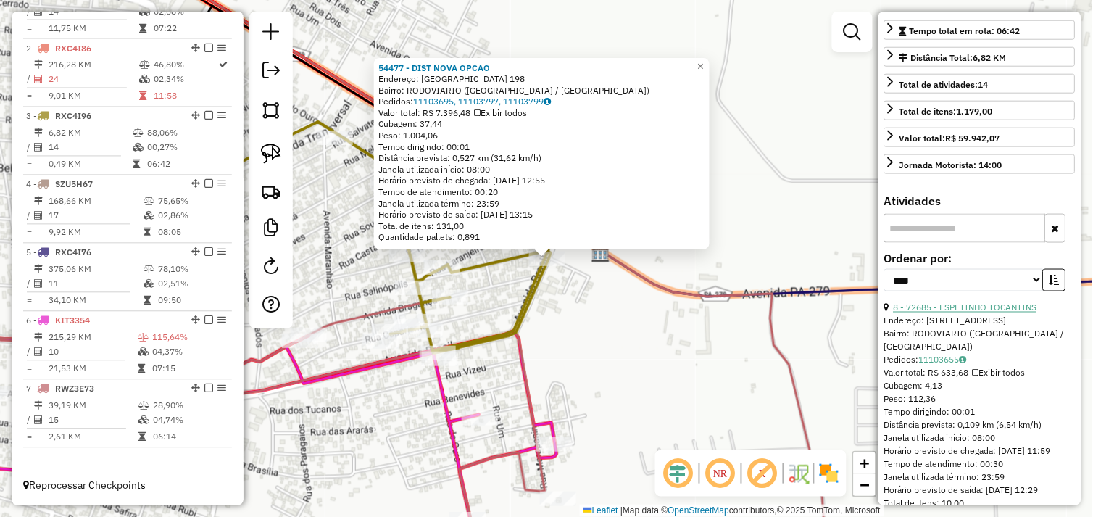
drag, startPoint x: 967, startPoint y: 322, endPoint x: 922, endPoint y: 317, distance: 45.2
click at [967, 313] on link "8 - 72685 - ESPETINHO TOCANTINS" at bounding box center [964, 307] width 143 height 11
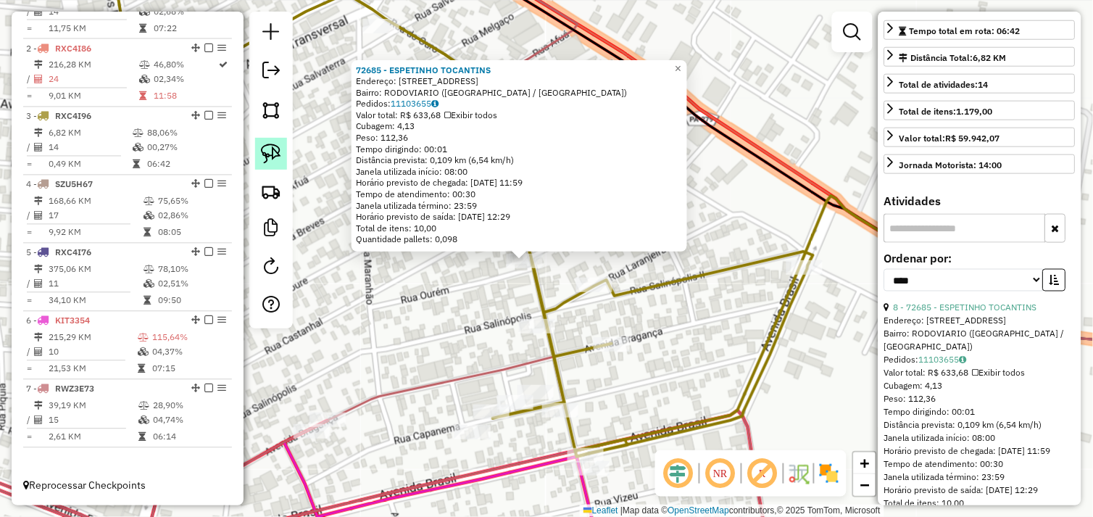
drag, startPoint x: 275, startPoint y: 155, endPoint x: 284, endPoint y: 162, distance: 11.3
click at [275, 156] on img at bounding box center [271, 153] width 20 height 20
drag, startPoint x: 483, startPoint y: 268, endPoint x: 498, endPoint y: 248, distance: 24.9
click at [498, 248] on div "Rota 3 - Placa RXC4I96 72685 - [GEOGRAPHIC_DATA] TOCANTINS 72685 - [GEOGRAPHIC_…" at bounding box center [546, 258] width 1093 height 517
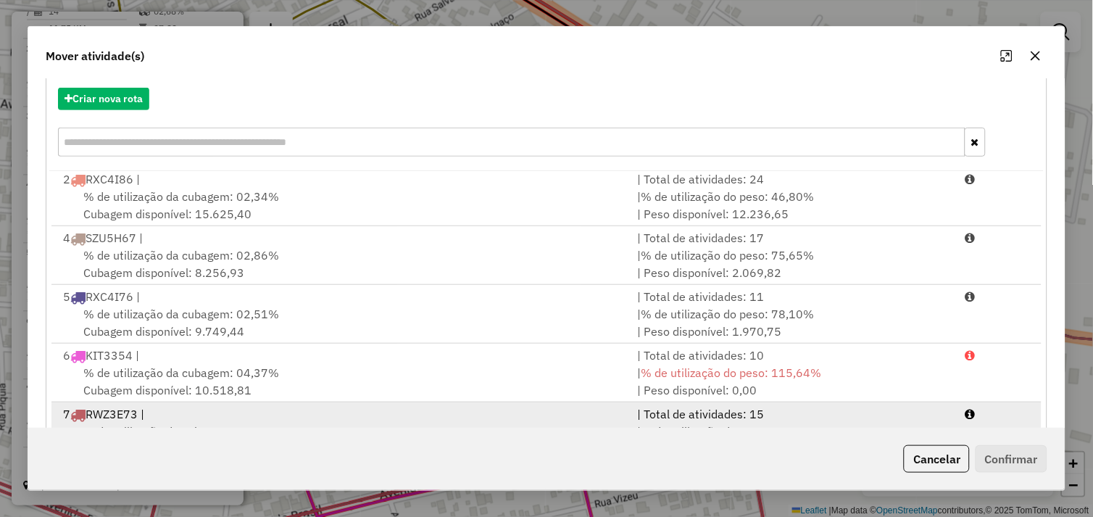
scroll to position [219, 0]
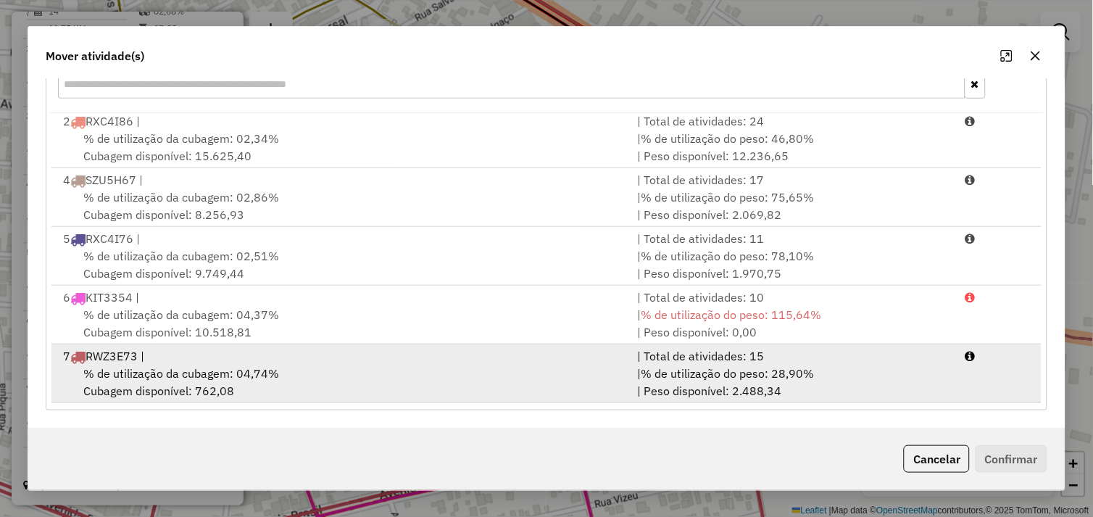
click at [356, 373] on div "% de utilização da cubagem: 04,74% Cubagem disponível: 762,08" at bounding box center [341, 381] width 575 height 35
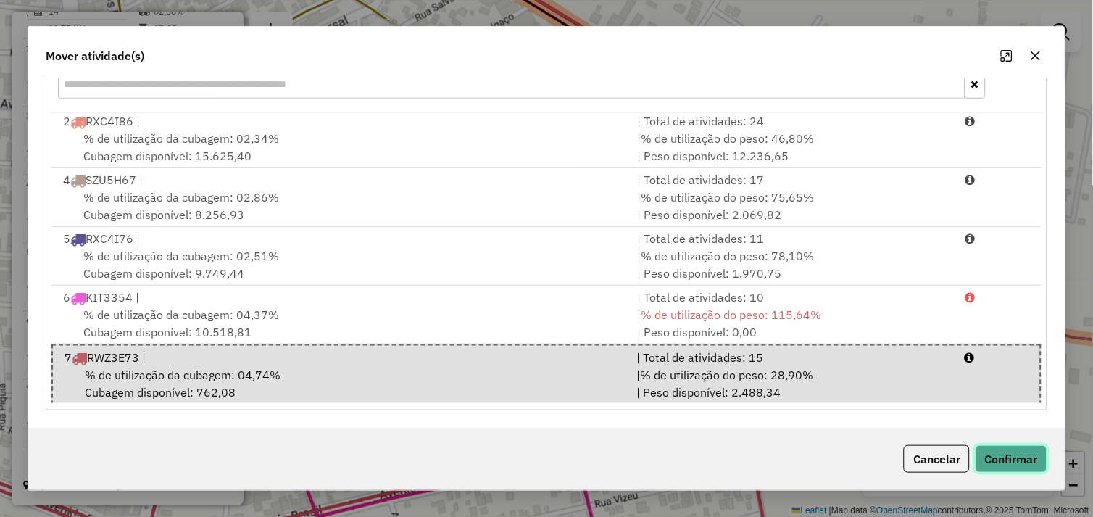
click at [1002, 451] on button "Confirmar" at bounding box center [1011, 459] width 72 height 28
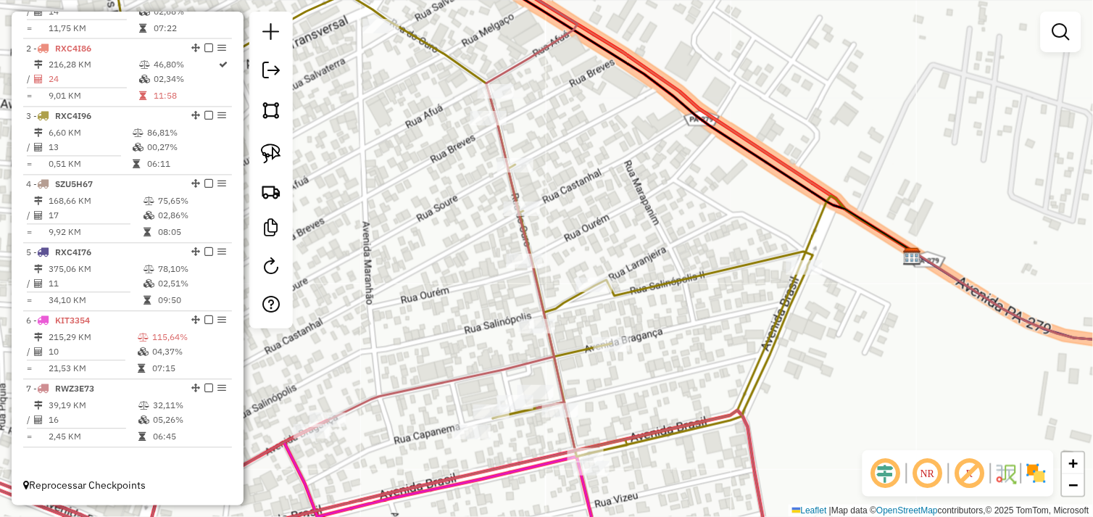
scroll to position [0, 0]
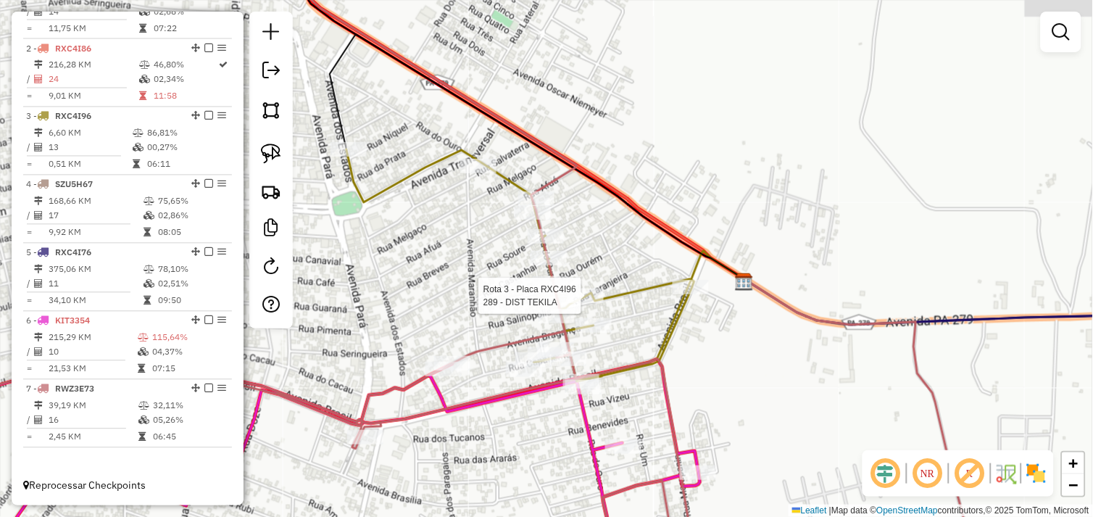
select select "*********"
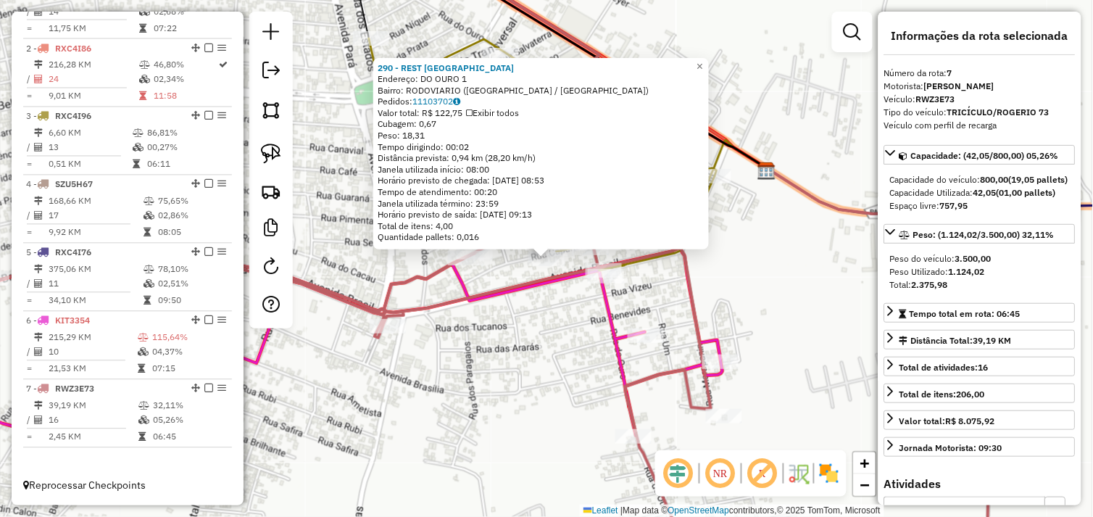
click at [541, 325] on div "290 - REST [GEOGRAPHIC_DATA] Endereço: DO OURO 1 Bairro: RODOVIARIO ([GEOGRAPHI…" at bounding box center [546, 258] width 1093 height 517
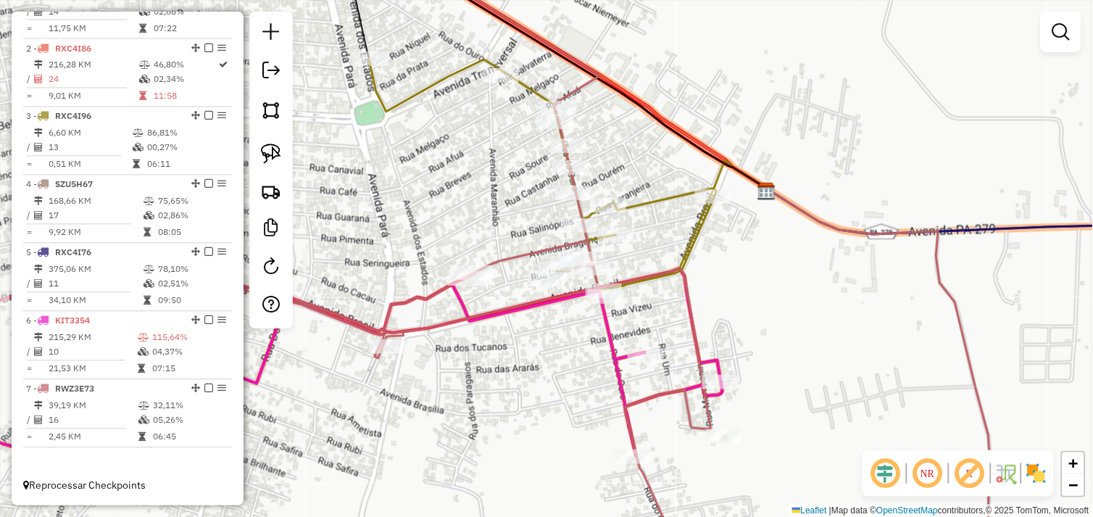
drag, startPoint x: 643, startPoint y: 251, endPoint x: 643, endPoint y: 271, distance: 20.3
click at [643, 271] on icon at bounding box center [526, 279] width 1066 height 620
select select "*********"
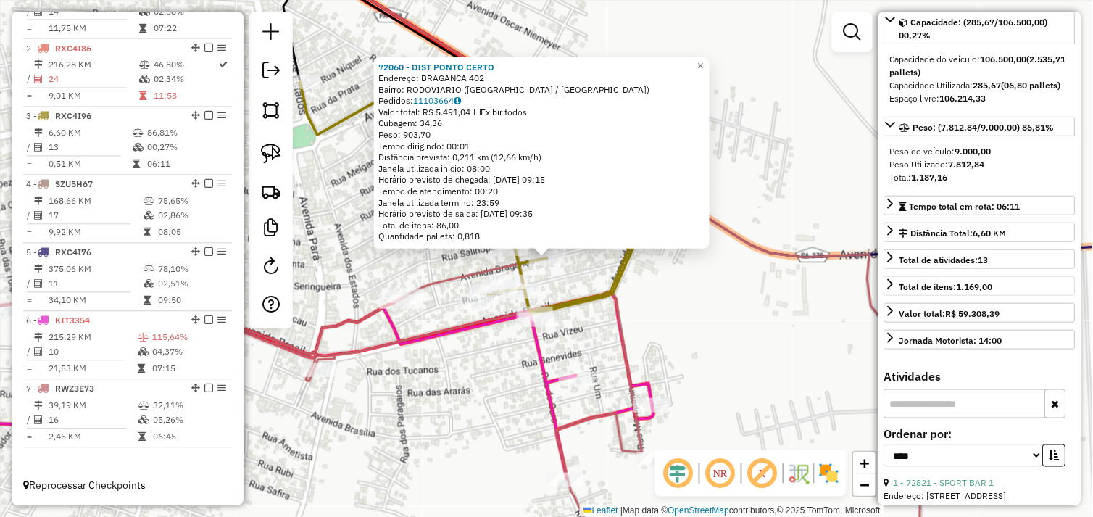
scroll to position [322, 0]
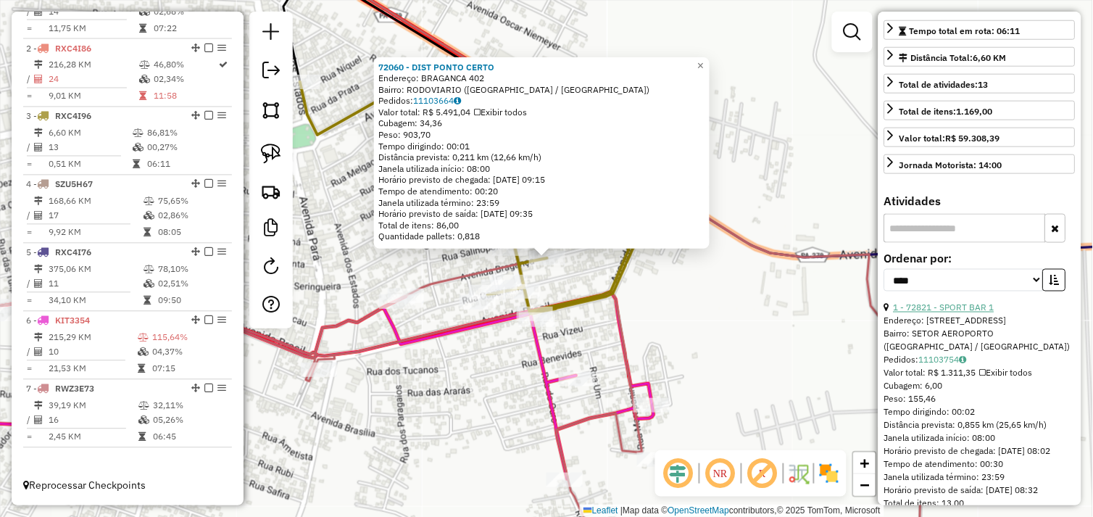
click at [958, 313] on link "1 - 72821 - SPORT BAR 1" at bounding box center [943, 307] width 101 height 11
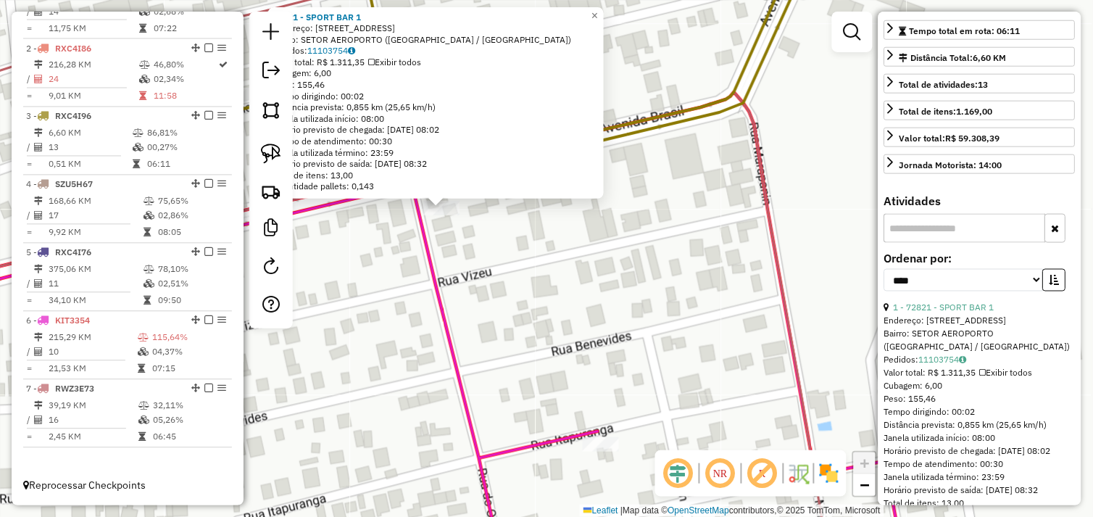
click at [465, 243] on div "Rota 3 - Placa RXC4I96 72821 - SPORT BAR 1 72821 - SPORT BAR 1 Endereço: [STREE…" at bounding box center [546, 258] width 1093 height 517
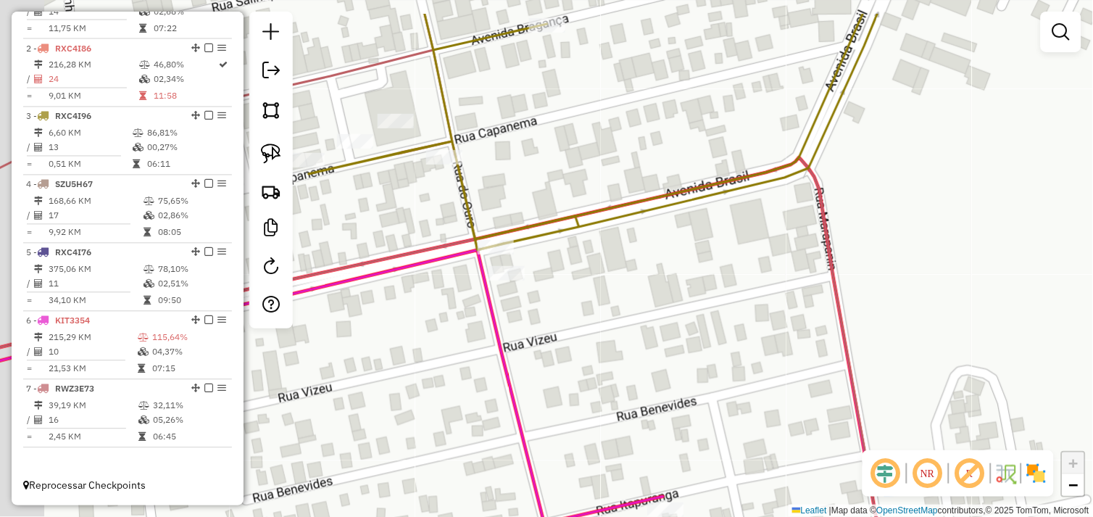
drag, startPoint x: 464, startPoint y: 251, endPoint x: 535, endPoint y: 313, distance: 94.5
click at [549, 338] on div "Janela de atendimento Grade de atendimento Capacidade Transportadoras Veículos …" at bounding box center [546, 258] width 1093 height 517
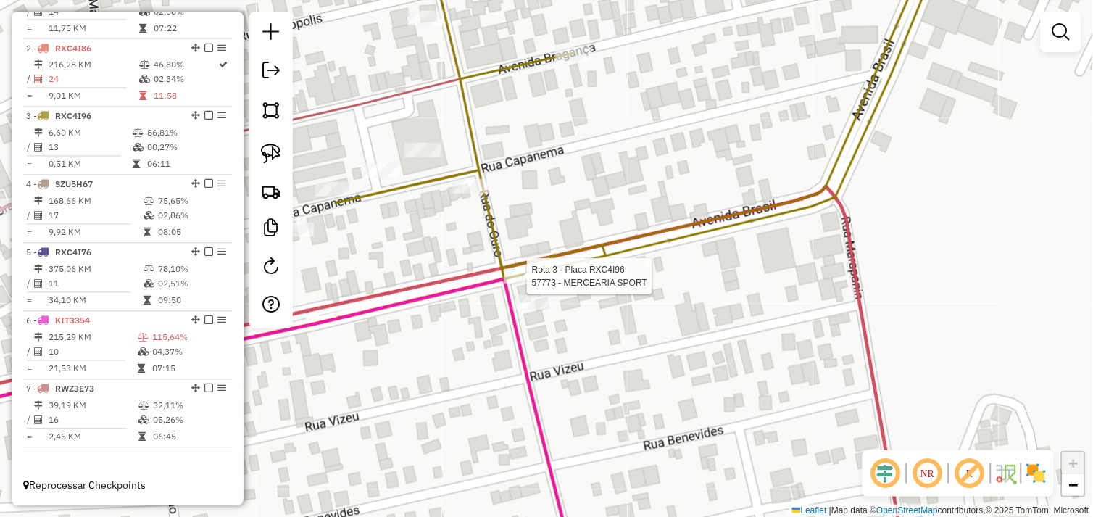
select select "*********"
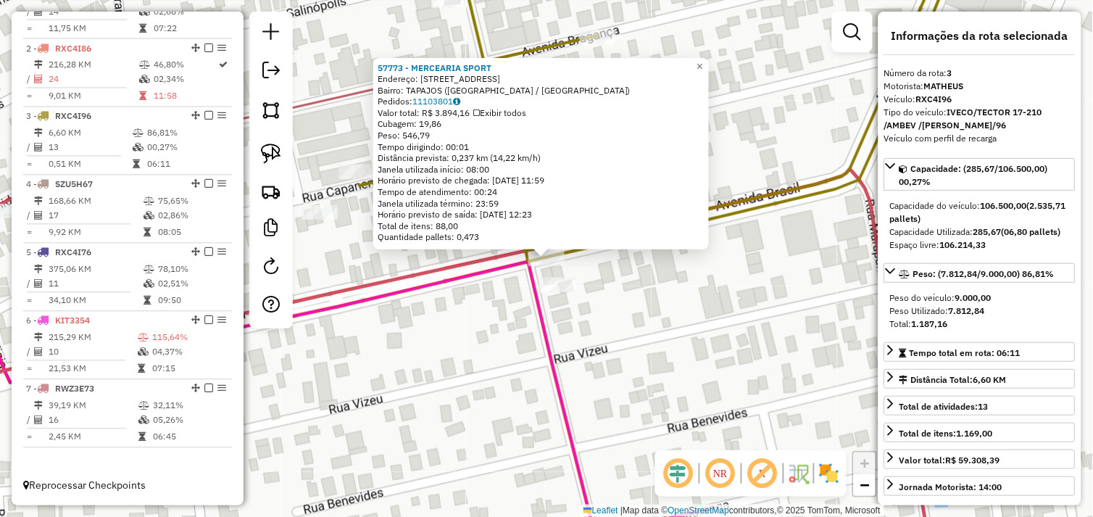
click at [509, 338] on div "57773 - MERCEARIA SPORT Endereço: AV BRASIL 540 Bairro: TAPAJOS ([GEOGRAPHIC_DA…" at bounding box center [546, 258] width 1093 height 517
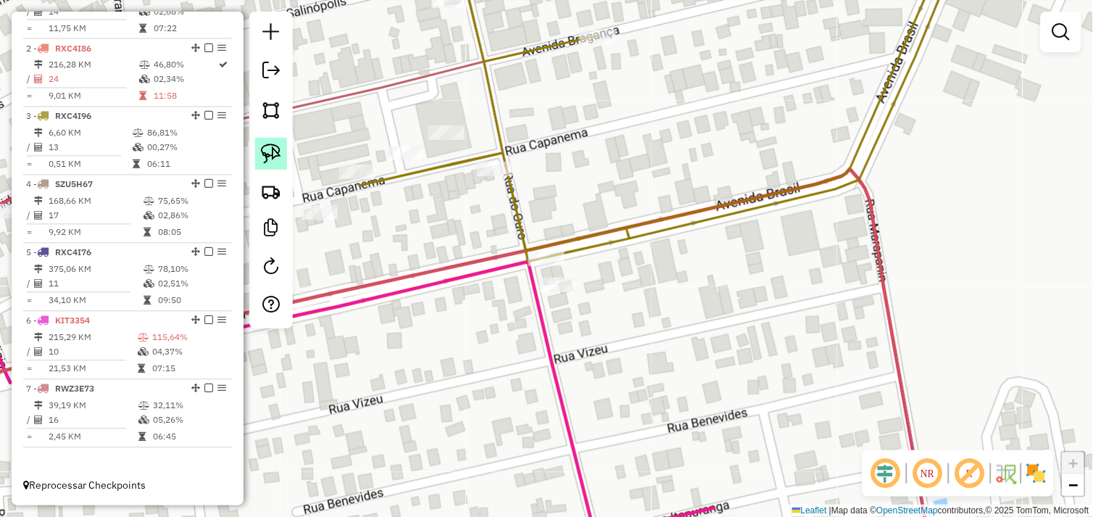
click at [279, 157] on img at bounding box center [271, 153] width 20 height 20
drag, startPoint x: 584, startPoint y: 265, endPoint x: 480, endPoint y: 310, distance: 112.9
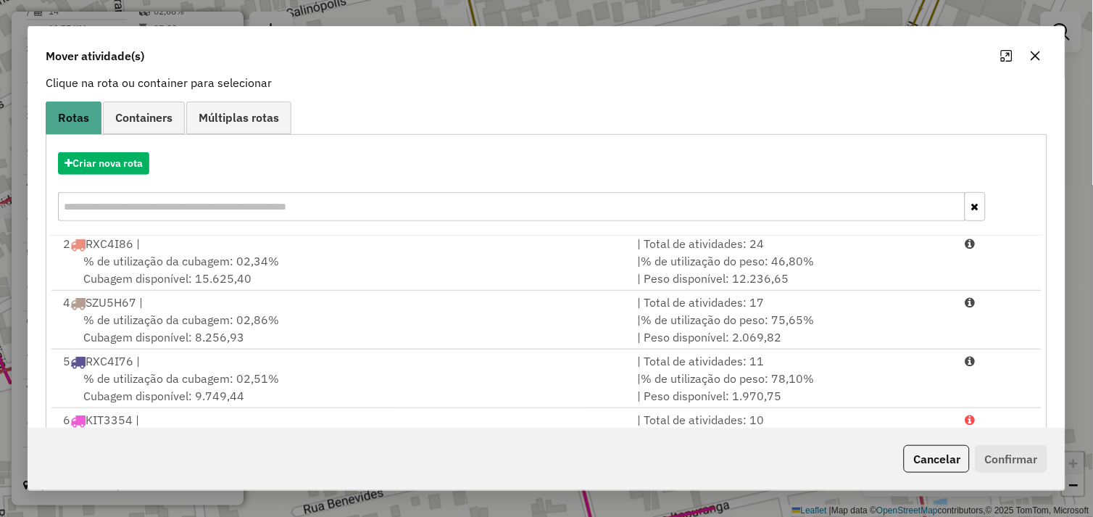
scroll to position [219, 0]
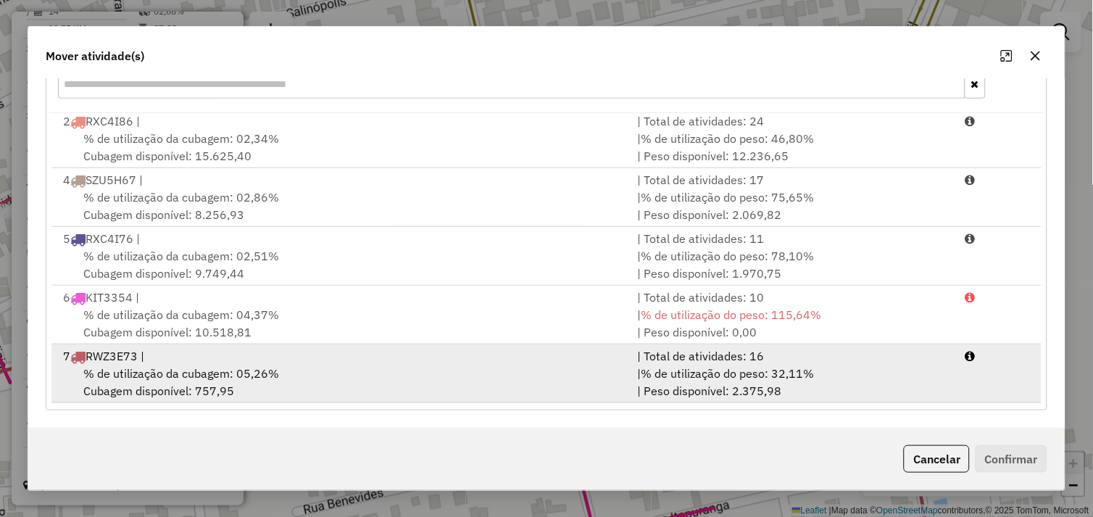
drag, startPoint x: 292, startPoint y: 373, endPoint x: 332, endPoint y: 377, distance: 40.1
click at [294, 373] on div "% de utilização da cubagem: 05,26% Cubagem disponível: 757,95" at bounding box center [341, 381] width 575 height 35
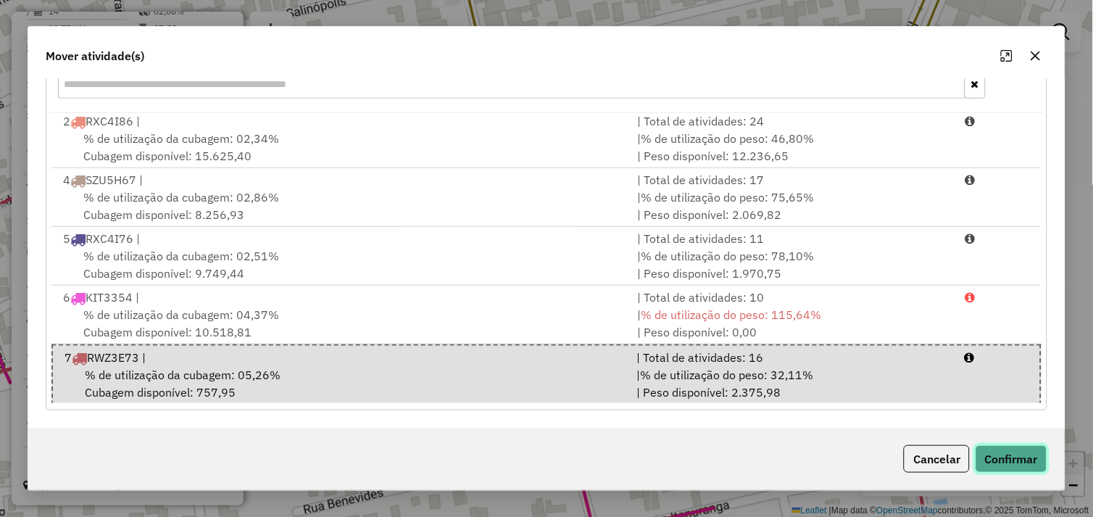
click at [1003, 457] on button "Confirmar" at bounding box center [1011, 459] width 72 height 28
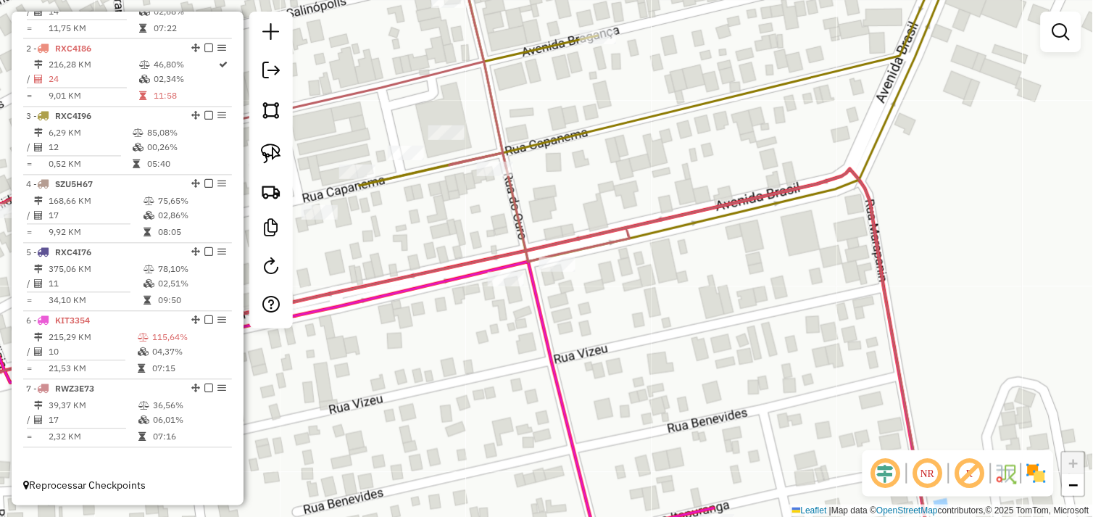
scroll to position [0, 0]
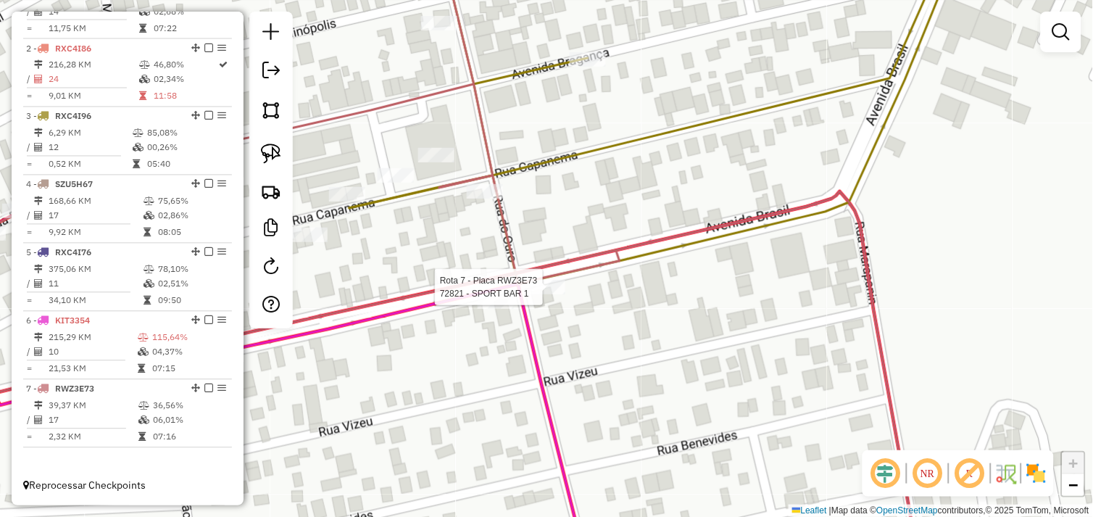
select select "*********"
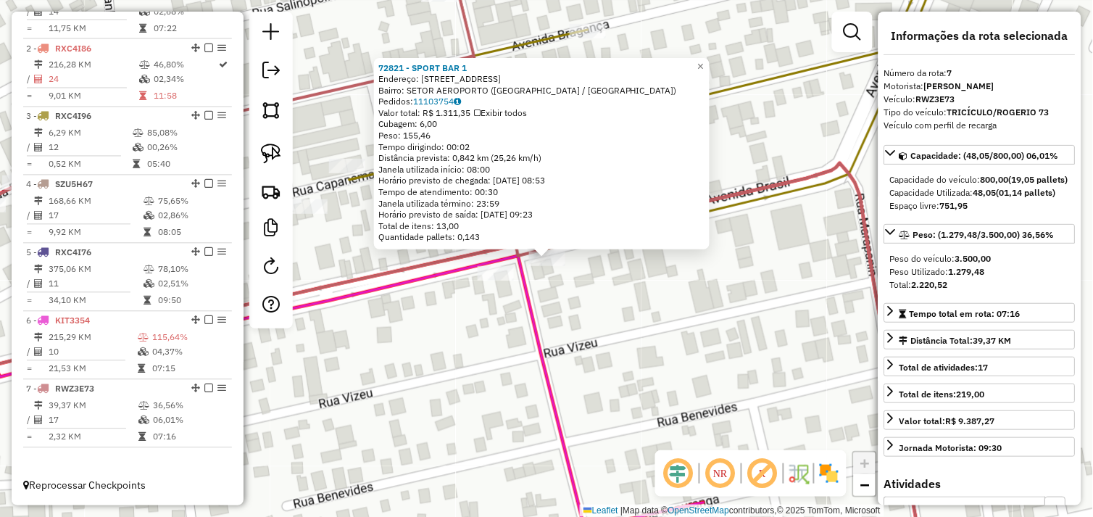
click at [556, 316] on div "72821 - SPORT BAR 1 Endereço: [STREET_ADDRESS] Pedidos: 11103754 Valor total: R…" at bounding box center [546, 258] width 1093 height 517
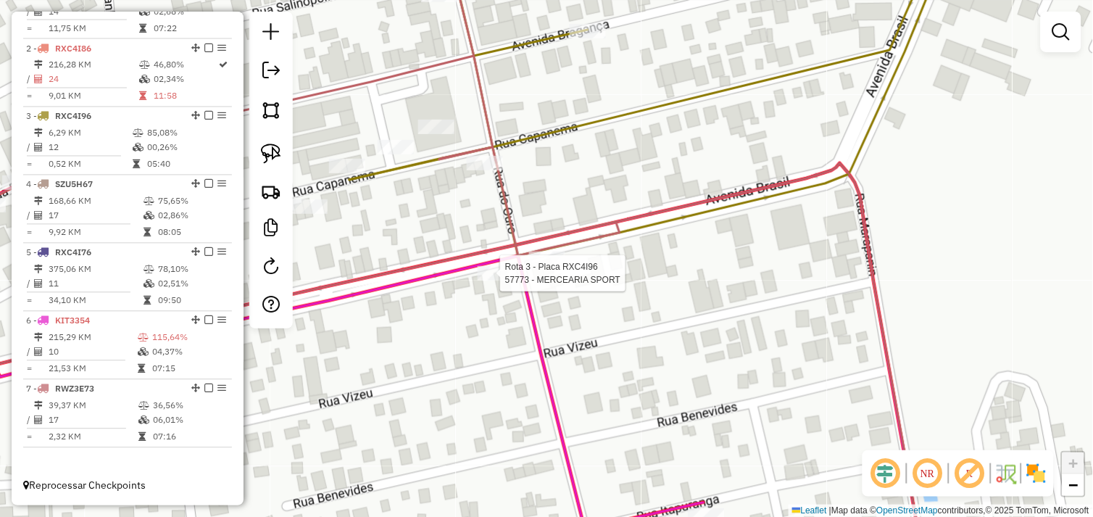
select select "*********"
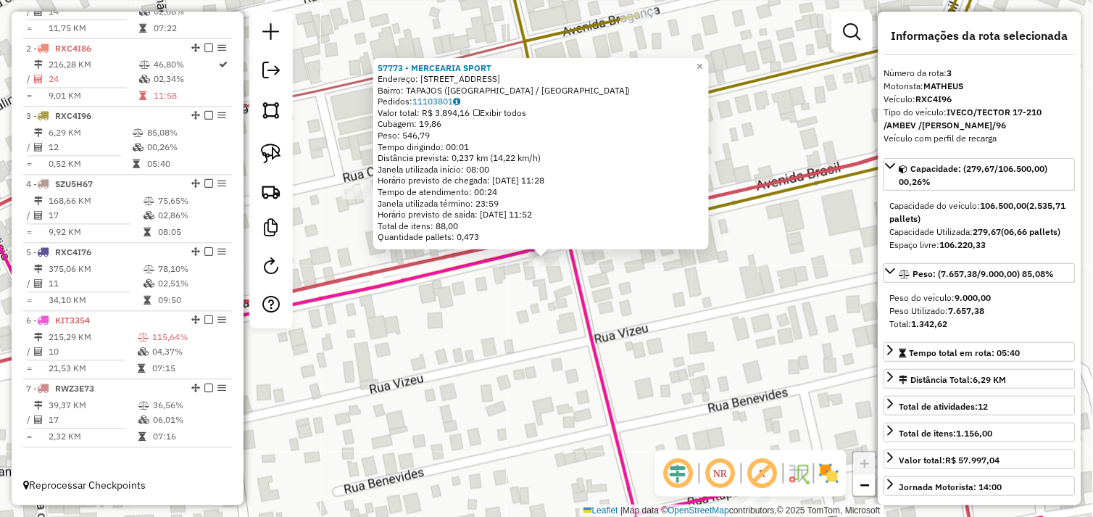
click at [514, 309] on div "57773 - MERCEARIA SPORT Endereço: AV BRASIL 540 Bairro: TAPAJOS ([GEOGRAPHIC_DA…" at bounding box center [546, 258] width 1093 height 517
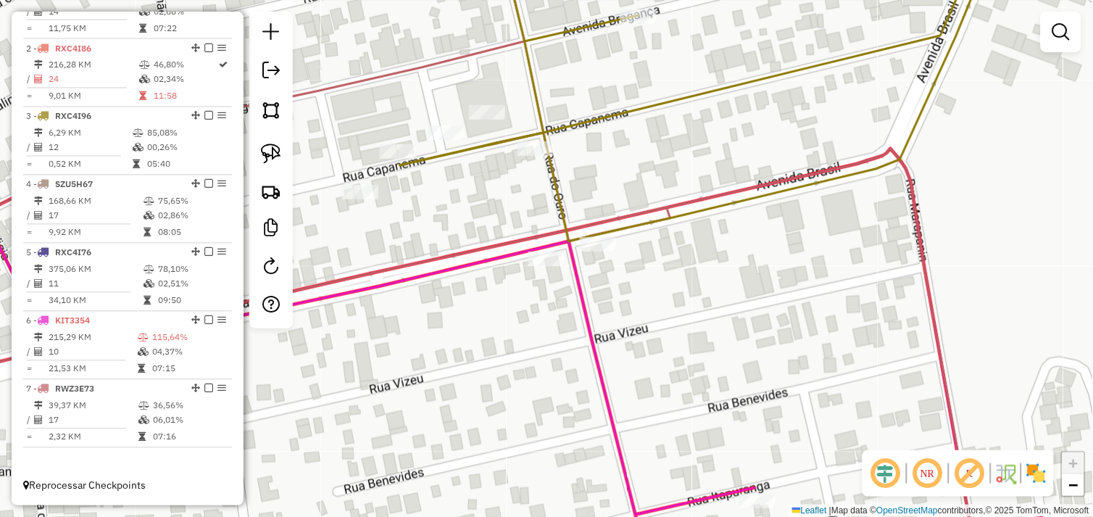
drag, startPoint x: 403, startPoint y: 320, endPoint x: 599, endPoint y: 297, distance: 197.7
click at [588, 299] on div "Janela de atendimento Grade de atendimento Capacidade Transportadoras Veículos …" at bounding box center [546, 258] width 1093 height 517
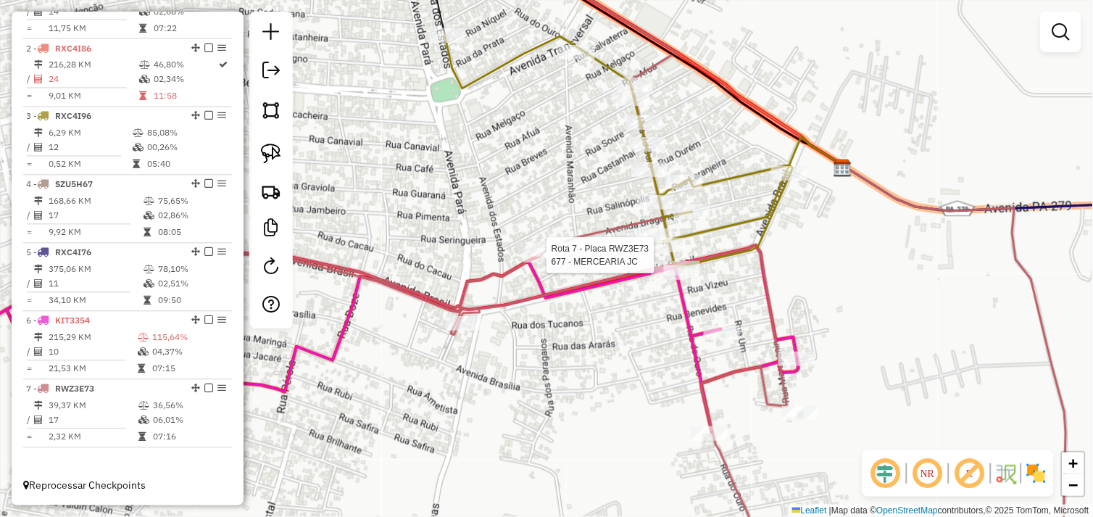
select select "*********"
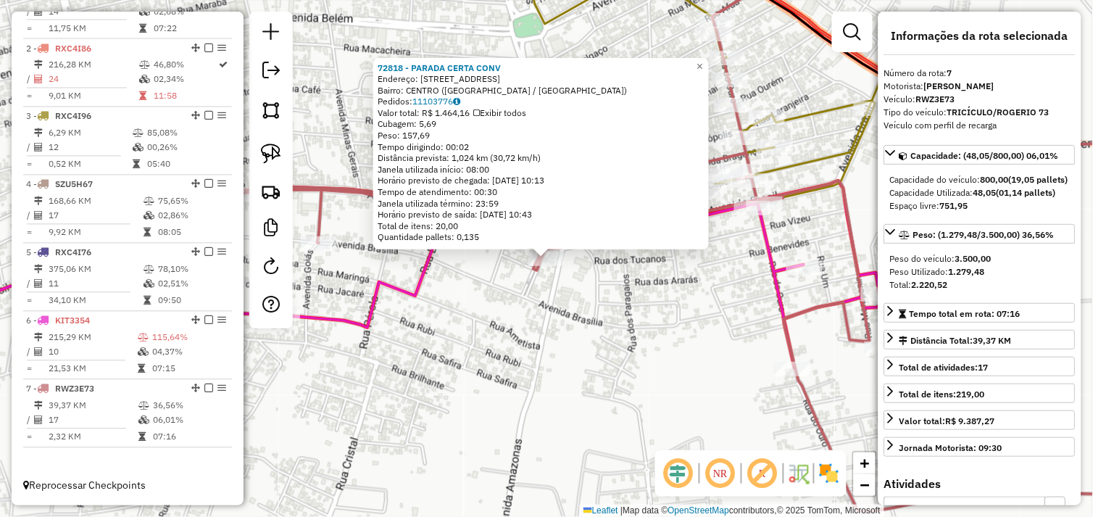
drag, startPoint x: 556, startPoint y: 329, endPoint x: 601, endPoint y: 316, distance: 47.5
click at [556, 329] on div "72818 - PARADA CERTA CONV Endereço: [STREET_ADDRESS] Bairro: [GEOGRAPHIC_DATA] …" at bounding box center [546, 258] width 1093 height 517
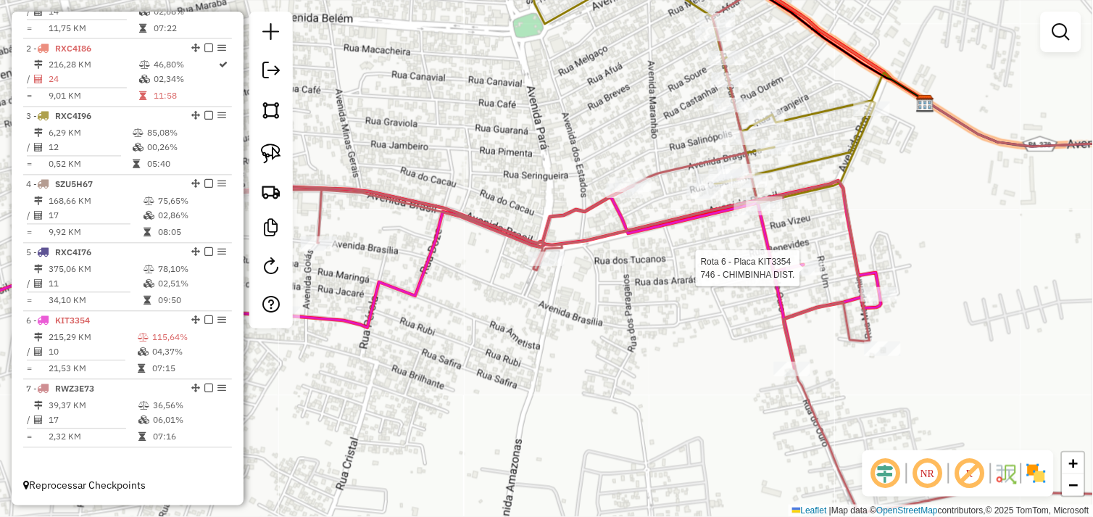
select select "*********"
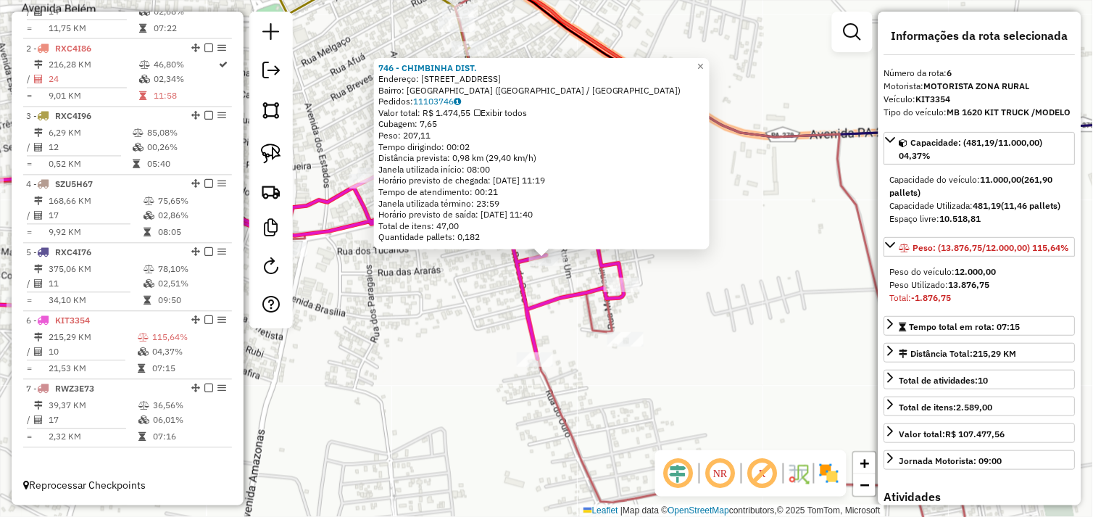
click at [668, 268] on div "Rota 6 - Placa KIT3354 618 - JUNIOR SCHIN 746 - CHIMBINHA DIST. Endereço: R ITU…" at bounding box center [546, 258] width 1093 height 517
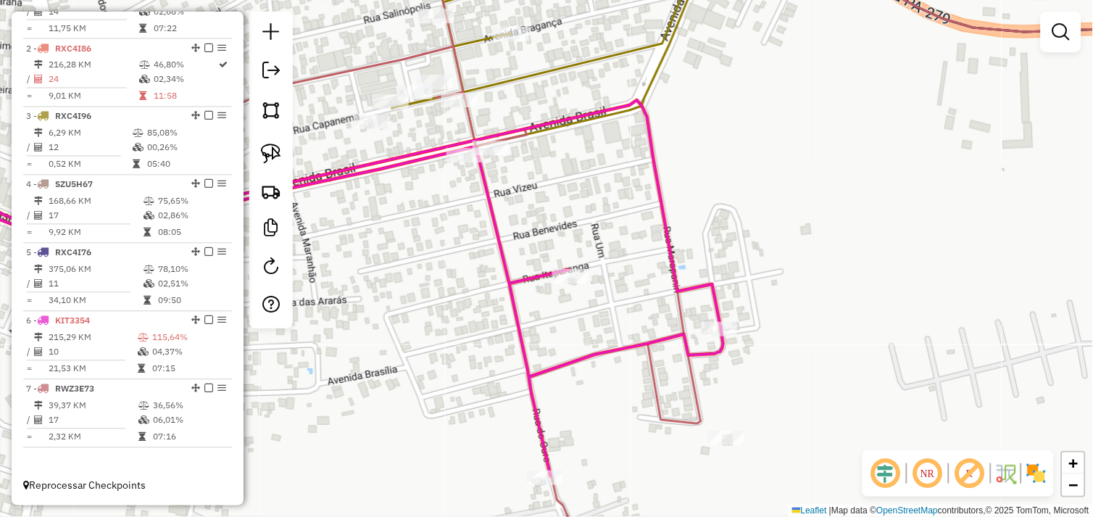
drag, startPoint x: 572, startPoint y: 308, endPoint x: 561, endPoint y: 256, distance: 53.4
click at [561, 256] on div "Janela de atendimento Grade de atendimento Capacidade Transportadoras Veículos …" at bounding box center [546, 258] width 1093 height 517
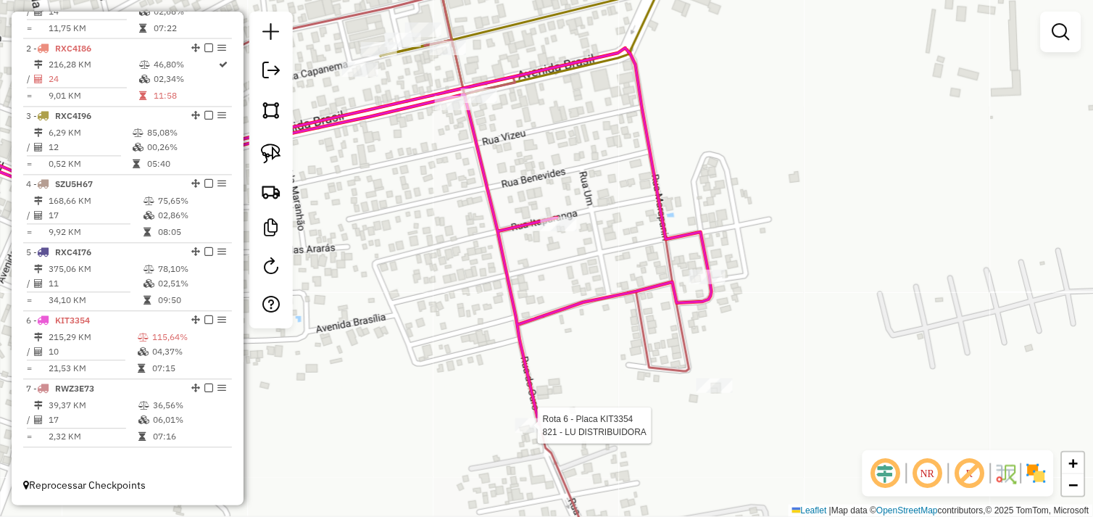
select select "*********"
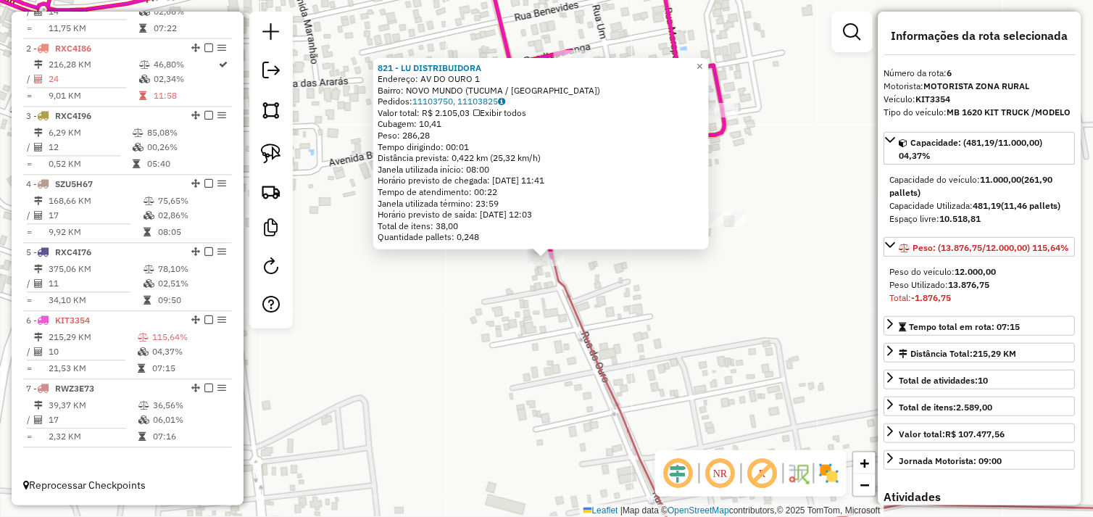
click at [519, 351] on div "821 - LU DISTRIBUIDORA Endereço: AV DO OURO 1 Bairro: [GEOGRAPHIC_DATA] (TUCUMA…" at bounding box center [546, 258] width 1093 height 517
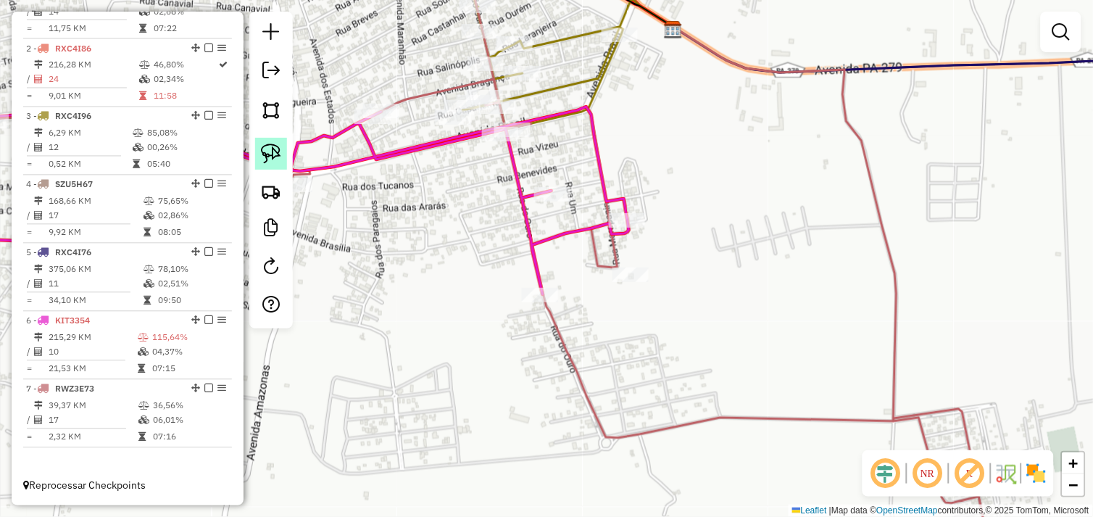
click at [272, 151] on img at bounding box center [271, 153] width 20 height 20
drag, startPoint x: 552, startPoint y: 272, endPoint x: 562, endPoint y: 309, distance: 39.0
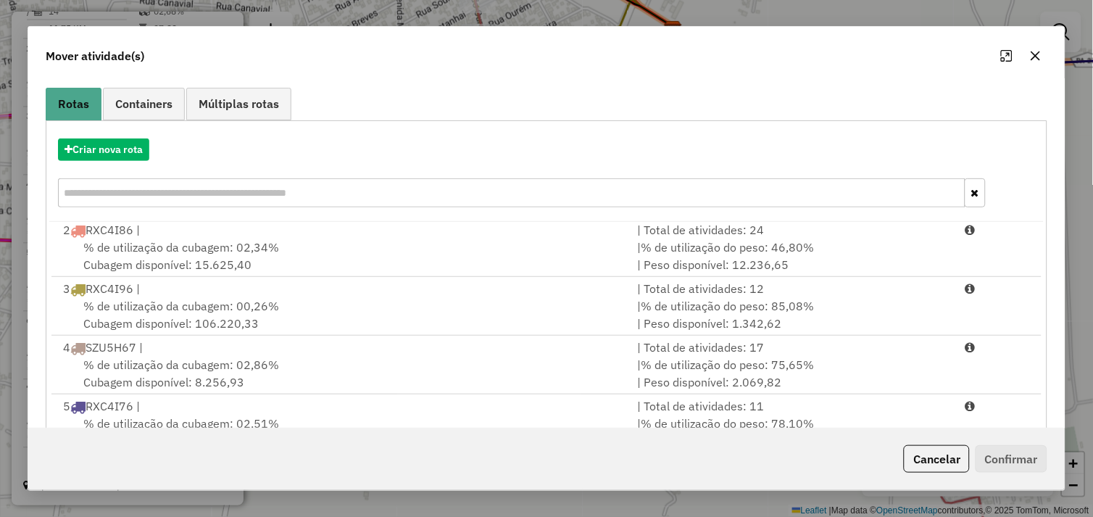
scroll to position [219, 0]
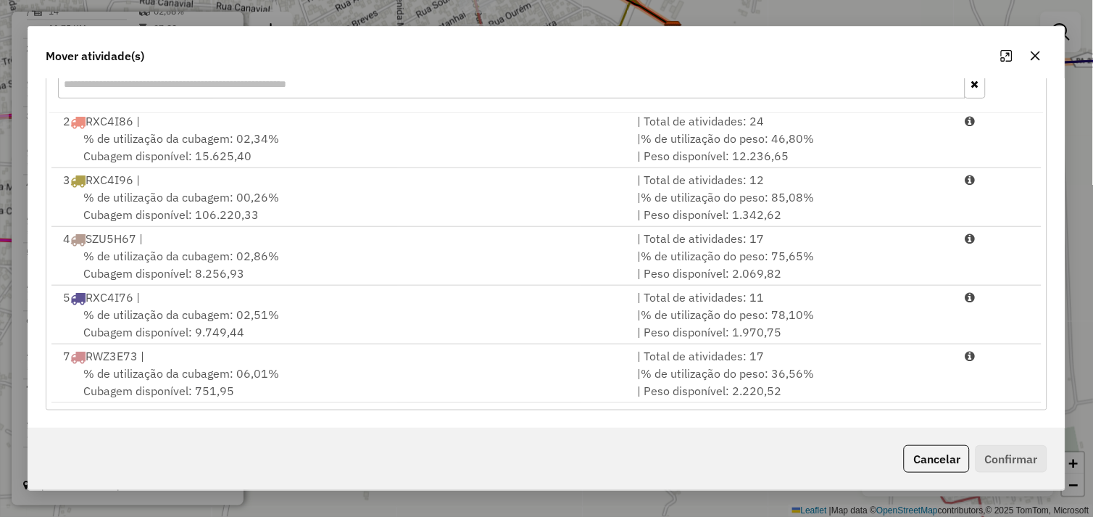
drag, startPoint x: 358, startPoint y: 377, endPoint x: 598, endPoint y: 412, distance: 242.3
click at [360, 377] on div "% de utilização da cubagem: 06,01% Cubagem disponível: 751,95" at bounding box center [341, 381] width 575 height 35
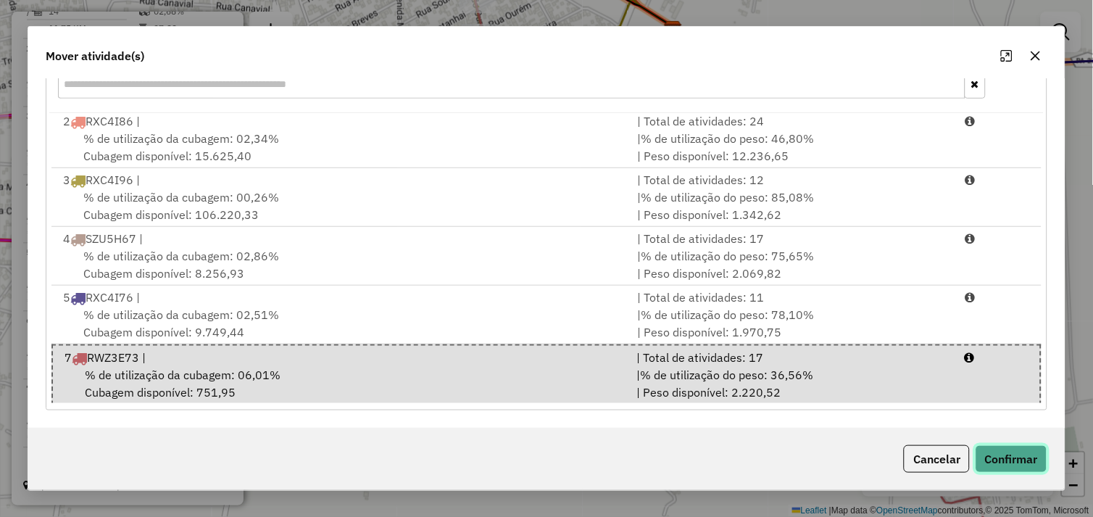
click at [988, 451] on button "Confirmar" at bounding box center [1011, 459] width 72 height 28
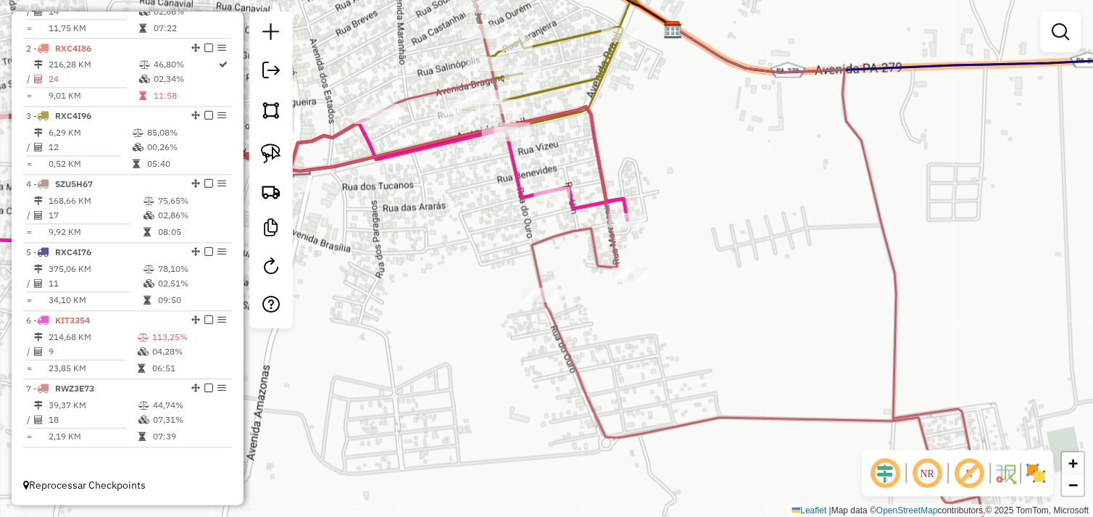
scroll to position [0, 0]
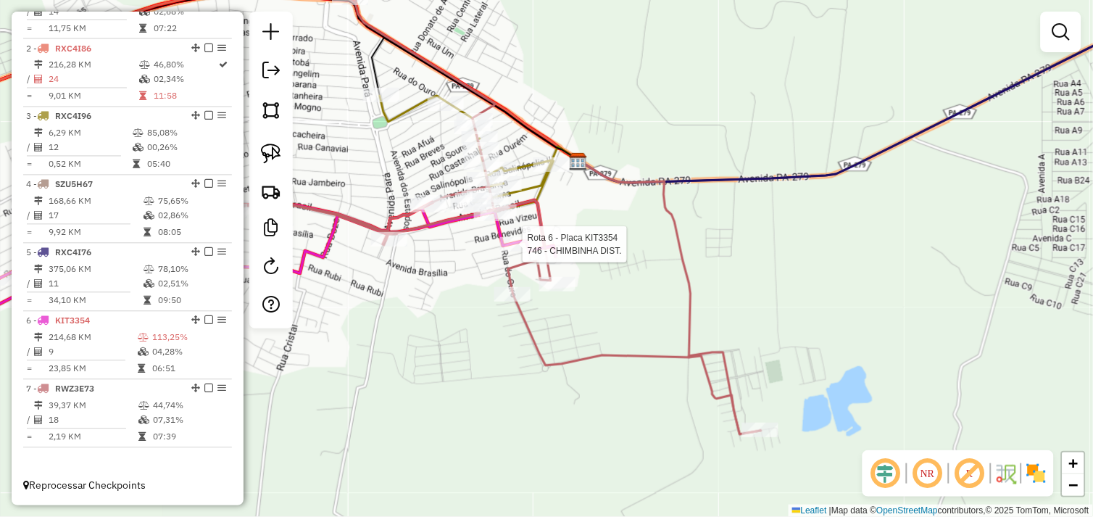
select select "*********"
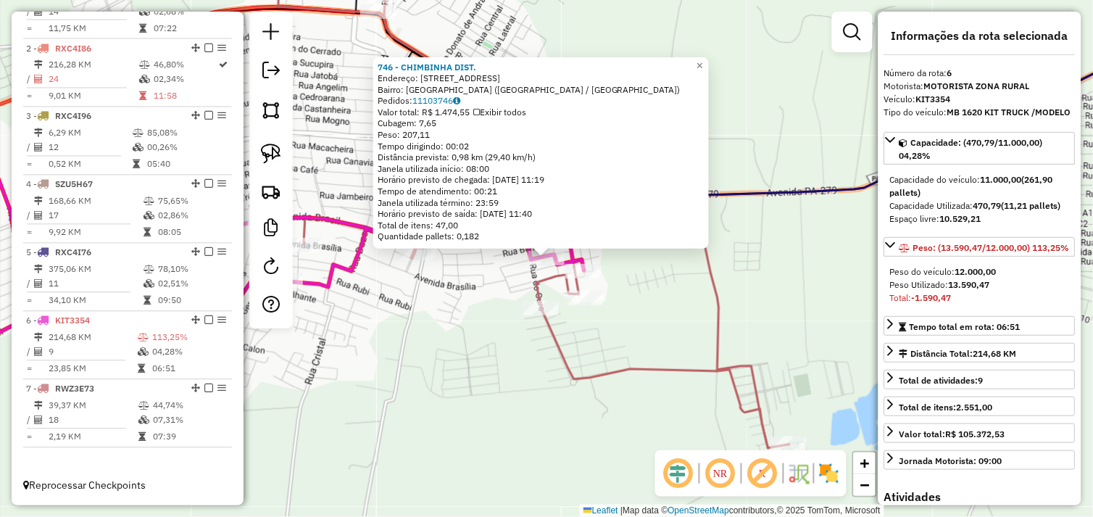
click at [502, 285] on div "746 - CHIMBINHA DIST. Endereço: R ITUPIRANGA 330 Bairro: [GEOGRAPHIC_DATA] ([GE…" at bounding box center [546, 258] width 1093 height 517
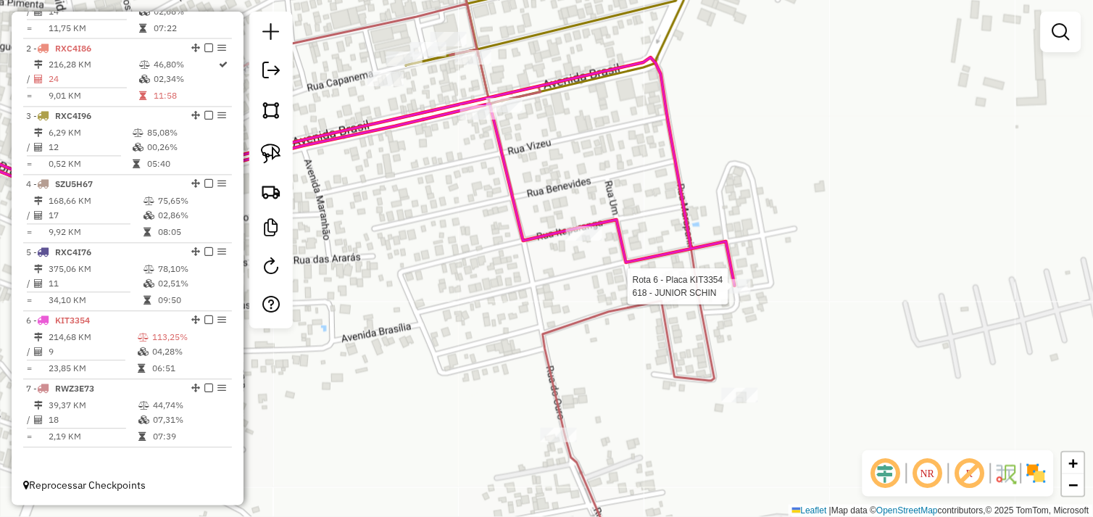
select select "*********"
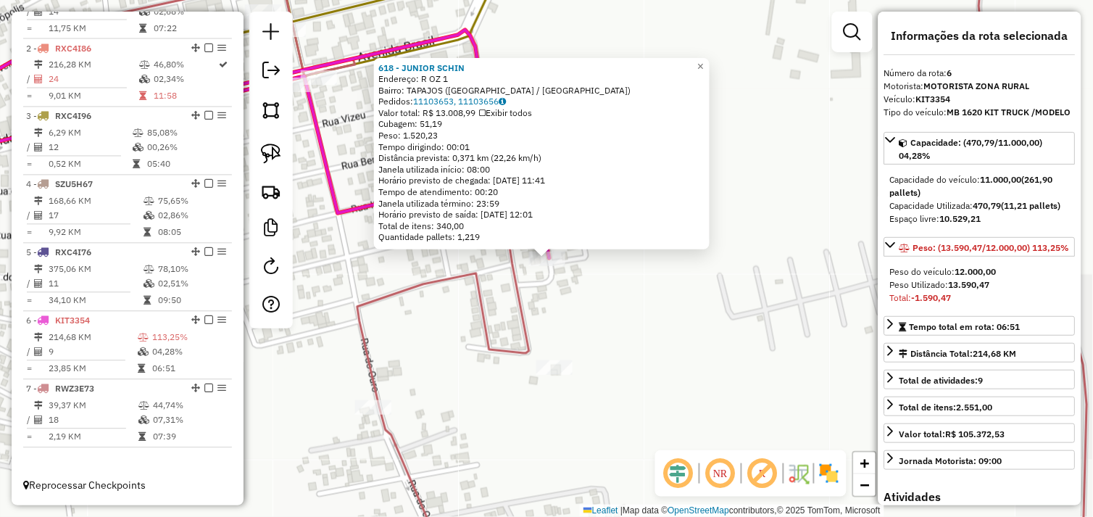
click at [635, 296] on div "618 - JUNIOR SCHIN Endereço: R OZ 1 Bairro: TAPAJOS ([GEOGRAPHIC_DATA] / [GEOGR…" at bounding box center [546, 258] width 1093 height 517
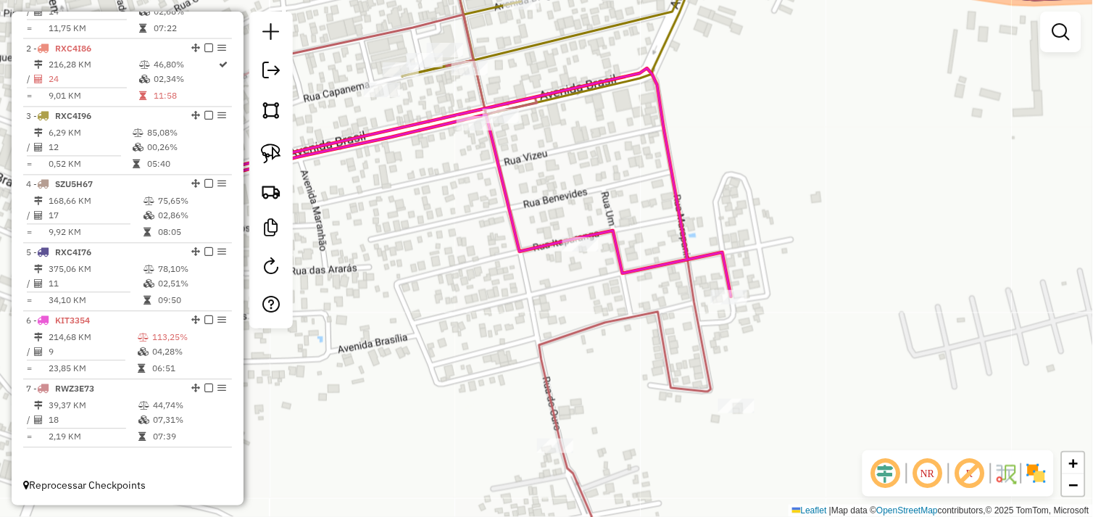
drag, startPoint x: 471, startPoint y: 277, endPoint x: 598, endPoint y: 288, distance: 127.9
click at [633, 304] on div "Janela de atendimento Grade de atendimento Capacidade Transportadoras Veículos …" at bounding box center [546, 258] width 1093 height 517
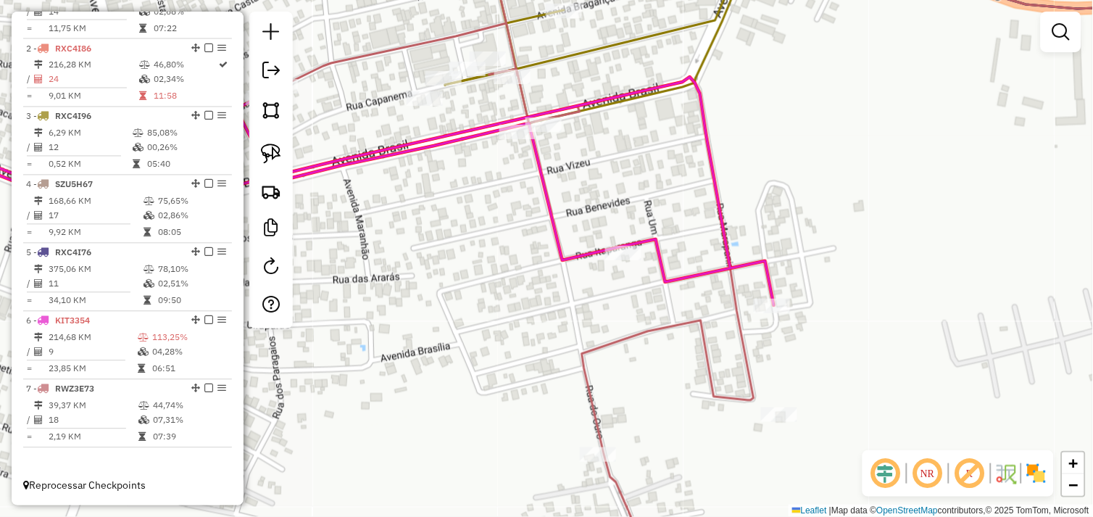
drag, startPoint x: 272, startPoint y: 154, endPoint x: 460, endPoint y: 232, distance: 203.3
click at [272, 154] on img at bounding box center [271, 153] width 20 height 20
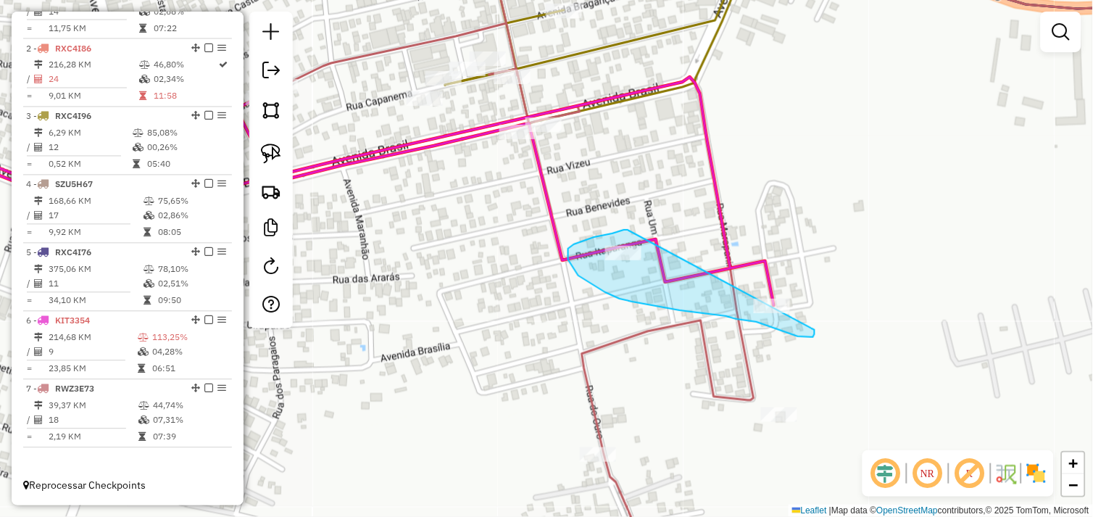
drag, startPoint x: 627, startPoint y: 230, endPoint x: 787, endPoint y: 299, distance: 173.6
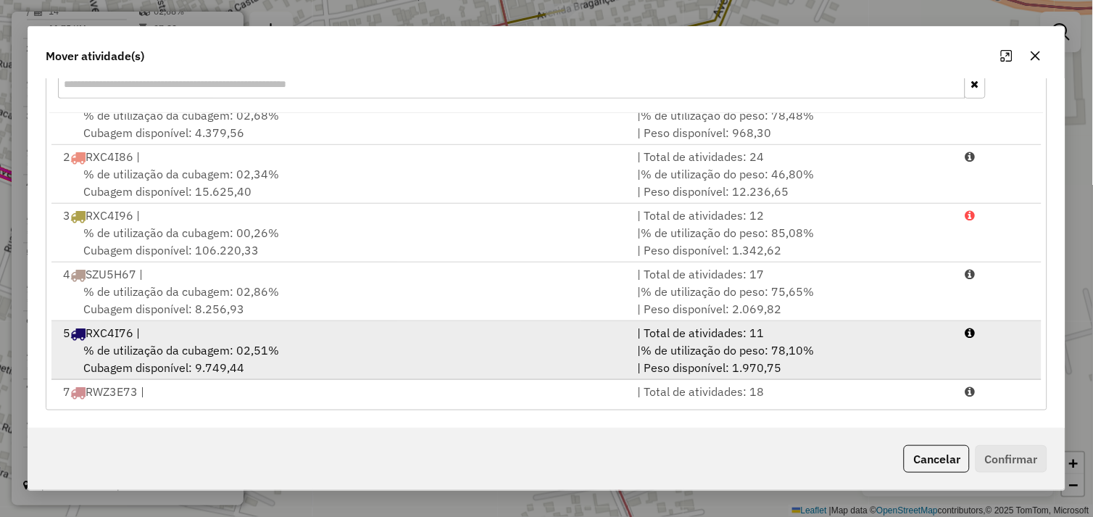
scroll to position [62, 0]
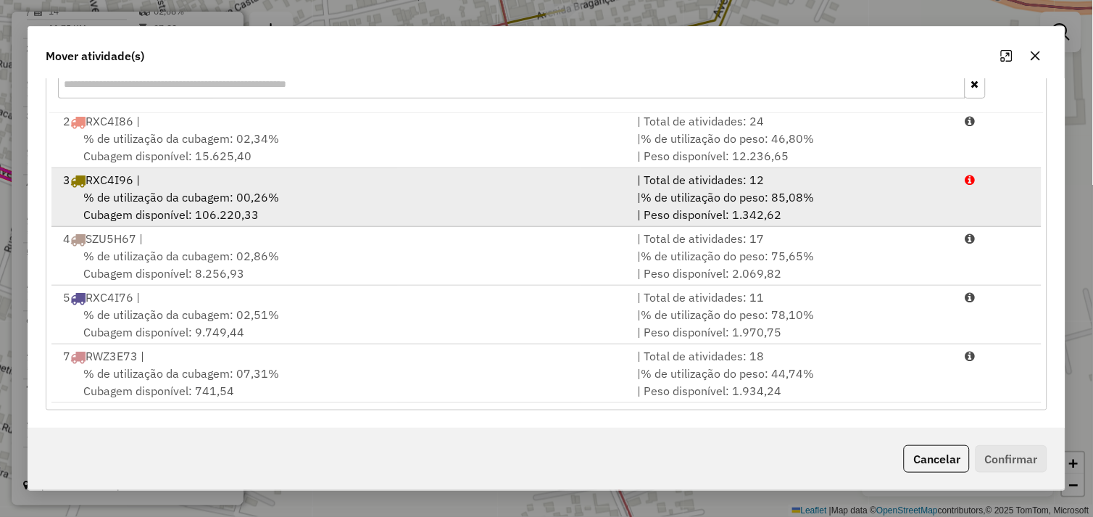
drag, startPoint x: 381, startPoint y: 193, endPoint x: 577, endPoint y: 205, distance: 196.7
click at [383, 193] on div "% de utilização da cubagem: 00,26% Cubagem disponível: 106.220,33" at bounding box center [341, 205] width 575 height 35
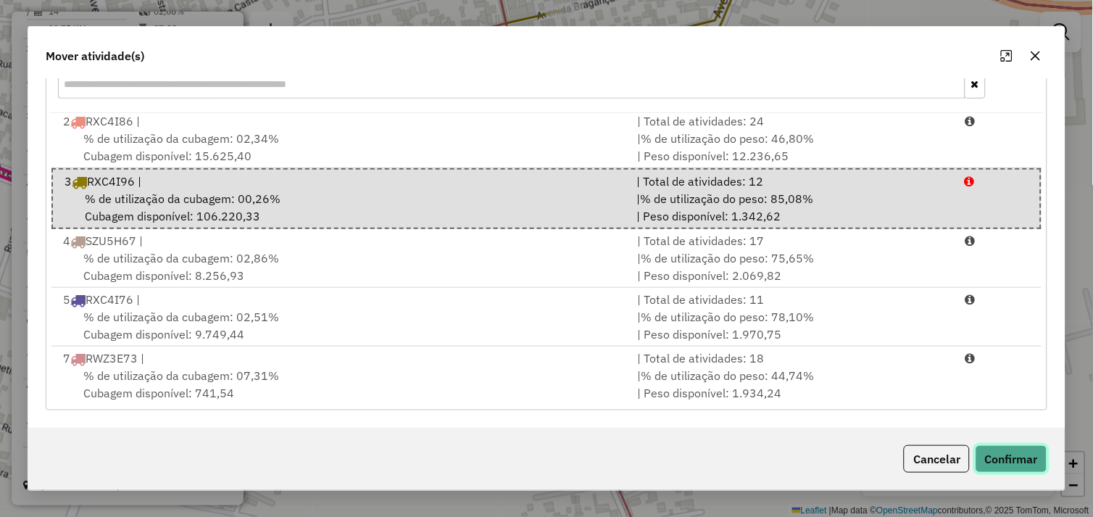
click at [1009, 461] on button "Confirmar" at bounding box center [1011, 459] width 72 height 28
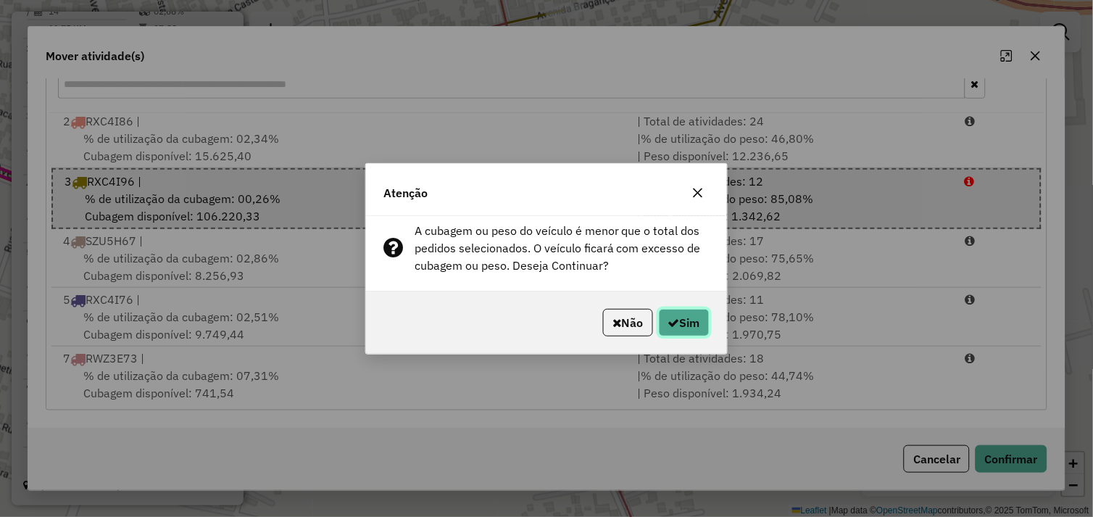
click at [679, 327] on button "Sim" at bounding box center [684, 323] width 51 height 28
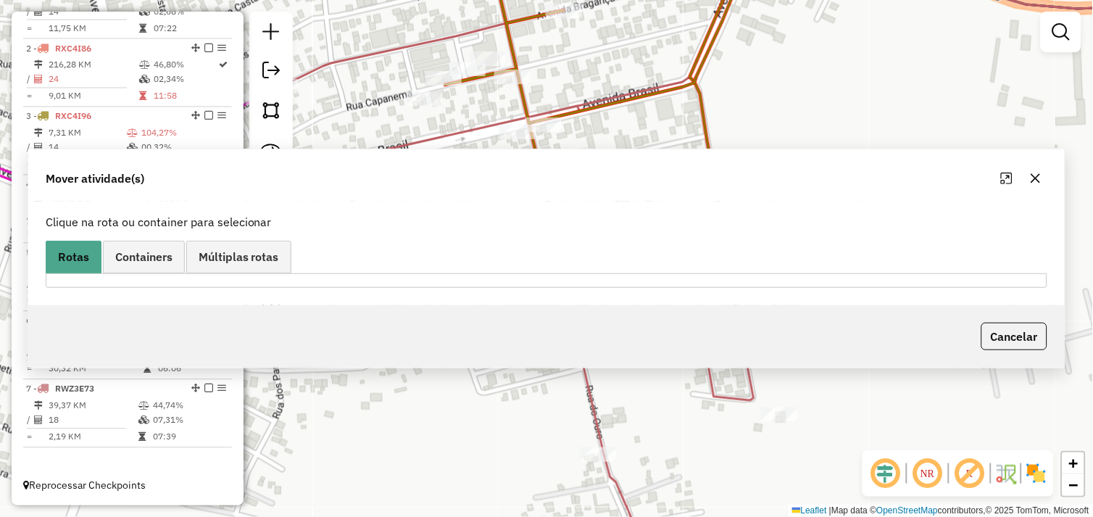
scroll to position [0, 0]
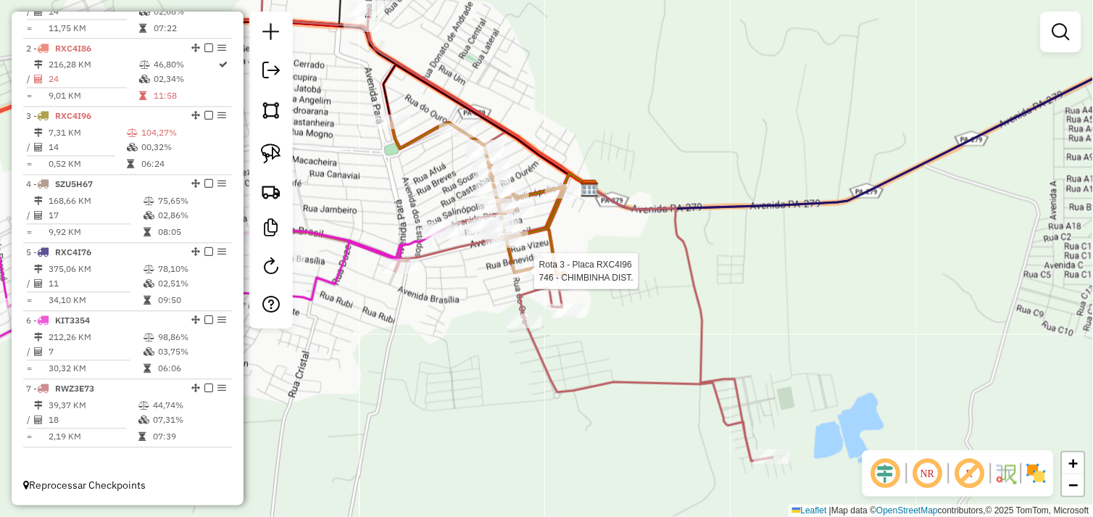
select select "*********"
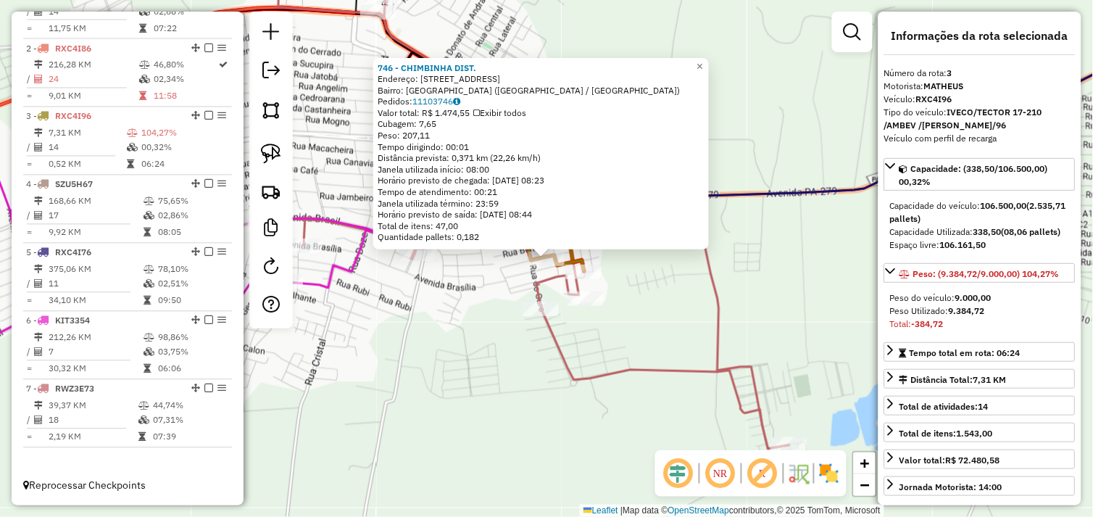
click at [485, 277] on div "746 - CHIMBINHA DIST. Endereço: R ITUPIRANGA 330 Bairro: [GEOGRAPHIC_DATA] ([GE…" at bounding box center [546, 258] width 1093 height 517
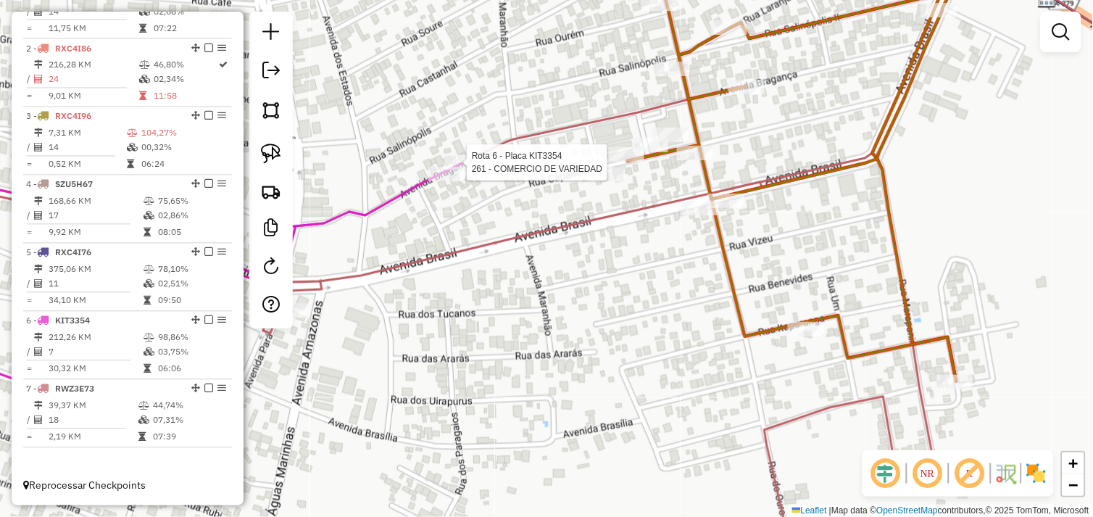
select select "*********"
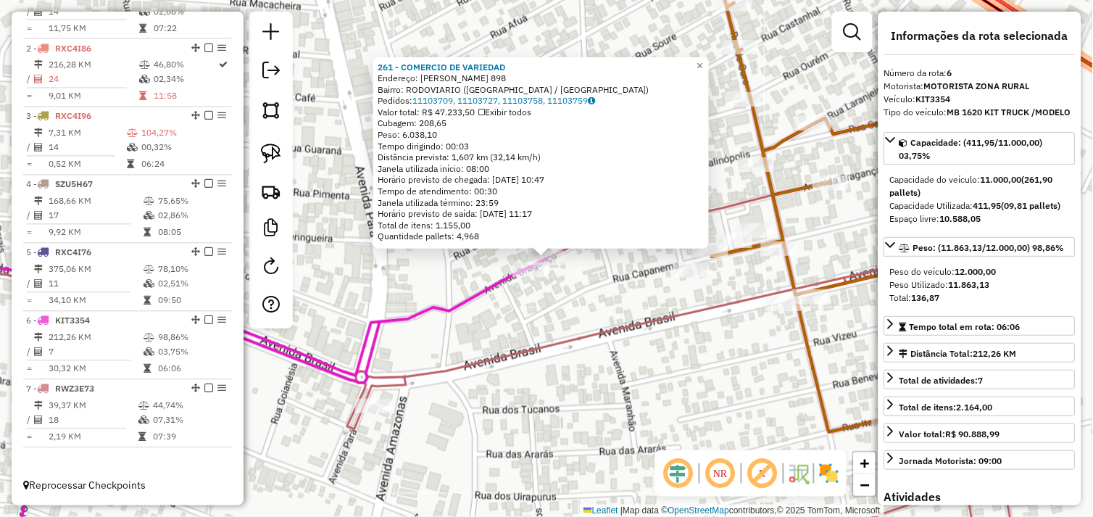
click at [571, 288] on div "261 - COMERCIO DE VARIEDAD Endereço: R BRAGANCA 898 Bairro: RODOVIARIO ([GEOGRA…" at bounding box center [546, 258] width 1093 height 517
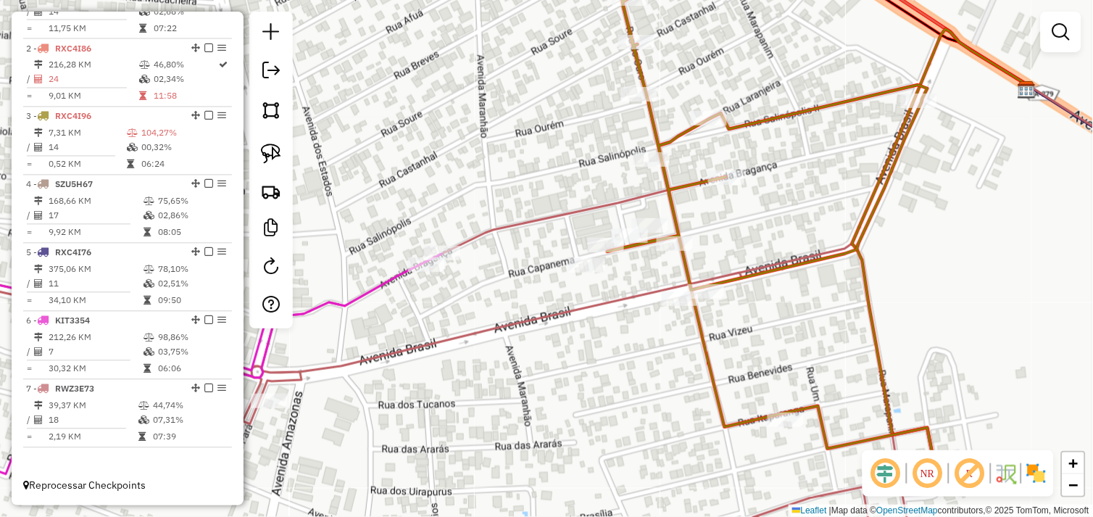
drag, startPoint x: 552, startPoint y: 285, endPoint x: 532, endPoint y: 284, distance: 20.3
click at [522, 283] on div "Janela de atendimento Grade de atendimento Capacidade Transportadoras Veículos …" at bounding box center [546, 258] width 1093 height 517
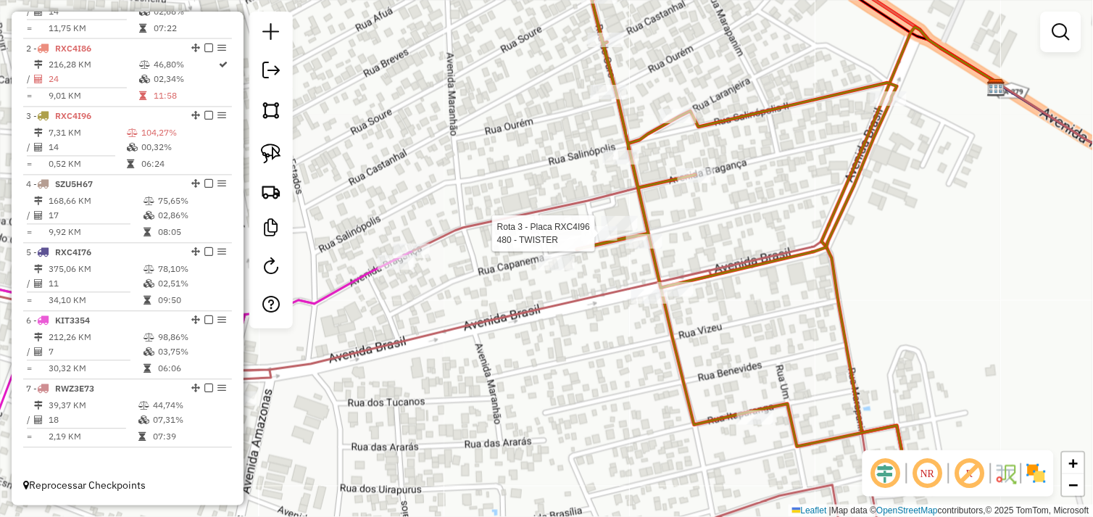
select select "*********"
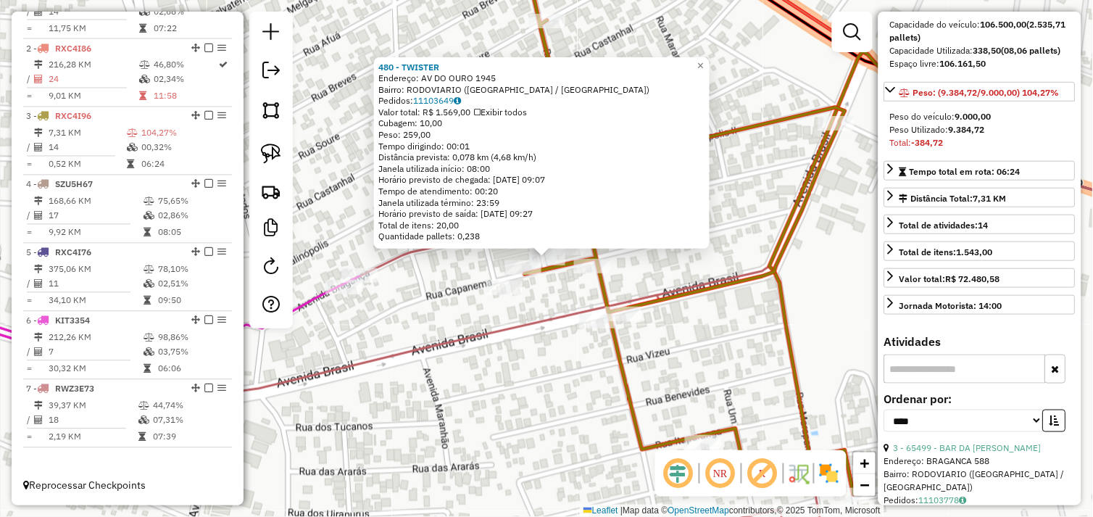
scroll to position [402, 0]
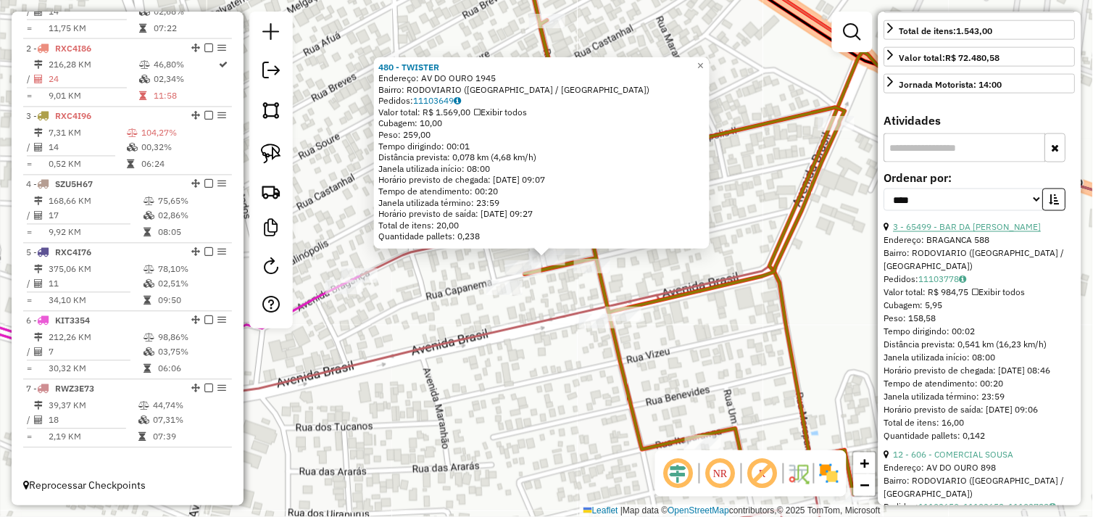
click at [954, 233] on link "3 - 65499 - BAR DA [PERSON_NAME]" at bounding box center [967, 227] width 148 height 11
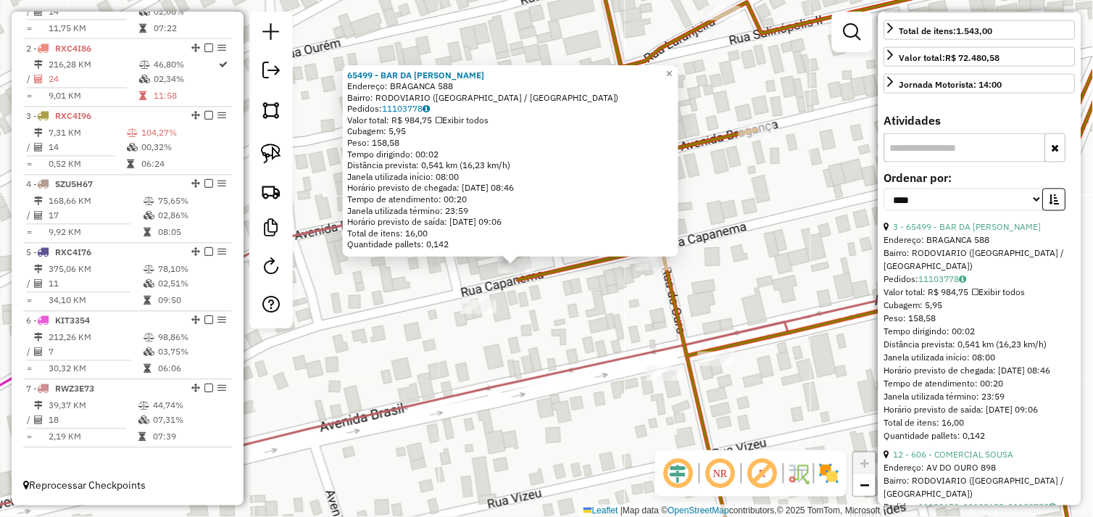
drag, startPoint x: 567, startPoint y: 285, endPoint x: 560, endPoint y: 266, distance: 19.9
click at [567, 285] on div "65499 - BAR DA [PERSON_NAME]: [GEOGRAPHIC_DATA] 588 Bairro: RODOVIARIO ([GEOGRA…" at bounding box center [546, 258] width 1093 height 517
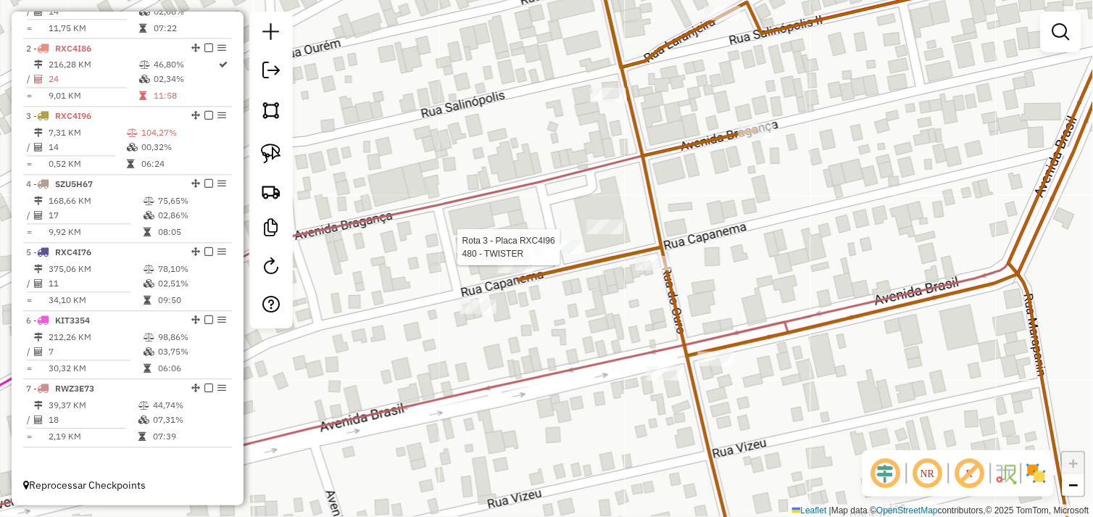
select select "*********"
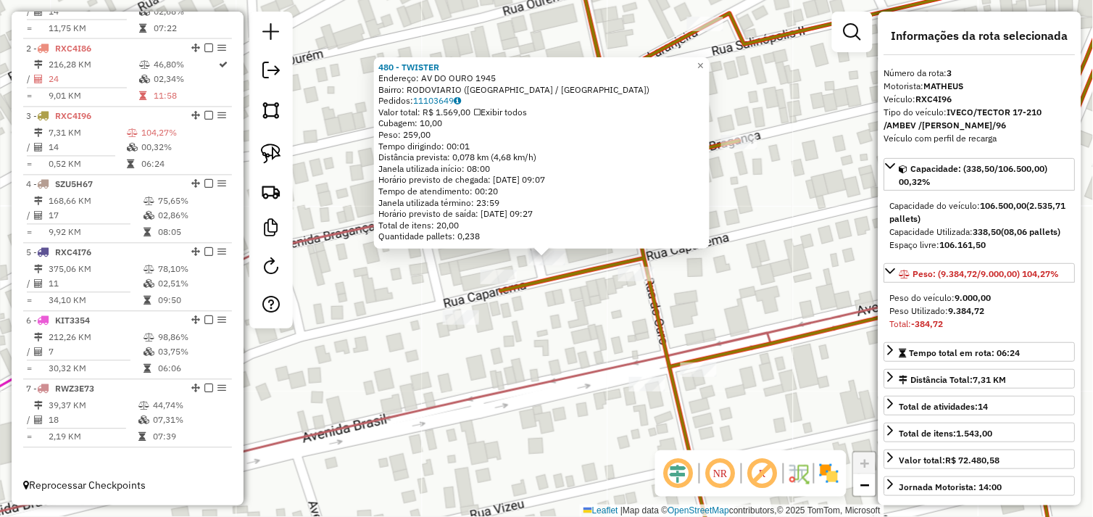
click at [546, 307] on div "480 - TWISTER Endereço: AV DO OURO 1945 Bairro: RODOVIARIO ([GEOGRAPHIC_DATA] /…" at bounding box center [546, 258] width 1093 height 517
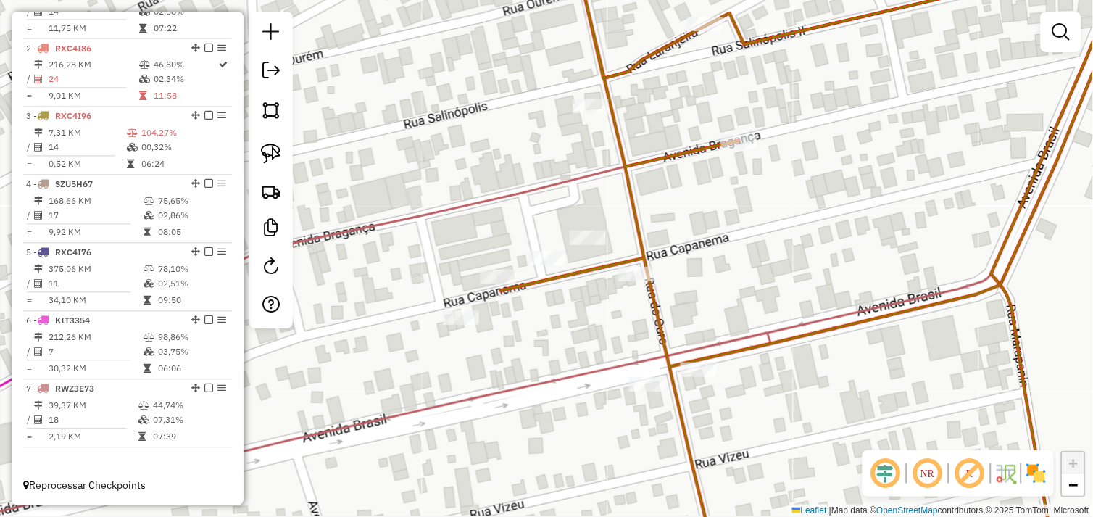
drag, startPoint x: 271, startPoint y: 151, endPoint x: 445, endPoint y: 261, distance: 205.8
click at [272, 153] on img at bounding box center [271, 153] width 20 height 20
drag, startPoint x: 457, startPoint y: 256, endPoint x: 548, endPoint y: 243, distance: 91.4
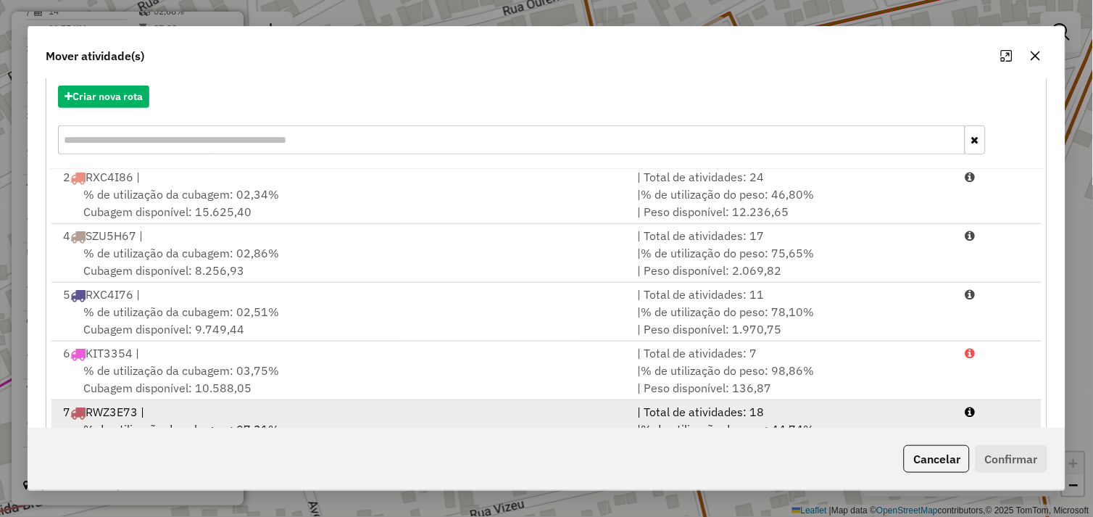
scroll to position [219, 0]
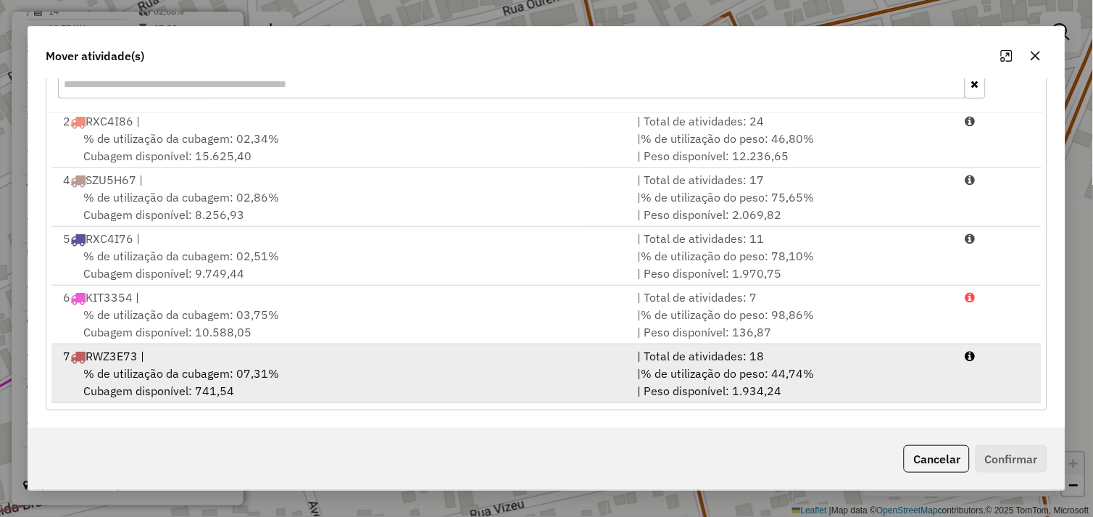
click at [332, 374] on div "% de utilização da cubagem: 07,31% Cubagem disponível: 741,54" at bounding box center [341, 381] width 575 height 35
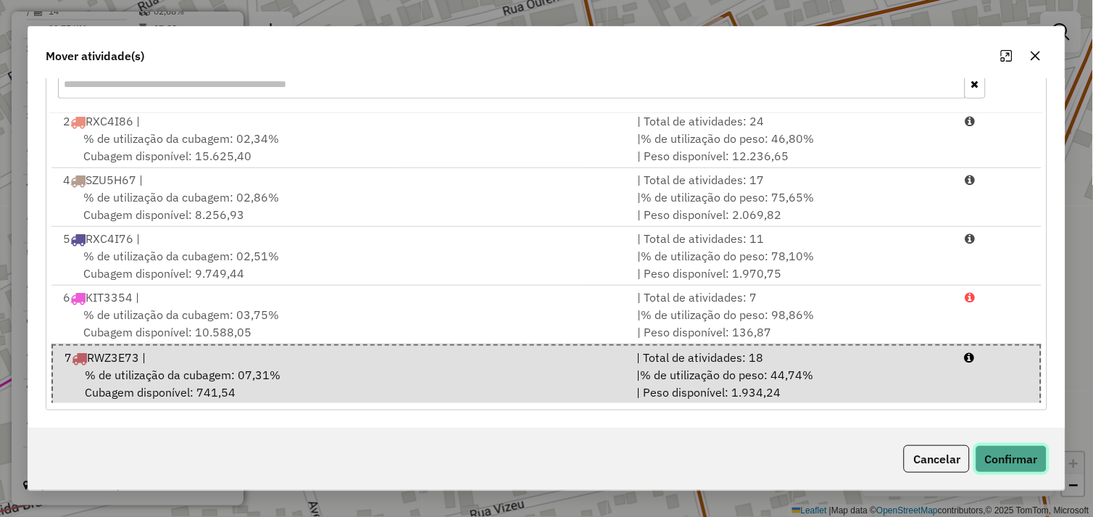
click at [991, 456] on button "Confirmar" at bounding box center [1011, 459] width 72 height 28
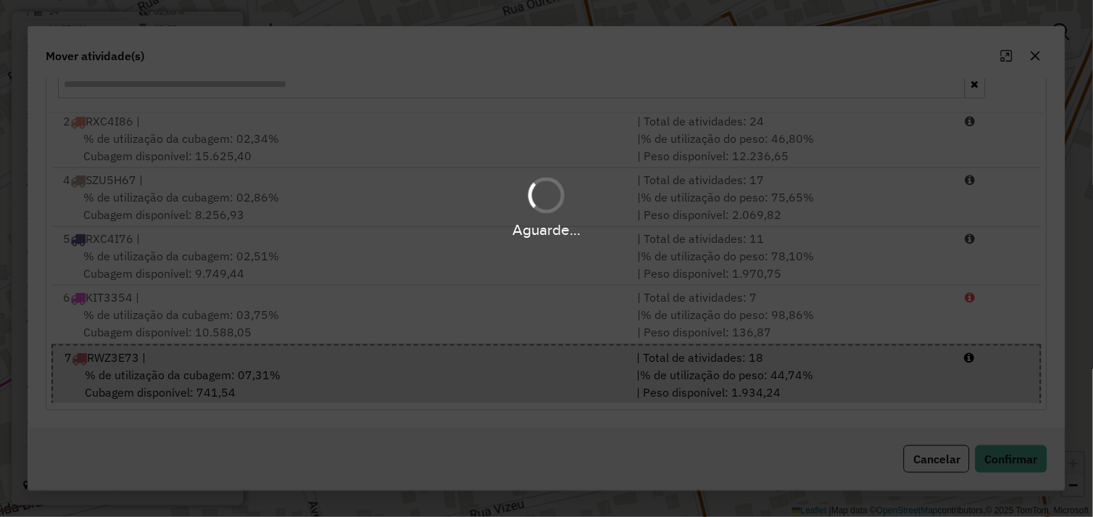
scroll to position [0, 0]
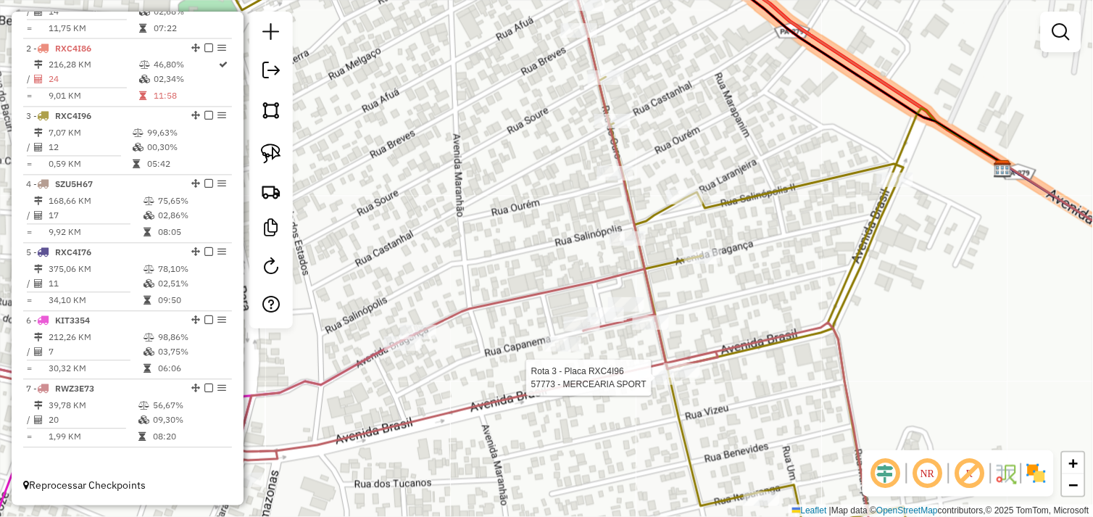
select select "*********"
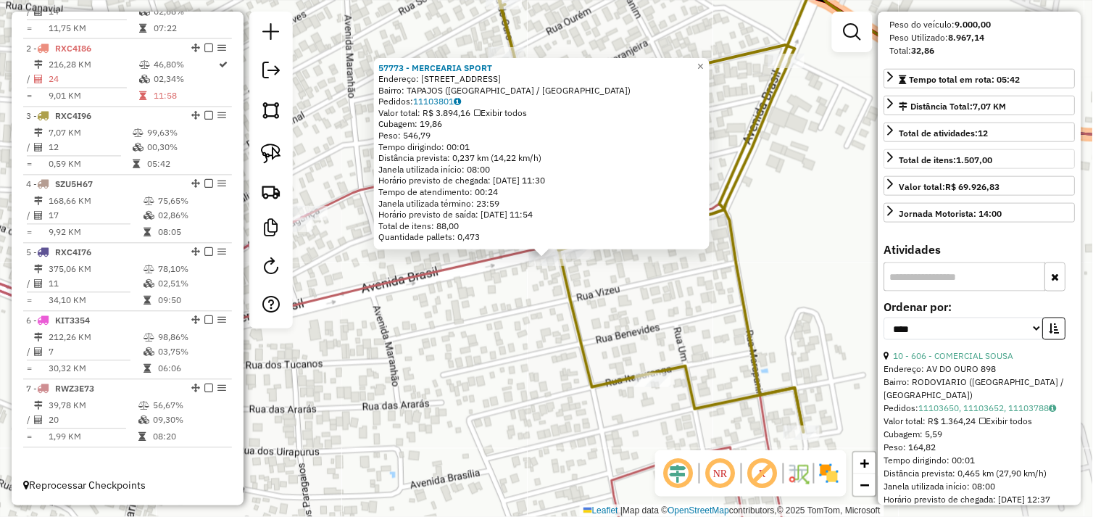
scroll to position [322, 0]
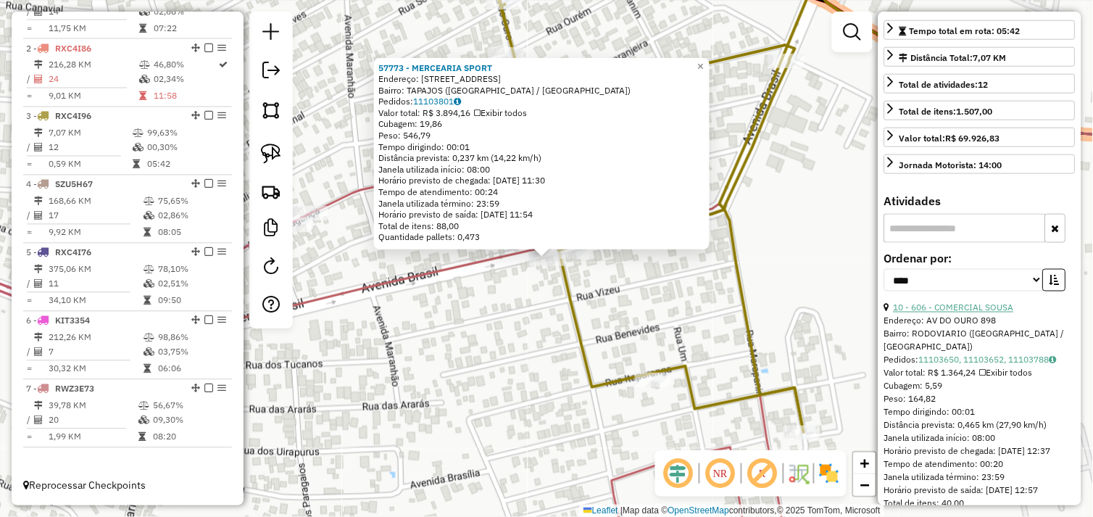
click at [971, 313] on link "10 - 606 - COMERCIAL SOUSA" at bounding box center [953, 307] width 120 height 11
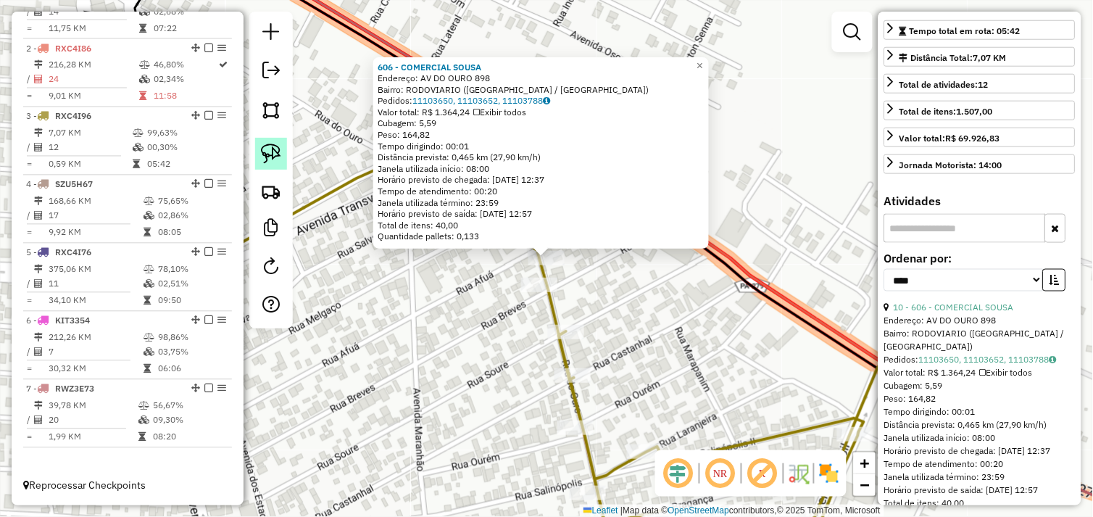
click at [279, 153] on img at bounding box center [271, 153] width 20 height 20
drag, startPoint x: 525, startPoint y: 264, endPoint x: 517, endPoint y: 254, distance: 12.3
click at [525, 245] on div "Rota 3 - Placa RXC4I96 606 - COMERCIAL SOUSA 606 - COMERCIAL SOUSA Endereço: AV…" at bounding box center [546, 258] width 1093 height 517
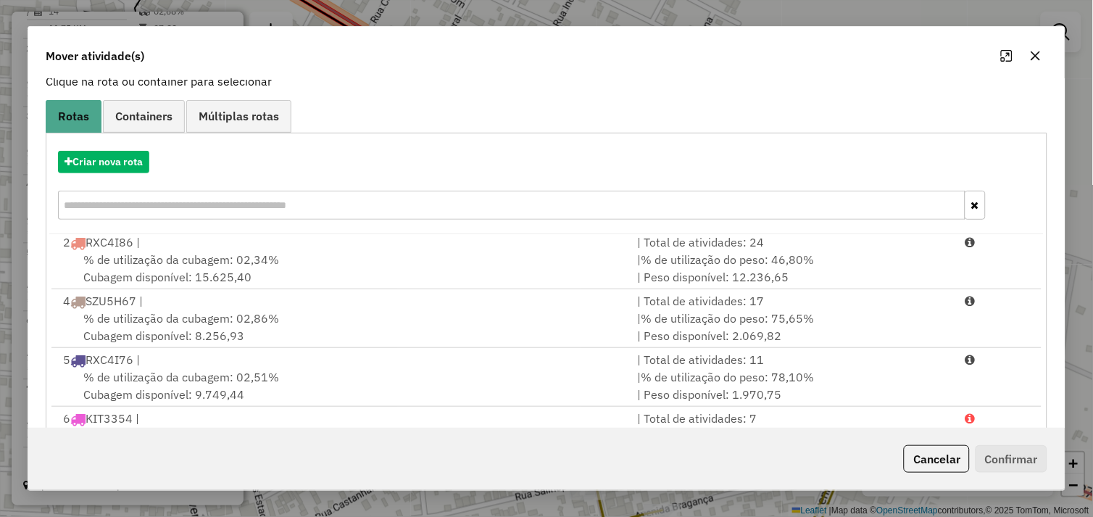
scroll to position [219, 0]
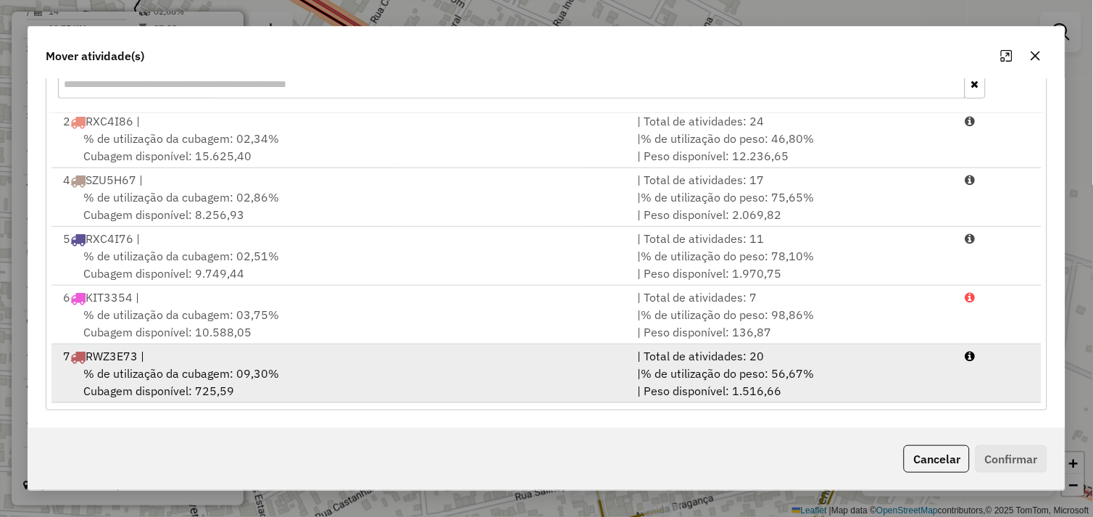
click at [385, 364] on div "% de utilização da cubagem: 09,30% Cubagem disponível: 725,59" at bounding box center [341, 381] width 575 height 35
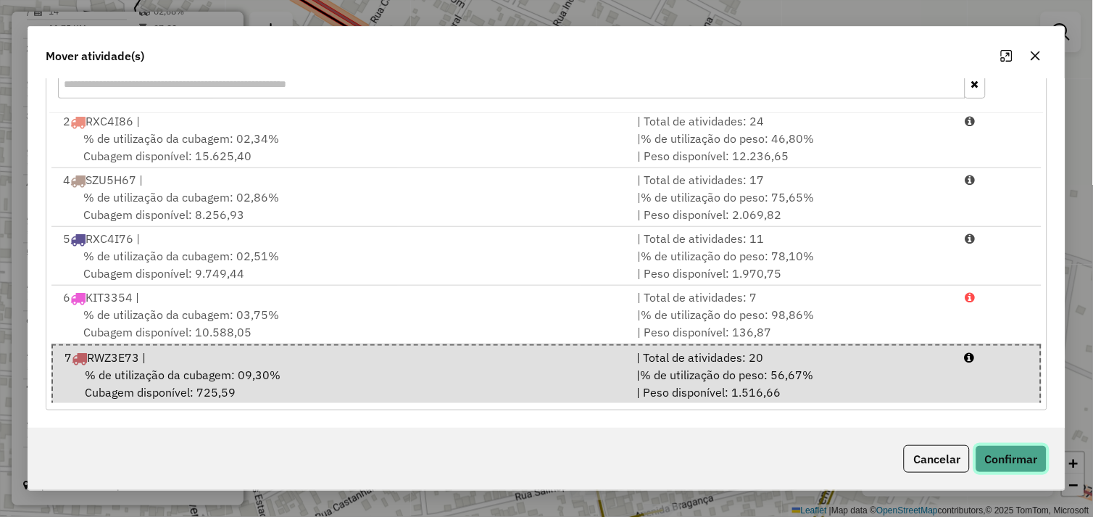
click at [993, 451] on button "Confirmar" at bounding box center [1011, 459] width 72 height 28
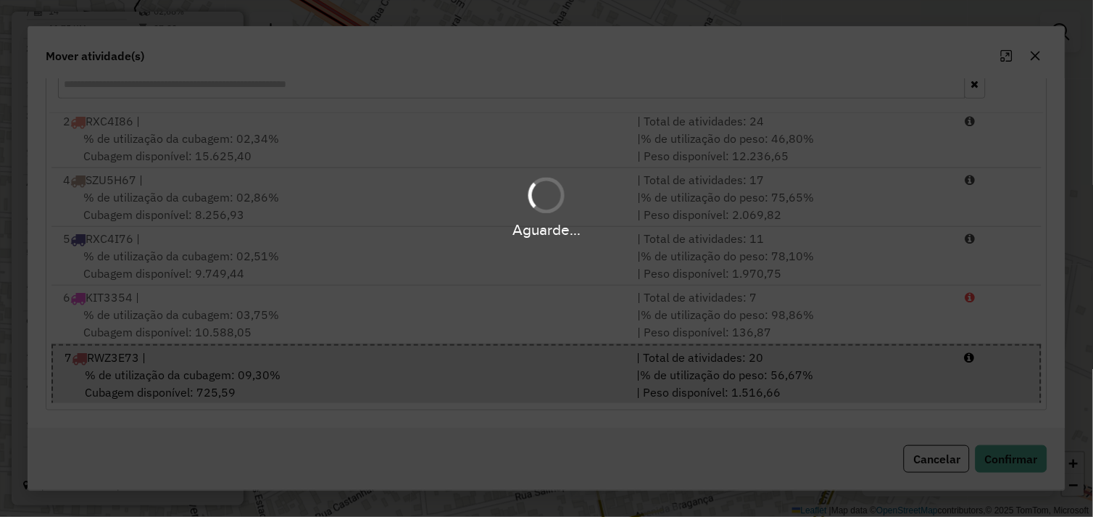
scroll to position [0, 0]
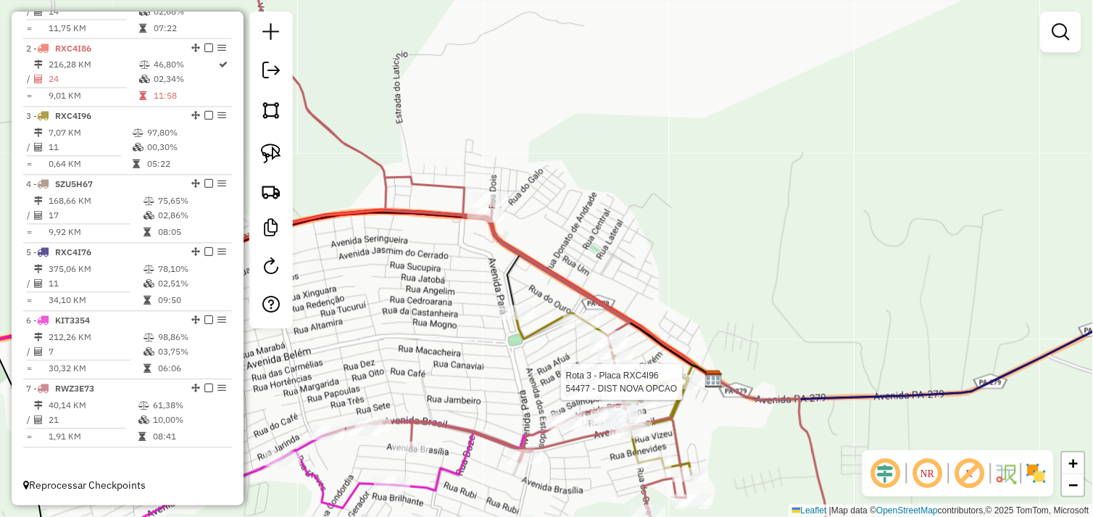
select select "*********"
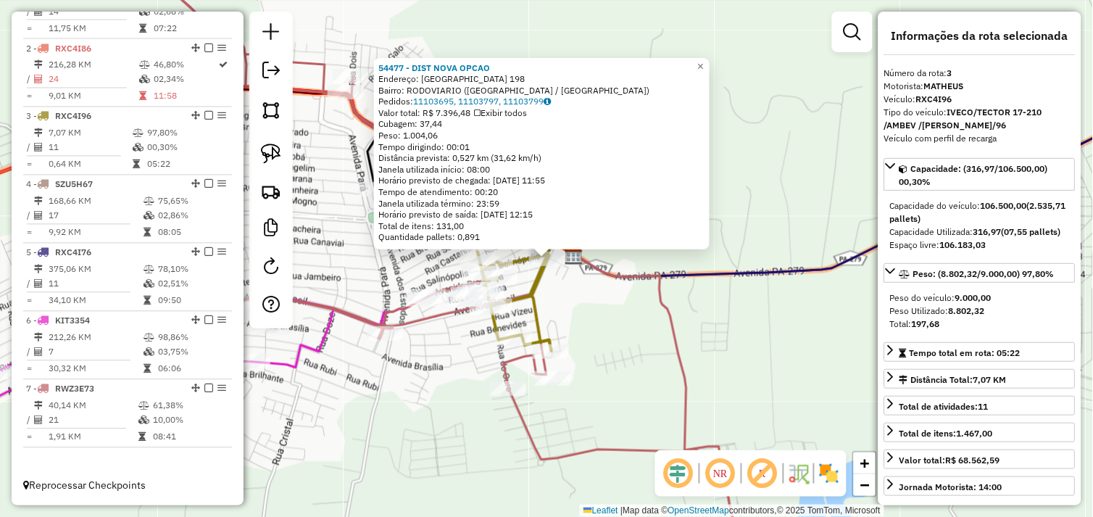
click at [606, 363] on div "54477 - DIST NOVA OPCAO Endereço: [GEOGRAPHIC_DATA] 198 Bairro: RODOVIARIO ([GE…" at bounding box center [546, 258] width 1093 height 517
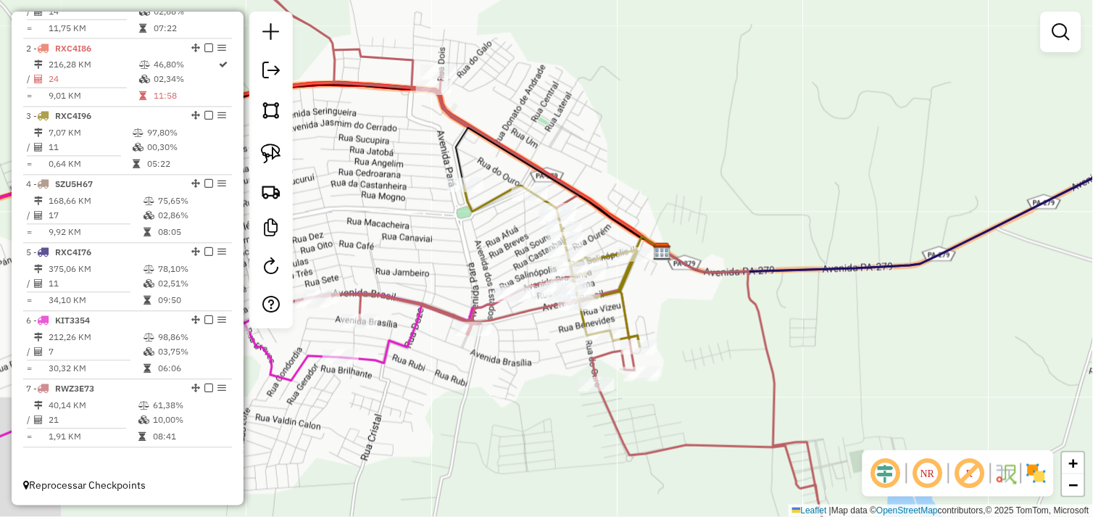
drag, startPoint x: 490, startPoint y: 410, endPoint x: 609, endPoint y: 395, distance: 119.8
click at [609, 396] on div "Janela de atendimento Grade de atendimento Capacidade Transportadoras Veículos …" at bounding box center [546, 258] width 1093 height 517
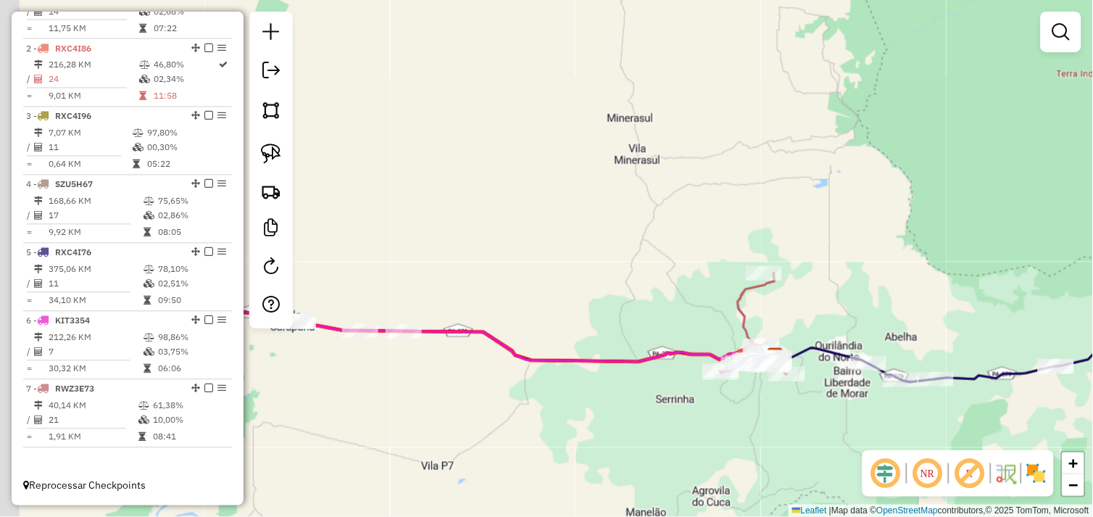
drag, startPoint x: 529, startPoint y: 413, endPoint x: 651, endPoint y: 394, distance: 123.2
click at [656, 392] on div "Janela de atendimento Grade de atendimento Capacidade Transportadoras Veículos …" at bounding box center [546, 258] width 1093 height 517
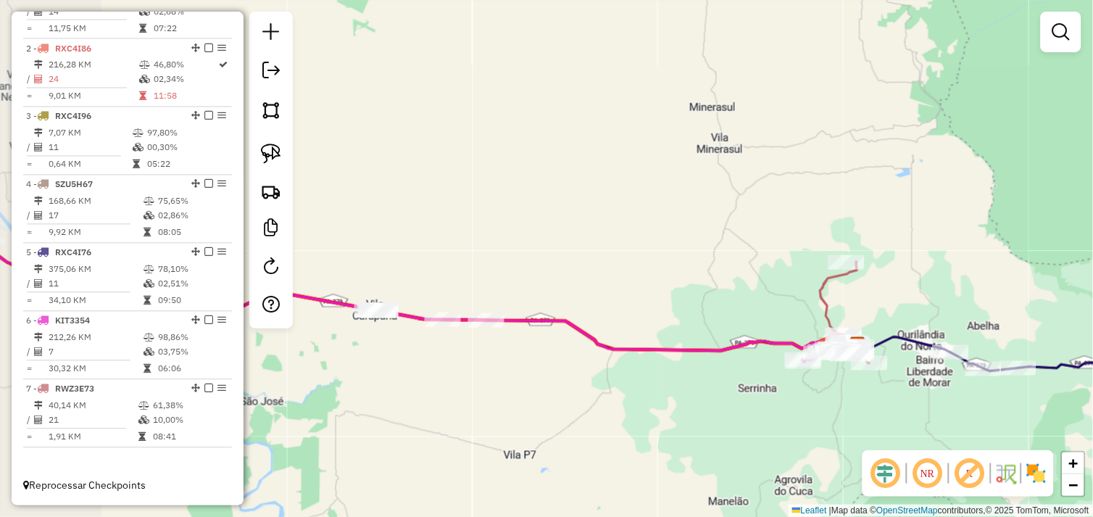
drag, startPoint x: 503, startPoint y: 411, endPoint x: 593, endPoint y: 409, distance: 89.9
click at [638, 410] on div "Janela de atendimento Grade de atendimento Capacidade Transportadoras Veículos …" at bounding box center [546, 258] width 1093 height 517
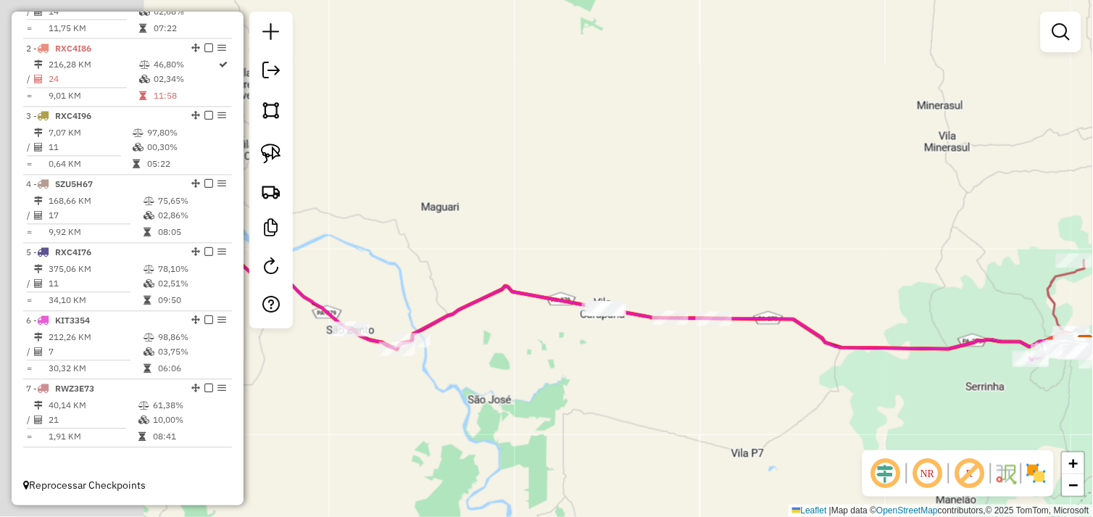
drag, startPoint x: 494, startPoint y: 404, endPoint x: 564, endPoint y: 410, distance: 69.9
click at [657, 414] on div "Janela de atendimento Grade de atendimento Capacidade Transportadoras Veículos …" at bounding box center [546, 258] width 1093 height 517
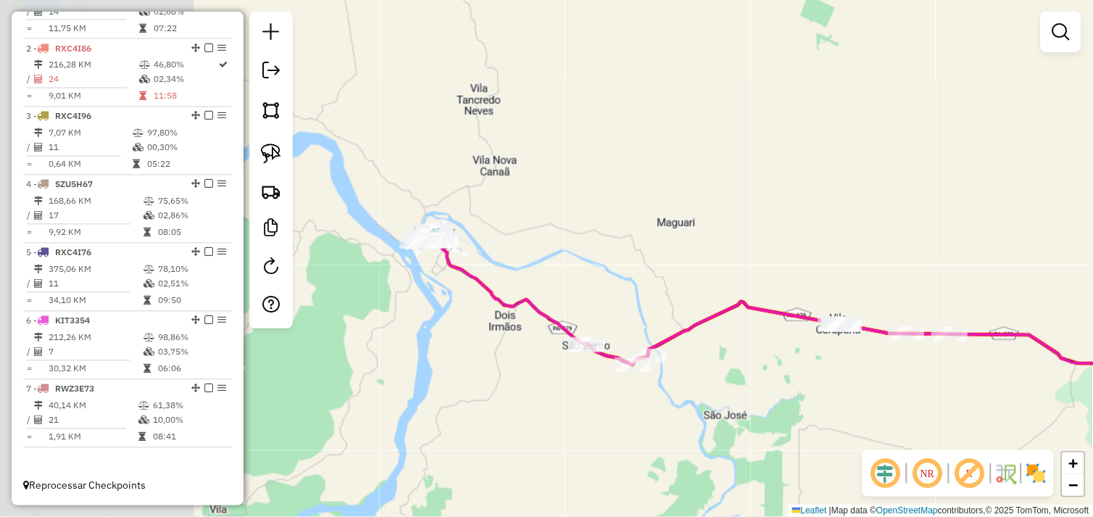
drag, startPoint x: 564, startPoint y: 410, endPoint x: 597, endPoint y: 412, distance: 33.4
click at [642, 412] on div "Janela de atendimento Grade de atendimento Capacidade Transportadoras Veículos …" at bounding box center [546, 258] width 1093 height 517
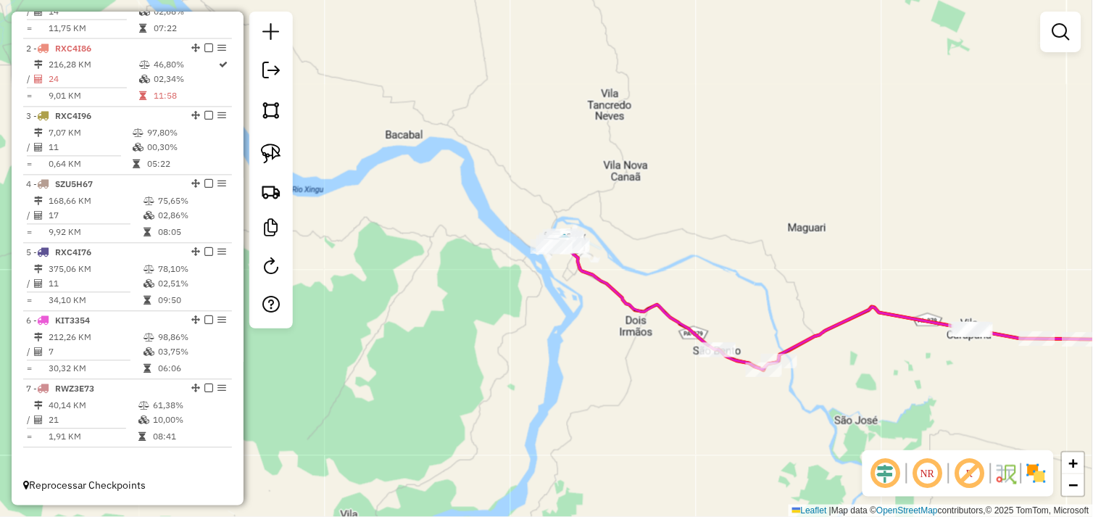
drag, startPoint x: 567, startPoint y: 411, endPoint x: 575, endPoint y: 412, distance: 8.0
click at [574, 412] on div "Janela de atendimento Grade de atendimento Capacidade Transportadoras Veículos …" at bounding box center [546, 258] width 1093 height 517
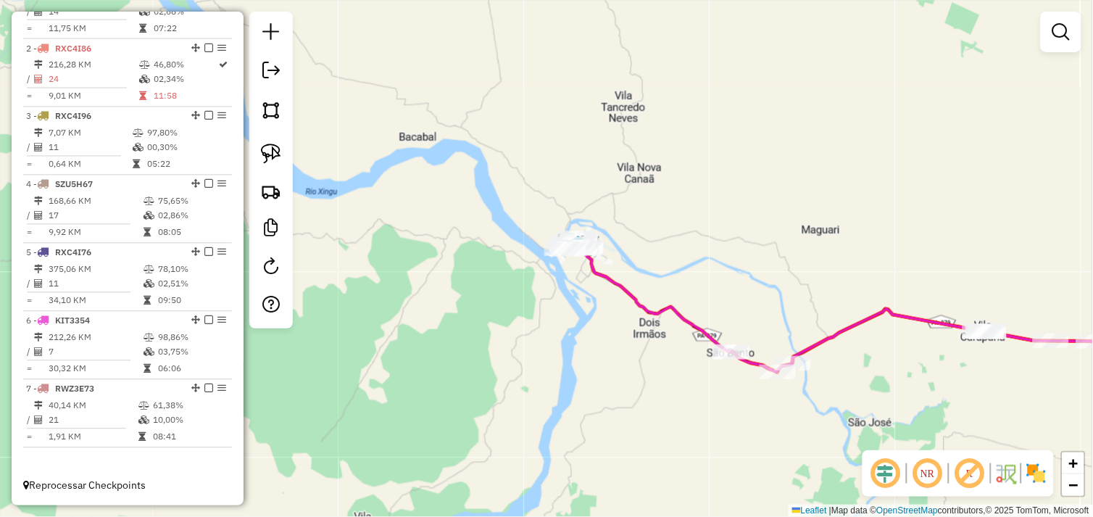
drag, startPoint x: 544, startPoint y: 325, endPoint x: 560, endPoint y: 402, distance: 79.1
click at [560, 402] on div "Janela de atendimento Grade de atendimento Capacidade Transportadoras Veículos …" at bounding box center [546, 258] width 1093 height 517
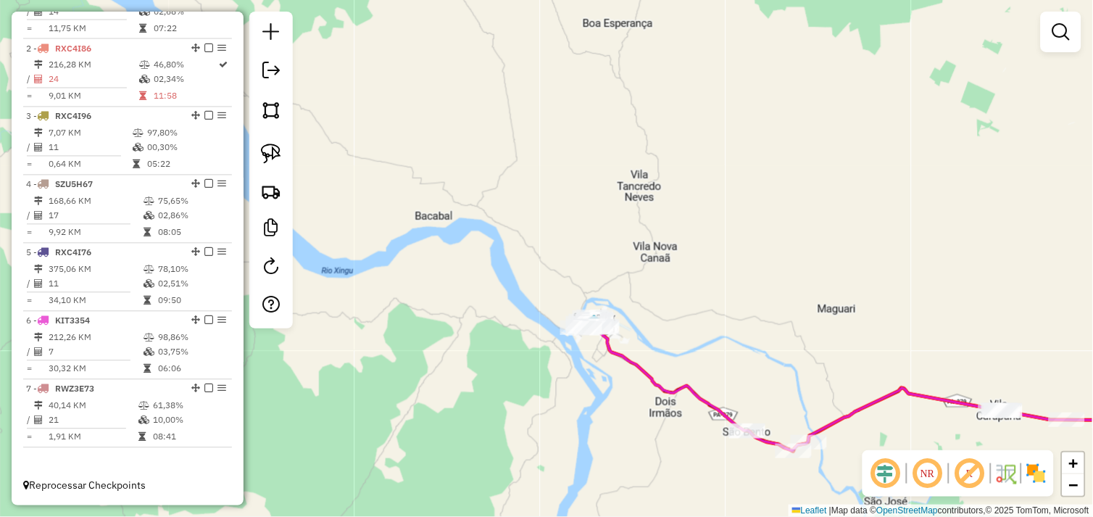
click at [559, 396] on div "Janela de atendimento Grade de atendimento Capacidade Transportadoras Veículos …" at bounding box center [546, 258] width 1093 height 517
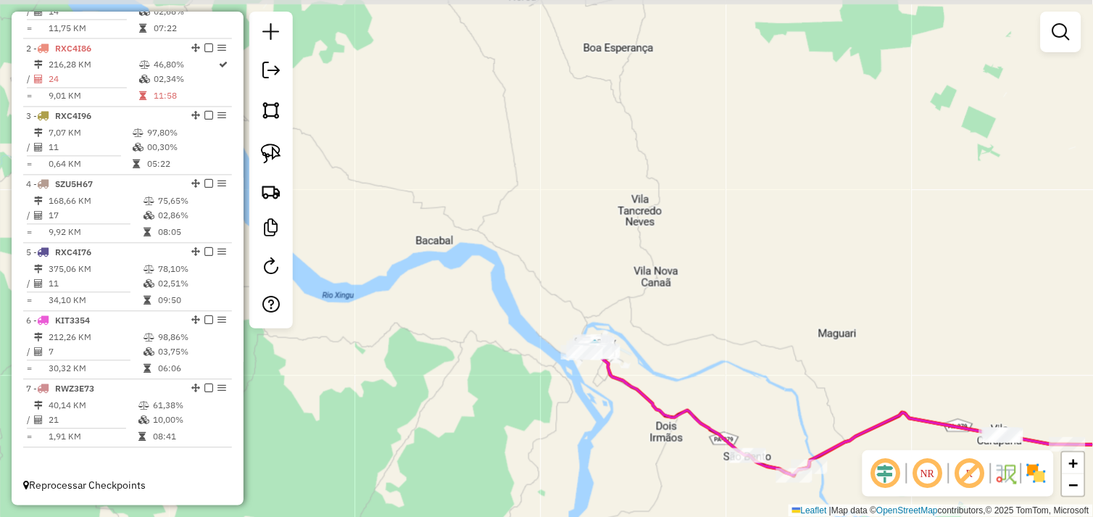
drag, startPoint x: 542, startPoint y: 399, endPoint x: 534, endPoint y: 396, distance: 8.8
click at [525, 404] on div "Janela de atendimento Grade de atendimento Capacidade Transportadoras Veículos …" at bounding box center [546, 258] width 1093 height 517
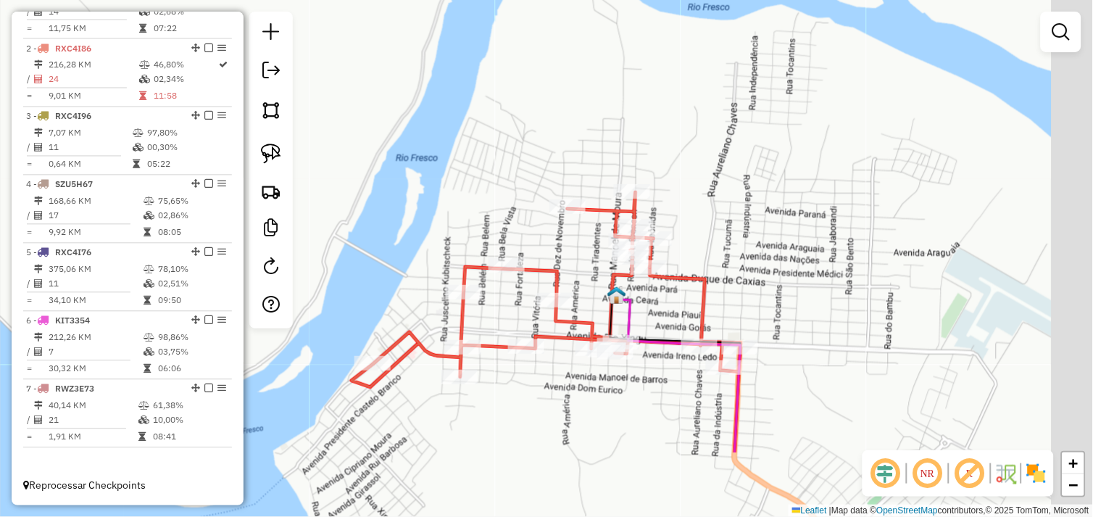
drag, startPoint x: 598, startPoint y: 454, endPoint x: 533, endPoint y: 316, distance: 153.3
click at [533, 316] on icon at bounding box center [545, 289] width 389 height 195
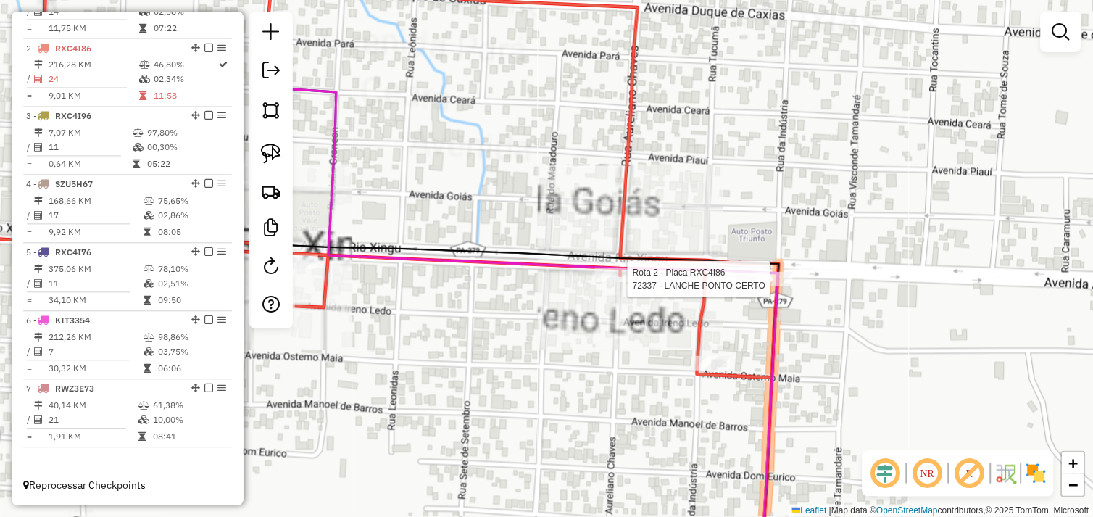
select select "*********"
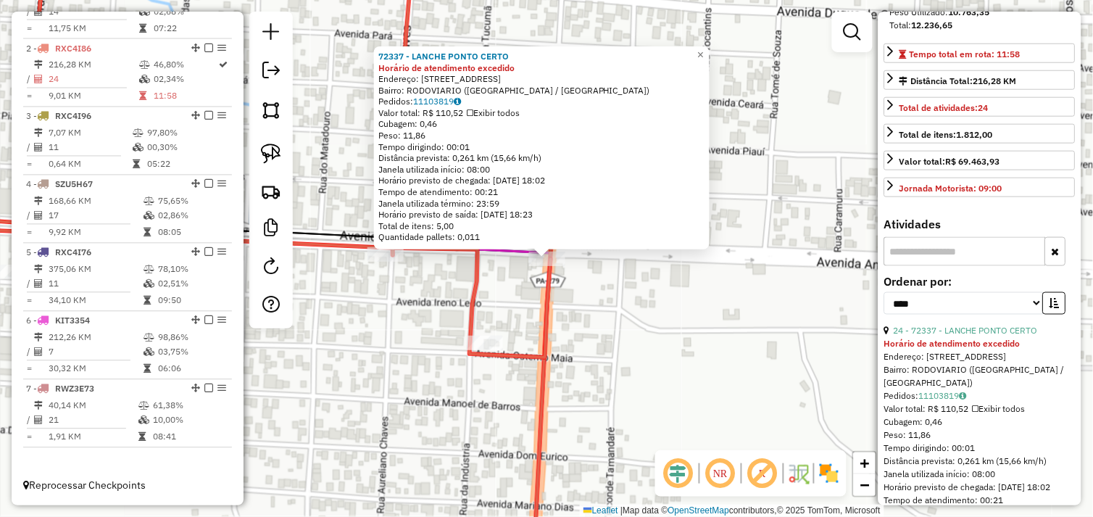
scroll to position [322, 0]
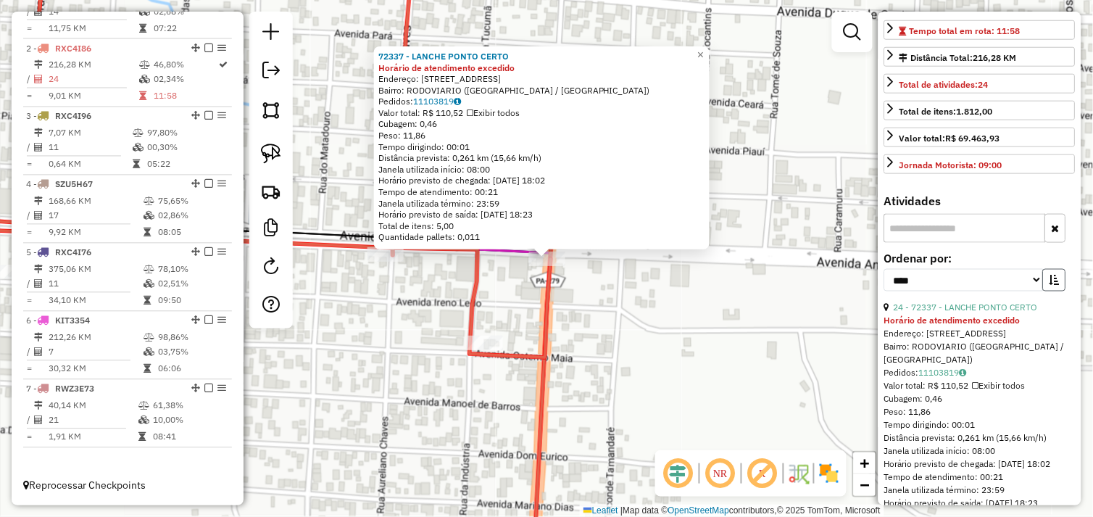
click at [1049, 285] on icon "button" at bounding box center [1054, 280] width 10 height 10
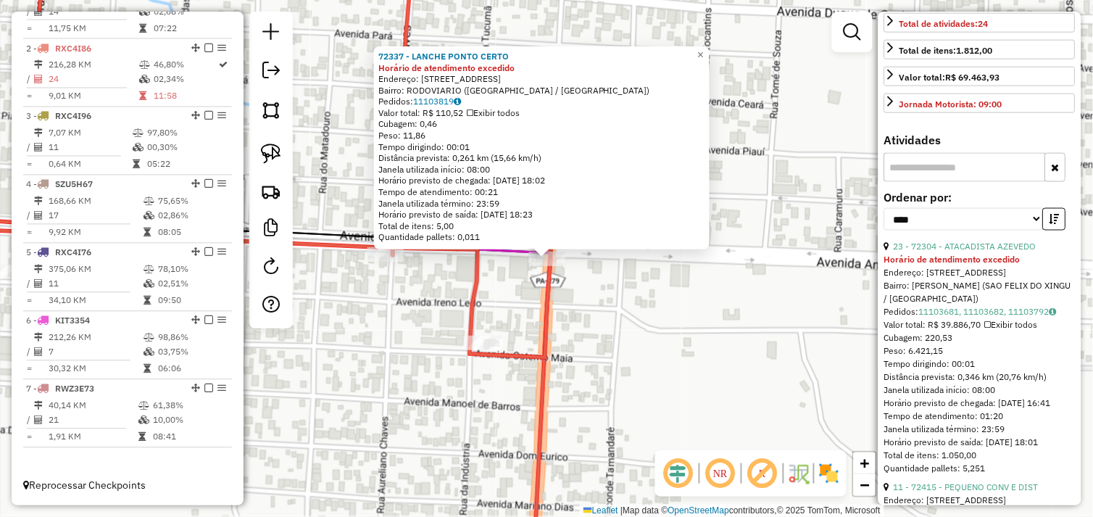
scroll to position [402, 0]
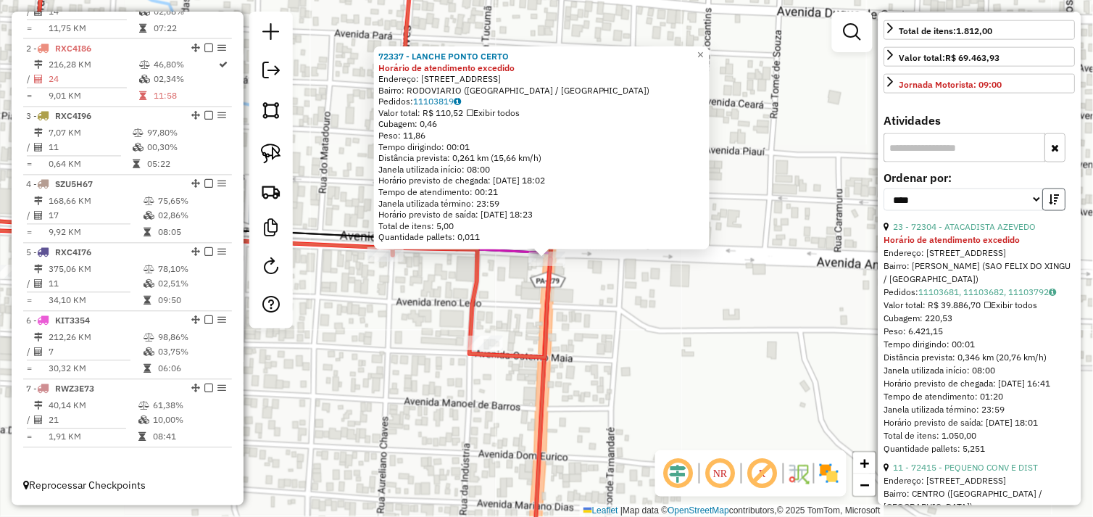
click at [1051, 204] on icon "button" at bounding box center [1054, 199] width 10 height 10
click at [998, 233] on link "24 - 72337 - LANCHE PONTO CERTO" at bounding box center [965, 227] width 144 height 11
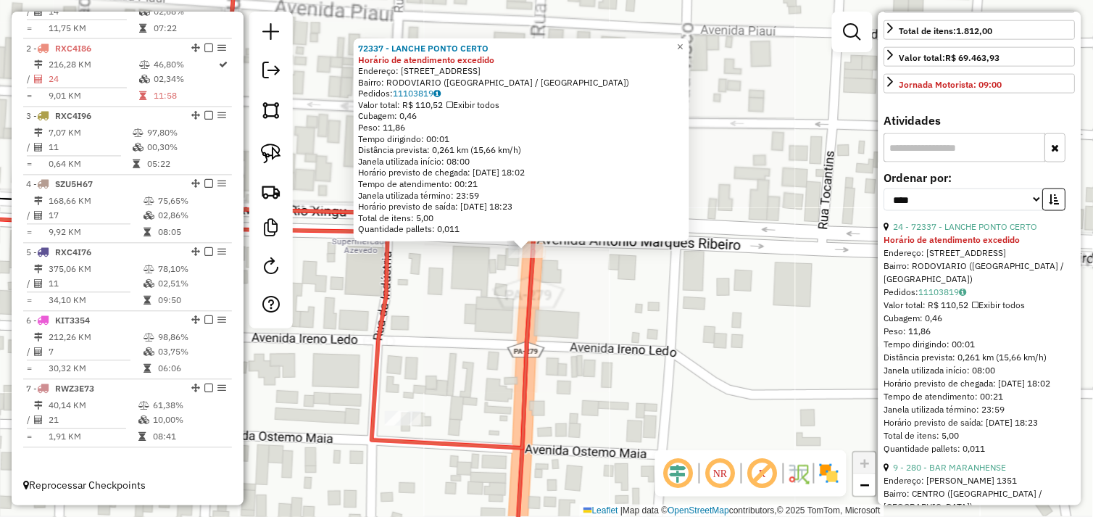
click at [280, 163] on img at bounding box center [271, 153] width 20 height 20
click at [512, 251] on div "72337 - LANCHE PONTO CERTO Horário de atendimento excedido Endereço: [STREET_AD…" at bounding box center [546, 258] width 1093 height 517
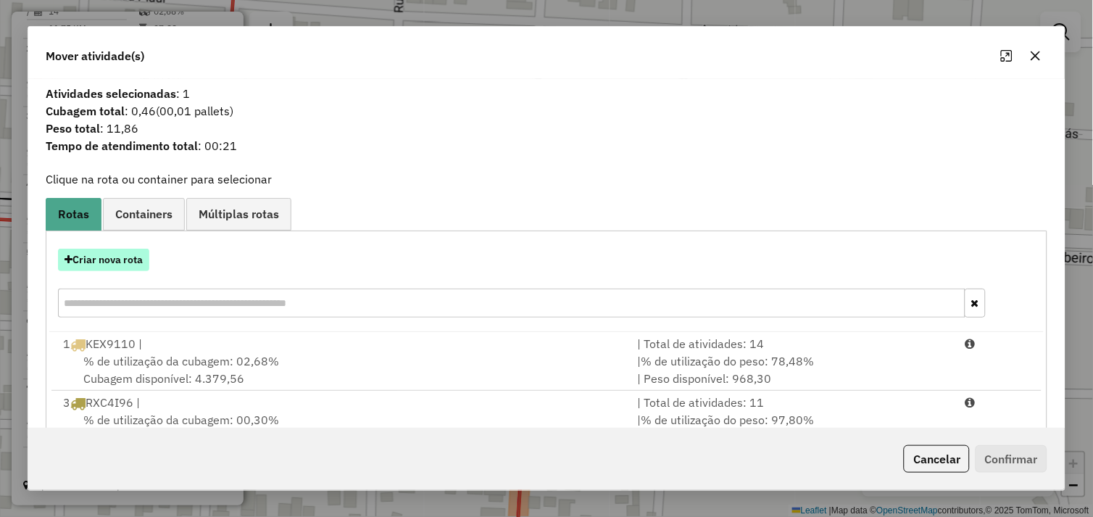
click at [93, 259] on button "Criar nova rota" at bounding box center [103, 260] width 91 height 22
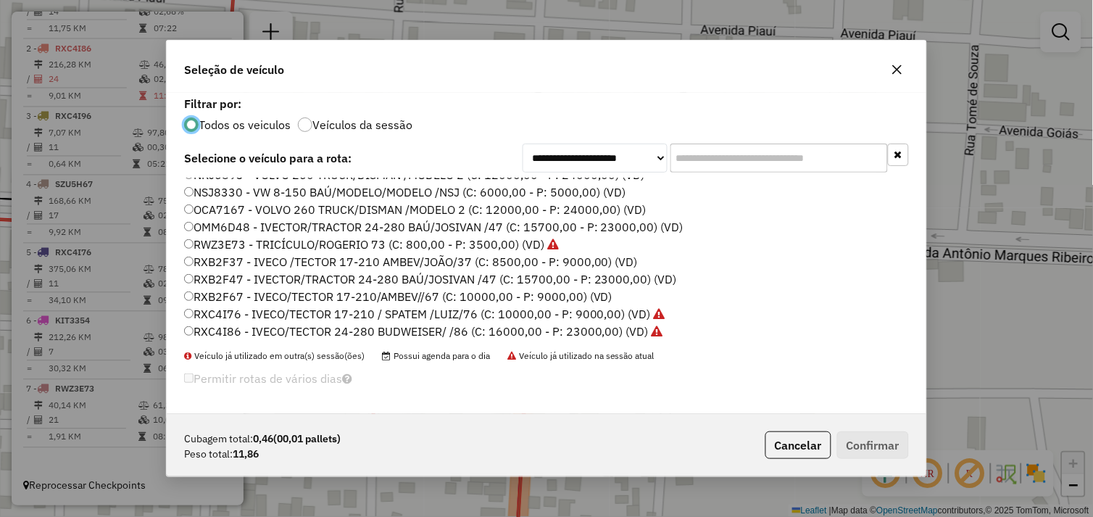
scroll to position [206, 0]
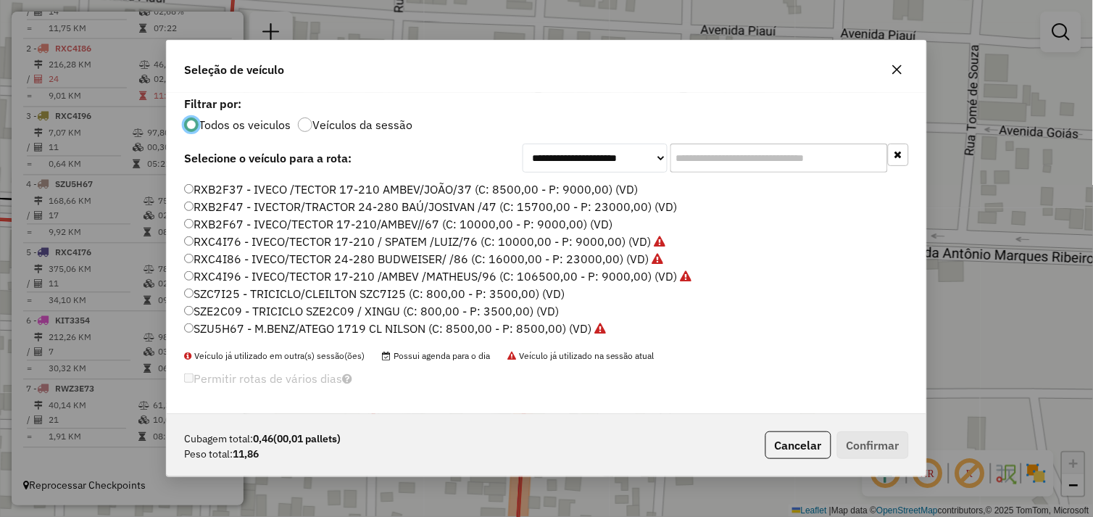
click at [210, 309] on label "SZE2C09 - TRICICLO SZE2C09 / XINGU (C: 800,00 - P: 3500,00) (VD)" at bounding box center [371, 310] width 375 height 17
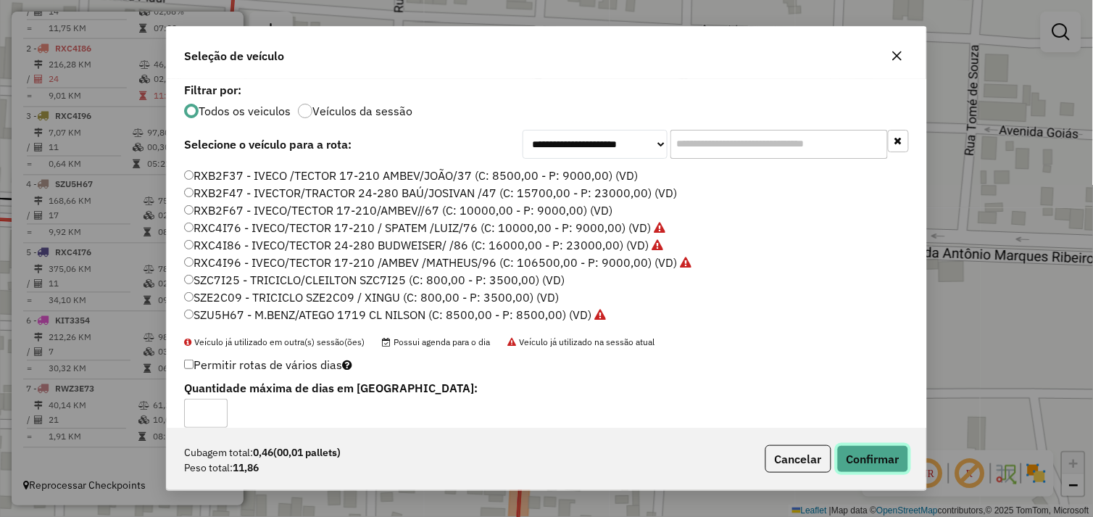
click at [886, 455] on button "Confirmar" at bounding box center [873, 459] width 72 height 28
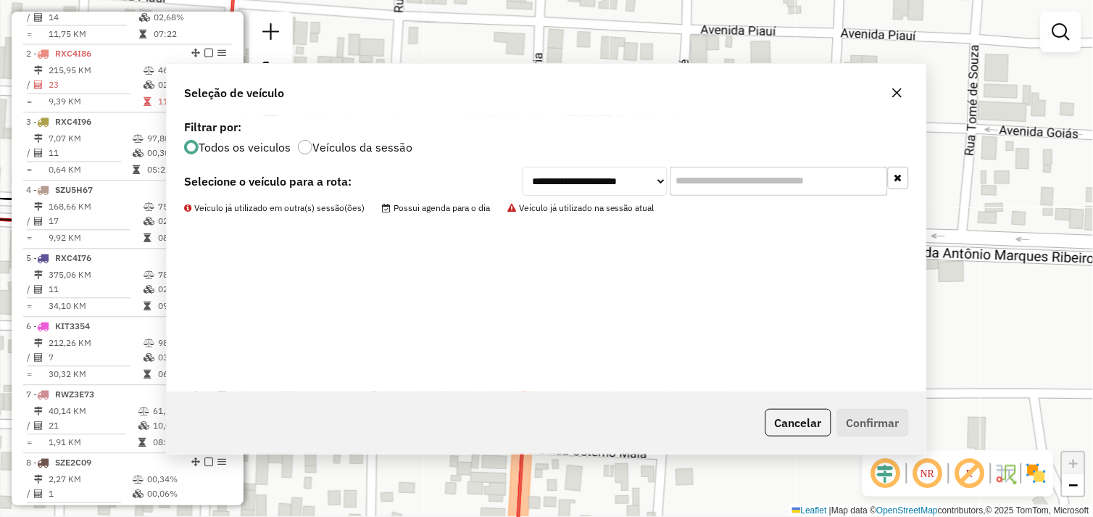
scroll to position [600, 0]
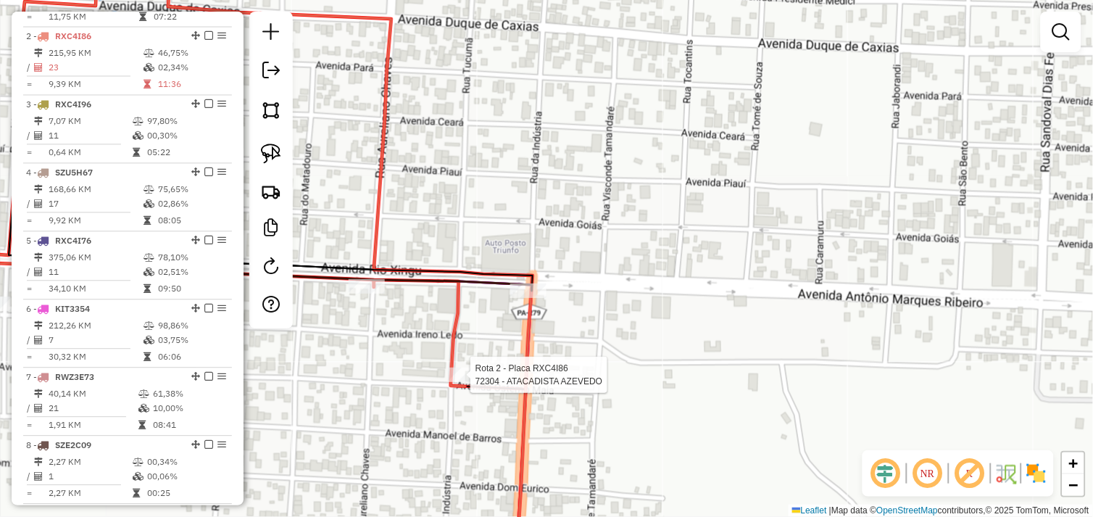
select select "*********"
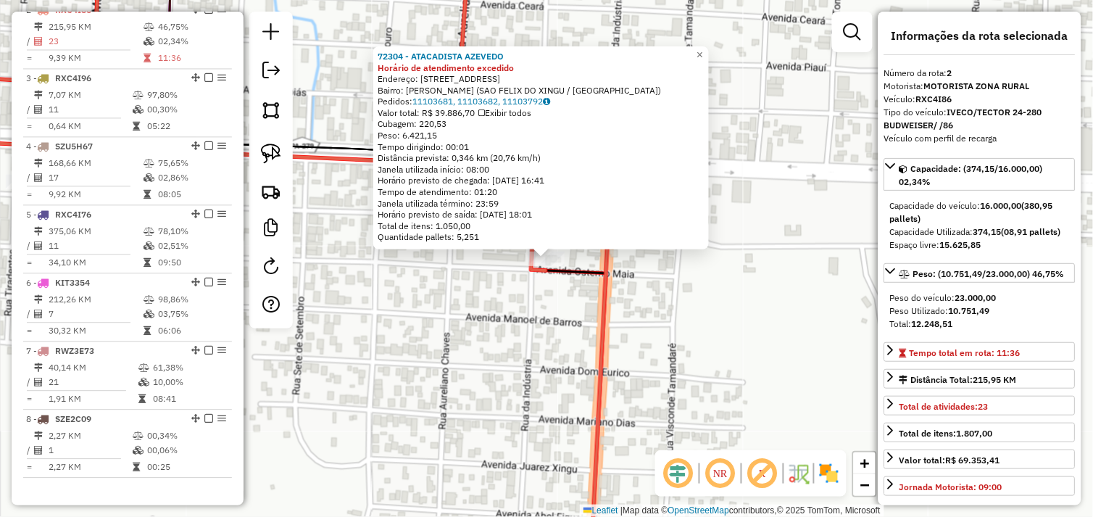
scroll to position [627, 0]
click at [448, 330] on div "72304 - ATACADISTA AZEVEDO Horário de atendimento excedido Endereço: [STREET_AD…" at bounding box center [546, 258] width 1093 height 517
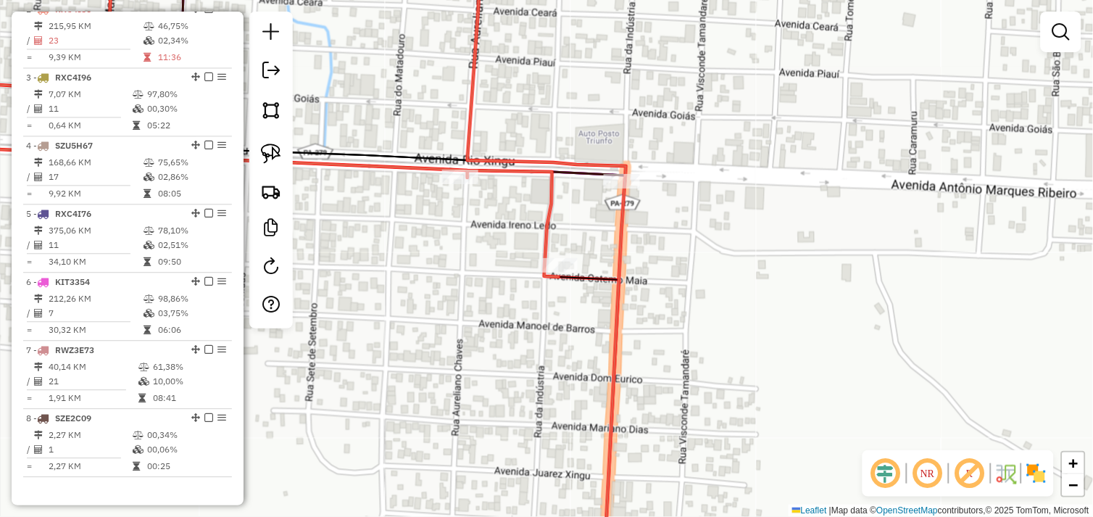
drag, startPoint x: 458, startPoint y: 306, endPoint x: 581, endPoint y: 330, distance: 125.5
click at [580, 330] on div "Janela de atendimento Grade de atendimento Capacidade Transportadoras Veículos …" at bounding box center [546, 258] width 1093 height 517
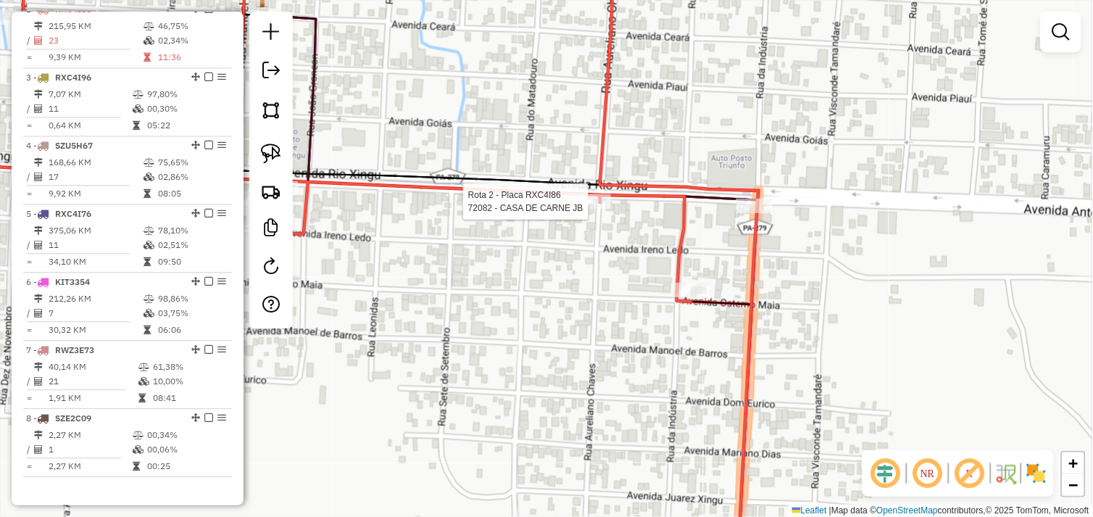
select select "*********"
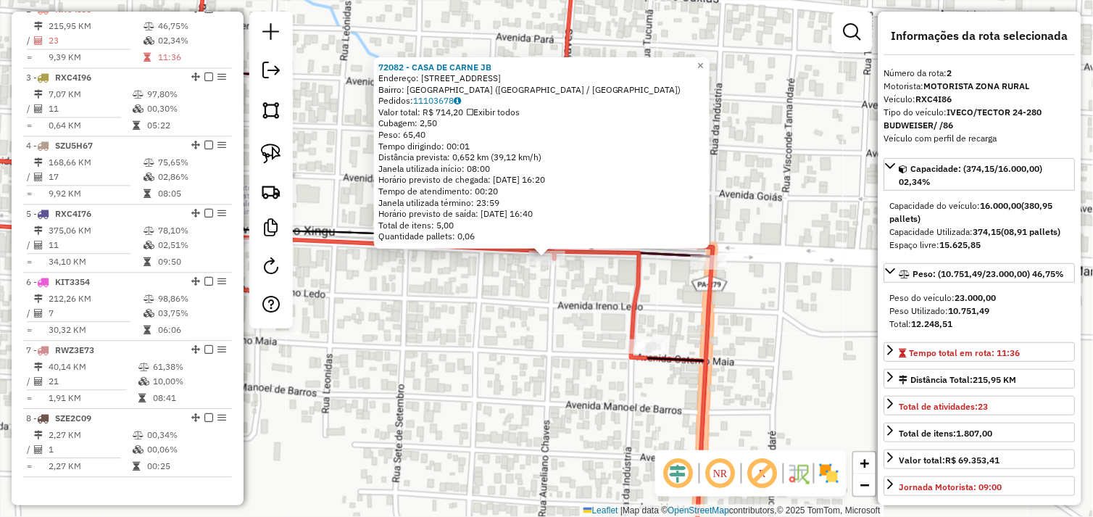
drag, startPoint x: 273, startPoint y: 152, endPoint x: 331, endPoint y: 187, distance: 67.6
click at [273, 152] on img at bounding box center [271, 153] width 20 height 20
drag, startPoint x: 525, startPoint y: 275, endPoint x: 488, endPoint y: 268, distance: 36.9
click at [518, 243] on div "72082 - CASA DE CARNE JB Endereço: [STREET_ADDRESS] ([GEOGRAPHIC_DATA] / [GEOGR…" at bounding box center [546, 258] width 1093 height 517
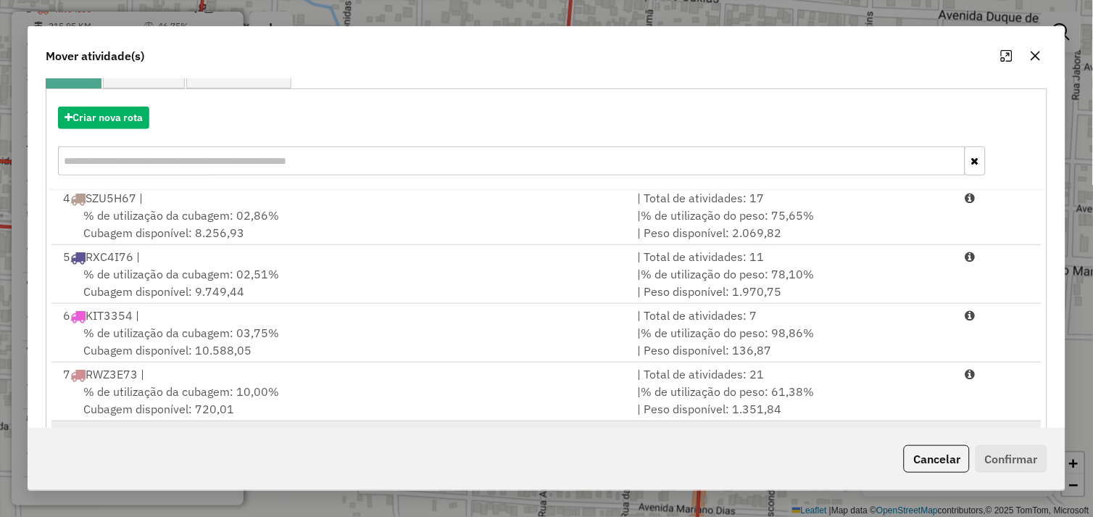
scroll to position [219, 0]
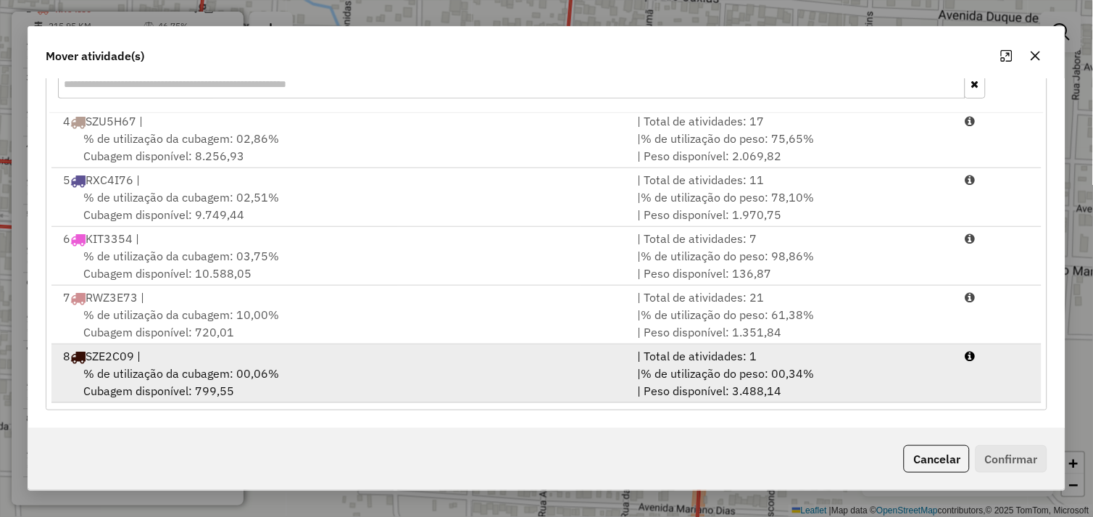
drag, startPoint x: 327, startPoint y: 375, endPoint x: 594, endPoint y: 390, distance: 267.7
click at [335, 377] on div "% de utilização da cubagem: 00,06% Cubagem disponível: 799,55" at bounding box center [341, 381] width 575 height 35
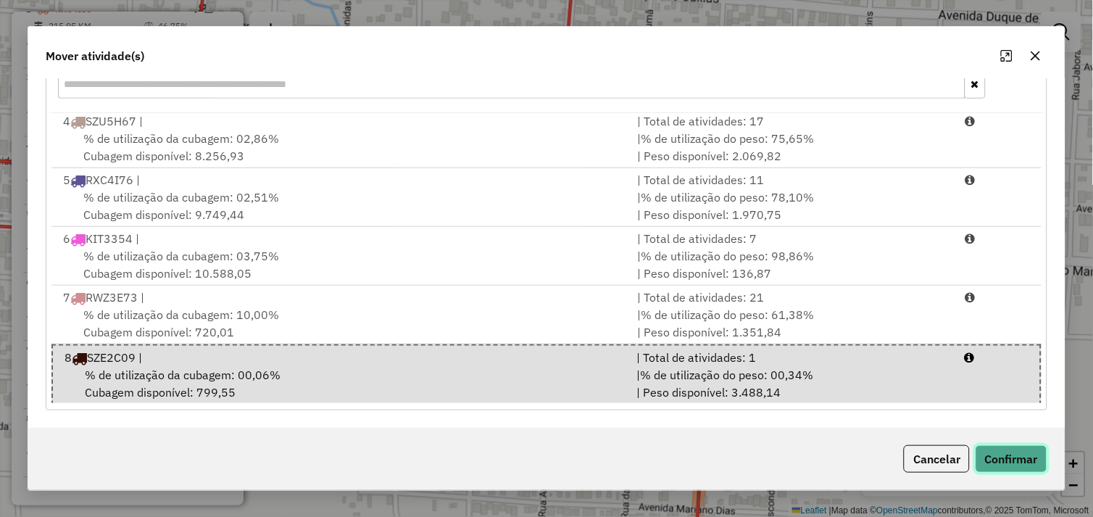
drag, startPoint x: 998, startPoint y: 451, endPoint x: 979, endPoint y: 446, distance: 19.3
click at [998, 451] on button "Confirmar" at bounding box center [1011, 459] width 72 height 28
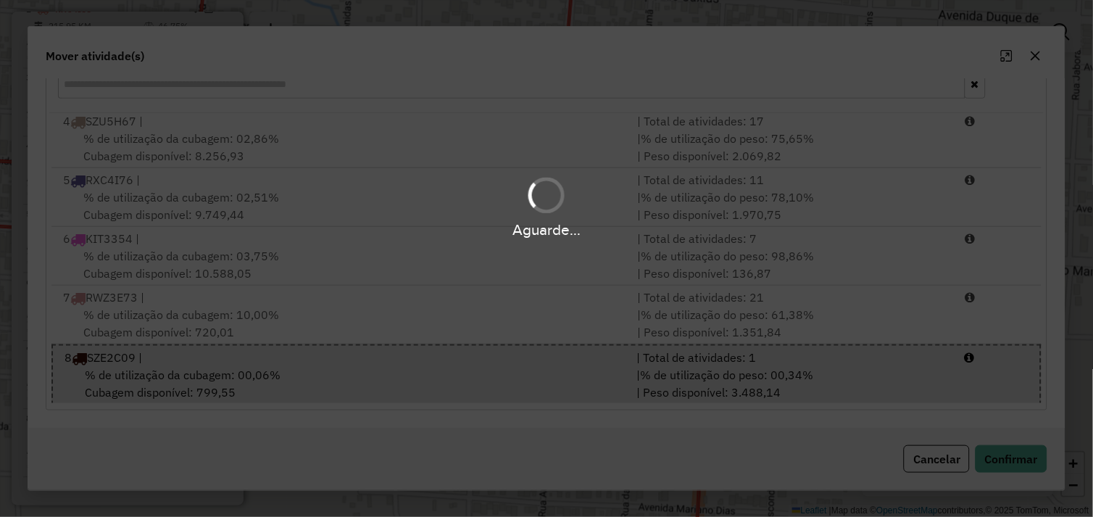
scroll to position [0, 0]
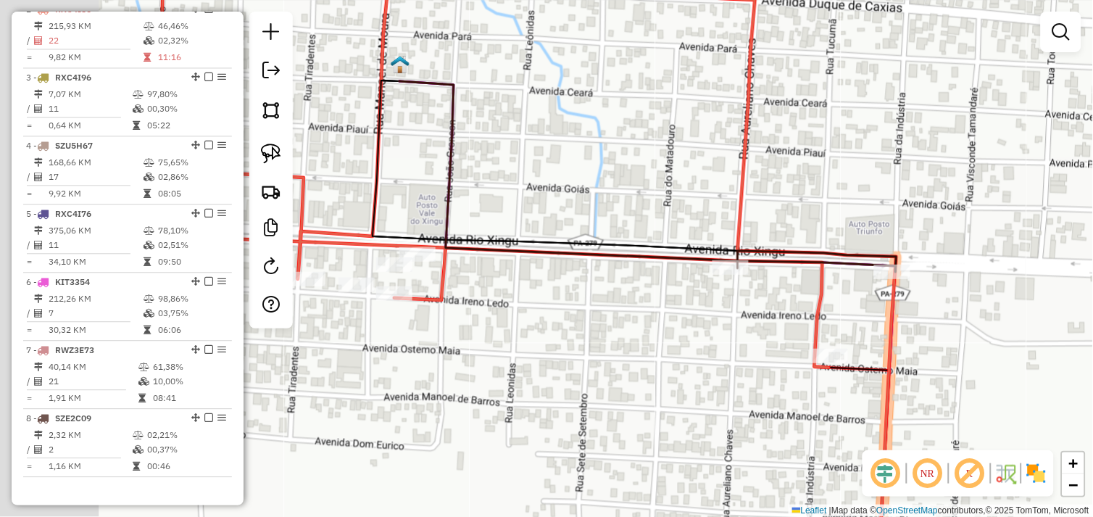
drag, startPoint x: 525, startPoint y: 317, endPoint x: 685, endPoint y: 324, distance: 160.3
click at [687, 324] on div "Janela de atendimento Grade de atendimento Capacidade Transportadoras Veículos …" at bounding box center [546, 258] width 1093 height 517
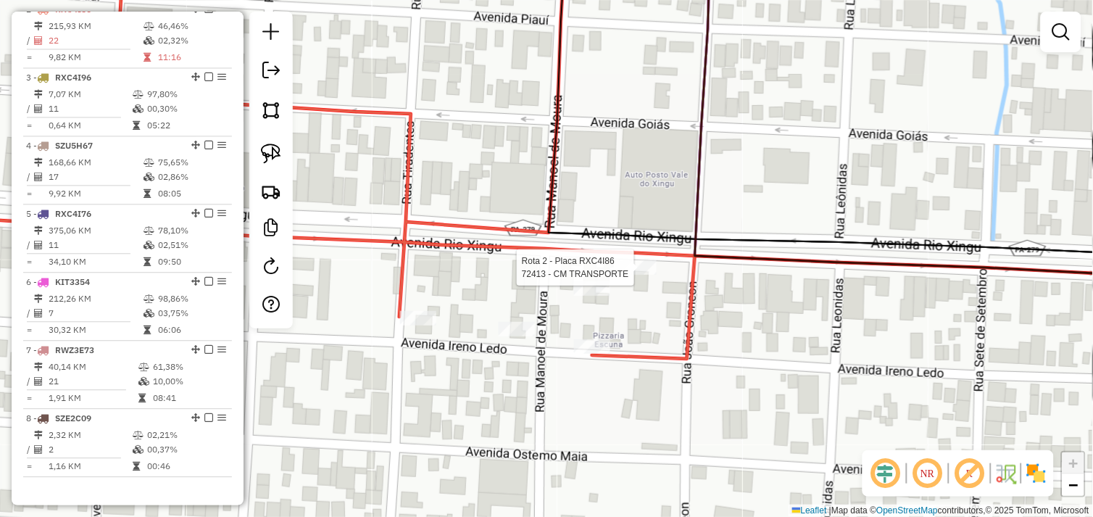
select select "*********"
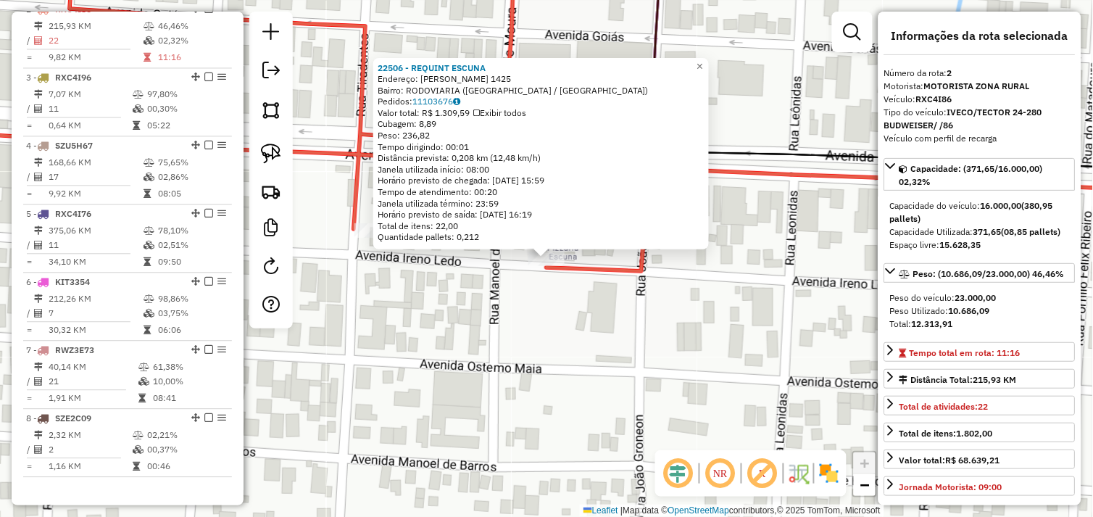
click at [527, 330] on div "22506 - REQUINT ESCUNA Endereço: IRENO LEDA 1425 Bairro: RODOVIARIA ([GEOGRAPHI…" at bounding box center [546, 258] width 1093 height 517
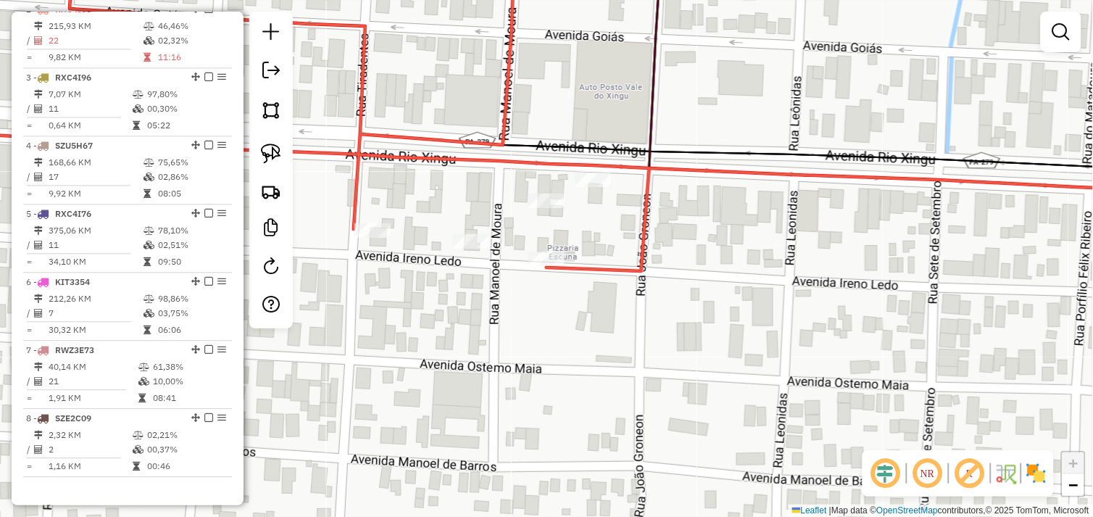
click at [250, 141] on div at bounding box center [270, 170] width 43 height 317
click at [271, 149] on img at bounding box center [271, 153] width 20 height 20
drag, startPoint x: 583, startPoint y: 200, endPoint x: 565, endPoint y: 185, distance: 23.2
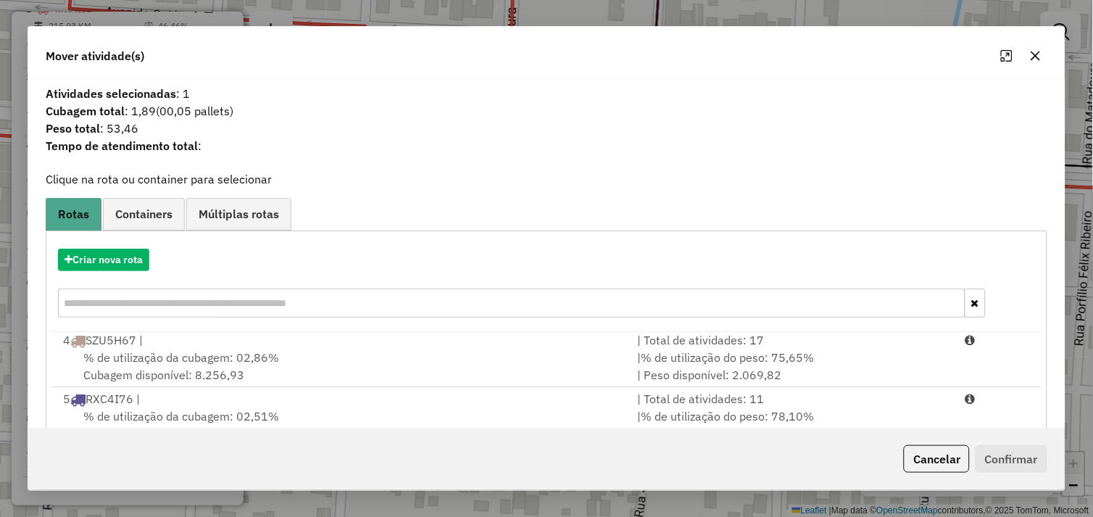
scroll to position [219, 0]
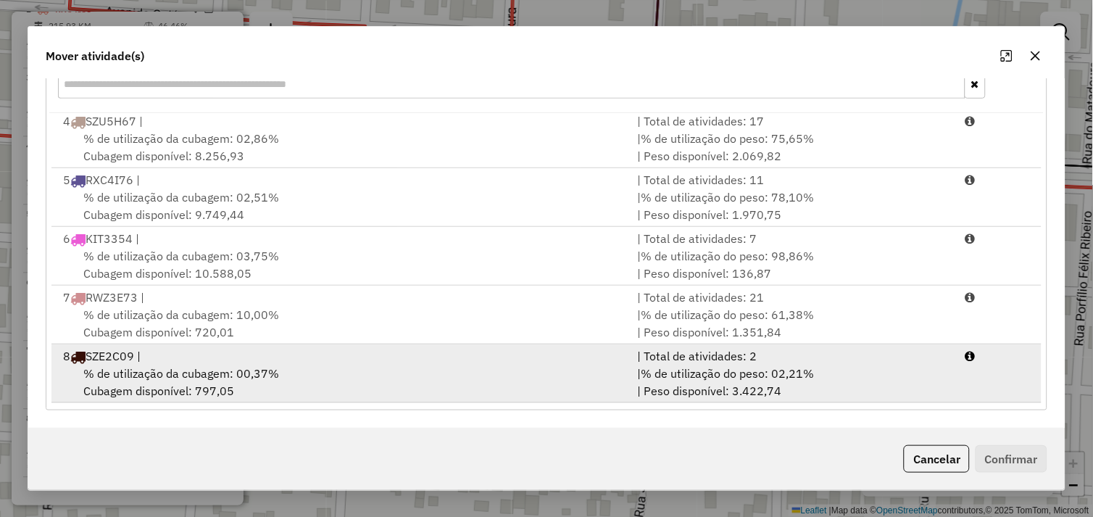
drag, startPoint x: 377, startPoint y: 385, endPoint x: 527, endPoint y: 400, distance: 151.4
click at [381, 385] on div "% de utilização da cubagem: 00,37% Cubagem disponível: 797,05" at bounding box center [341, 381] width 575 height 35
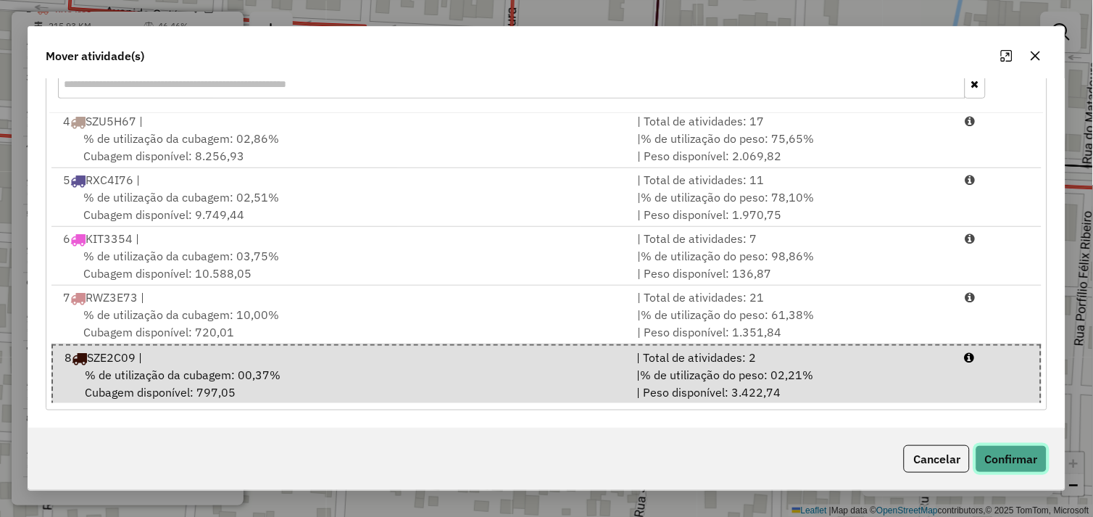
click at [984, 454] on button "Confirmar" at bounding box center [1011, 459] width 72 height 28
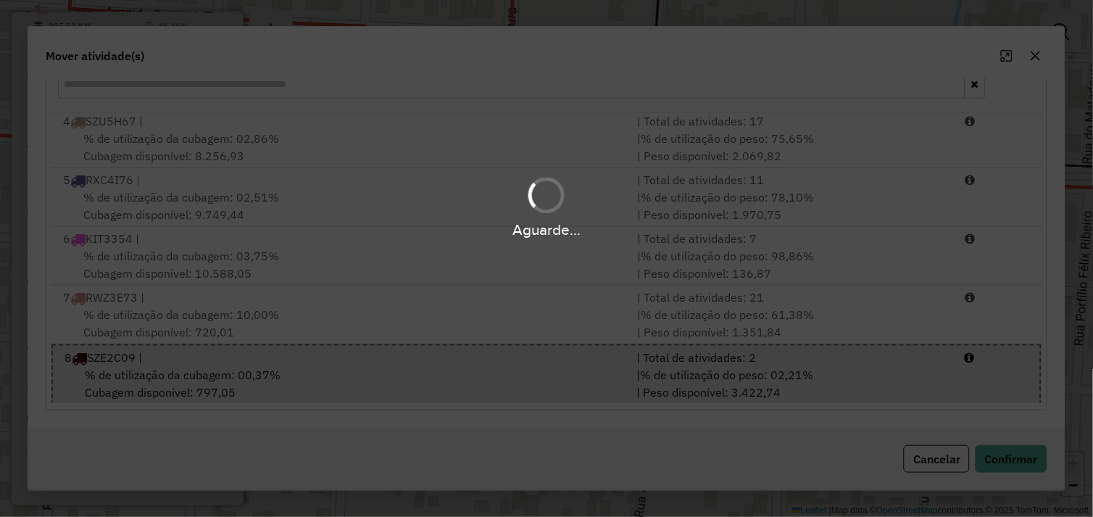
scroll to position [0, 0]
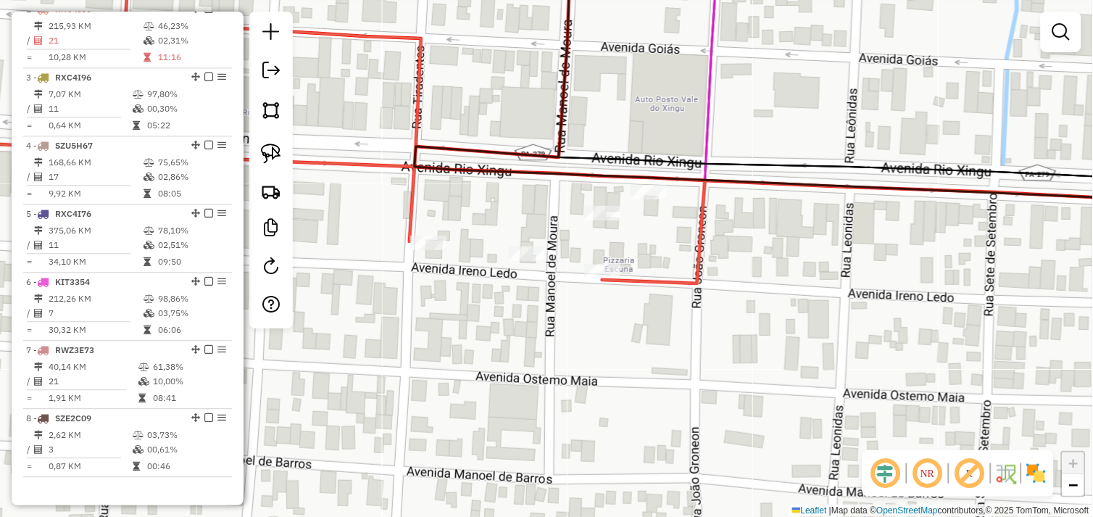
drag, startPoint x: 478, startPoint y: 330, endPoint x: 542, endPoint y: 342, distance: 64.9
click at [541, 343] on div "Janela de atendimento Grade de atendimento Capacidade Transportadoras Veículos …" at bounding box center [546, 258] width 1093 height 517
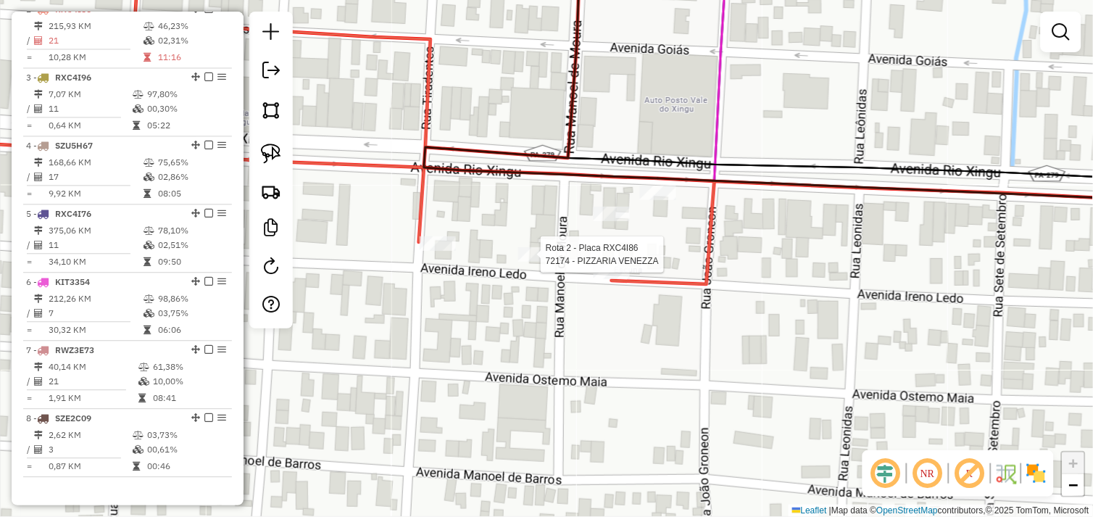
select select "*********"
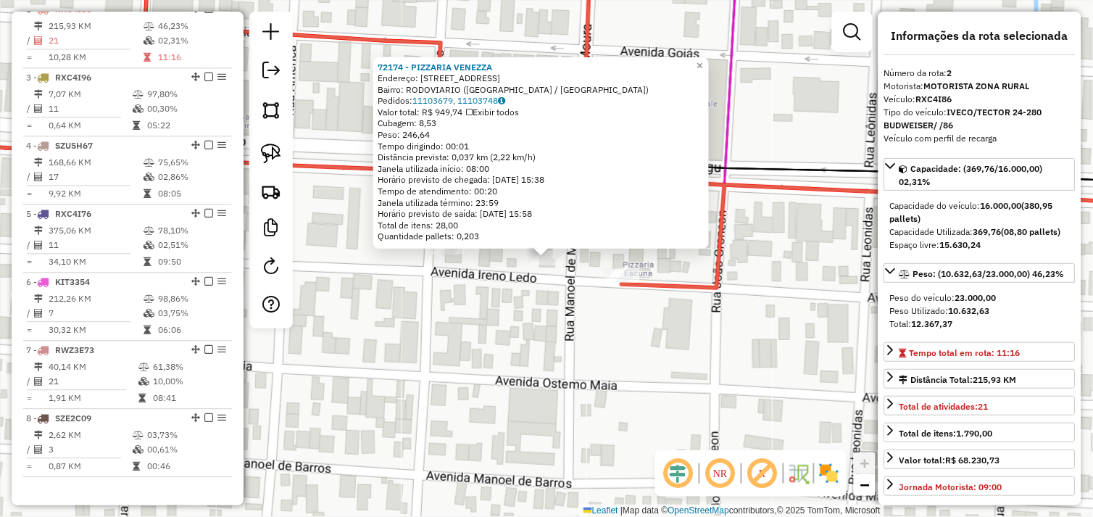
click at [532, 314] on div "72174 - PIZZARIA VENEZZA Endereço: [STREET_ADDRESS] Bairro: RODOVIARIO ([GEOGRA…" at bounding box center [546, 258] width 1093 height 517
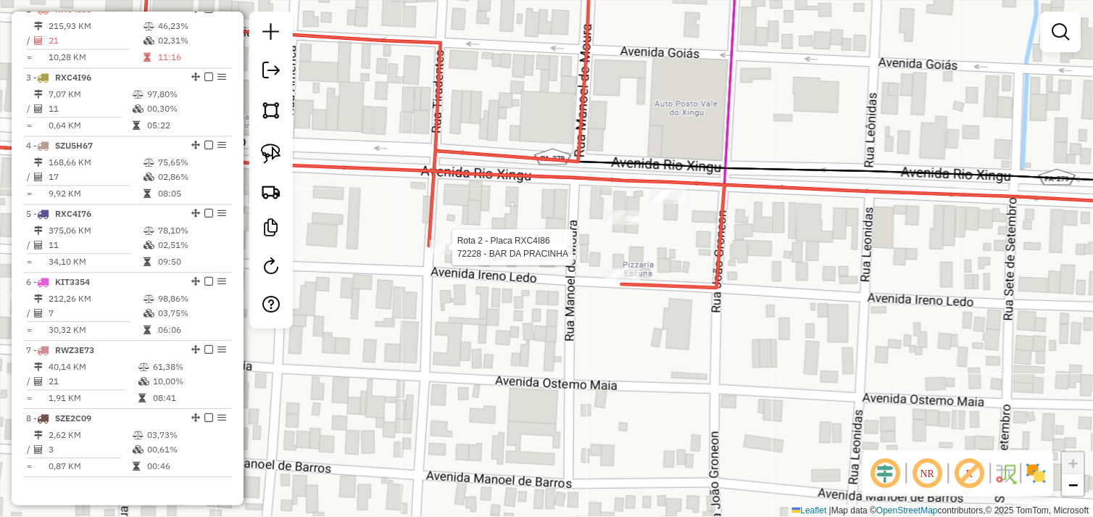
select select "*********"
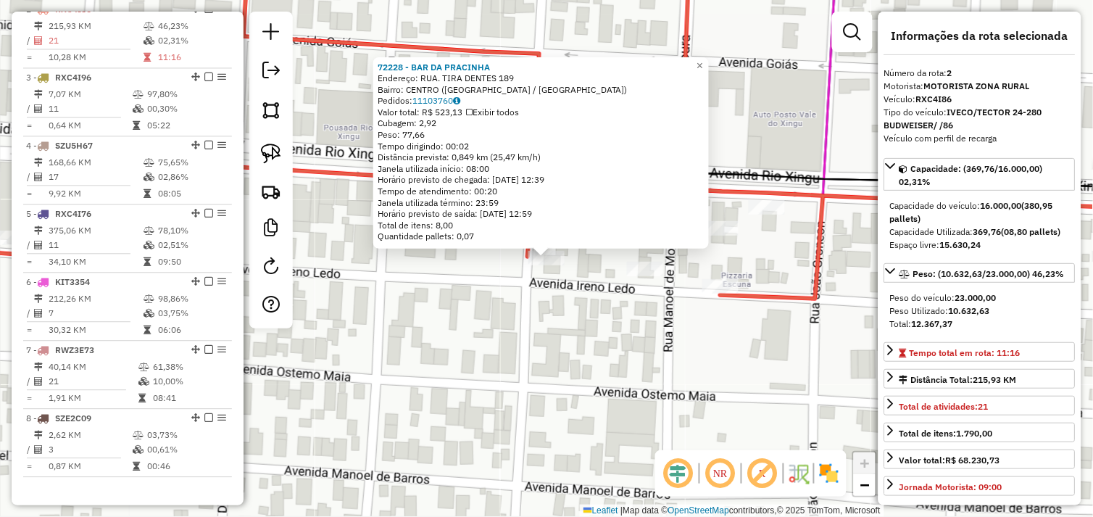
click at [497, 321] on div "72228 - BAR DA PRACINHA Endereço: RUA. TIRA DENTES 189 Bairro: CENTRO ([GEOGRAP…" at bounding box center [546, 258] width 1093 height 517
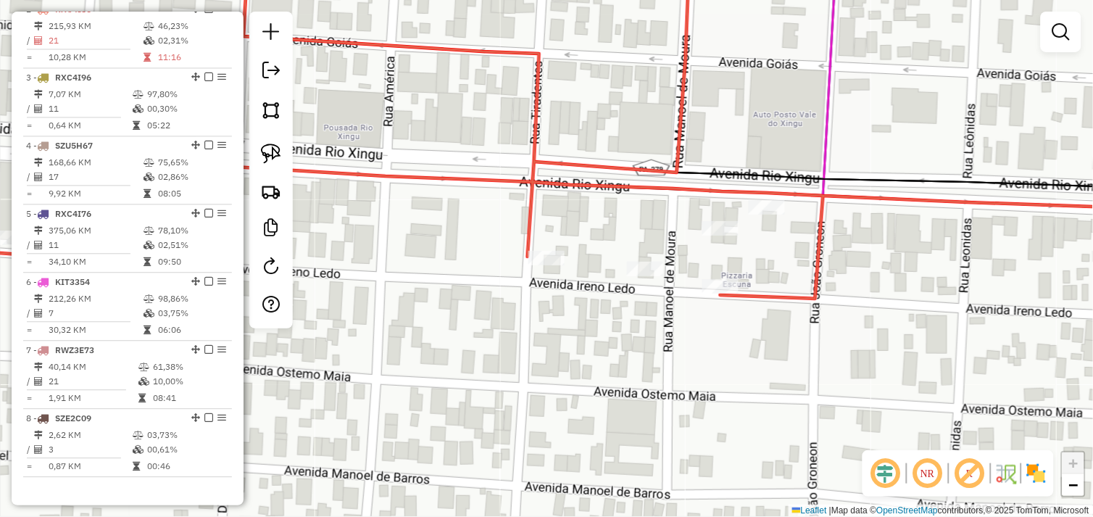
drag, startPoint x: 277, startPoint y: 147, endPoint x: 475, endPoint y: 238, distance: 217.5
click at [278, 147] on img at bounding box center [271, 153] width 20 height 20
drag, startPoint x: 539, startPoint y: 235, endPoint x: 540, endPoint y: 262, distance: 26.8
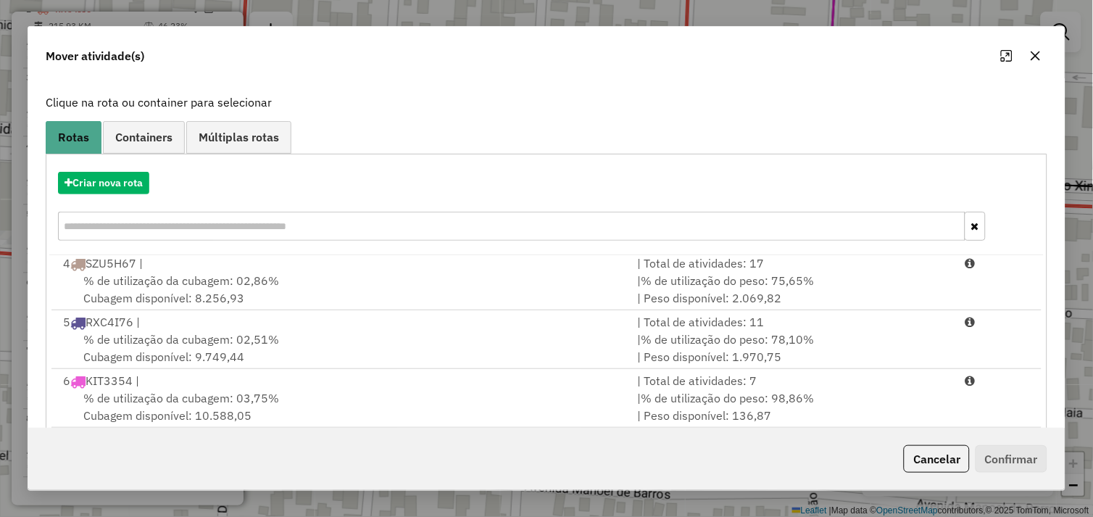
scroll to position [219, 0]
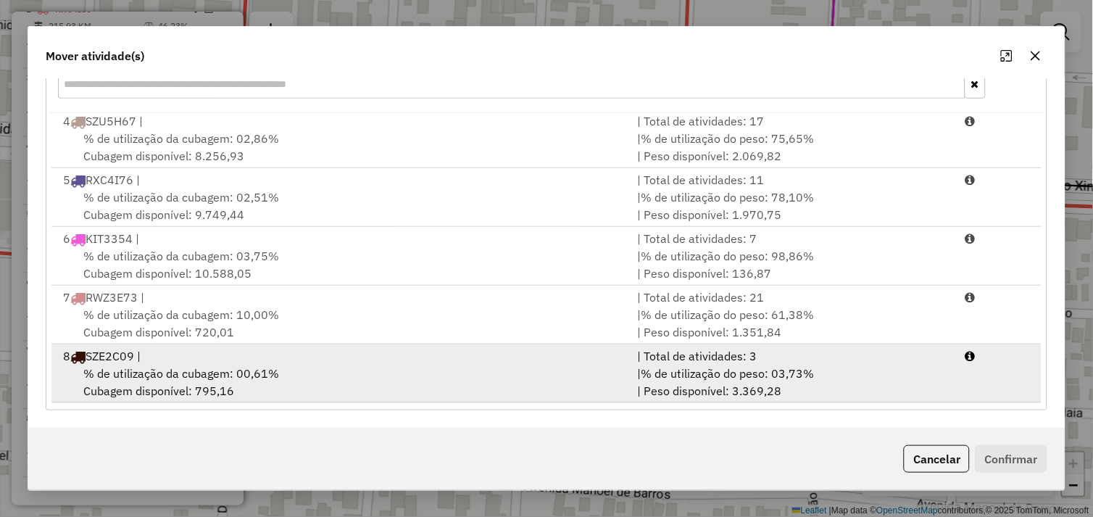
drag, startPoint x: 343, startPoint y: 379, endPoint x: 503, endPoint y: 393, distance: 160.0
click at [345, 379] on div "% de utilização da cubagem: 00,61% Cubagem disponível: 795,16" at bounding box center [341, 381] width 575 height 35
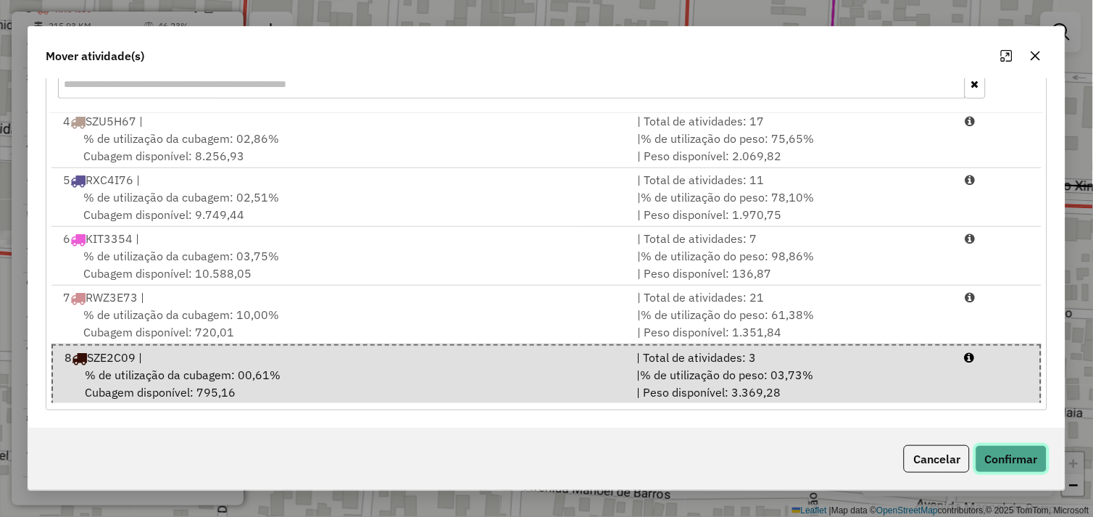
click at [1004, 456] on button "Confirmar" at bounding box center [1011, 459] width 72 height 28
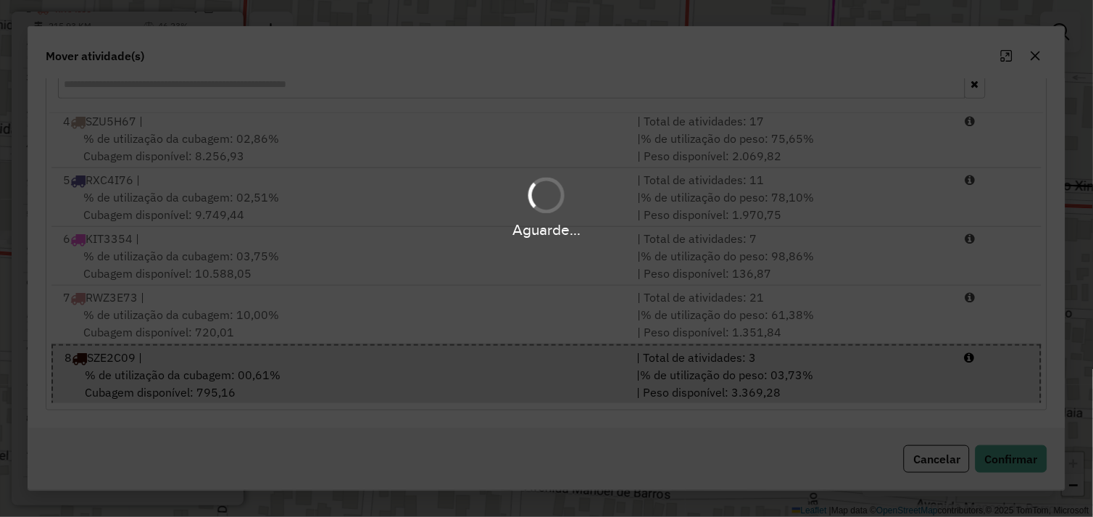
scroll to position [0, 0]
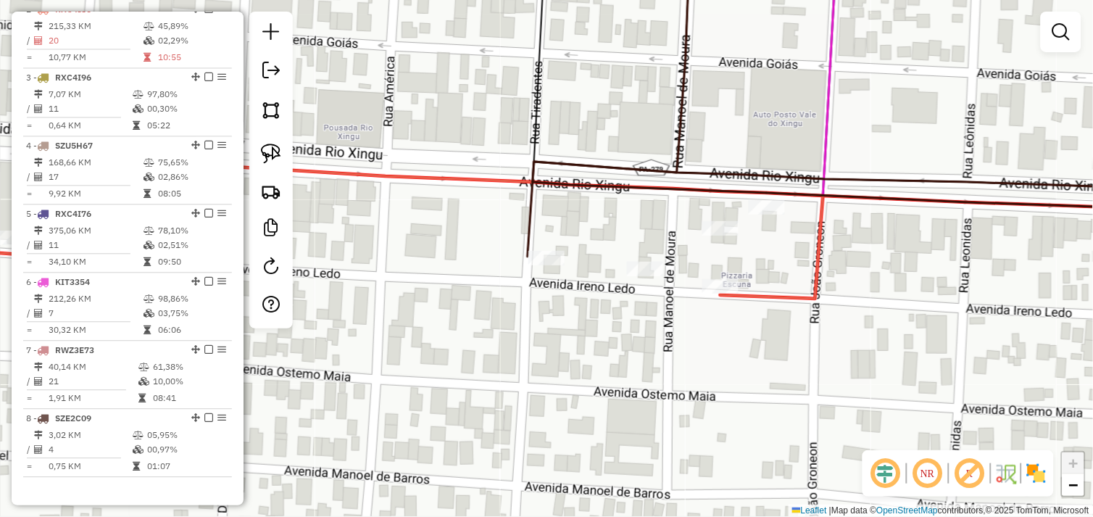
drag, startPoint x: 471, startPoint y: 309, endPoint x: 525, endPoint y: 349, distance: 67.0
click at [525, 349] on div "Janela de atendimento Grade de atendimento Capacidade Transportadoras Veículos …" at bounding box center [546, 258] width 1093 height 517
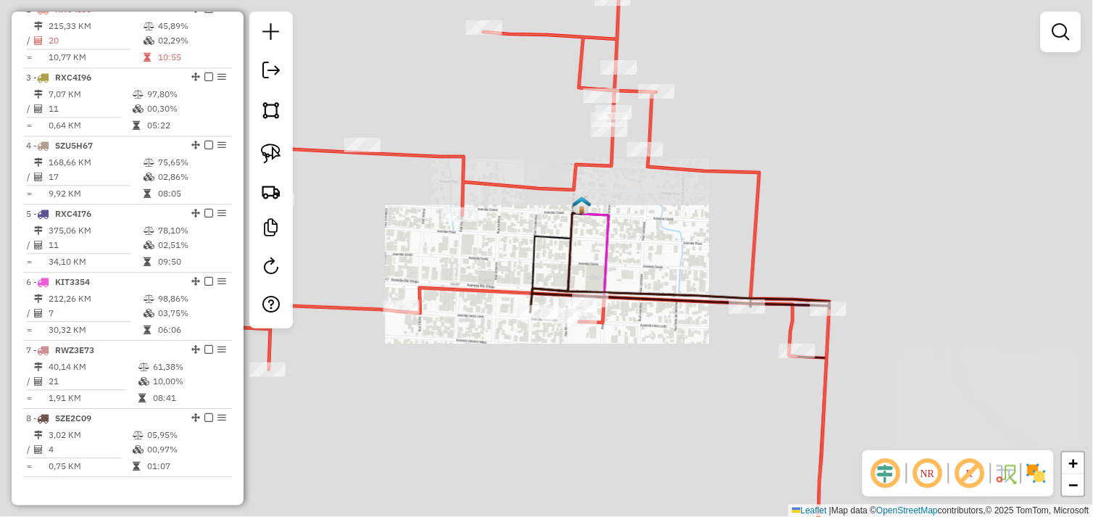
drag, startPoint x: 459, startPoint y: 330, endPoint x: 547, endPoint y: 375, distance: 99.5
click at [547, 375] on div "Janela de atendimento Grade de atendimento Capacidade Transportadoras Veículos …" at bounding box center [546, 258] width 1093 height 517
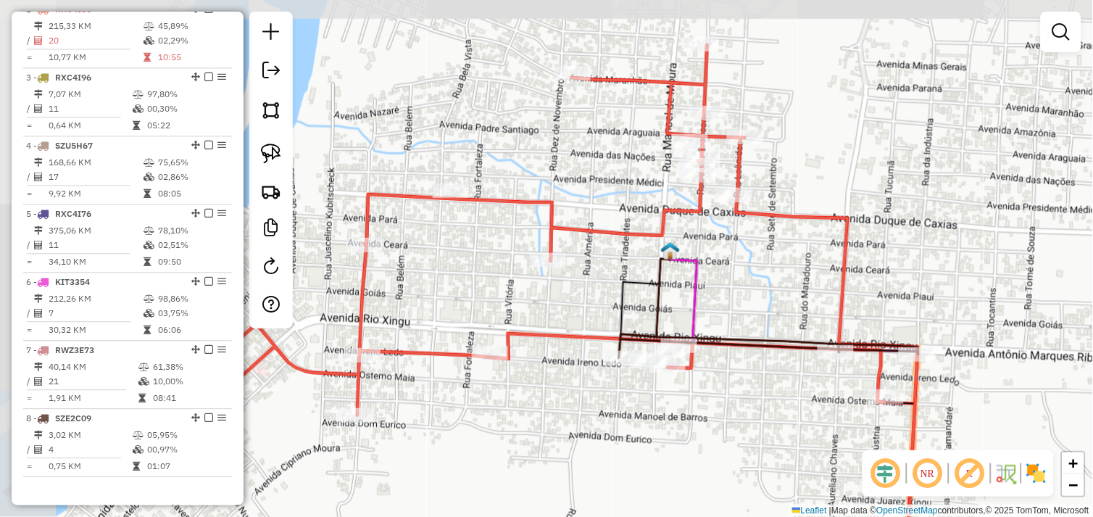
click at [485, 343] on div "Rota 2 - Placa RXC4I86 72353 - ACADEMIA BOA FORMA Janela de atendimento Grade d…" at bounding box center [546, 258] width 1093 height 517
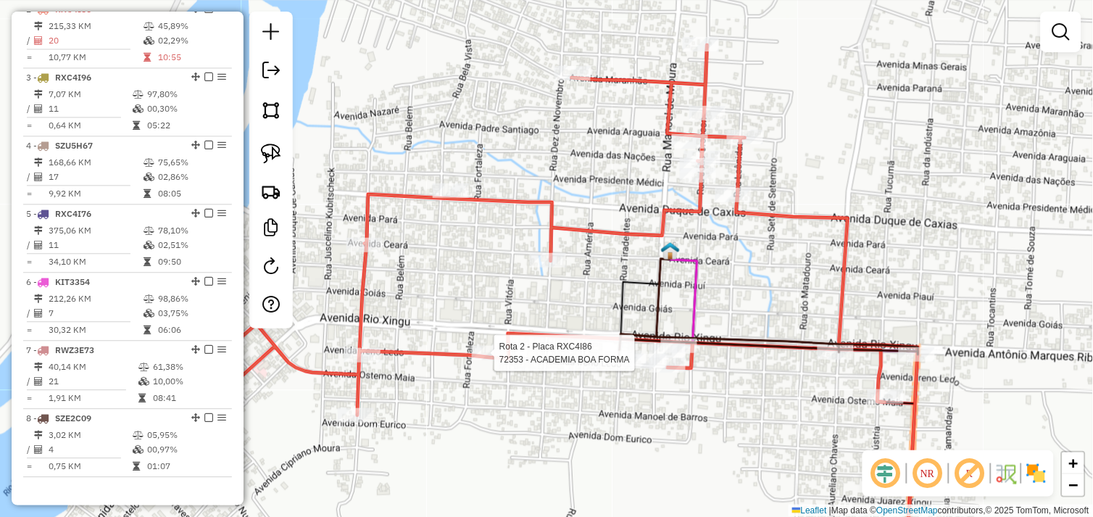
select select "*********"
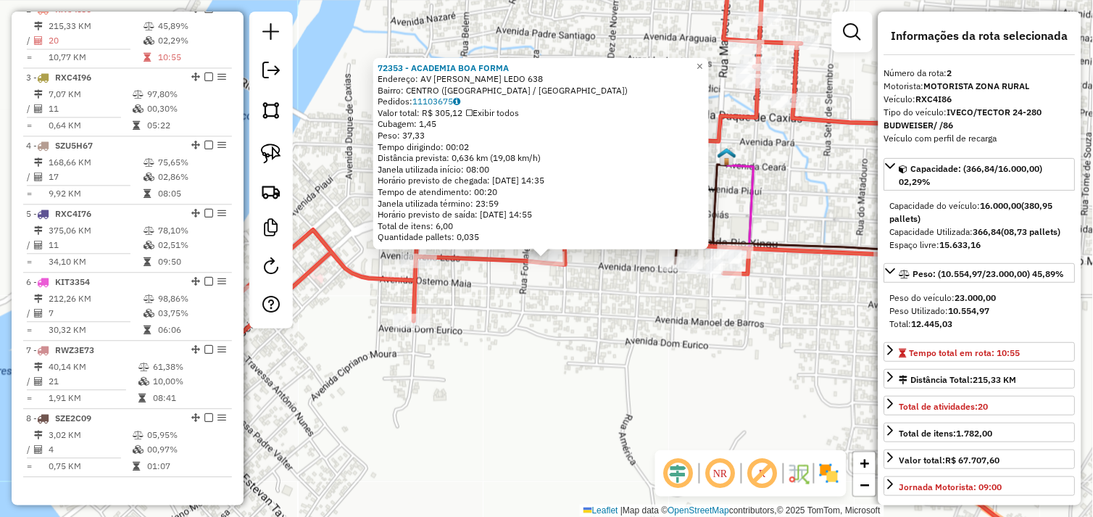
click at [491, 349] on div "72353 - ACADEMIA BOA FORMA Endereço: AV IRENO LEDO 638 Bairro: CENTRO ([GEOGRAP…" at bounding box center [546, 258] width 1093 height 517
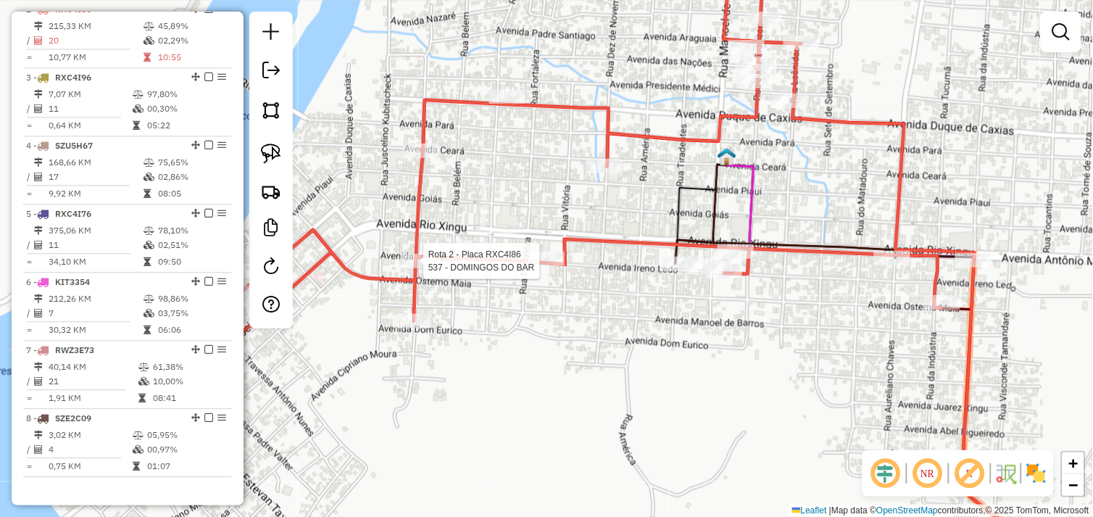
select select "*********"
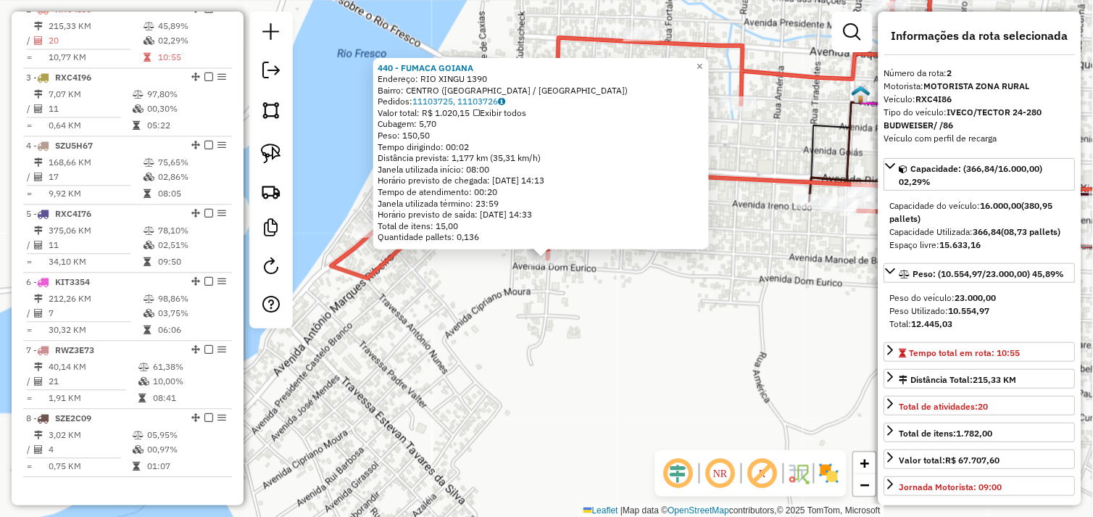
click at [551, 327] on div "440 - FUMACA GOIANA Endereço: RIO XINGU 1390 Bairro: [GEOGRAPHIC_DATA] ([GEOGRA…" at bounding box center [546, 258] width 1093 height 517
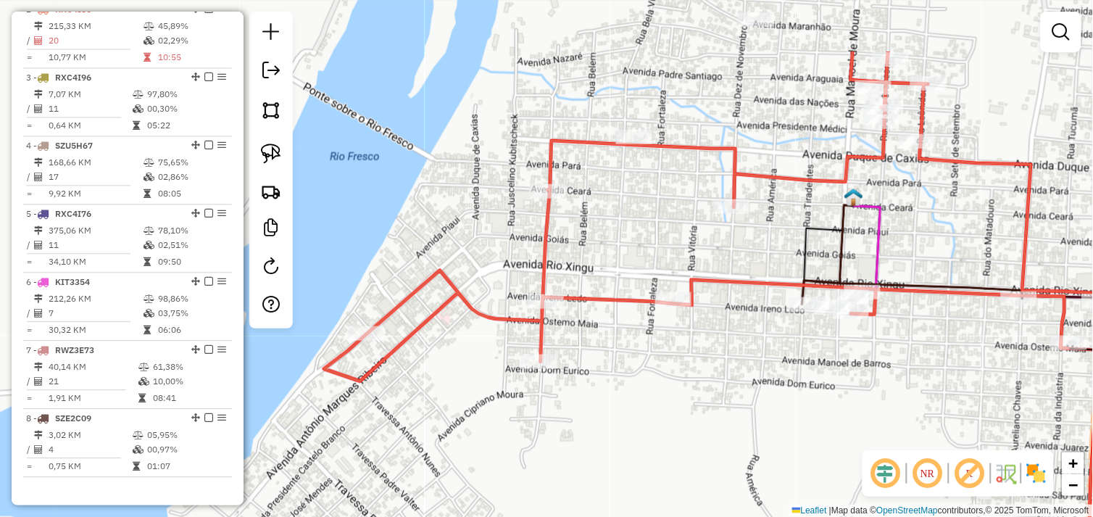
drag, startPoint x: 517, startPoint y: 176, endPoint x: 504, endPoint y: 276, distance: 100.7
click at [507, 277] on div "Janela de atendimento Grade de atendimento Capacidade Transportadoras Veículos …" at bounding box center [546, 258] width 1093 height 517
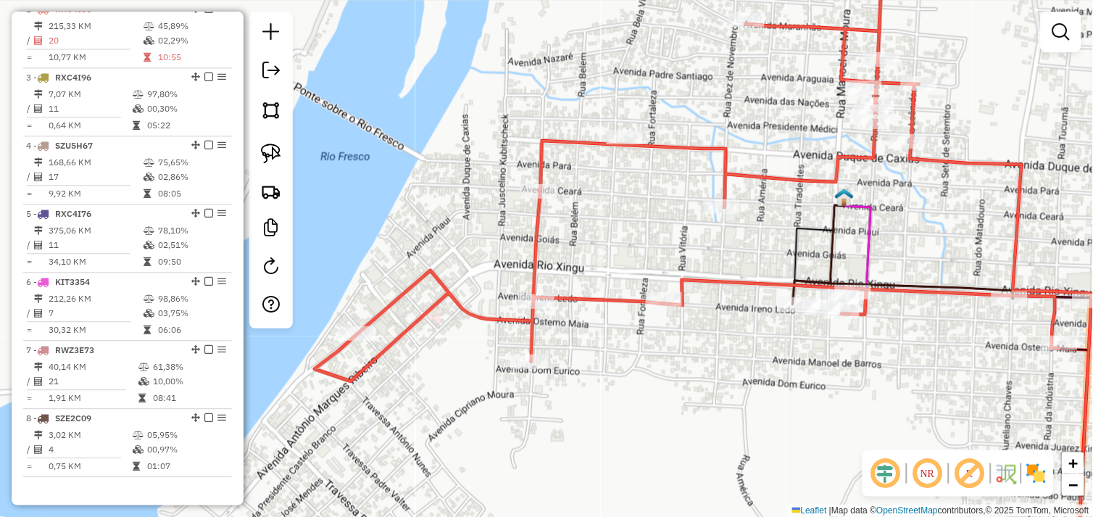
drag, startPoint x: 535, startPoint y: 250, endPoint x: 512, endPoint y: 261, distance: 25.6
click at [512, 261] on icon at bounding box center [686, 186] width 744 height 390
click at [508, 262] on icon at bounding box center [686, 186] width 744 height 390
select select "*********"
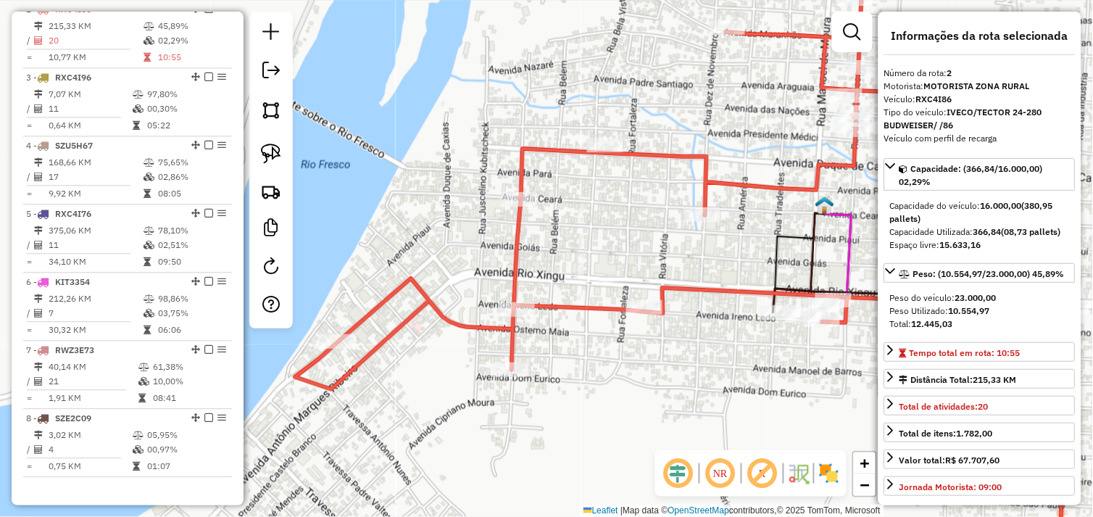
drag, startPoint x: 276, startPoint y: 149, endPoint x: 330, endPoint y: 183, distance: 63.9
click at [276, 149] on img at bounding box center [271, 153] width 20 height 20
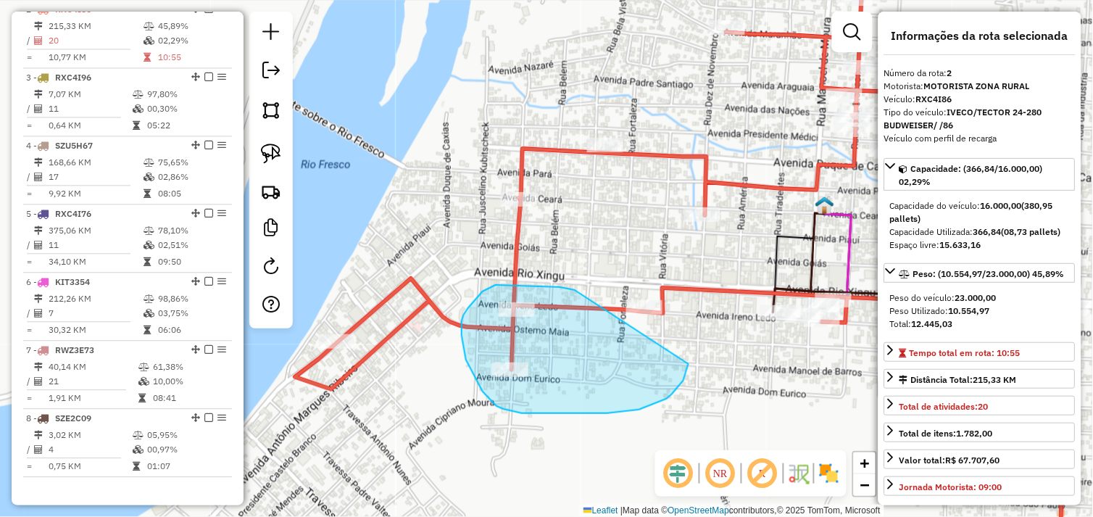
drag, startPoint x: 527, startPoint y: 285, endPoint x: 625, endPoint y: 275, distance: 97.6
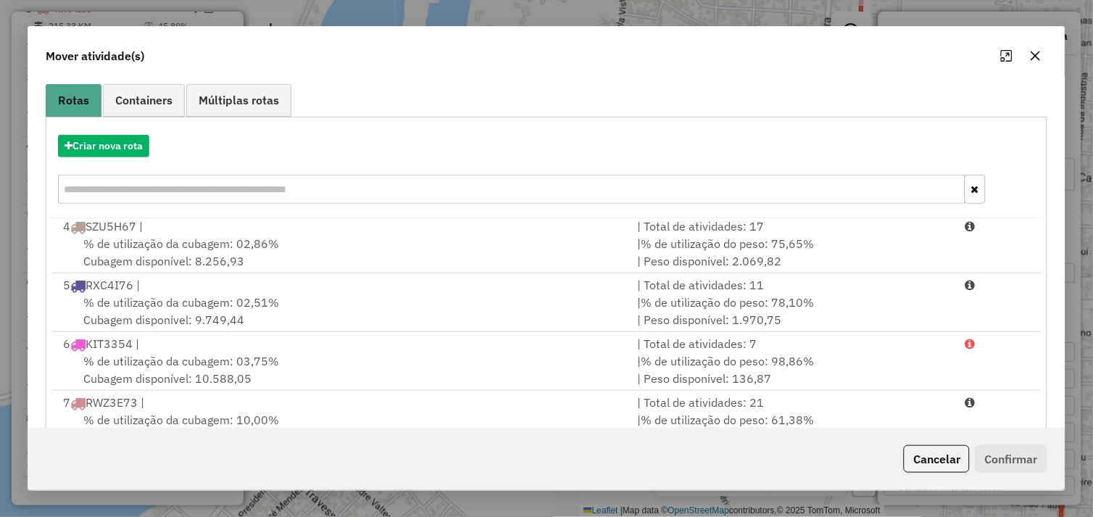
scroll to position [219, 0]
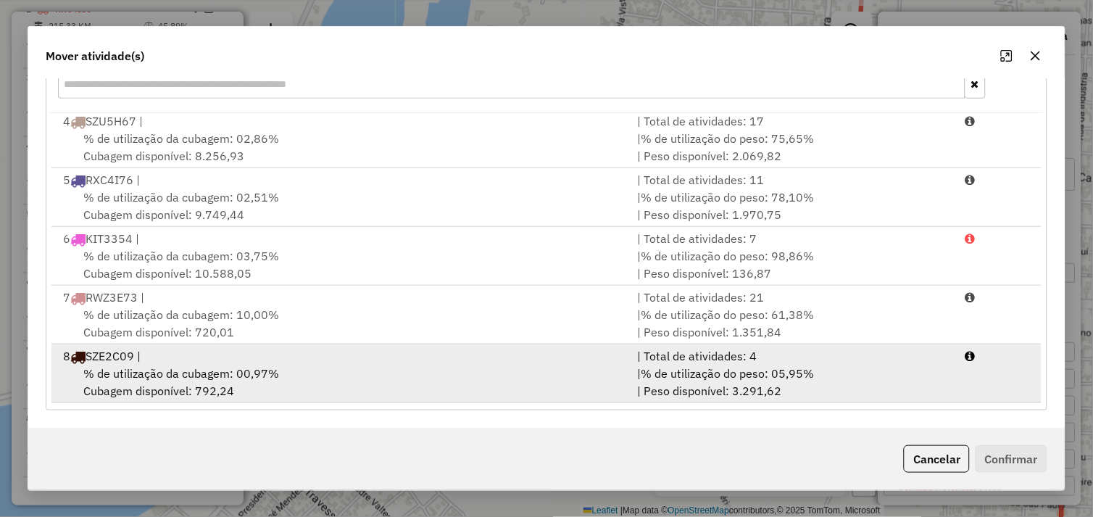
drag, startPoint x: 341, startPoint y: 375, endPoint x: 542, endPoint y: 395, distance: 202.4
click at [353, 375] on div "% de utilização da cubagem: 00,97% Cubagem disponível: 792,24" at bounding box center [341, 381] width 575 height 35
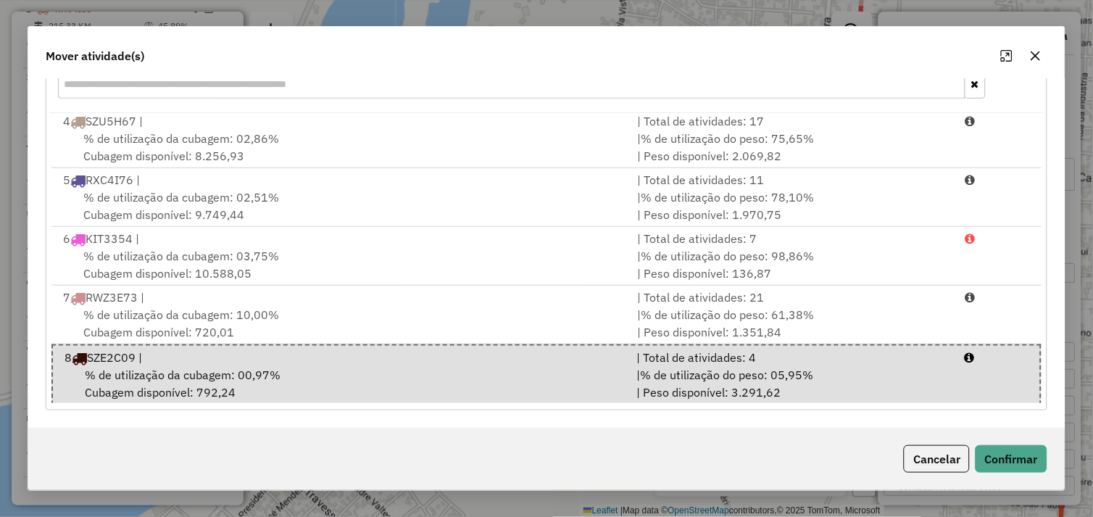
click at [973, 456] on div "Cancelar Confirmar" at bounding box center [972, 459] width 149 height 28
click at [1011, 449] on button "Confirmar" at bounding box center [1011, 459] width 72 height 28
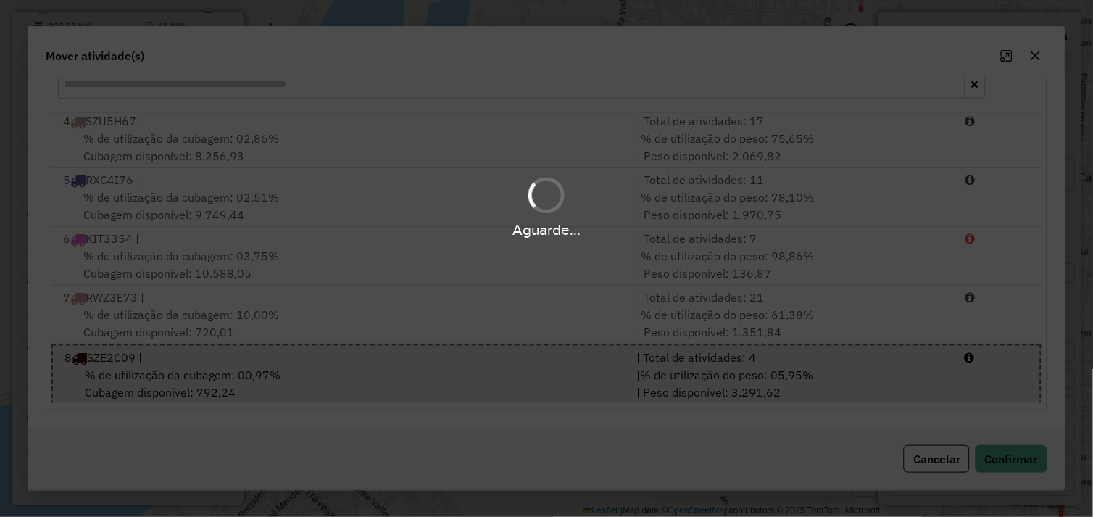
scroll to position [0, 0]
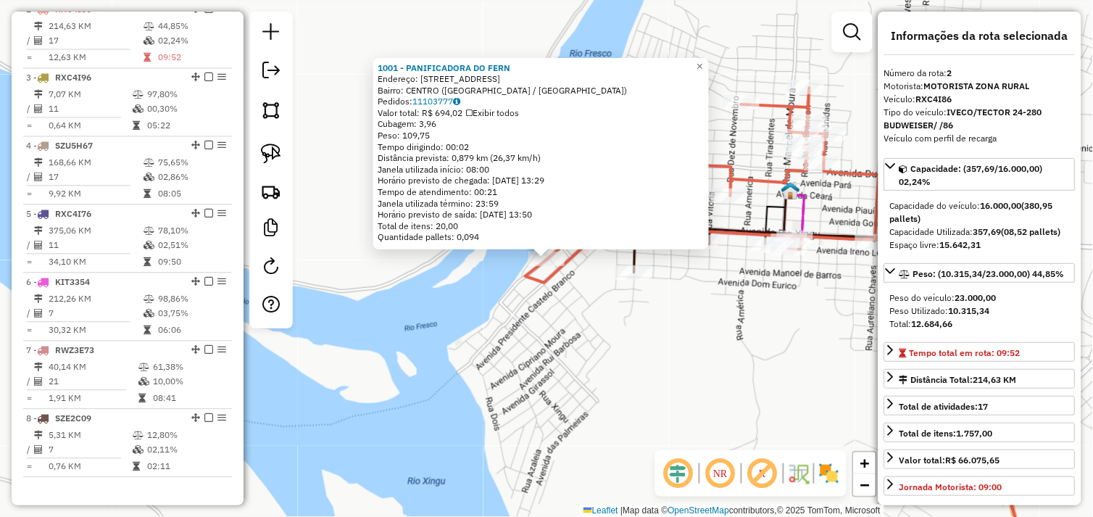
click at [577, 322] on div "1001 - PANIFICADORA DO FERN Endereço: [STREET_ADDRESS] Bairro: CENTRO ([GEOGRAP…" at bounding box center [546, 258] width 1093 height 517
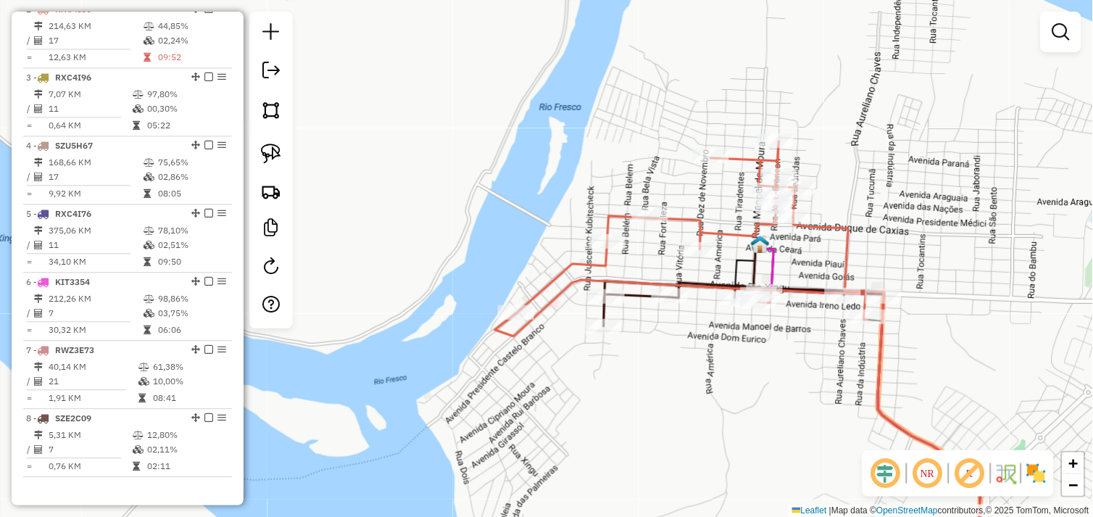
drag, startPoint x: 592, startPoint y: 306, endPoint x: 583, endPoint y: 322, distance: 18.5
click at [577, 329] on div "Janela de atendimento Grade de atendimento Capacidade Transportadoras Veículos …" at bounding box center [546, 258] width 1093 height 517
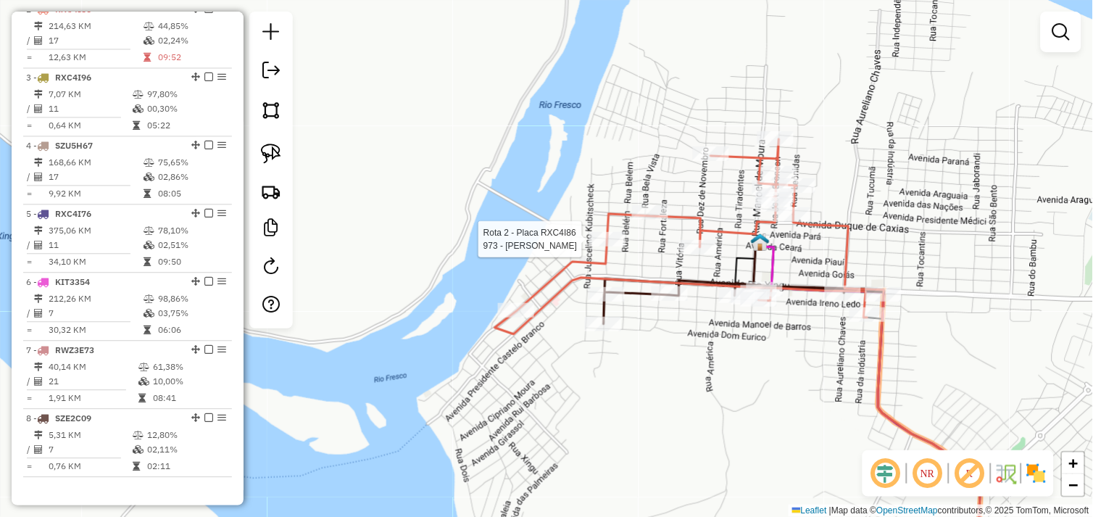
select select "*********"
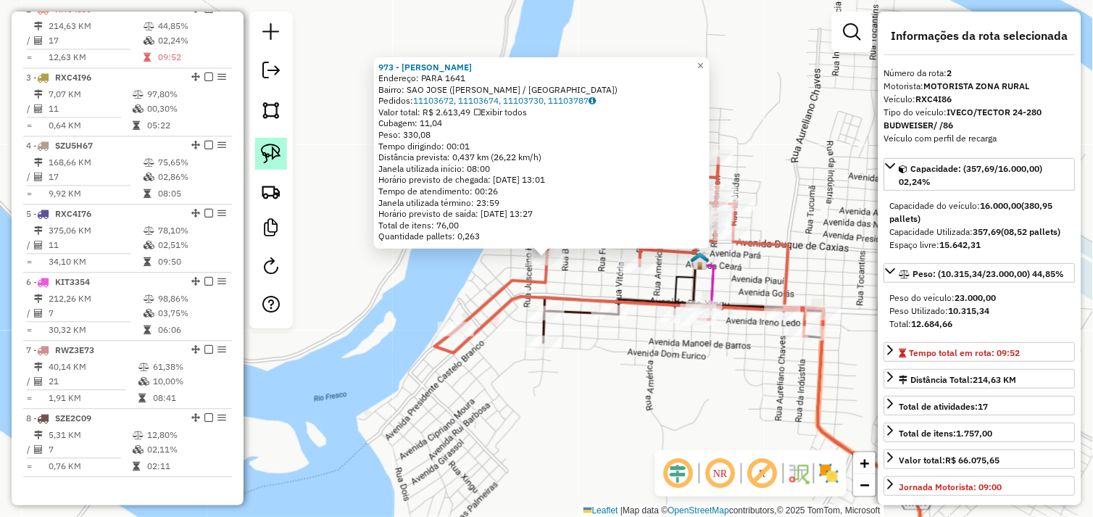
click at [275, 154] on img at bounding box center [271, 153] width 20 height 20
drag, startPoint x: 429, startPoint y: 312, endPoint x: 420, endPoint y: 329, distance: 19.4
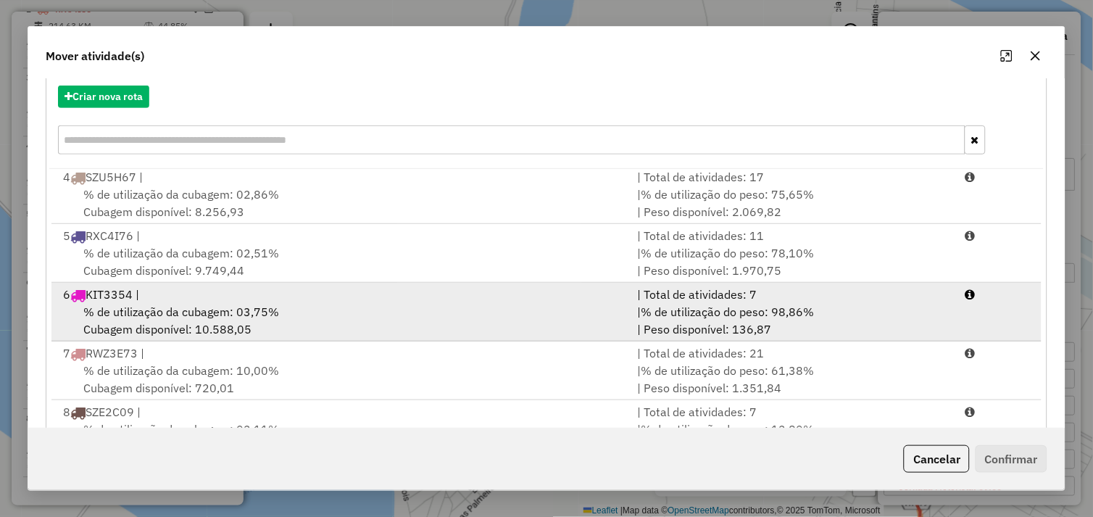
scroll to position [219, 0]
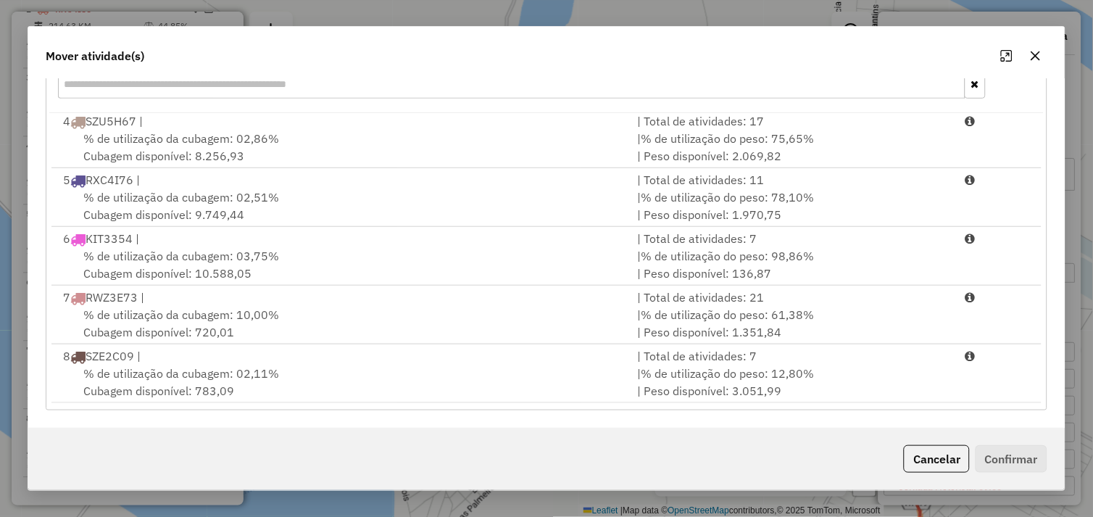
drag, startPoint x: 352, startPoint y: 380, endPoint x: 587, endPoint y: 408, distance: 236.4
click at [359, 381] on div "% de utilização da cubagem: 02,11% Cubagem disponível: 783,09" at bounding box center [341, 381] width 575 height 35
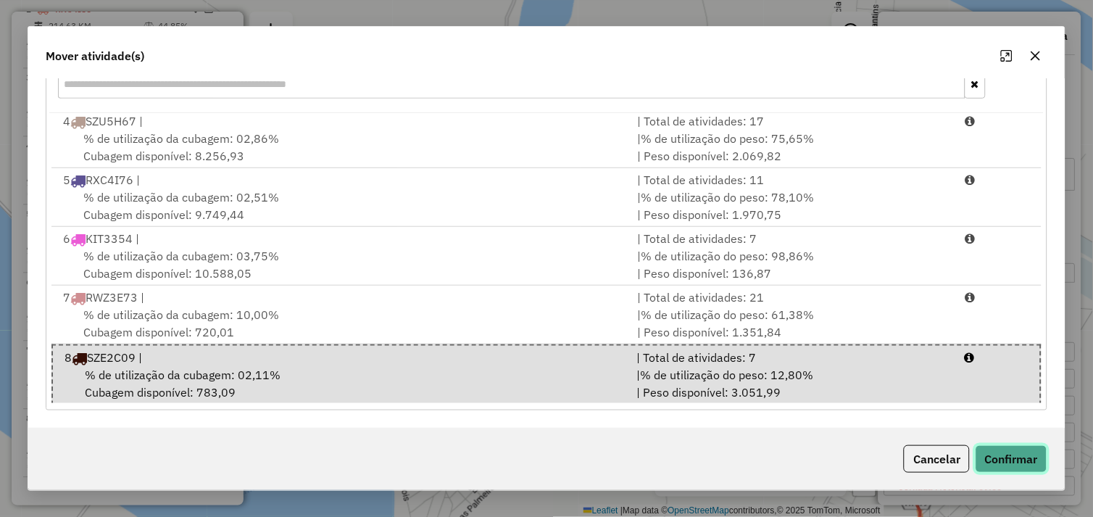
click at [1022, 453] on button "Confirmar" at bounding box center [1011, 459] width 72 height 28
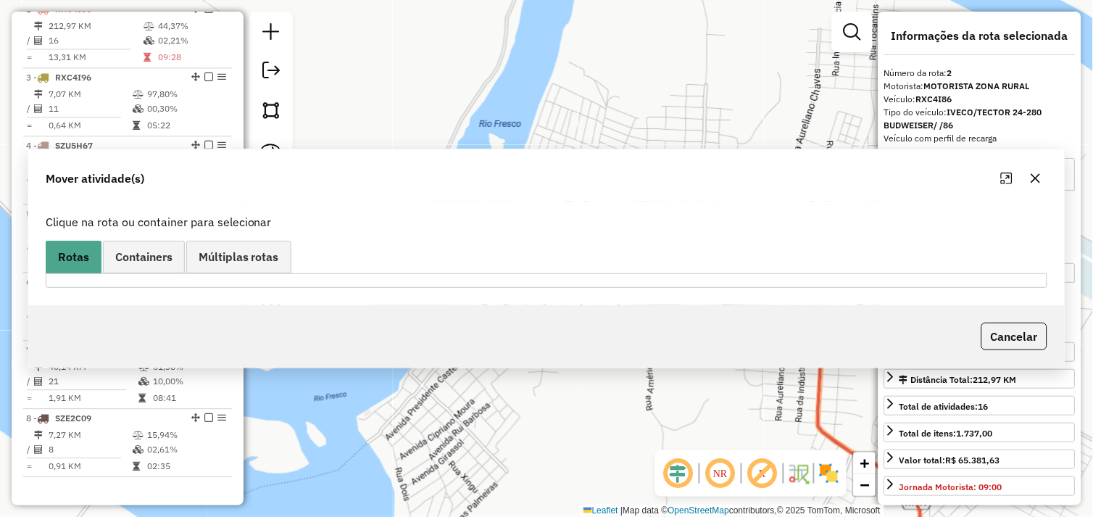
scroll to position [0, 0]
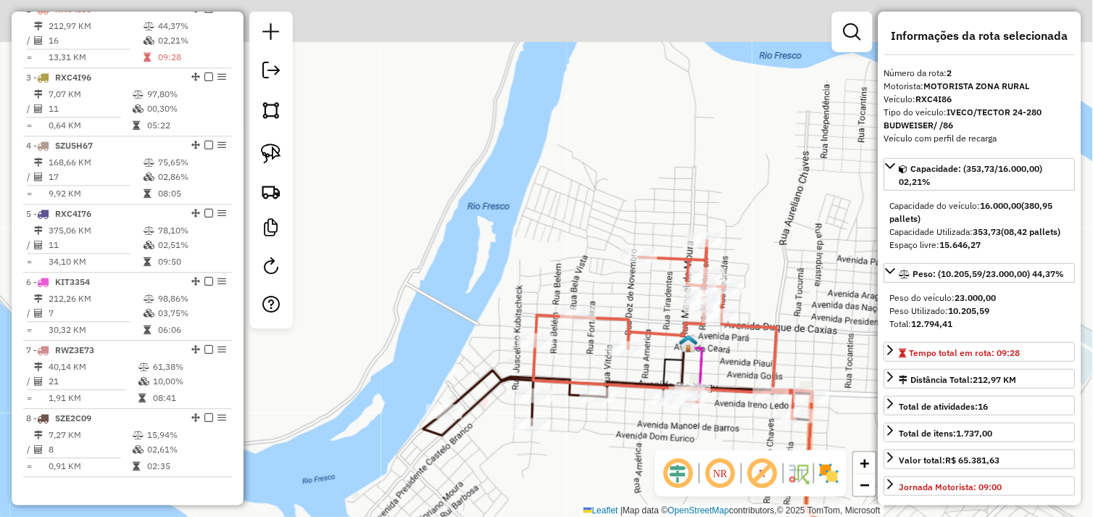
drag, startPoint x: 738, startPoint y: 248, endPoint x: 726, endPoint y: 331, distance: 84.1
click at [729, 349] on div "Janela de atendimento Grade de atendimento Capacidade Transportadoras Veículos …" at bounding box center [546, 258] width 1093 height 517
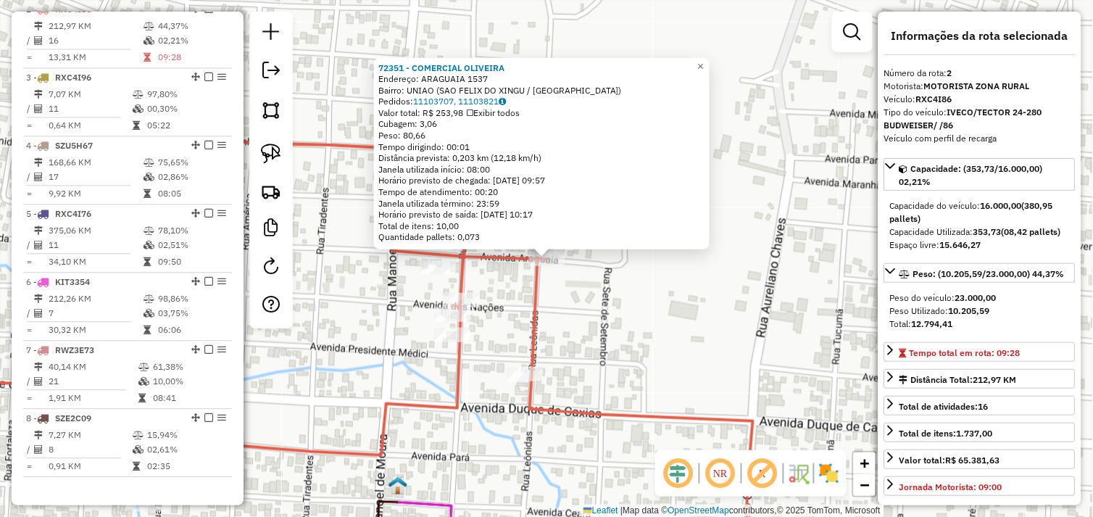
drag, startPoint x: 667, startPoint y: 302, endPoint x: 779, endPoint y: 285, distance: 113.6
click at [779, 285] on div "72351 - COMERCIAL OLIVEIRA Endereço: ARAGUAIA 1537 Bairro: [GEOGRAPHIC_DATA] ([…" at bounding box center [546, 258] width 1093 height 517
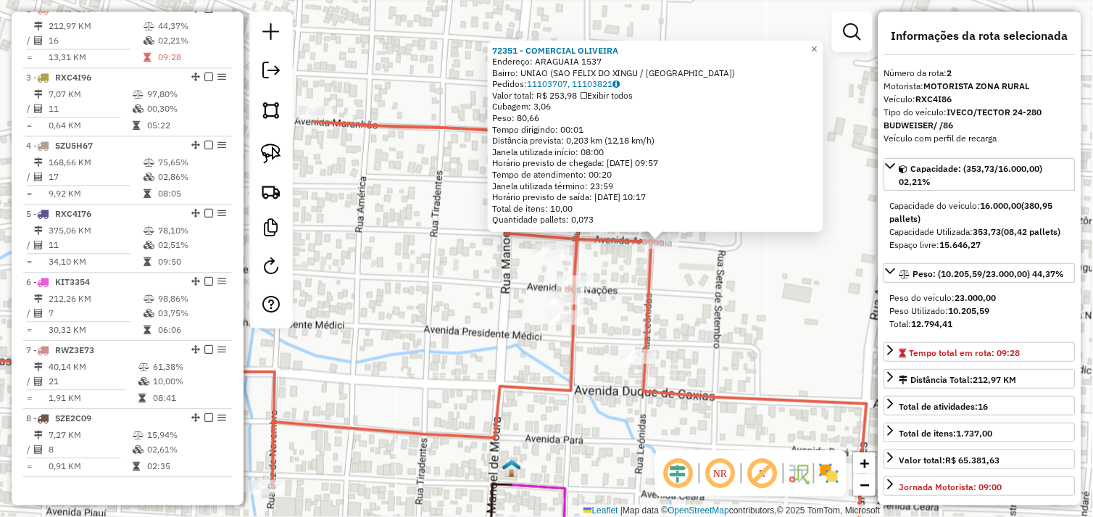
click at [718, 283] on div "72351 - COMERCIAL OLIVEIRA Endereço: ARAGUAIA 1537 Bairro: [GEOGRAPHIC_DATA] ([…" at bounding box center [546, 258] width 1093 height 517
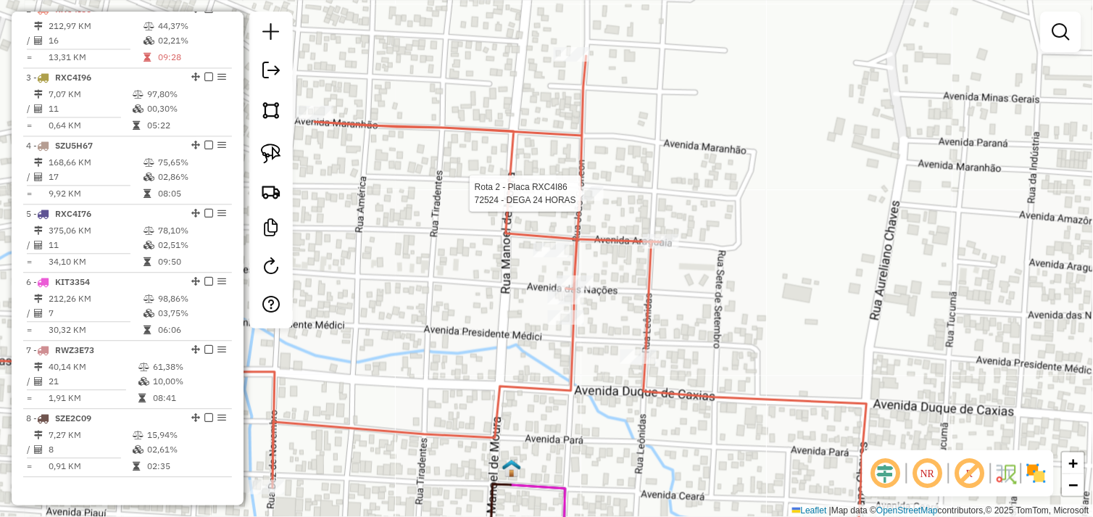
select select "*********"
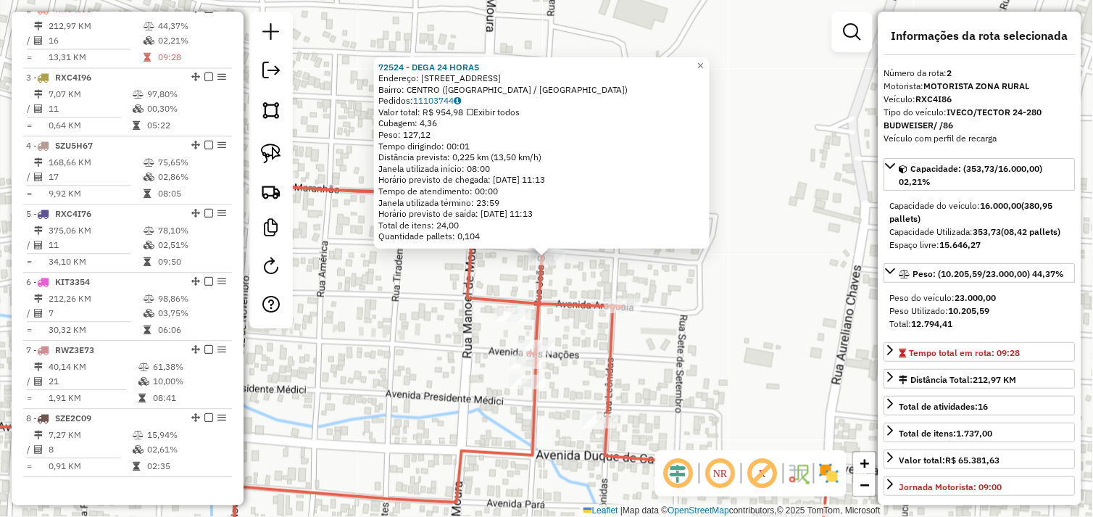
click at [425, 295] on div "72524 - DEGA 24 HORAS Endereço: [STREET_ADDRESS][GEOGRAPHIC_DATA]: CENTRO ([GEO…" at bounding box center [546, 258] width 1093 height 517
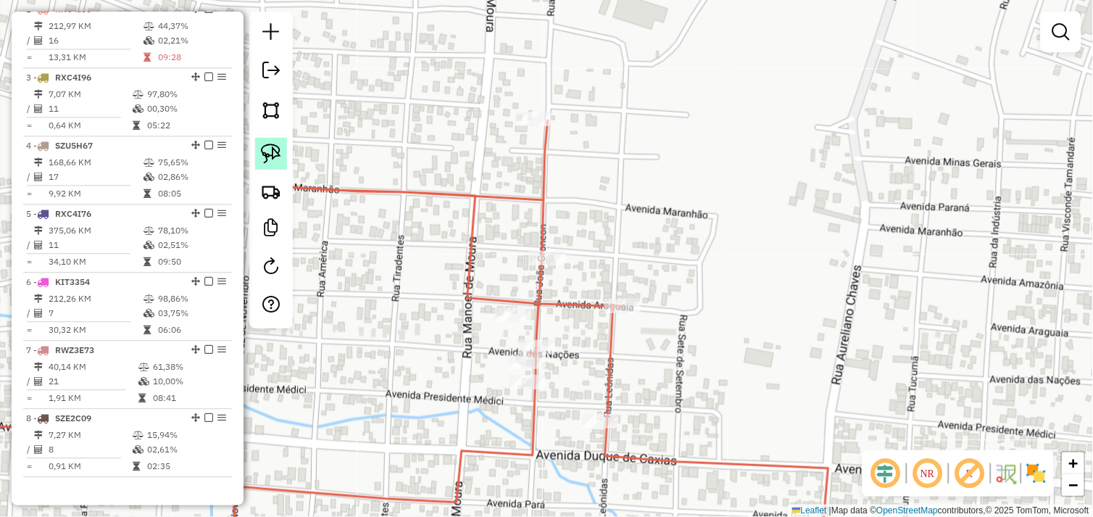
click at [271, 159] on img at bounding box center [271, 153] width 20 height 20
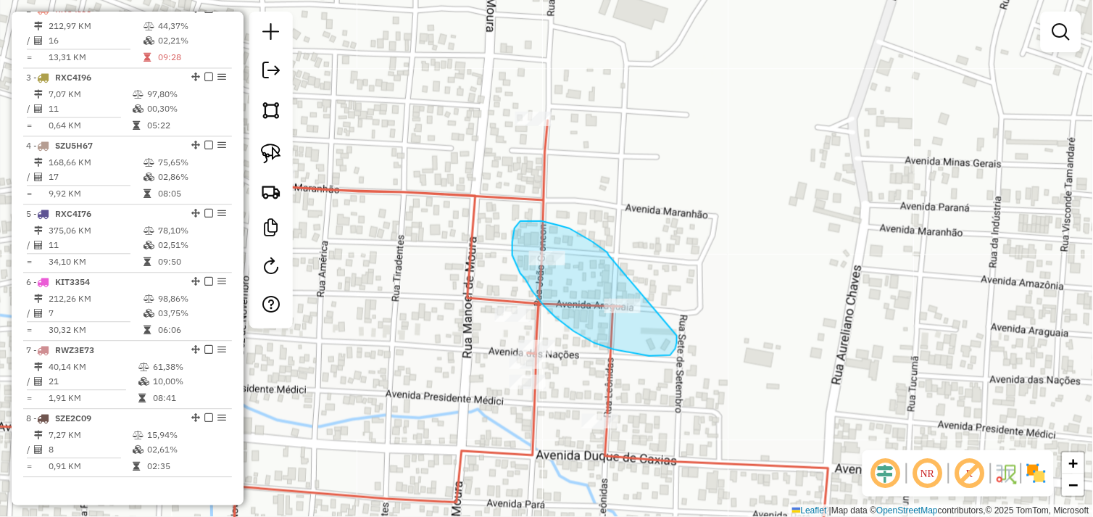
drag, startPoint x: 592, startPoint y: 241, endPoint x: 677, endPoint y: 335, distance: 126.7
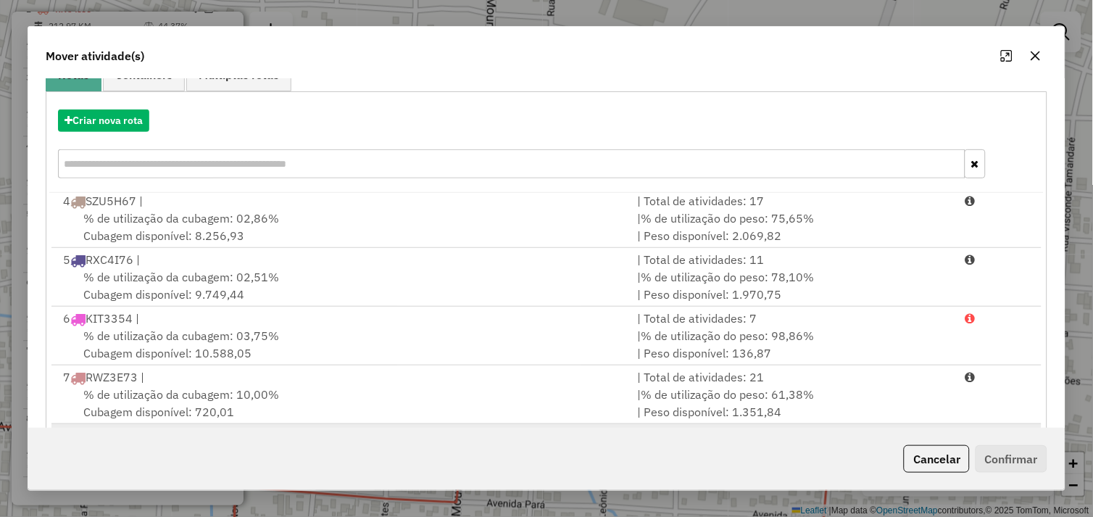
scroll to position [219, 0]
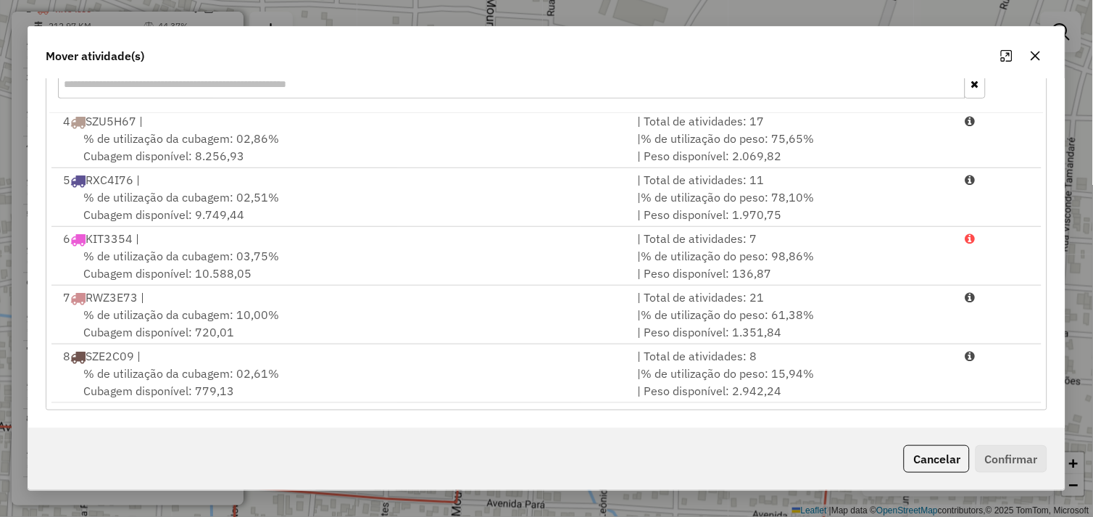
drag, startPoint x: 522, startPoint y: 391, endPoint x: 741, endPoint y: 407, distance: 220.1
click at [525, 389] on div "% de utilização da cubagem: 02,61% Cubagem disponível: 779,13" at bounding box center [341, 381] width 575 height 35
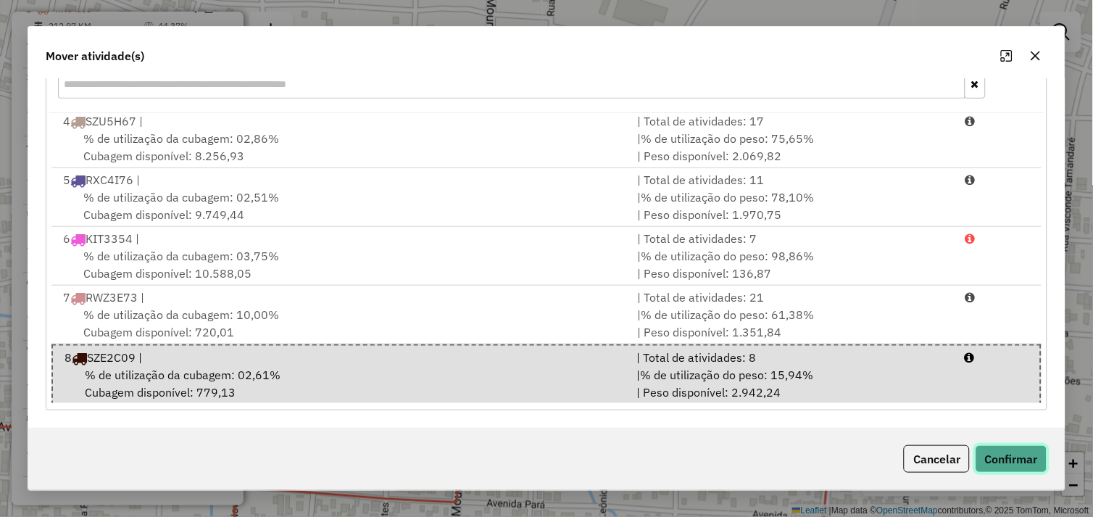
click at [1044, 462] on button "Confirmar" at bounding box center [1011, 459] width 72 height 28
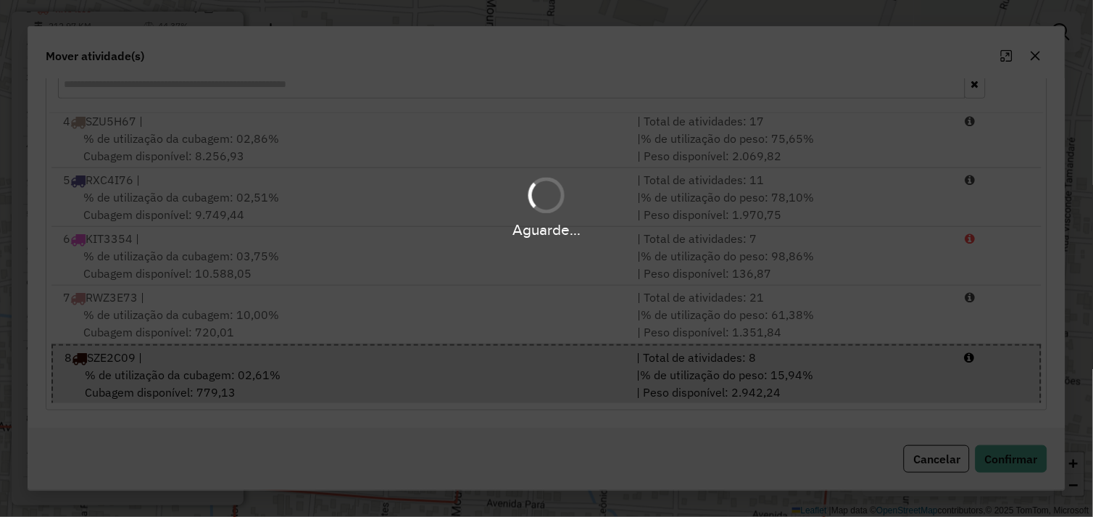
scroll to position [0, 0]
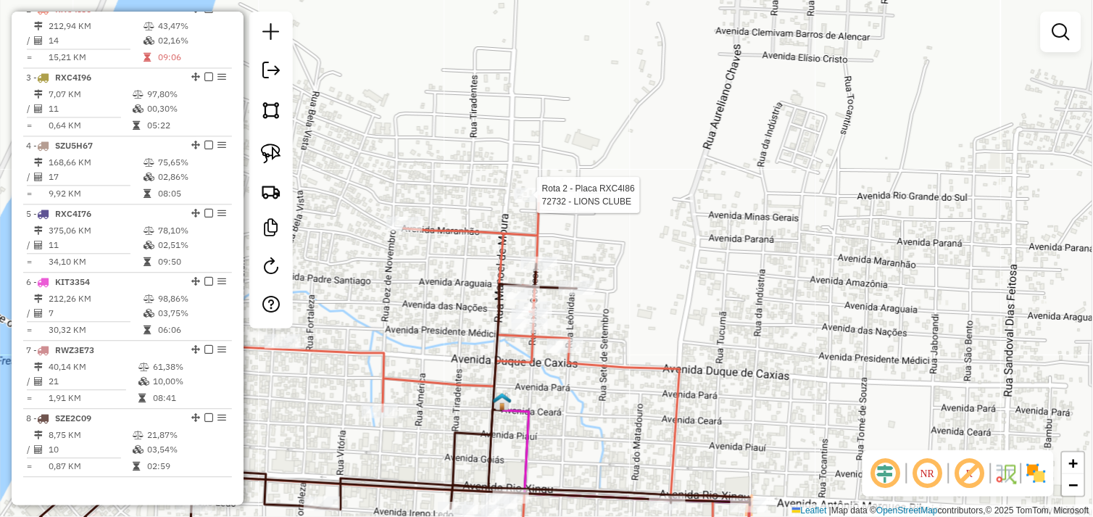
select select "*********"
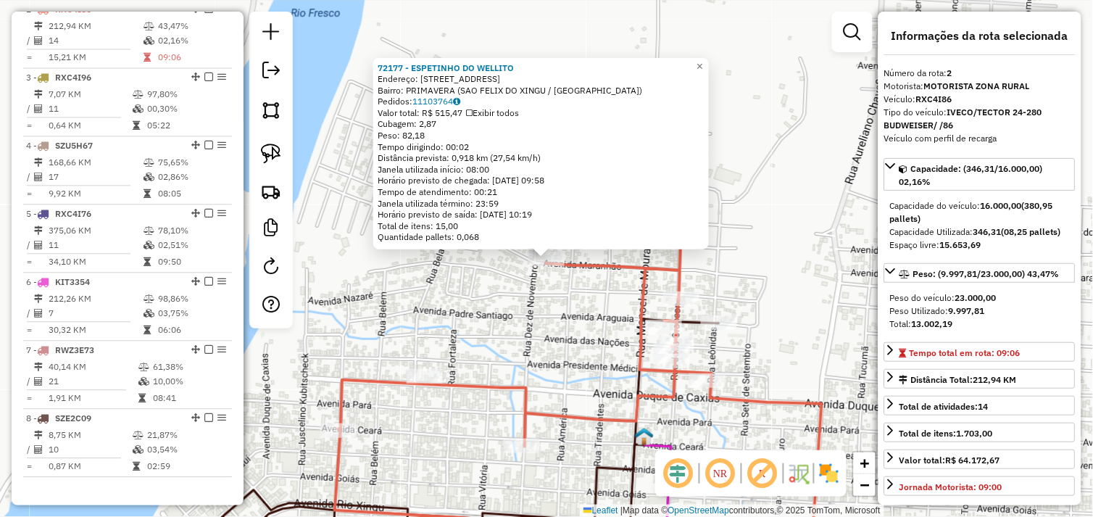
click at [538, 315] on div "72177 - ESPETINHO DO WELLITO Endereço: [STREET_ADDRESS] Bairro: PRIMAVERA ([GEO…" at bounding box center [546, 258] width 1093 height 517
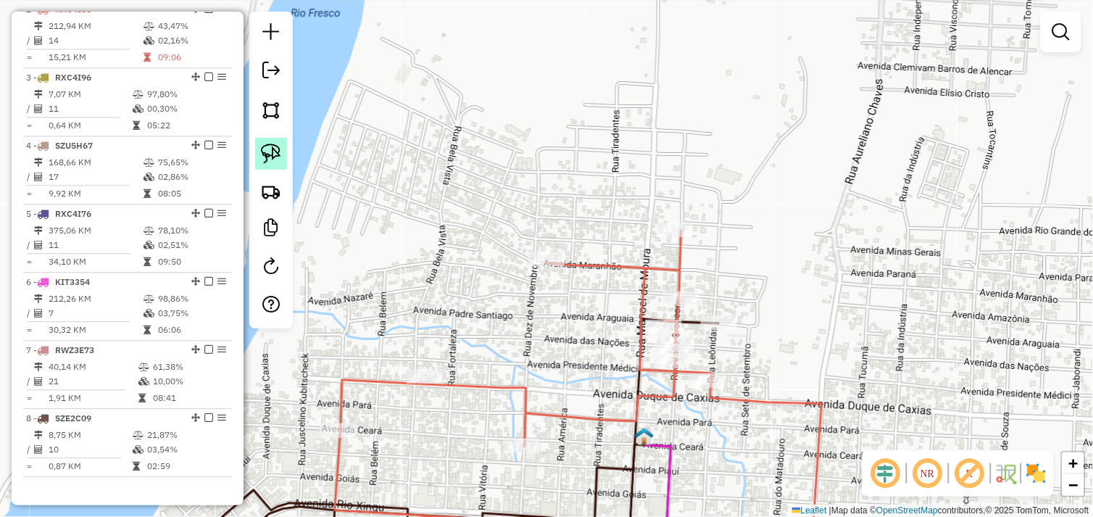
click at [271, 152] on img at bounding box center [271, 153] width 20 height 20
drag, startPoint x: 540, startPoint y: 232, endPoint x: 575, endPoint y: 249, distance: 38.6
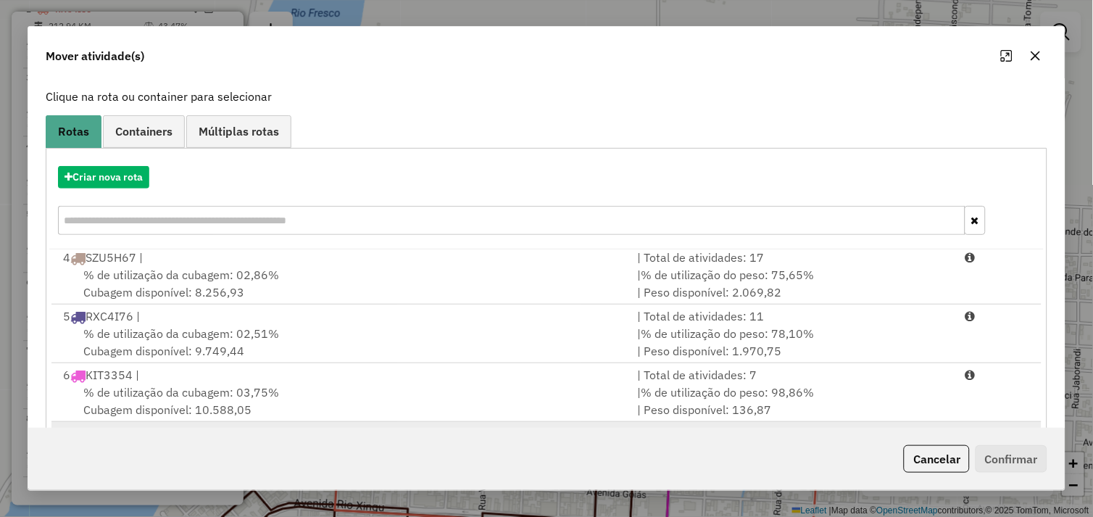
scroll to position [219, 0]
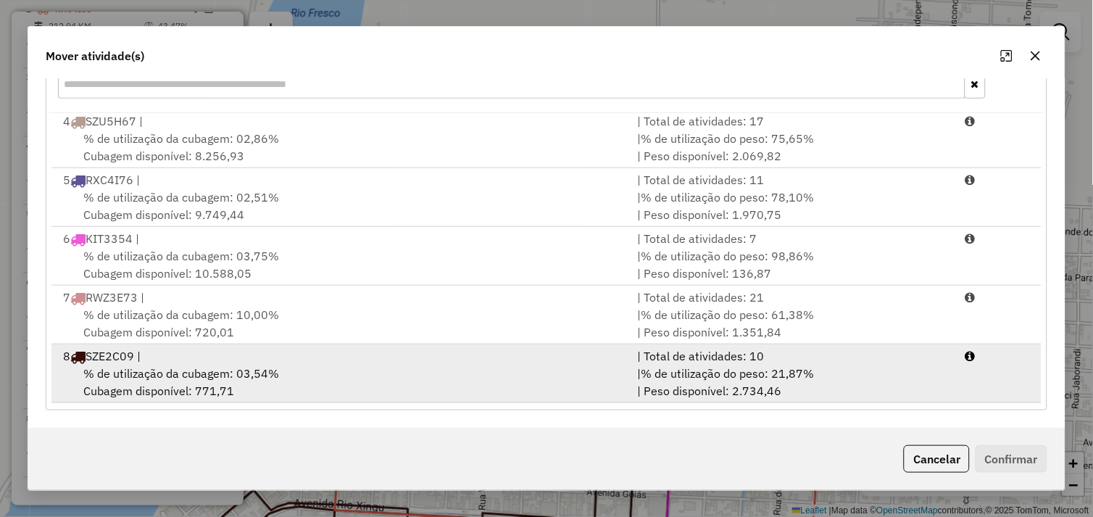
click at [416, 380] on div "% de utilização da cubagem: 03,54% Cubagem disponível: 771,71" at bounding box center [341, 381] width 575 height 35
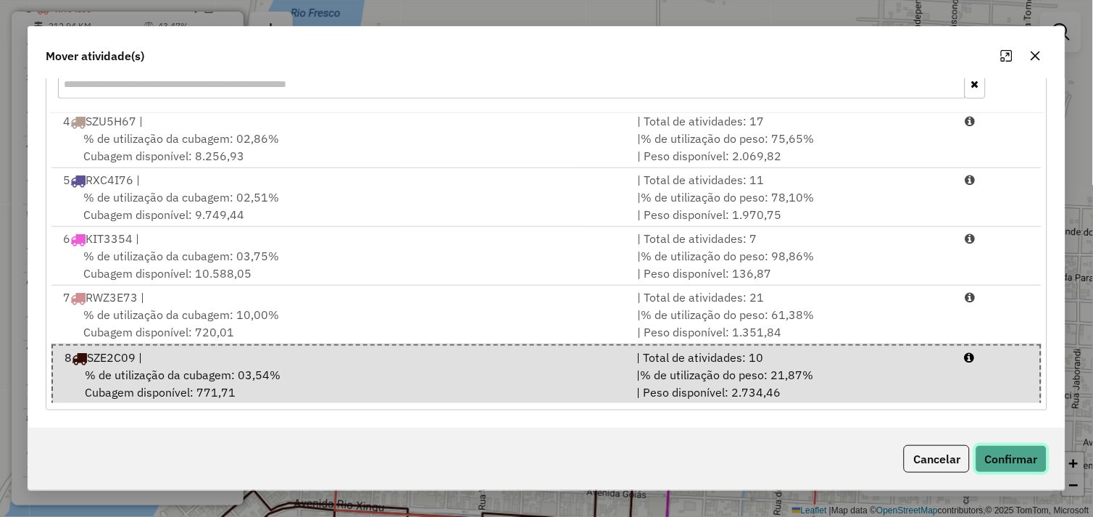
click at [1014, 462] on button "Confirmar" at bounding box center [1011, 459] width 72 height 28
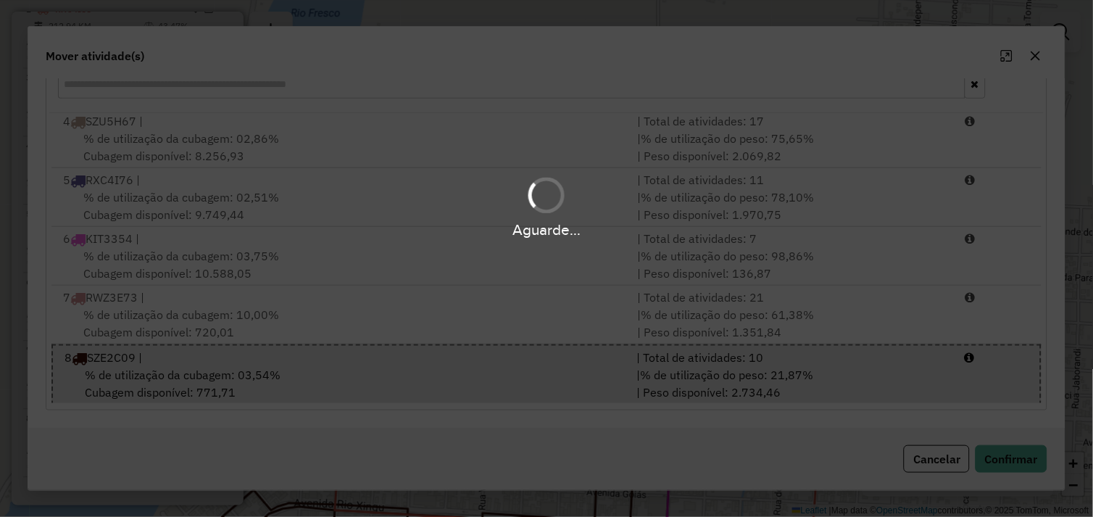
scroll to position [0, 0]
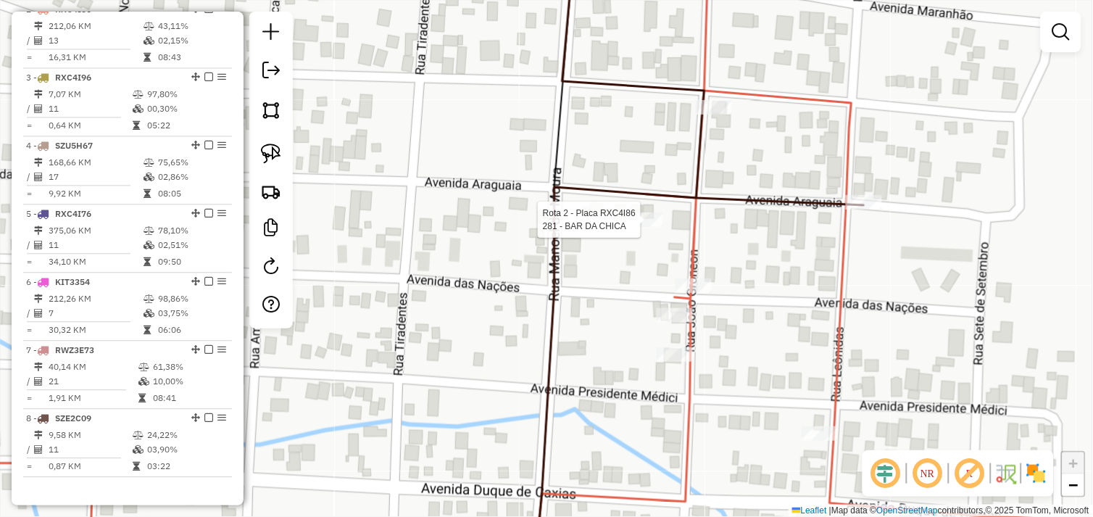
select select "*********"
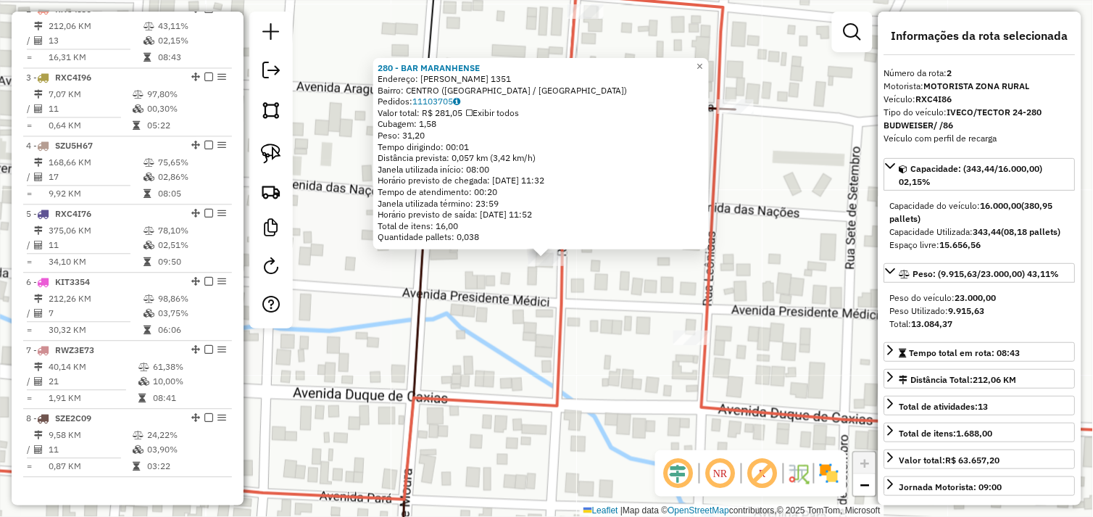
click at [543, 310] on div "280 - BAR MARANHENSE Endereço: [PERSON_NAME] 1351 Bairro: CENTRO ([GEOGRAPHIC_D…" at bounding box center [546, 258] width 1093 height 517
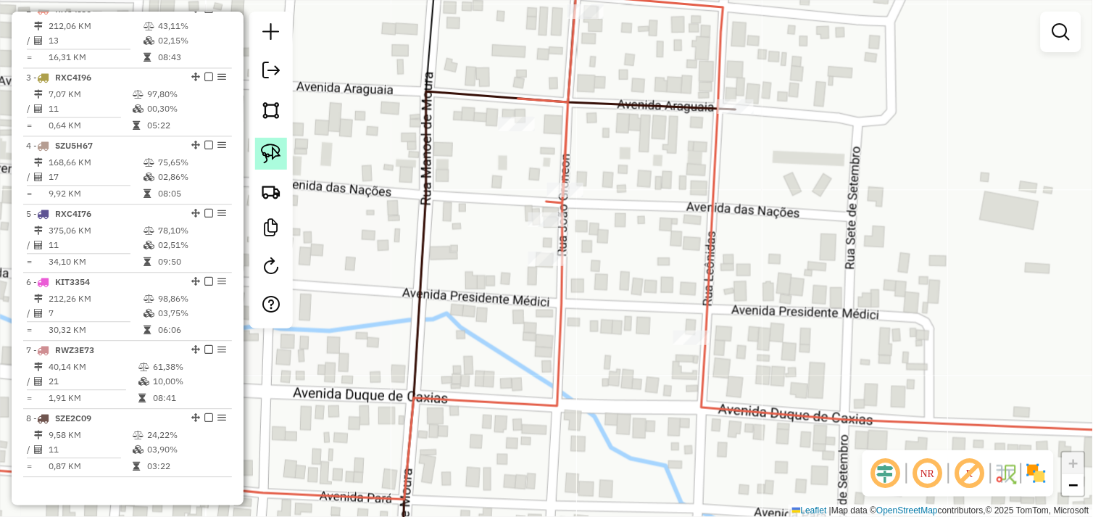
drag, startPoint x: 277, startPoint y: 147, endPoint x: 337, endPoint y: 175, distance: 66.4
click at [277, 148] on img at bounding box center [271, 153] width 20 height 20
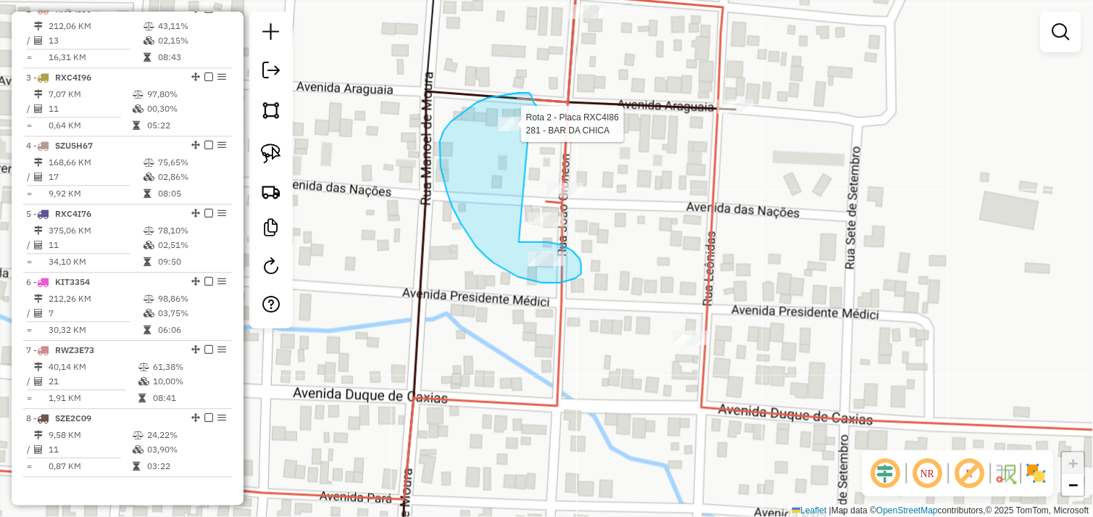
click at [527, 122] on div "Rota 2 - Placa RXC4I86 281 - BAR DA CHICA Janela de atendimento Grade de atendi…" at bounding box center [546, 258] width 1093 height 517
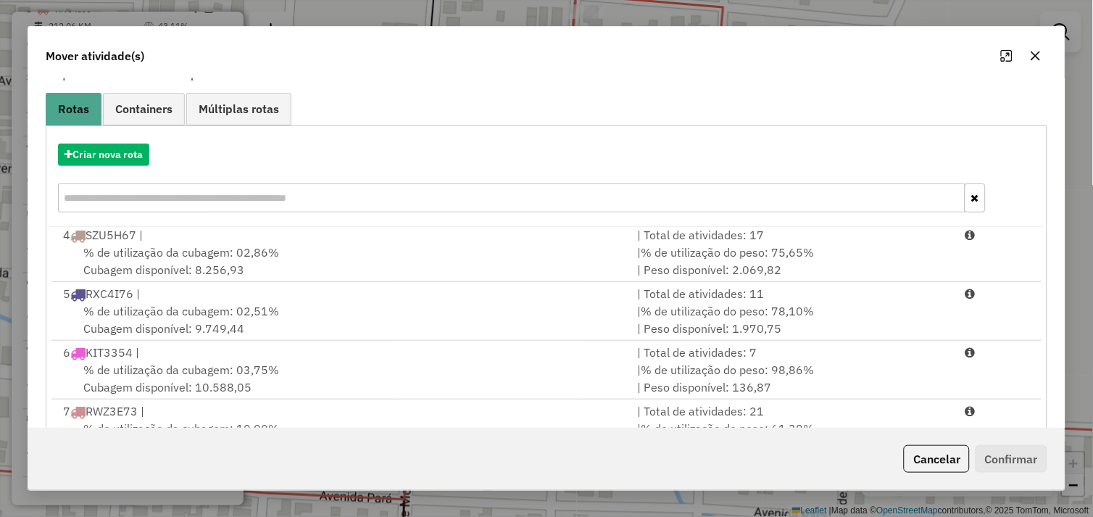
scroll to position [219, 0]
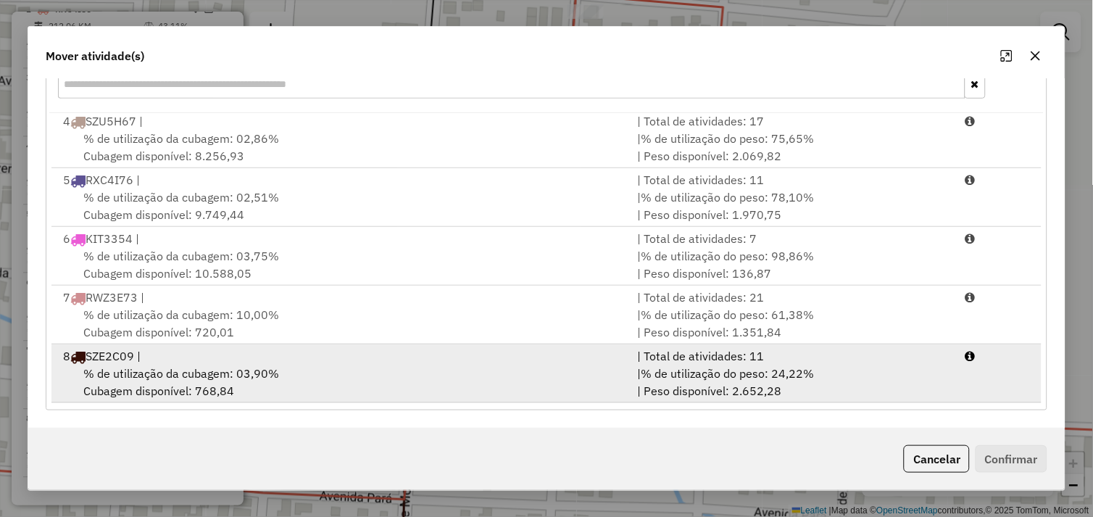
click at [397, 372] on div "% de utilização da cubagem: 03,90% Cubagem disponível: 768,84" at bounding box center [341, 381] width 575 height 35
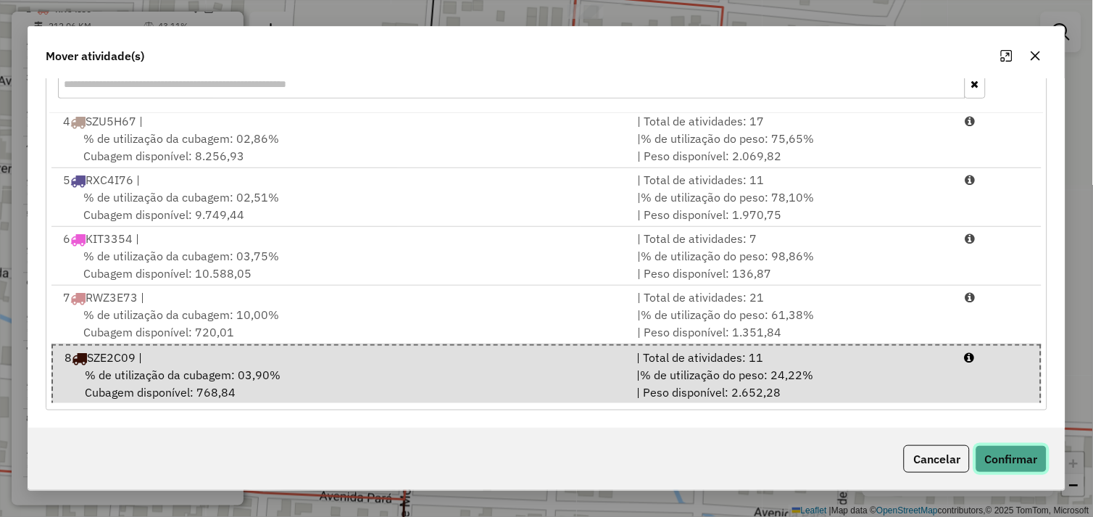
click at [1007, 457] on button "Confirmar" at bounding box center [1011, 459] width 72 height 28
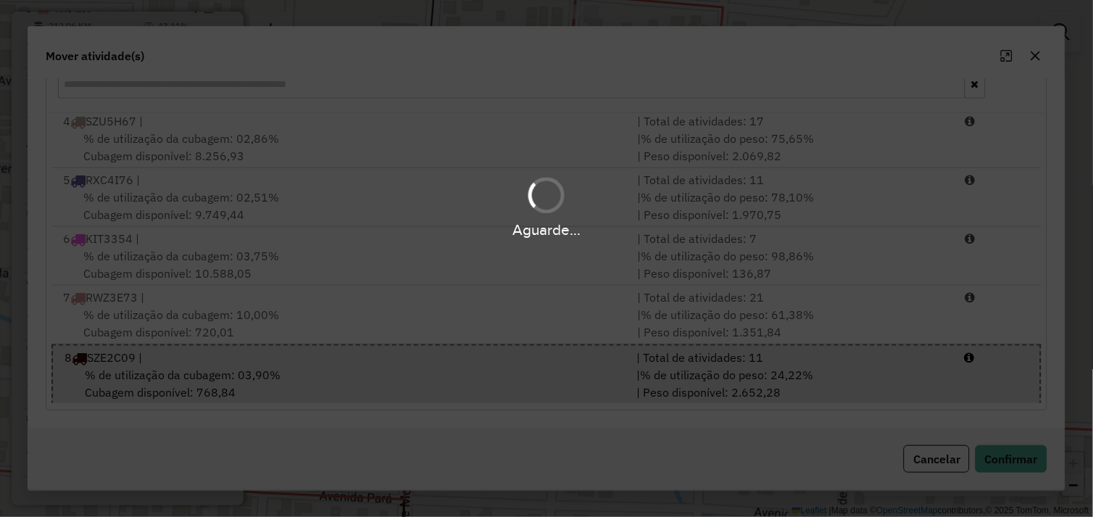
scroll to position [610, 0]
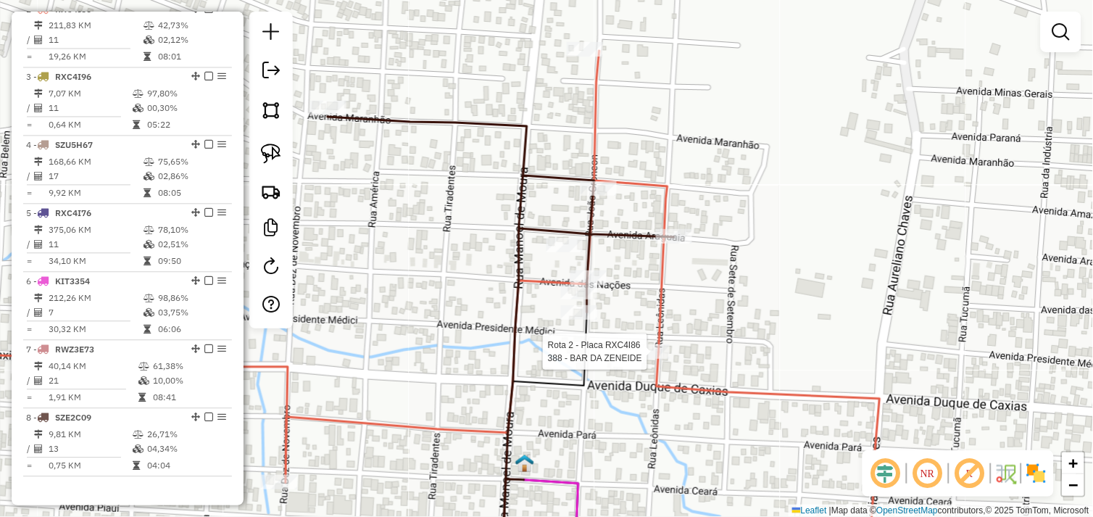
select select "*********"
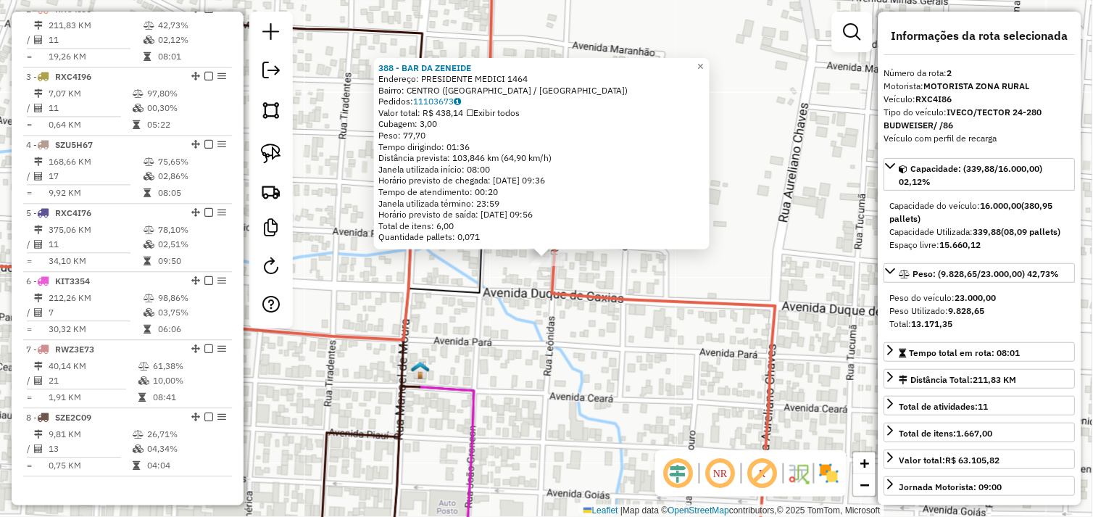
click at [288, 150] on div at bounding box center [270, 170] width 43 height 317
click at [270, 151] on img at bounding box center [271, 153] width 20 height 20
drag, startPoint x: 560, startPoint y: 286, endPoint x: 525, endPoint y: 255, distance: 46.7
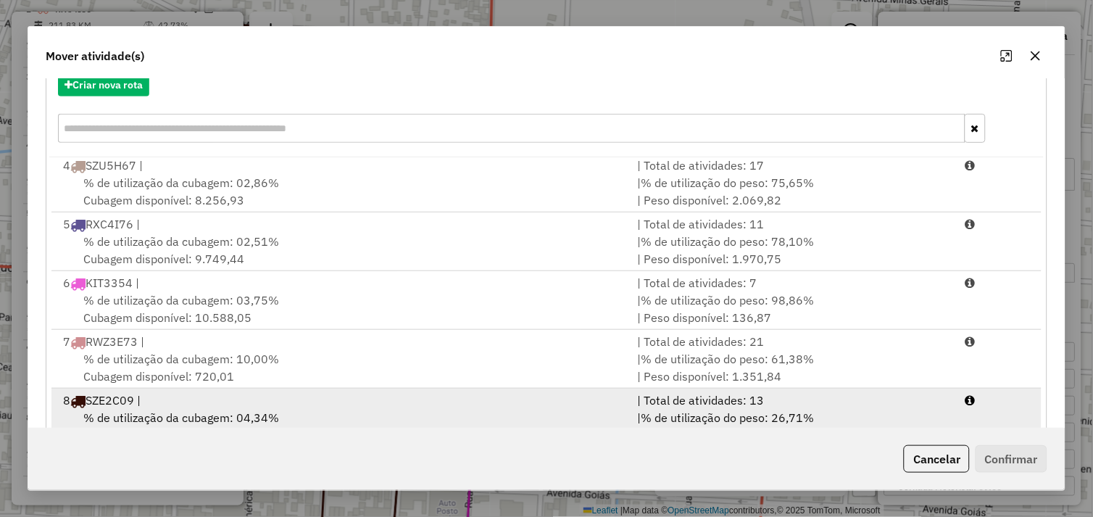
scroll to position [219, 0]
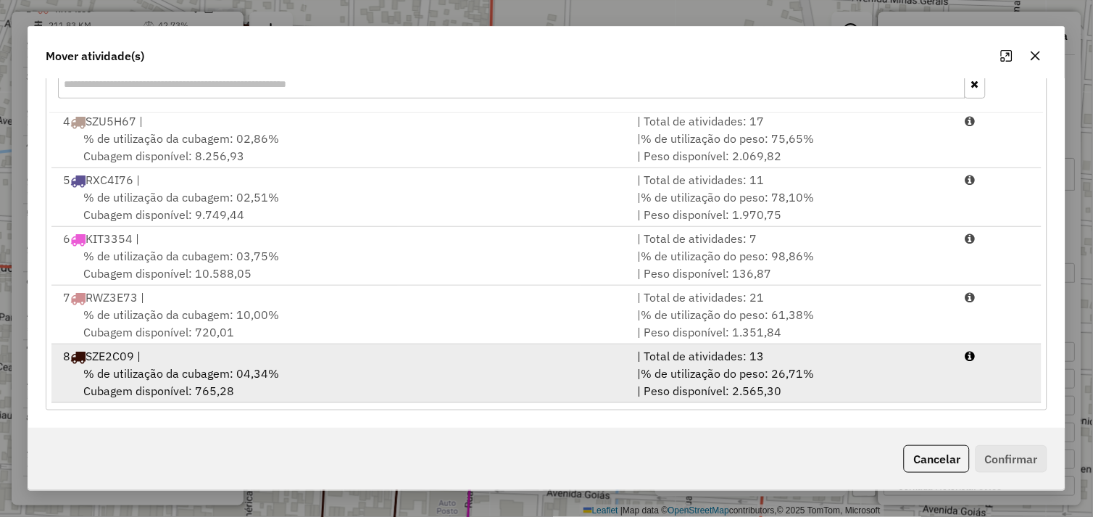
drag, startPoint x: 383, startPoint y: 375, endPoint x: 416, endPoint y: 380, distance: 33.7
click at [391, 377] on div "% de utilização da cubagem: 04,34% Cubagem disponível: 765,28" at bounding box center [341, 381] width 575 height 35
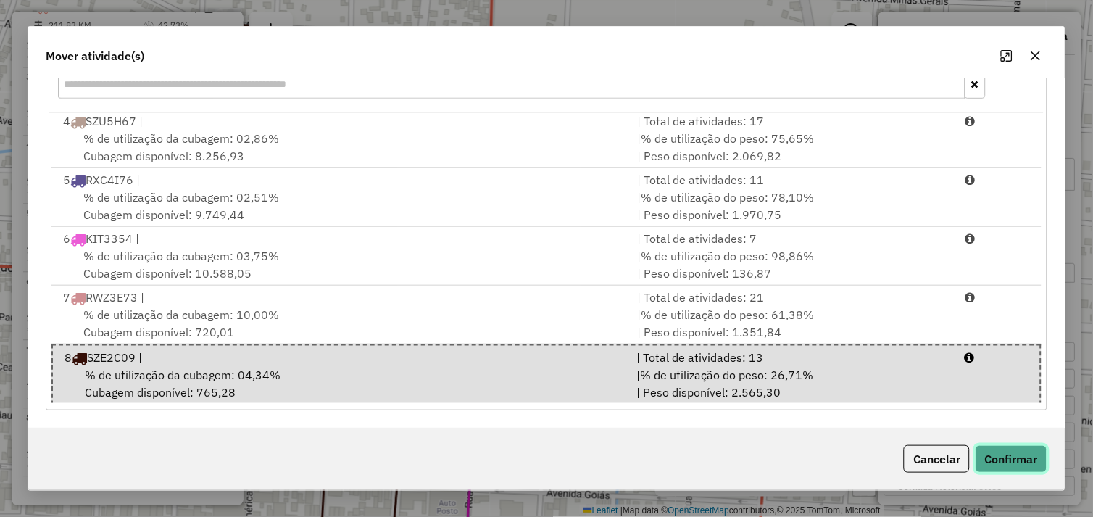
click at [1002, 459] on button "Confirmar" at bounding box center [1011, 459] width 72 height 28
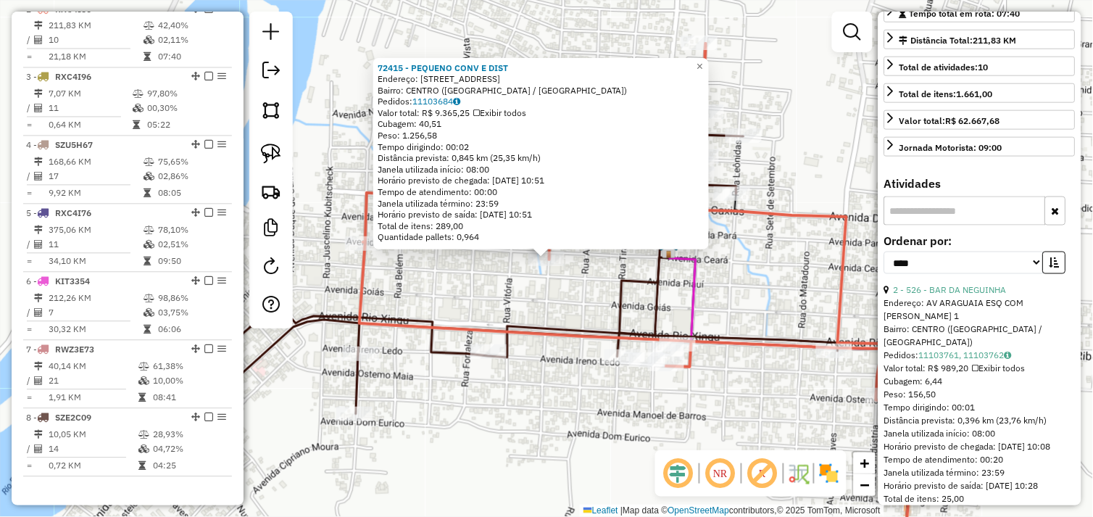
scroll to position [402, 0]
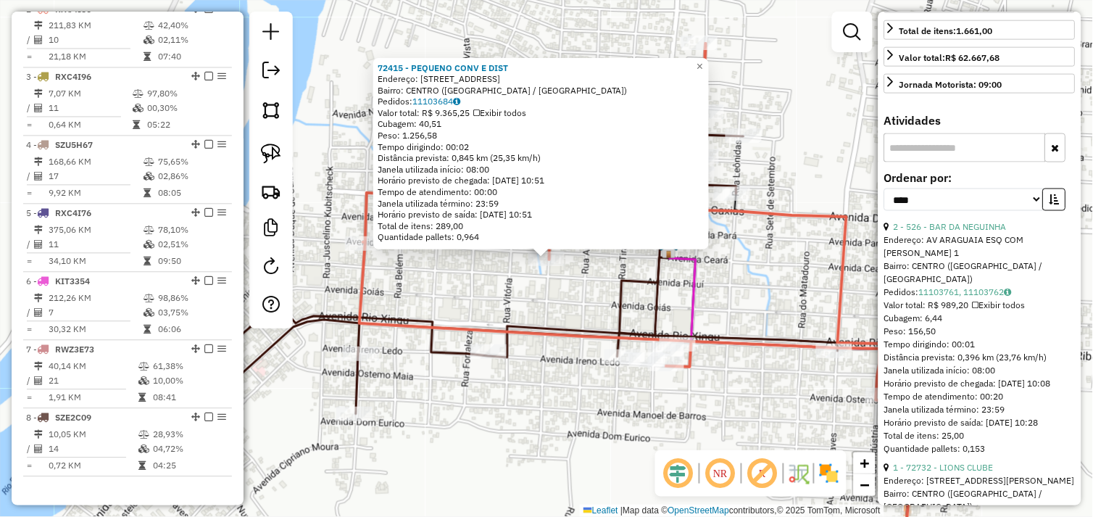
drag, startPoint x: 959, startPoint y: 241, endPoint x: 943, endPoint y: 250, distance: 18.5
click at [959, 233] on link "2 - 526 - BAR DA NEGUINHA" at bounding box center [949, 227] width 113 height 11
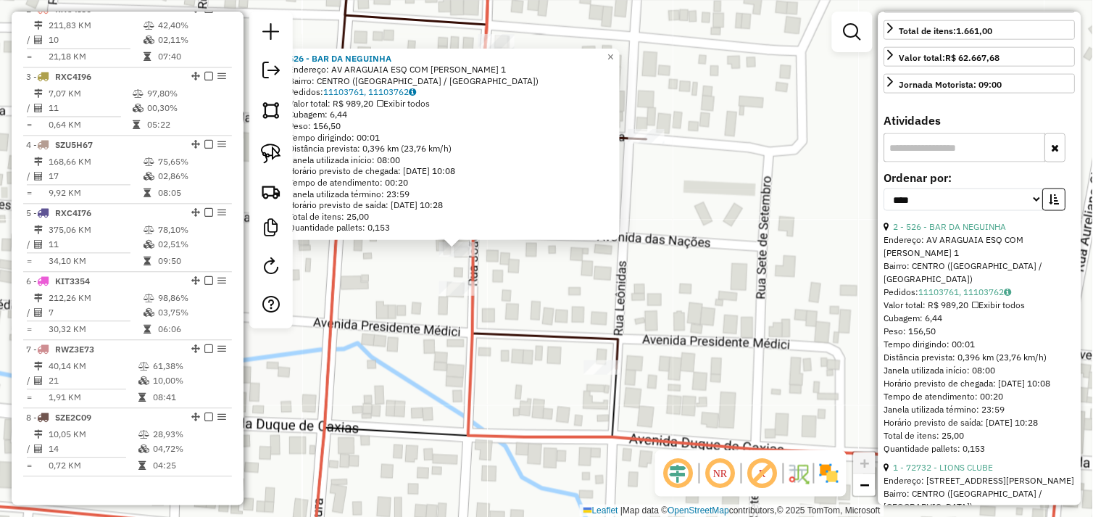
drag, startPoint x: 490, startPoint y: 279, endPoint x: 559, endPoint y: 314, distance: 78.1
click at [559, 314] on div "526 - BAR DA [PERSON_NAME]: AV ARAGUAIA ESQ COM [PERSON_NAME] 1 Bairro: CENTRO …" at bounding box center [546, 258] width 1093 height 517
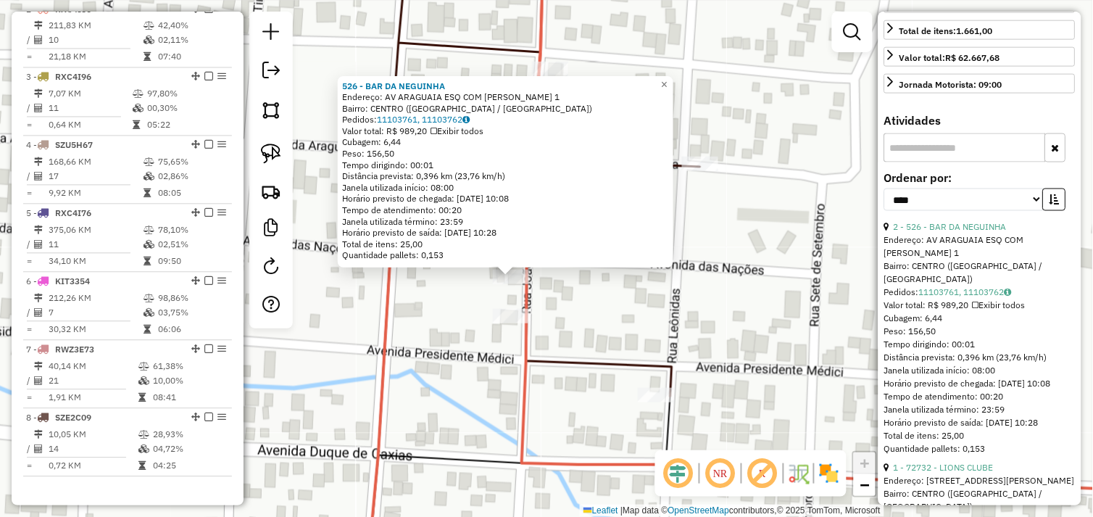
click at [566, 299] on div "526 - BAR DA [PERSON_NAME]: AV ARAGUAIA ESQ COM [PERSON_NAME] 1 Bairro: CENTRO …" at bounding box center [546, 258] width 1093 height 517
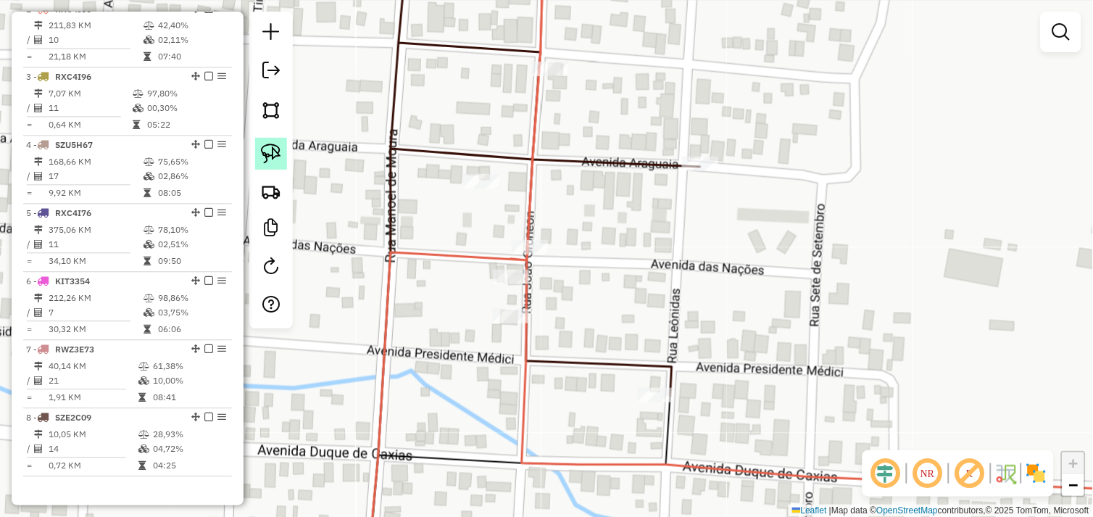
click at [274, 154] on img at bounding box center [271, 153] width 20 height 20
drag, startPoint x: 551, startPoint y: 274, endPoint x: 516, endPoint y: 292, distance: 39.2
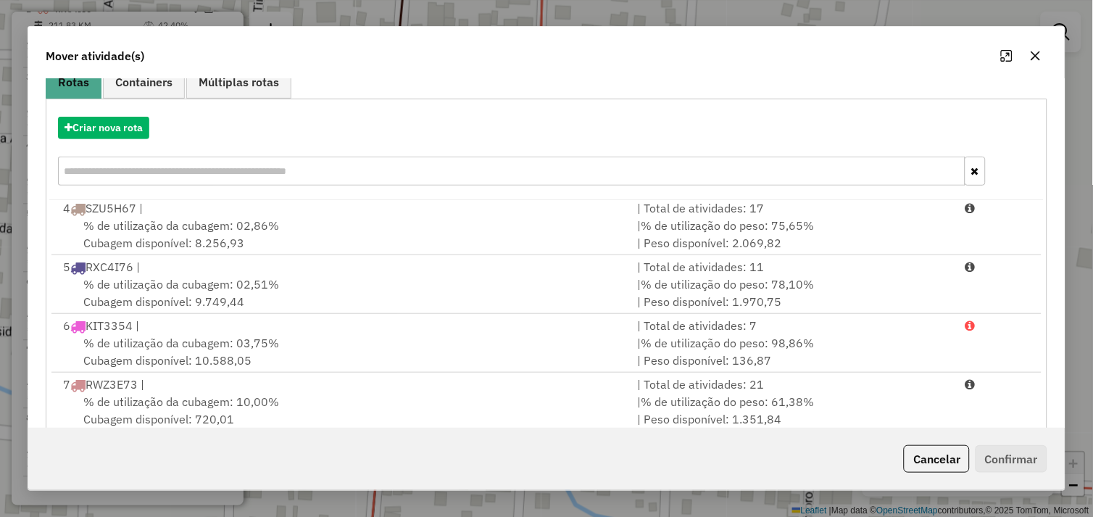
scroll to position [219, 0]
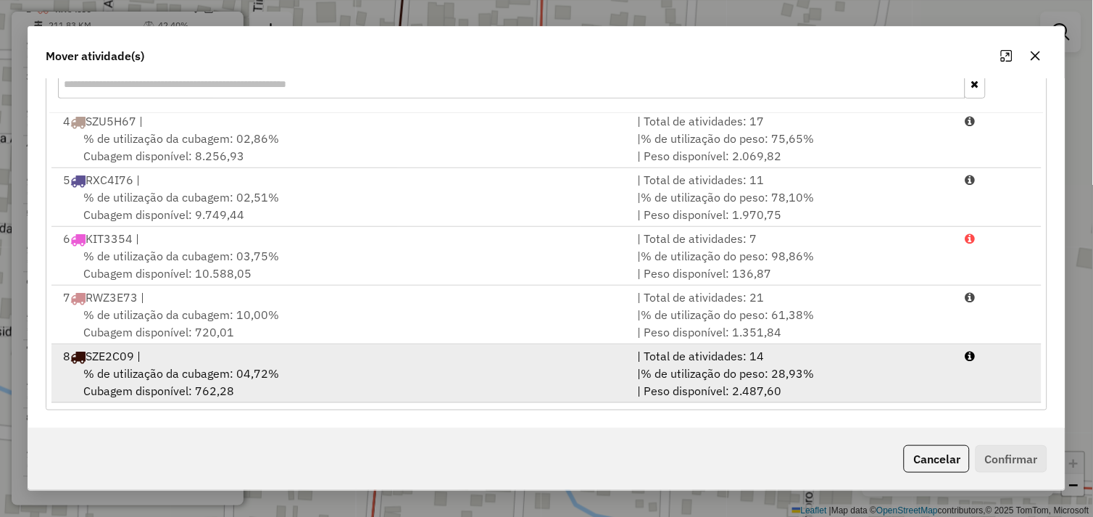
click at [339, 375] on div "% de utilização da cubagem: 04,72% Cubagem disponível: 762,28" at bounding box center [341, 381] width 575 height 35
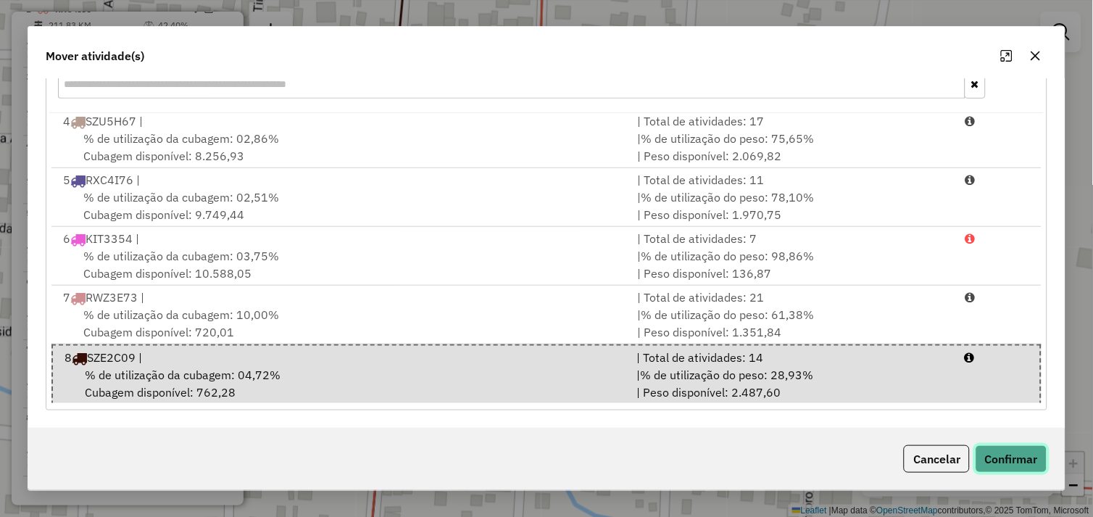
click at [1009, 457] on button "Confirmar" at bounding box center [1011, 459] width 72 height 28
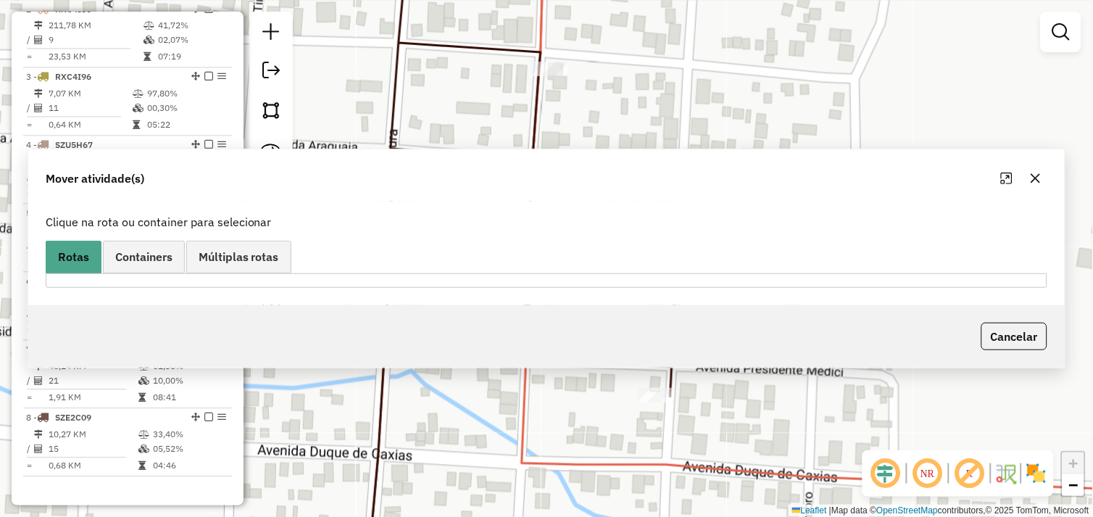
scroll to position [0, 0]
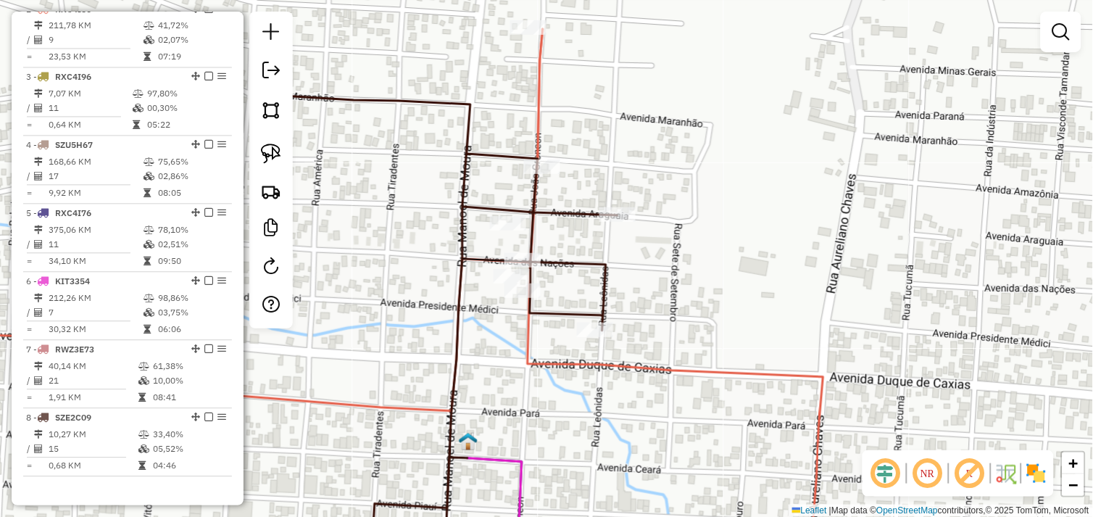
drag, startPoint x: 493, startPoint y: 361, endPoint x: 582, endPoint y: 313, distance: 101.1
click at [584, 316] on div "Janela de atendimento Grade de atendimento Capacidade Transportadoras Veículos …" at bounding box center [546, 258] width 1093 height 517
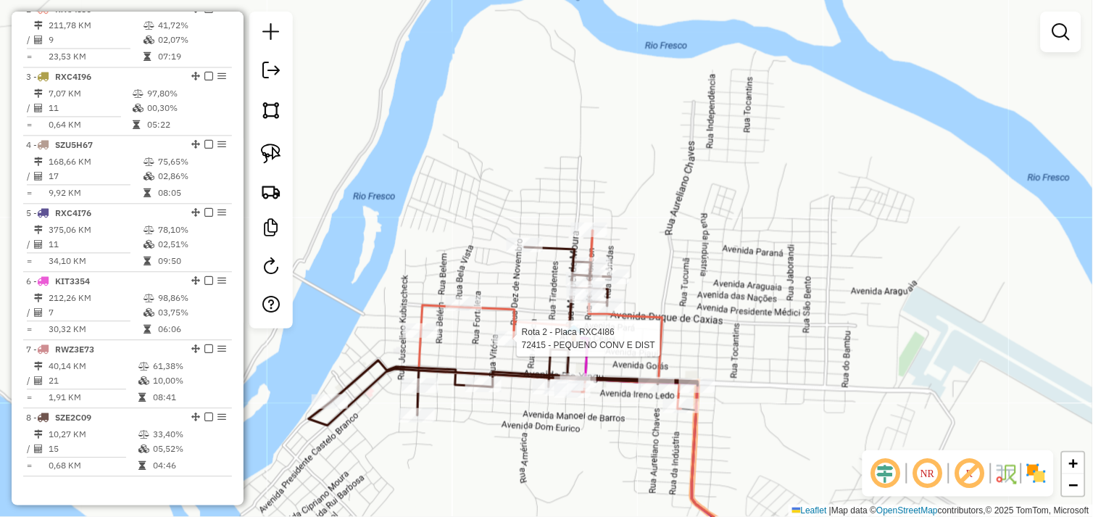
select select "*********"
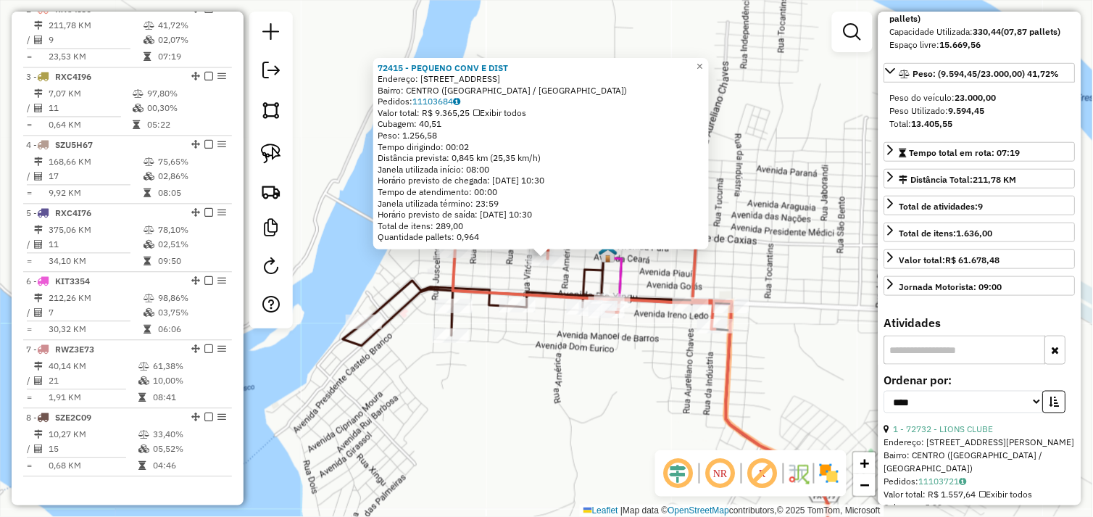
scroll to position [402, 0]
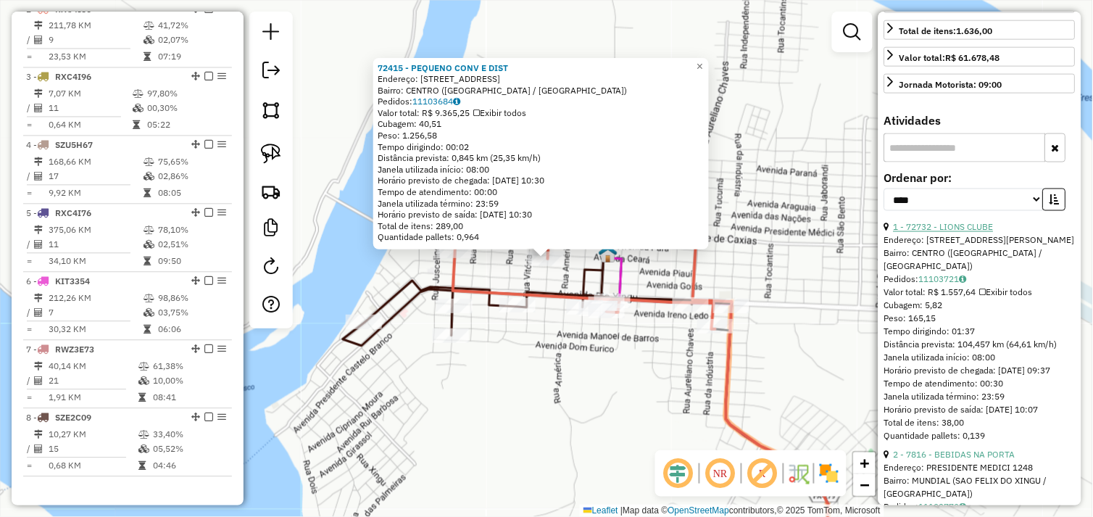
click at [973, 233] on link "1 - 72732 - LIONS CLUBE" at bounding box center [943, 227] width 100 height 11
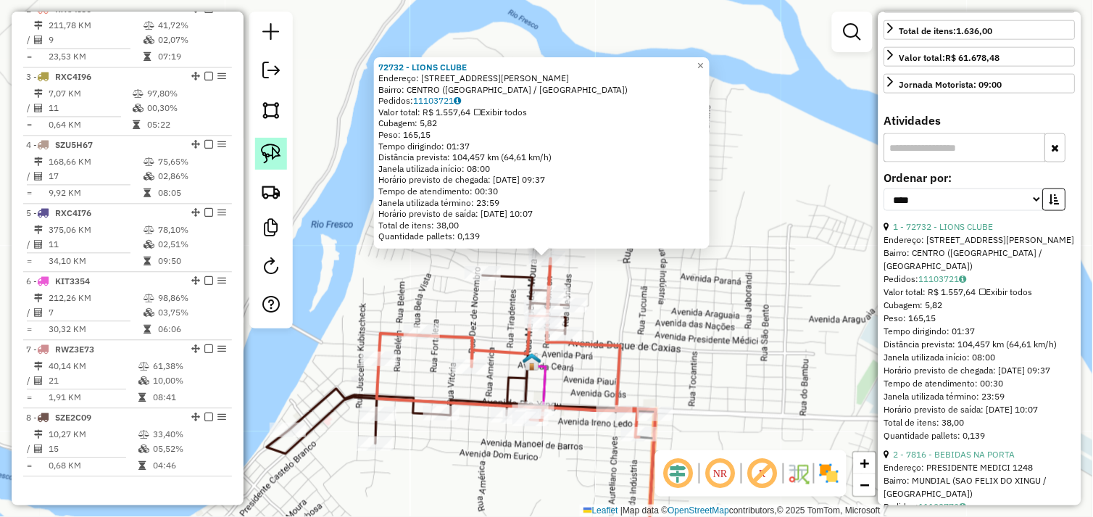
click at [278, 151] on img at bounding box center [271, 153] width 20 height 20
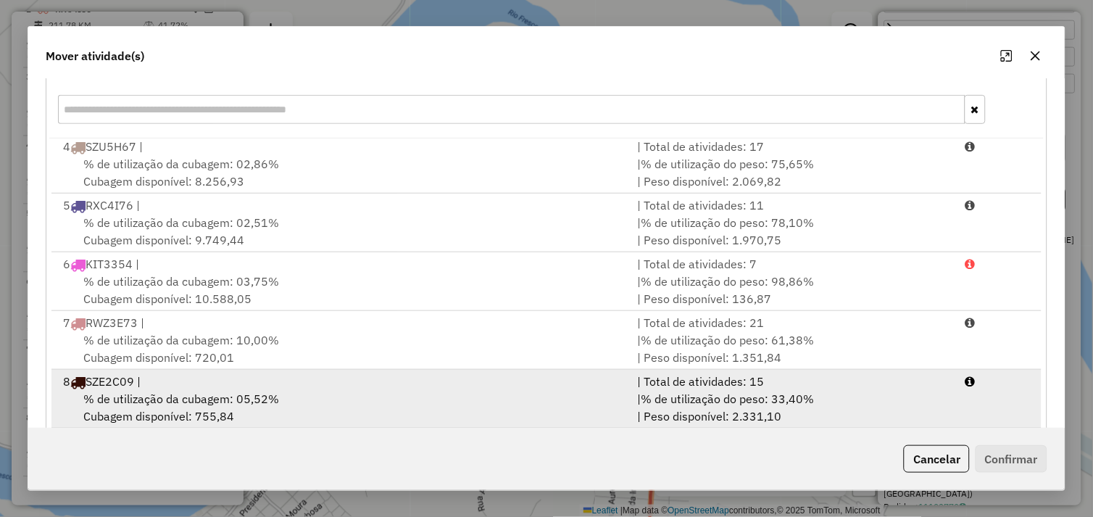
scroll to position [219, 0]
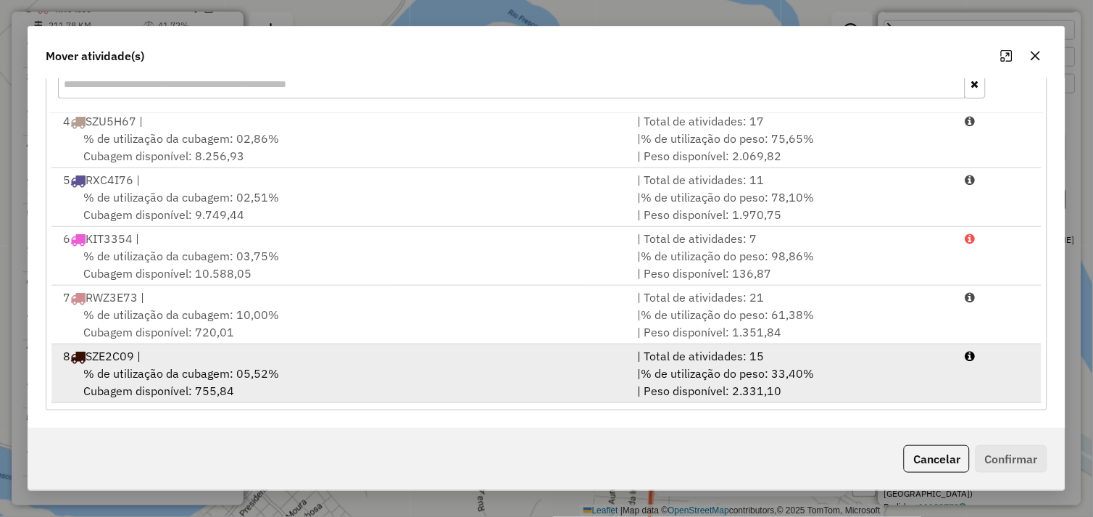
drag, startPoint x: 309, startPoint y: 373, endPoint x: 379, endPoint y: 379, distance: 70.5
click at [314, 372] on div "% de utilização da cubagem: 05,52% Cubagem disponível: 755,84" at bounding box center [341, 381] width 575 height 35
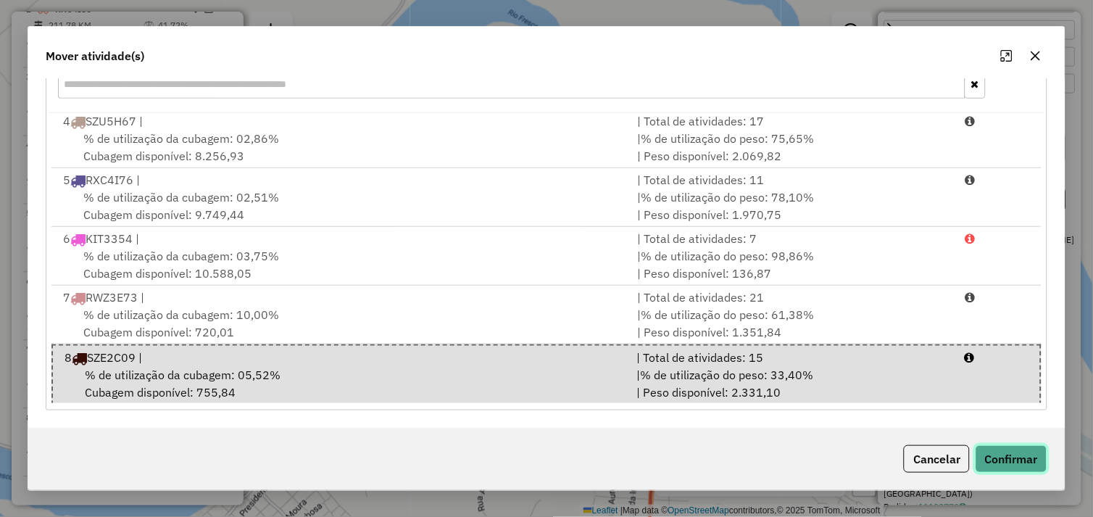
click at [993, 454] on button "Confirmar" at bounding box center [1011, 459] width 72 height 28
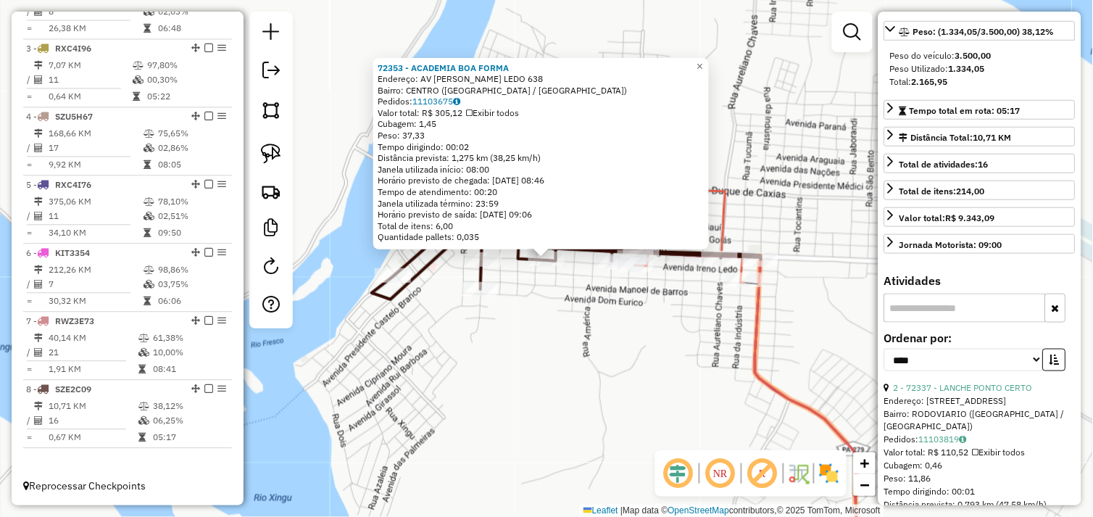
scroll to position [122, 0]
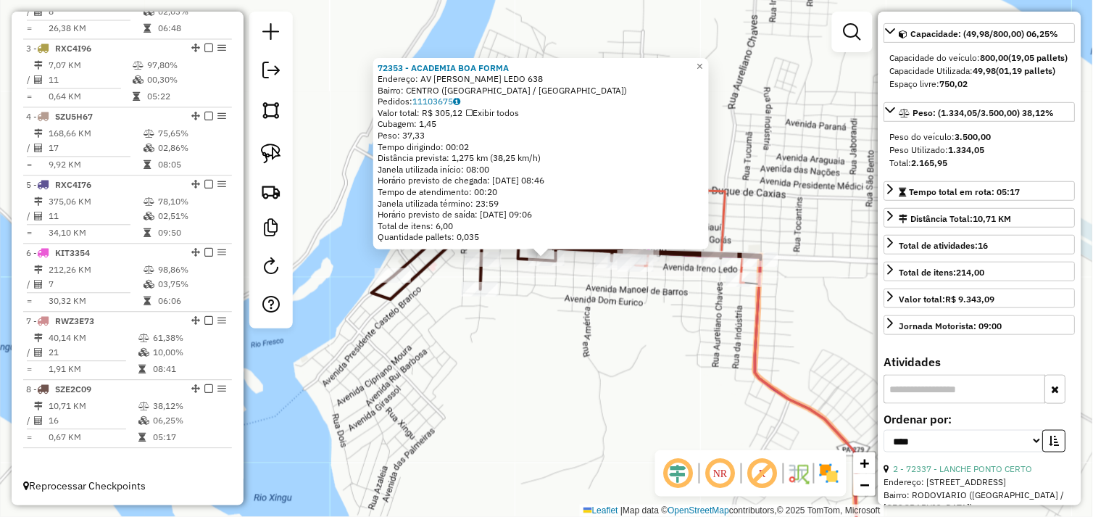
click at [638, 344] on div "72353 - ACADEMIA BOA FORMA Endereço: AV IRENO LEDO 638 Bairro: CENTRO ([GEOGRAP…" at bounding box center [546, 258] width 1093 height 517
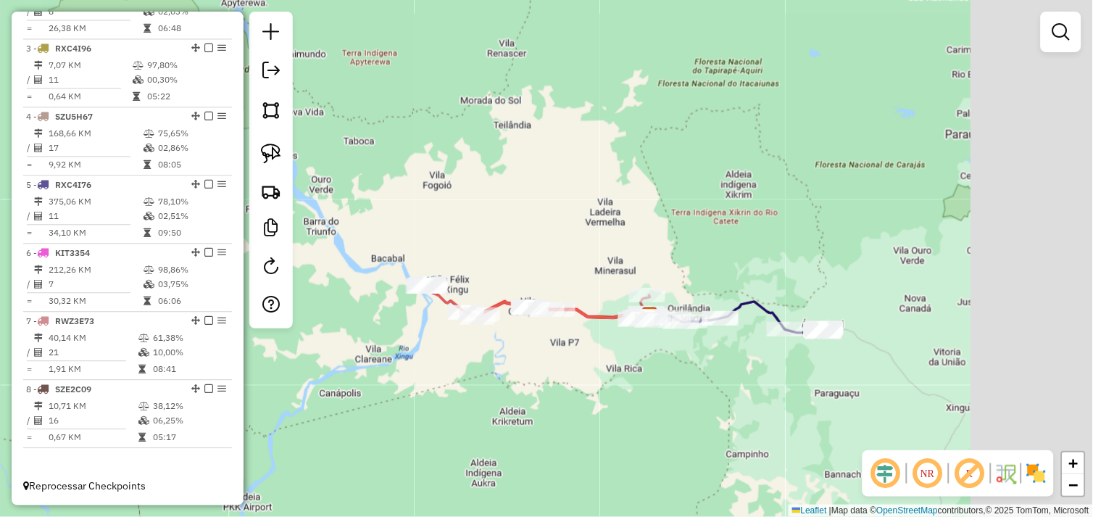
drag, startPoint x: 750, startPoint y: 415, endPoint x: 561, endPoint y: 359, distance: 197.2
click at [562, 360] on div "Janela de atendimento Grade de atendimento Capacidade Transportadoras Veículos …" at bounding box center [546, 258] width 1093 height 517
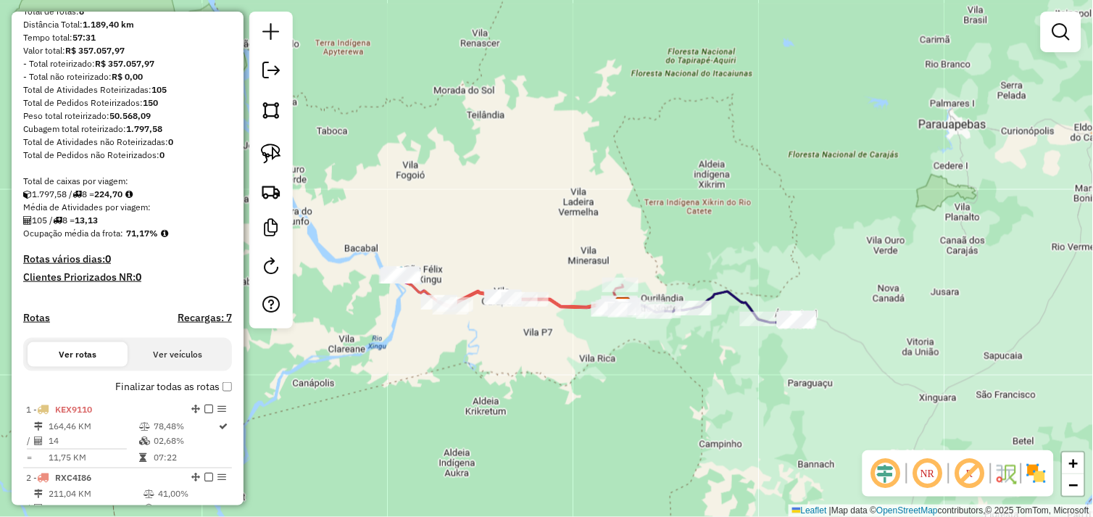
scroll to position [0, 0]
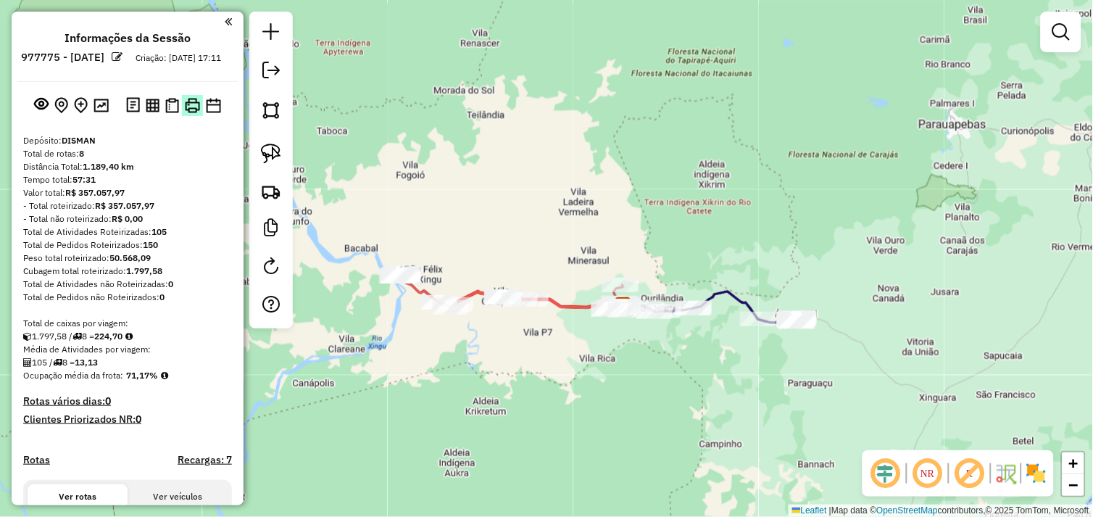
click at [185, 113] on img at bounding box center [192, 105] width 15 height 15
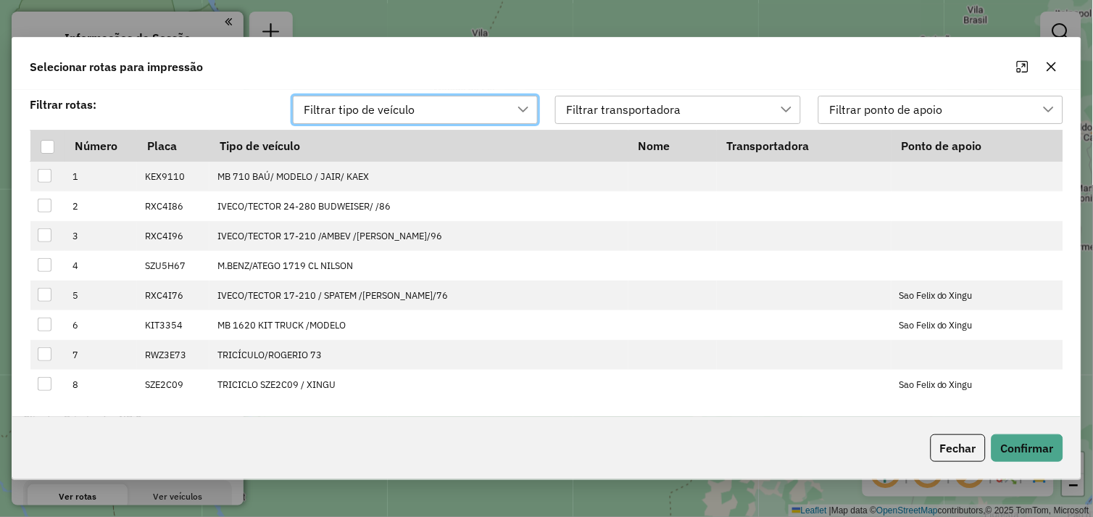
scroll to position [9, 64]
drag, startPoint x: 51, startPoint y: 146, endPoint x: 133, endPoint y: 154, distance: 82.3
click at [53, 146] on div at bounding box center [48, 147] width 14 height 14
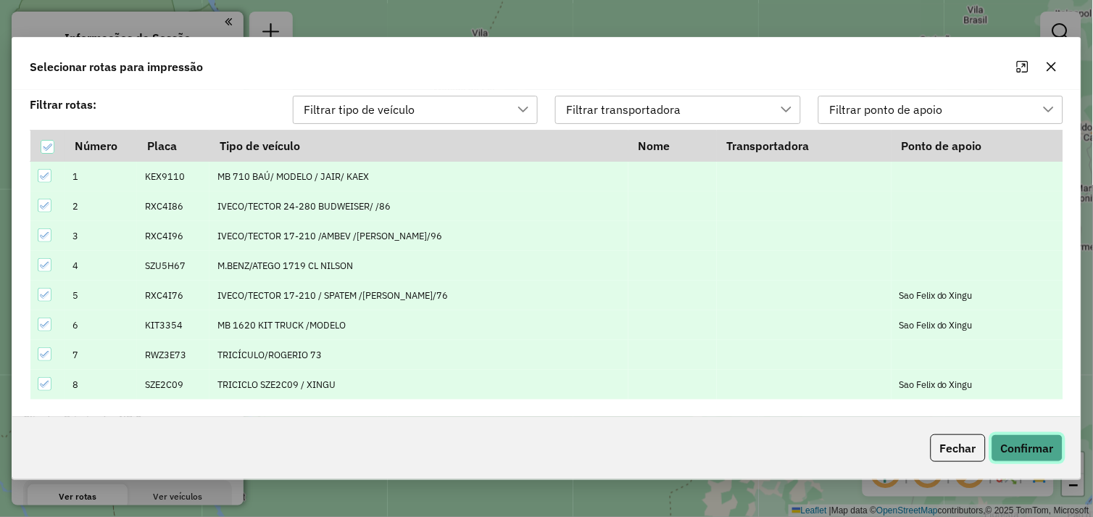
click at [1033, 454] on button "Confirmar" at bounding box center [1027, 448] width 72 height 28
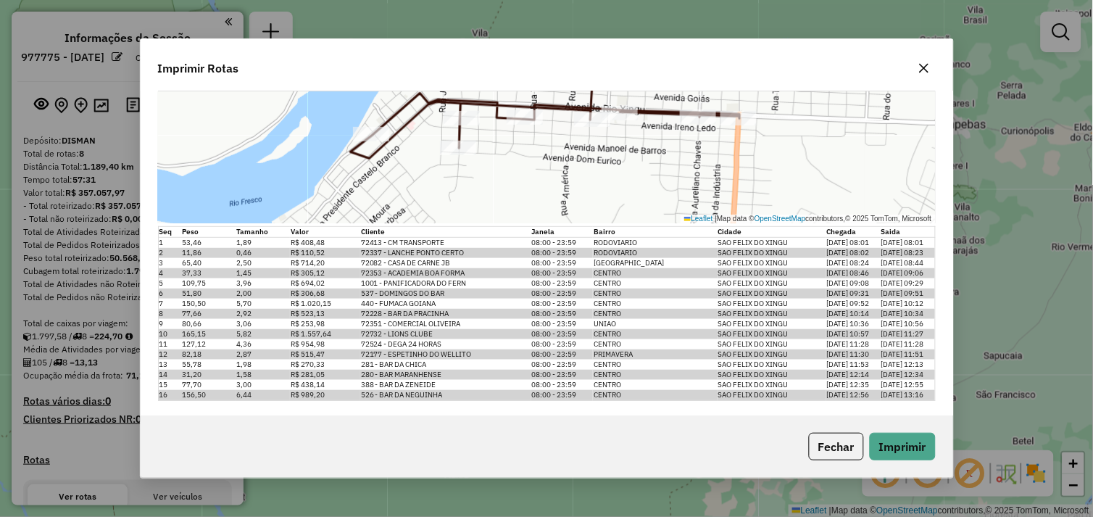
scroll to position [3820, 0]
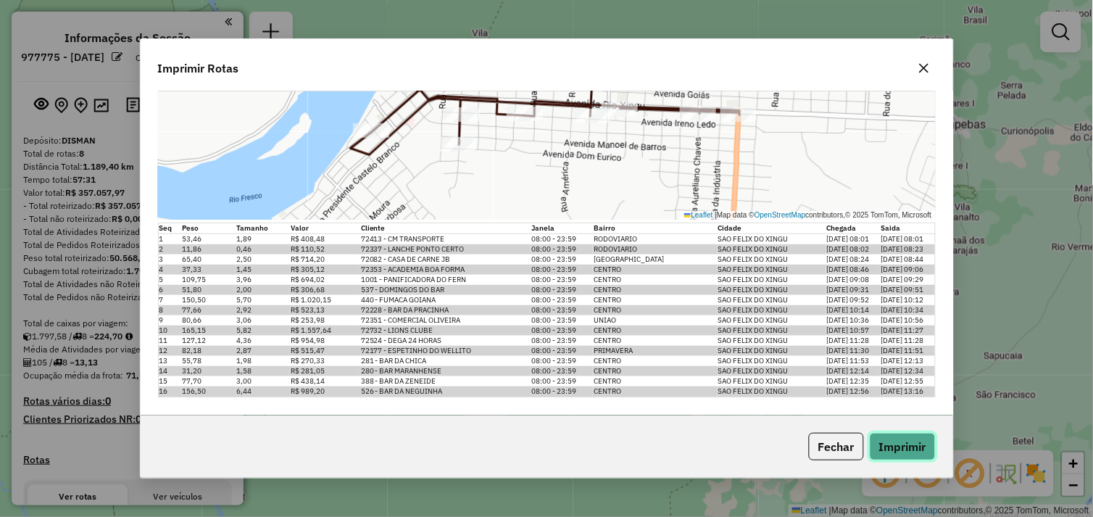
click at [896, 440] on button "Imprimir" at bounding box center [902, 447] width 66 height 28
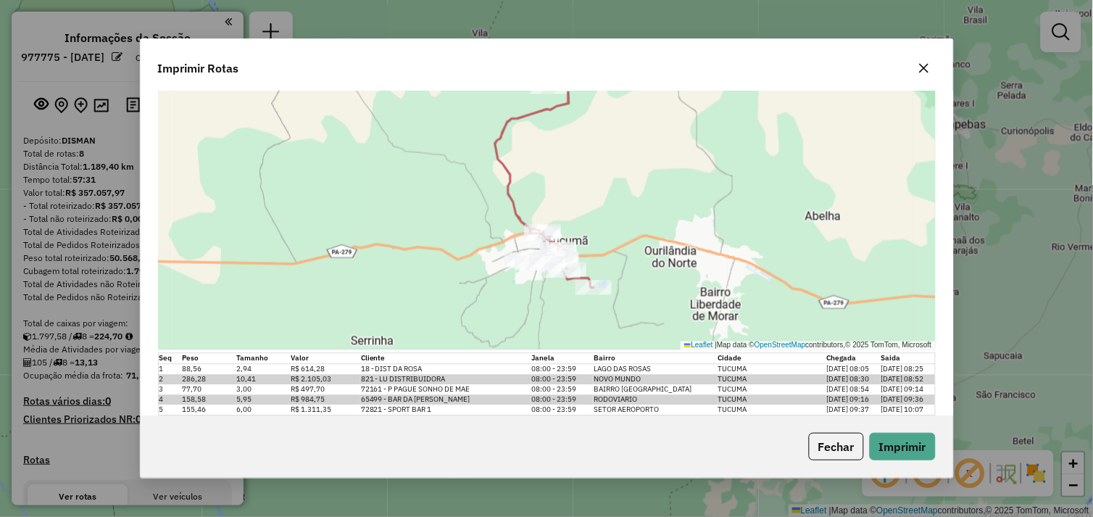
click at [968, 162] on div "Imprimir Rotas Impressão da rota: Motorista: JAIR ARAGÃO DOS SANTOS Número: Veí…" at bounding box center [546, 258] width 1093 height 517
click at [927, 68] on icon "button" at bounding box center [924, 68] width 12 height 12
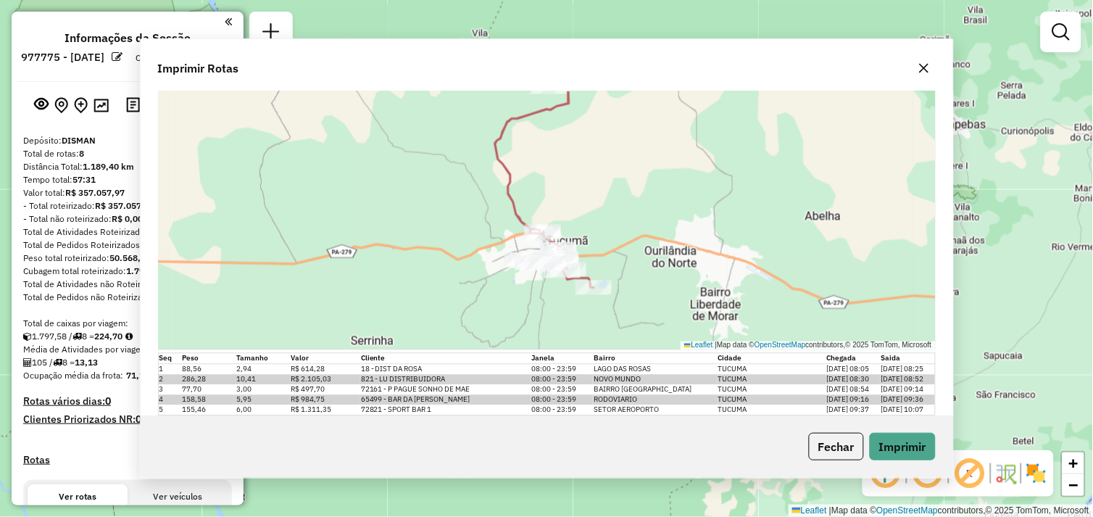
click at [964, 124] on div "Janela de atendimento Grade de atendimento Capacidade Transportadoras Veículos …" at bounding box center [546, 258] width 1093 height 517
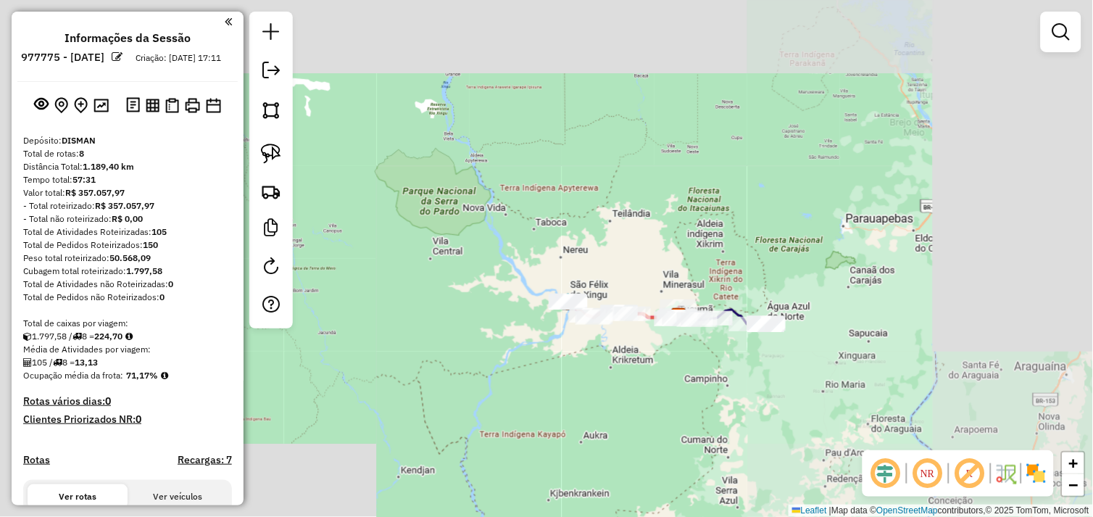
drag, startPoint x: 464, startPoint y: 330, endPoint x: 554, endPoint y: 359, distance: 95.1
click at [552, 374] on div "Janela de atendimento Grade de atendimento Capacidade Transportadoras Veículos …" at bounding box center [546, 258] width 1093 height 517
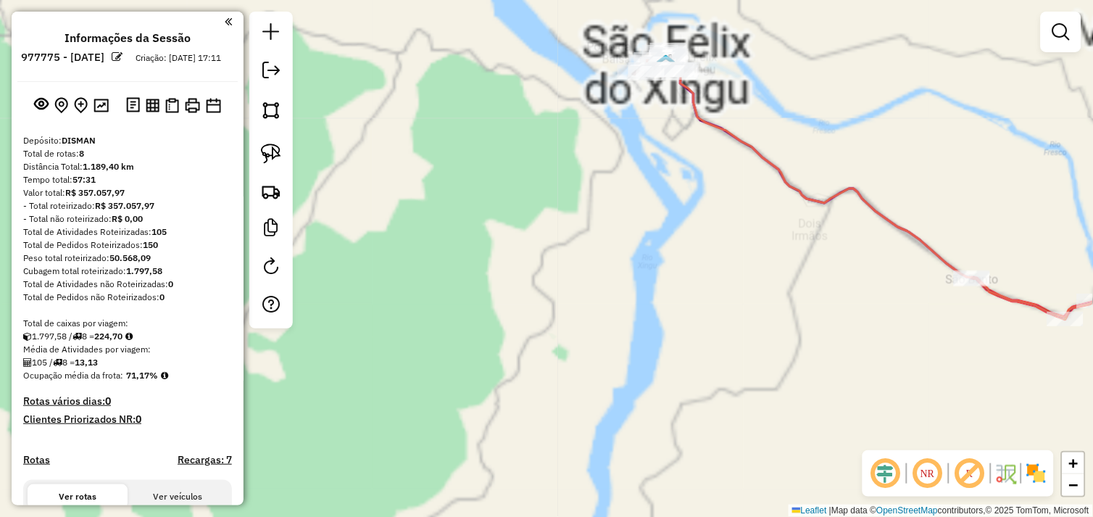
drag, startPoint x: 596, startPoint y: 285, endPoint x: 573, endPoint y: 306, distance: 31.3
click at [571, 309] on div "Janela de atendimento Grade de atendimento Capacidade Transportadoras Veículos …" at bounding box center [546, 258] width 1093 height 517
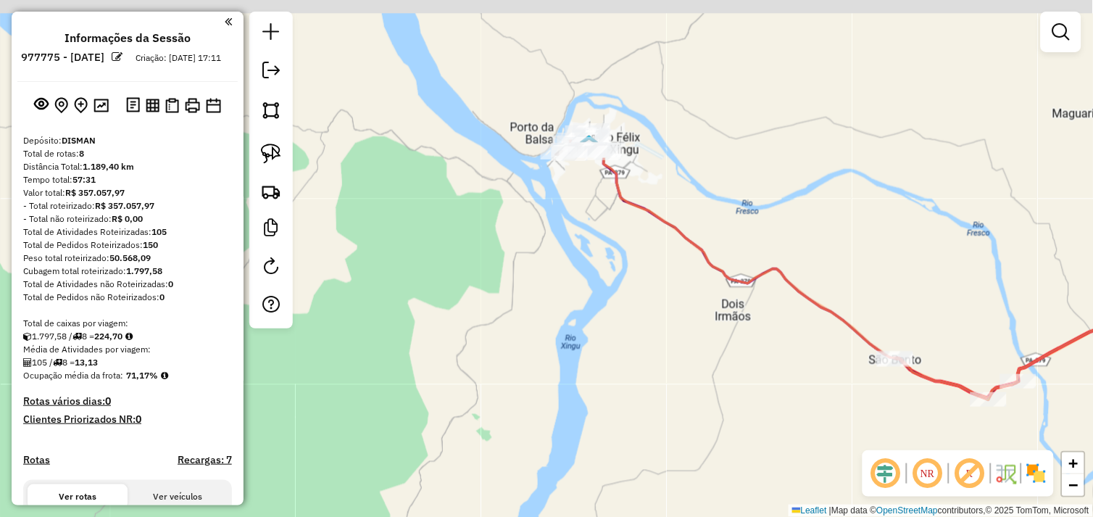
drag, startPoint x: 593, startPoint y: 278, endPoint x: 551, endPoint y: 308, distance: 51.5
click at [551, 308] on div "Janela de atendimento Grade de atendimento Capacidade Transportadoras Veículos …" at bounding box center [546, 258] width 1093 height 517
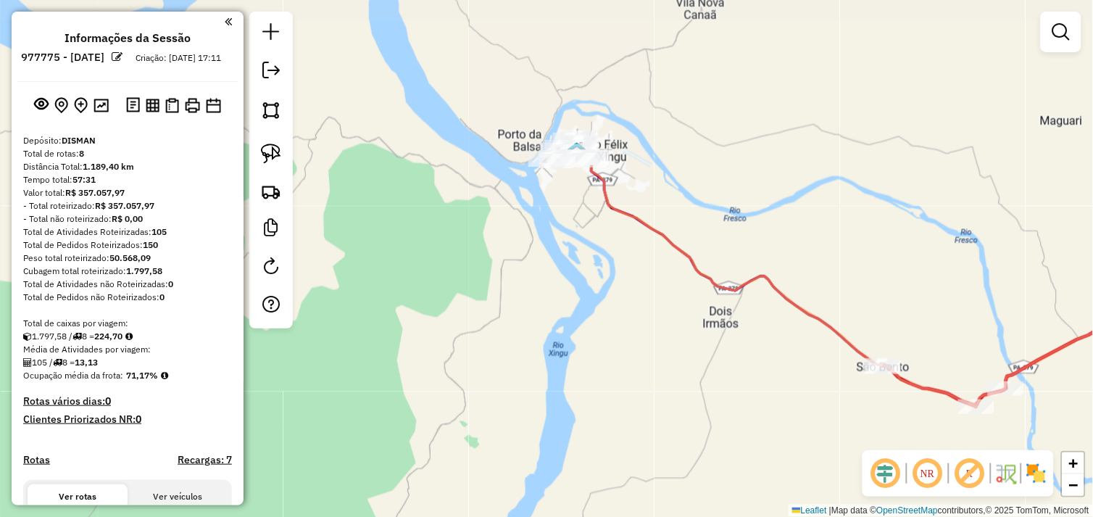
click at [540, 280] on div "Janela de atendimento Grade de atendimento Capacidade Transportadoras Veículos …" at bounding box center [546, 258] width 1093 height 517
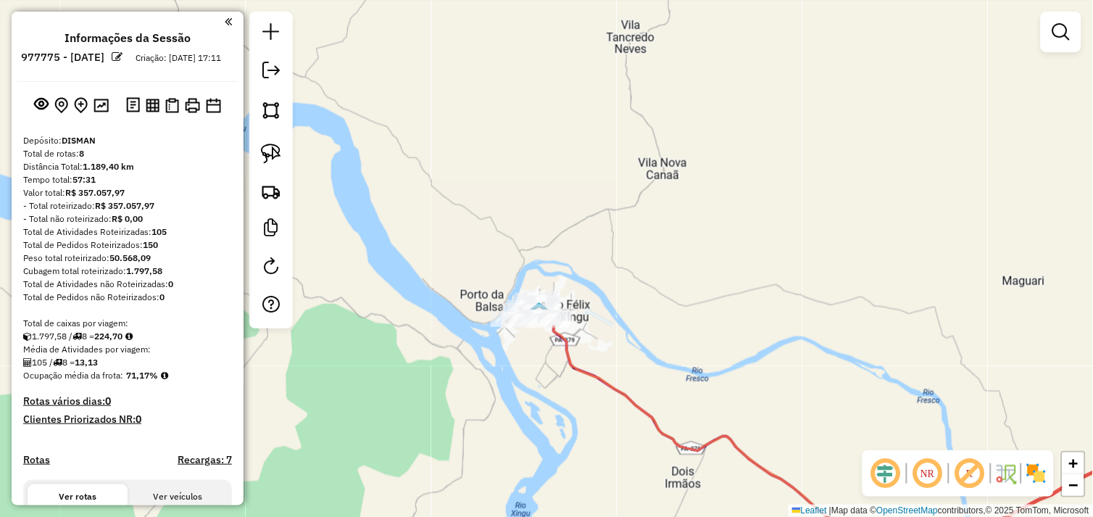
drag, startPoint x: 479, startPoint y: 218, endPoint x: 519, endPoint y: 331, distance: 119.8
click at [510, 346] on div "Janela de atendimento Grade de atendimento Capacidade Transportadoras Veículos …" at bounding box center [546, 258] width 1093 height 517
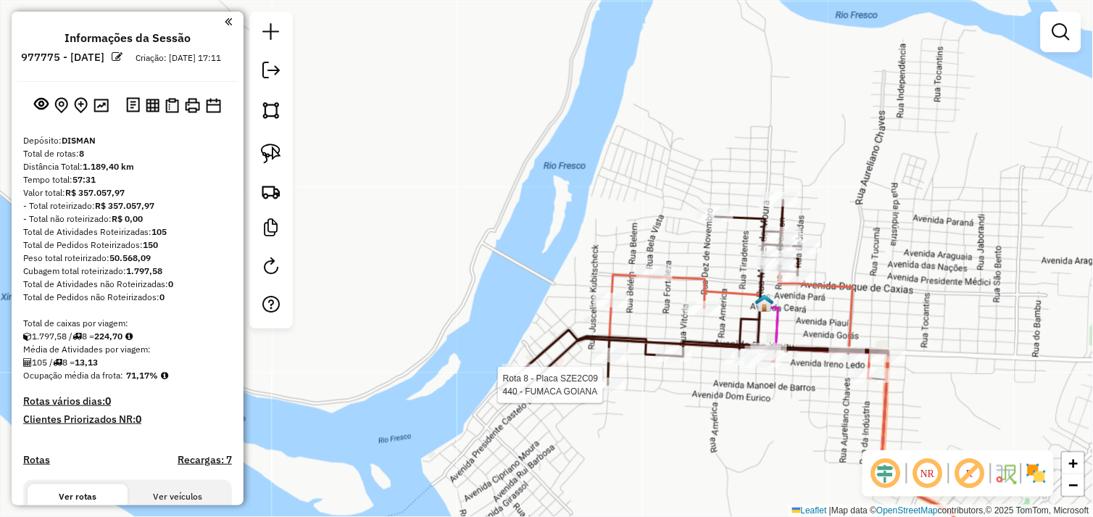
select select "*********"
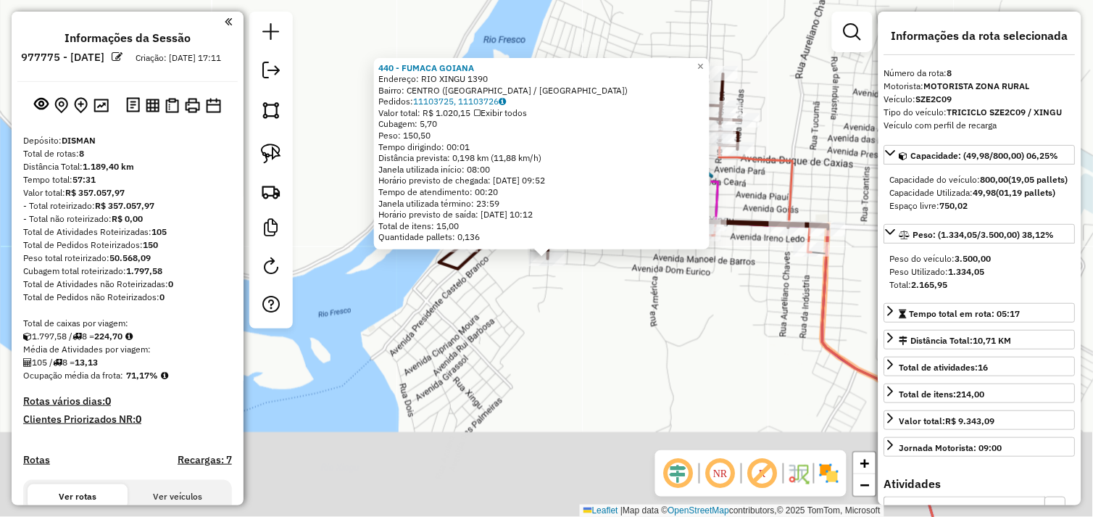
scroll to position [650, 0]
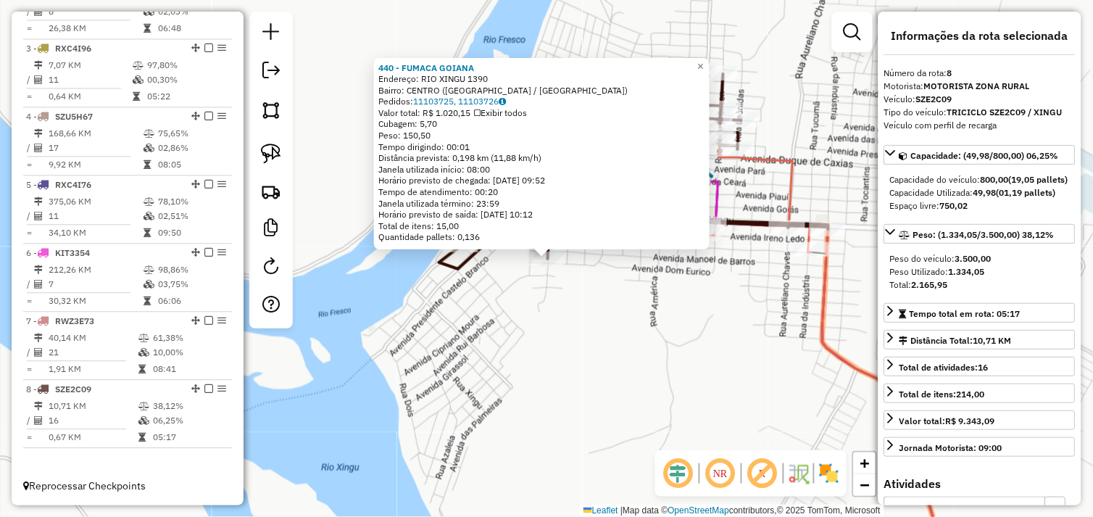
click at [656, 321] on div "440 - FUMACA GOIANA Endereço: RIO XINGU 1390 Bairro: CENTRO ([GEOGRAPHIC_DATA] …" at bounding box center [546, 258] width 1093 height 517
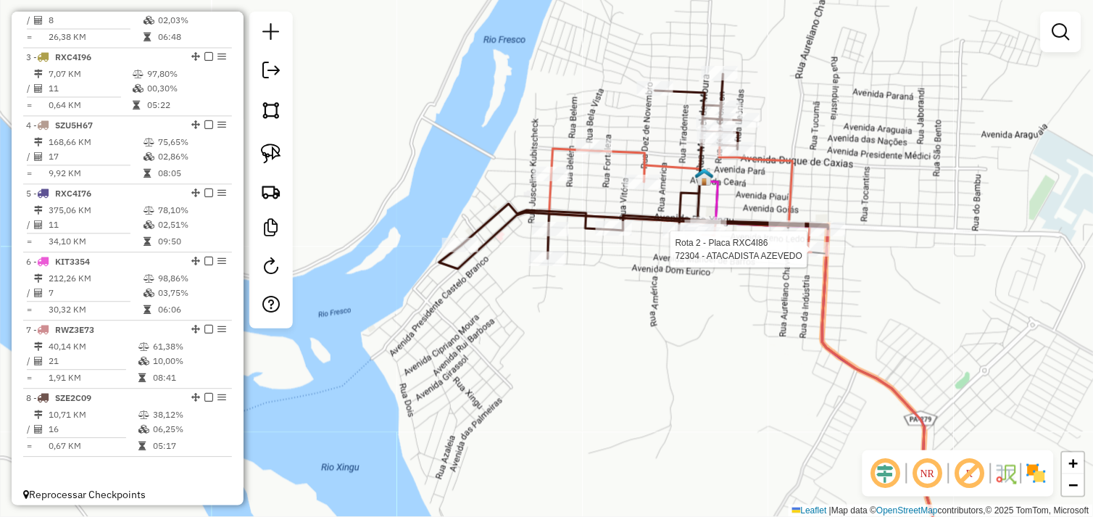
select select "*********"
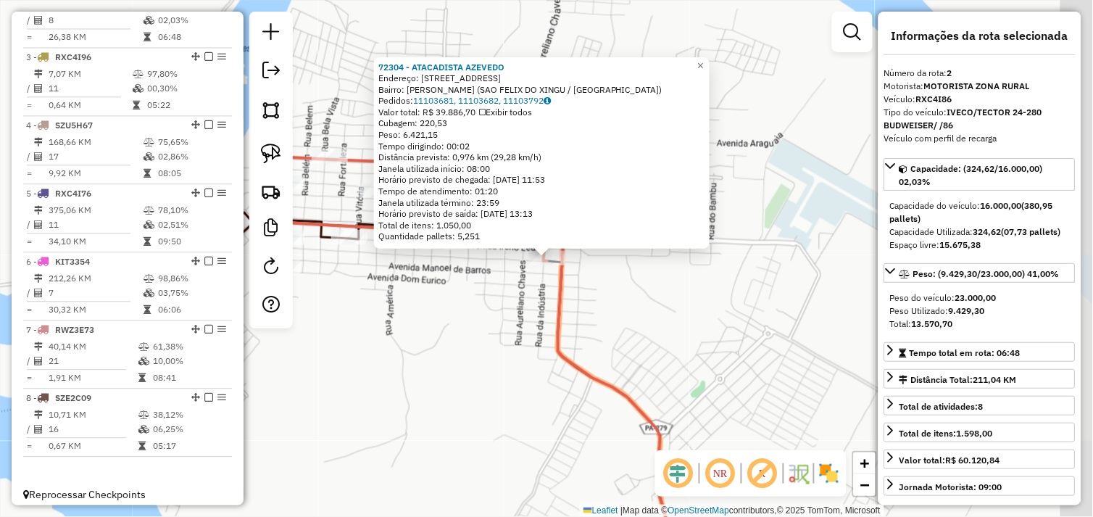
scroll to position [610, 0]
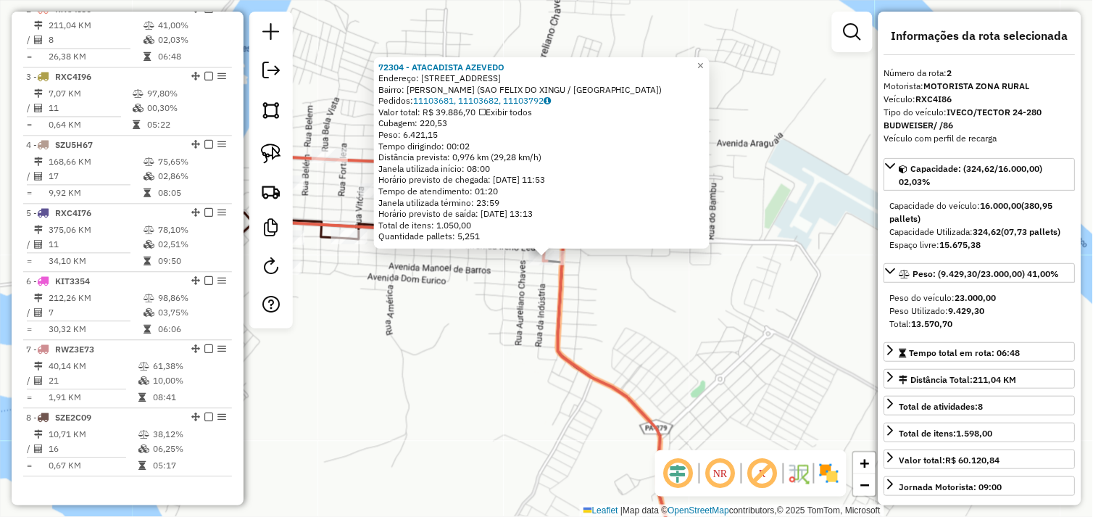
click at [497, 307] on div "72304 - ATACADISTA AZEVEDO Endereço: [STREET_ADDRESS] Bairro: ALECRIM ([GEOGRAP…" at bounding box center [546, 258] width 1093 height 517
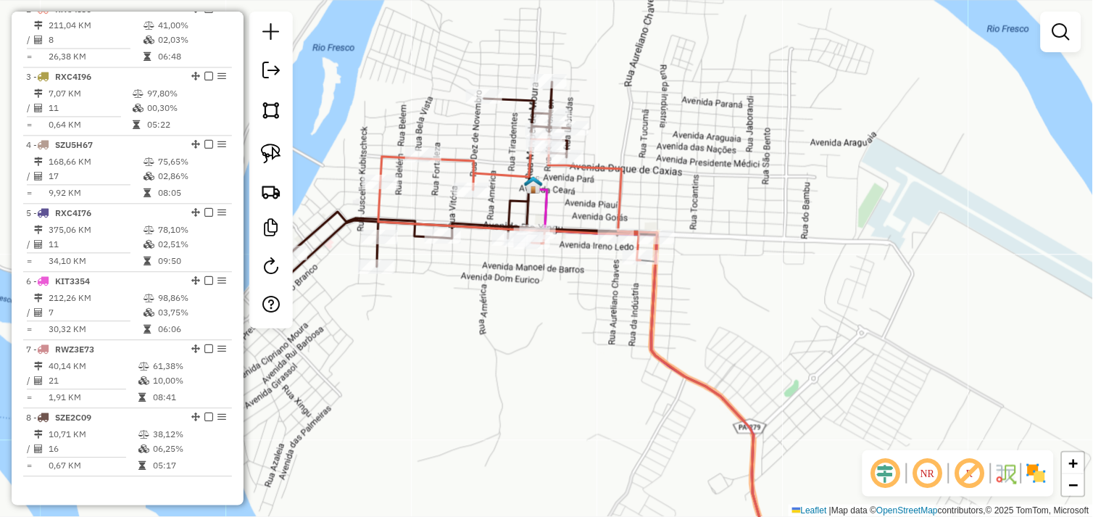
drag, startPoint x: 538, startPoint y: 312, endPoint x: 570, endPoint y: 272, distance: 51.5
click at [573, 301] on div "Janela de atendimento Grade de atendimento Capacidade Transportadoras Veículos …" at bounding box center [546, 258] width 1093 height 517
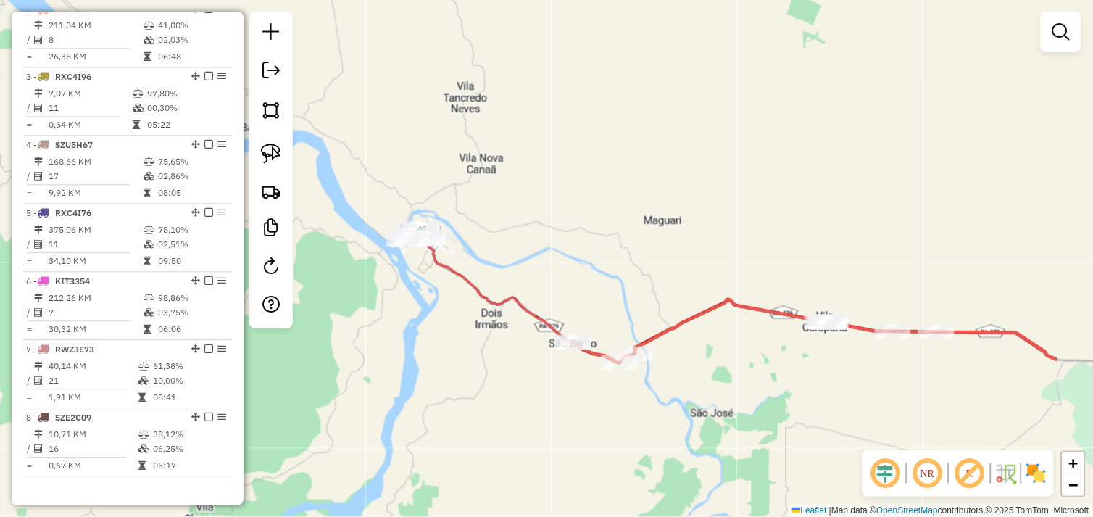
drag, startPoint x: 777, startPoint y: 404, endPoint x: 631, endPoint y: 366, distance: 151.1
click at [624, 366] on div "Rota 1 - Placa KEX9110 72476 - BAR DA POLIANA Janela de atendimento Grade de at…" at bounding box center [546, 258] width 1093 height 517
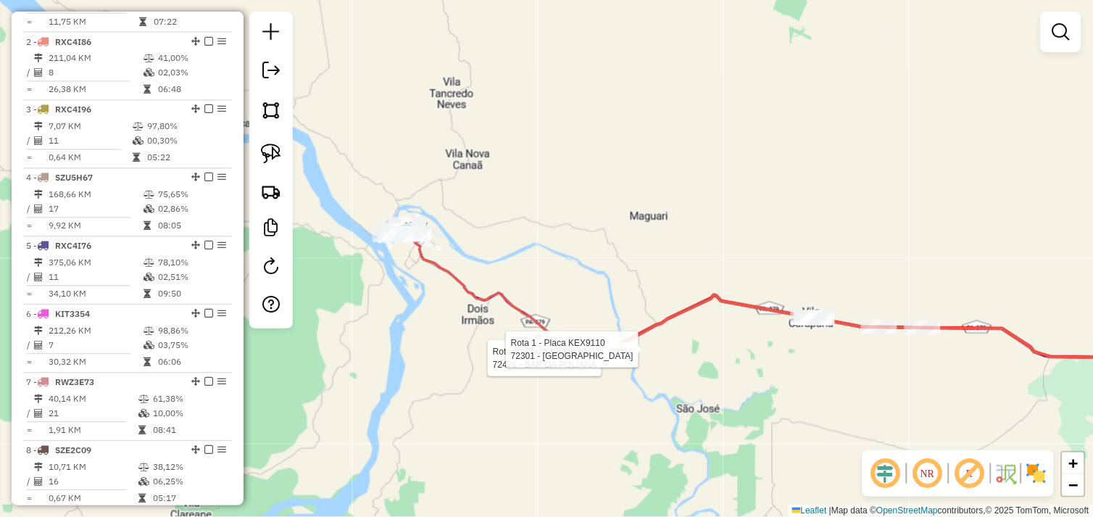
select select "*********"
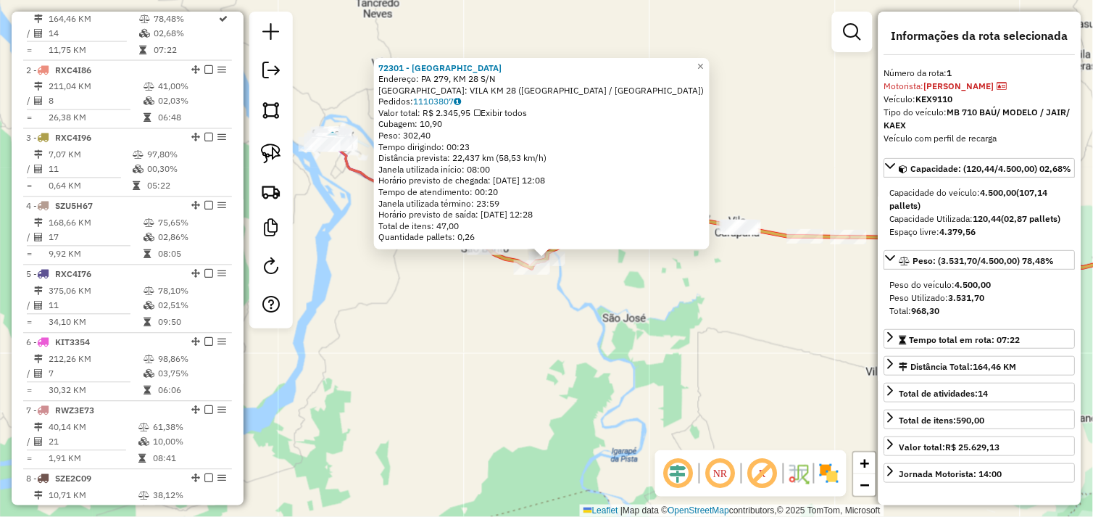
scroll to position [542, 0]
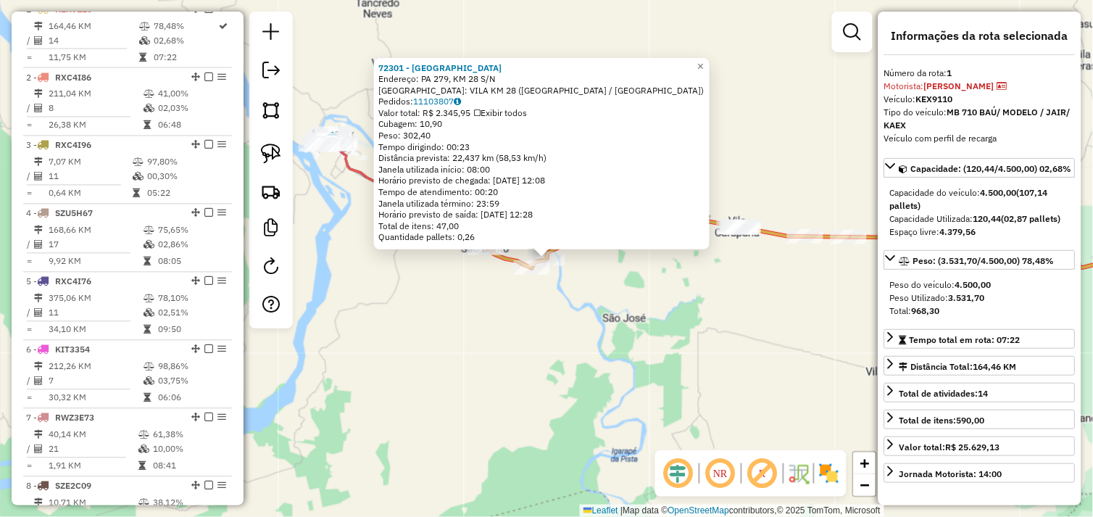
drag, startPoint x: 607, startPoint y: 327, endPoint x: 622, endPoint y: 323, distance: 15.1
click at [609, 327] on div "72301 - [GEOGRAPHIC_DATA] Endereço: PA 279, KM 28 S/[GEOGRAPHIC_DATA]: VILA KM …" at bounding box center [546, 258] width 1093 height 517
drag, startPoint x: 790, startPoint y: 317, endPoint x: 669, endPoint y: 280, distance: 126.5
click at [669, 280] on div "72301 - [GEOGRAPHIC_DATA] Endereço: PA 279, KM 28 S/[GEOGRAPHIC_DATA]: VILA KM …" at bounding box center [546, 258] width 1093 height 517
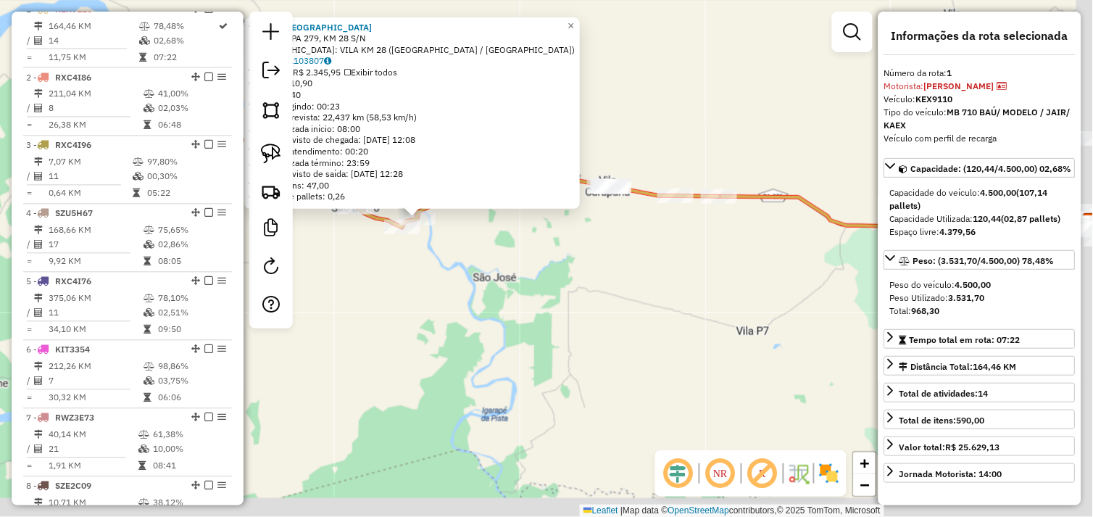
click at [662, 280] on div "72301 - [GEOGRAPHIC_DATA] Endereço: PA 279, KM 28 S/[GEOGRAPHIC_DATA]: VILA KM …" at bounding box center [546, 258] width 1093 height 517
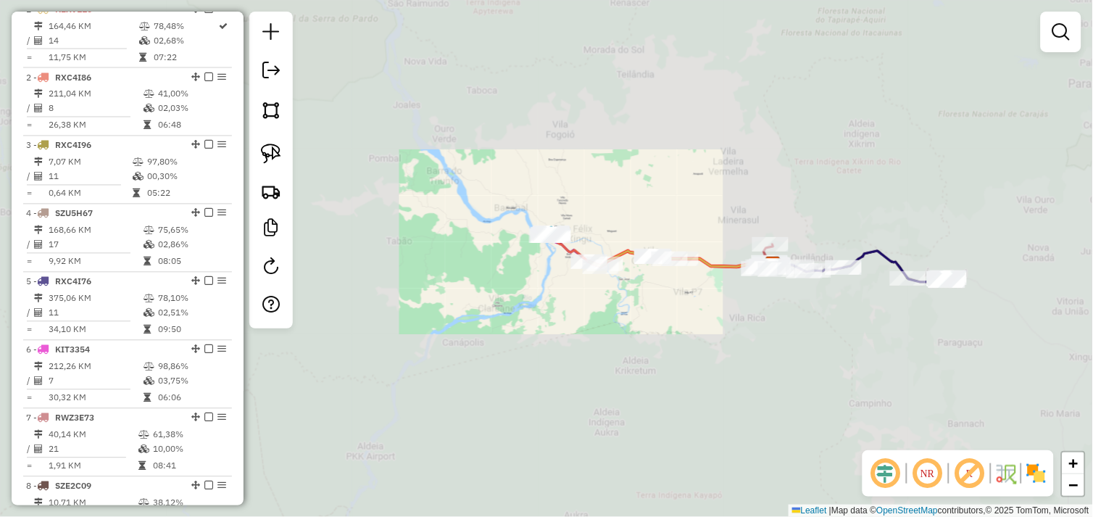
drag, startPoint x: 772, startPoint y: 312, endPoint x: 662, endPoint y: 322, distance: 111.3
click at [662, 322] on div "Janela de atendimento Grade de atendimento Capacidade Transportadoras Veículos …" at bounding box center [546, 258] width 1093 height 517
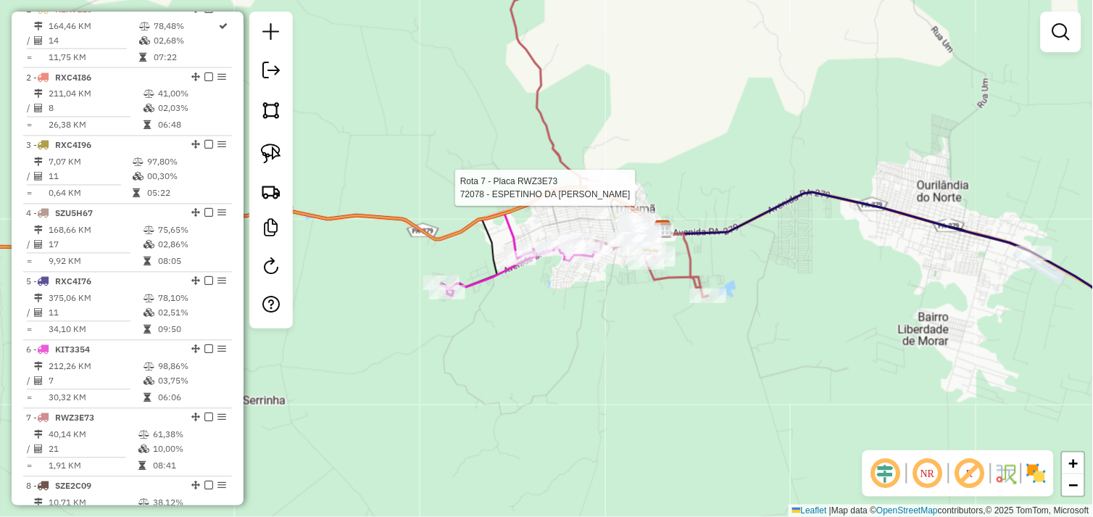
scroll to position [650, 0]
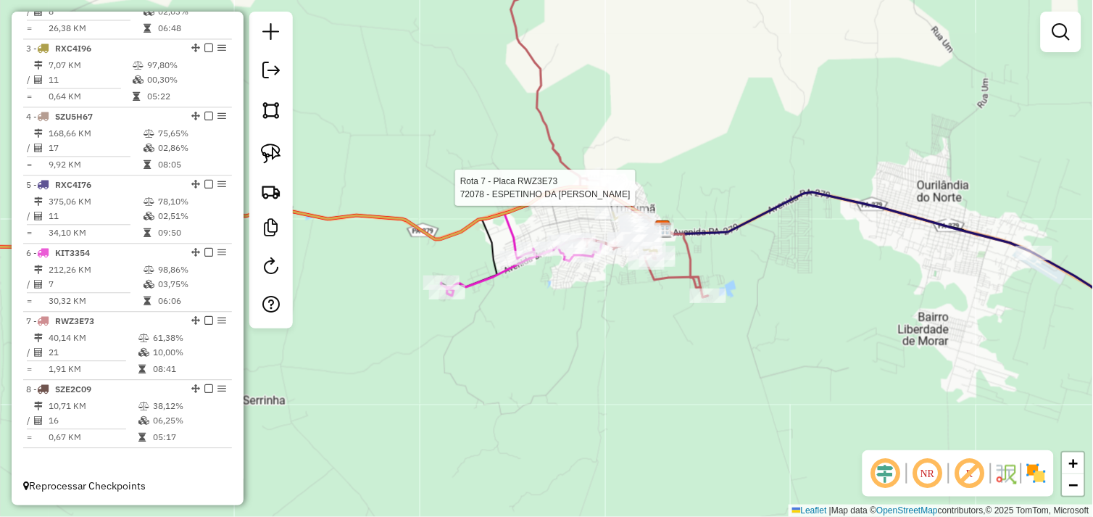
select select "*********"
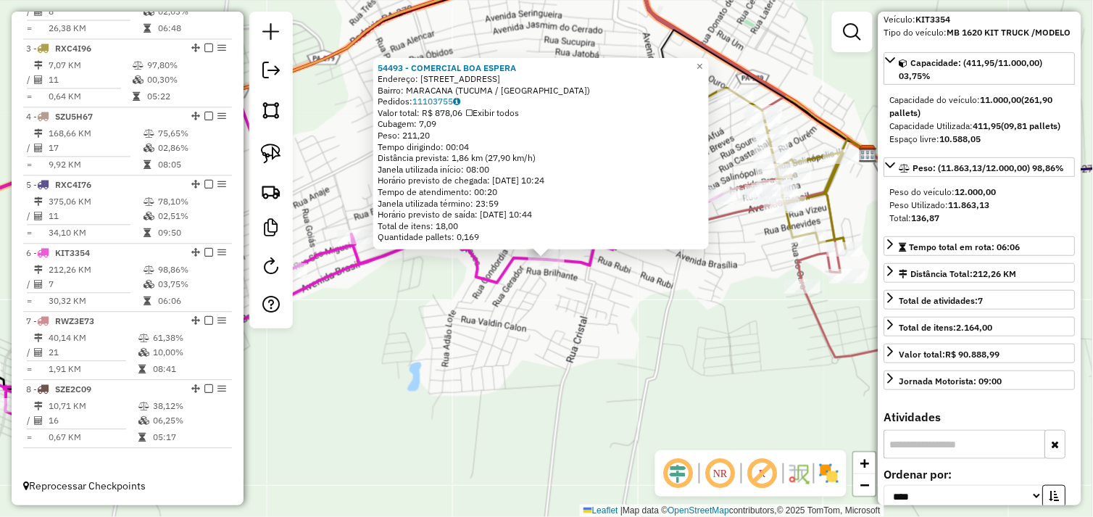
scroll to position [0, 0]
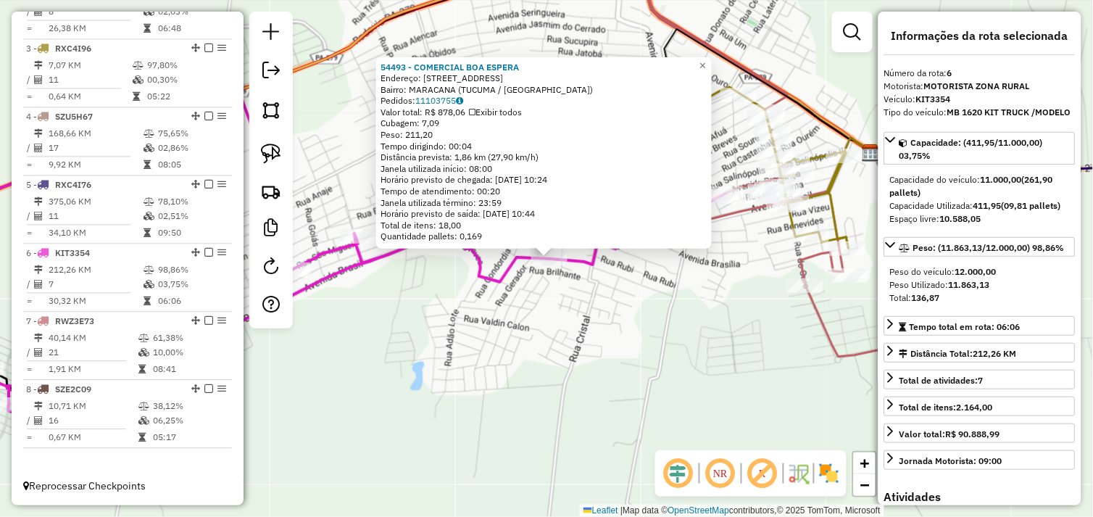
click at [688, 337] on div "54493 - COMERCIAL BOA ESPERA Endereço: AV CONCORDIA 46 Bairro: [GEOGRAPHIC_DATA…" at bounding box center [546, 258] width 1093 height 517
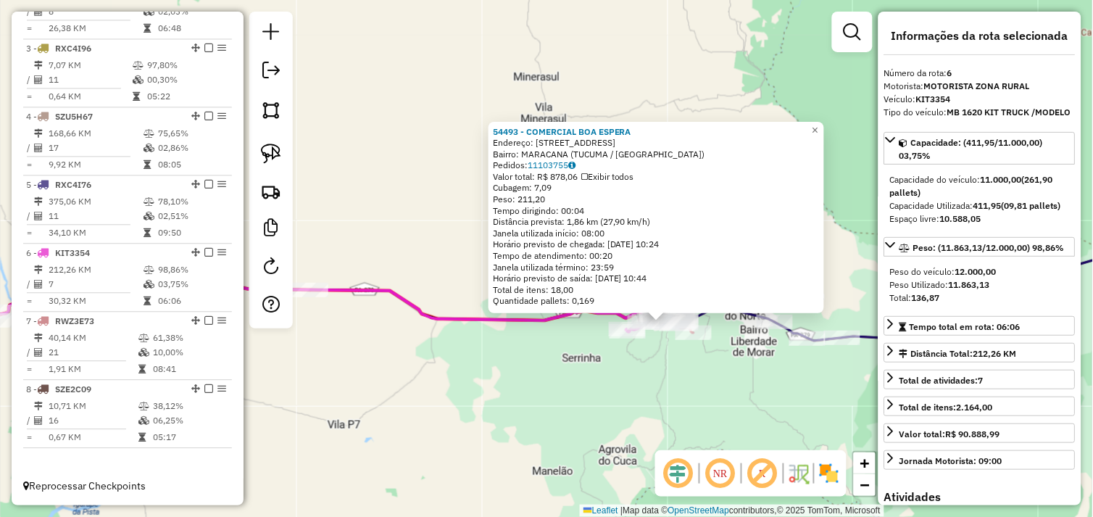
click at [771, 379] on div "54493 - COMERCIAL BOA ESPERA Endereço: AV CONCORDIA 46 Bairro: [GEOGRAPHIC_DATA…" at bounding box center [546, 258] width 1093 height 517
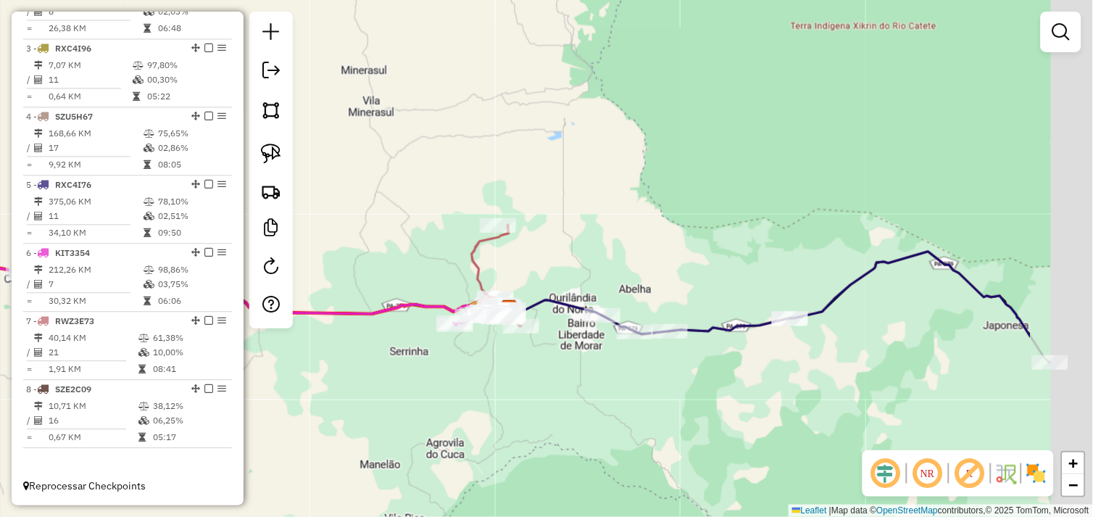
drag, startPoint x: 823, startPoint y: 379, endPoint x: 651, endPoint y: 372, distance: 172.6
click at [651, 372] on div "Janela de atendimento Grade de atendimento Capacidade Transportadoras Veículos …" at bounding box center [546, 258] width 1093 height 517
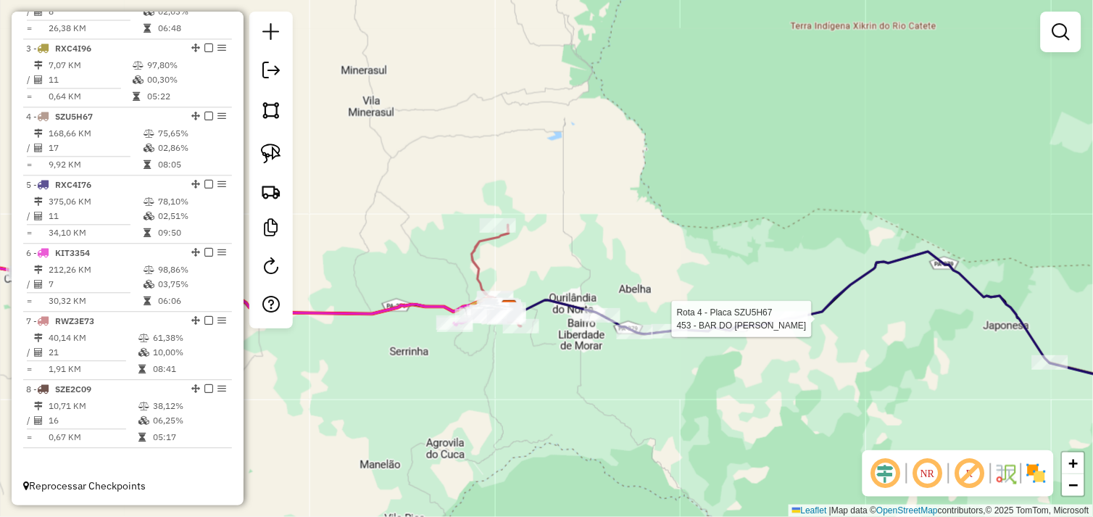
select select "*********"
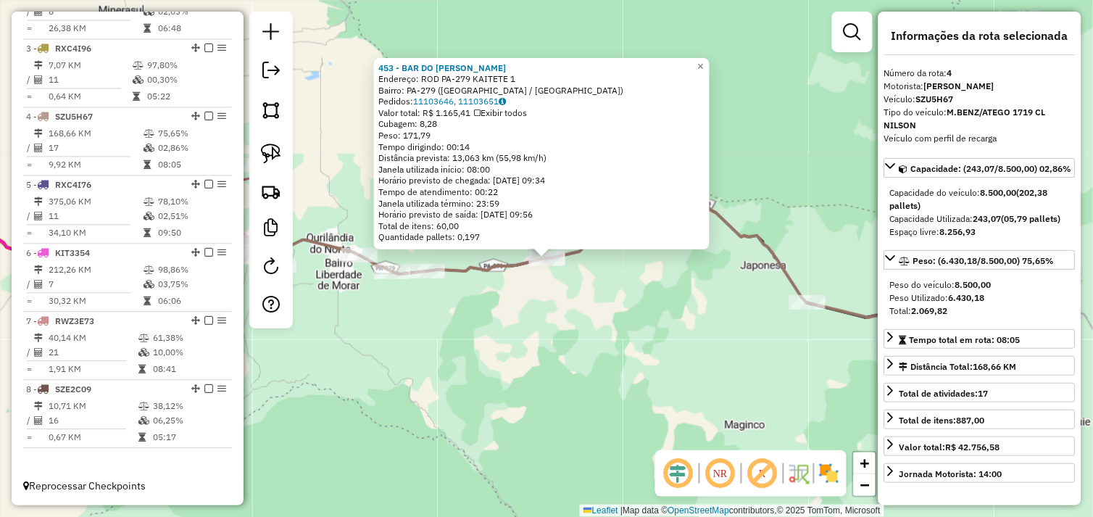
click at [761, 320] on div "453 - BAR DO [PERSON_NAME]: [GEOGRAPHIC_DATA] [GEOGRAPHIC_DATA]-279 KAITETE 1 B…" at bounding box center [546, 258] width 1093 height 517
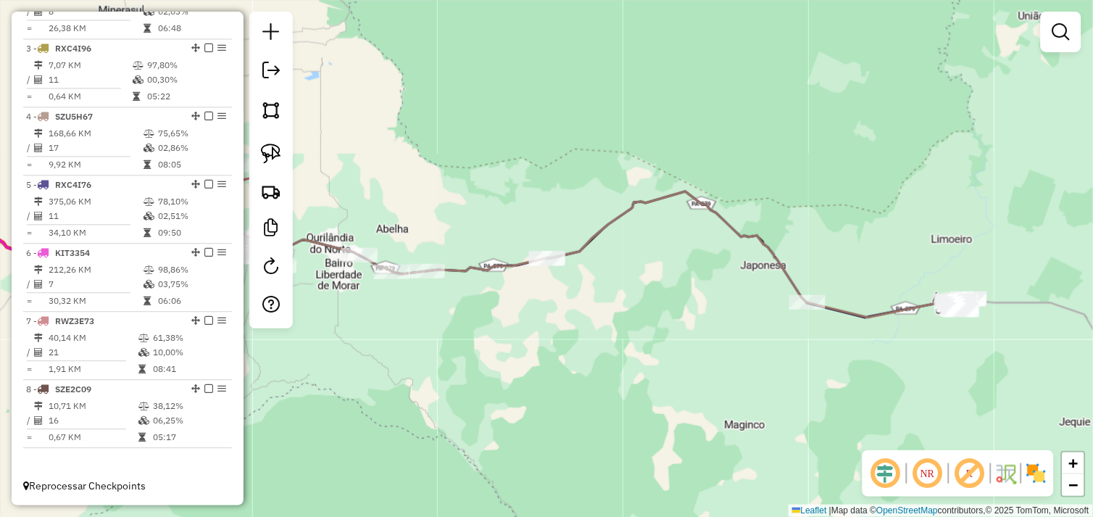
drag, startPoint x: 796, startPoint y: 354, endPoint x: 595, endPoint y: 267, distance: 218.7
click at [595, 267] on div "Janela de atendimento Grade de atendimento Capacidade Transportadoras Veículos …" at bounding box center [546, 258] width 1093 height 517
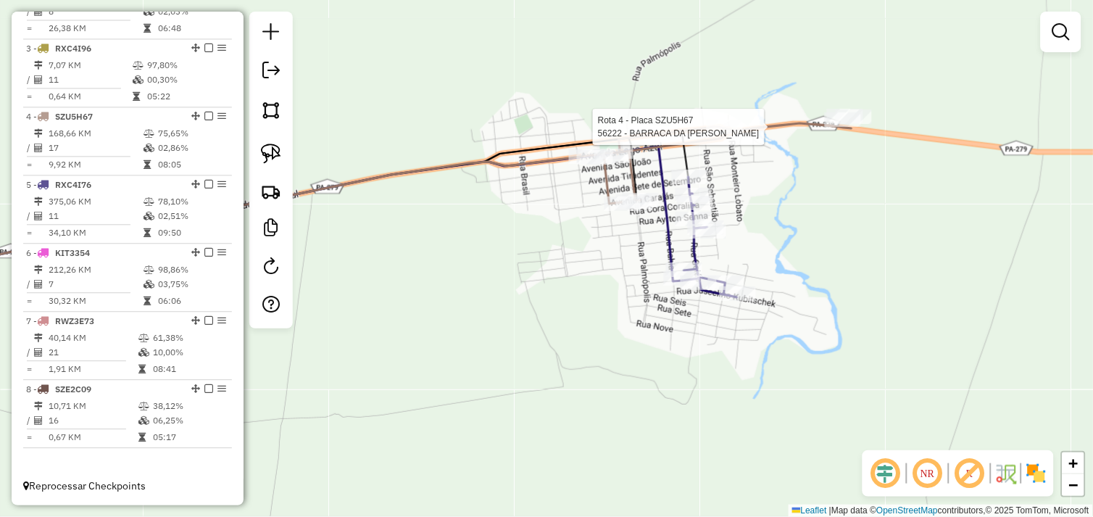
select select "*********"
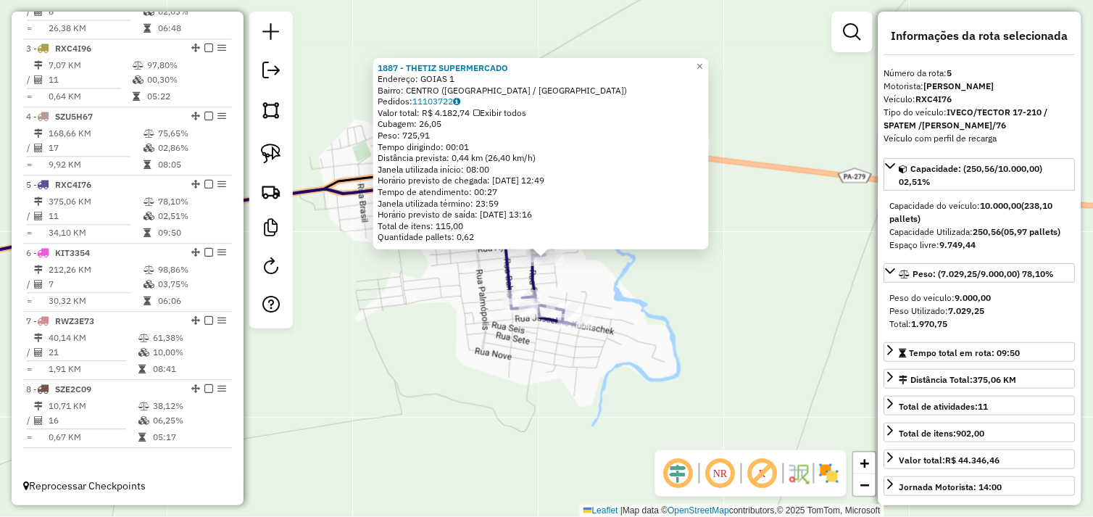
click at [706, 332] on div "1887 - THETIZ SUPERMERCADO Endereço: GOIAS 1 Bairro: CENTRO ([GEOGRAPHIC_DATA] …" at bounding box center [546, 258] width 1093 height 517
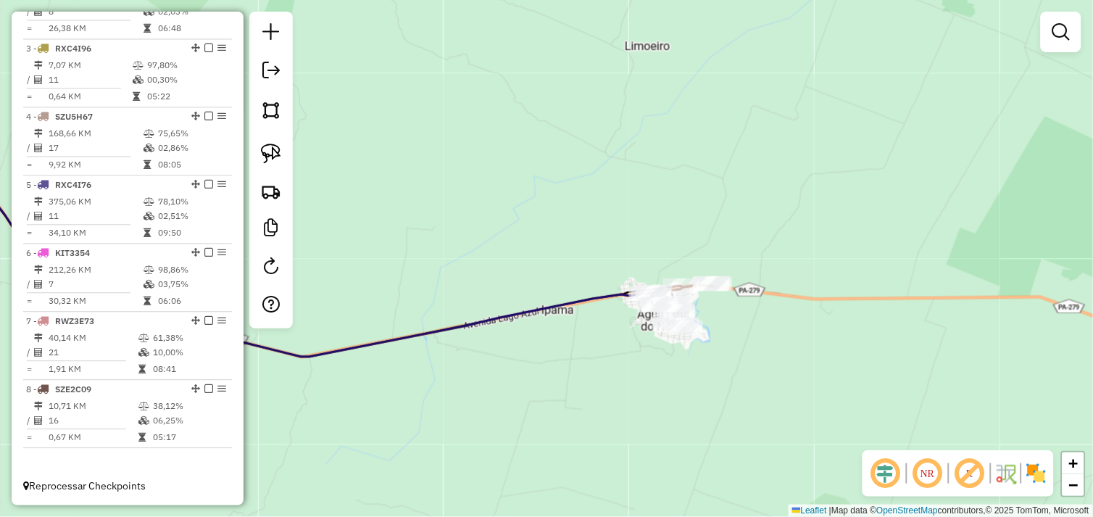
drag, startPoint x: 580, startPoint y: 357, endPoint x: 733, endPoint y: 354, distance: 153.6
click at [733, 355] on div "Janela de atendimento Grade de atendimento Capacidade Transportadoras Veículos …" at bounding box center [546, 258] width 1093 height 517
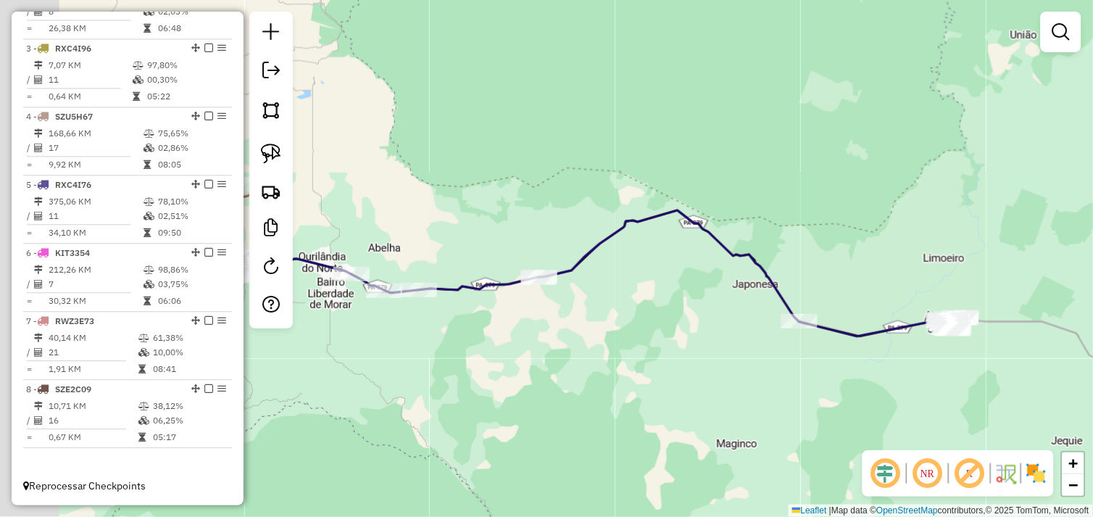
drag, startPoint x: 667, startPoint y: 382, endPoint x: 798, endPoint y: 385, distance: 130.5
click at [859, 373] on div "Janela de atendimento Grade de atendimento Capacidade Transportadoras Veículos …" at bounding box center [546, 258] width 1093 height 517
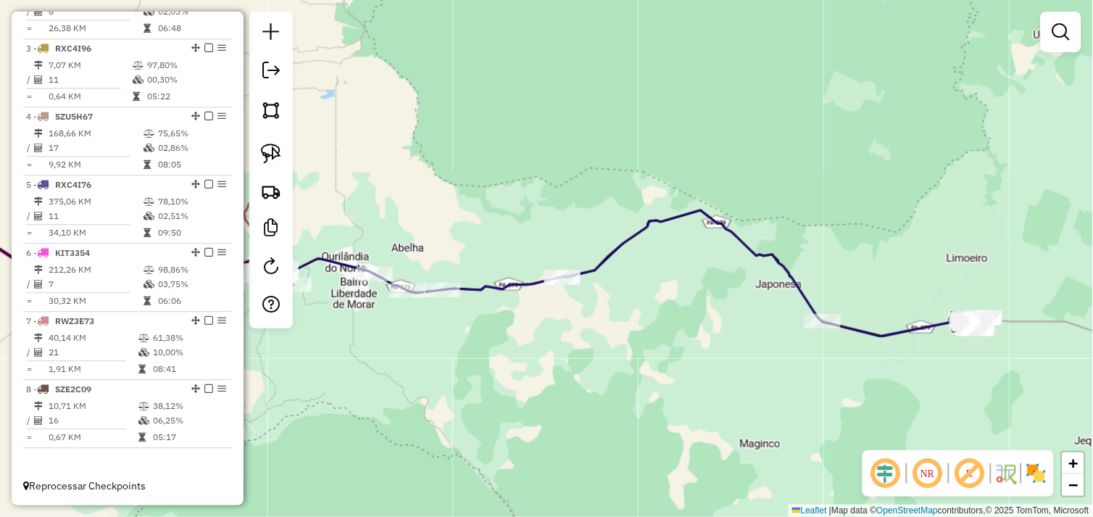
drag, startPoint x: 770, startPoint y: 389, endPoint x: 810, endPoint y: 396, distance: 40.4
click at [846, 389] on div "Janela de atendimento Grade de atendimento Capacidade Transportadoras Veículos …" at bounding box center [546, 258] width 1093 height 517
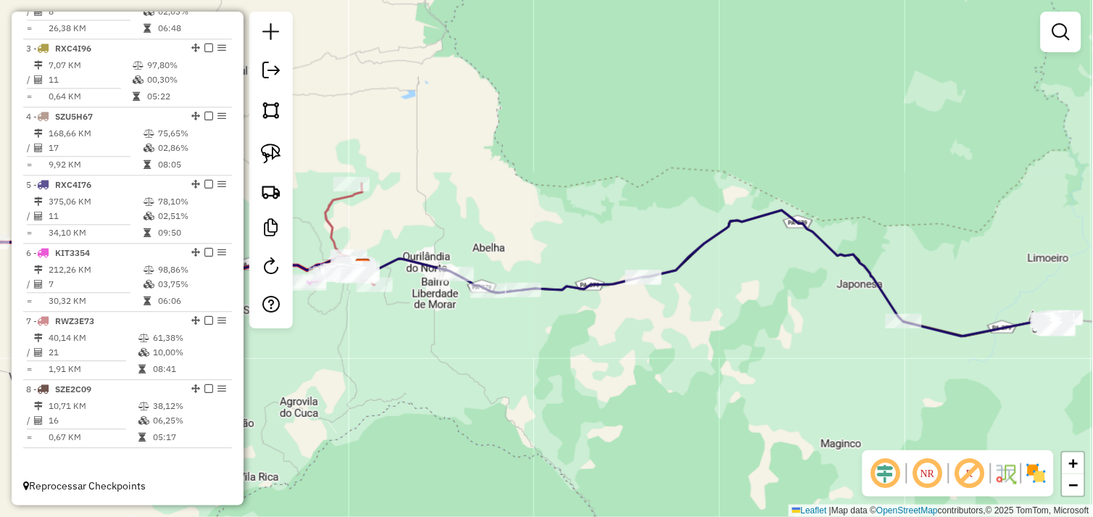
drag, startPoint x: 697, startPoint y: 392, endPoint x: 779, endPoint y: 398, distance: 82.1
click at [846, 387] on div "Janela de atendimento Grade de atendimento Capacidade Transportadoras Veículos …" at bounding box center [546, 258] width 1093 height 517
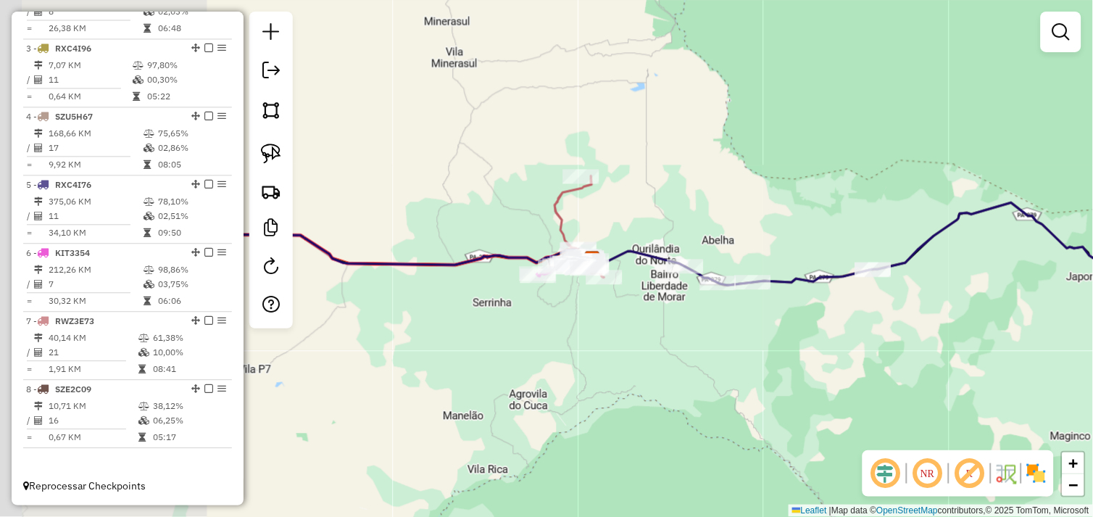
click at [765, 395] on div "Janela de atendimento Grade de atendimento Capacidade Transportadoras Veículos …" at bounding box center [546, 258] width 1093 height 517
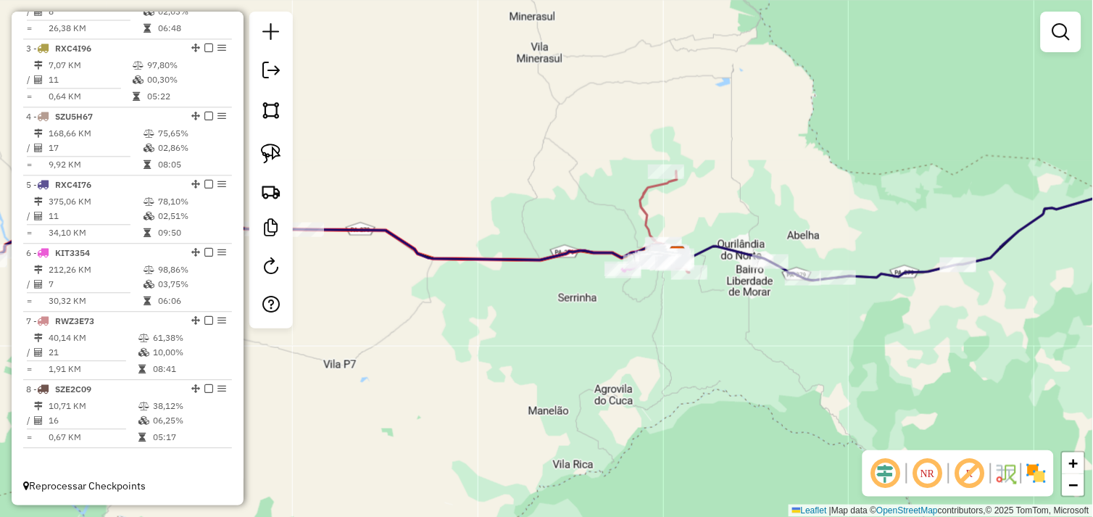
drag, startPoint x: 756, startPoint y: 351, endPoint x: 721, endPoint y: 351, distance: 35.5
click at [721, 351] on div "Janela de atendimento Grade de atendimento Capacidade Transportadoras Veículos …" at bounding box center [546, 258] width 1093 height 517
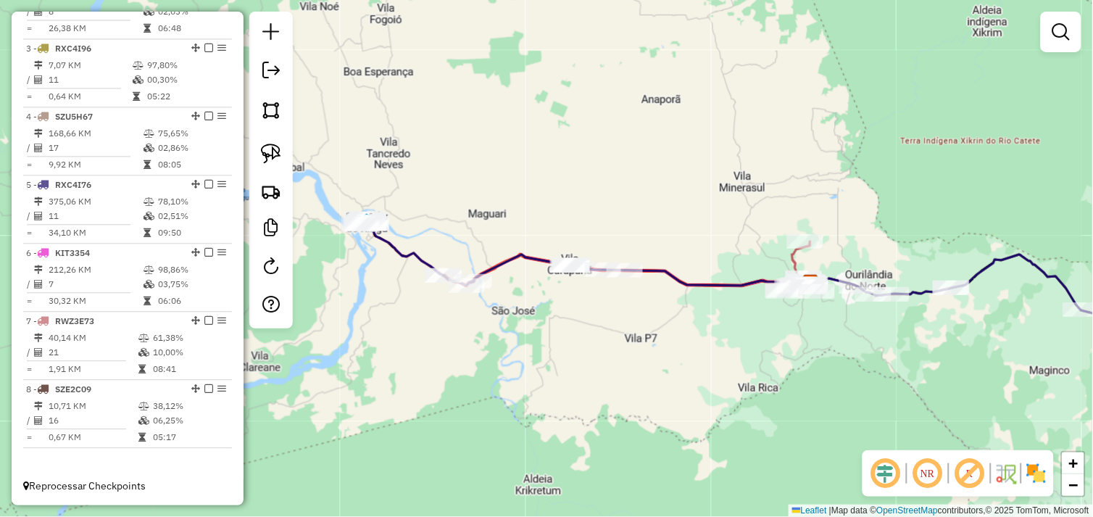
drag, startPoint x: 722, startPoint y: 346, endPoint x: 807, endPoint y: 333, distance: 86.5
click at [807, 333] on div "Janela de atendimento Grade de atendimento Capacidade Transportadoras Veículos …" at bounding box center [546, 258] width 1093 height 517
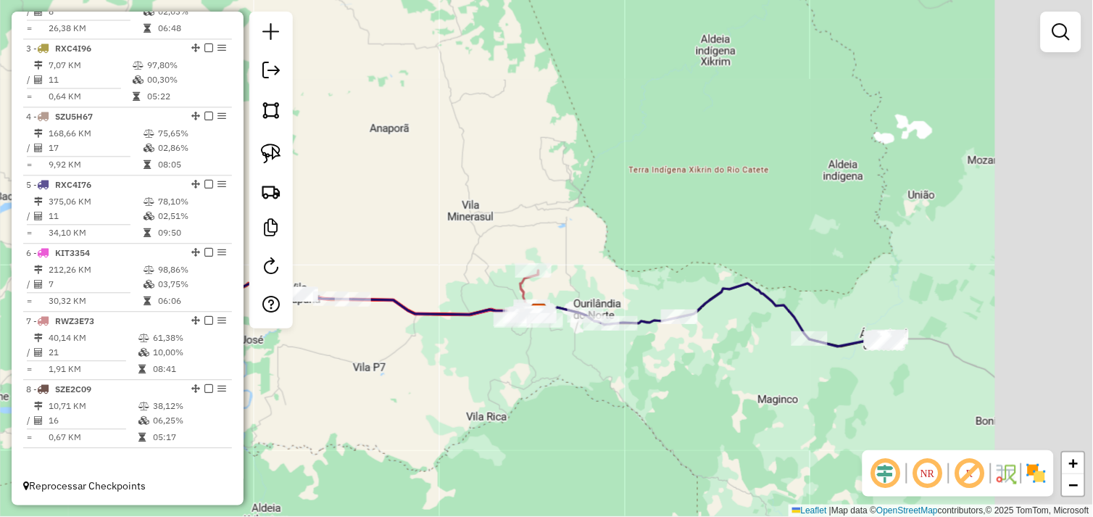
drag, startPoint x: 851, startPoint y: 368, endPoint x: 742, endPoint y: 352, distance: 110.6
click at [727, 353] on div "Janela de atendimento Grade de atendimento Capacidade Transportadoras Veículos …" at bounding box center [546, 258] width 1093 height 517
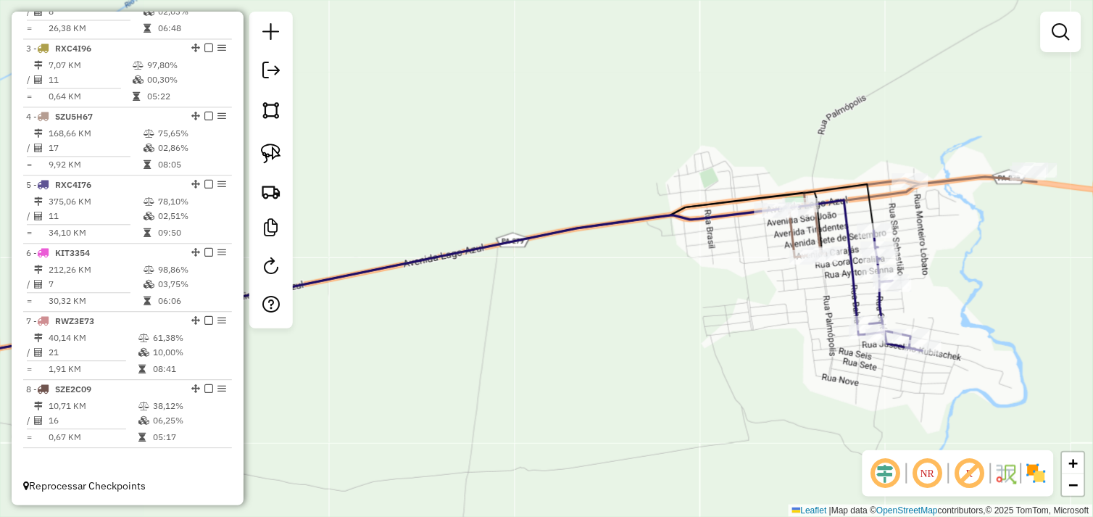
drag, startPoint x: 808, startPoint y: 320, endPoint x: 839, endPoint y: 357, distance: 48.3
click at [806, 365] on div "Janela de atendimento Grade de atendimento Capacidade Transportadoras Veículos …" at bounding box center [546, 258] width 1093 height 517
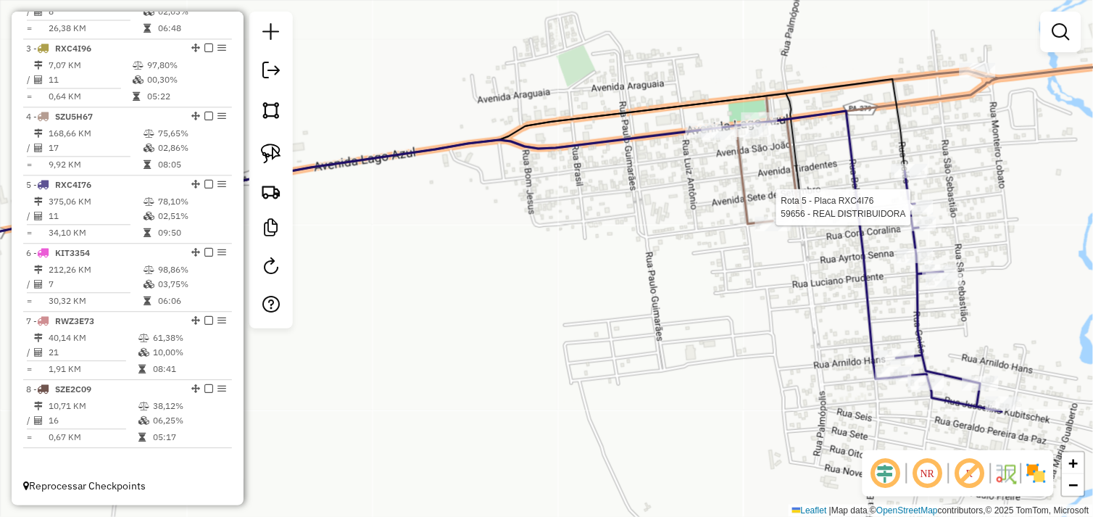
select select "*********"
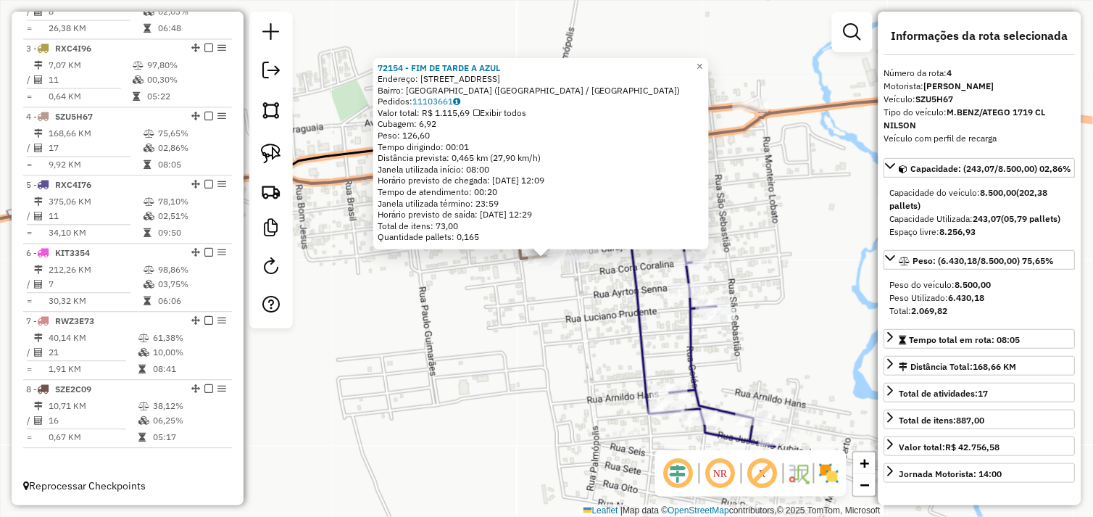
click at [561, 314] on div "72154 - FIM DE TARDE A AZUL Endereço: [STREET_ADDRESS] ([GEOGRAPHIC_DATA] / [GE…" at bounding box center [546, 258] width 1093 height 517
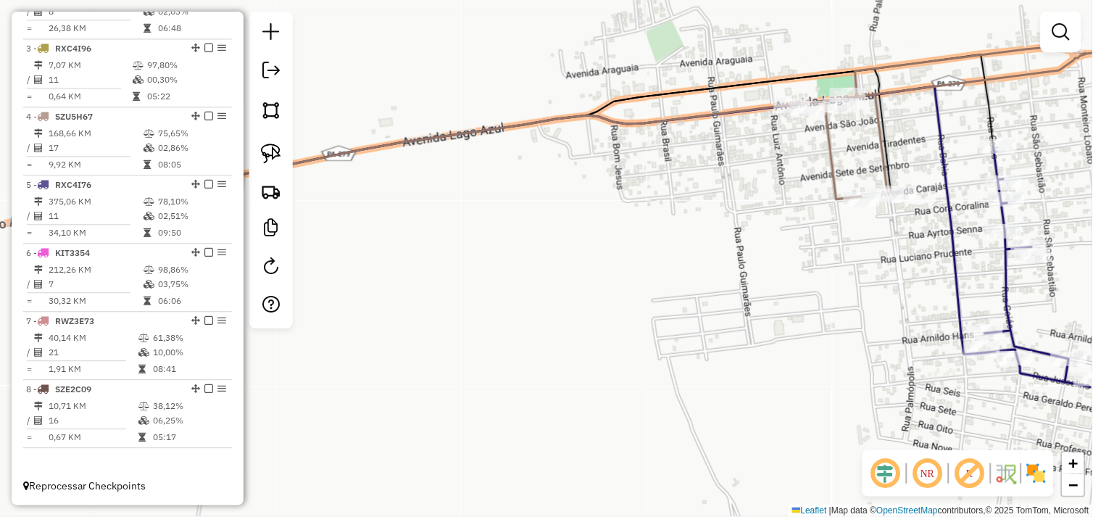
drag, startPoint x: 454, startPoint y: 308, endPoint x: 821, endPoint y: 238, distance: 374.0
click at [821, 238] on div "Janela de atendimento Grade de atendimento Capacidade Transportadoras Veículos …" at bounding box center [546, 258] width 1093 height 517
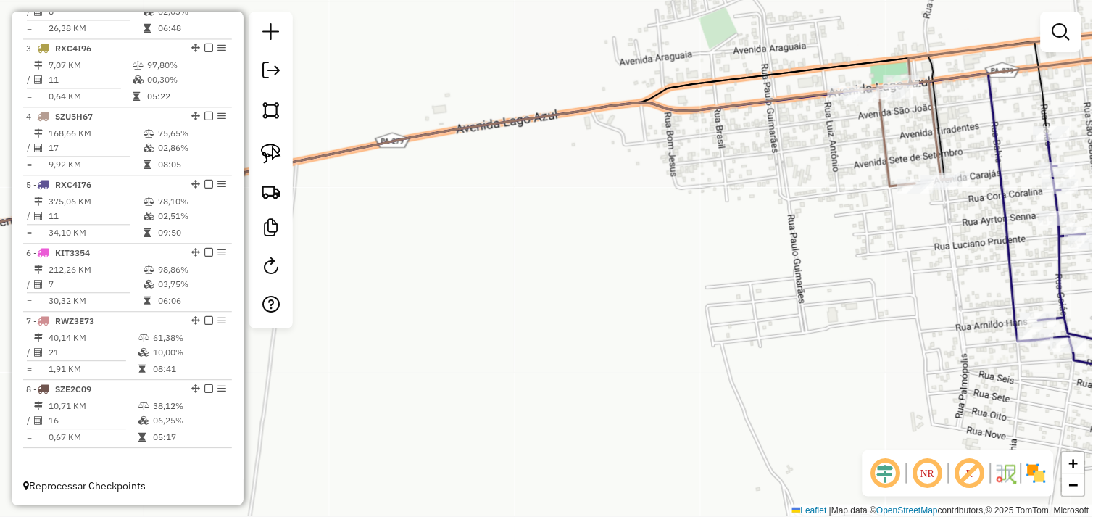
drag, startPoint x: 598, startPoint y: 261, endPoint x: 1055, endPoint y: 276, distance: 456.7
click at [1007, 269] on div "Janela de atendimento Grade de atendimento Capacidade Transportadoras Veículos …" at bounding box center [546, 258] width 1093 height 517
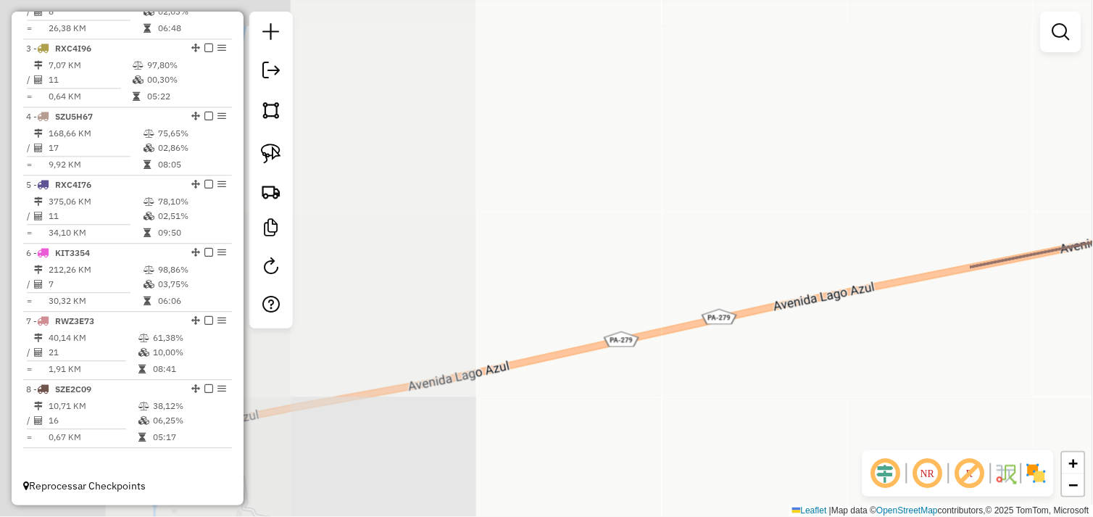
drag, startPoint x: 597, startPoint y: 296, endPoint x: 798, endPoint y: 89, distance: 288.0
click at [797, 91] on div "Janela de atendimento Grade de atendimento Capacidade Transportadoras Veículos …" at bounding box center [546, 258] width 1093 height 517
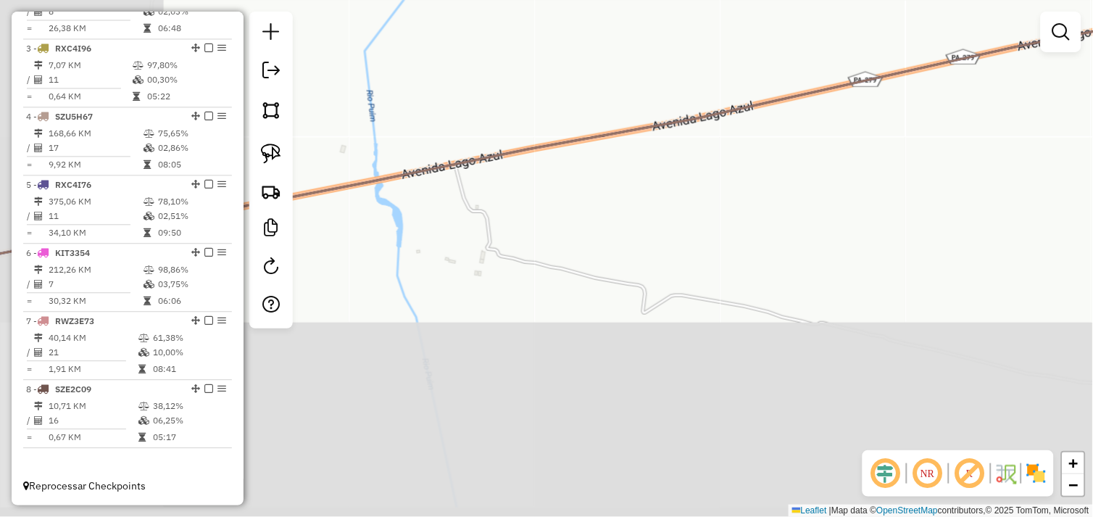
drag, startPoint x: 511, startPoint y: 261, endPoint x: 779, endPoint y: 262, distance: 268.1
click at [777, 262] on div "Janela de atendimento Grade de atendimento Capacidade Transportadoras Veículos …" at bounding box center [546, 258] width 1093 height 517
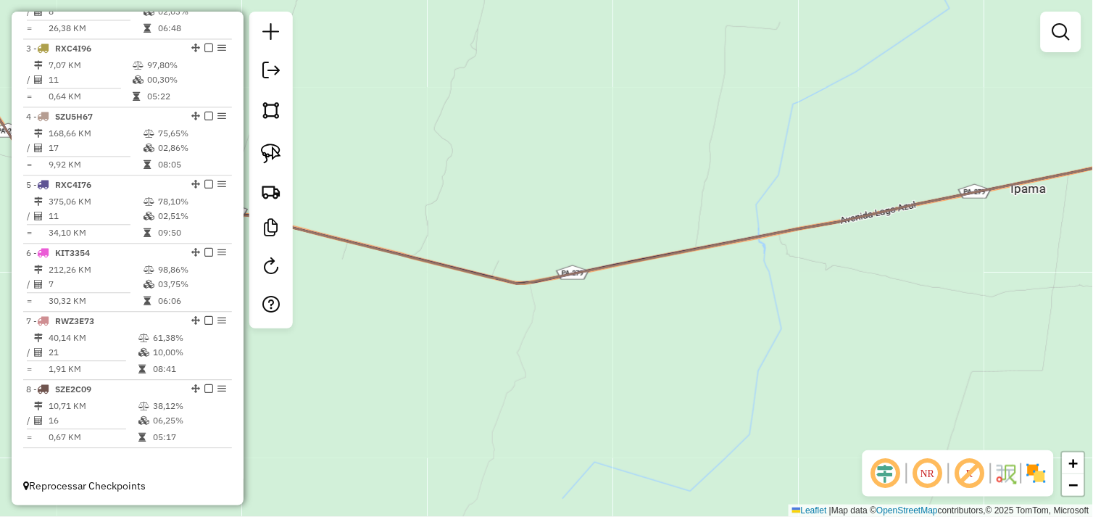
drag, startPoint x: 562, startPoint y: 307, endPoint x: 809, endPoint y: 284, distance: 248.2
click at [819, 288] on div "Janela de atendimento Grade de atendimento Capacidade Transportadoras Veículos …" at bounding box center [546, 258] width 1093 height 517
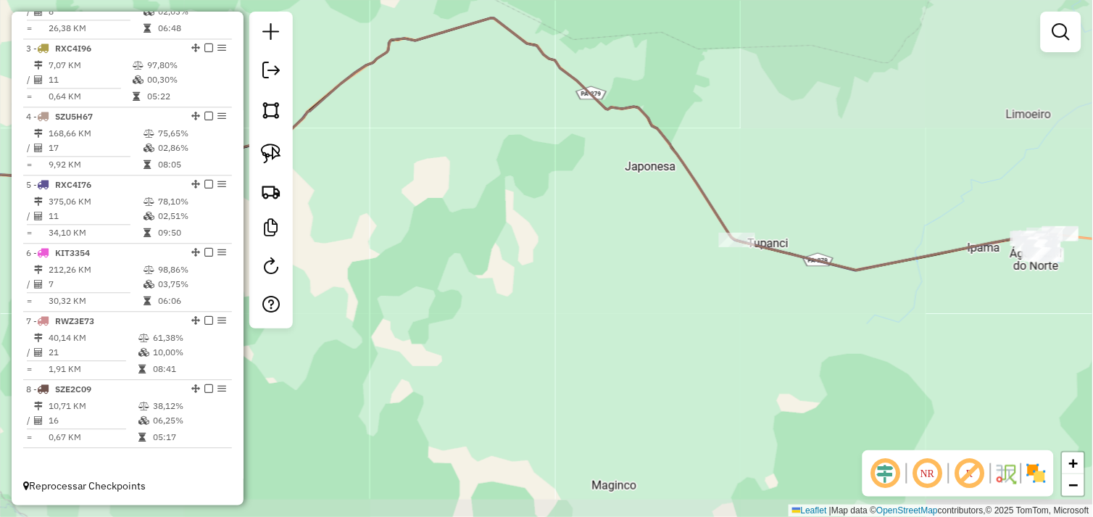
drag, startPoint x: 594, startPoint y: 237, endPoint x: 811, endPoint y: 257, distance: 218.3
click at [811, 257] on div "Janela de atendimento Grade de atendimento Capacidade Transportadoras Veículos …" at bounding box center [546, 258] width 1093 height 517
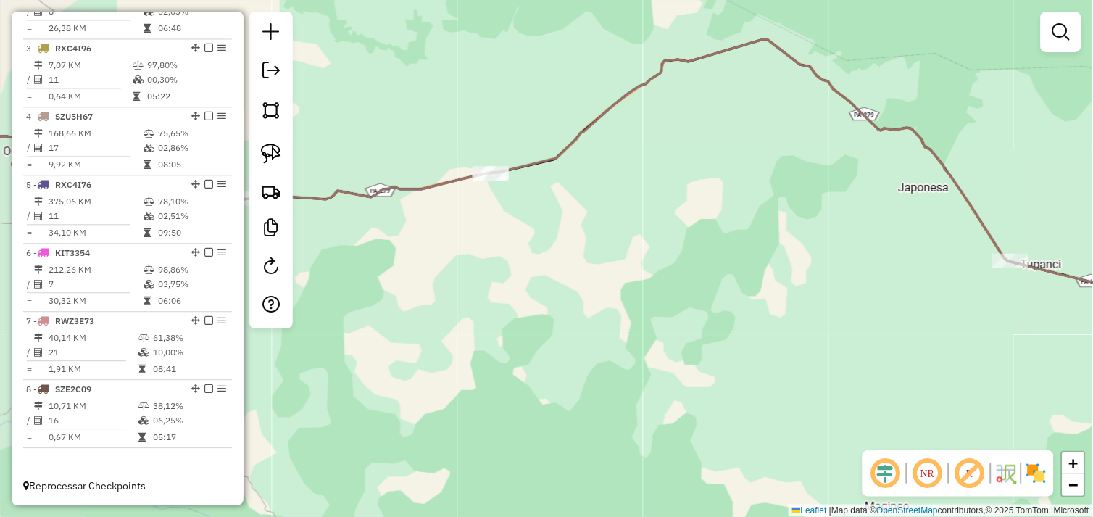
drag, startPoint x: 648, startPoint y: 267, endPoint x: 851, endPoint y: 272, distance: 202.9
click at [831, 269] on div "Janela de atendimento Grade de atendimento Capacidade Transportadoras Veículos …" at bounding box center [546, 258] width 1093 height 517
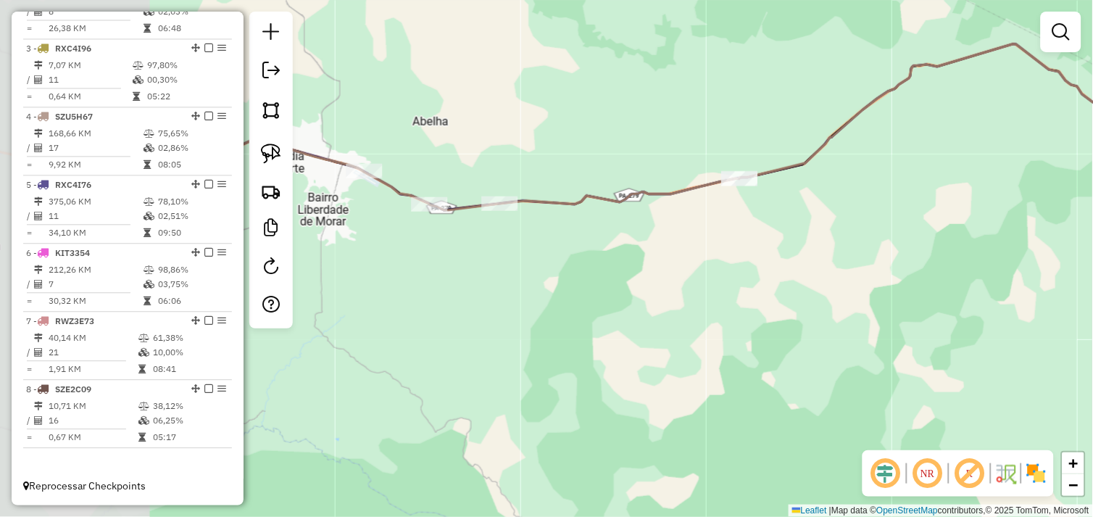
drag, startPoint x: 592, startPoint y: 251, endPoint x: 786, endPoint y: 270, distance: 195.1
click at [779, 268] on div "Janela de atendimento Grade de atendimento Capacidade Transportadoras Veículos …" at bounding box center [546, 258] width 1093 height 517
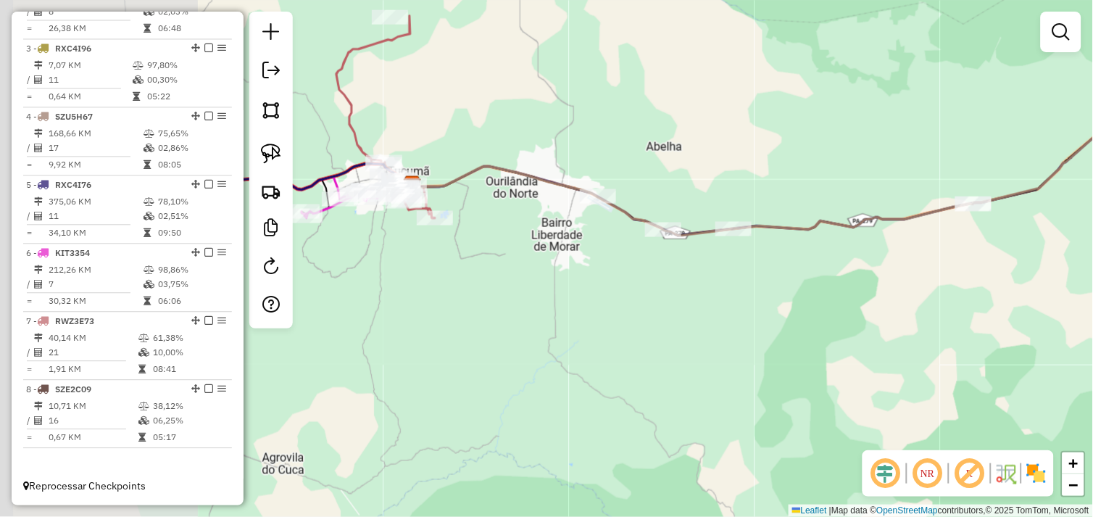
drag, startPoint x: 653, startPoint y: 267, endPoint x: 777, endPoint y: 270, distance: 123.9
click at [774, 270] on div "Janela de atendimento Grade de atendimento Capacidade Transportadoras Veículos …" at bounding box center [546, 258] width 1093 height 517
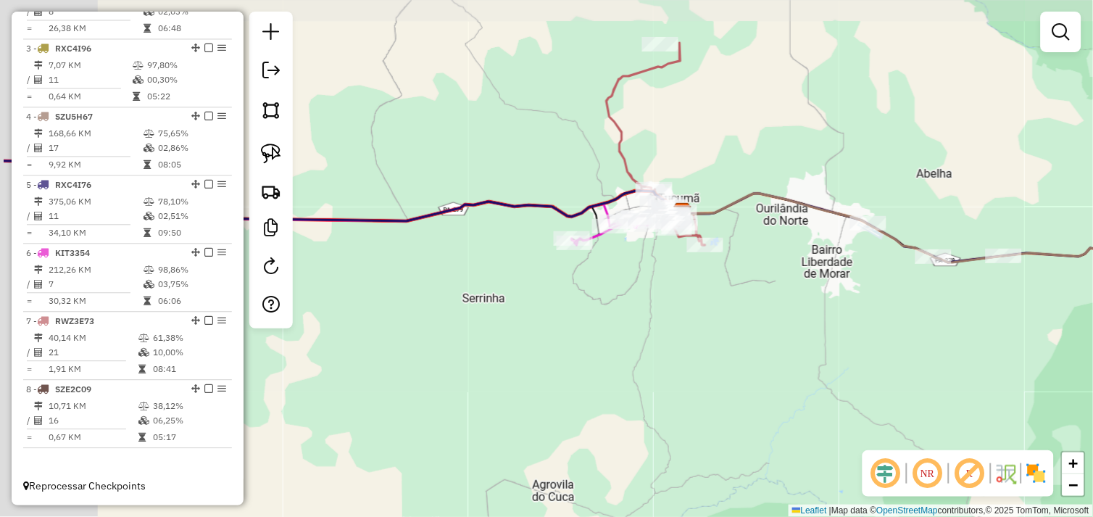
click at [728, 280] on div "Janela de atendimento Grade de atendimento Capacidade Transportadoras Veículos …" at bounding box center [546, 258] width 1093 height 517
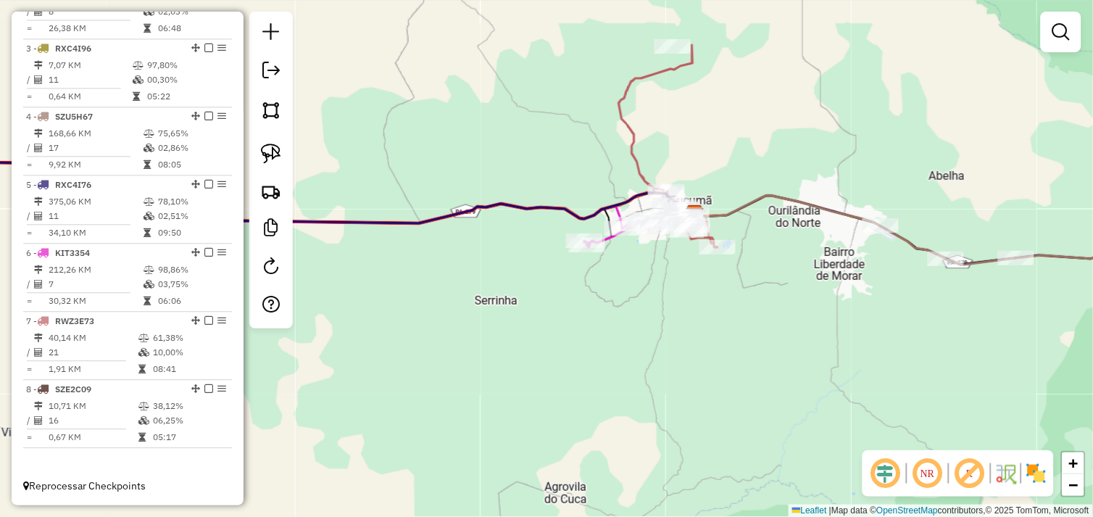
click at [668, 277] on div "Janela de atendimento Grade de atendimento Capacidade Transportadoras Veículos …" at bounding box center [546, 258] width 1093 height 517
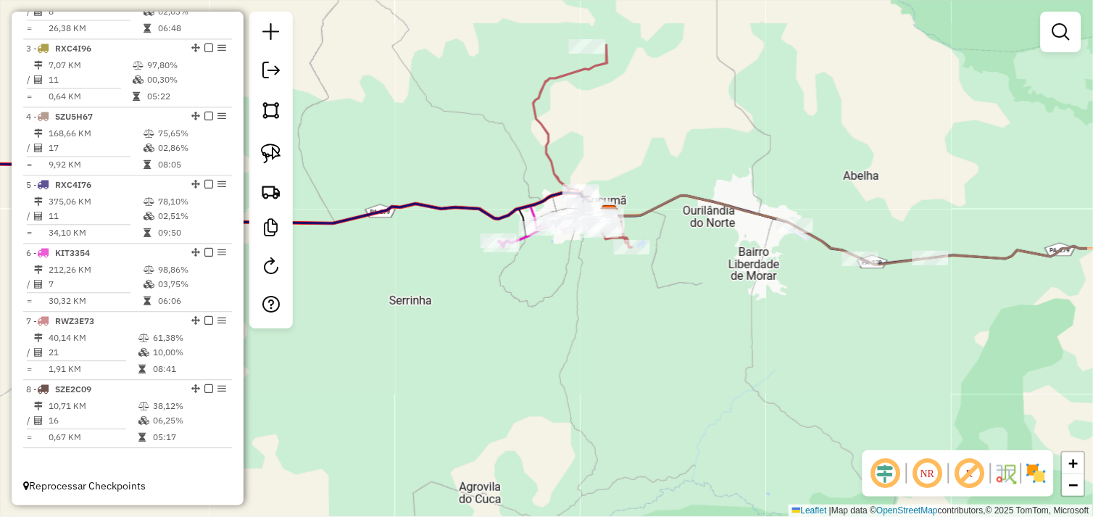
drag, startPoint x: 600, startPoint y: 280, endPoint x: 576, endPoint y: 267, distance: 27.6
click at [576, 268] on div "Janela de atendimento Grade de atendimento Capacidade Transportadoras Veículos …" at bounding box center [546, 258] width 1093 height 517
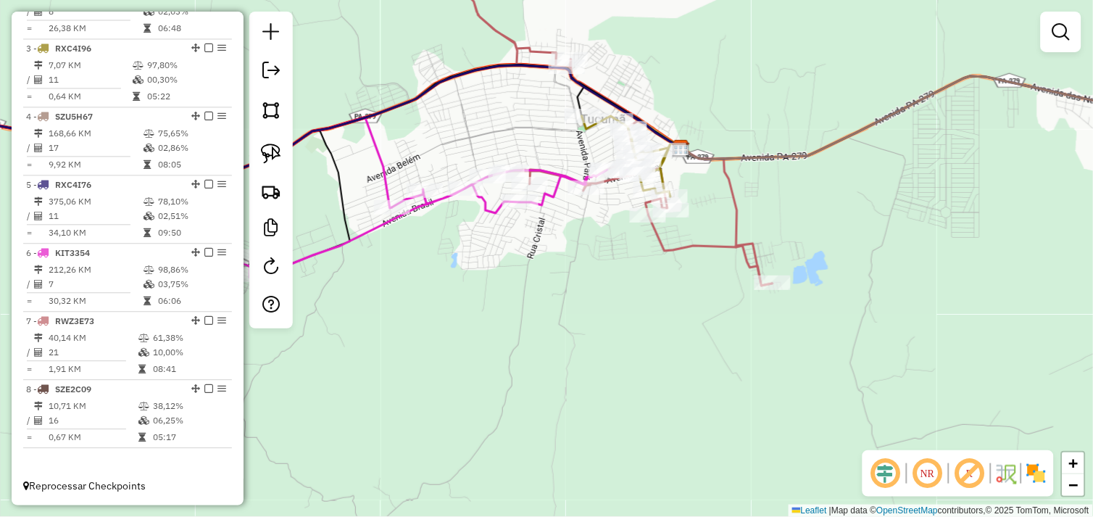
click at [614, 258] on div "Janela de atendimento Grade de atendimento Capacidade Transportadoras Veículos …" at bounding box center [546, 258] width 1093 height 517
click at [649, 281] on div "Janela de atendimento Grade de atendimento Capacidade Transportadoras Veículos …" at bounding box center [546, 258] width 1093 height 517
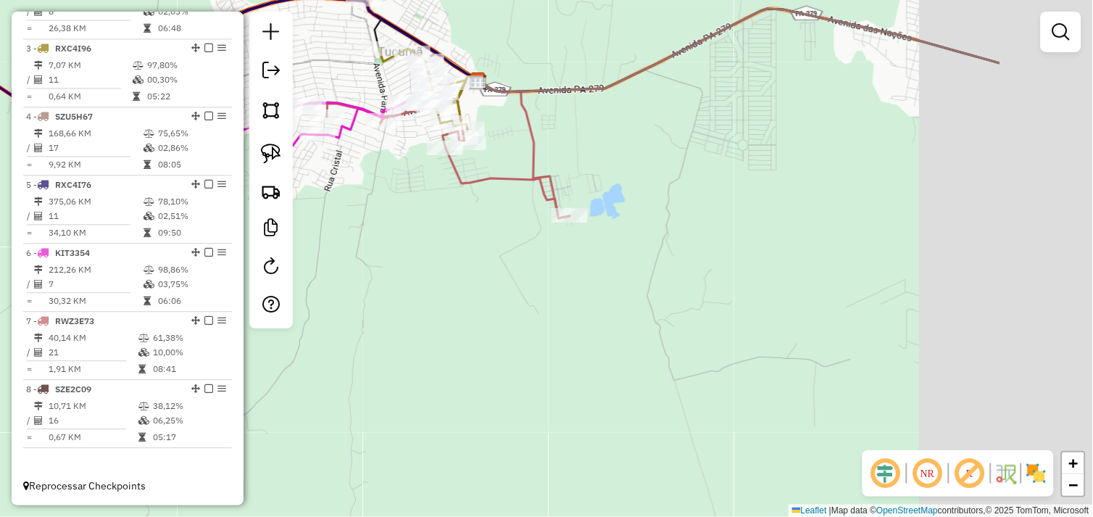
drag, startPoint x: 841, startPoint y: 351, endPoint x: 611, endPoint y: 273, distance: 243.3
click at [611, 273] on div "Janela de atendimento Grade de atendimento Capacidade Transportadoras Veículos …" at bounding box center [546, 258] width 1093 height 517
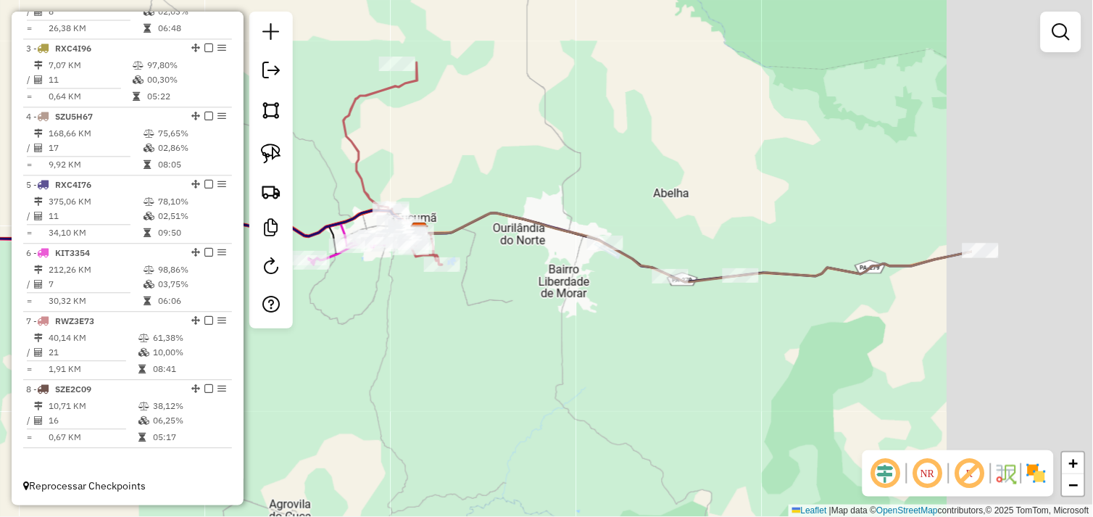
drag, startPoint x: 856, startPoint y: 349, endPoint x: 498, endPoint y: 312, distance: 360.5
click at [498, 312] on div "Janela de atendimento Grade de atendimento Capacidade Transportadoras Veículos …" at bounding box center [546, 258] width 1093 height 517
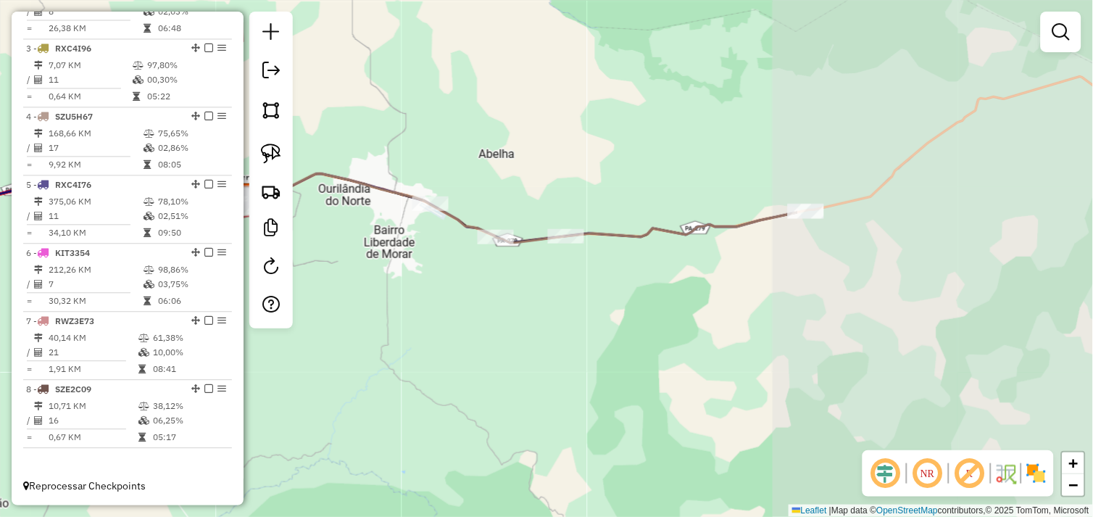
drag, startPoint x: 648, startPoint y: 339, endPoint x: 580, endPoint y: 327, distance: 69.9
click at [580, 329] on div "Janela de atendimento Grade de atendimento Capacidade Transportadoras Veículos …" at bounding box center [546, 258] width 1093 height 517
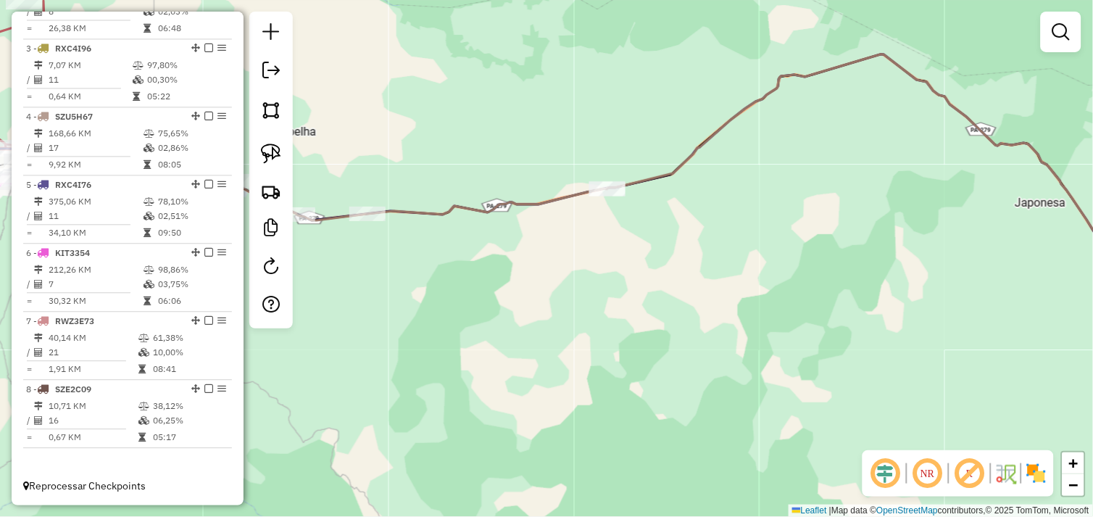
drag, startPoint x: 414, startPoint y: 172, endPoint x: 430, endPoint y: 182, distance: 18.9
click at [402, 170] on div "Janela de atendimento Grade de atendimento Capacidade Transportadoras Veículos …" at bounding box center [546, 258] width 1093 height 517
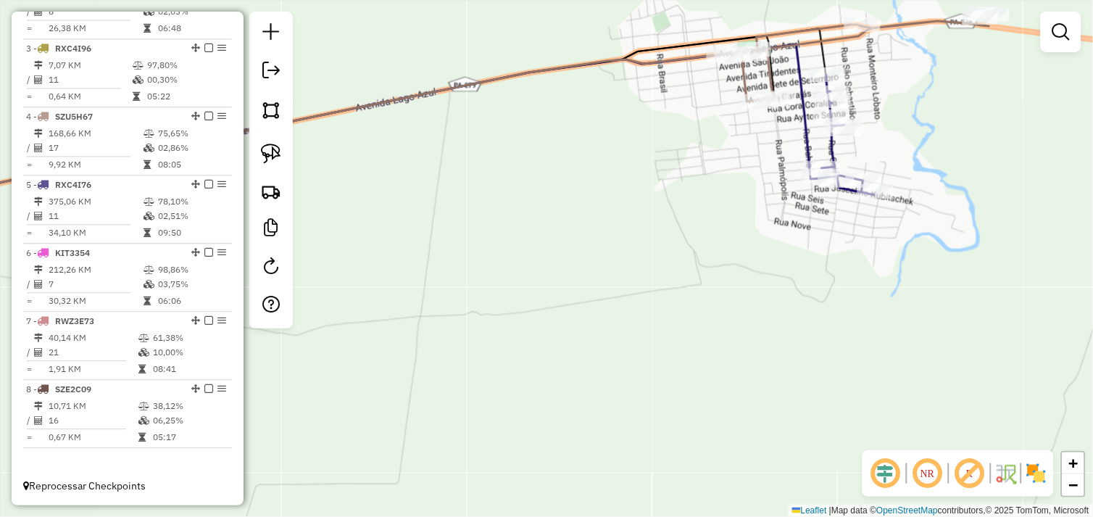
drag, startPoint x: 875, startPoint y: 138, endPoint x: 874, endPoint y: 303, distance: 165.2
click at [874, 303] on div "Rota 5 - Placa RXC4I76 645 - RAIMUNDO JK Rota 5 - Placa RXC4I76 55883 - DISTR.A…" at bounding box center [546, 258] width 1093 height 517
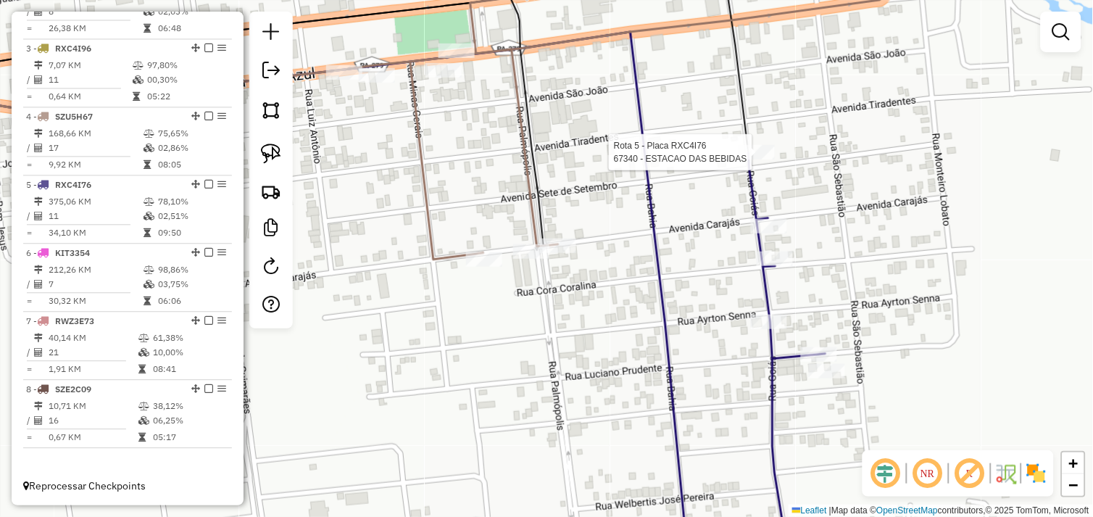
select select "*********"
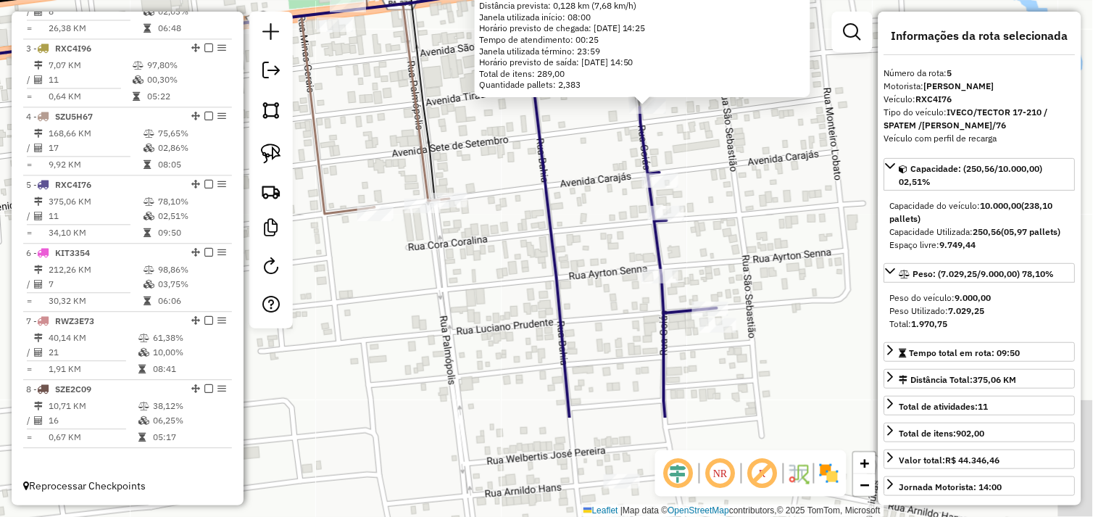
drag, startPoint x: 758, startPoint y: 225, endPoint x: 764, endPoint y: 209, distance: 17.0
click at [764, 209] on div "67340 - ESTACAO DAS BEBIDAS Endereço: [STREET_ADDRESS] Bairro: CENTRO ([GEOGRAP…" at bounding box center [546, 258] width 1093 height 517
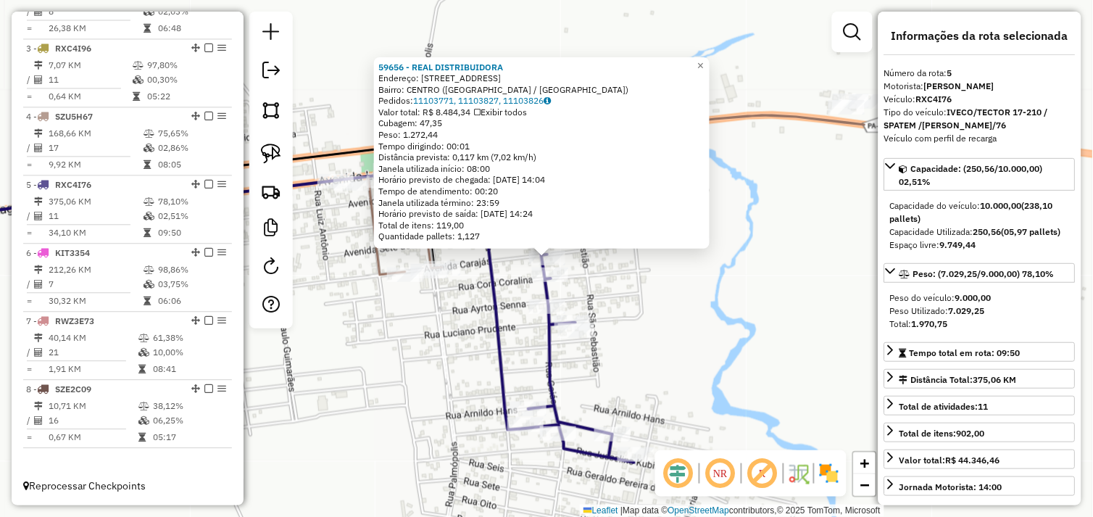
click at [619, 276] on div "59656 - REAL DISTRIBUIDORA Endereço: [STREET_ADDRESS] Bairro: CENTRO ([GEOGRAPH…" at bounding box center [546, 258] width 1093 height 517
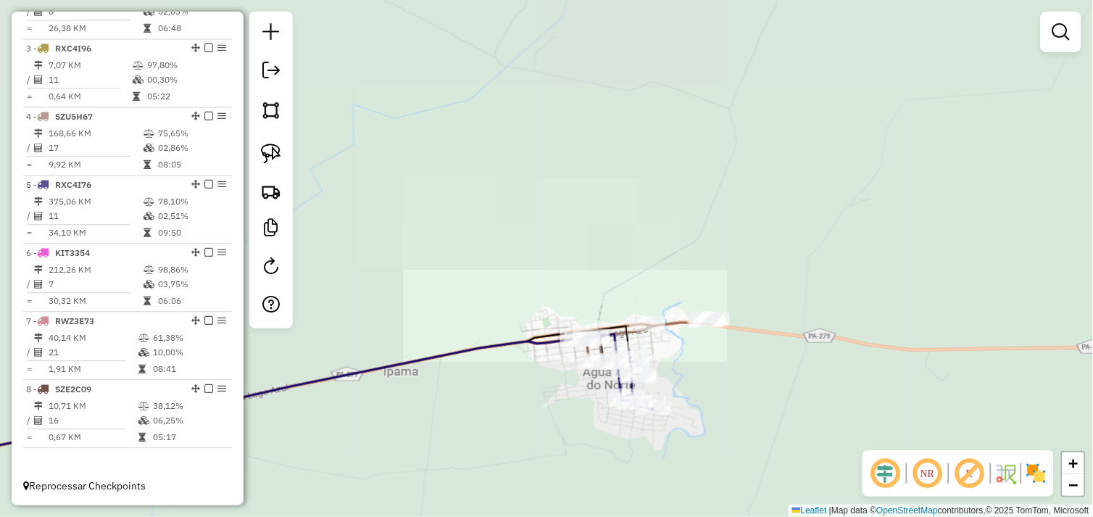
drag, startPoint x: 480, startPoint y: 451, endPoint x: 911, endPoint y: 344, distance: 444.2
click at [893, 351] on div "Rota 5 - Placa RXC4I76 645 - RAIMUNDO JK Janela de atendimento Grade de atendim…" at bounding box center [546, 258] width 1093 height 517
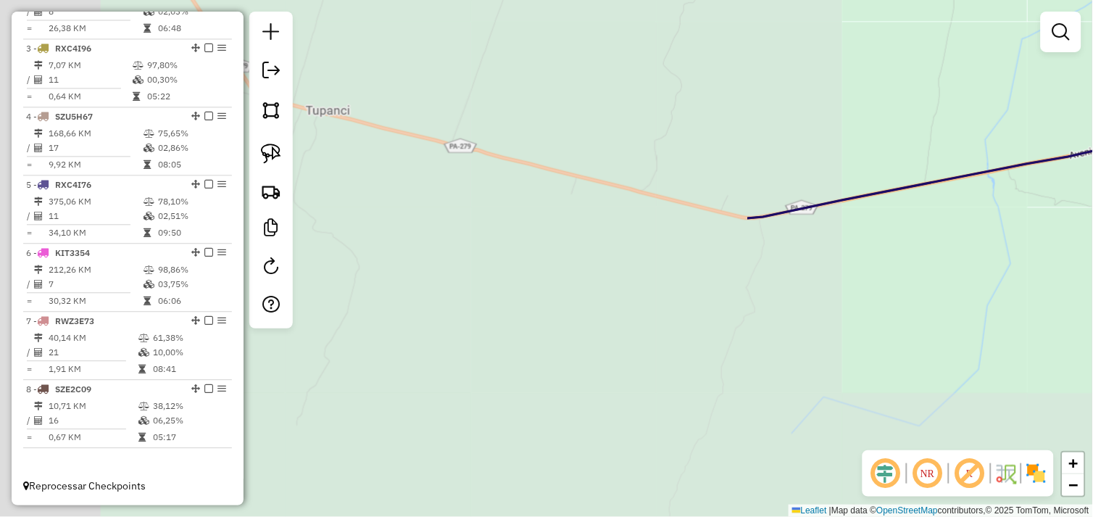
drag, startPoint x: 614, startPoint y: 343, endPoint x: 768, endPoint y: 306, distance: 158.7
click at [749, 309] on div "Janela de atendimento Grade de atendimento Capacidade Transportadoras Veículos …" at bounding box center [546, 258] width 1093 height 517
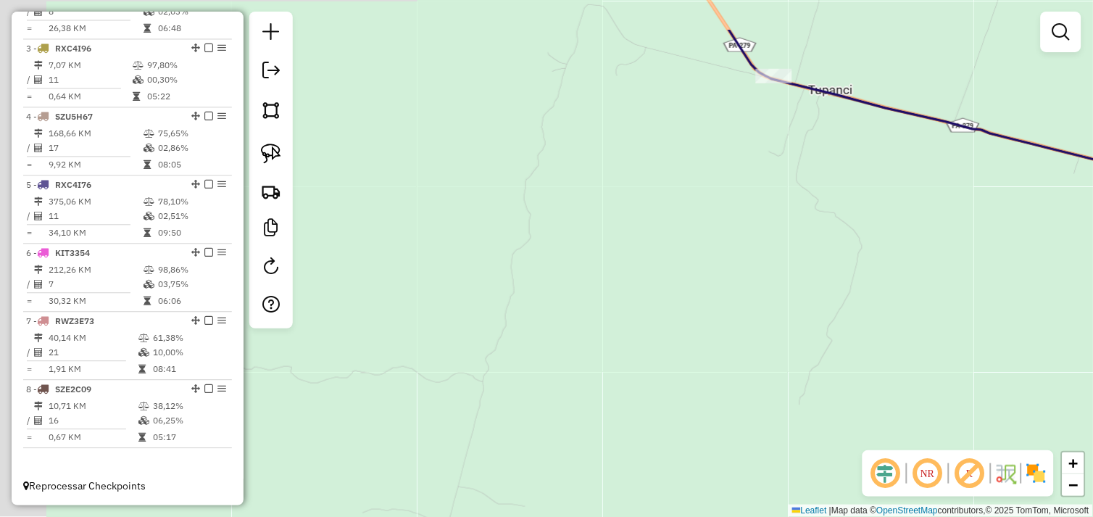
drag, startPoint x: 667, startPoint y: 314, endPoint x: 826, endPoint y: 404, distance: 182.6
click at [826, 404] on div "Janela de atendimento Grade de atendimento Capacidade Transportadoras Veículos …" at bounding box center [546, 258] width 1093 height 517
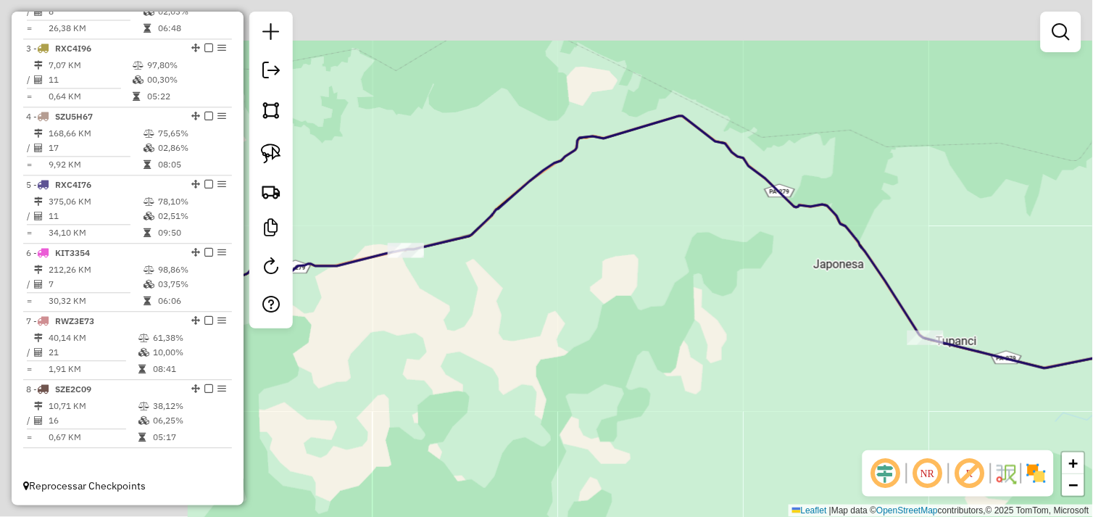
drag, startPoint x: 664, startPoint y: 355, endPoint x: 758, endPoint y: 386, distance: 99.2
click at [793, 388] on div "Janela de atendimento Grade de atendimento Capacidade Transportadoras Veículos …" at bounding box center [546, 258] width 1093 height 517
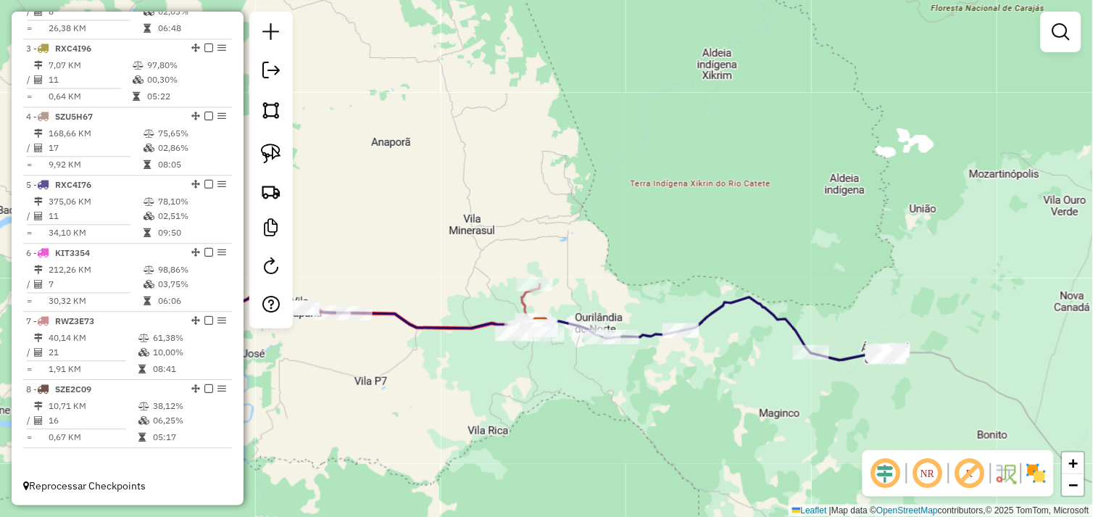
drag, startPoint x: 569, startPoint y: 388, endPoint x: 646, endPoint y: 362, distance: 80.2
click at [654, 392] on div "Janela de atendimento Grade de atendimento Capacidade Transportadoras Veículos …" at bounding box center [546, 258] width 1093 height 517
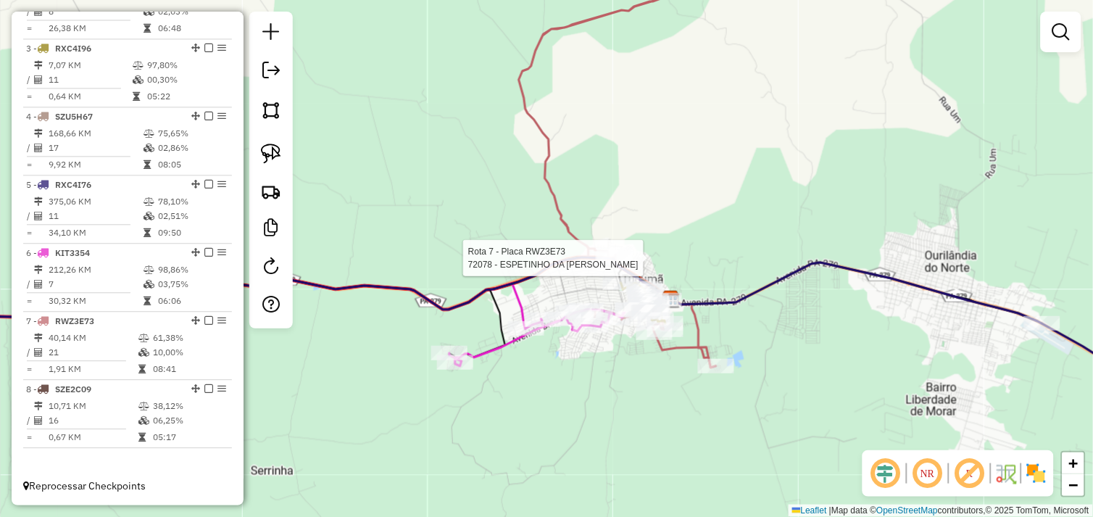
select select "*********"
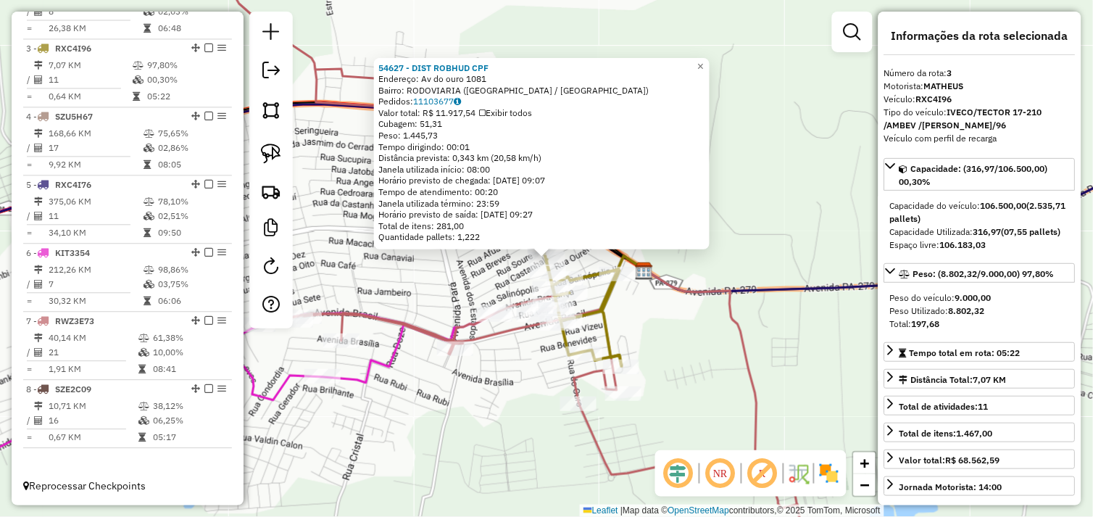
click at [642, 294] on div "54627 - DIST ROBHUD CPF Endereço: Av do ouro 1081 Bairro: RODOVIARIA ([GEOGRAPH…" at bounding box center [546, 258] width 1093 height 517
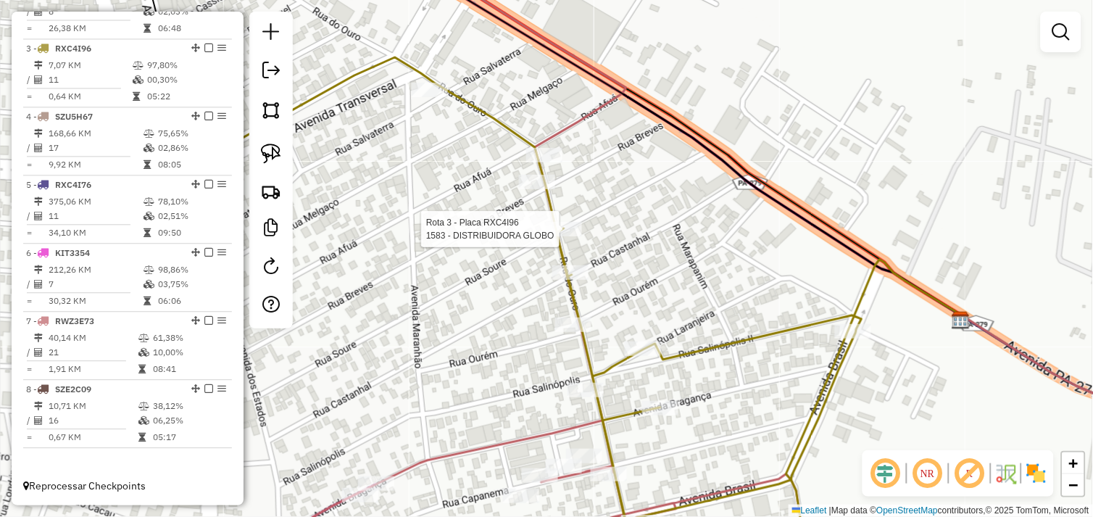
select select "*********"
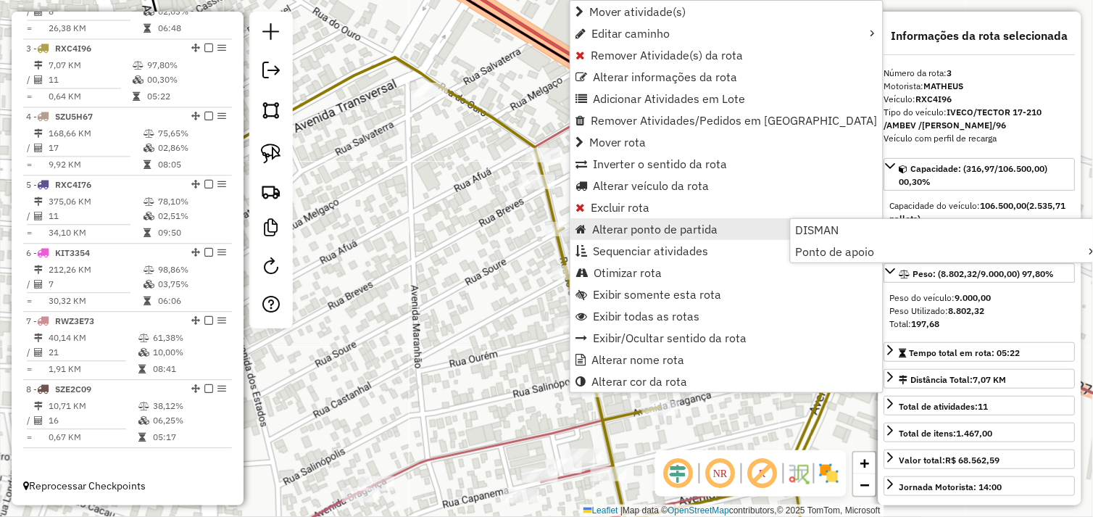
click at [506, 225] on div "Janela de atendimento Grade de atendimento Capacidade Transportadoras Veículos …" at bounding box center [546, 258] width 1093 height 517
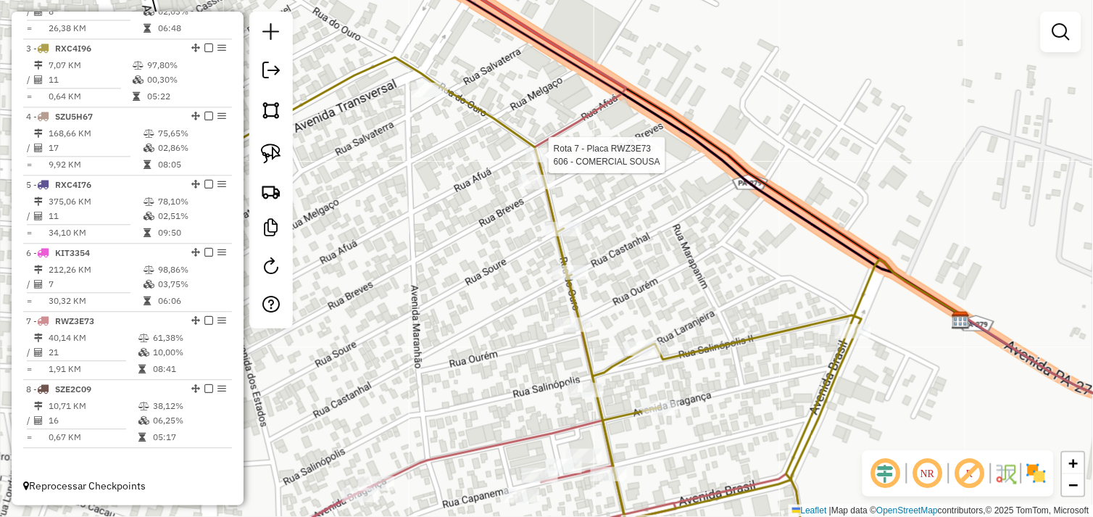
select select "*********"
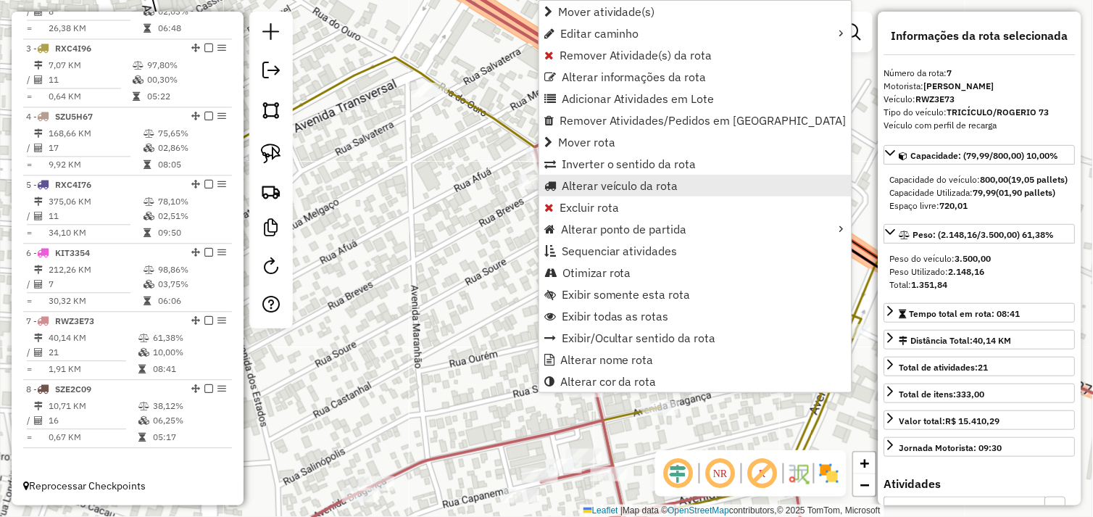
click at [583, 181] on span "Alterar veículo da rota" at bounding box center [620, 186] width 117 height 12
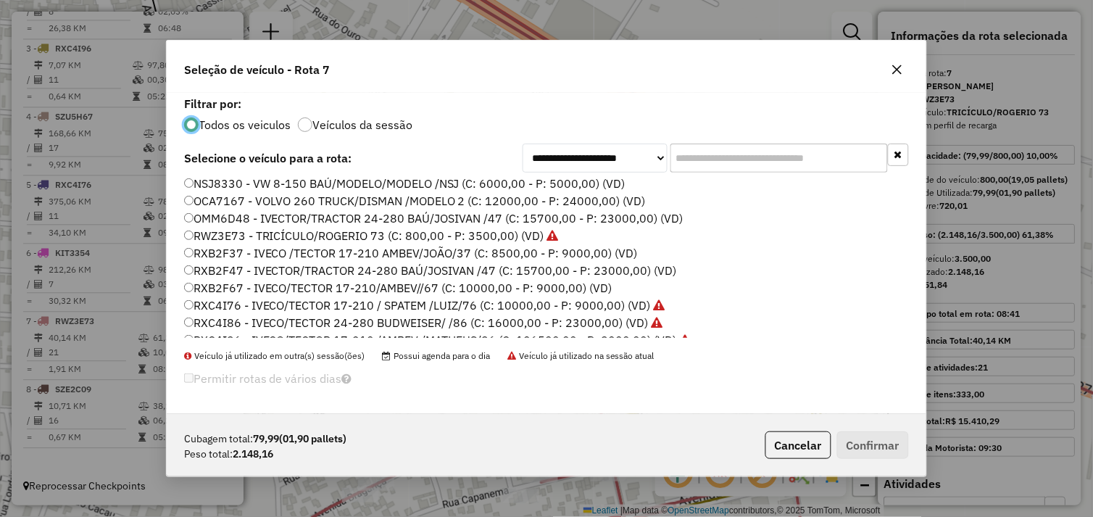
scroll to position [206, 0]
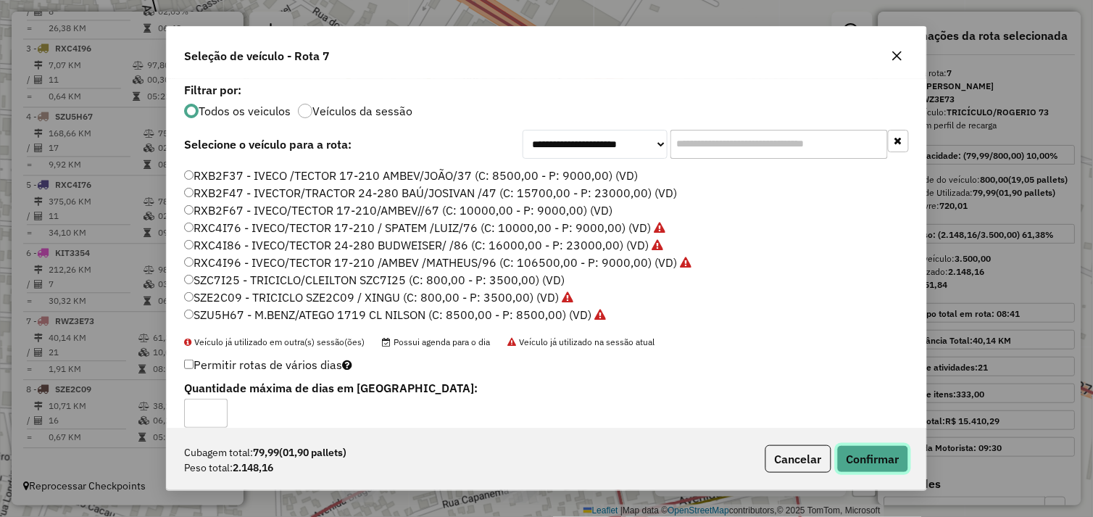
click at [862, 458] on button "Confirmar" at bounding box center [873, 459] width 72 height 28
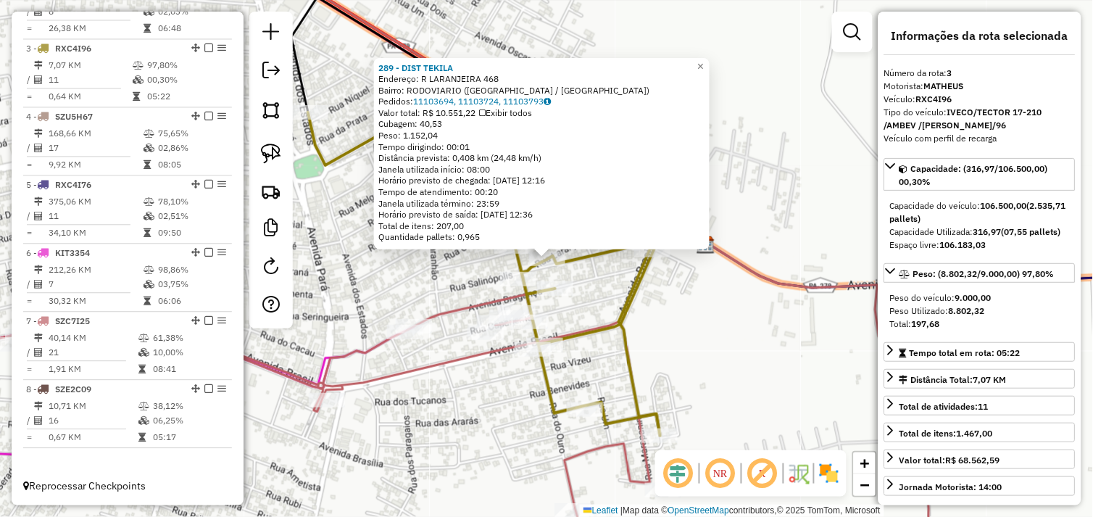
click at [488, 388] on div "289 - DIST TEKILA Endereço: R LARANJEIRA 468 Bairro: RODOVIARIO ([GEOGRAPHIC_DA…" at bounding box center [546, 258] width 1093 height 517
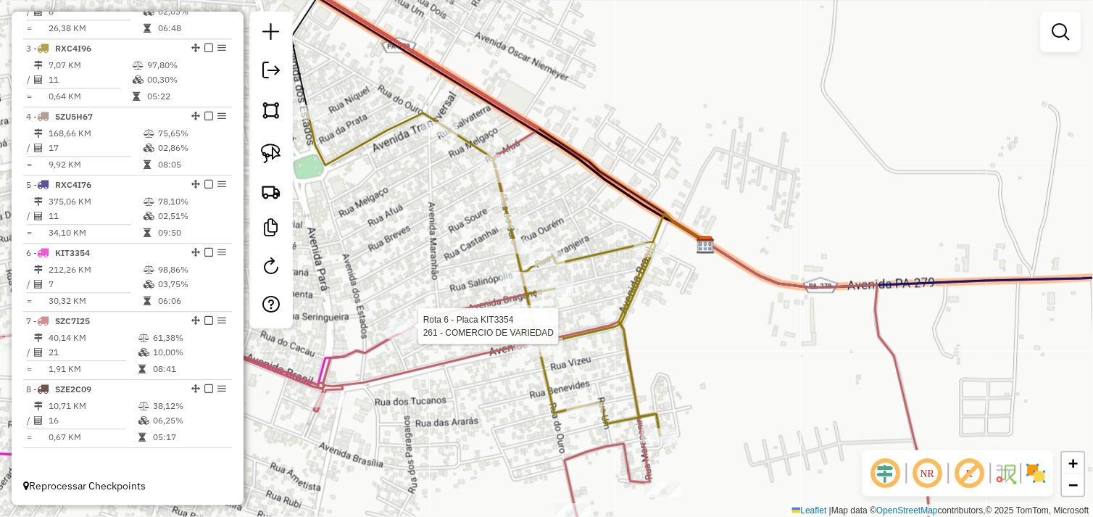
select select "*********"
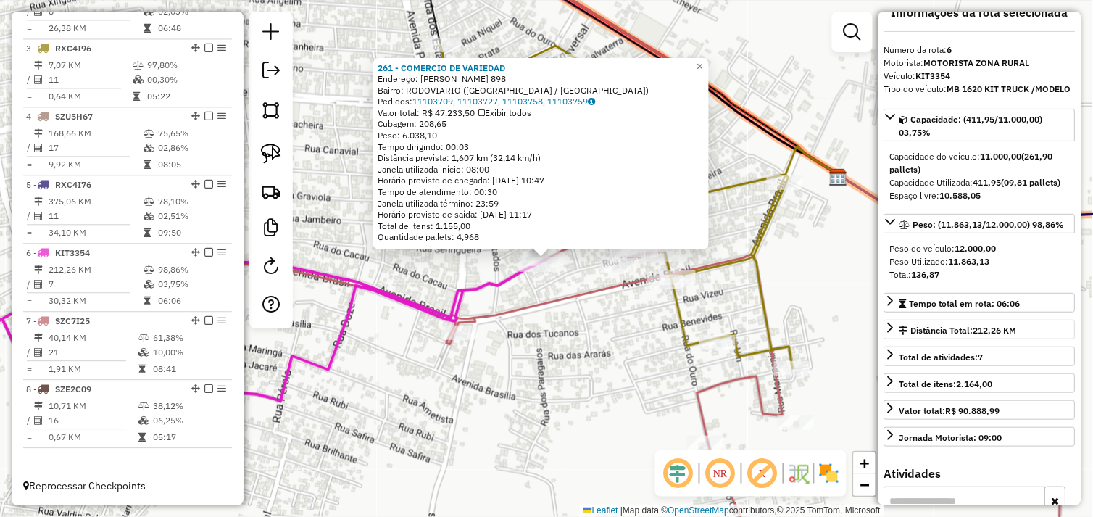
scroll to position [0, 0]
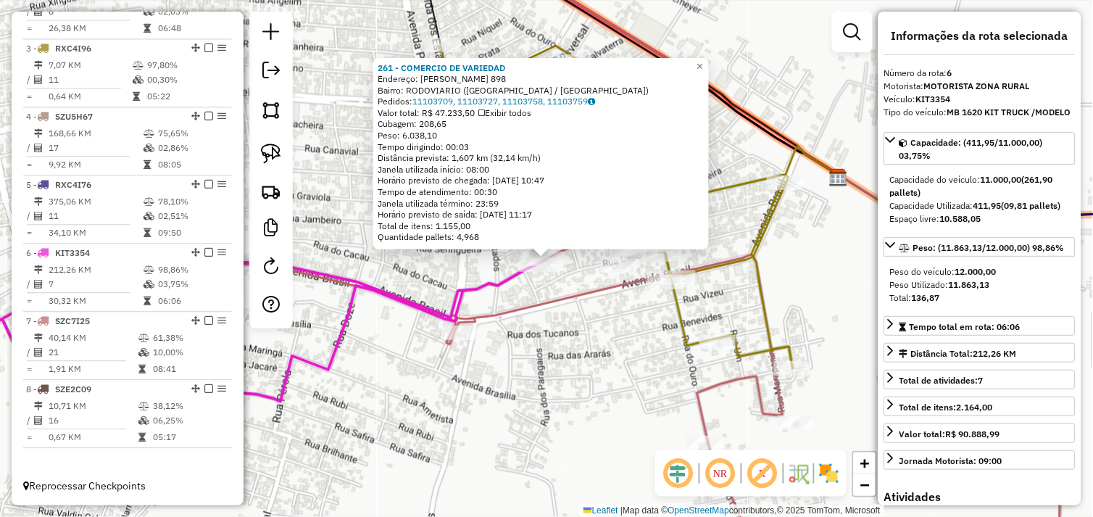
click at [606, 351] on div "261 - COMERCIO DE VARIEDAD Endereço: R BRAGANCA 898 Bairro: RODOVIARIO ([GEOGRA…" at bounding box center [546, 258] width 1093 height 517
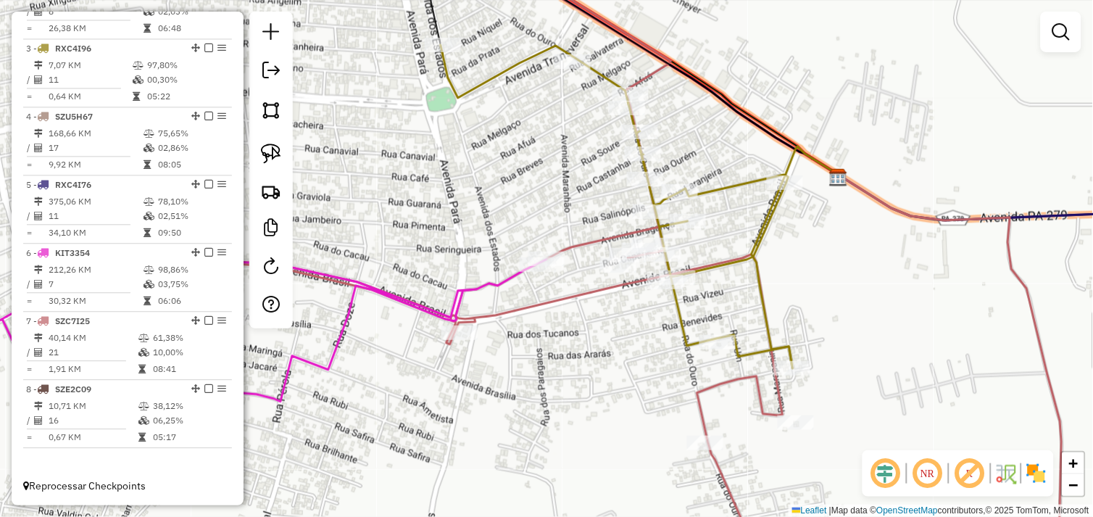
drag, startPoint x: 429, startPoint y: 372, endPoint x: 652, endPoint y: 333, distance: 226.4
click at [612, 351] on div "Janela de atendimento Grade de atendimento Capacidade Transportadoras Veículos …" at bounding box center [546, 258] width 1093 height 517
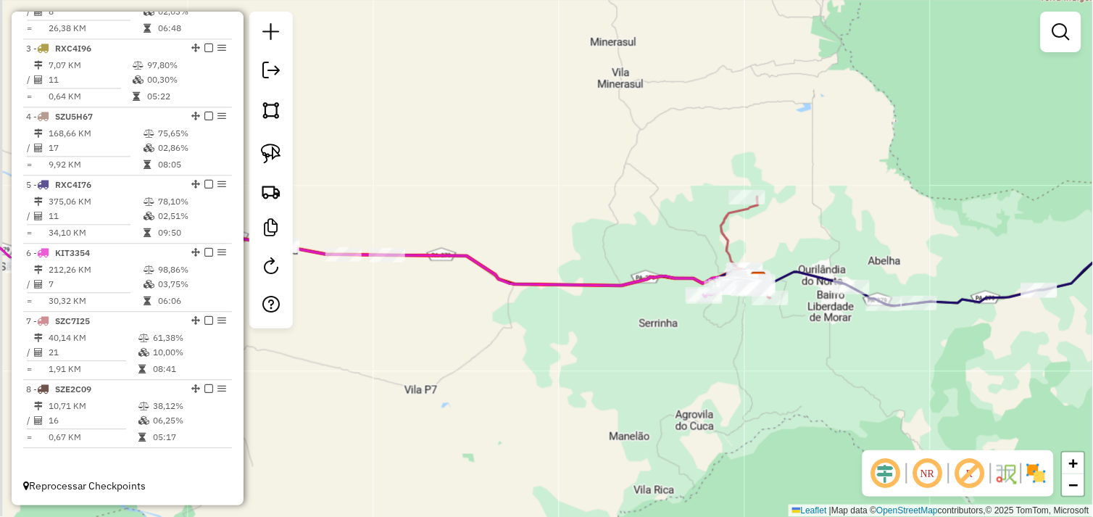
drag, startPoint x: 466, startPoint y: 309, endPoint x: 649, endPoint y: 321, distance: 183.7
click at [649, 321] on div "Janela de atendimento Grade de atendimento Capacidade Transportadoras Veículos …" at bounding box center [546, 258] width 1093 height 517
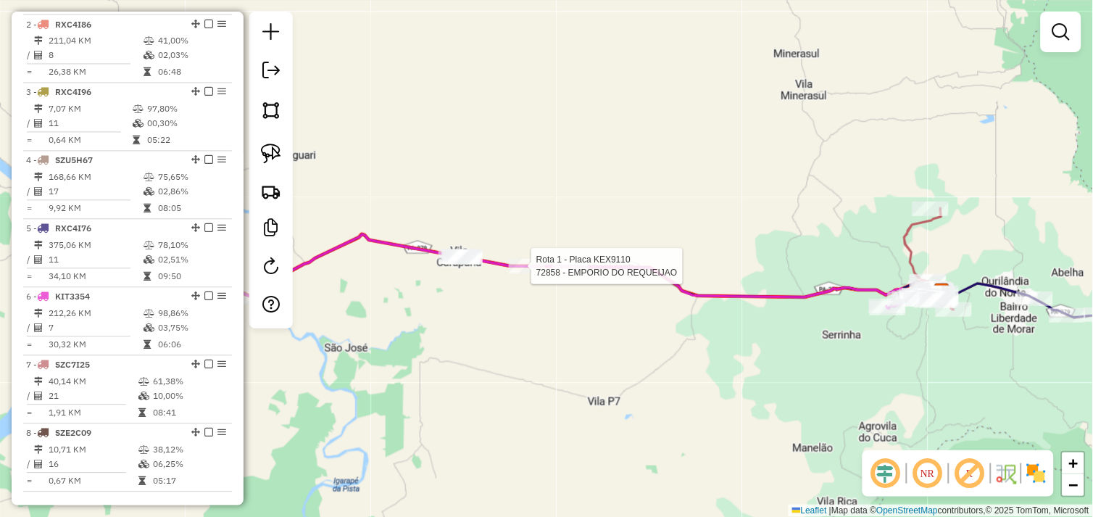
select select "*********"
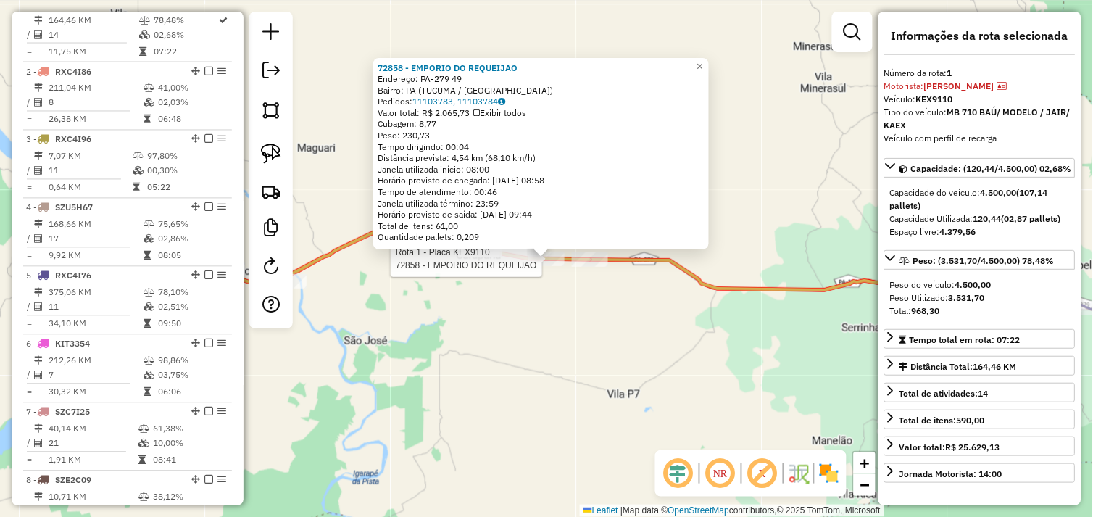
scroll to position [542, 0]
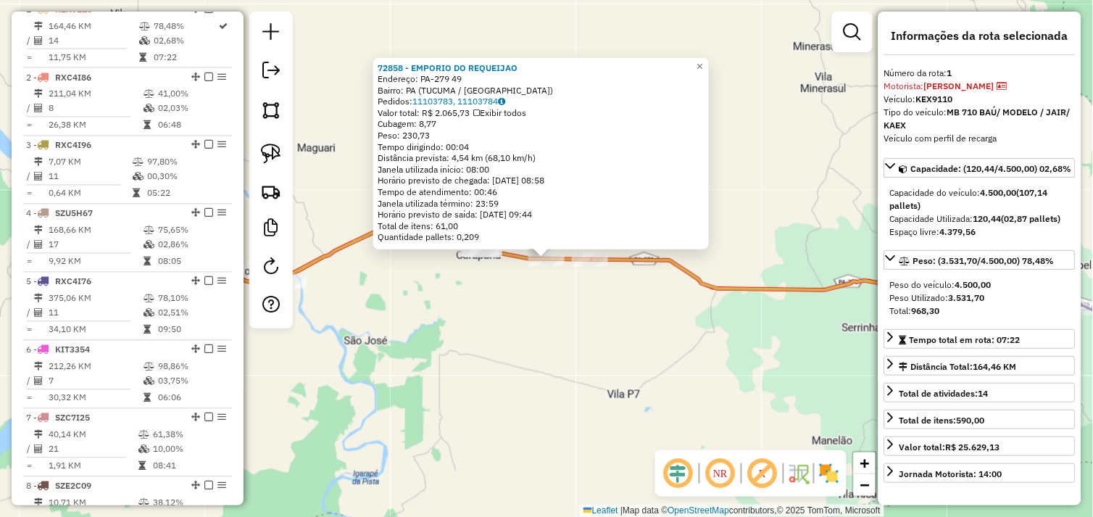
drag, startPoint x: 435, startPoint y: 336, endPoint x: 766, endPoint y: 346, distance: 330.5
click at [756, 346] on div "72858 - EMPORIO DO REQUEIJAO Endereço: PA-279 49 Bairro: [GEOGRAPHIC_DATA] ([GE…" at bounding box center [546, 258] width 1093 height 517
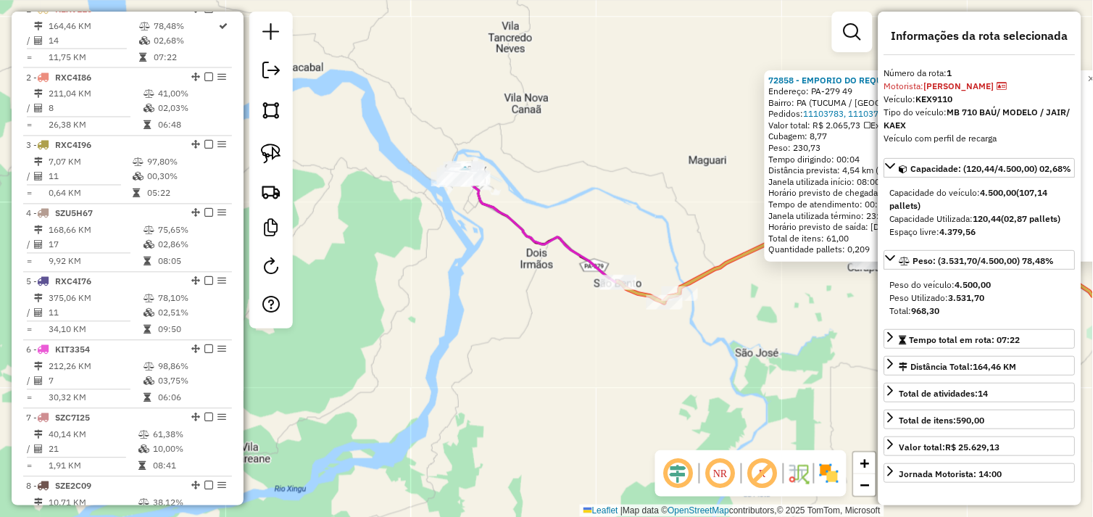
drag, startPoint x: 498, startPoint y: 293, endPoint x: 519, endPoint y: 312, distance: 28.8
click at [519, 313] on div "72858 - EMPORIO DO REQUEIJAO Endereço: PA-279 49 Bairro: [GEOGRAPHIC_DATA] ([GE…" at bounding box center [546, 258] width 1093 height 517
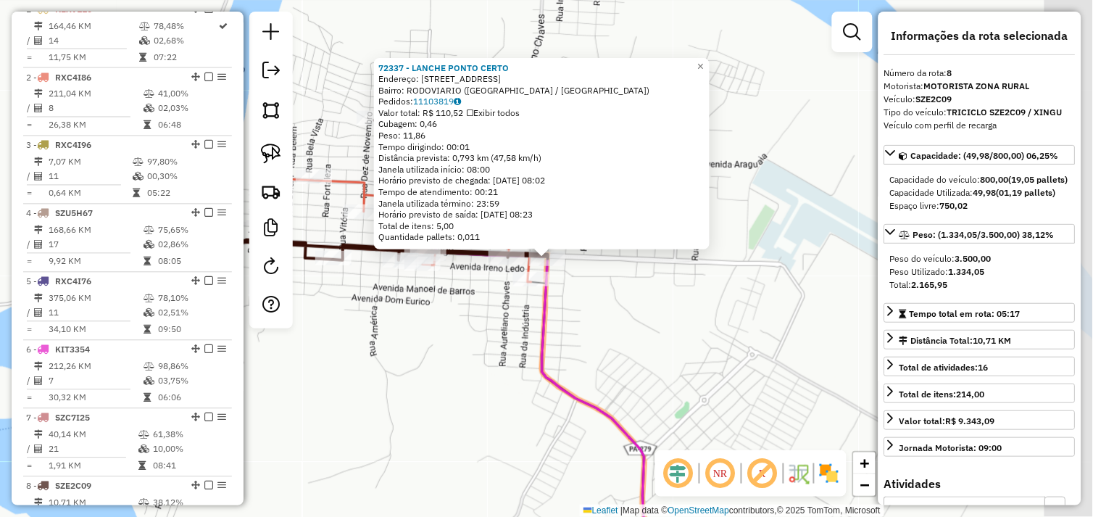
scroll to position [650, 0]
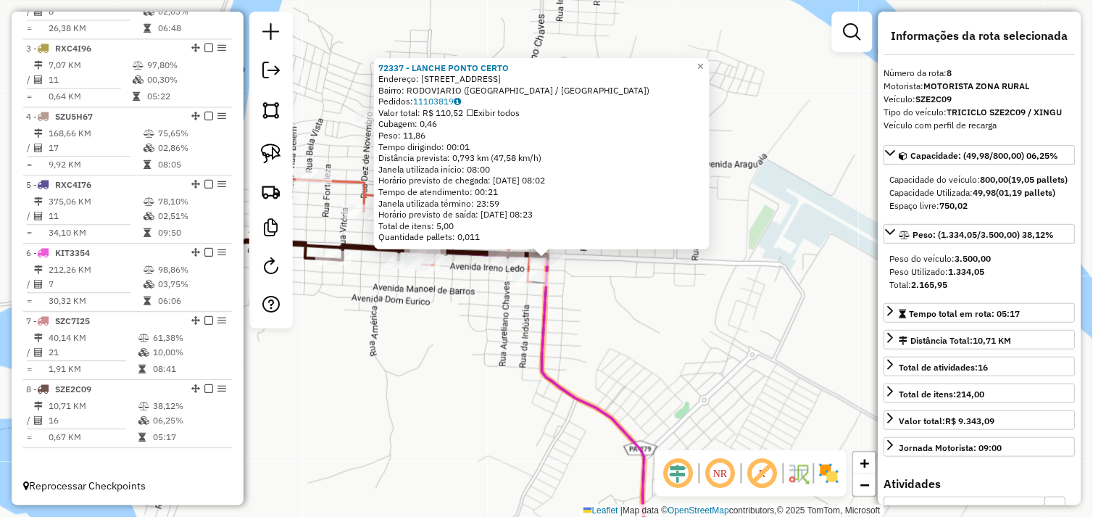
click at [667, 297] on div "72337 - LANCHE PONTO CERTO Endereço: [STREET_ADDRESS] Bairro: RODOVIARIO ([GEOG…" at bounding box center [546, 258] width 1093 height 517
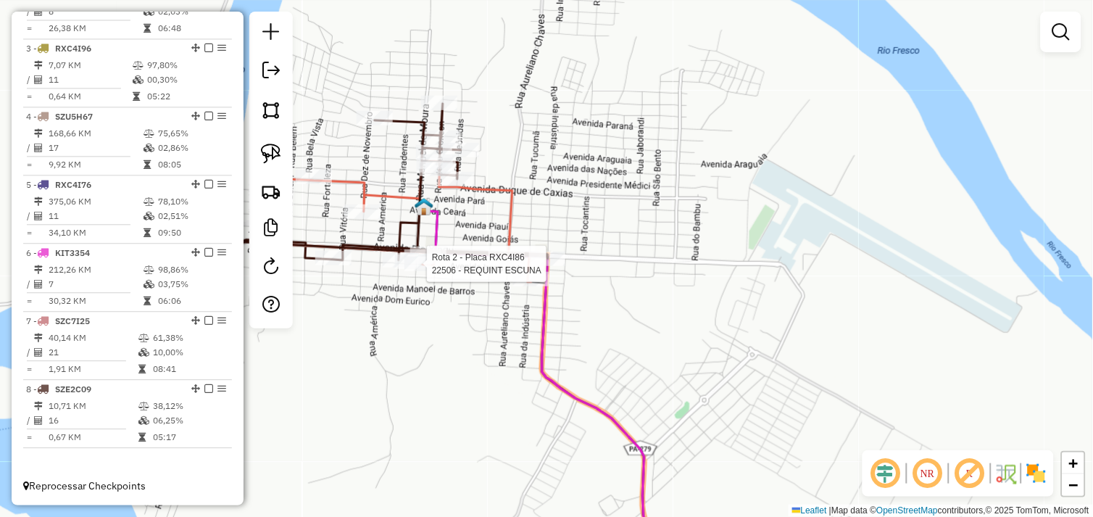
select select "*********"
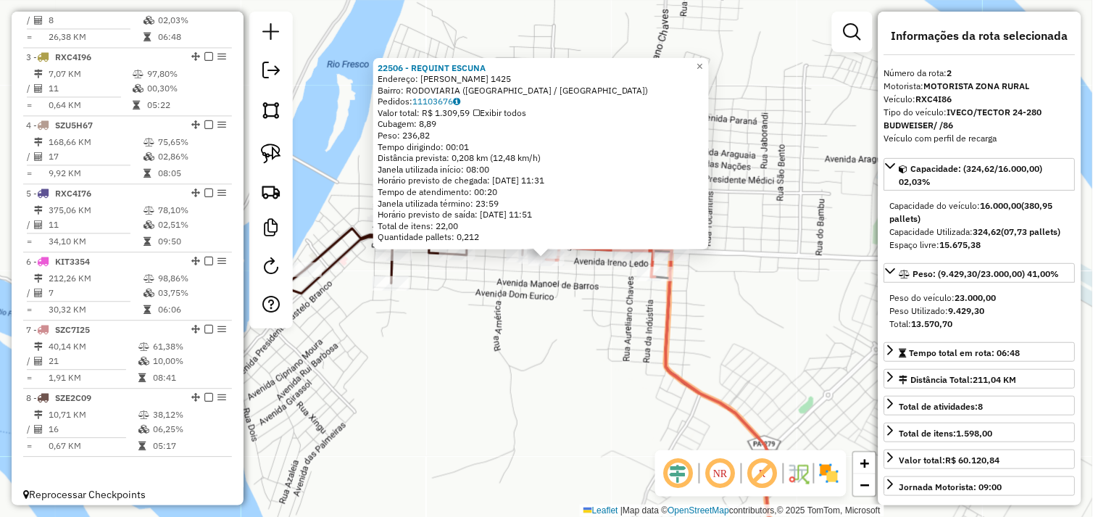
scroll to position [610, 0]
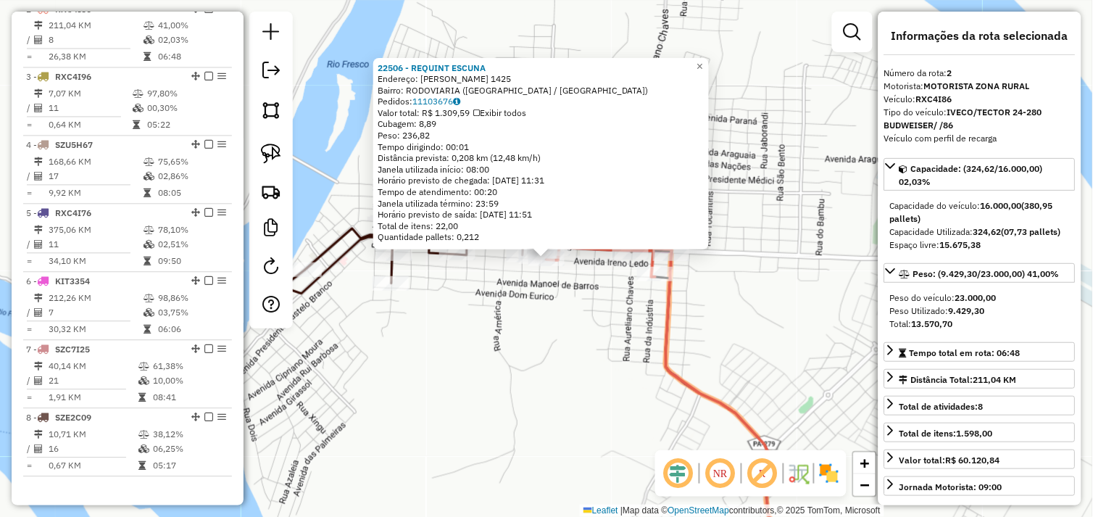
click at [754, 296] on div "22506 - REQUINT ESCUNA Endereço: IRENO LEDA 1425 Bairro: RODOVIARIA ([GEOGRAPHI…" at bounding box center [546, 258] width 1093 height 517
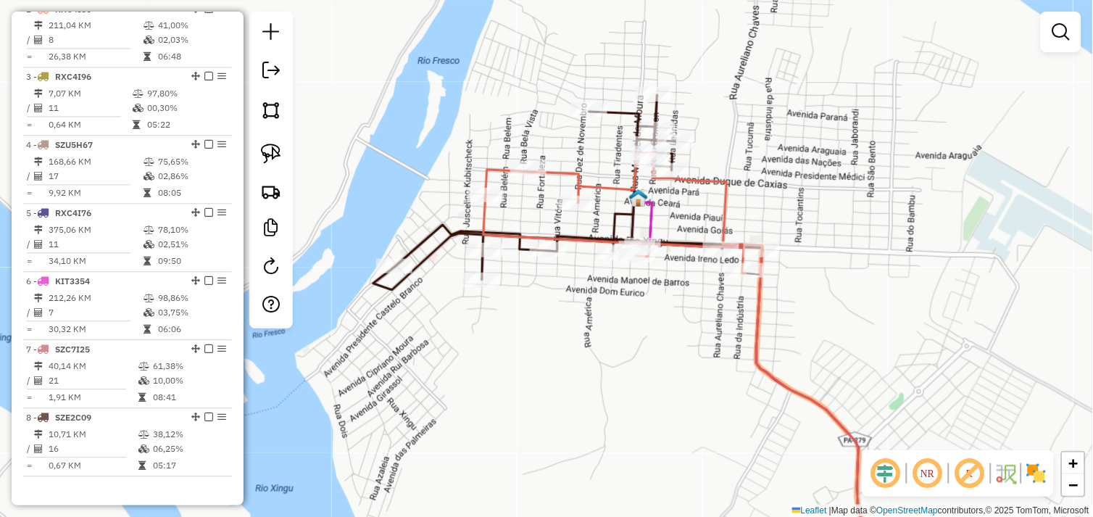
drag, startPoint x: 514, startPoint y: 330, endPoint x: 624, endPoint y: 322, distance: 109.7
click at [620, 327] on div "Janela de atendimento Grade de atendimento Capacidade Transportadoras Veículos …" at bounding box center [546, 258] width 1093 height 517
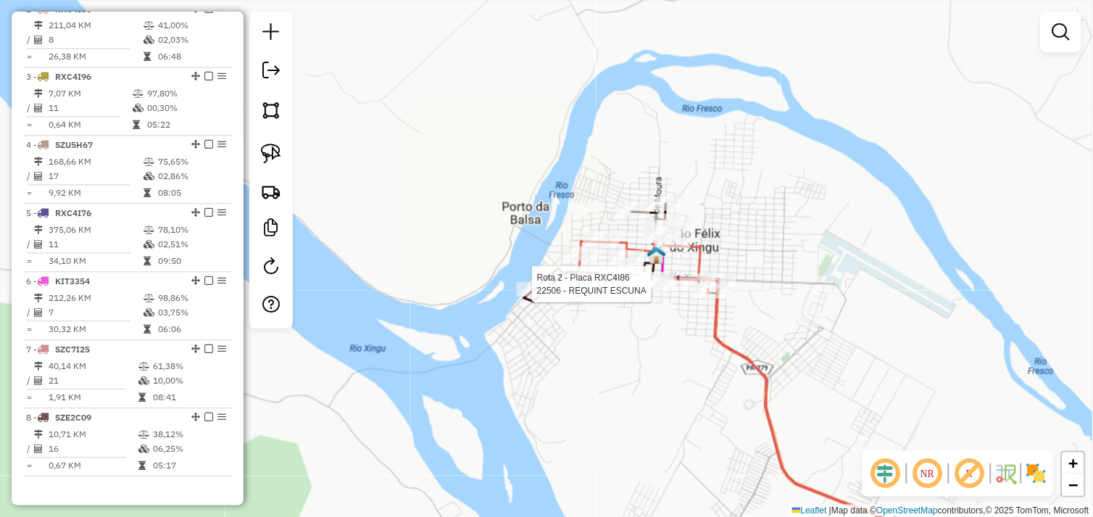
select select "*********"
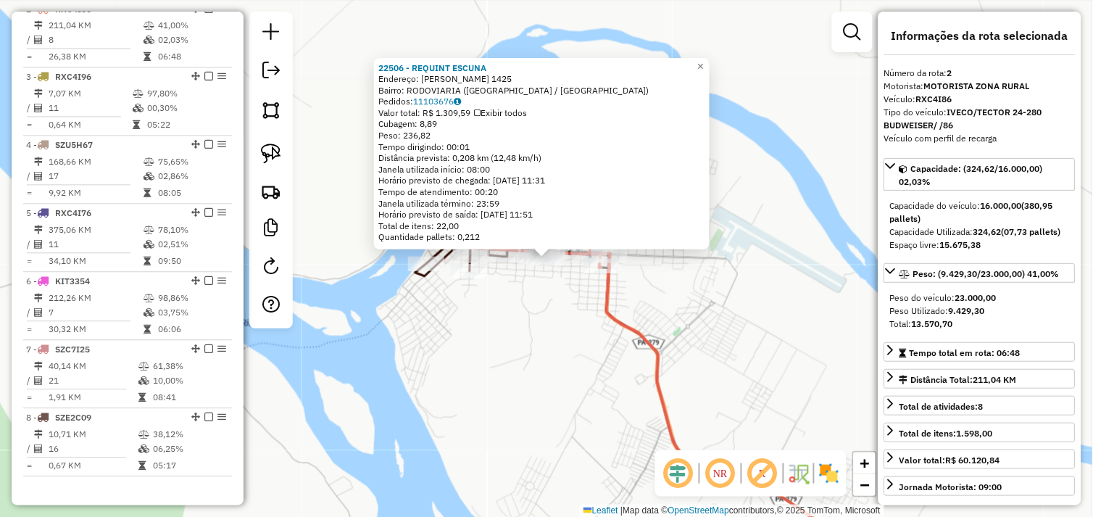
click at [688, 312] on div "22506 - REQUINT ESCUNA Endereço: IRENO LEDA 1425 Bairro: RODOVIARIA ([GEOGRAPHI…" at bounding box center [546, 258] width 1093 height 517
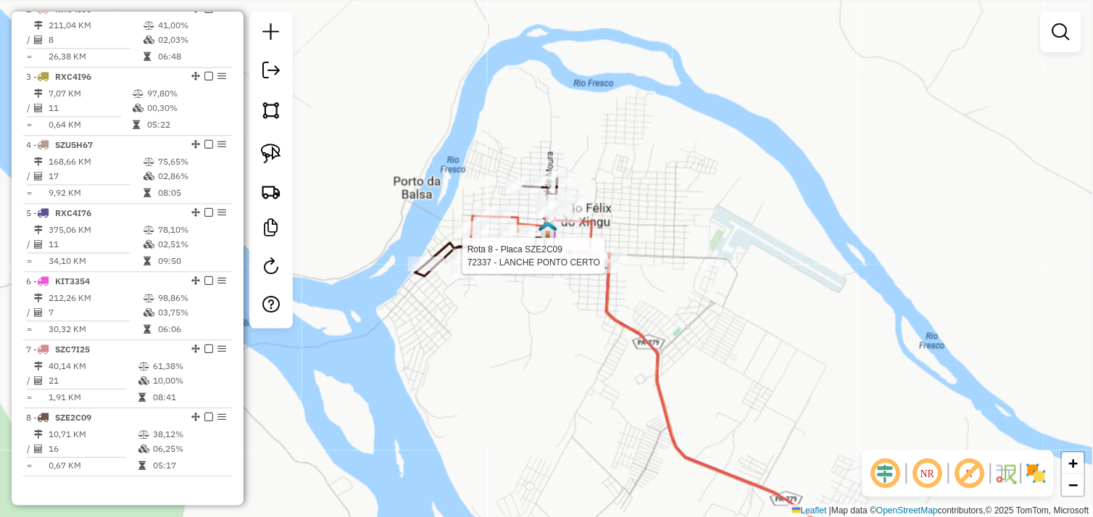
select select "*********"
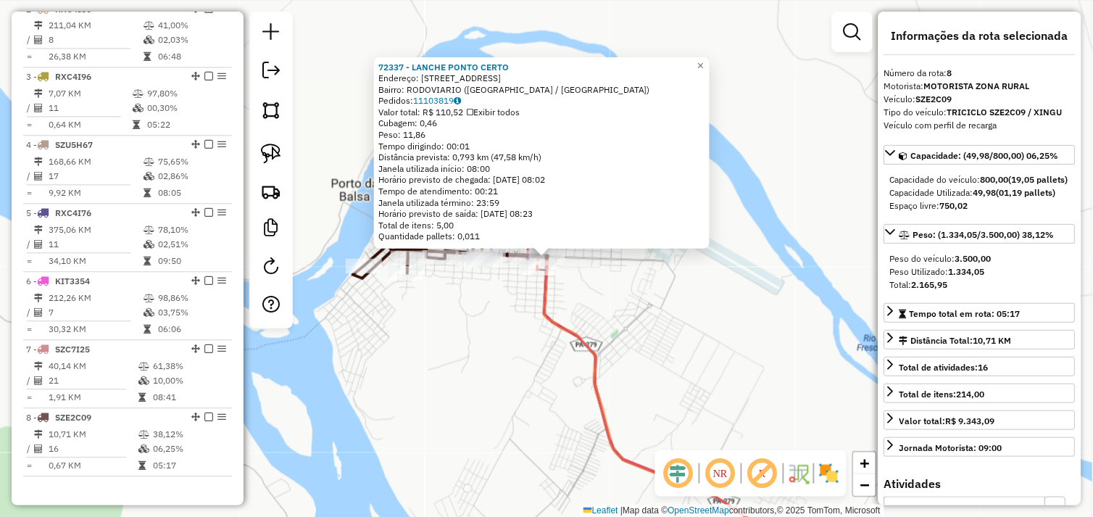
scroll to position [650, 0]
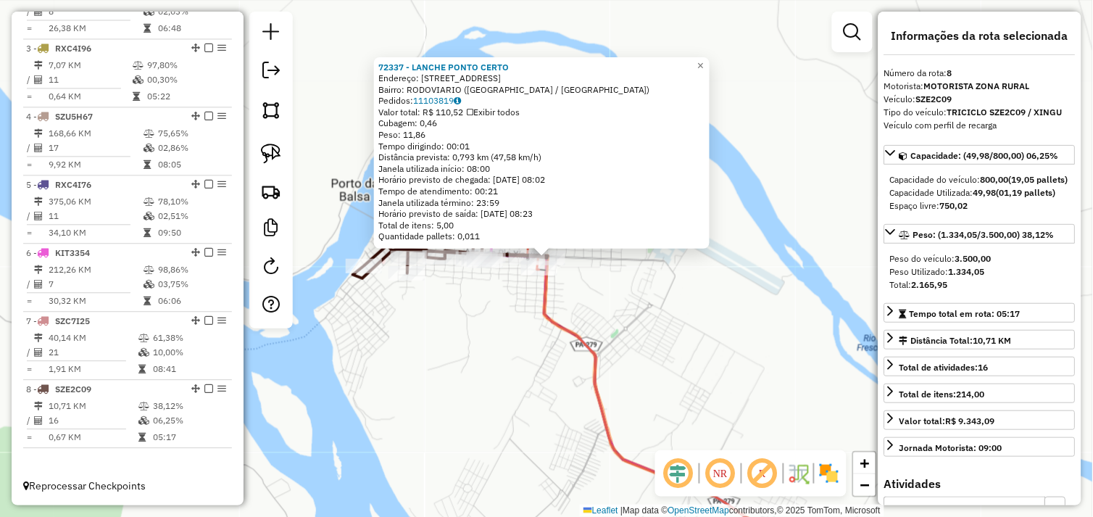
click at [609, 295] on div "72337 - LANCHE PONTO CERTO Endereço: [STREET_ADDRESS] Bairro: RODOVIARIO ([GEOG…" at bounding box center [546, 258] width 1093 height 517
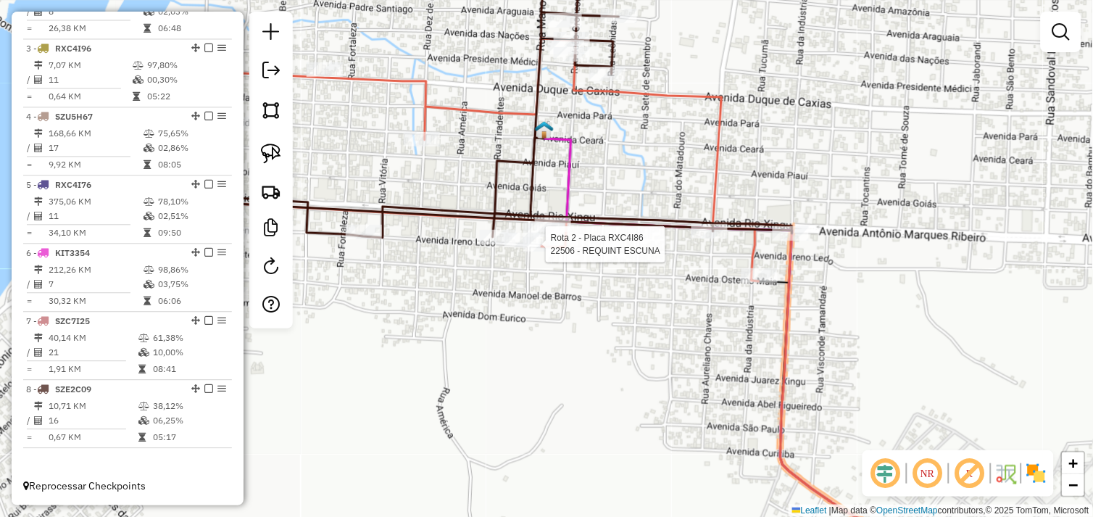
select select "*********"
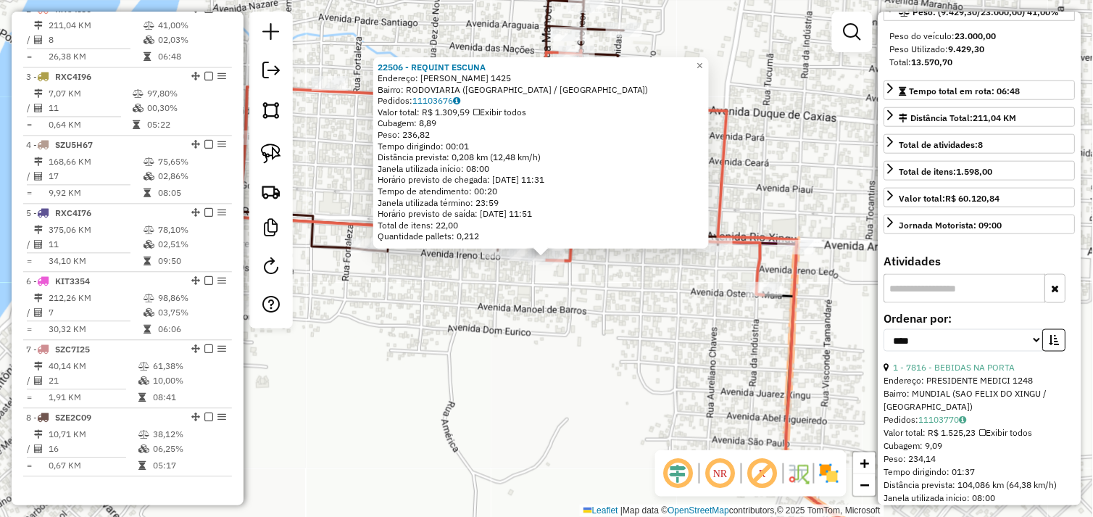
scroll to position [322, 0]
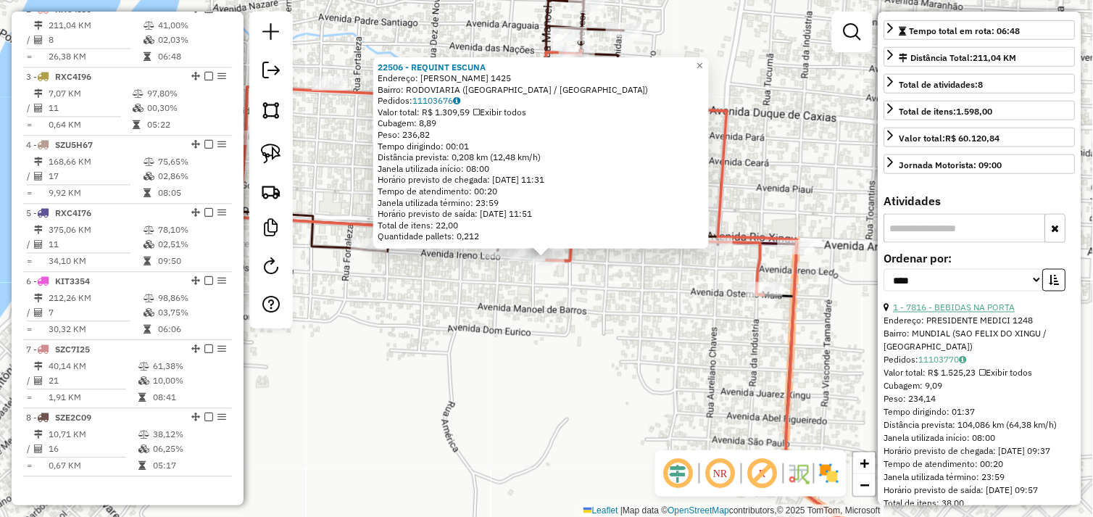
click at [979, 313] on link "1 - 7816 - BEBIDAS NA PORTA" at bounding box center [954, 307] width 122 height 11
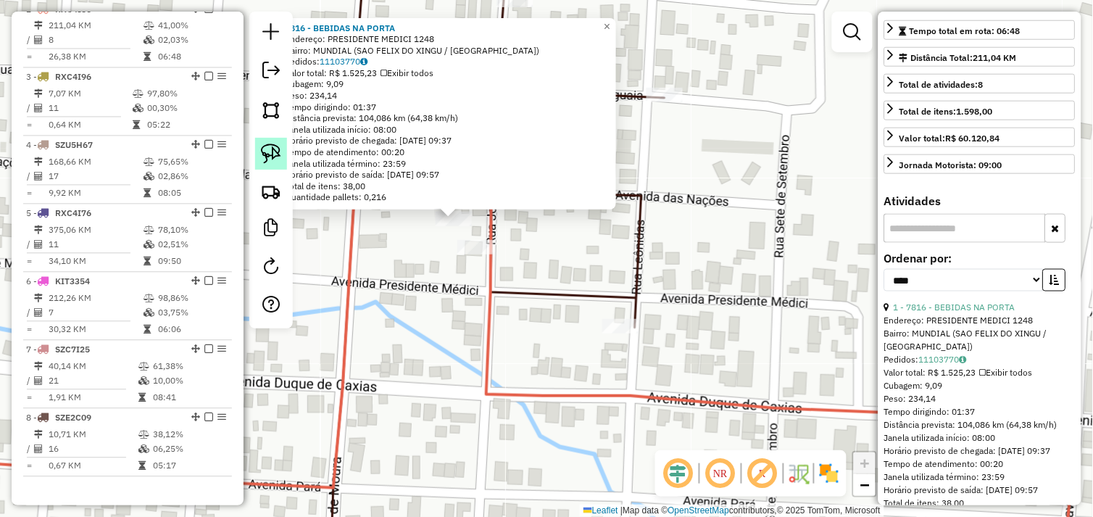
click at [270, 152] on img at bounding box center [271, 153] width 20 height 20
drag, startPoint x: 411, startPoint y: 221, endPoint x: 432, endPoint y: 205, distance: 26.4
click at [432, 205] on div "Rota 2 - Placa RXC4I86 7816 - BEBIDAS NA PORTA 7816 - BEBIDAS NA PORTA Endereço…" at bounding box center [546, 258] width 1093 height 517
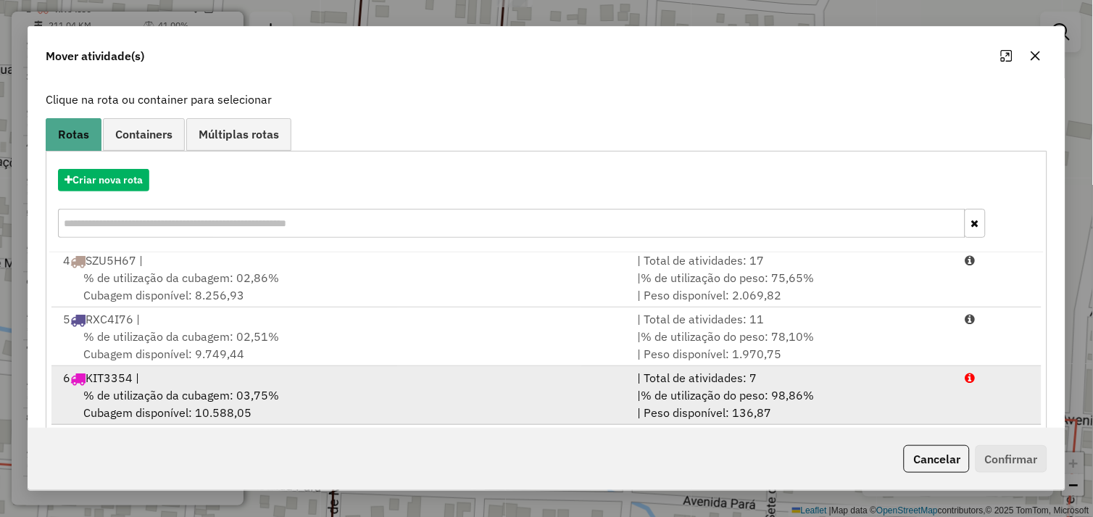
scroll to position [219, 0]
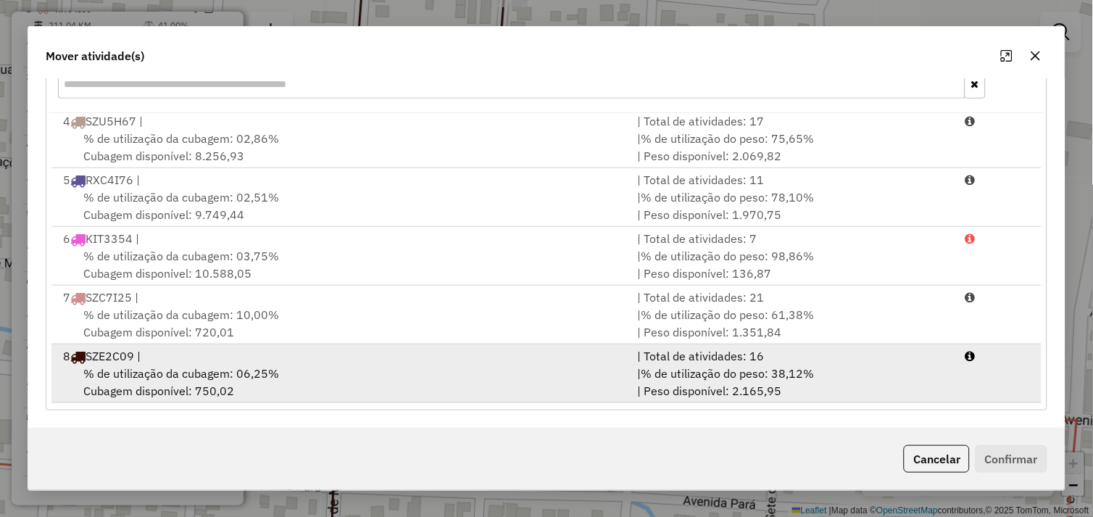
click at [397, 382] on div "% de utilização da cubagem: 06,25% Cubagem disponível: 750,02" at bounding box center [341, 381] width 575 height 35
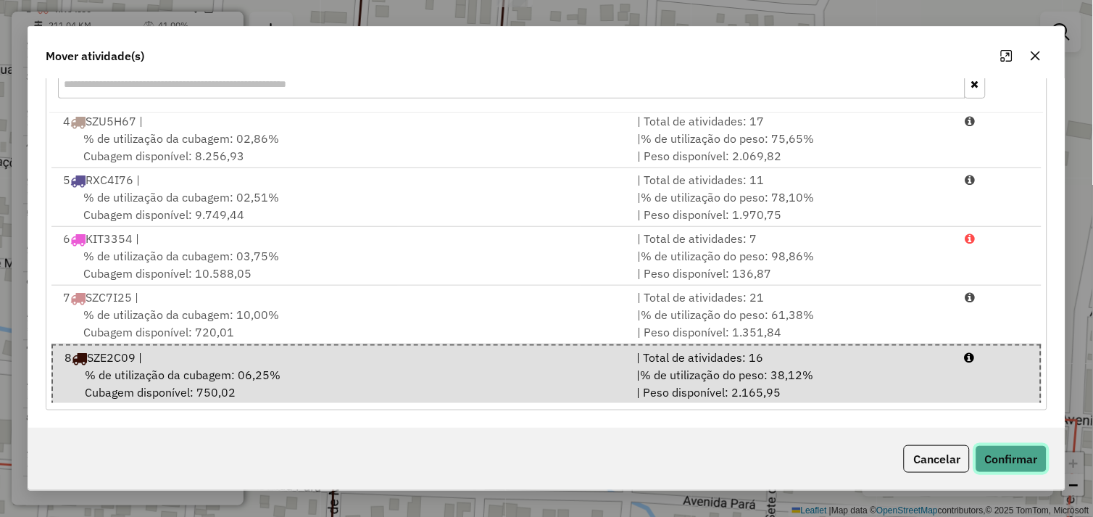
click at [994, 456] on button "Confirmar" at bounding box center [1011, 459] width 72 height 28
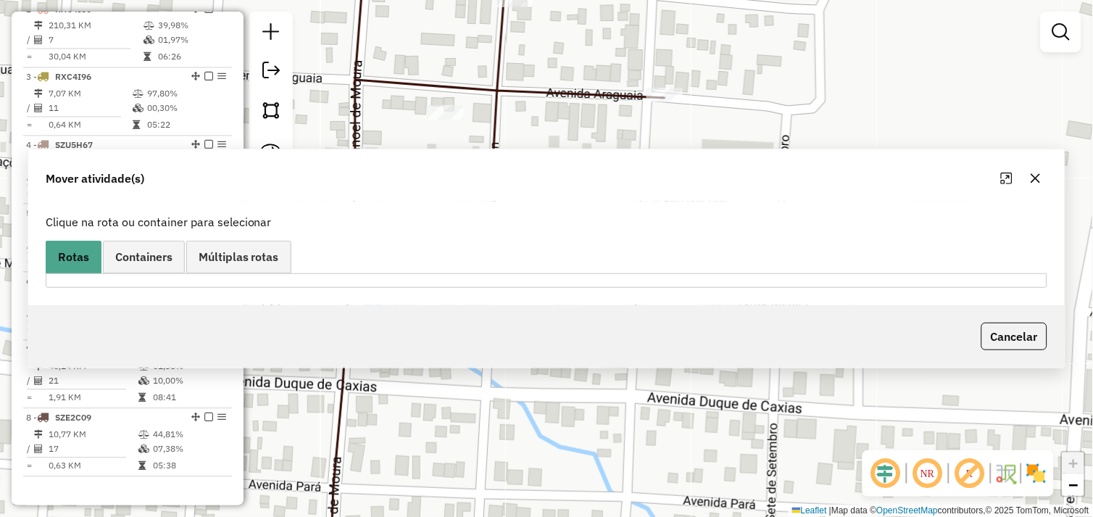
scroll to position [0, 0]
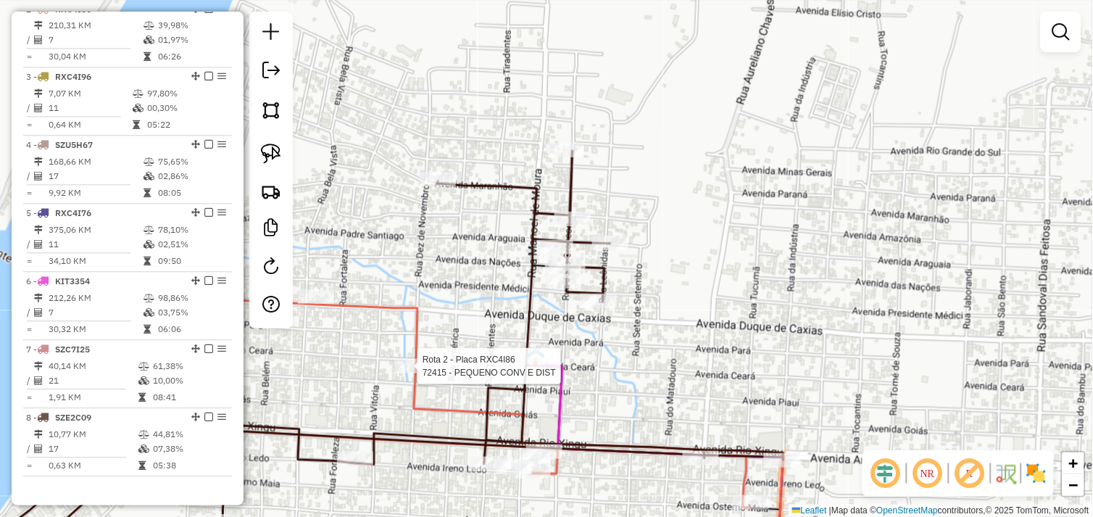
select select "*********"
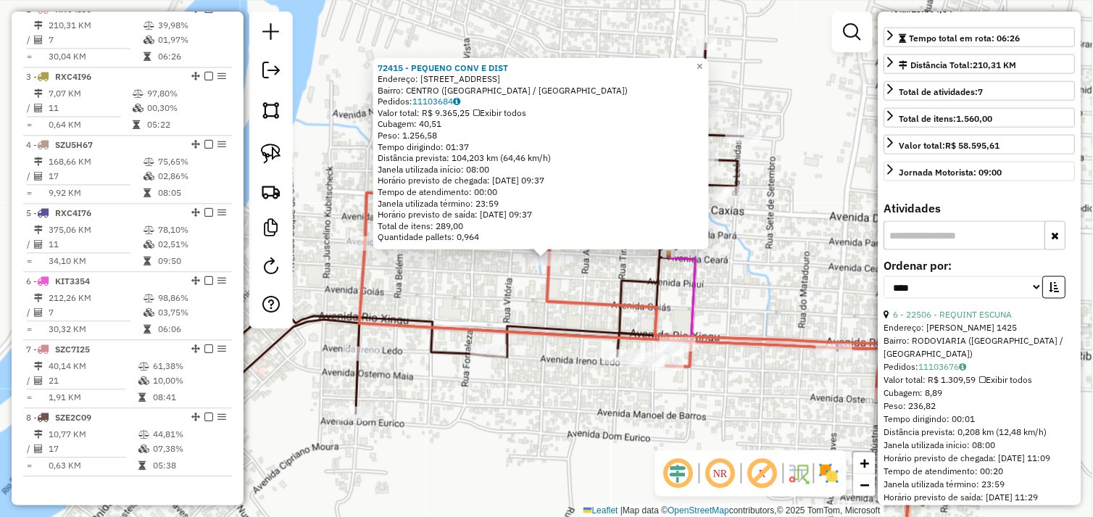
scroll to position [322, 0]
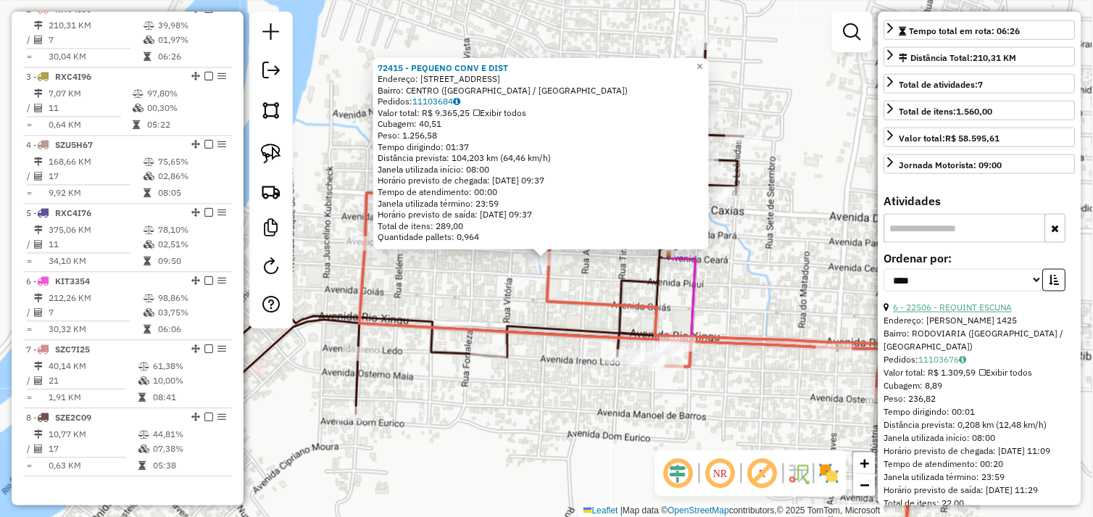
click at [967, 313] on link "6 - 22506 - REQUINT ESCUNA" at bounding box center [952, 307] width 119 height 11
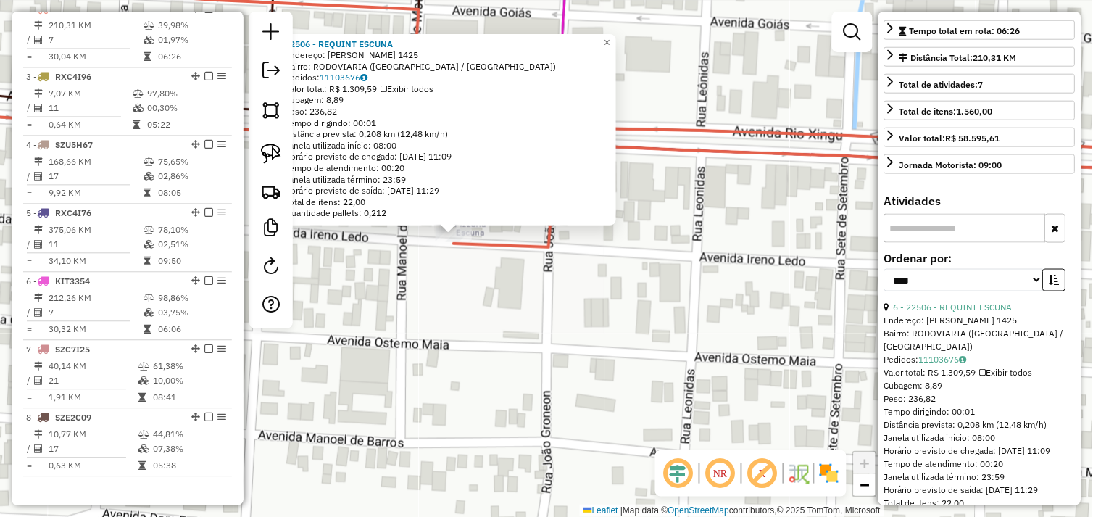
click at [482, 291] on div "22506 - REQUINT ESCUNA Endereço: IRENO LEDA 1425 Bairro: RODOVIARIA ([GEOGRAPHI…" at bounding box center [546, 258] width 1093 height 517
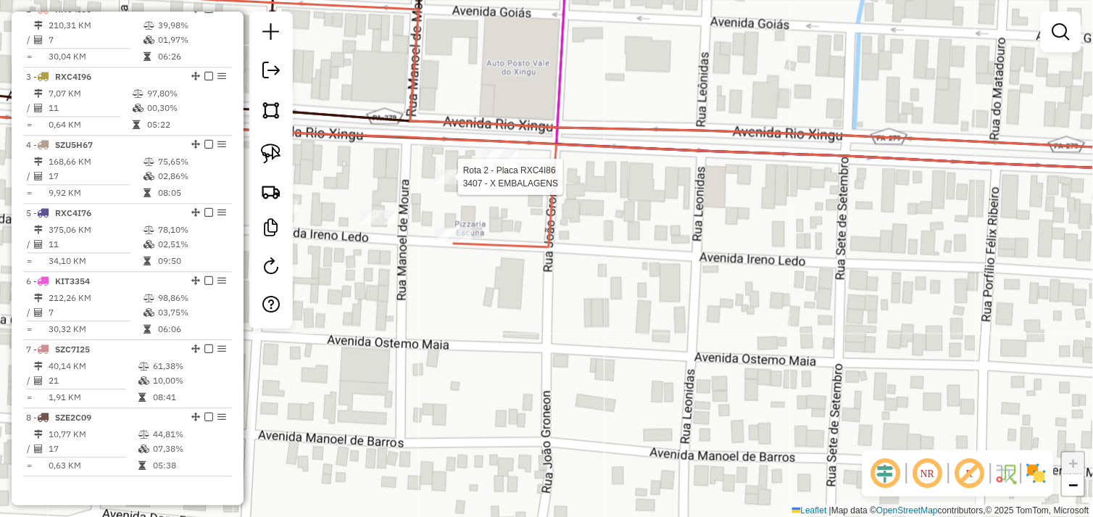
select select "*********"
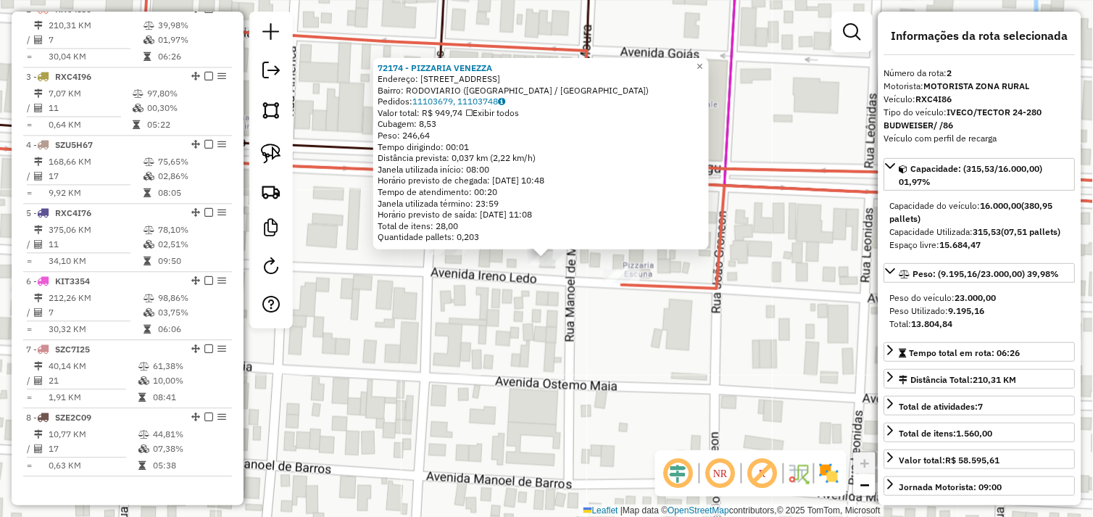
click at [525, 317] on div "72174 - PIZZARIA VENEZZA Endereço: [STREET_ADDRESS] Bairro: RODOVIARIO ([GEOGRA…" at bounding box center [546, 258] width 1093 height 517
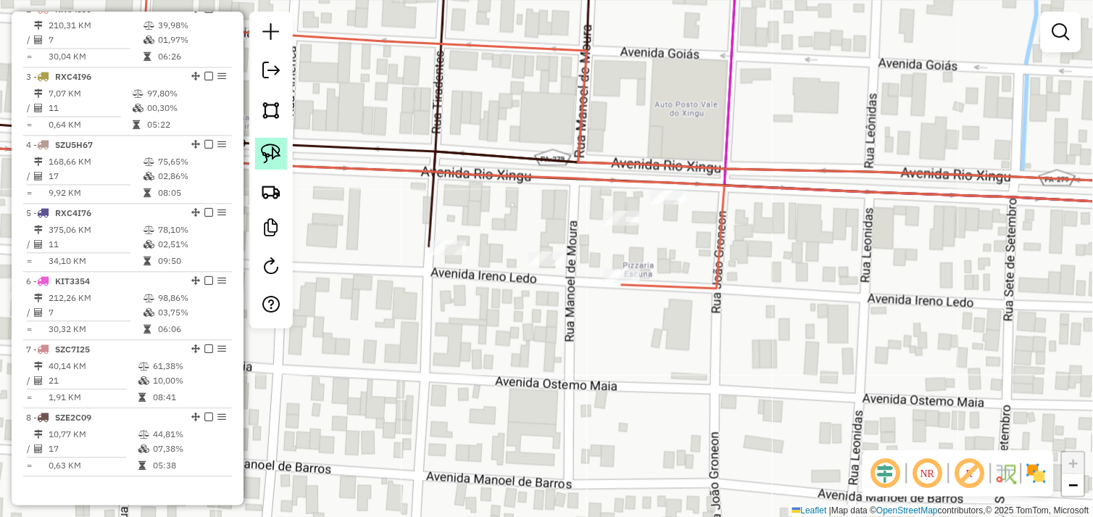
drag, startPoint x: 267, startPoint y: 151, endPoint x: 298, endPoint y: 161, distance: 32.8
click at [270, 152] on img at bounding box center [271, 153] width 20 height 20
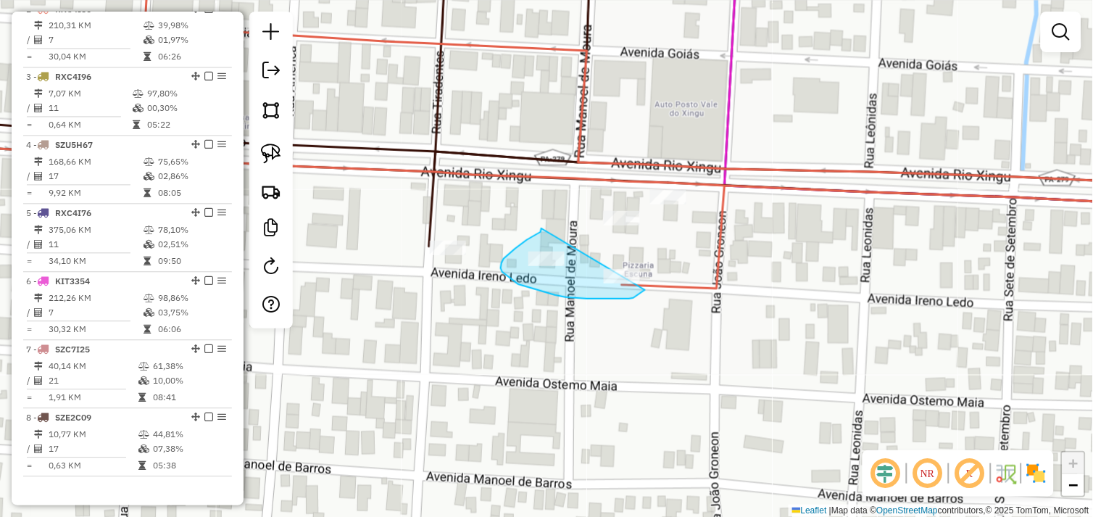
drag, startPoint x: 541, startPoint y: 228, endPoint x: 652, endPoint y: 274, distance: 119.9
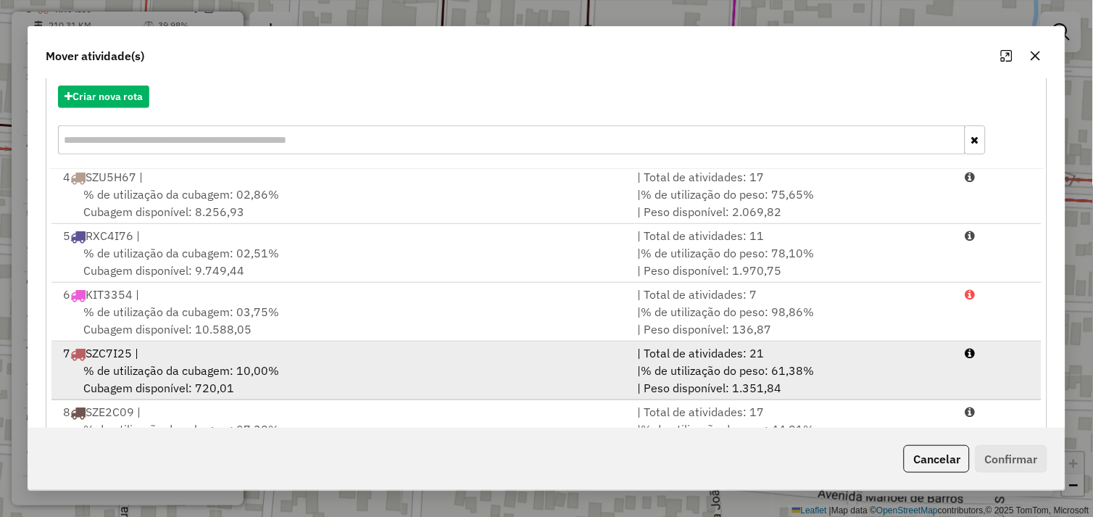
scroll to position [219, 0]
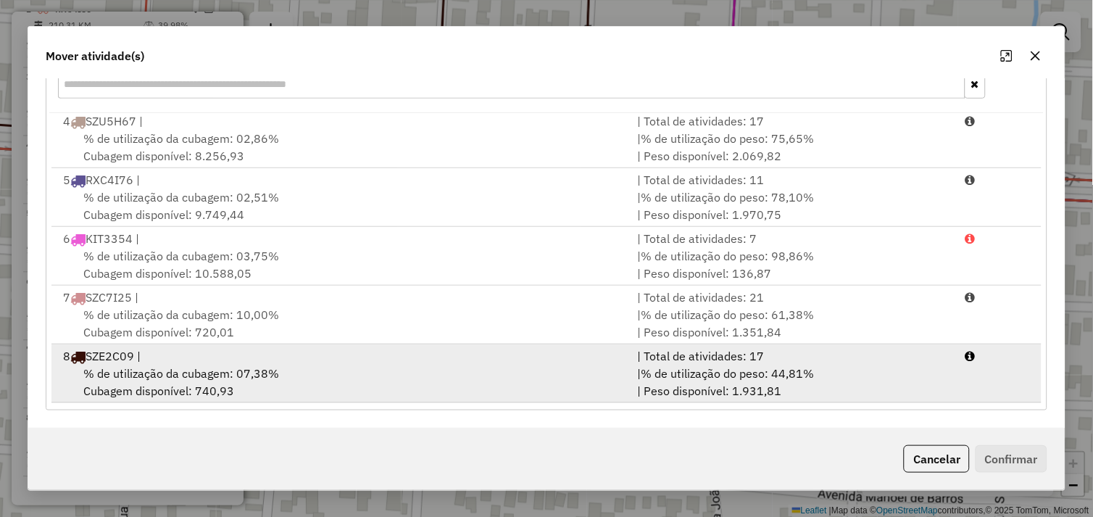
click at [374, 368] on div "% de utilização da cubagem: 07,38% Cubagem disponível: 740,93" at bounding box center [341, 381] width 575 height 35
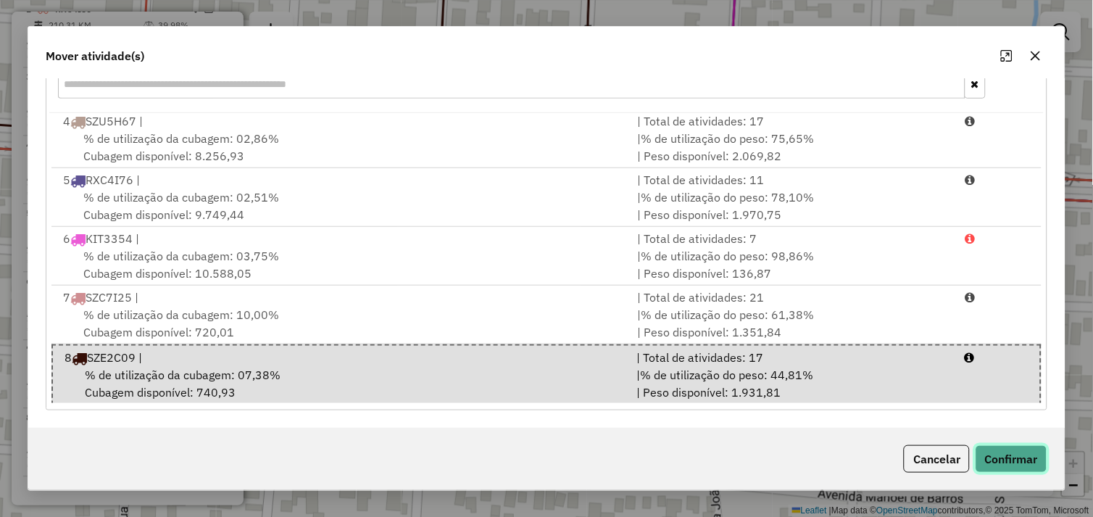
click at [1022, 452] on button "Confirmar" at bounding box center [1011, 459] width 72 height 28
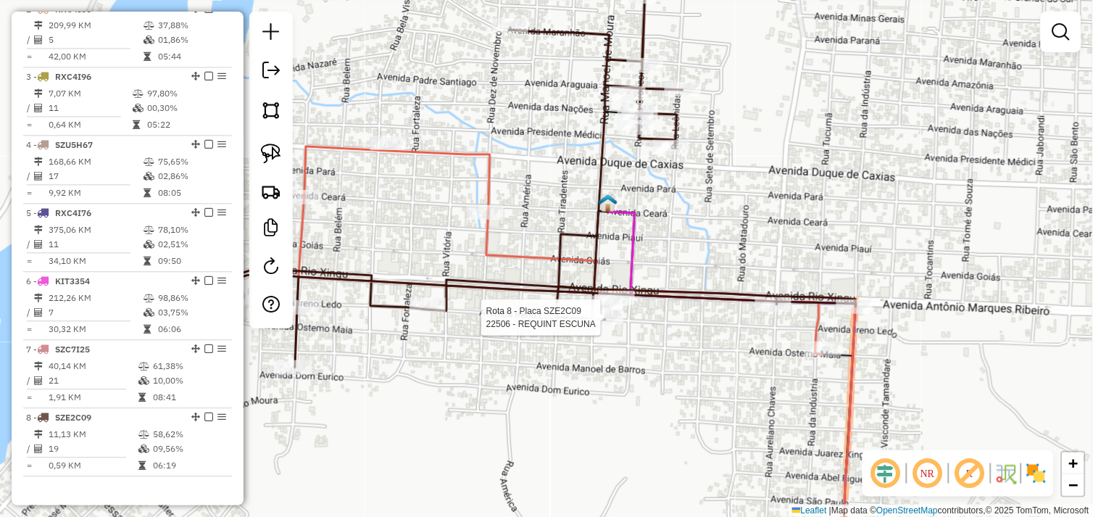
scroll to position [650, 0]
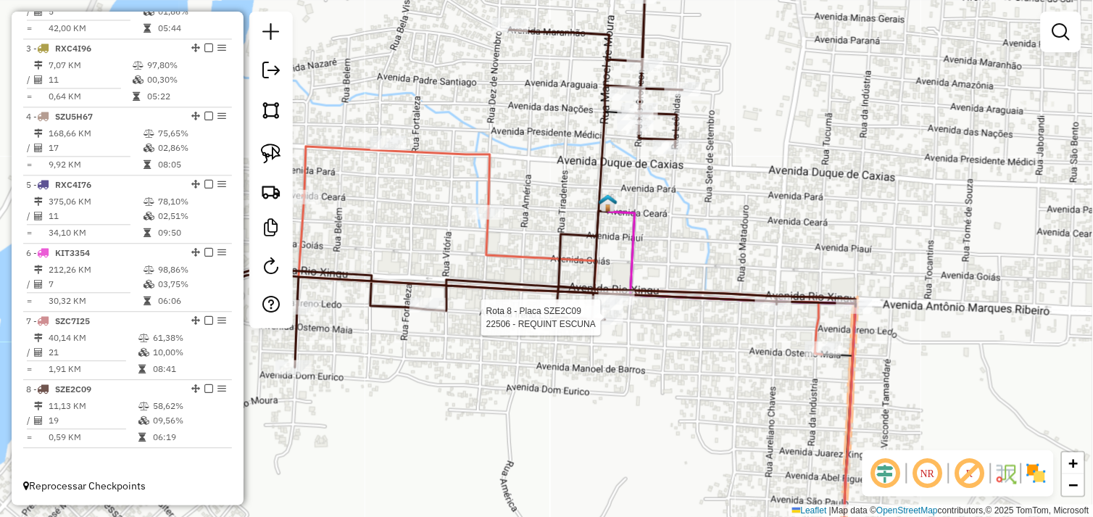
select select "*********"
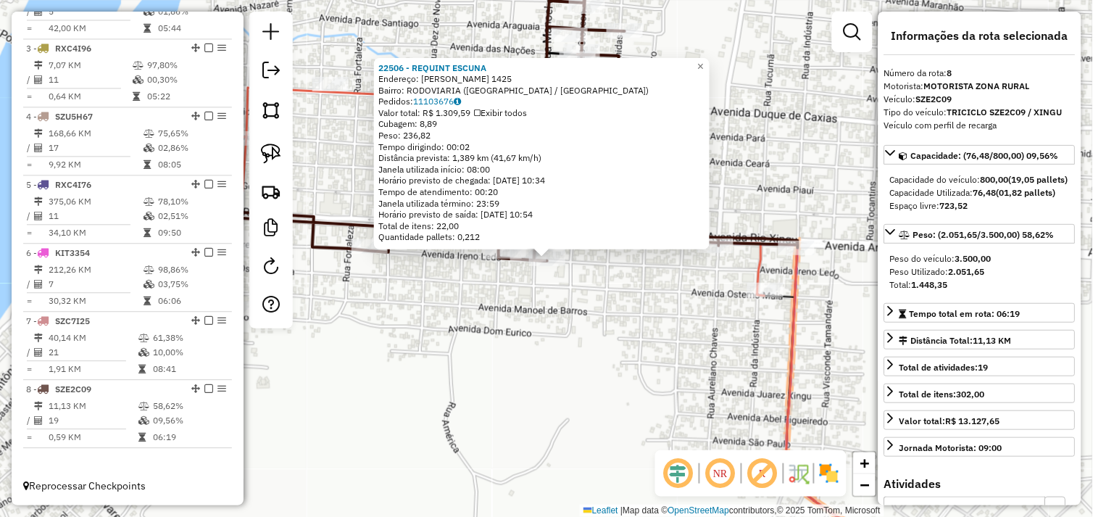
click at [568, 335] on div "22506 - REQUINT ESCUNA Endereço: IRENO LEDA 1425 Bairro: RODOVIARIA ([GEOGRAPHI…" at bounding box center [546, 258] width 1093 height 517
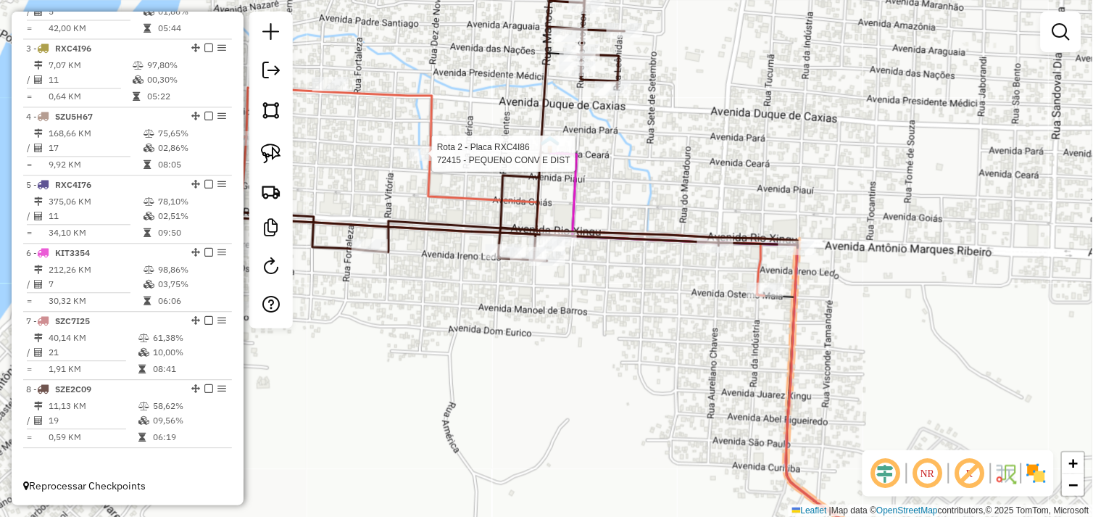
select select "*********"
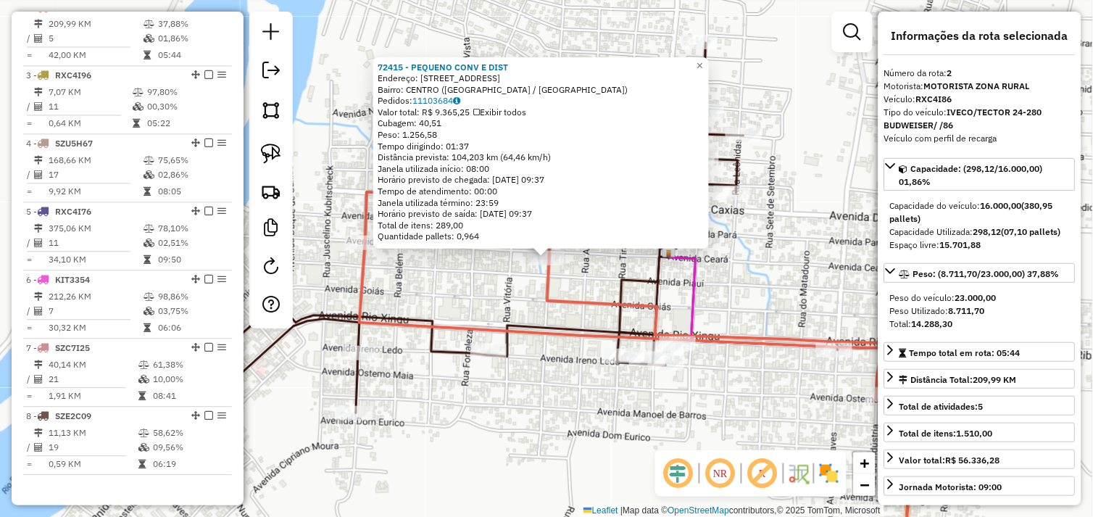
scroll to position [610, 0]
click at [679, 433] on div "72415 - PEQUENO CONV E DIST Endereço: [STREET_ADDRESS][GEOGRAPHIC_DATA]: CENTRO…" at bounding box center [546, 258] width 1093 height 517
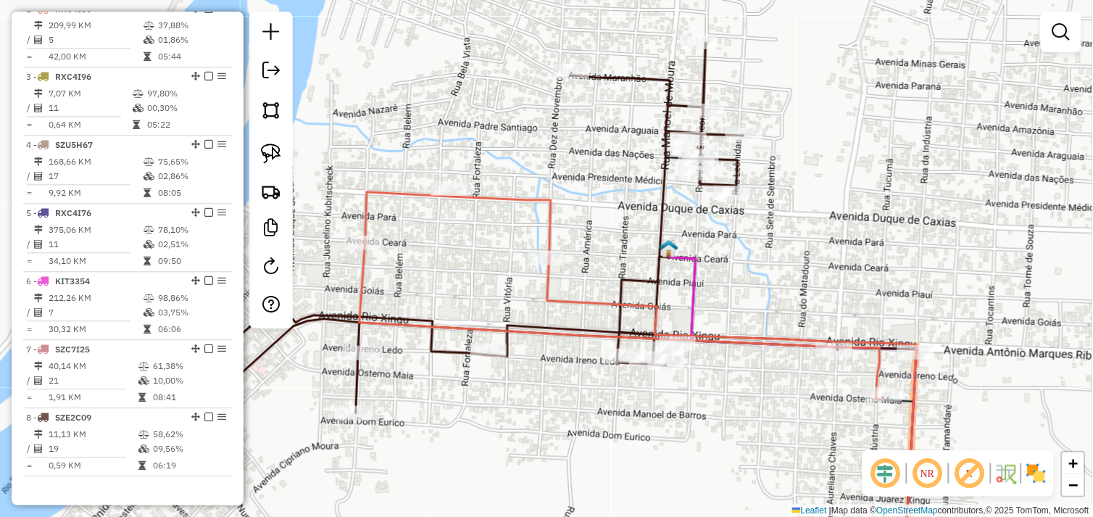
drag, startPoint x: 556, startPoint y: 406, endPoint x: 668, endPoint y: 329, distance: 136.1
click at [664, 334] on div "Janela de atendimento Grade de atendimento Capacidade Transportadoras Veículos …" at bounding box center [546, 258] width 1093 height 517
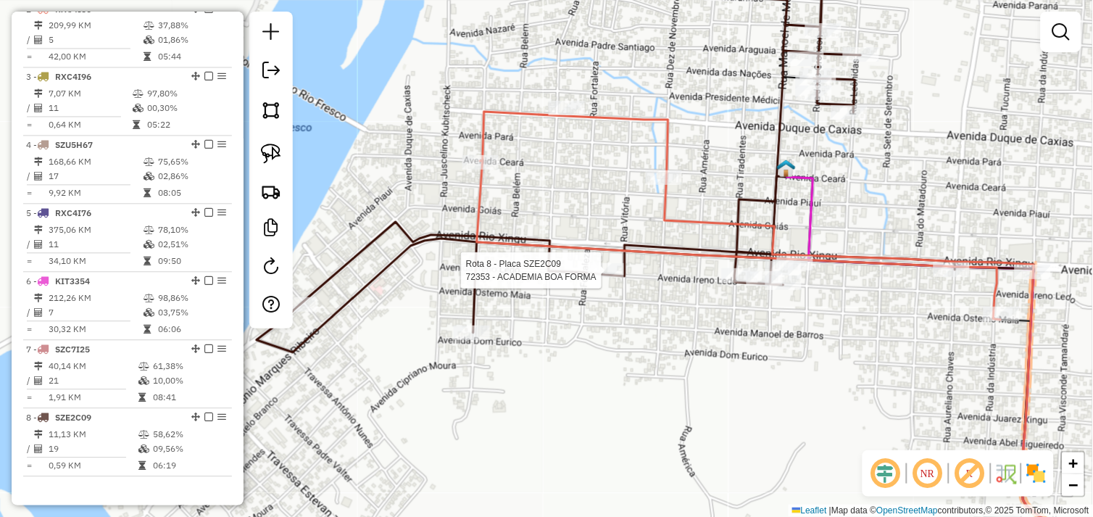
select select "*********"
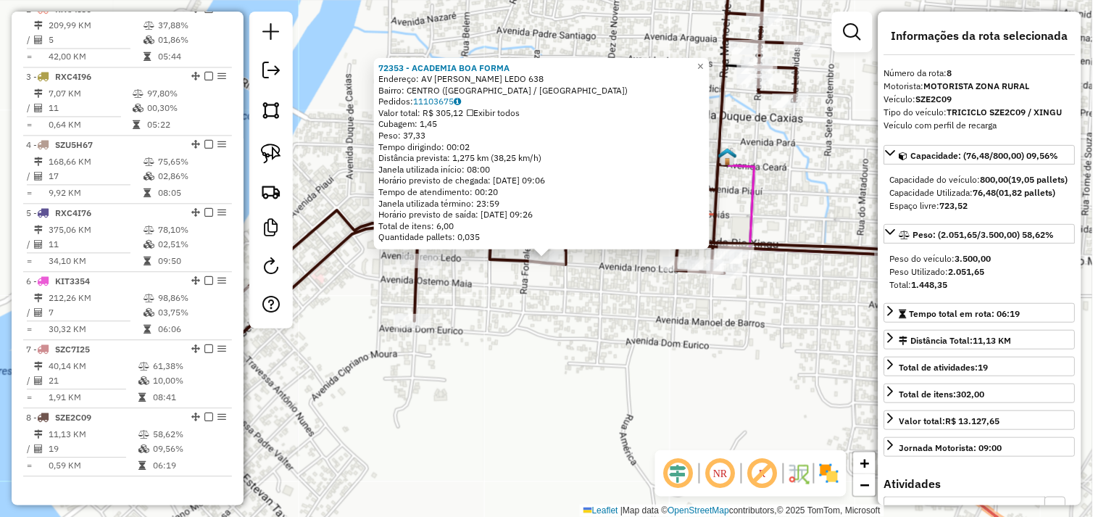
scroll to position [650, 0]
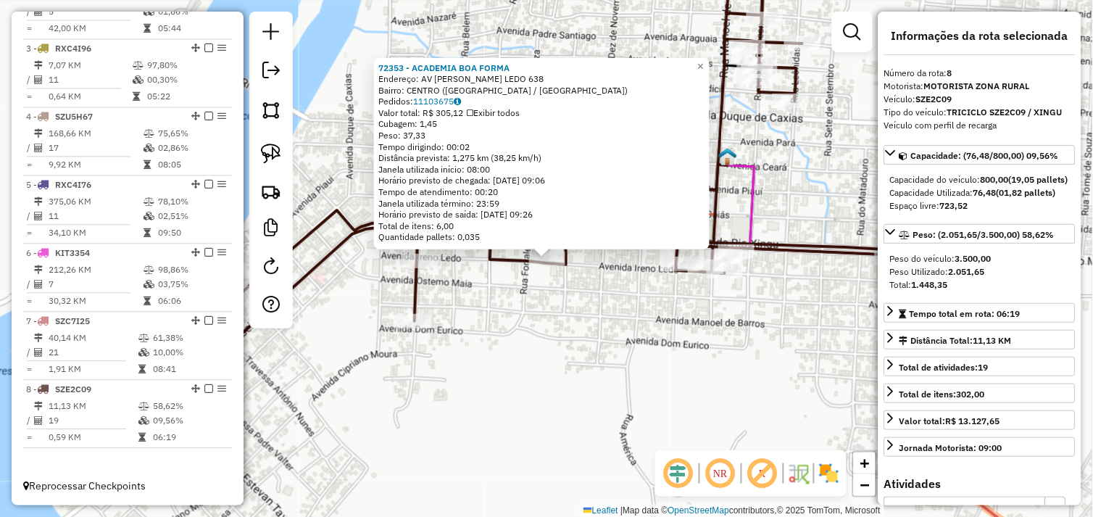
click at [593, 317] on div "72353 - ACADEMIA BOA FORMA Endereço: AV IRENO LEDO 638 Bairro: CENTRO ([GEOGRAP…" at bounding box center [546, 258] width 1093 height 517
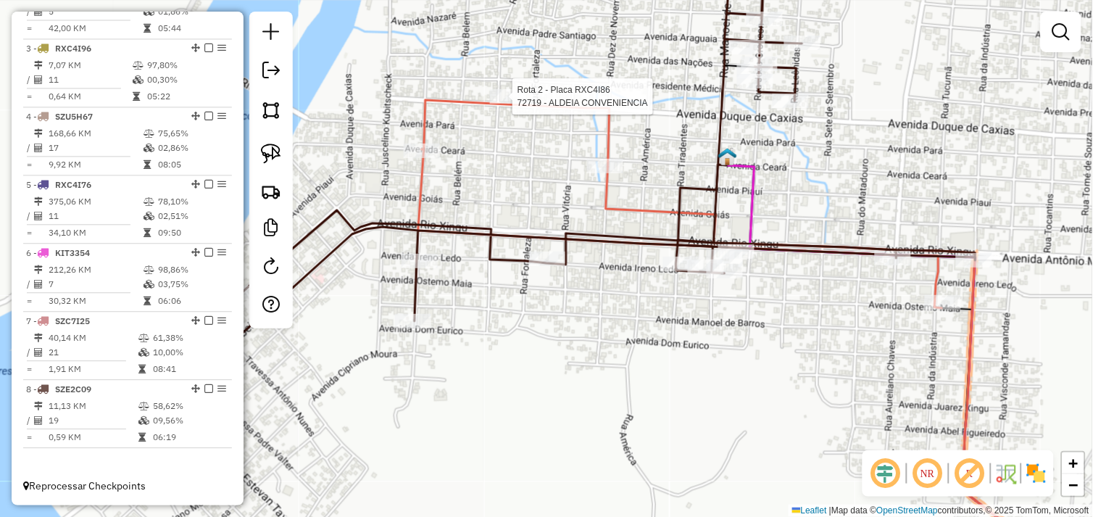
select select "*********"
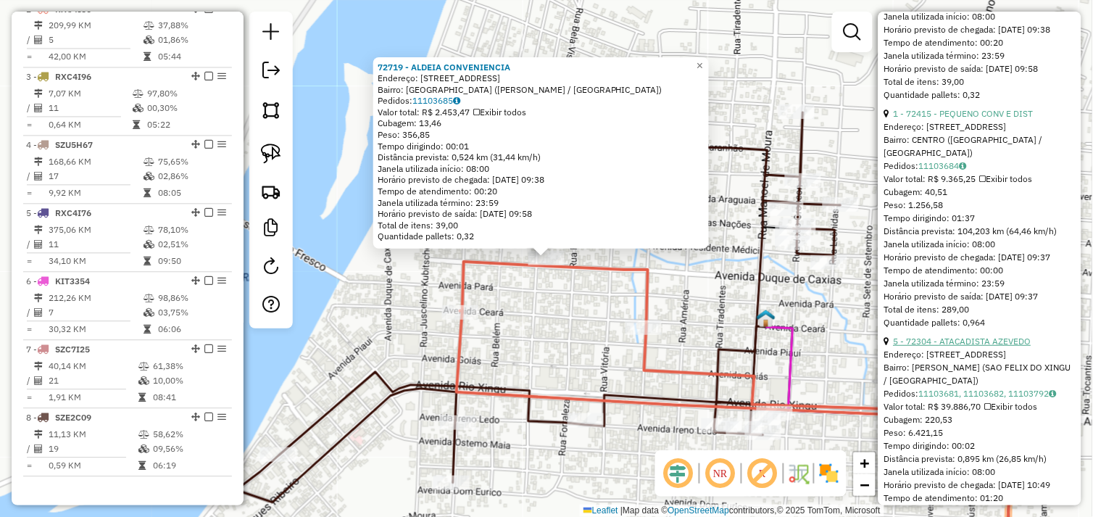
scroll to position [1311, 0]
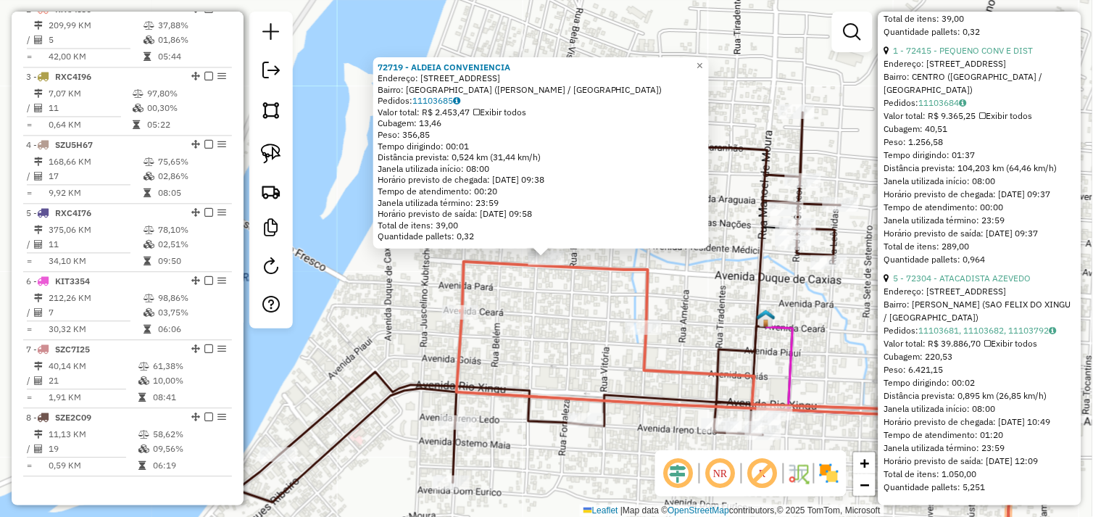
click at [558, 330] on div "72719 - ALDEIA CONVENIENCIA Endereço: [STREET_ADDRESS] Pedidos: 11103685 Valor …" at bounding box center [546, 258] width 1093 height 517
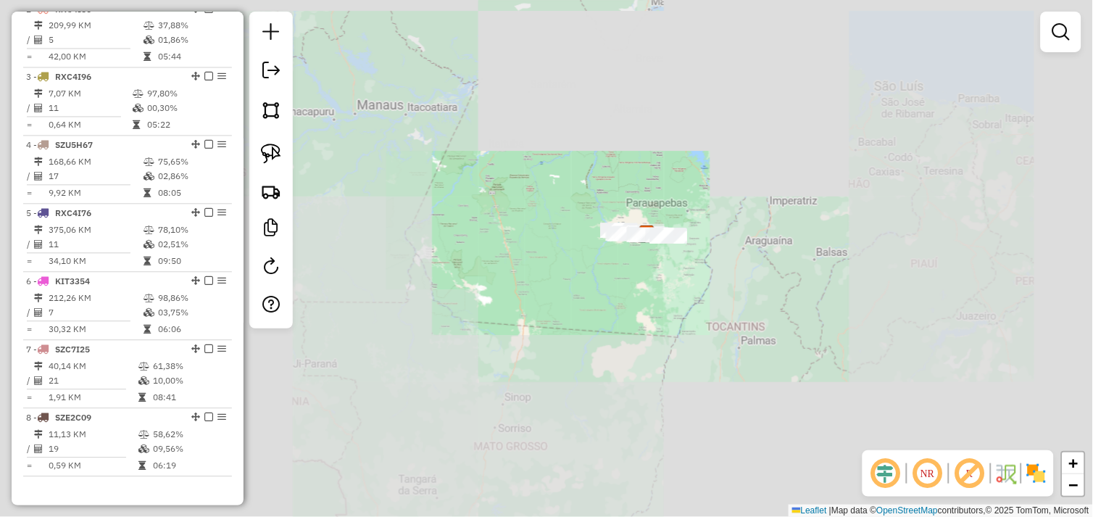
click at [658, 280] on div "Janela de atendimento Grade de atendimento Capacidade Transportadoras Veículos …" at bounding box center [546, 258] width 1093 height 517
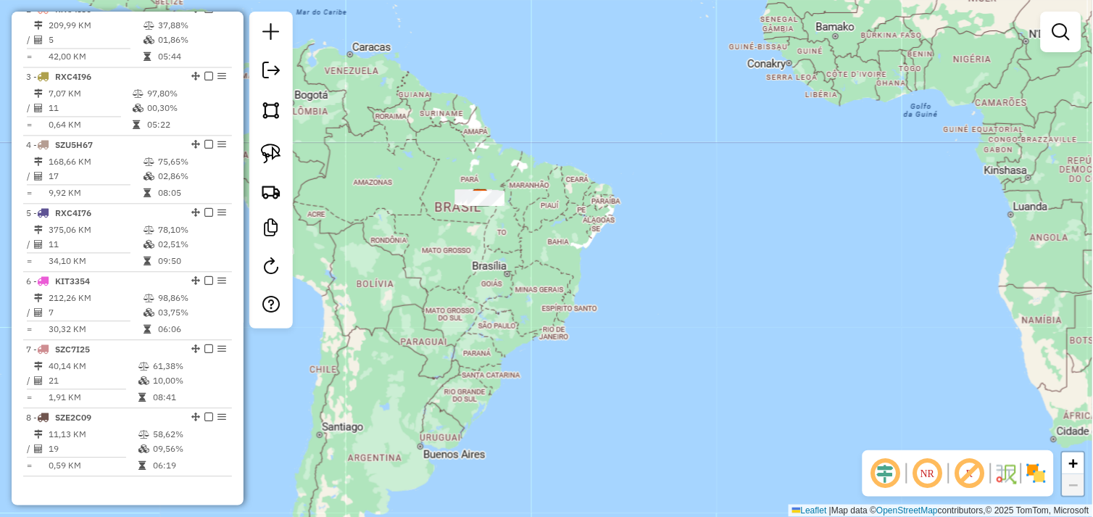
drag, startPoint x: 371, startPoint y: 284, endPoint x: 587, endPoint y: 332, distance: 221.1
click at [587, 332] on div "Janela de atendimento Grade de atendimento Capacidade Transportadoras Veículos …" at bounding box center [546, 258] width 1093 height 517
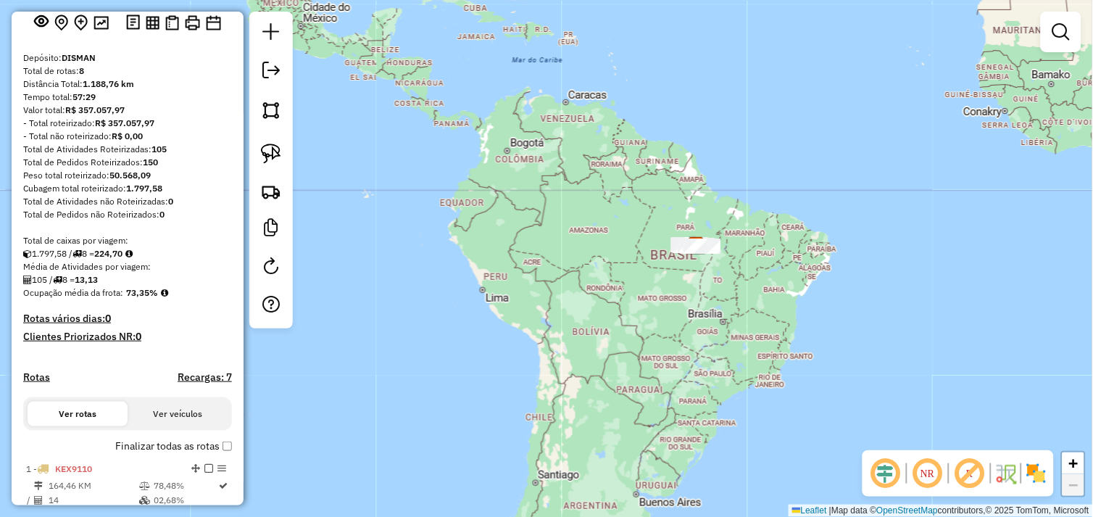
scroll to position [0, 0]
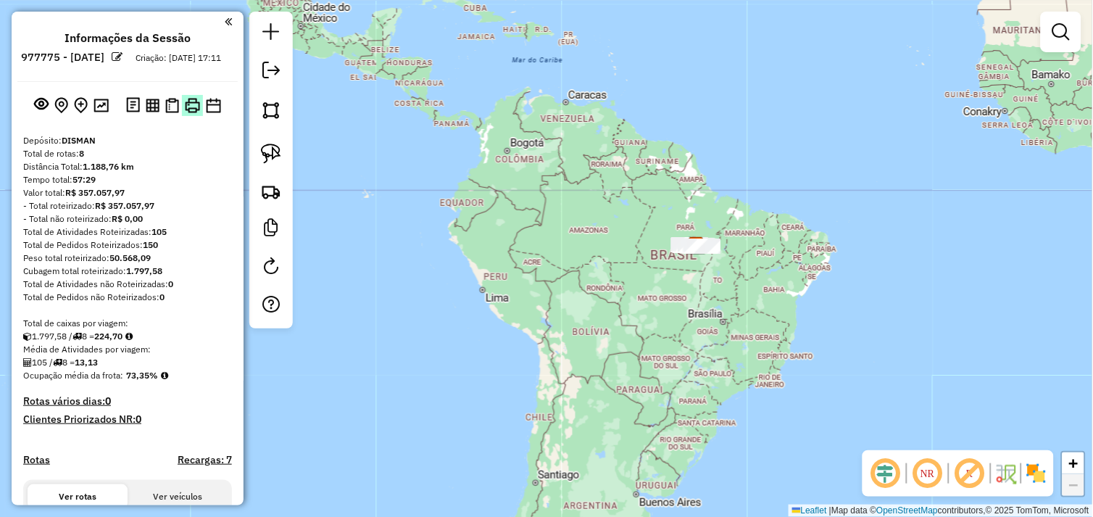
click at [194, 113] on img at bounding box center [192, 105] width 15 height 15
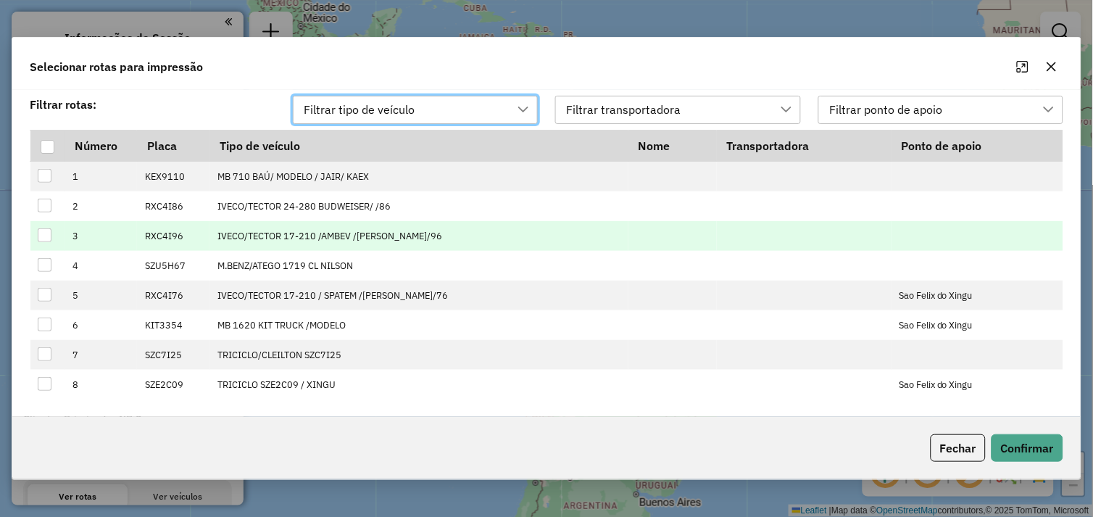
scroll to position [9, 64]
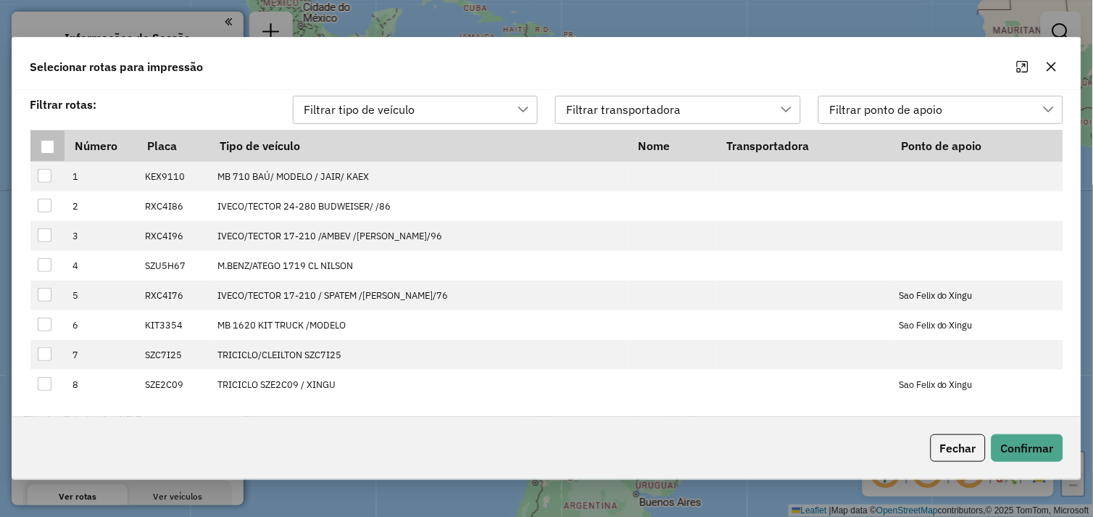
click at [47, 145] on div at bounding box center [48, 147] width 14 height 14
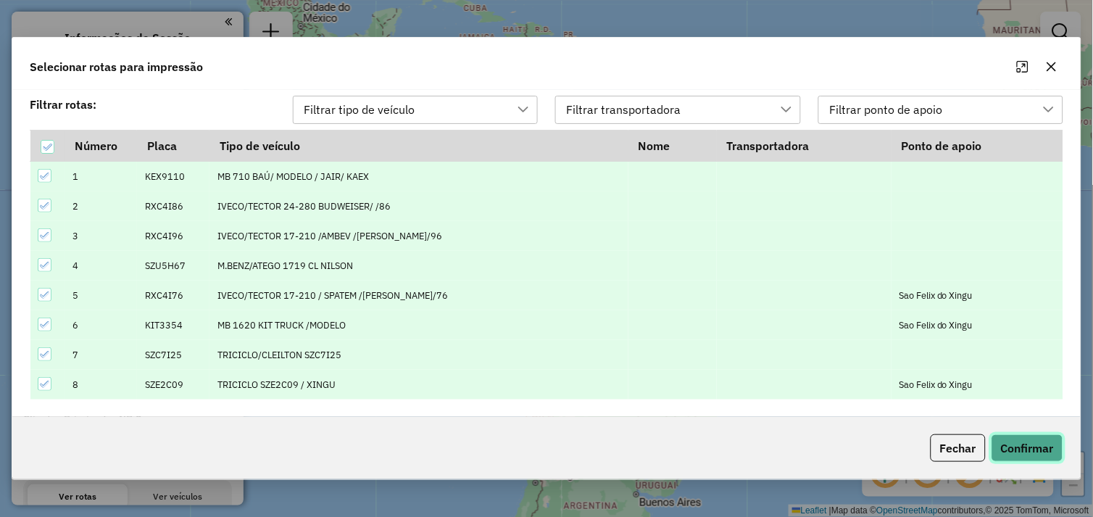
click at [1031, 450] on button "Confirmar" at bounding box center [1027, 448] width 72 height 28
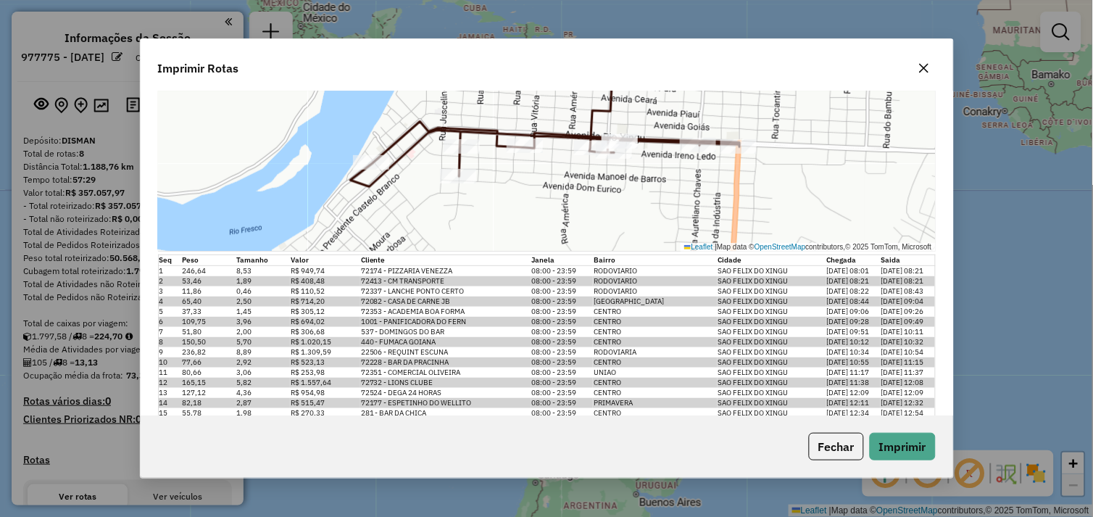
scroll to position [3820, 0]
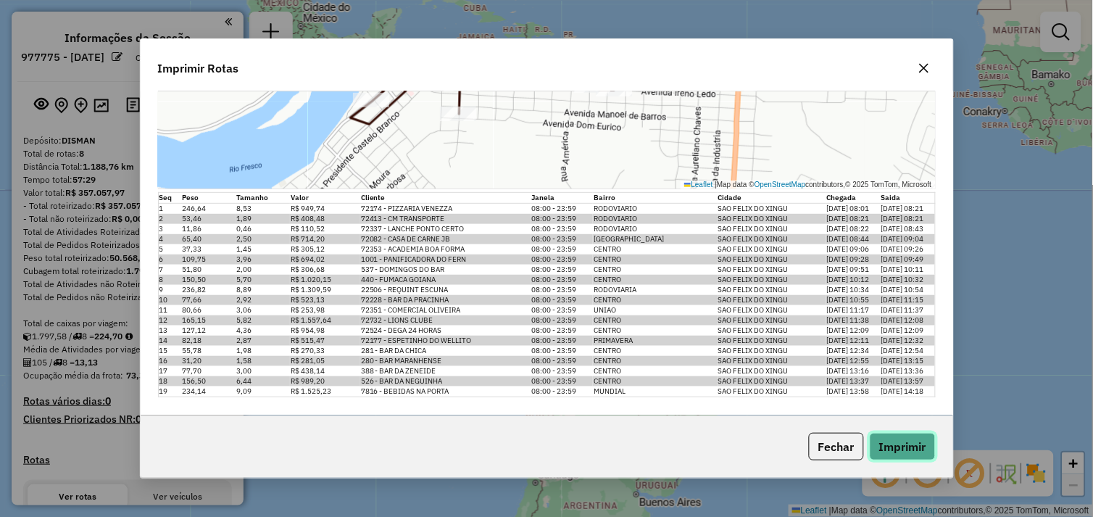
click at [913, 439] on button "Imprimir" at bounding box center [902, 447] width 66 height 28
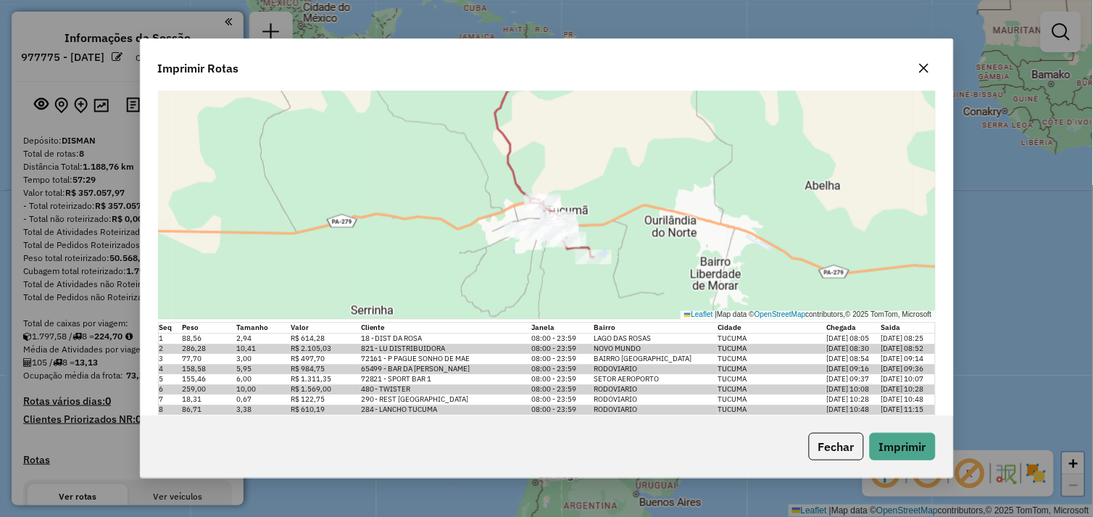
click at [984, 112] on div "Imprimir Rotas Impressão da rota: Motorista: JAIR ARAGÃO DOS SANTOS Número: Veí…" at bounding box center [546, 258] width 1093 height 517
click at [925, 68] on icon "button" at bounding box center [924, 68] width 12 height 12
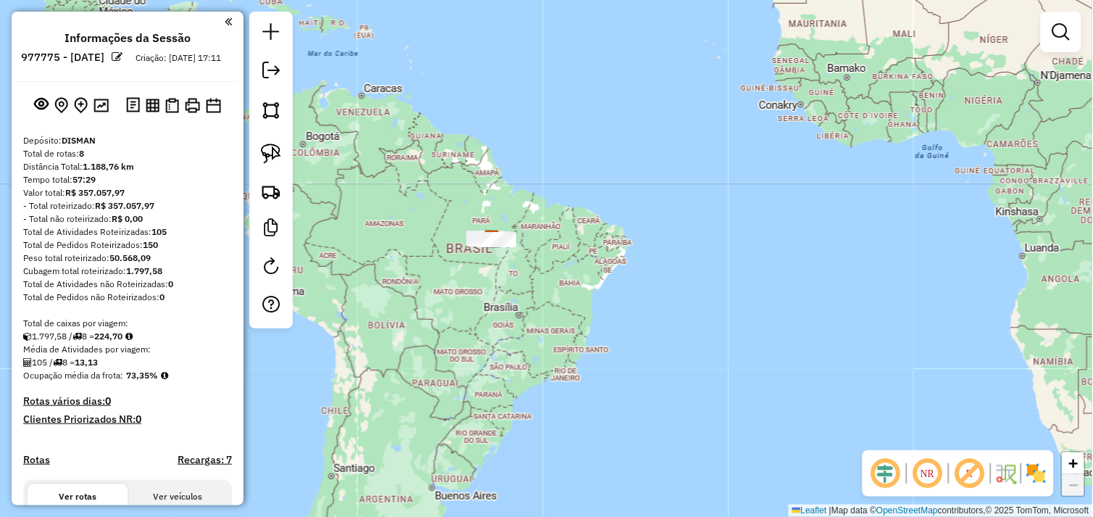
drag, startPoint x: 271, startPoint y: 64, endPoint x: 286, endPoint y: 68, distance: 15.8
click at [271, 64] on em at bounding box center [270, 70] width 17 height 17
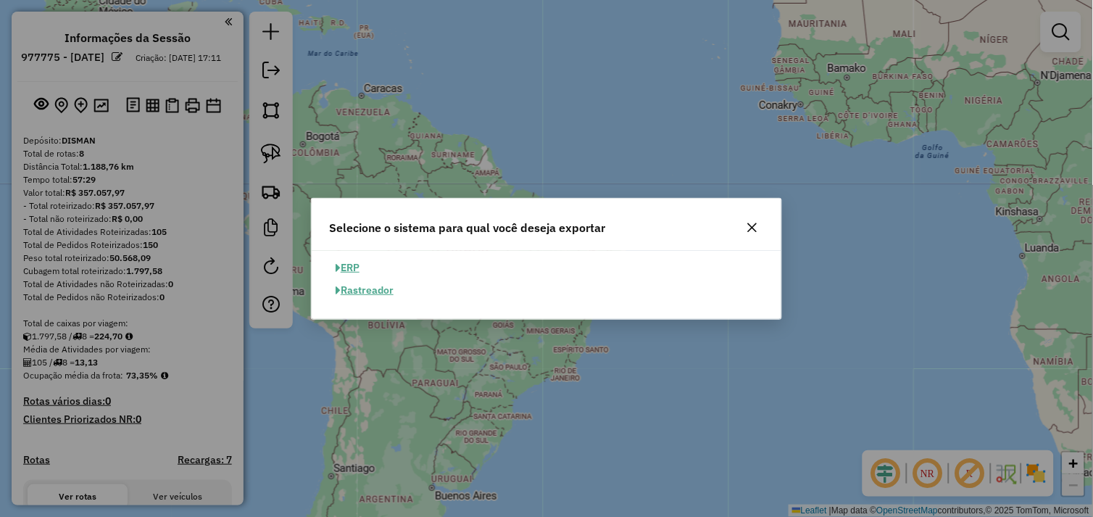
click at [360, 267] on button "ERP" at bounding box center [347, 267] width 37 height 22
select select "**"
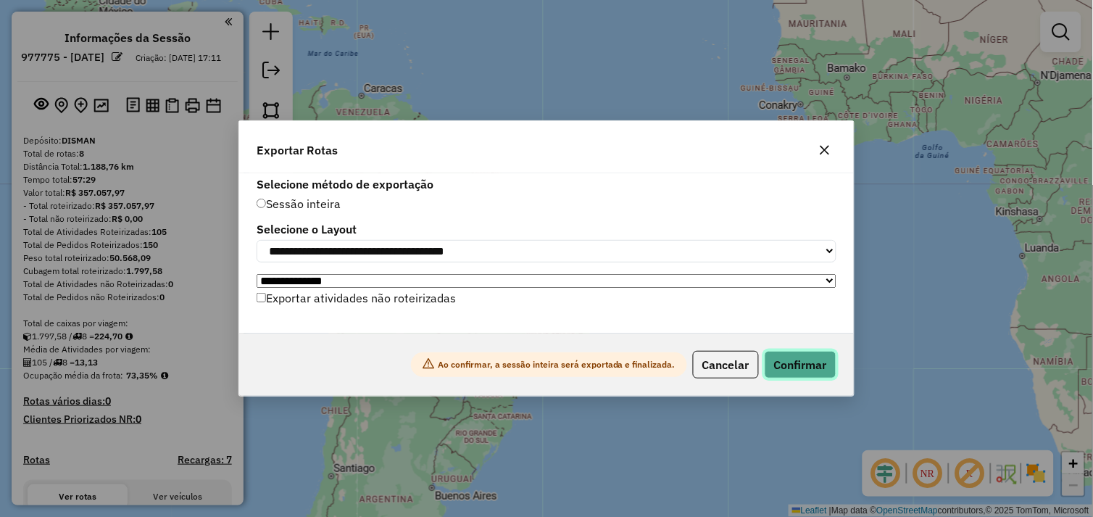
click at [804, 366] on button "Confirmar" at bounding box center [800, 365] width 72 height 28
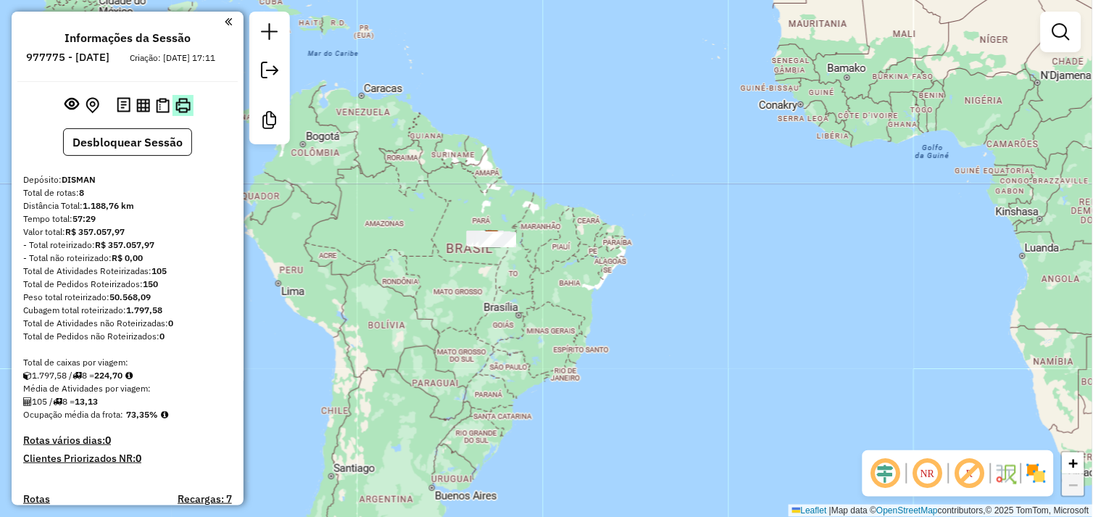
click at [182, 113] on img at bounding box center [182, 105] width 15 height 15
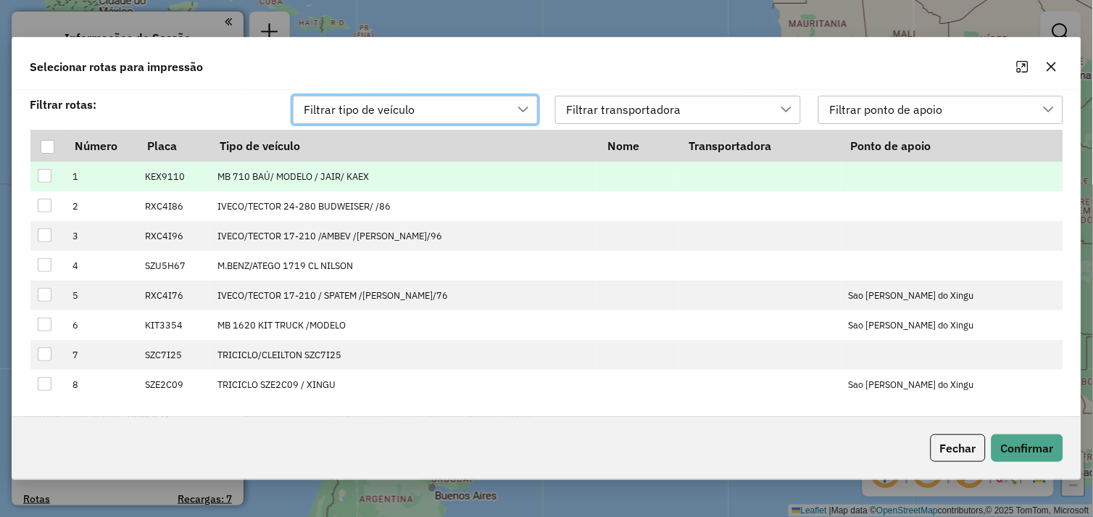
scroll to position [9, 64]
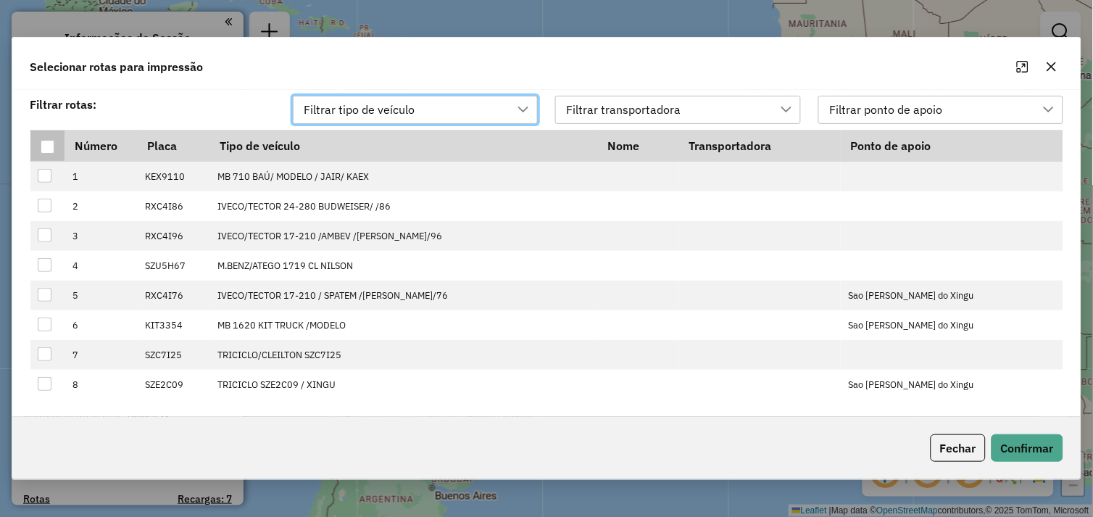
drag, startPoint x: 41, startPoint y: 148, endPoint x: 80, endPoint y: 174, distance: 46.4
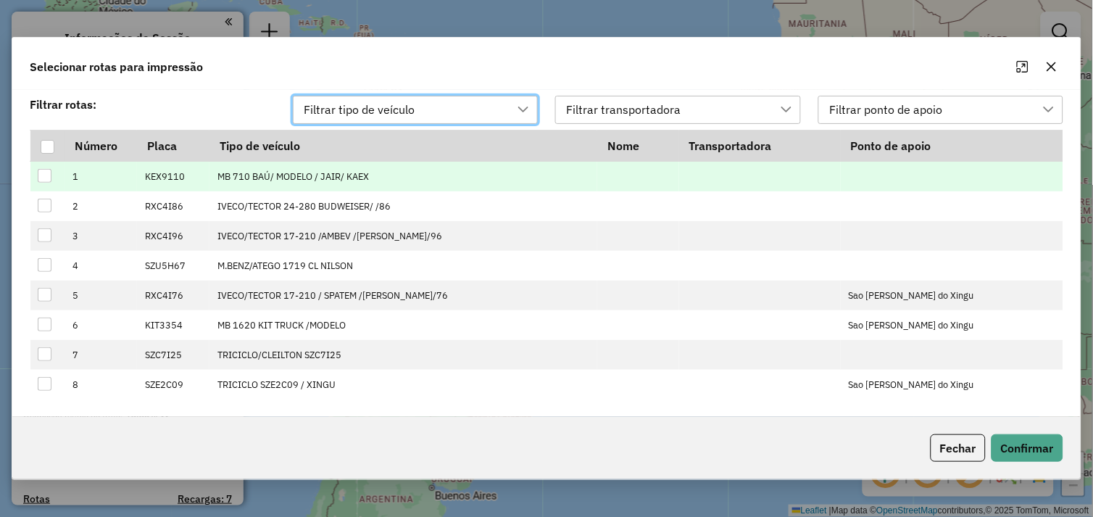
click at [42, 149] on div at bounding box center [48, 147] width 14 height 14
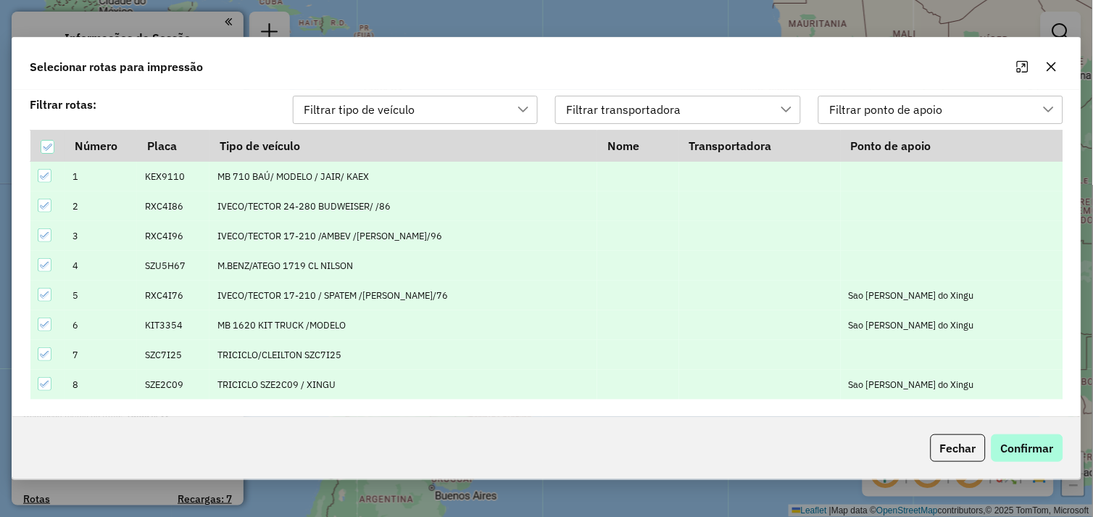
drag, startPoint x: 1008, startPoint y: 430, endPoint x: 1015, endPoint y: 435, distance: 8.4
click at [1009, 430] on div "Fechar Confirmar" at bounding box center [546, 448] width 1068 height 62
click at [1029, 439] on button "Confirmar" at bounding box center [1027, 448] width 72 height 28
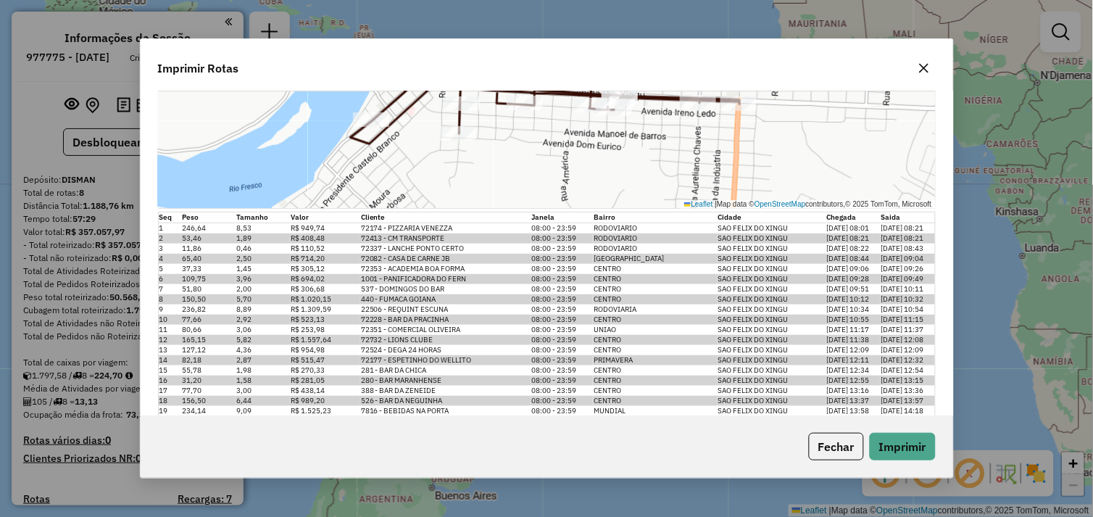
scroll to position [3820, 0]
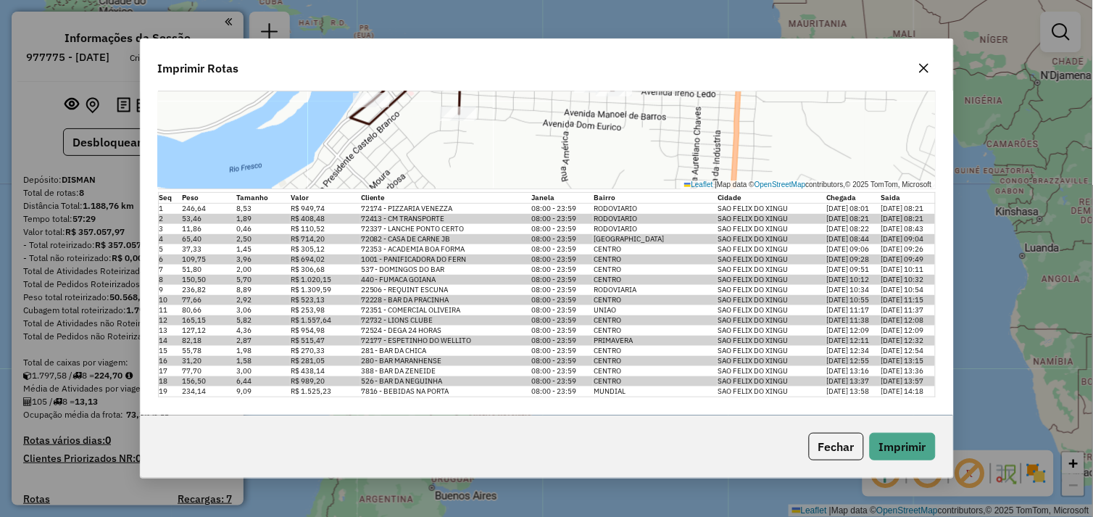
click at [917, 75] on button "button" at bounding box center [923, 68] width 23 height 23
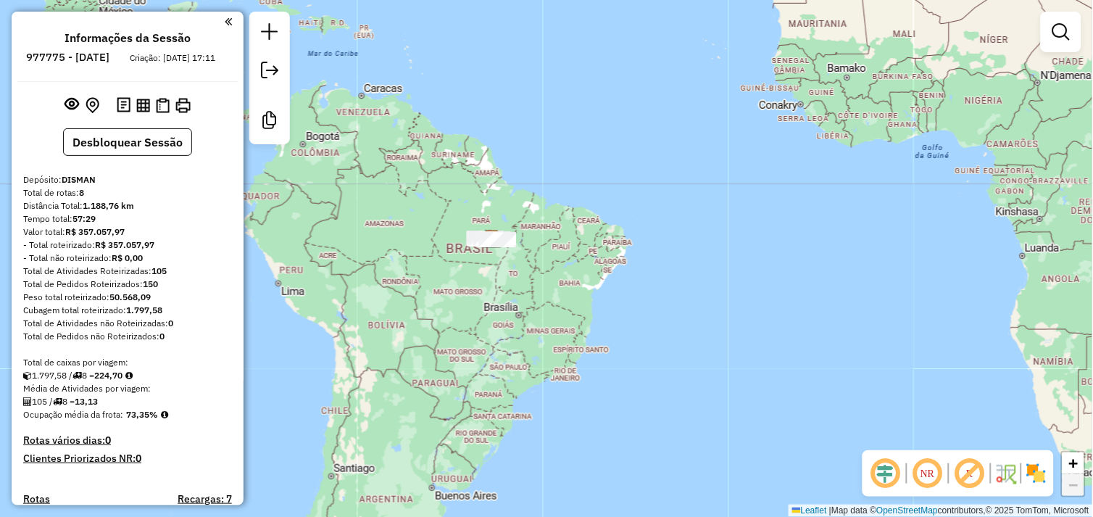
click at [577, 226] on div "Janela de atendimento Grade de atendimento Capacidade Transportadoras Veículos …" at bounding box center [546, 258] width 1093 height 517
drag, startPoint x: 454, startPoint y: 304, endPoint x: 706, endPoint y: 277, distance: 253.6
click at [693, 278] on div "Janela de atendimento Grade de atendimento Capacidade Transportadoras Veículos …" at bounding box center [546, 258] width 1093 height 517
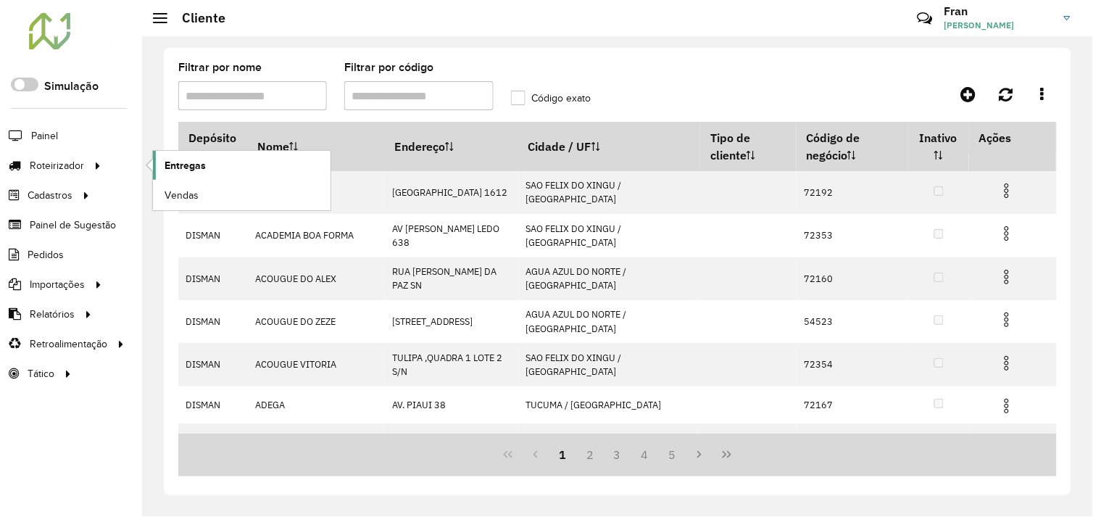
click at [174, 162] on span "Entregas" at bounding box center [184, 165] width 41 height 15
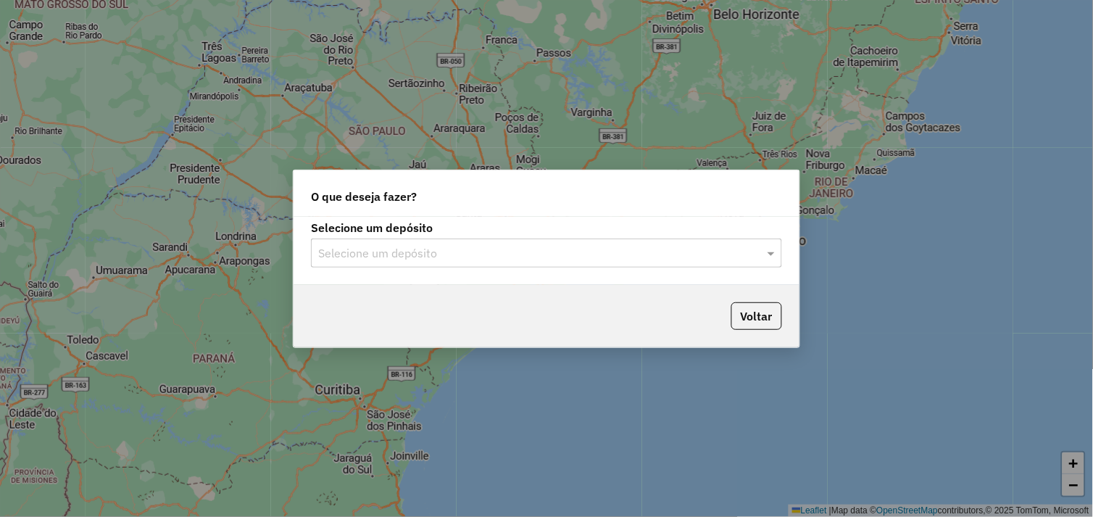
drag, startPoint x: 764, startPoint y: 261, endPoint x: 755, endPoint y: 261, distance: 9.4
click at [765, 261] on span at bounding box center [773, 252] width 18 height 17
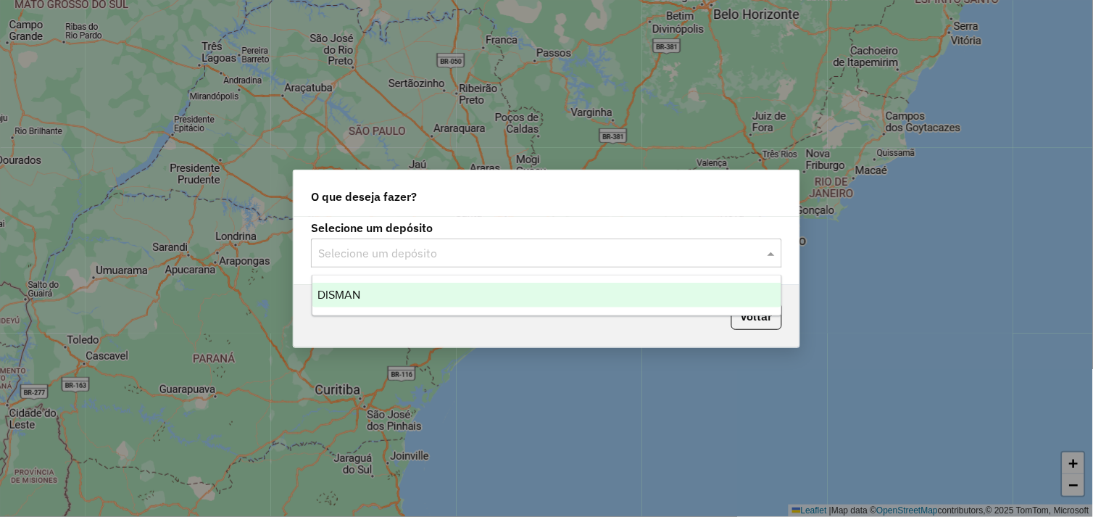
click at [408, 287] on div "DISMAN" at bounding box center [547, 295] width 470 height 25
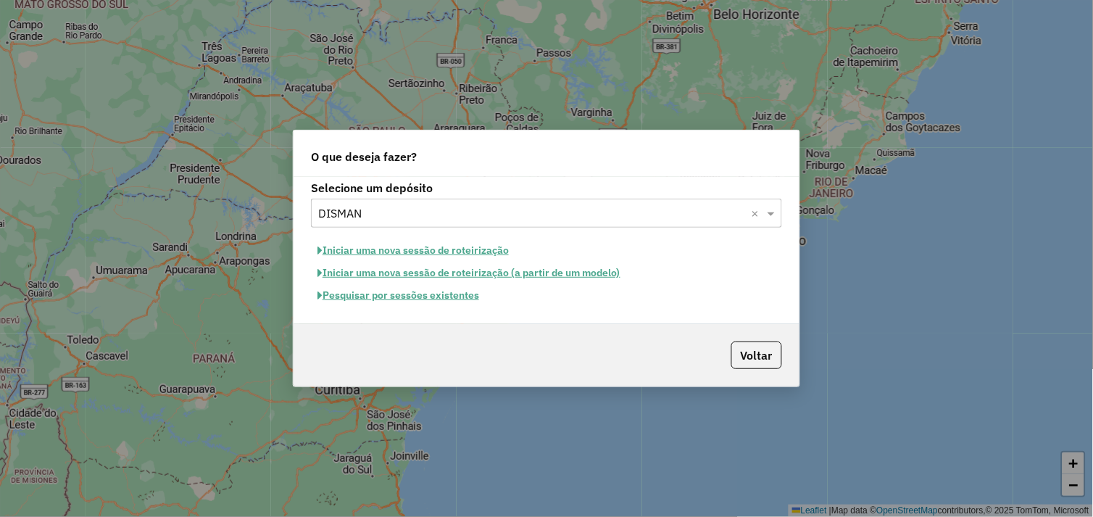
click at [417, 300] on button "Pesquisar por sessões existentes" at bounding box center [398, 295] width 175 height 22
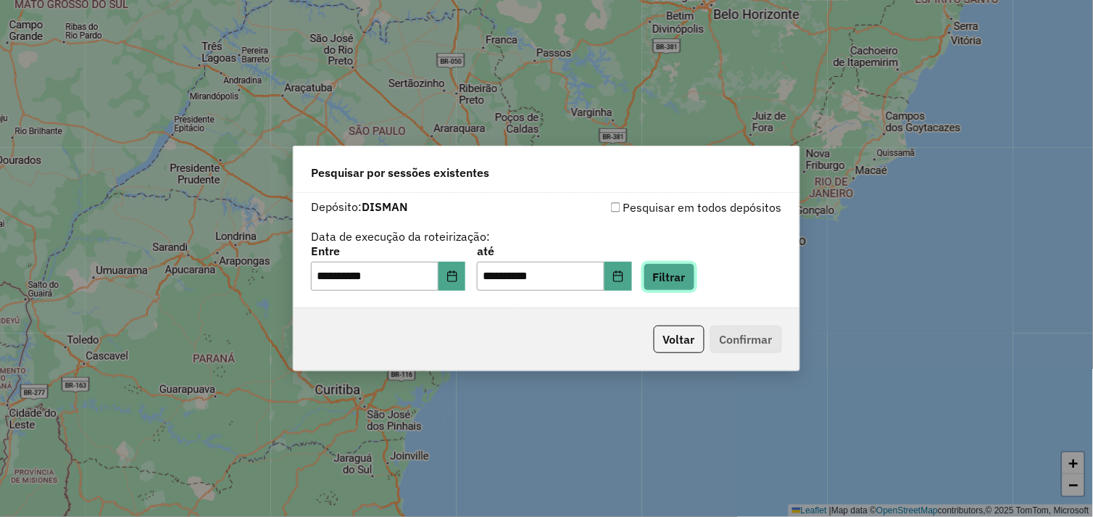
click at [695, 278] on button "Filtrar" at bounding box center [668, 277] width 51 height 28
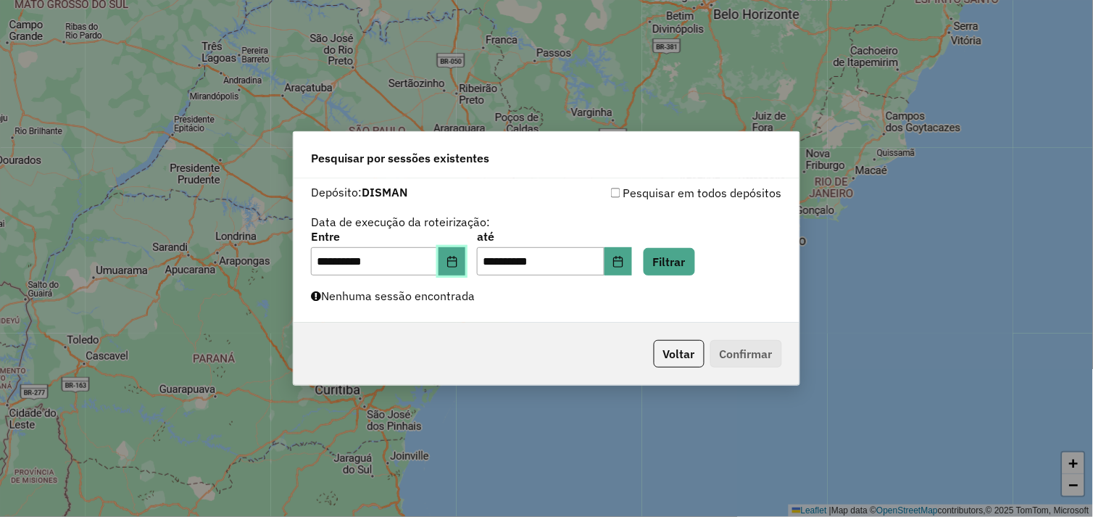
click at [456, 261] on icon "Choose Date" at bounding box center [451, 262] width 9 height 12
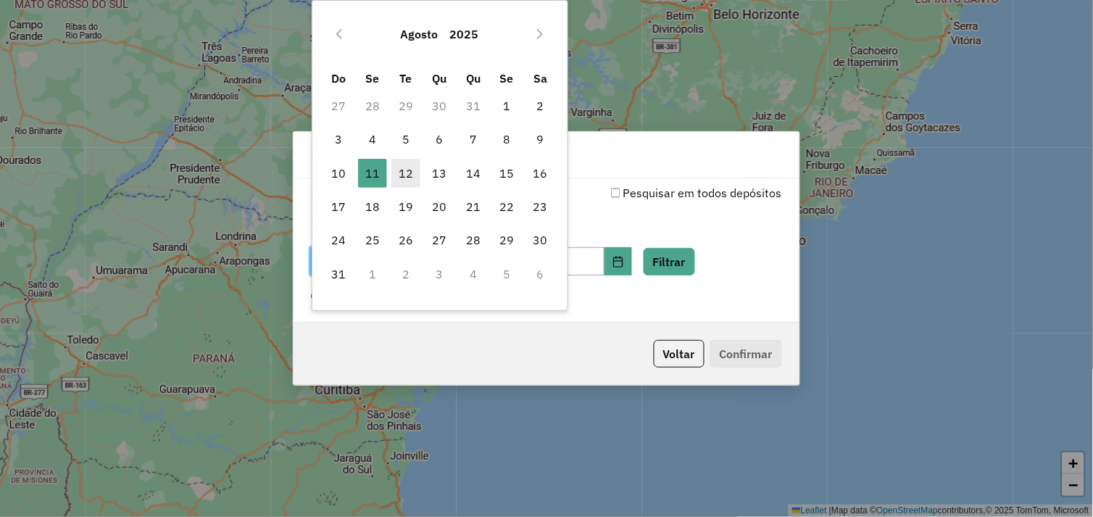
click at [401, 178] on span "12" at bounding box center [405, 173] width 29 height 29
type input "**********"
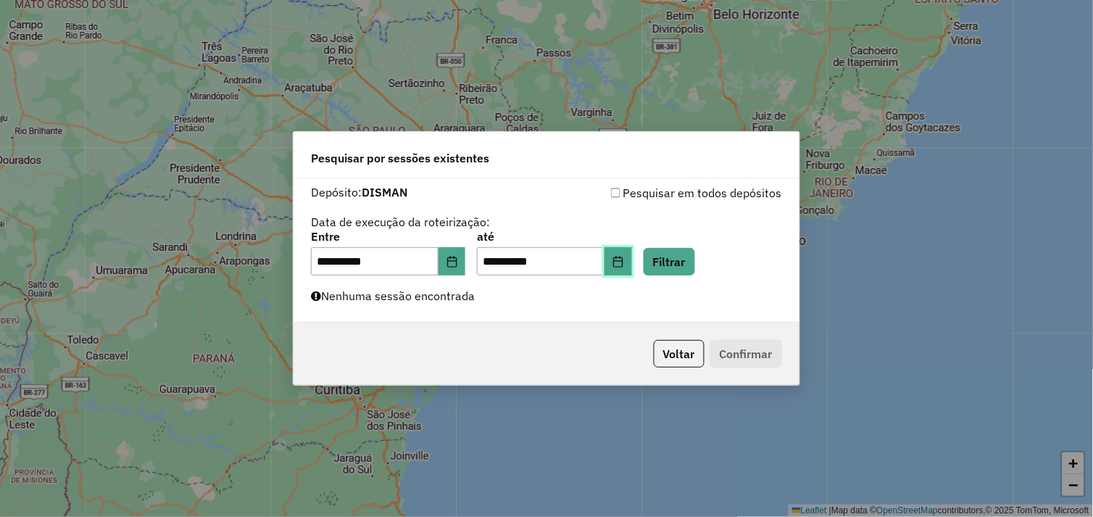
click at [632, 267] on button "Choose Date" at bounding box center [618, 261] width 28 height 29
click at [764, 272] on div "**********" at bounding box center [546, 253] width 471 height 45
click at [685, 258] on button "Filtrar" at bounding box center [668, 262] width 51 height 28
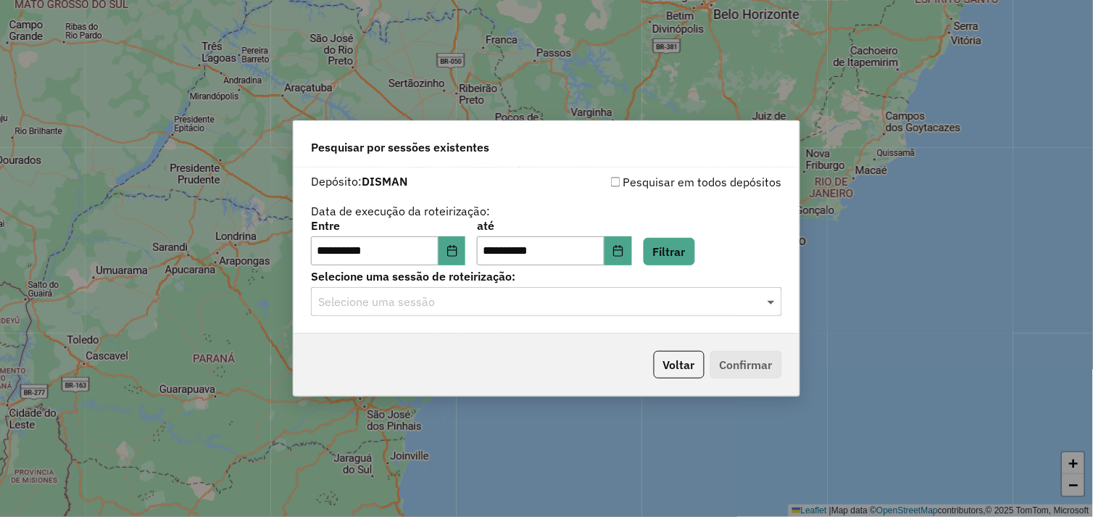
click at [769, 305] on span at bounding box center [773, 301] width 18 height 17
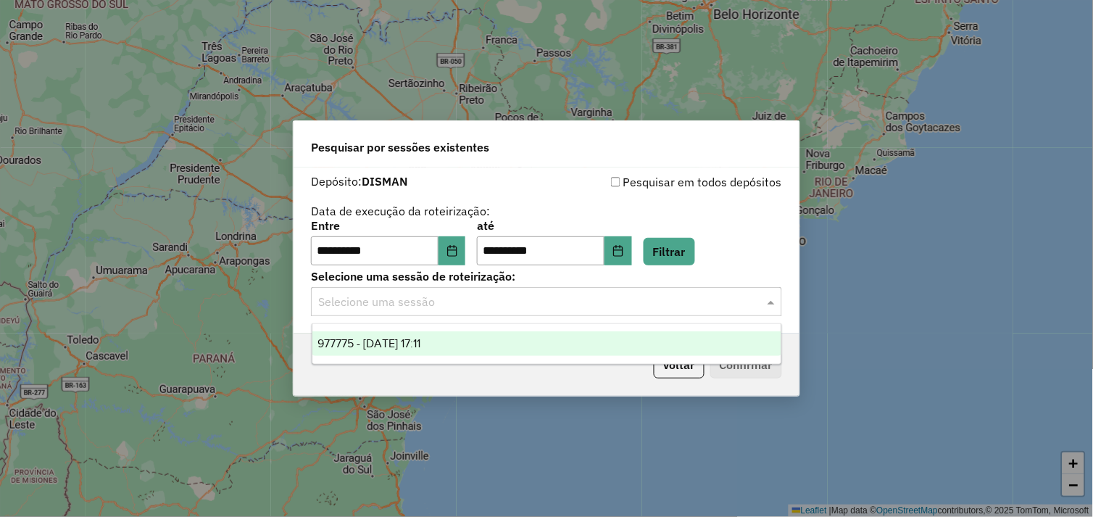
click at [573, 353] on div "977775 - [DATE] 17:11" at bounding box center [547, 343] width 470 height 25
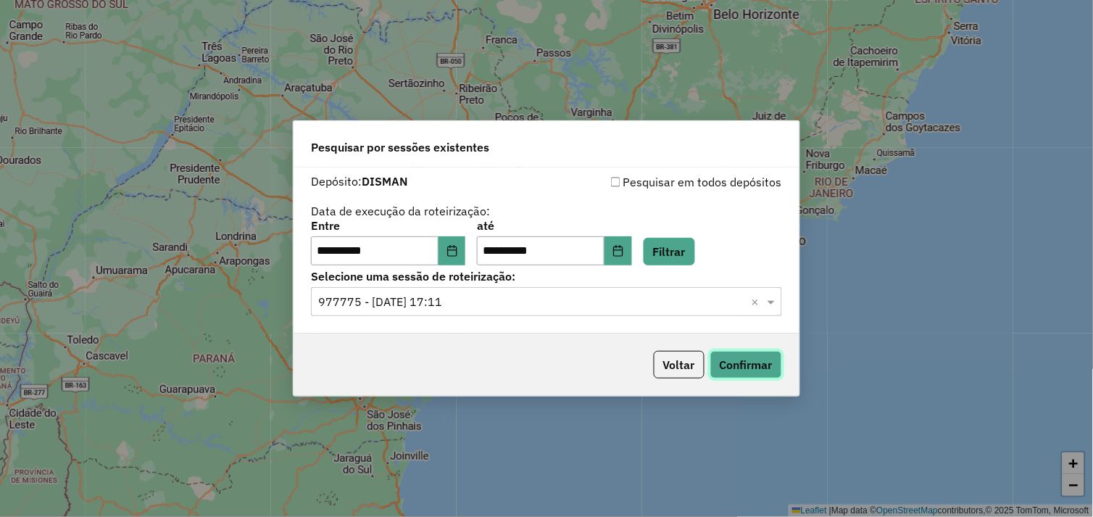
click at [747, 355] on button "Confirmar" at bounding box center [746, 365] width 72 height 28
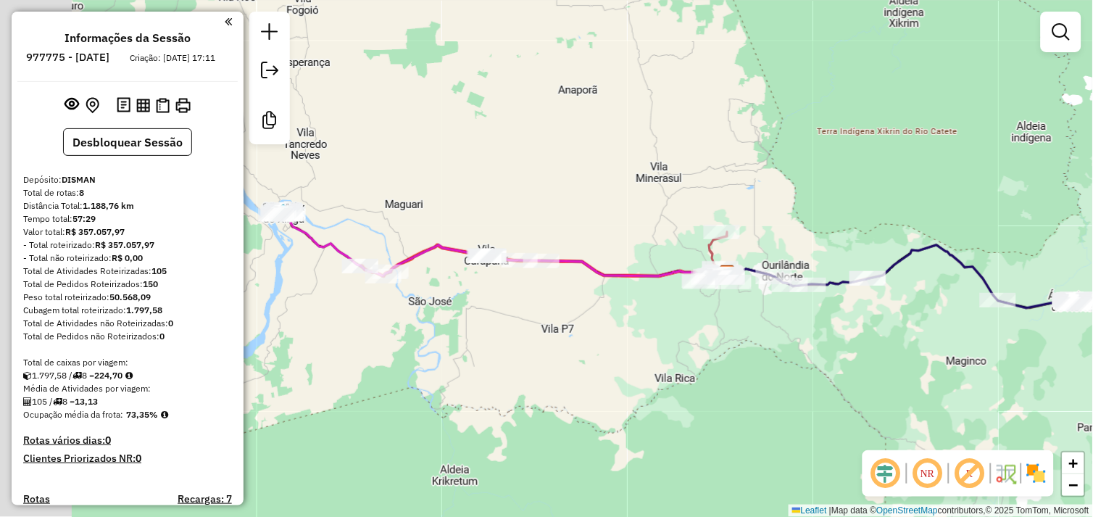
drag, startPoint x: 366, startPoint y: 321, endPoint x: 873, endPoint y: 339, distance: 507.5
click at [873, 339] on div "Janela de atendimento Grade de atendimento Capacidade Transportadoras Veículos …" at bounding box center [546, 258] width 1093 height 517
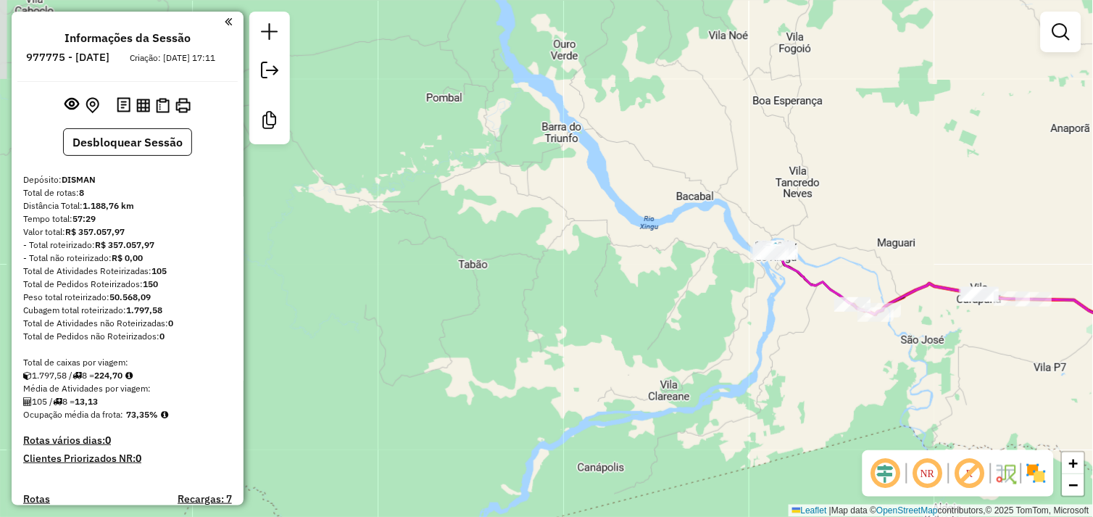
drag, startPoint x: 748, startPoint y: 259, endPoint x: 699, endPoint y: 299, distance: 62.9
click at [690, 306] on div "Janela de atendimento Grade de atendimento Capacidade Transportadoras Veículos …" at bounding box center [546, 258] width 1093 height 517
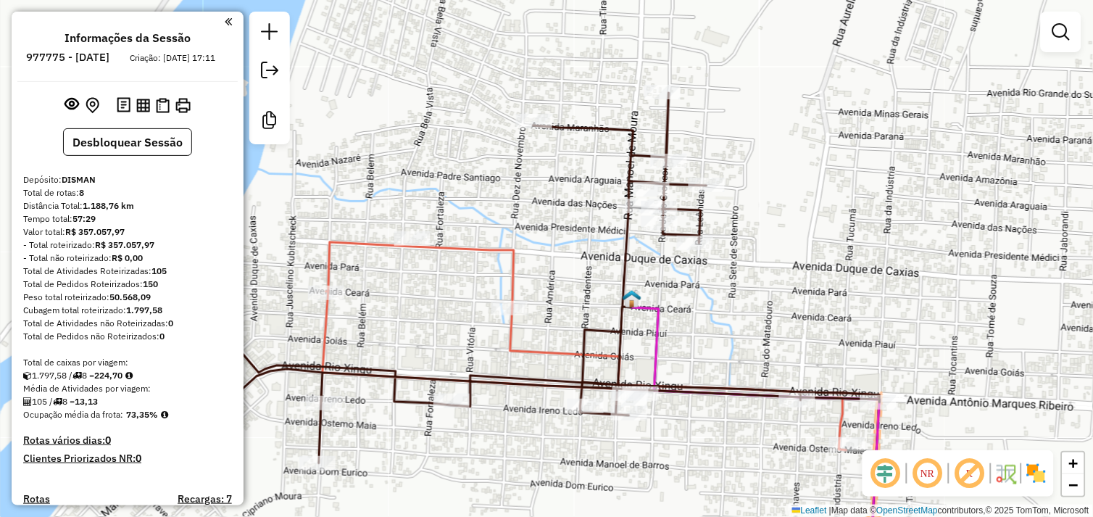
drag, startPoint x: 786, startPoint y: 359, endPoint x: 769, endPoint y: 221, distance: 138.8
click at [772, 222] on div "Janela de atendimento Grade de atendimento Capacidade Transportadoras Veículos …" at bounding box center [546, 258] width 1093 height 517
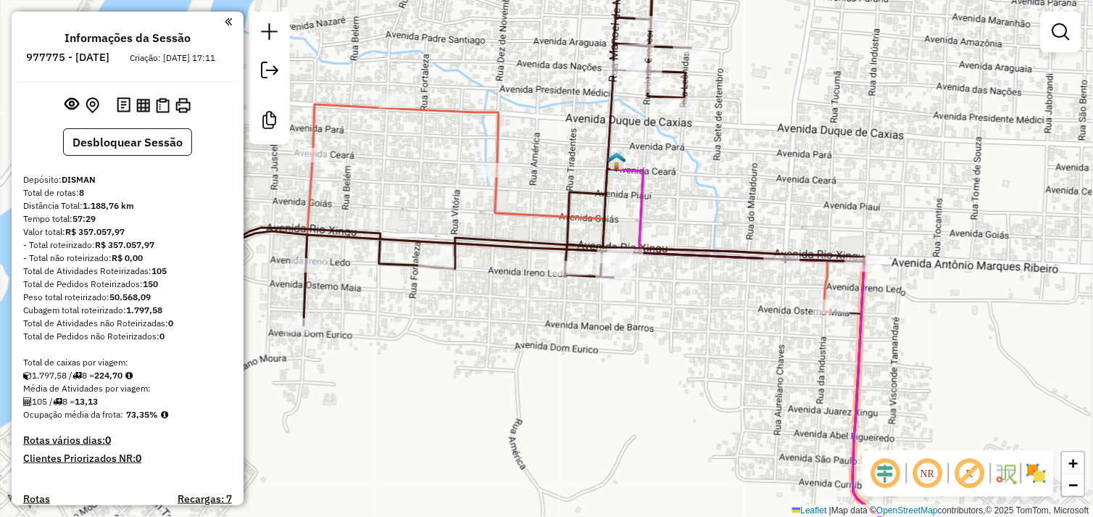
select select "**********"
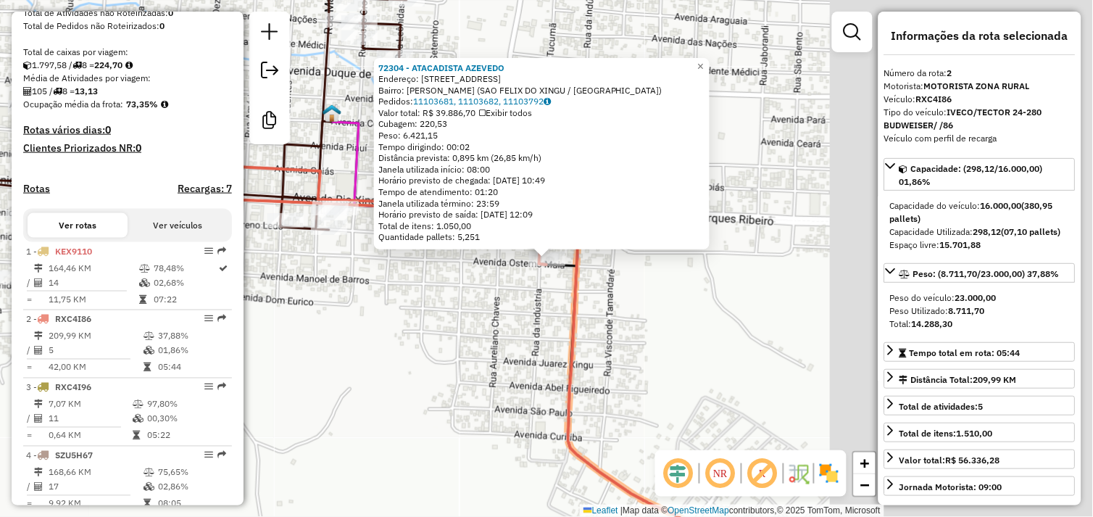
scroll to position [620, 0]
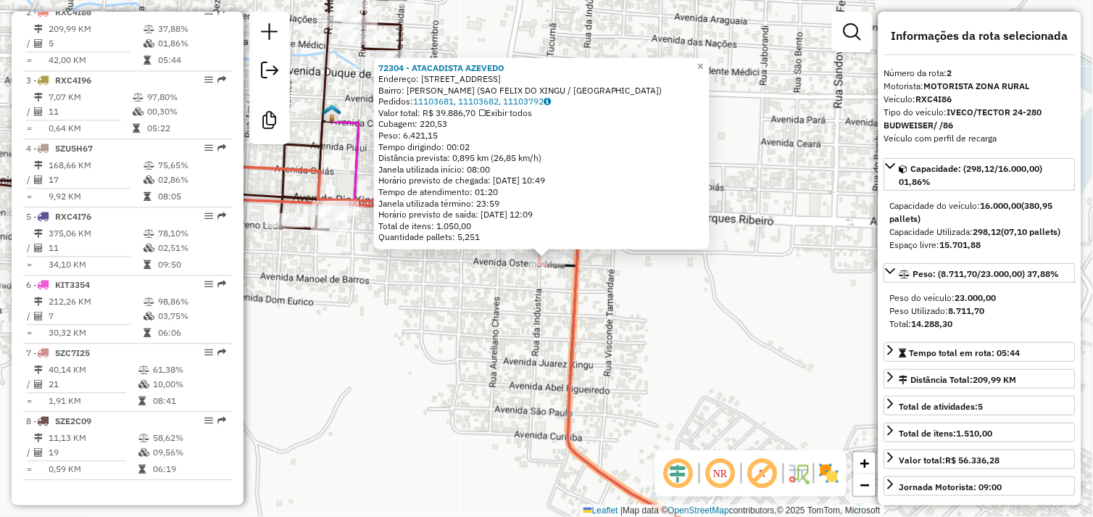
click at [475, 309] on div "72304 - ATACADISTA AZEVEDO Endereço: AVENIDA OSTERNO MAIA 1817 Bairro: ALECRIM …" at bounding box center [546, 258] width 1093 height 517
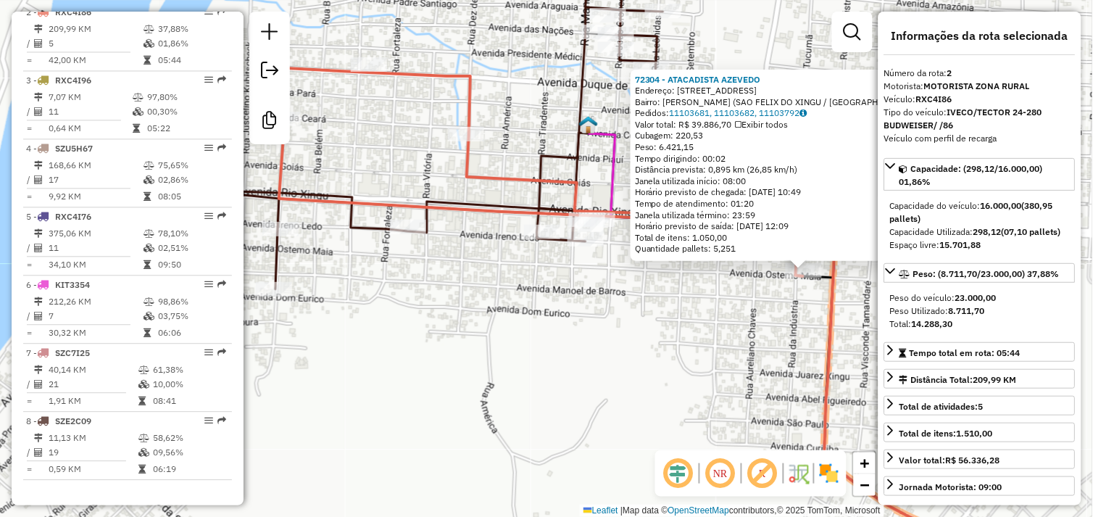
drag, startPoint x: 375, startPoint y: 301, endPoint x: 619, endPoint y: 302, distance: 244.2
click at [654, 313] on div "72304 - ATACADISTA AZEVEDO Endereço: AVENIDA OSTERNO MAIA 1817 Bairro: ALECRIM …" at bounding box center [546, 258] width 1093 height 517
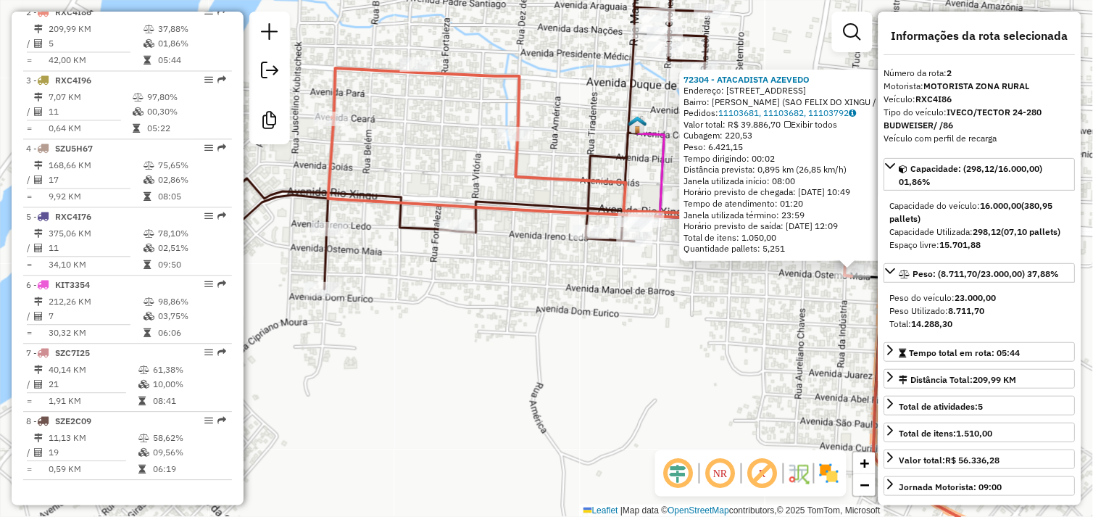
click at [616, 300] on div "72304 - ATACADISTA AZEVEDO Endereço: AVENIDA OSTERNO MAIA 1817 Bairro: ALECRIM …" at bounding box center [546, 258] width 1093 height 517
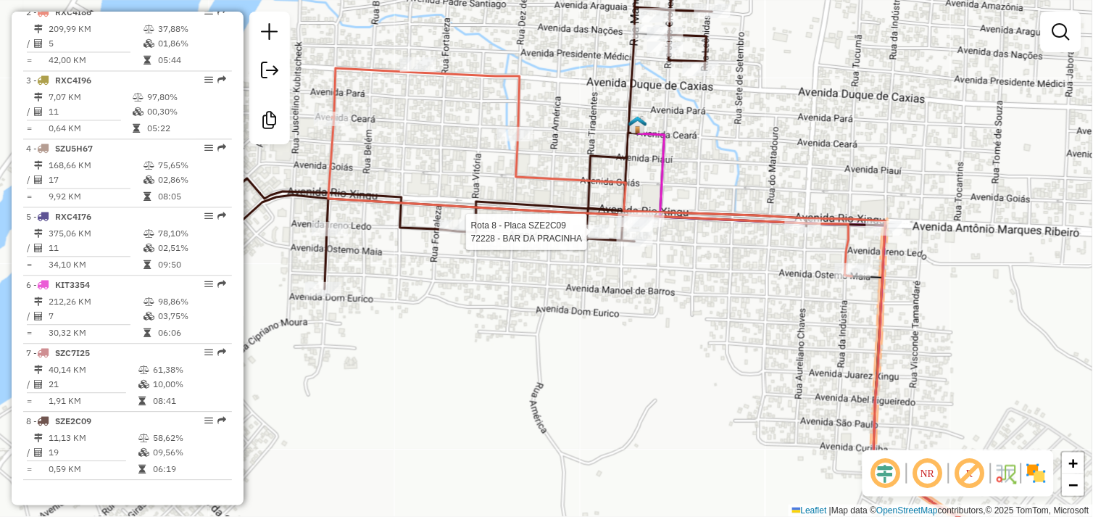
select select "**********"
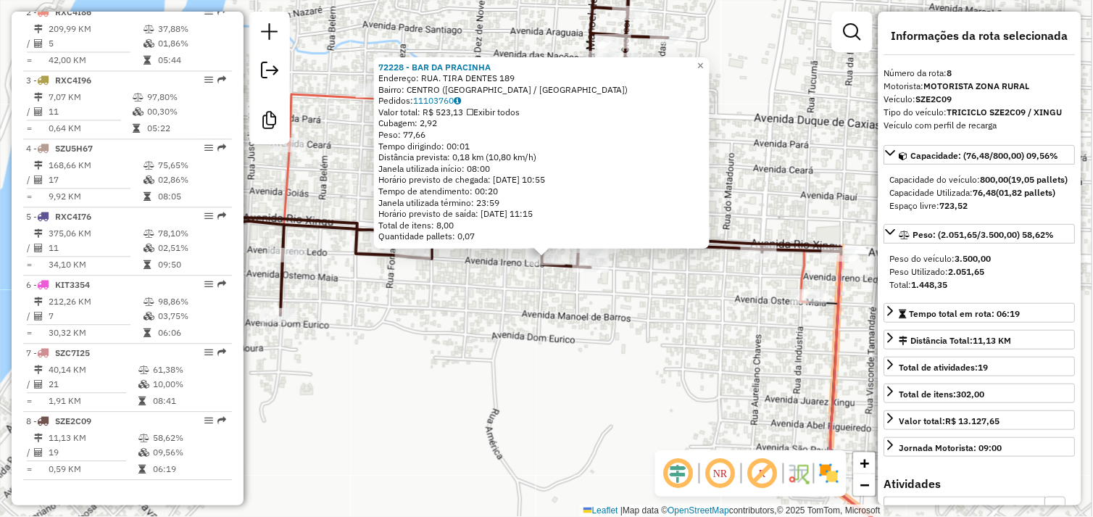
scroll to position [627, 0]
click at [601, 302] on div "72228 - BAR DA PRACINHA Endereço: RUA. TIRA DENTES 189 Bairro: CENTRO (SAO FELI…" at bounding box center [546, 258] width 1093 height 517
